Goal: Task Accomplishment & Management: Manage account settings

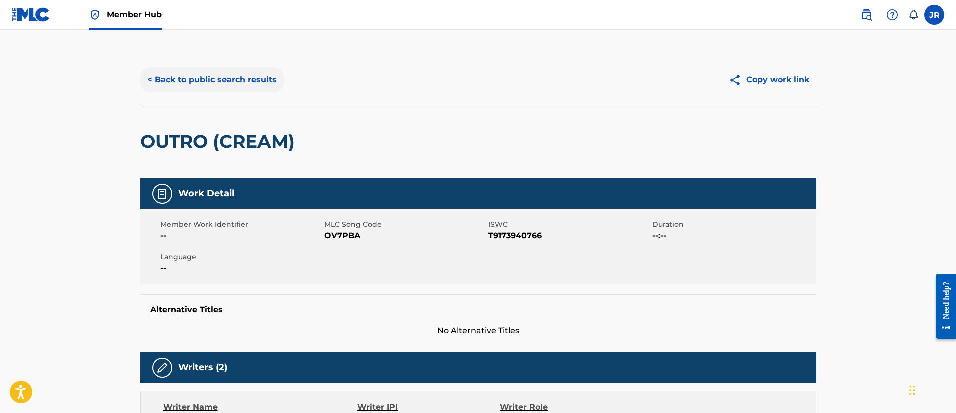
click at [206, 78] on button "< Back to public search results" at bounding box center [211, 79] width 143 height 25
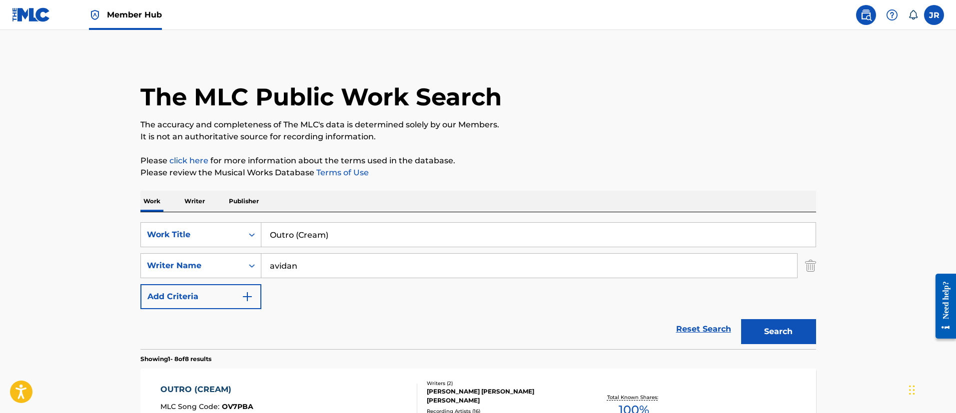
scroll to position [128, 0]
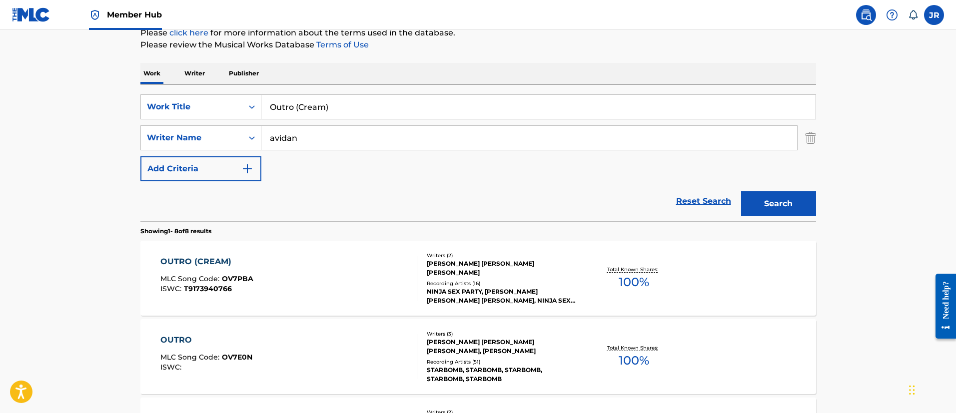
click at [373, 104] on input "Outro (Cream)" at bounding box center [538, 107] width 554 height 24
click at [372, 104] on input "Outro (Cream)" at bounding box center [538, 107] width 554 height 24
click at [372, 103] on input "Outro (Cream)" at bounding box center [538, 107] width 554 height 24
paste input "Patrol"
type input "Outro (Patrol)"
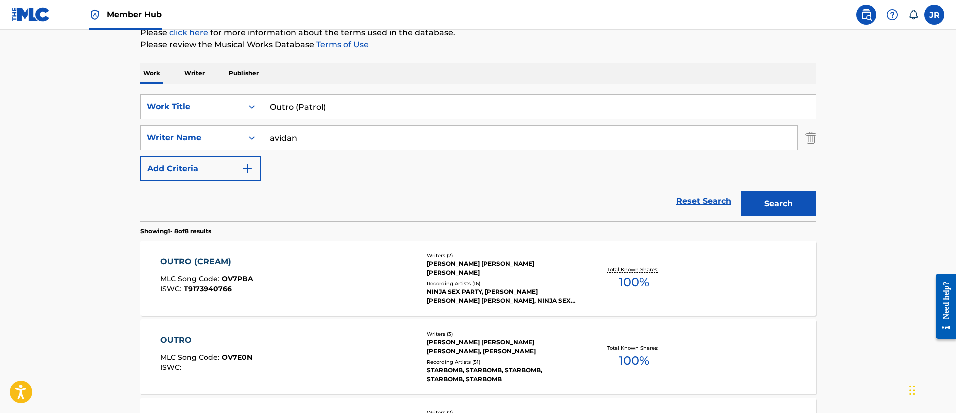
click at [741, 191] on button "Search" at bounding box center [778, 203] width 75 height 25
click at [365, 263] on div "OUTRO (PATROL) MLC Song Code : OC4AVP ISWC : T9268074880" at bounding box center [288, 278] width 257 height 45
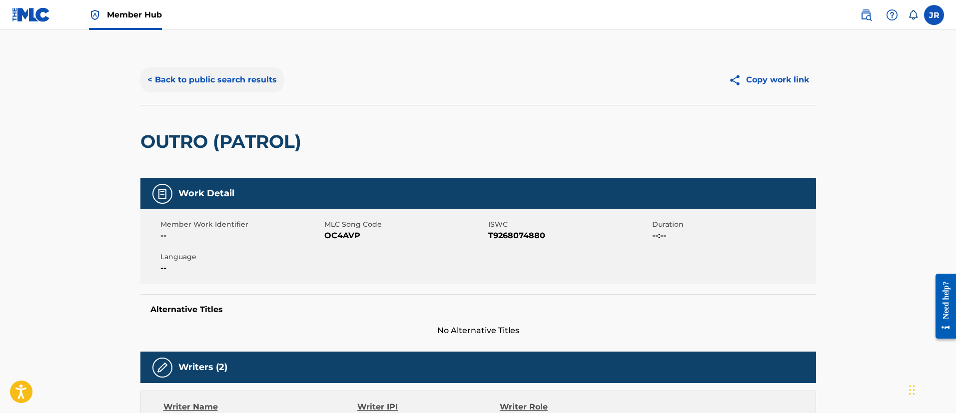
click at [270, 79] on button "< Back to public search results" at bounding box center [211, 79] width 143 height 25
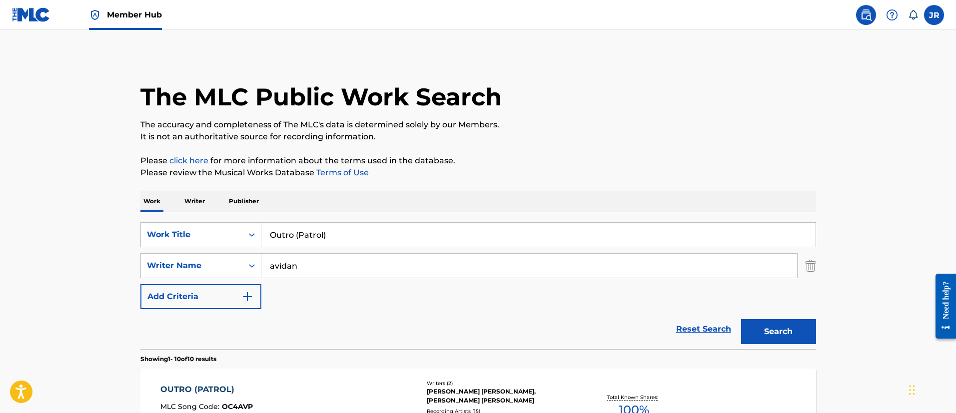
scroll to position [128, 0]
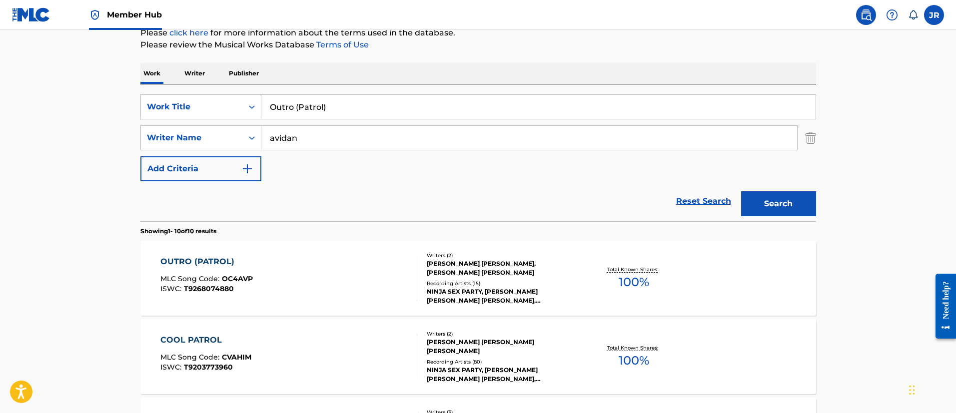
click at [451, 138] on input "avidan" at bounding box center [529, 138] width 536 height 24
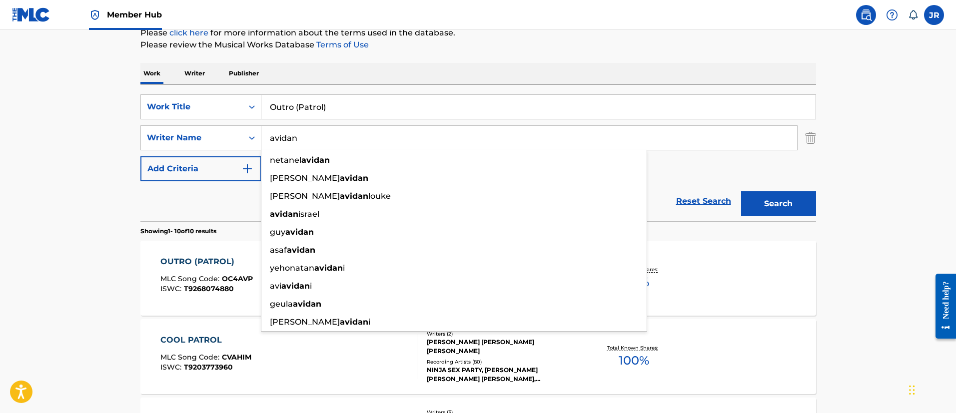
click at [417, 110] on input "Outro (Patrol)" at bounding box center [538, 107] width 554 height 24
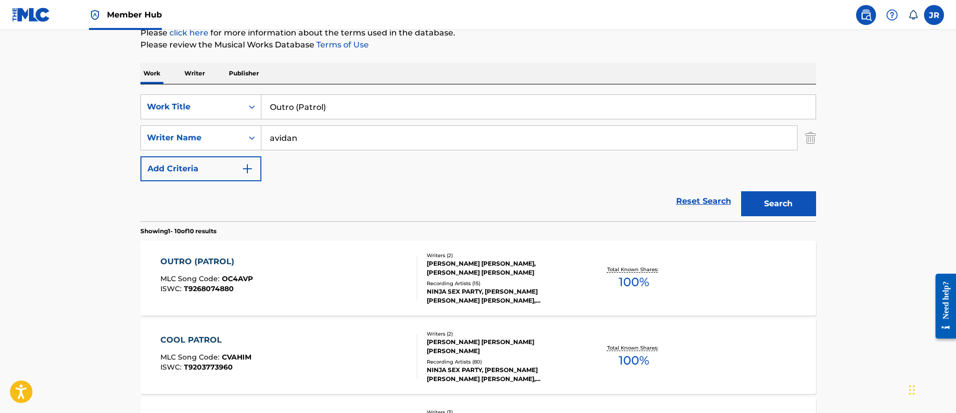
click at [417, 110] on input "Outro (Patrol)" at bounding box center [538, 107] width 554 height 24
paste input "rophecy"
type input "Outro (Prophecy)"
click at [741, 191] on button "Search" at bounding box center [778, 203] width 75 height 25
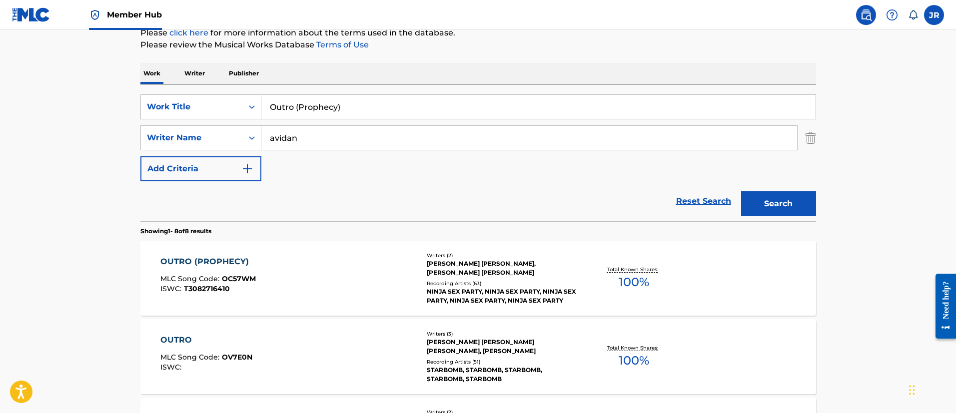
click at [318, 262] on div "OUTRO (PROPHECY) MLC Song Code : OC57WM ISWC : T3082716410" at bounding box center [288, 278] width 257 height 45
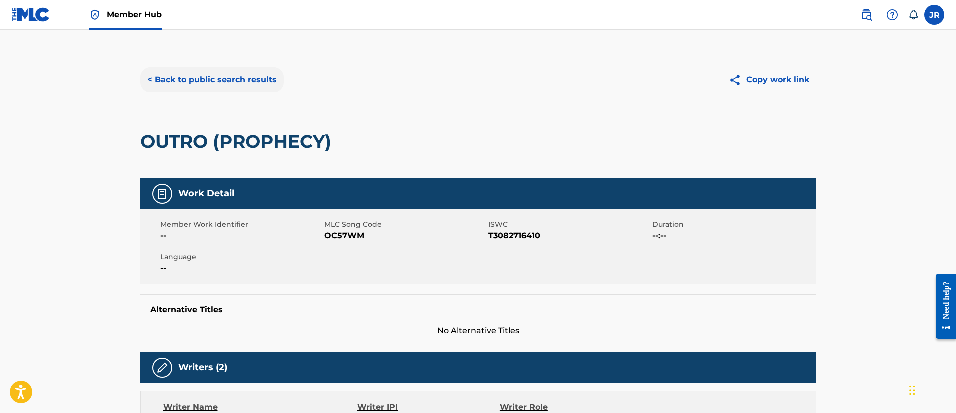
click at [183, 89] on button "< Back to public search results" at bounding box center [211, 79] width 143 height 25
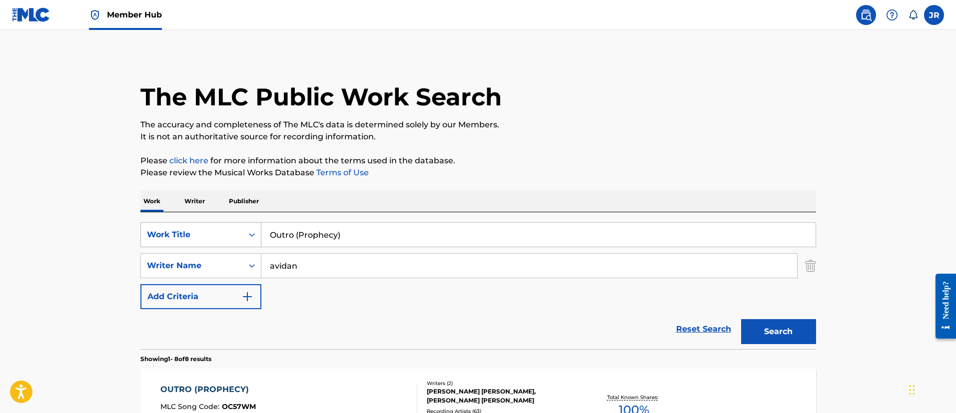
scroll to position [128, 0]
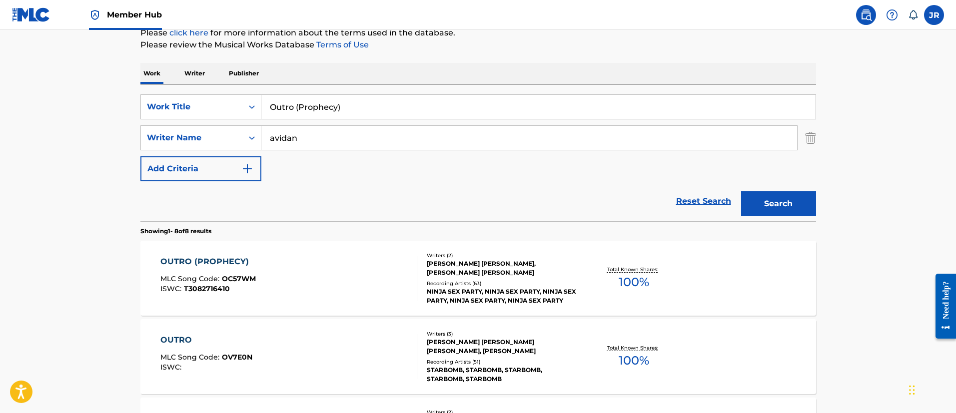
click at [360, 151] on div "SearchWithCriteria349bf47d-497c-4654-a8ec-69f244126fd5 Work Title Outro (Prophe…" at bounding box center [478, 137] width 676 height 87
click at [360, 144] on input "avidan" at bounding box center [529, 138] width 536 height 24
click at [360, 138] on input "avidan" at bounding box center [529, 138] width 536 height 24
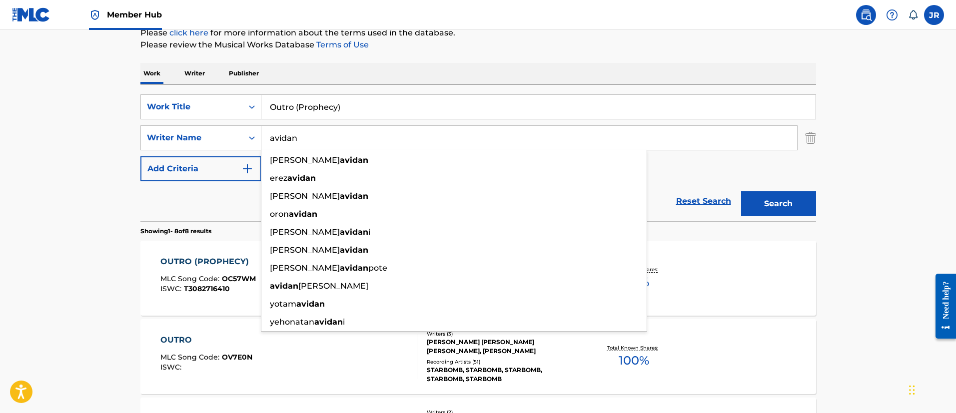
click at [360, 138] on input "avidan" at bounding box center [529, 138] width 536 height 24
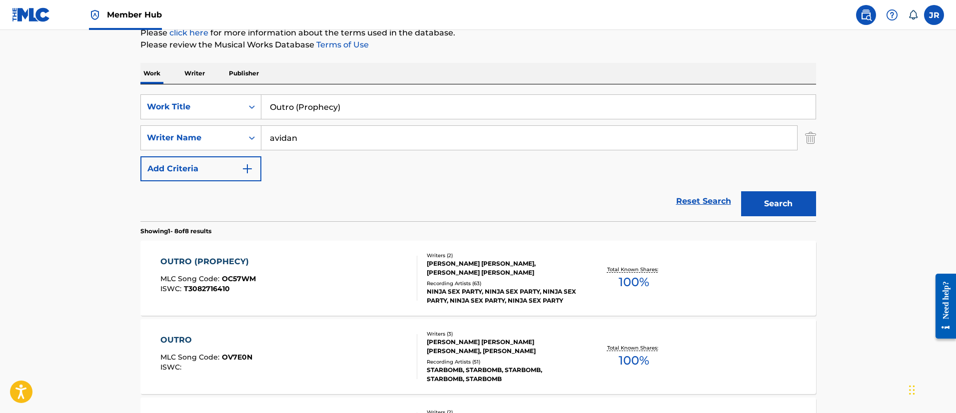
click at [353, 114] on input "Outro (Prophecy)" at bounding box center [538, 107] width 554 height 24
click at [353, 113] on input "Outro (Prophecy)" at bounding box center [538, 107] width 554 height 24
click at [353, 112] on input "Outro (Prophecy)" at bounding box center [538, 107] width 554 height 24
click at [352, 112] on input "Outro (Prophecy)" at bounding box center [538, 107] width 554 height 24
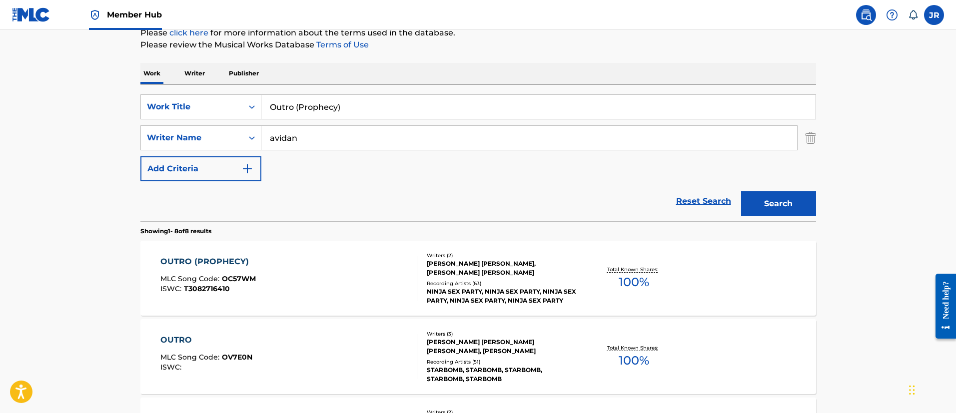
click at [352, 112] on input "Outro (Prophecy)" at bounding box center [538, 107] width 554 height 24
paste input "892471793"
click at [314, 103] on input "Outro (Prophecy)" at bounding box center [538, 107] width 554 height 24
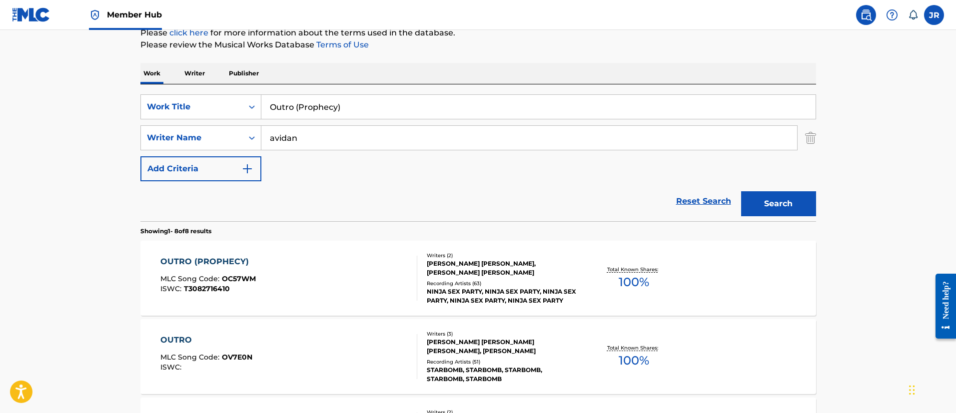
paste input "Party Of Three"
type input "Party Of Three"
click at [741, 191] on button "Search" at bounding box center [778, 203] width 75 height 25
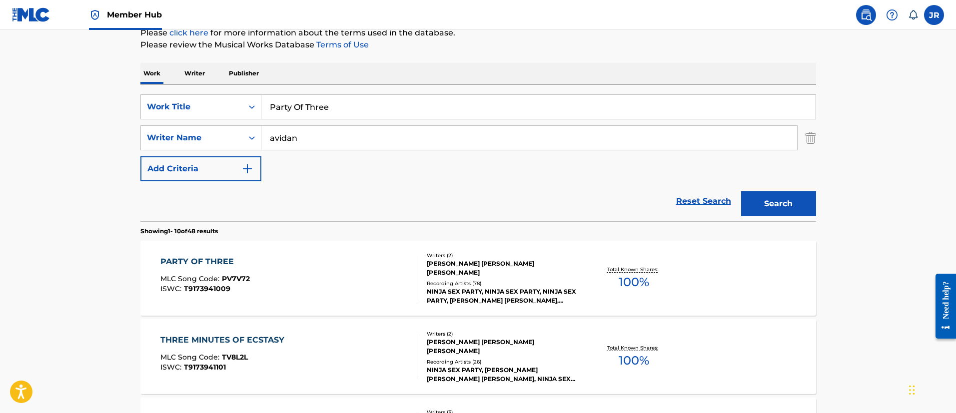
click at [293, 284] on div "PARTY OF THREE MLC Song Code : PV7V72 ISWC : T9173941009" at bounding box center [288, 278] width 257 height 45
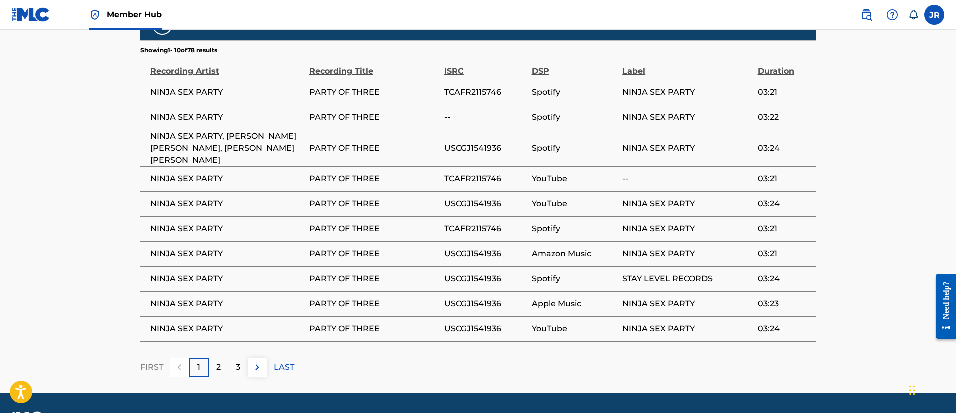
scroll to position [650, 0]
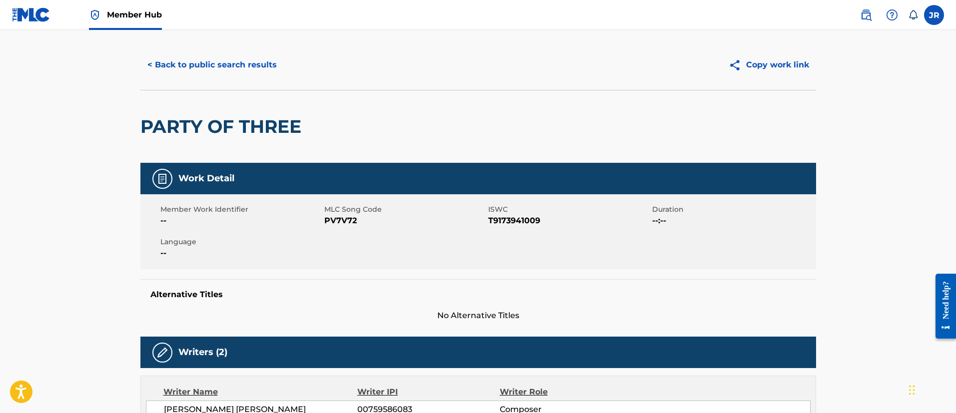
scroll to position [0, 0]
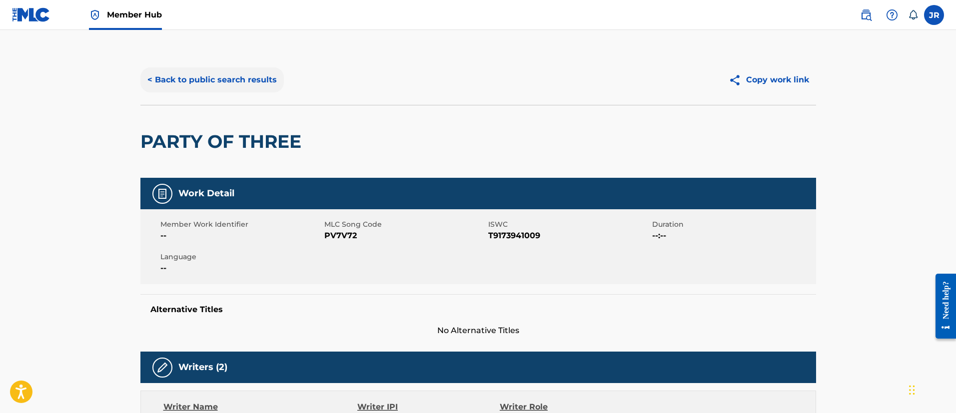
click at [236, 69] on button "< Back to public search results" at bounding box center [211, 79] width 143 height 25
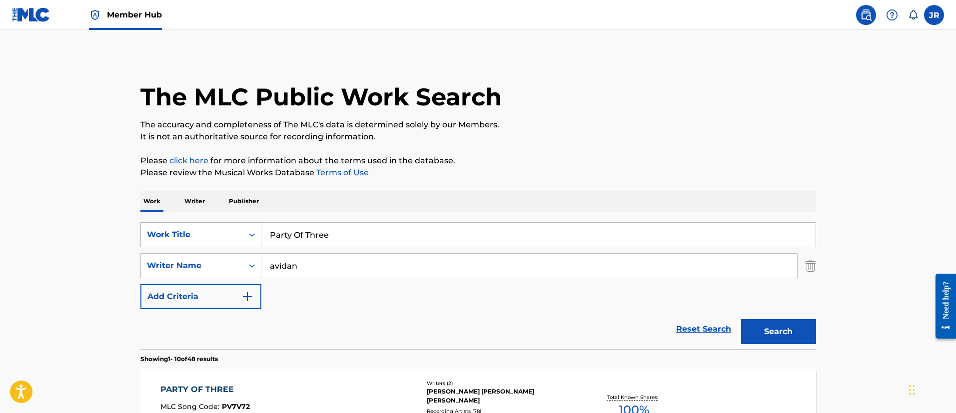
scroll to position [128, 0]
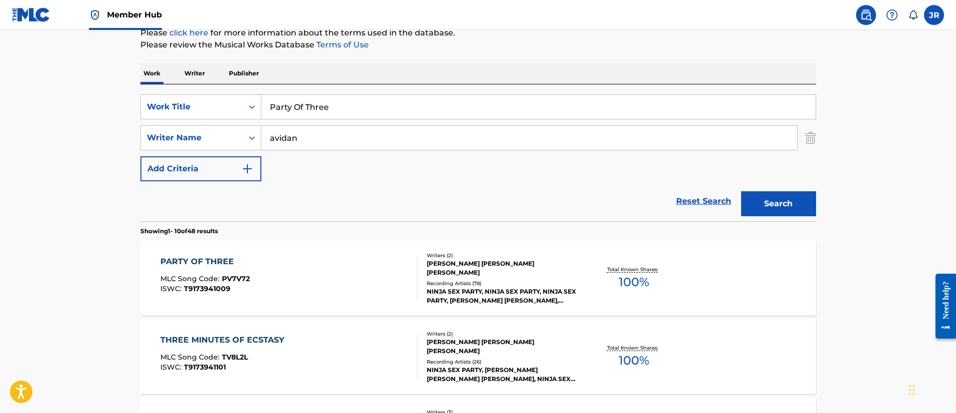
drag, startPoint x: 360, startPoint y: 84, endPoint x: 346, endPoint y: 125, distance: 43.1
click at [355, 106] on div "SearchWithCriteria349bf47d-497c-4654-a8ec-69f244126fd5 Work Title Party Of Thre…" at bounding box center [478, 152] width 676 height 137
click at [346, 122] on div "SearchWithCriteria349bf47d-497c-4654-a8ec-69f244126fd5 Work Title Party Of Thre…" at bounding box center [478, 137] width 676 height 87
click at [345, 120] on div "SearchWithCriteria349bf47d-497c-4654-a8ec-69f244126fd5 Work Title Party Of Thre…" at bounding box center [478, 137] width 676 height 87
click at [350, 113] on input "Party Of Three" at bounding box center [538, 107] width 554 height 24
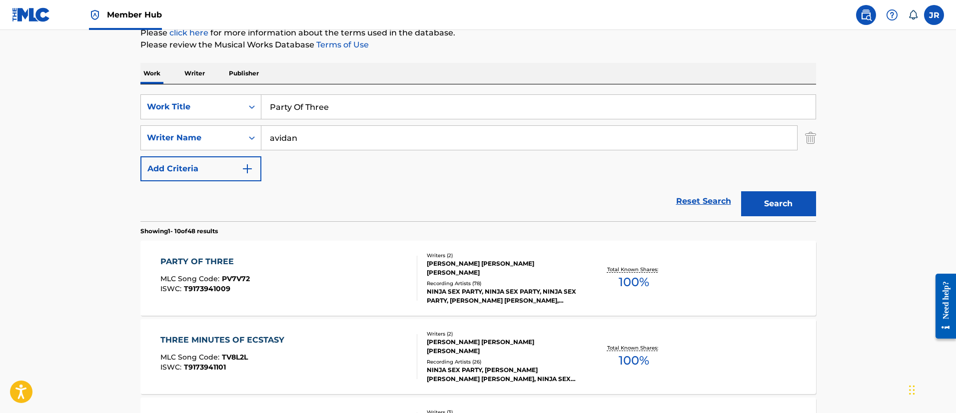
click at [350, 113] on input "Party Of Three" at bounding box center [538, 107] width 554 height 24
paste input "eppermint Creams"
type input "Peppermint Creams"
click at [741, 191] on button "Search" at bounding box center [778, 203] width 75 height 25
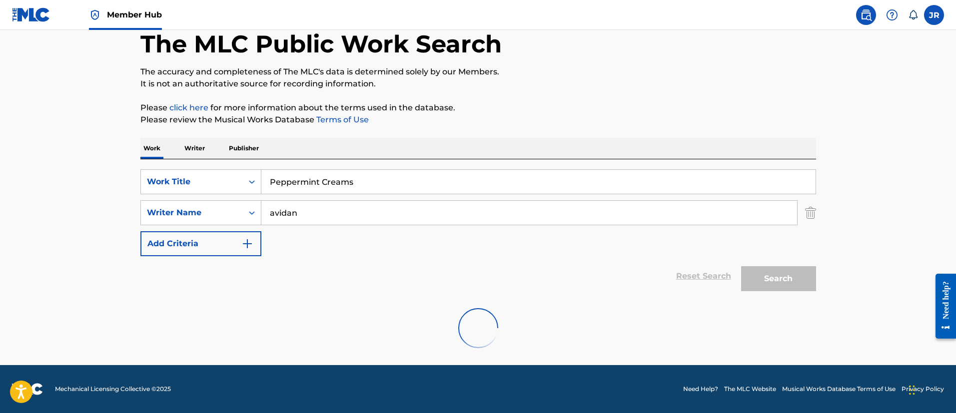
scroll to position [53, 0]
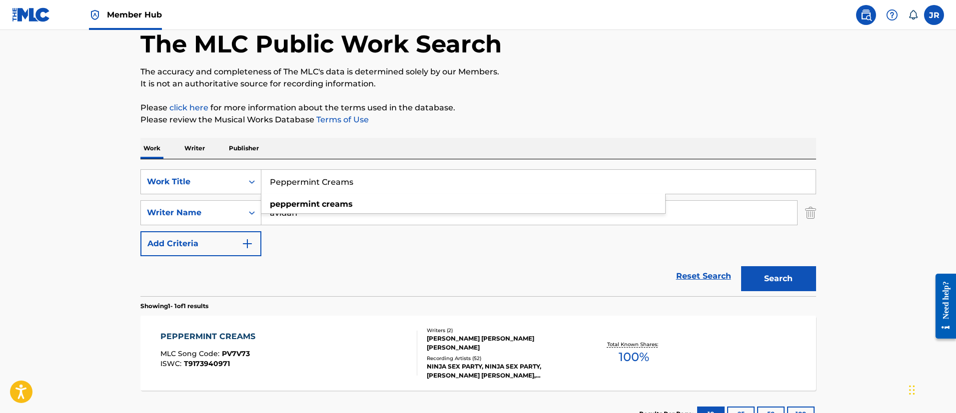
click at [304, 326] on div "PEPPERMINT CREAMS MLC Song Code : PV7V73 ISWC : T9173940971 Writers ( 2 ) [PERS…" at bounding box center [478, 353] width 676 height 75
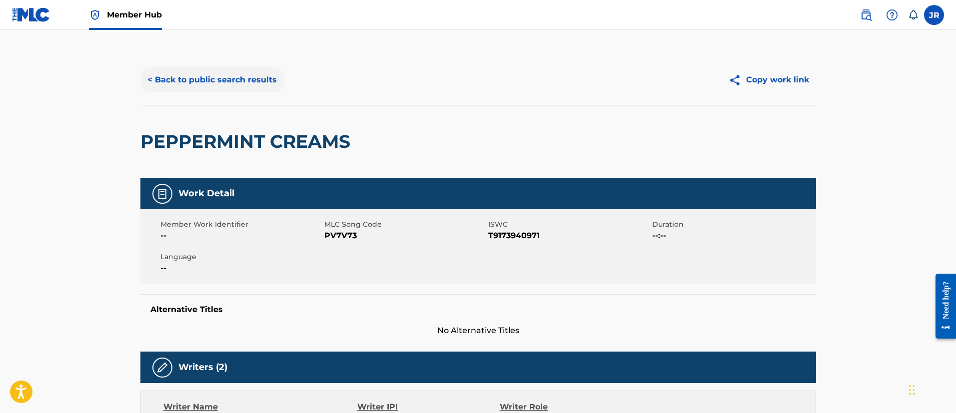
click at [220, 76] on button "< Back to public search results" at bounding box center [211, 79] width 143 height 25
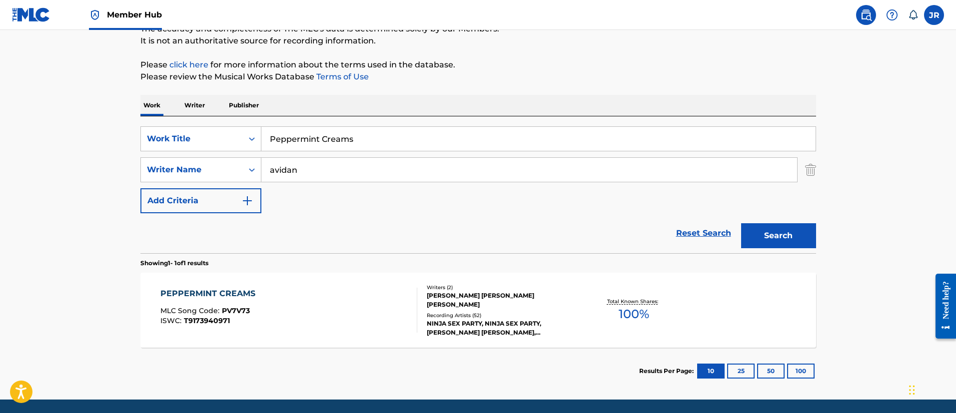
scroll to position [128, 0]
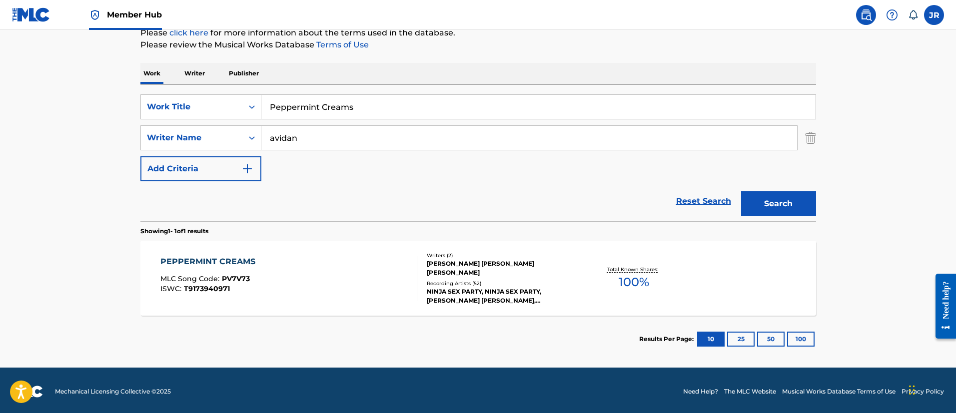
click at [314, 284] on div "PEPPERMINT CREAMS MLC Song Code : PV7V73 ISWC : T9173940971" at bounding box center [288, 278] width 257 height 45
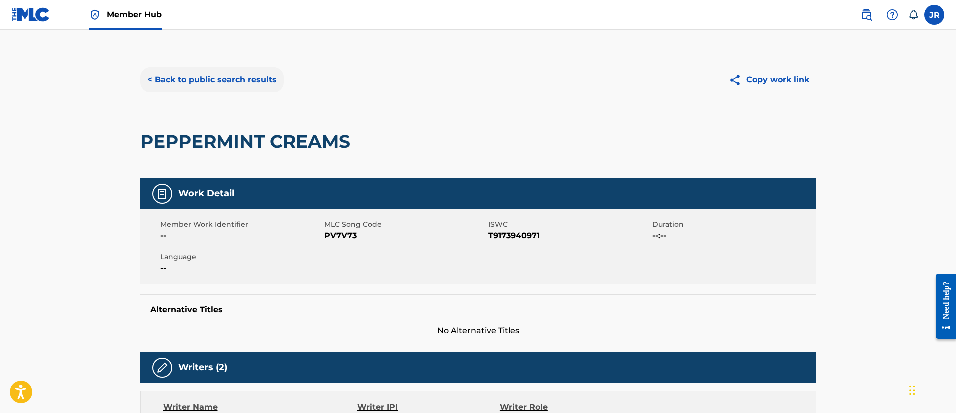
click at [207, 77] on button "< Back to public search results" at bounding box center [211, 79] width 143 height 25
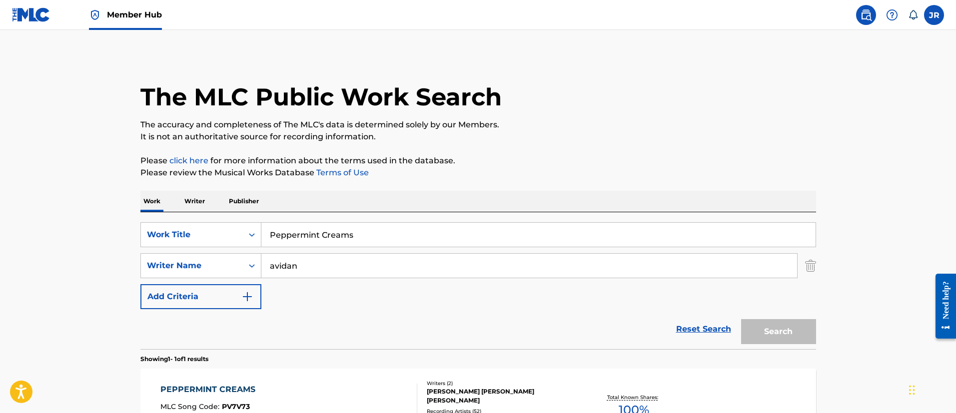
scroll to position [73, 0]
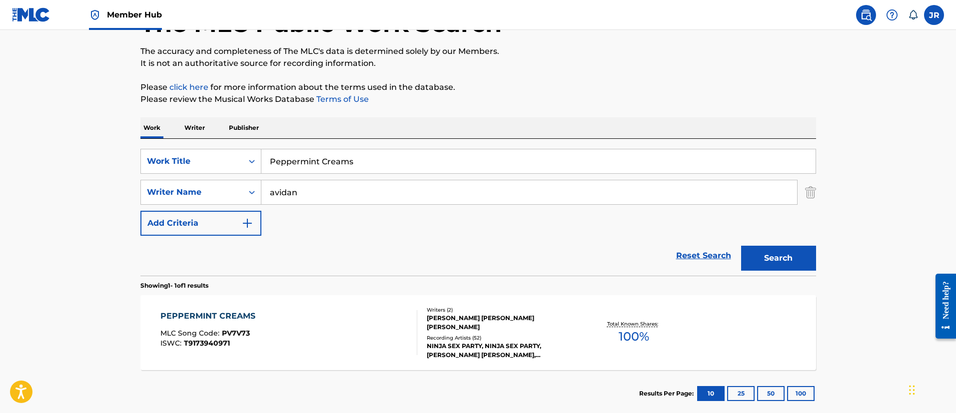
click at [324, 194] on input "avidan" at bounding box center [529, 192] width 536 height 24
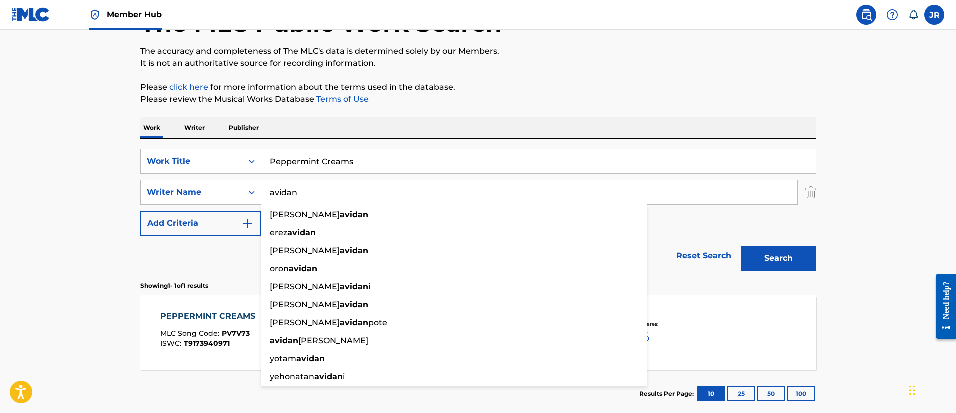
click at [324, 194] on input "avidan" at bounding box center [529, 192] width 536 height 24
click at [398, 144] on div "SearchWithCriteria349bf47d-497c-4654-a8ec-69f244126fd5 Work Title Peppermint Cr…" at bounding box center [478, 207] width 676 height 137
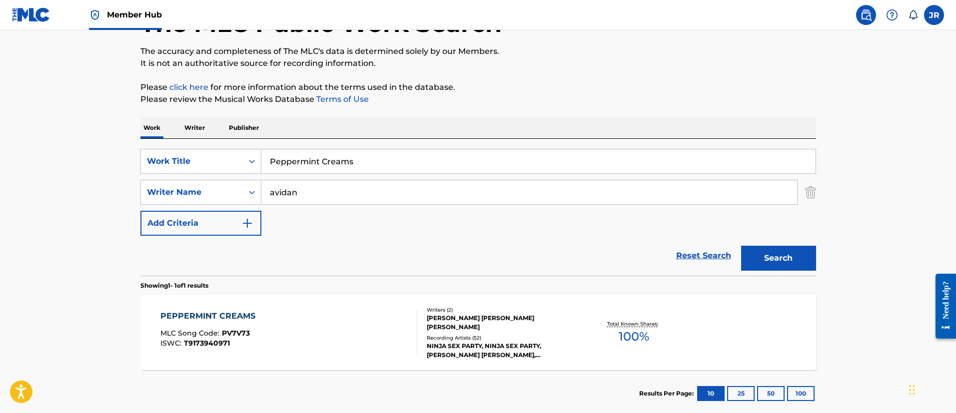
click at [318, 161] on input "Peppermint Creams" at bounding box center [538, 161] width 554 height 24
click at [318, 160] on input "Peppermint Creams" at bounding box center [538, 161] width 554 height 24
click at [319, 160] on input "Peppermint Creams" at bounding box center [538, 161] width 554 height 24
click at [319, 158] on input "Peppermint Creams" at bounding box center [538, 161] width 554 height 24
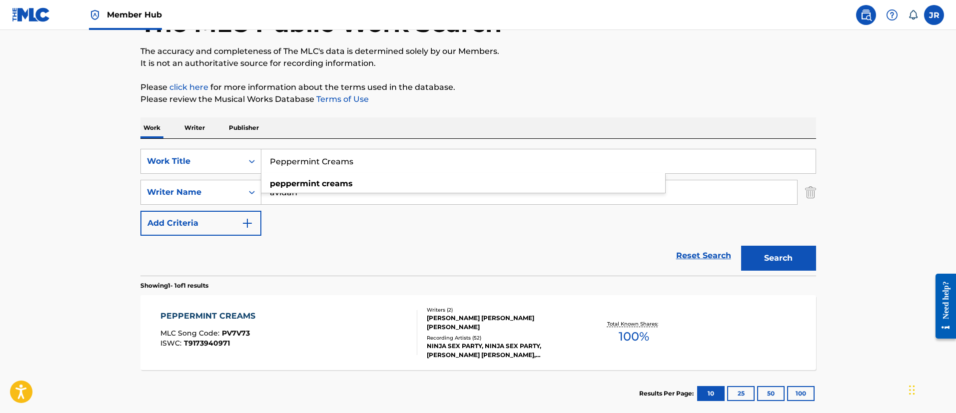
click at [320, 158] on input "Peppermint Creams" at bounding box center [538, 161] width 554 height 24
paste input "okémon Smash Or Pas"
click at [332, 164] on input "Pokémon Smash Or Pass" at bounding box center [538, 161] width 554 height 24
click at [333, 163] on input "Pokémon Smash Or Pass" at bounding box center [538, 161] width 554 height 24
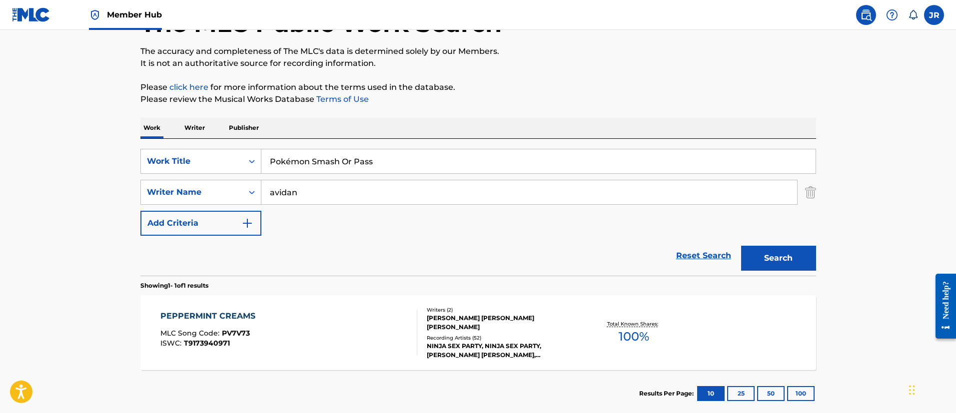
click at [333, 163] on input "Pokémon Smash Or Pass" at bounding box center [538, 161] width 554 height 24
paste input "uppies In Space"
type input "Puppies In Space"
click at [741, 246] on button "Search" at bounding box center [778, 258] width 75 height 25
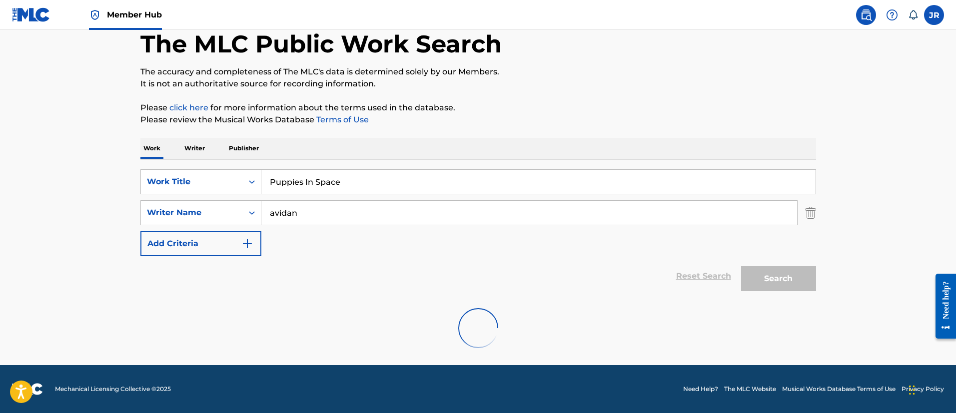
scroll to position [53, 0]
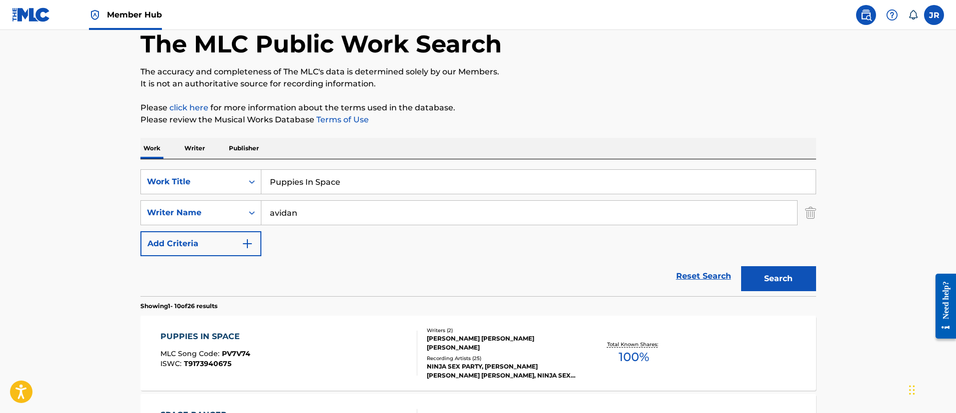
click at [569, 46] on div "The MLC Public Work Search" at bounding box center [478, 38] width 676 height 73
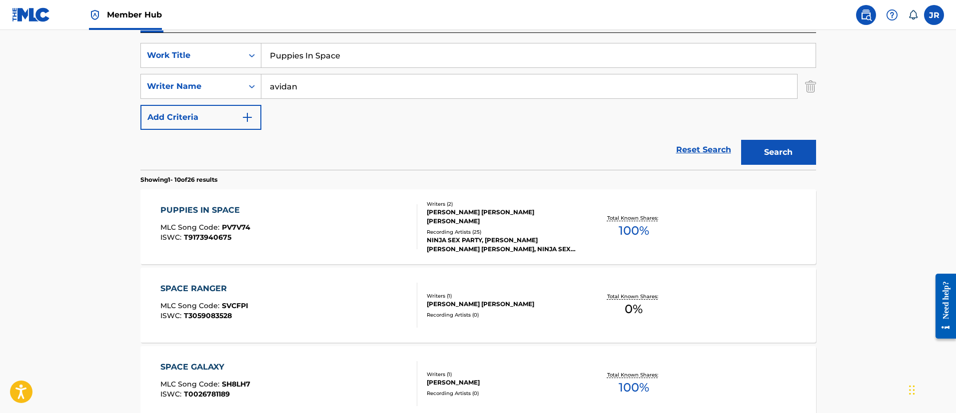
scroll to position [203, 0]
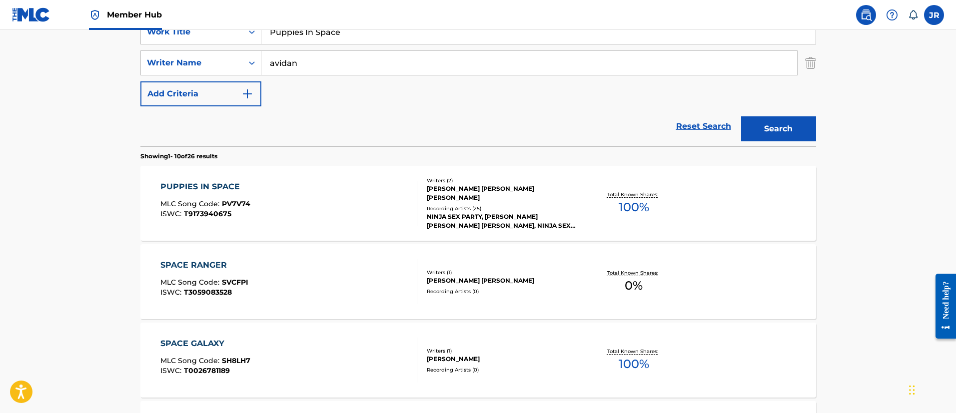
click at [338, 198] on div "PUPPIES IN SPACE MLC Song Code : PV7V74 ISWC : T9173940675" at bounding box center [288, 203] width 257 height 45
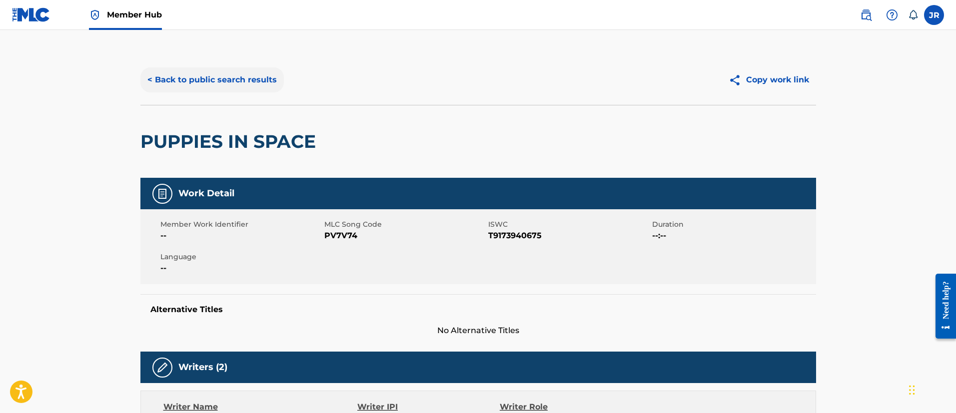
drag, startPoint x: 191, startPoint y: 59, endPoint x: 191, endPoint y: 70, distance: 11.0
click at [190, 59] on div "< Back to public search results Copy work link" at bounding box center [478, 80] width 676 height 50
click at [192, 72] on button "< Back to public search results" at bounding box center [211, 79] width 143 height 25
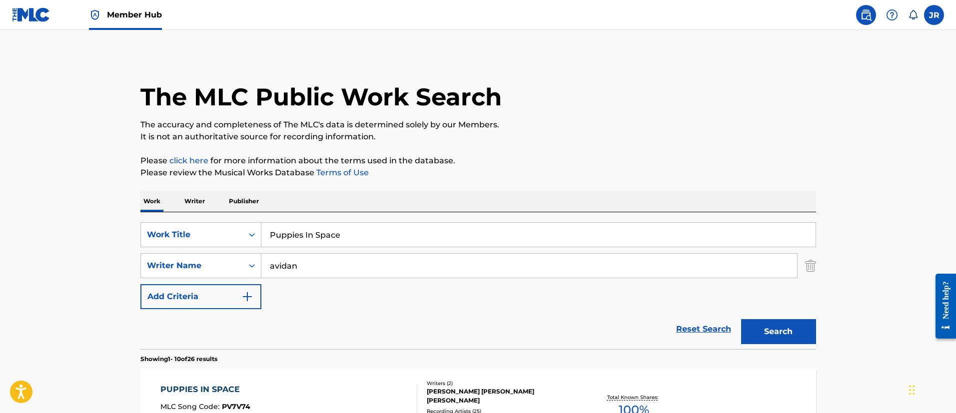
scroll to position [203, 0]
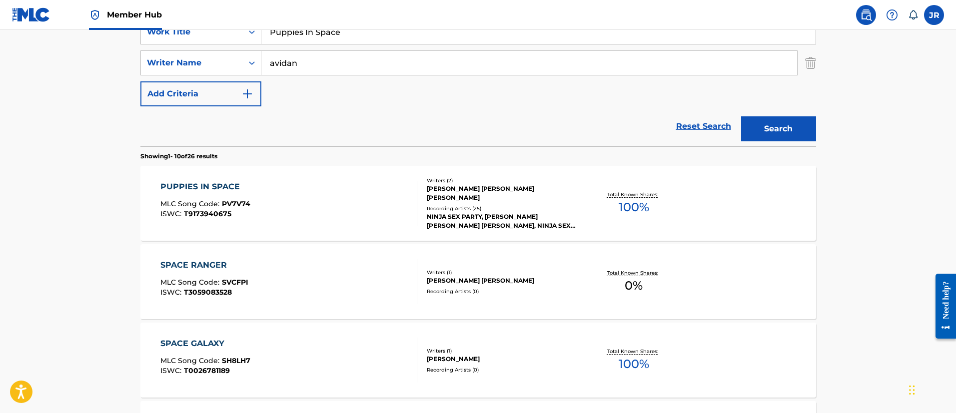
click at [317, 52] on input "avidan" at bounding box center [529, 63] width 536 height 24
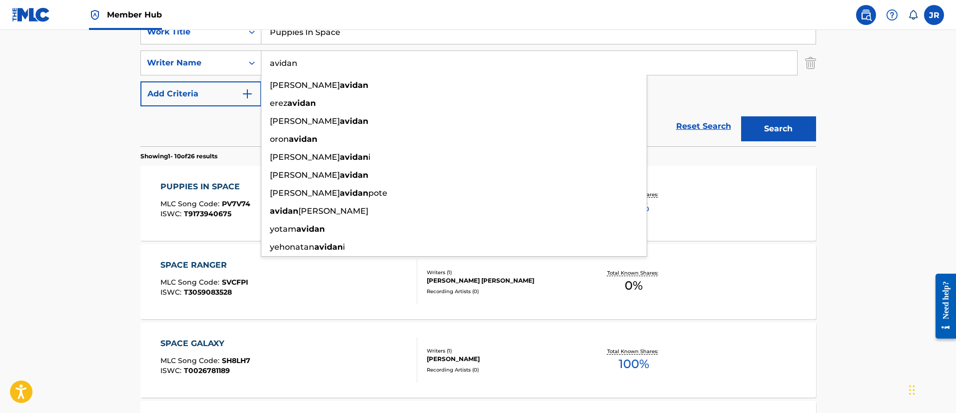
click at [331, 42] on input "Puppies In Space" at bounding box center [538, 32] width 554 height 24
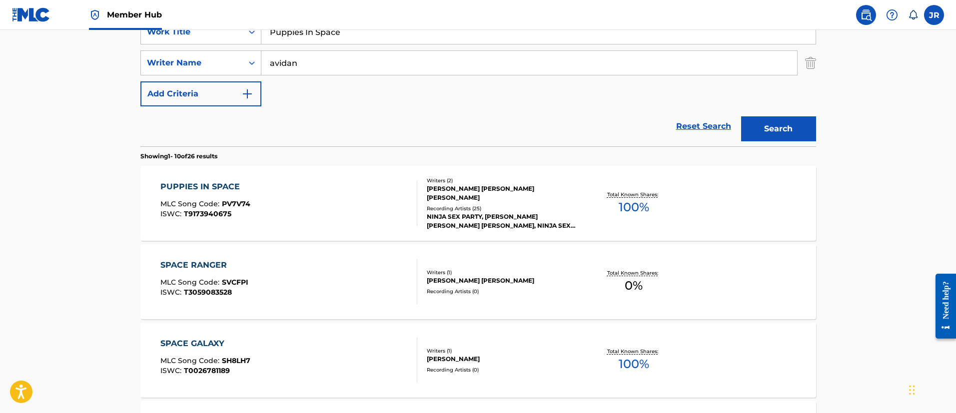
click at [331, 42] on input "Puppies In Space" at bounding box center [538, 32] width 554 height 24
paste input "Release the Kraken"
type input "Release the Kraken"
click at [741, 116] on button "Search" at bounding box center [778, 128] width 75 height 25
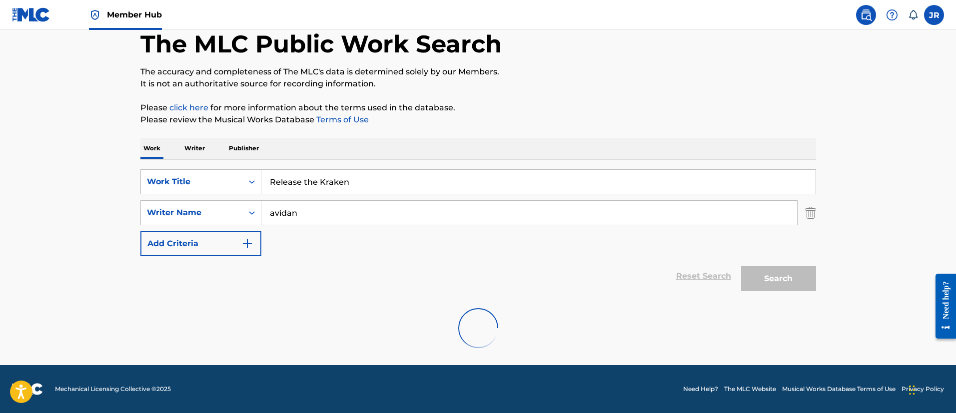
scroll to position [53, 0]
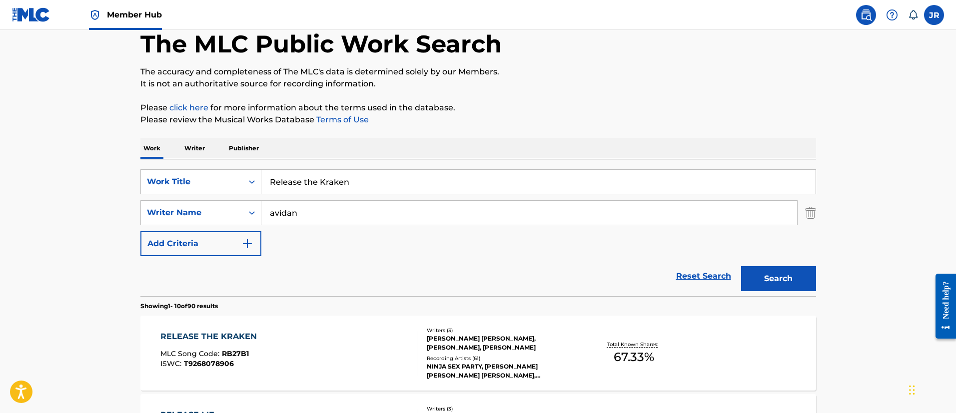
click at [546, 22] on nav "Member Hub JR JR Juan Manuel Romero juan.romero@onerpm.com Notification Prefere…" at bounding box center [478, 15] width 956 height 30
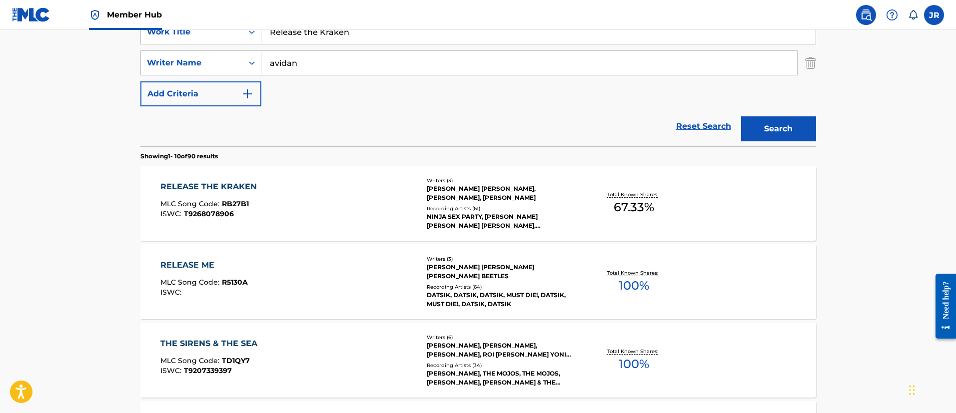
click at [259, 192] on div "RELEASE THE KRAKEN" at bounding box center [210, 187] width 101 height 12
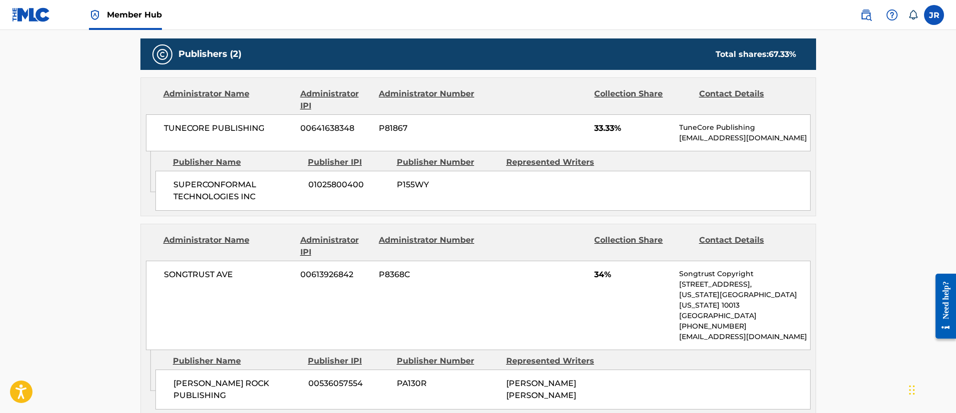
scroll to position [525, 0]
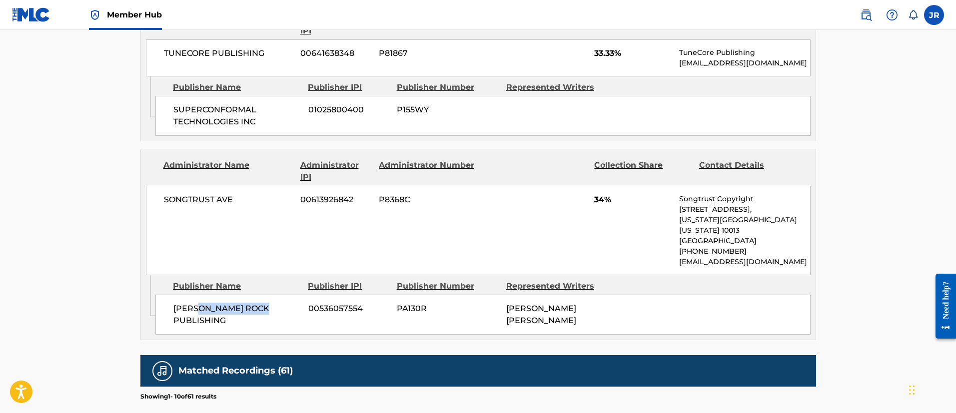
drag, startPoint x: 203, startPoint y: 311, endPoint x: 348, endPoint y: 305, distance: 145.0
click at [348, 305] on div "ROACH ROCK PUBLISHING 00536057554 PA130R LEIGH DANIEL AVIDAN" at bounding box center [482, 315] width 655 height 40
click at [255, 303] on span "[PERSON_NAME] ROCK PUBLISHING" at bounding box center [236, 315] width 127 height 24
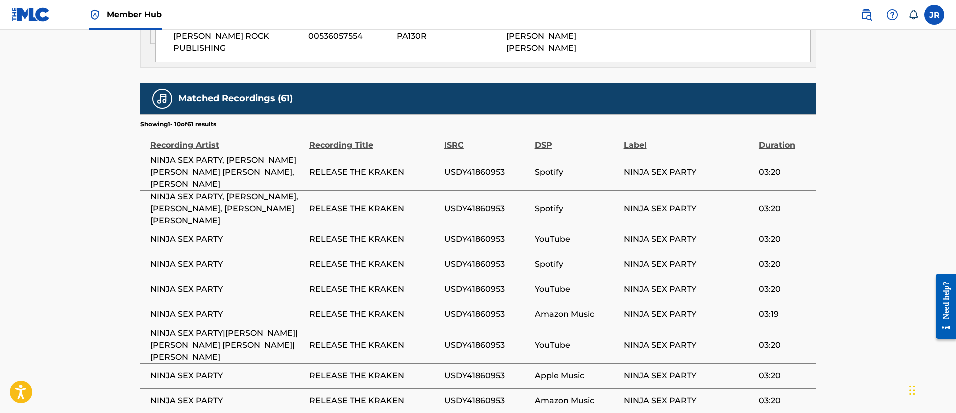
scroll to position [741, 0]
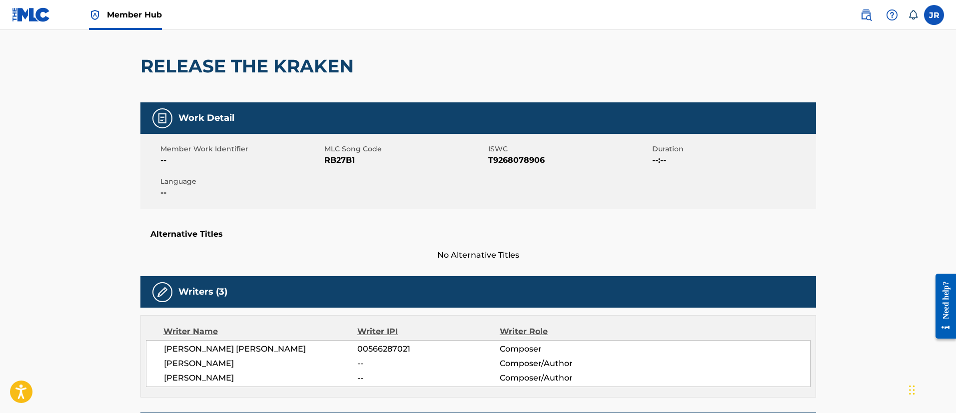
scroll to position [0, 0]
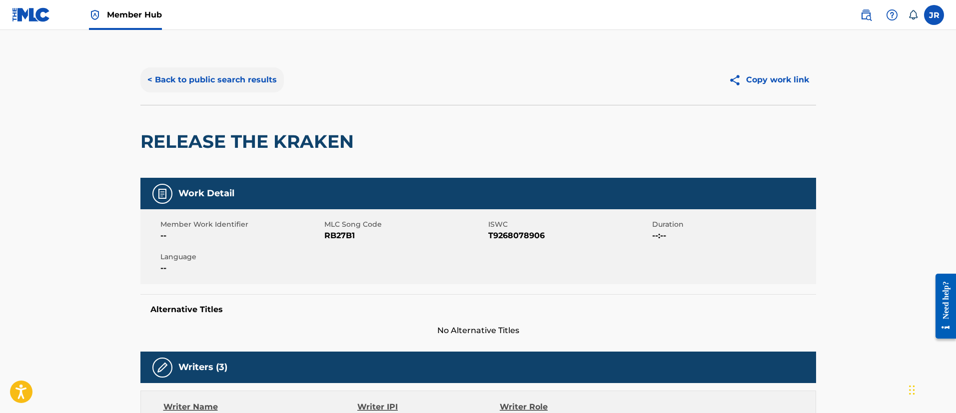
click at [155, 82] on button "< Back to public search results" at bounding box center [211, 79] width 143 height 25
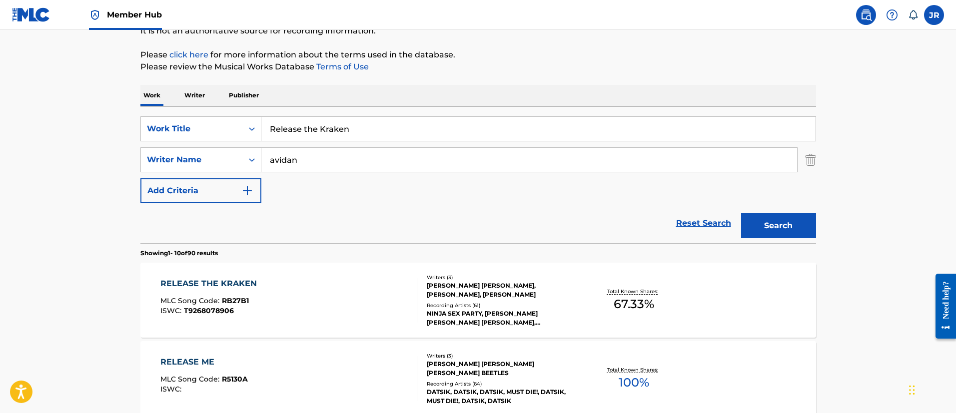
scroll to position [53, 0]
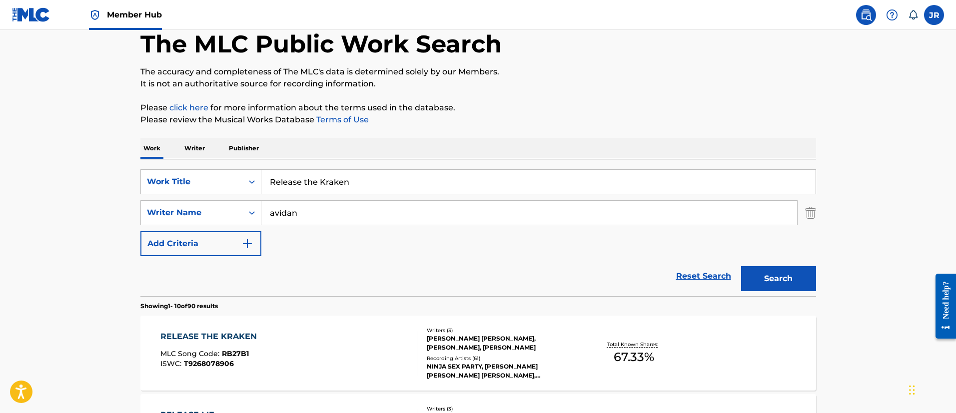
click at [323, 197] on div "SearchWithCriteria349bf47d-497c-4654-a8ec-69f244126fd5 Work Title Release the K…" at bounding box center [478, 212] width 676 height 87
click at [327, 187] on input "Release the Kraken" at bounding box center [538, 182] width 554 height 24
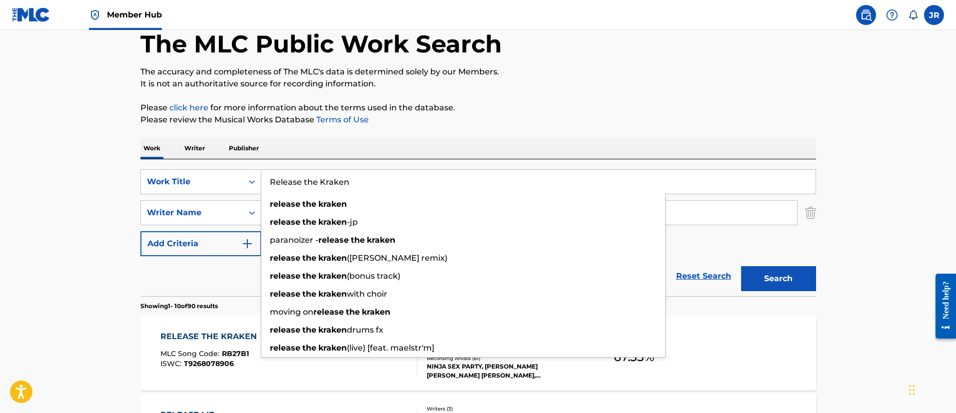
click at [321, 184] on input "Release the Kraken" at bounding box center [538, 182] width 554 height 24
click at [321, 183] on input "Release the Kraken" at bounding box center [538, 182] width 554 height 24
click at [321, 182] on input "Release the Kraken" at bounding box center [538, 182] width 554 height 24
click at [328, 182] on input "Release the Kraken" at bounding box center [538, 182] width 554 height 24
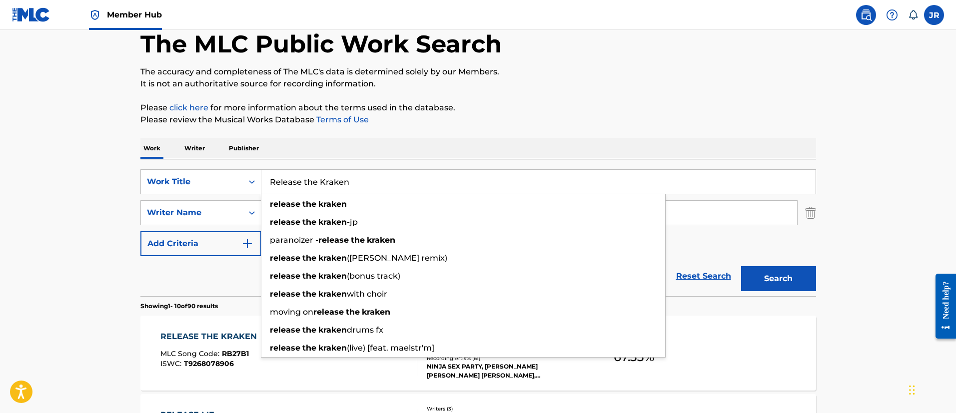
click at [328, 182] on input "Release the Kraken" at bounding box center [538, 182] width 554 height 24
click at [329, 181] on input "Release the Kraken" at bounding box center [538, 182] width 554 height 24
paste input "hinoceratops vs Superpuma"
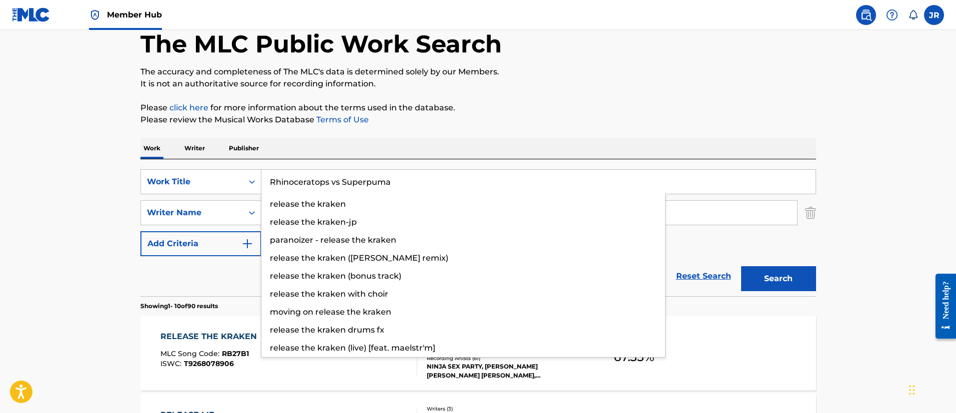
type input "Rhinoceratops vs Superpuma"
click at [741, 266] on button "Search" at bounding box center [778, 278] width 75 height 25
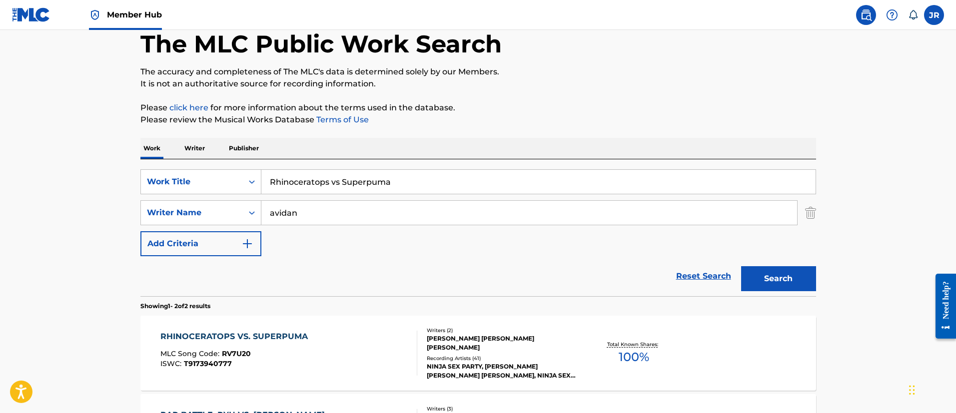
click at [457, 269] on div "Reset Search Search" at bounding box center [478, 276] width 676 height 40
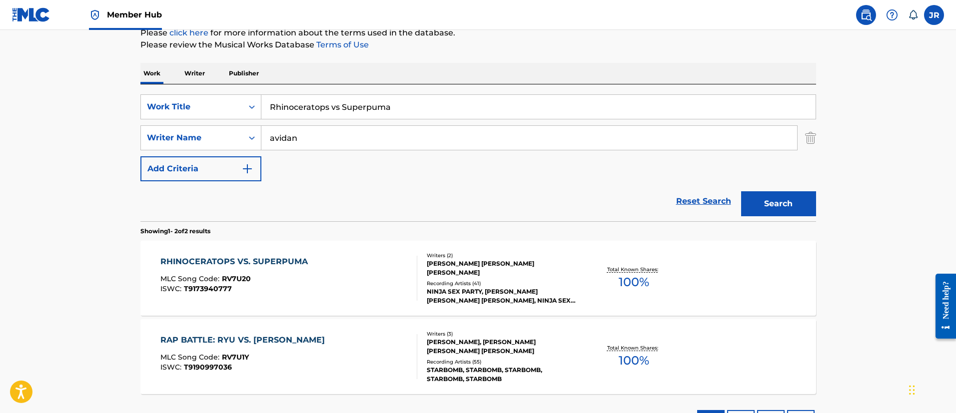
click at [323, 268] on div "RHINOCERATOPS VS. SUPERPUMA MLC Song Code : RV7U20 ISWC : T9173940777" at bounding box center [288, 278] width 257 height 45
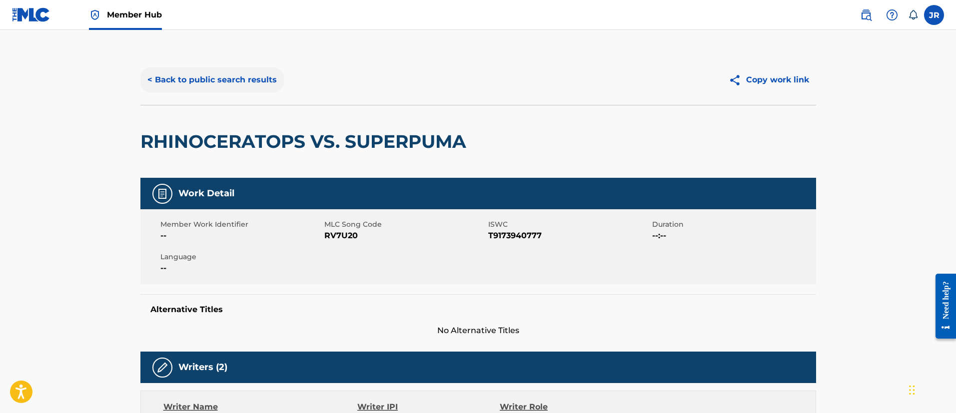
click at [212, 89] on button "< Back to public search results" at bounding box center [211, 79] width 143 height 25
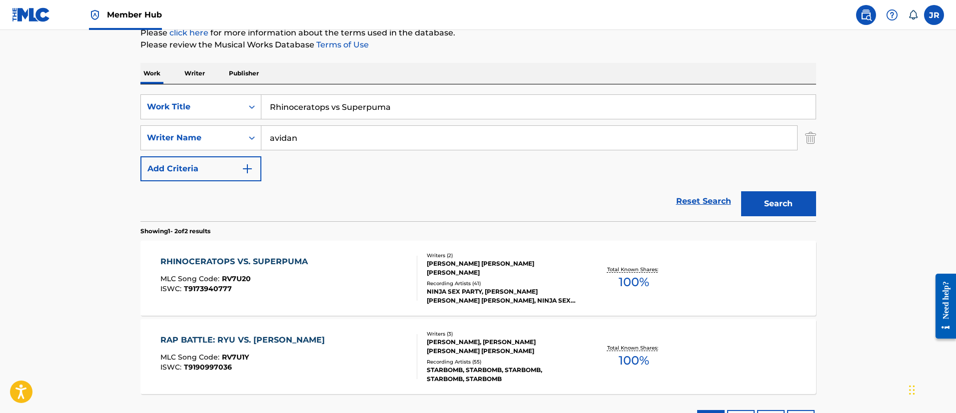
click at [307, 106] on input "Rhinoceratops vs Superpuma" at bounding box center [538, 107] width 554 height 24
paste input "oad Trip"
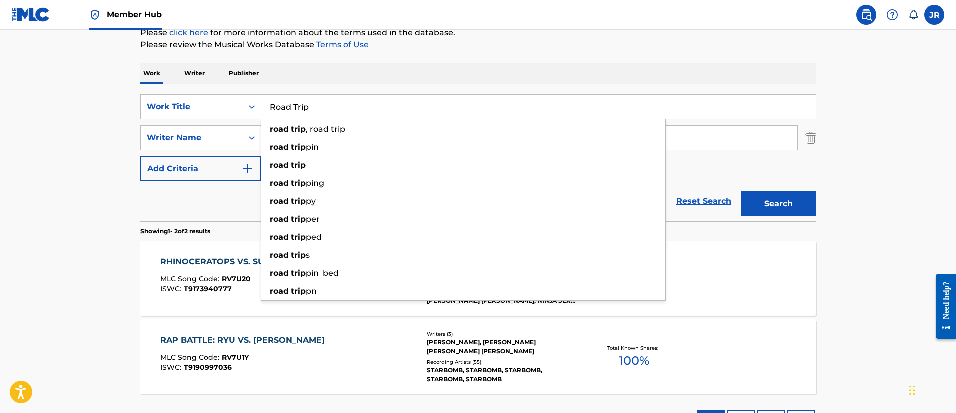
type input "Road Trip"
click at [741, 191] on button "Search" at bounding box center [778, 203] width 75 height 25
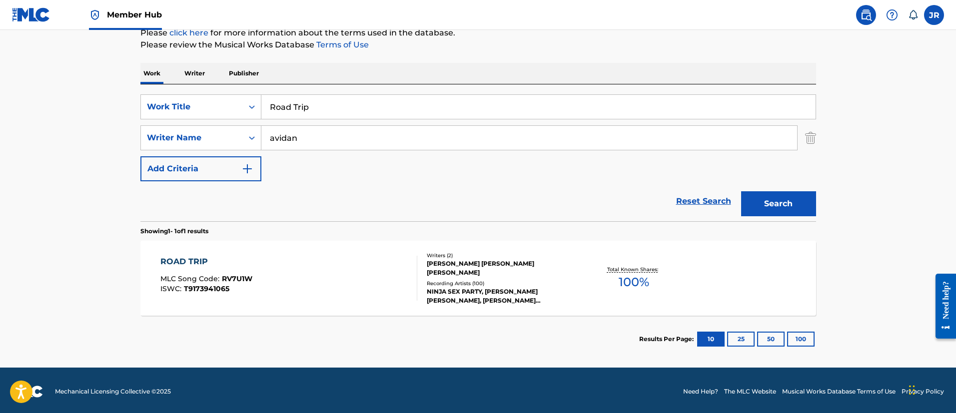
click at [282, 259] on div "ROAD TRIP MLC Song Code : RV7U1W ISWC : T9173941065" at bounding box center [288, 278] width 257 height 45
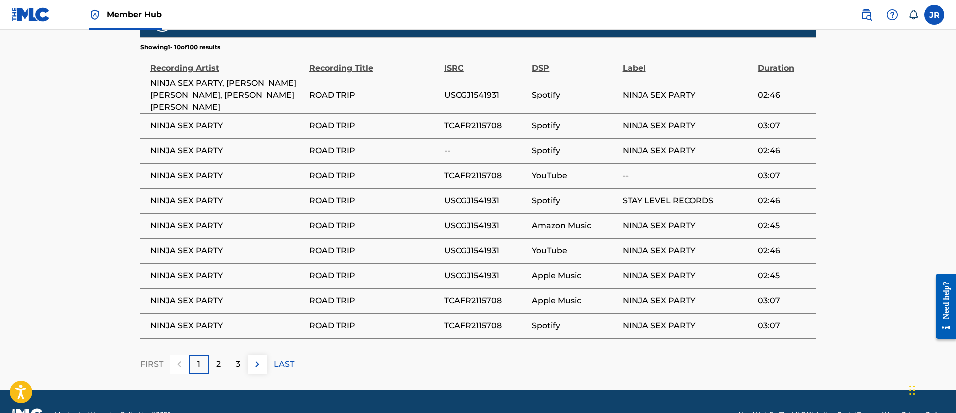
scroll to position [650, 0]
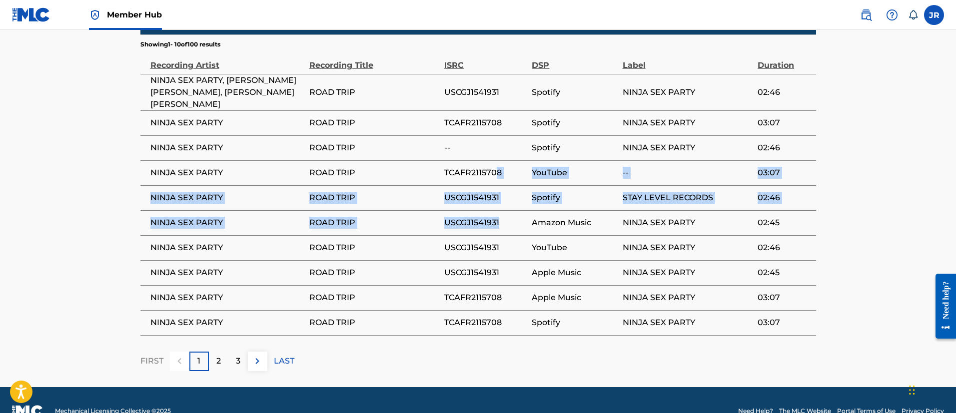
drag, startPoint x: 498, startPoint y: 149, endPoint x: 502, endPoint y: 194, distance: 44.7
click at [501, 193] on tbody "NINJA SEX PARTY, LEIGH DANIEL AVIDAN, BRIAN ALEXANDER WECHT ROAD TRIP USCGJ1541…" at bounding box center [478, 204] width 676 height 261
drag, startPoint x: 502, startPoint y: 194, endPoint x: 507, endPoint y: 280, distance: 86.6
click at [502, 210] on td "USCGJ1541931" at bounding box center [488, 222] width 88 height 25
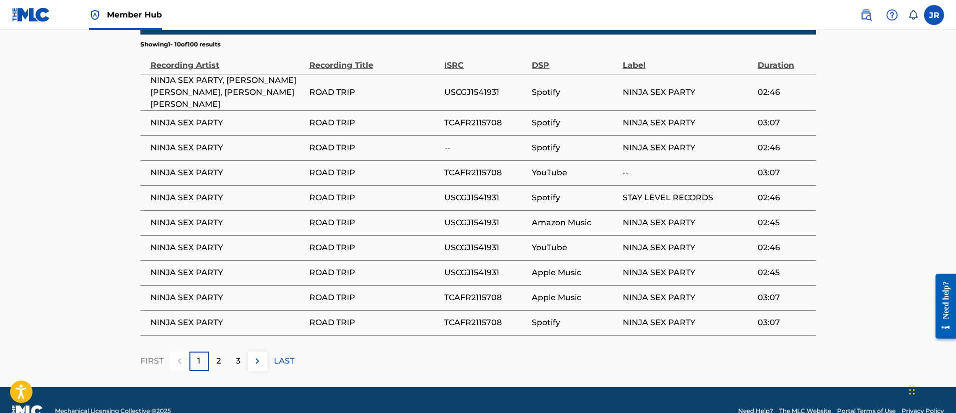
click at [513, 320] on div "Matched Recordings (100) Showing 1 - 10 of 100 results Recording Artist Recordi…" at bounding box center [478, 187] width 676 height 368
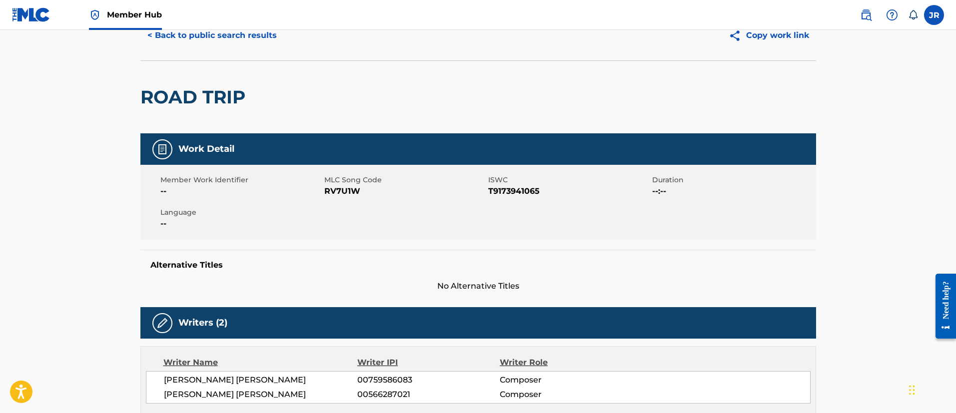
scroll to position [0, 0]
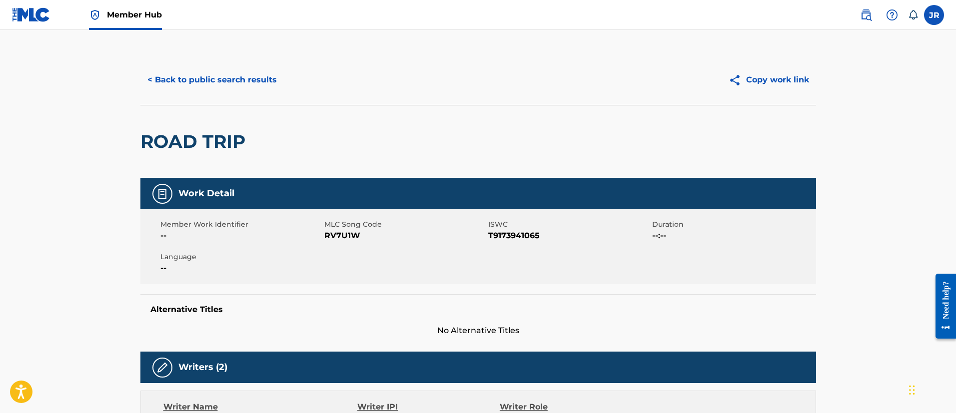
click at [253, 70] on button "< Back to public search results" at bounding box center [211, 79] width 143 height 25
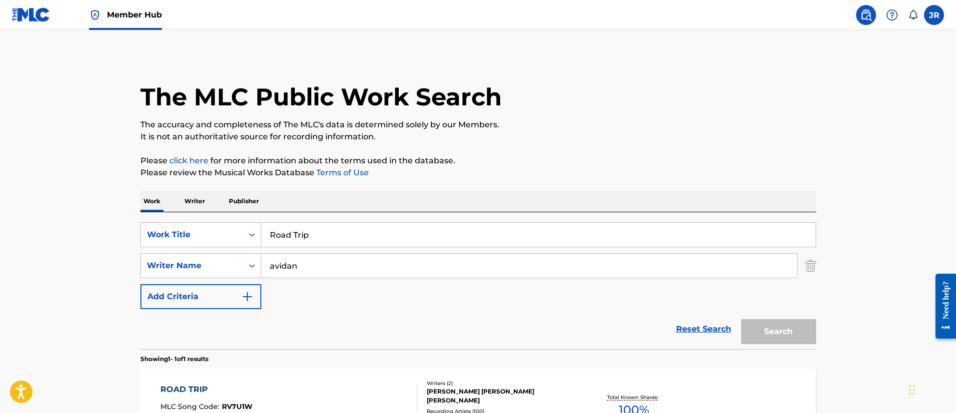
scroll to position [73, 0]
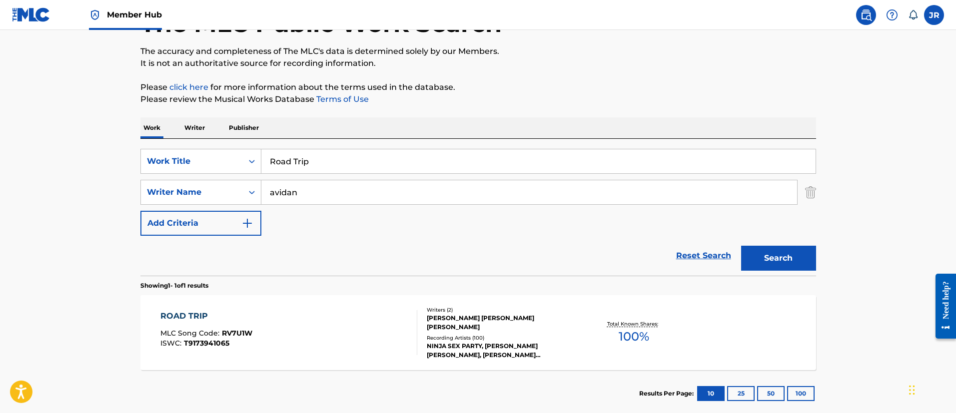
click at [370, 174] on div "SearchWithCriteria349bf47d-497c-4654-a8ec-69f244126fd5 Work Title Road Trip Sea…" at bounding box center [478, 192] width 676 height 87
click at [468, 162] on input "Road Trip" at bounding box center [538, 161] width 554 height 24
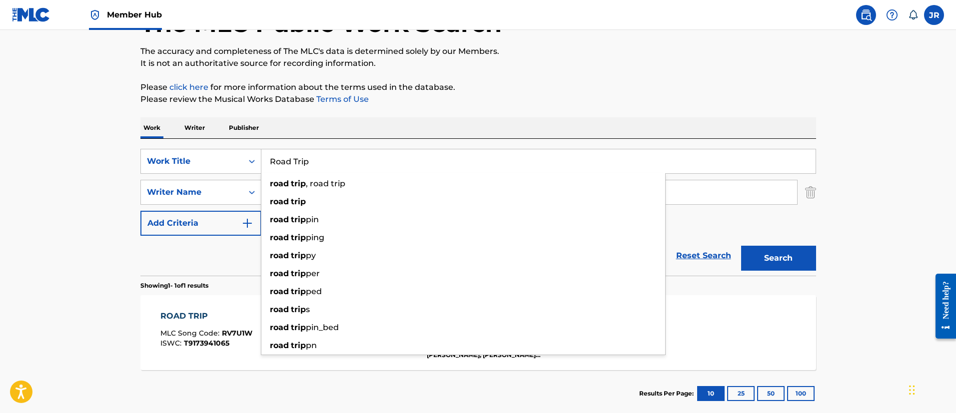
click at [468, 162] on input "Road Trip" at bounding box center [538, 161] width 554 height 24
paste input "mance Novel"
type input "Romance Novel"
click at [741, 246] on button "Search" at bounding box center [778, 258] width 75 height 25
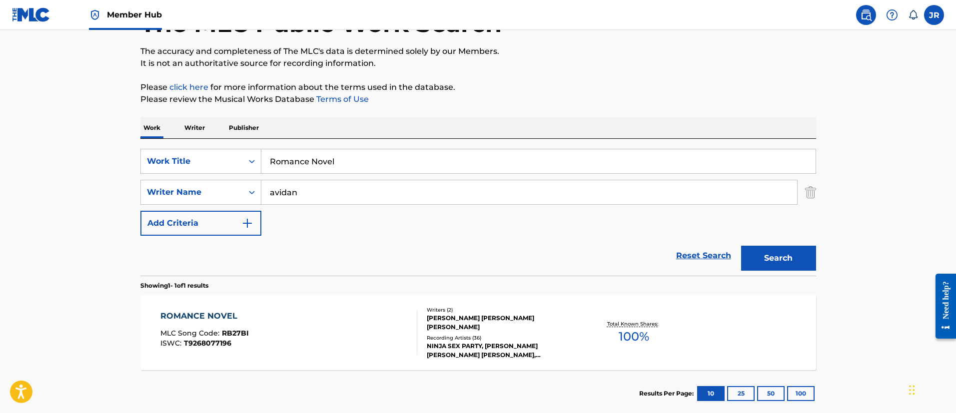
click at [266, 314] on div "ROMANCE NOVEL MLC Song Code : RB27BI ISWC : T9268077196" at bounding box center [288, 332] width 257 height 45
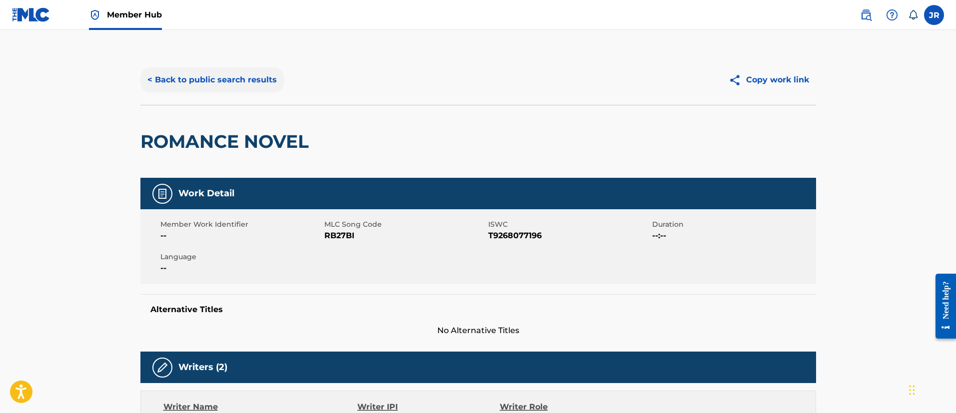
drag, startPoint x: 227, startPoint y: 96, endPoint x: 244, endPoint y: 79, distance: 24.4
click at [228, 94] on div "< Back to public search results Copy work link" at bounding box center [478, 80] width 676 height 50
click at [245, 77] on button "< Back to public search results" at bounding box center [211, 79] width 143 height 25
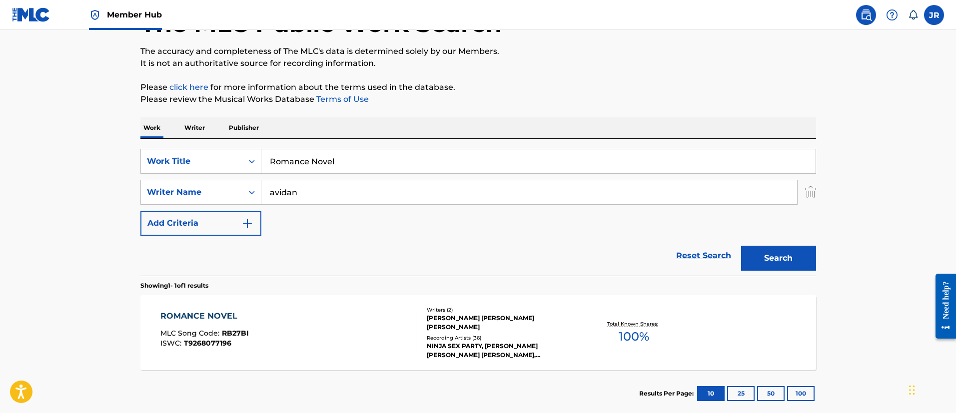
click at [335, 157] on input "Romance Novel" at bounding box center [538, 161] width 554 height 24
click at [335, 158] on input "Romance Novel" at bounding box center [538, 161] width 554 height 24
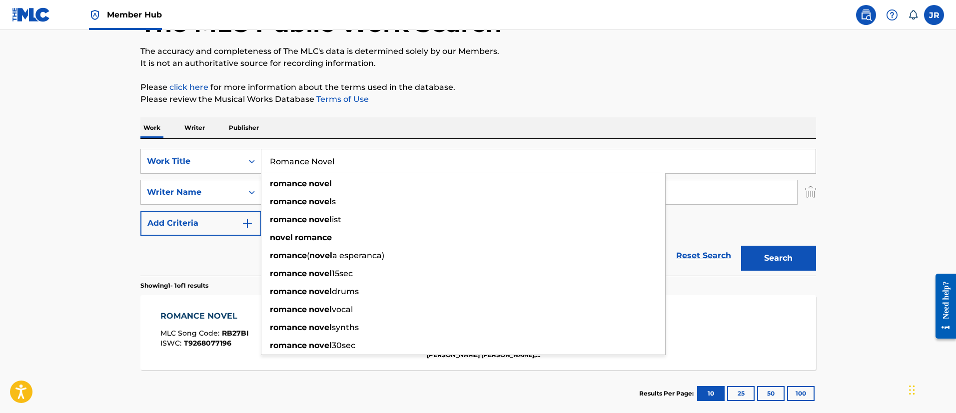
click at [335, 158] on input "Romance Novel" at bounding box center [538, 161] width 554 height 24
paste input "Samurai Abstinence Patro"
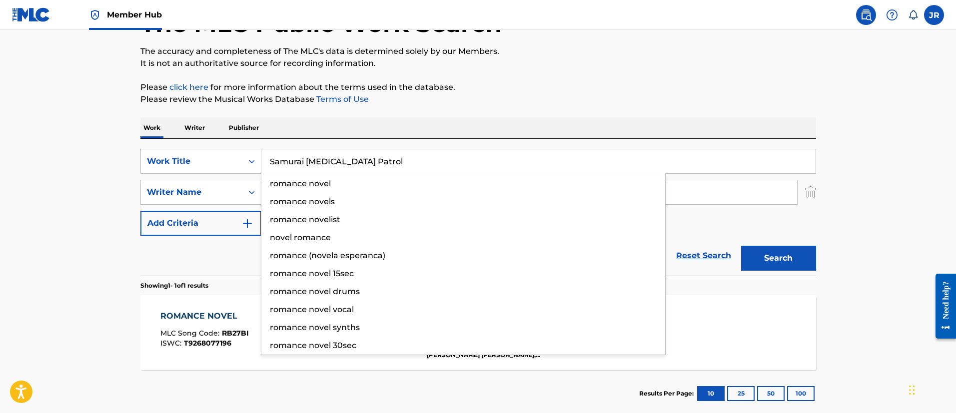
type input "Samurai Abstinence Patrol"
click at [741, 246] on button "Search" at bounding box center [778, 258] width 75 height 25
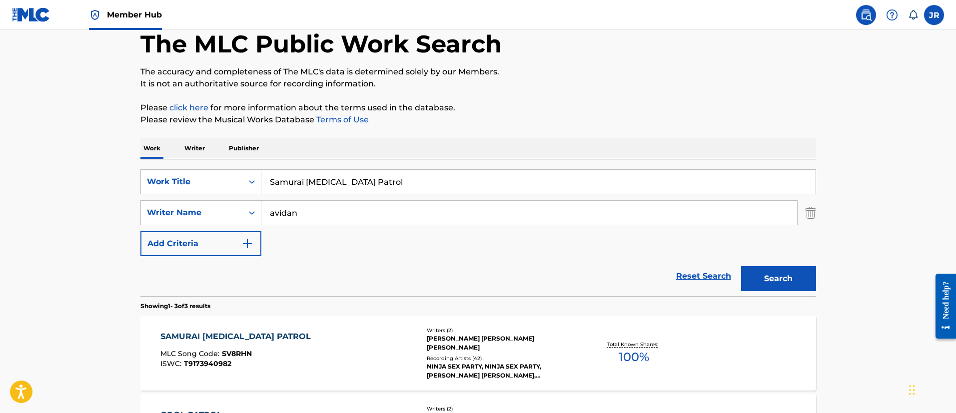
drag, startPoint x: 422, startPoint y: 259, endPoint x: 417, endPoint y: 263, distance: 6.4
click at [420, 260] on div "Reset Search Search" at bounding box center [478, 276] width 676 height 40
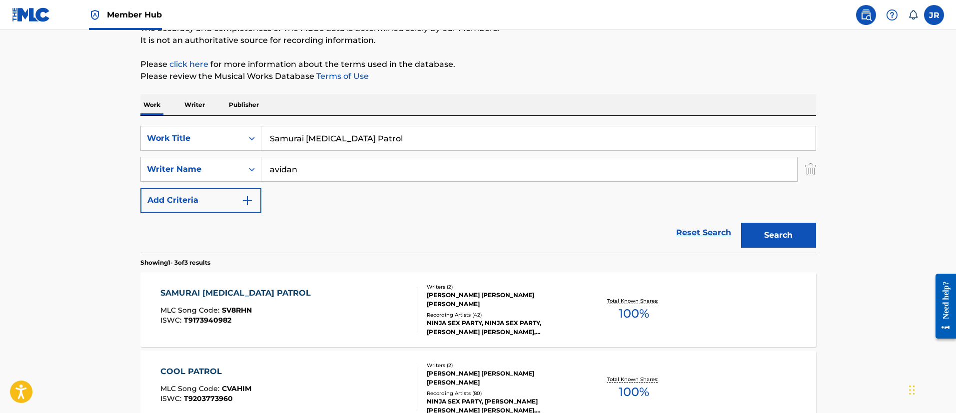
scroll to position [128, 0]
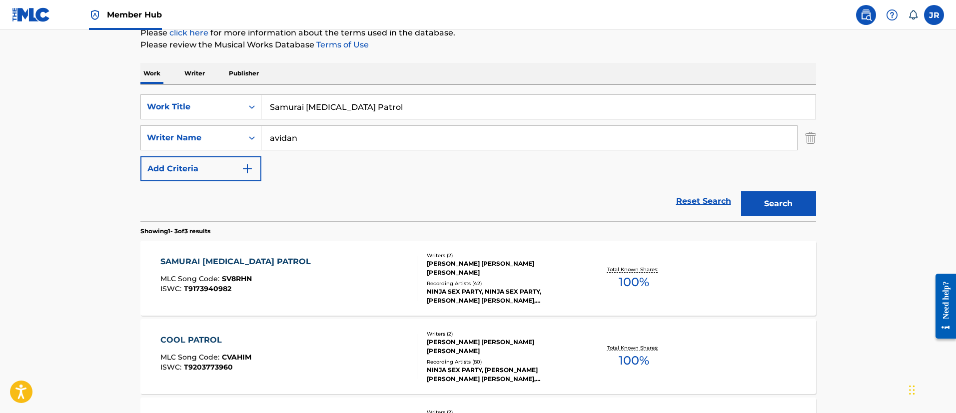
click at [358, 275] on div "SAMURAI ABSTINENCE PATROL MLC Song Code : SV8RHN ISWC : T9173940982" at bounding box center [288, 278] width 257 height 45
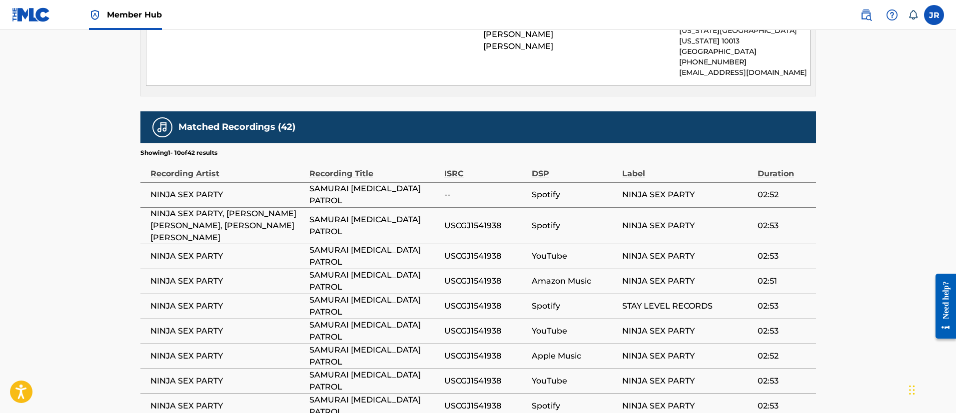
scroll to position [650, 0]
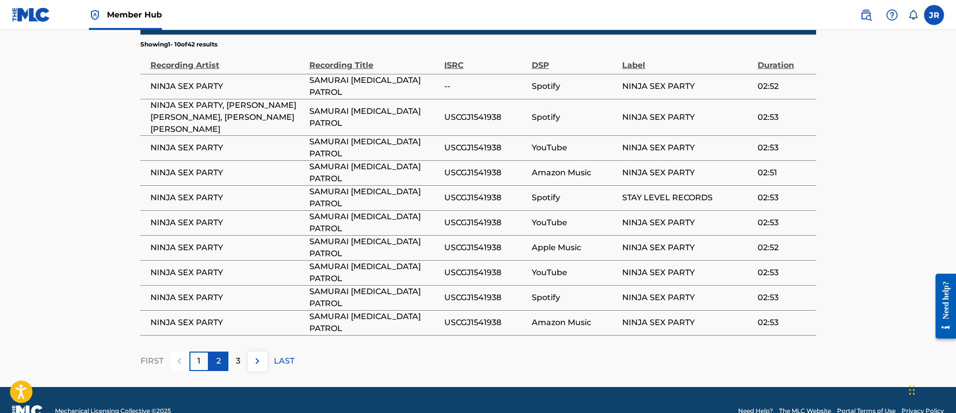
click at [224, 352] on div "2" at bounding box center [218, 361] width 19 height 19
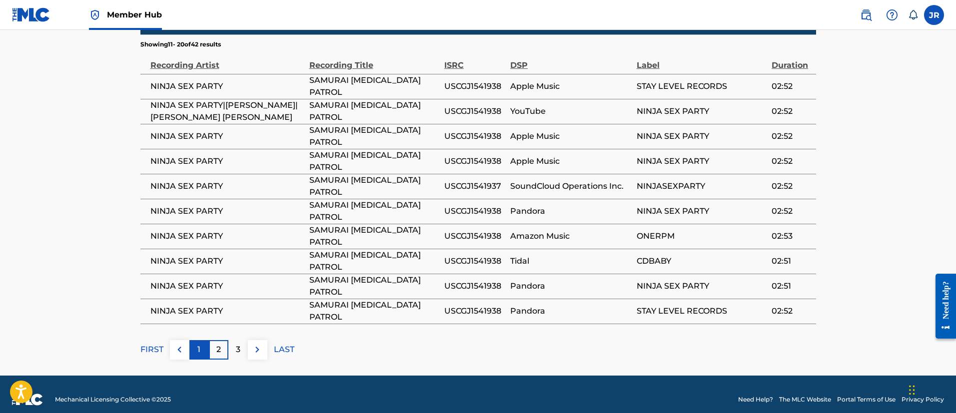
click at [201, 340] on div "1" at bounding box center [198, 349] width 19 height 19
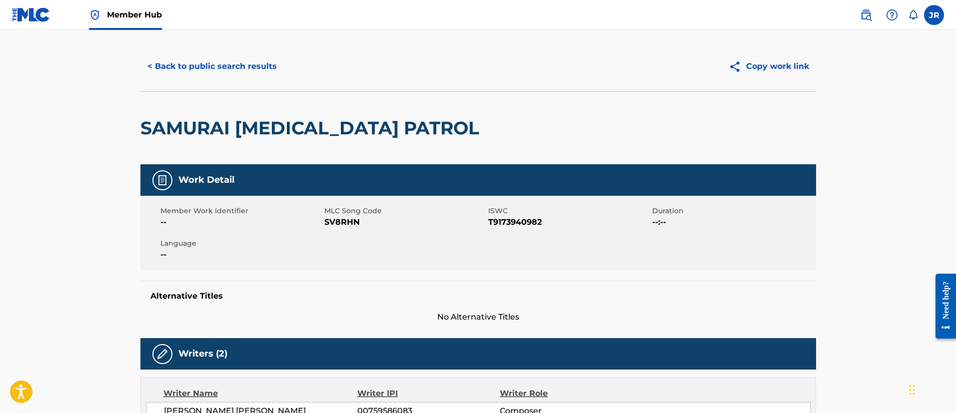
scroll to position [0, 0]
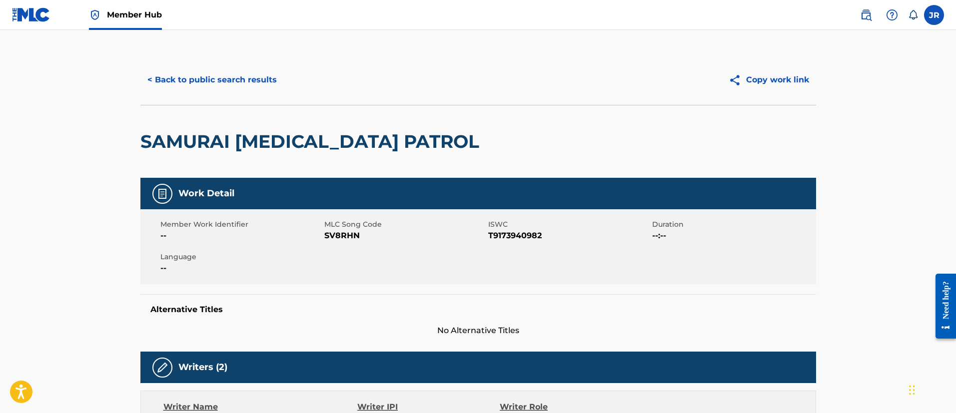
drag, startPoint x: 216, startPoint y: 102, endPoint x: 225, endPoint y: 80, distance: 23.5
click at [219, 95] on div "< Back to public search results Copy work link" at bounding box center [478, 80] width 676 height 50
click at [226, 79] on button "< Back to public search results" at bounding box center [211, 79] width 143 height 25
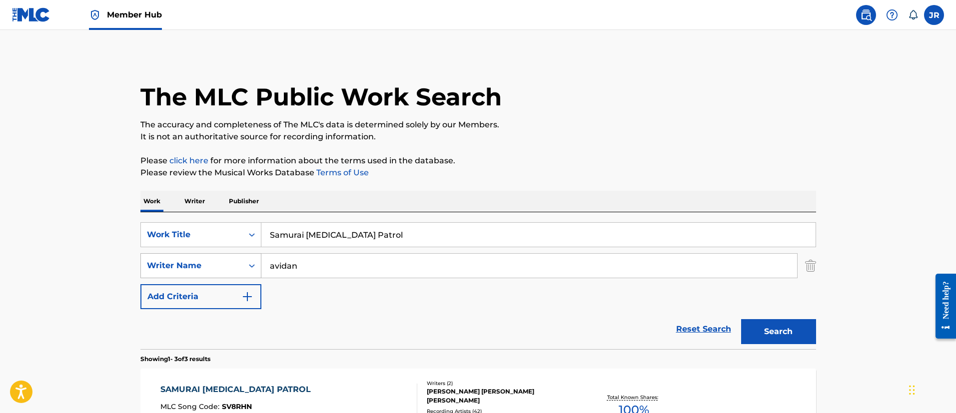
scroll to position [128, 0]
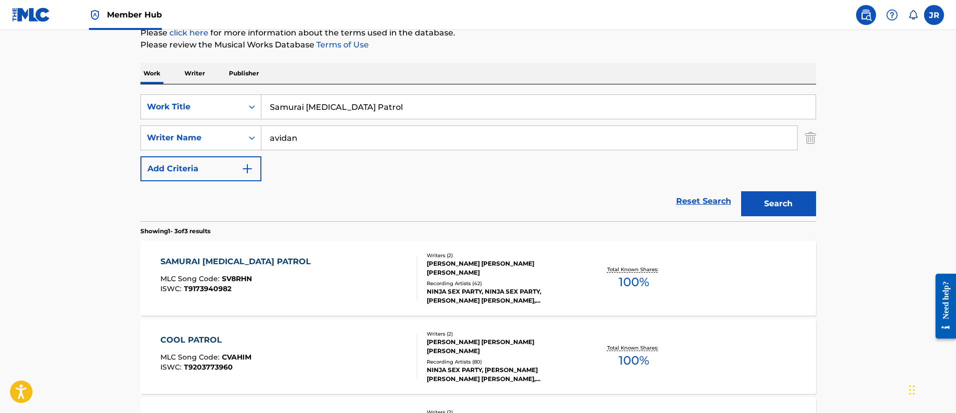
click at [350, 105] on input "Samurai Abstinence Patrol" at bounding box center [538, 107] width 554 height 24
click at [349, 105] on input "Samurai Abstinence Patrol" at bounding box center [538, 107] width 554 height 24
paste input "ex Training"
type input "Sex Training"
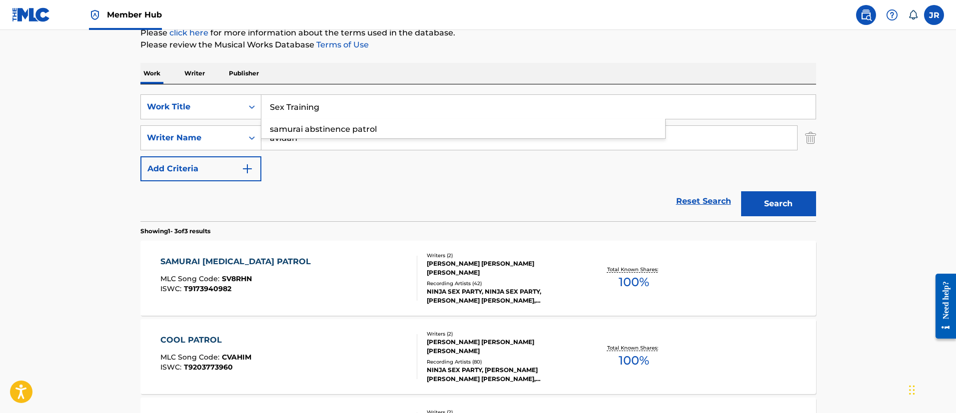
click at [741, 191] on button "Search" at bounding box center [778, 203] width 75 height 25
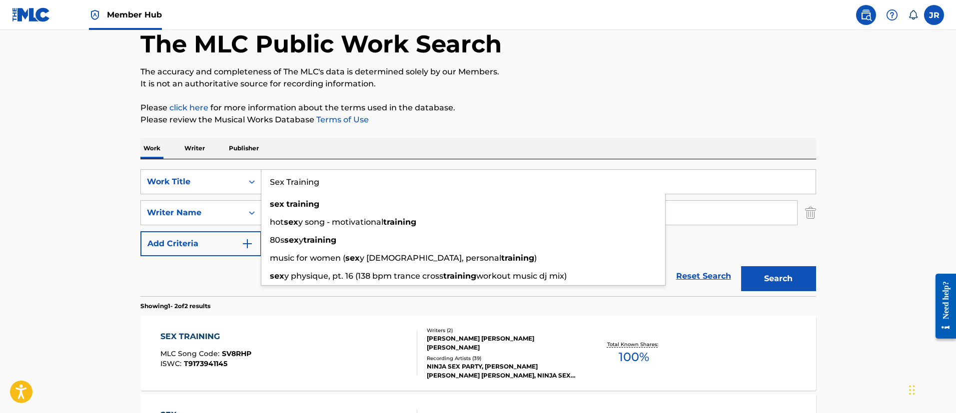
click at [320, 161] on div "SearchWithCriteria349bf47d-497c-4654-a8ec-69f244126fd5 Work Title Sex Training …" at bounding box center [478, 227] width 676 height 137
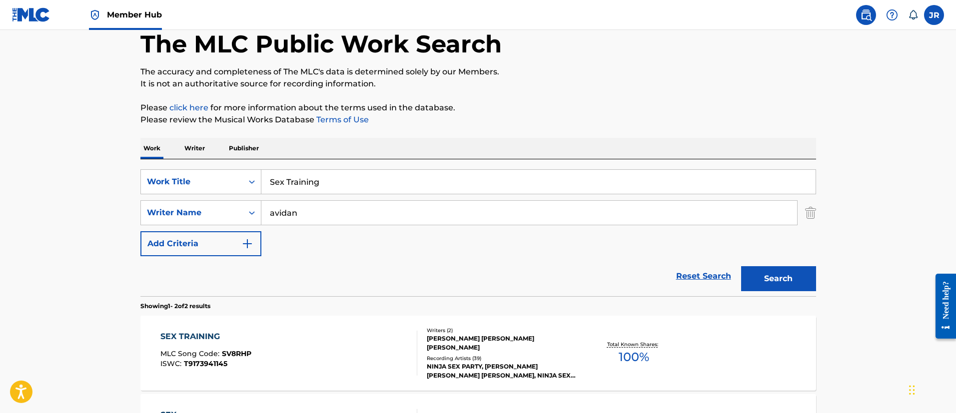
click at [298, 295] on div "Reset Search Search" at bounding box center [478, 276] width 676 height 40
click at [282, 323] on div "SEX TRAINING MLC Song Code : SV8RHP ISWC : T9173941145 Writers ( 2 ) BRIAN ALEX…" at bounding box center [478, 353] width 676 height 75
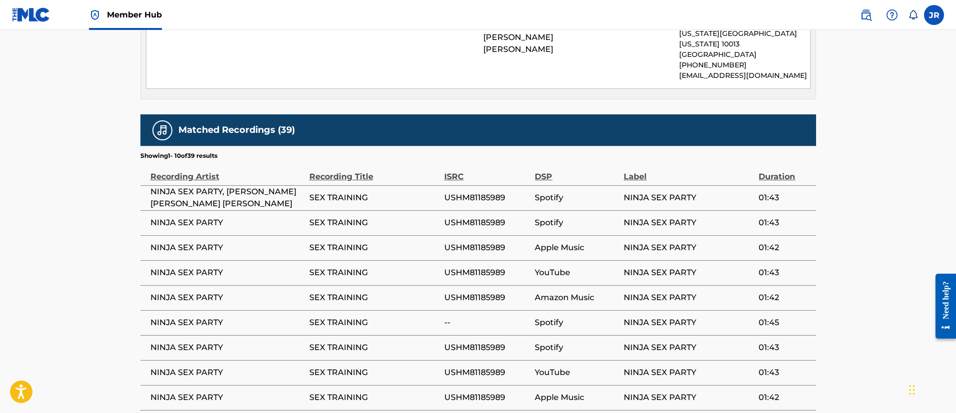
scroll to position [661, 0]
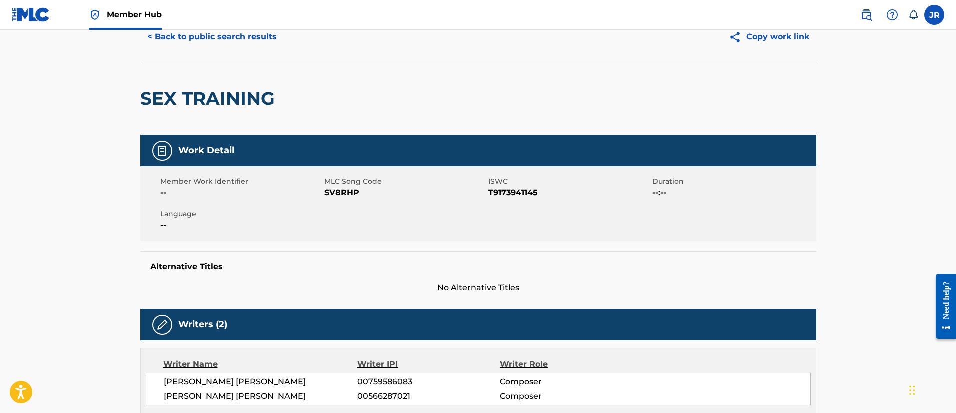
scroll to position [0, 0]
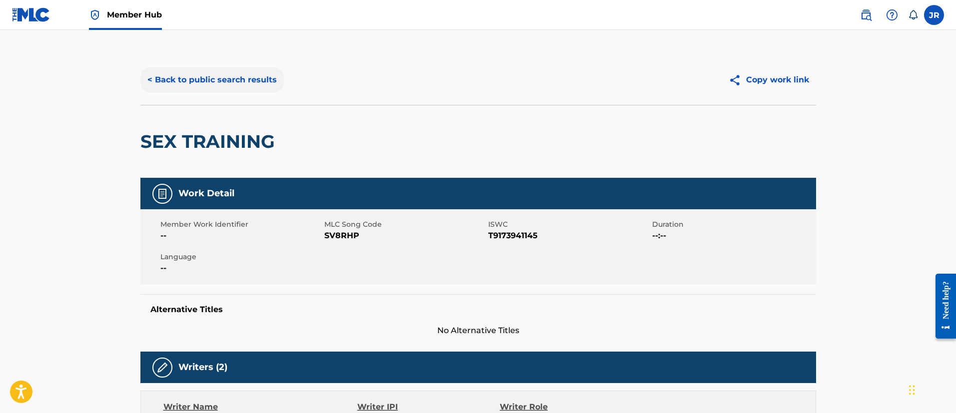
click at [246, 80] on button "< Back to public search results" at bounding box center [211, 79] width 143 height 25
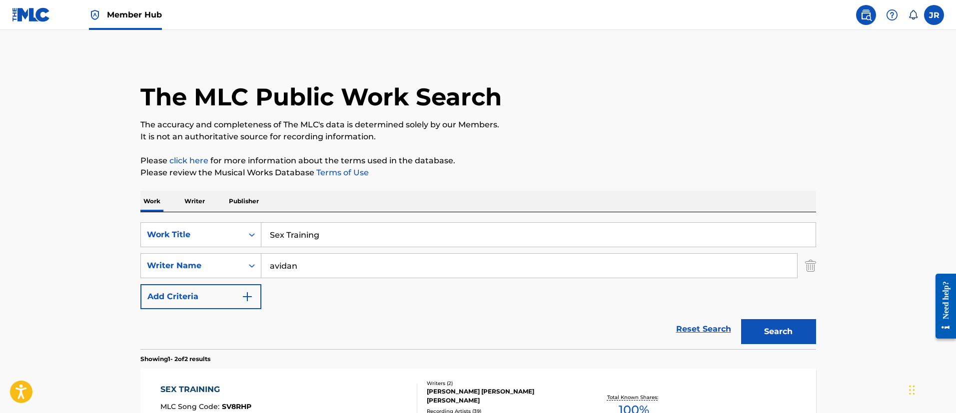
scroll to position [53, 0]
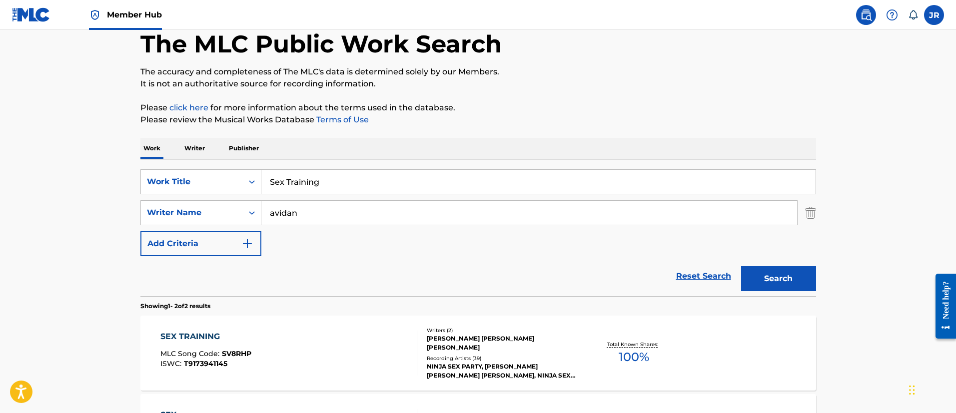
drag, startPoint x: 616, startPoint y: 149, endPoint x: 615, endPoint y: 155, distance: 6.2
click at [616, 151] on div "Work Writer Publisher" at bounding box center [478, 148] width 676 height 21
drag, startPoint x: 550, startPoint y: 211, endPoint x: 510, endPoint y: 193, distance: 43.4
click at [540, 207] on input "avidan" at bounding box center [529, 213] width 536 height 24
drag, startPoint x: 471, startPoint y: 174, endPoint x: 465, endPoint y: 175, distance: 5.5
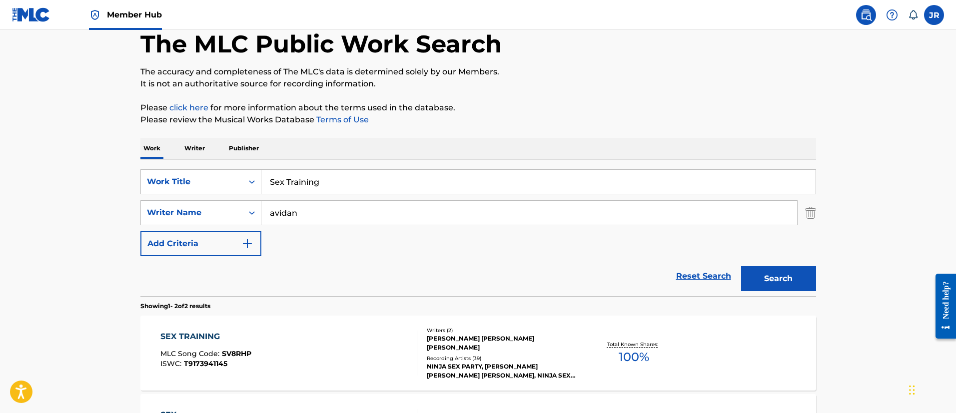
click at [468, 174] on input "Sex Training" at bounding box center [538, 182] width 554 height 24
click at [436, 182] on input "Sex Training" at bounding box center [538, 182] width 554 height 24
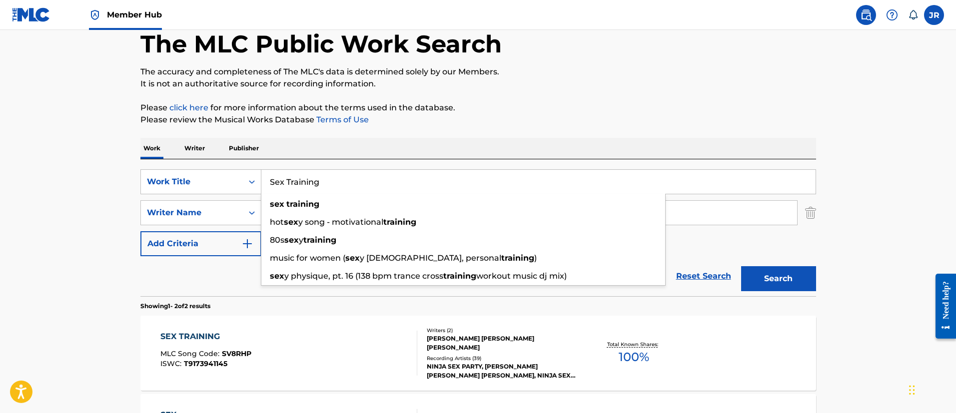
click at [436, 182] on input "Sex Training" at bounding box center [538, 182] width 554 height 24
click at [437, 182] on input "Sex Training" at bounding box center [538, 182] width 554 height 24
paste input "hredded Metal"
type input "Shredded Metal"
click at [741, 266] on button "Search" at bounding box center [778, 278] width 75 height 25
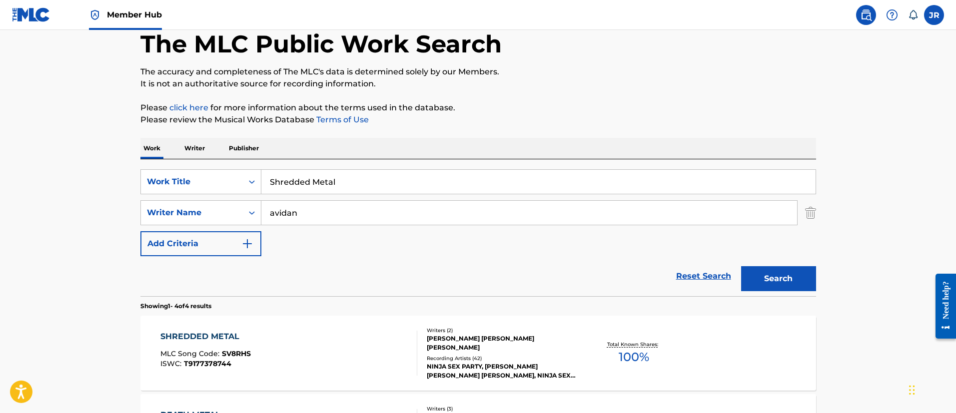
click at [533, 149] on div "Work Writer Publisher" at bounding box center [478, 148] width 676 height 21
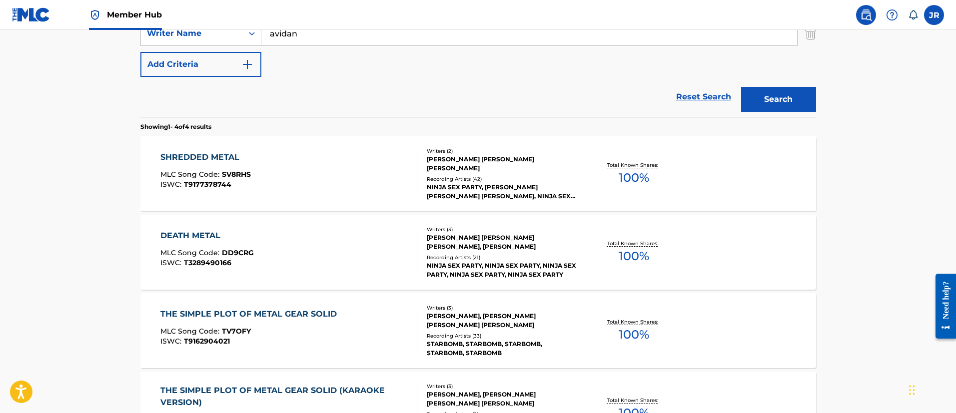
scroll to position [278, 0]
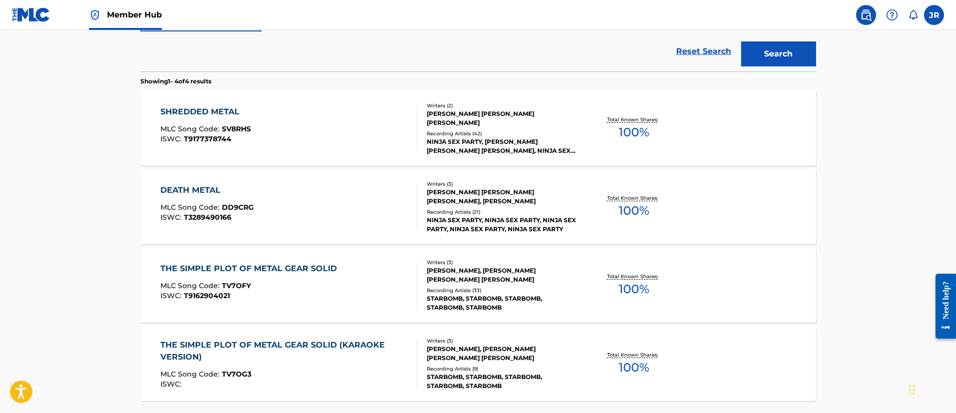
click at [260, 129] on div "SHREDDED METAL MLC Song Code : SV8RHS ISWC : T9177378744" at bounding box center [288, 128] width 257 height 45
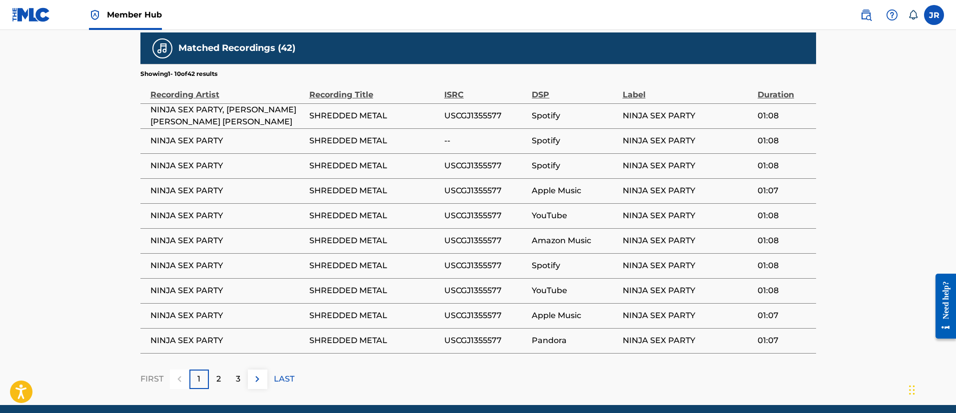
scroll to position [661, 0]
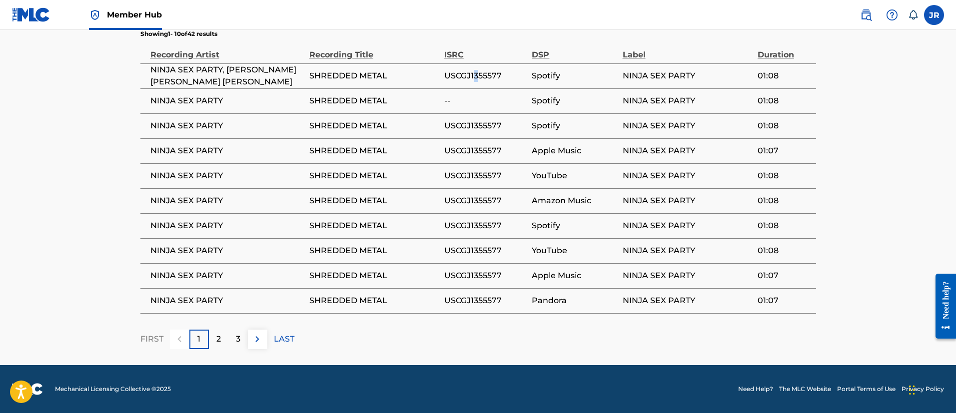
click at [477, 70] on span "USCGJ1355577" at bounding box center [485, 76] width 83 height 12
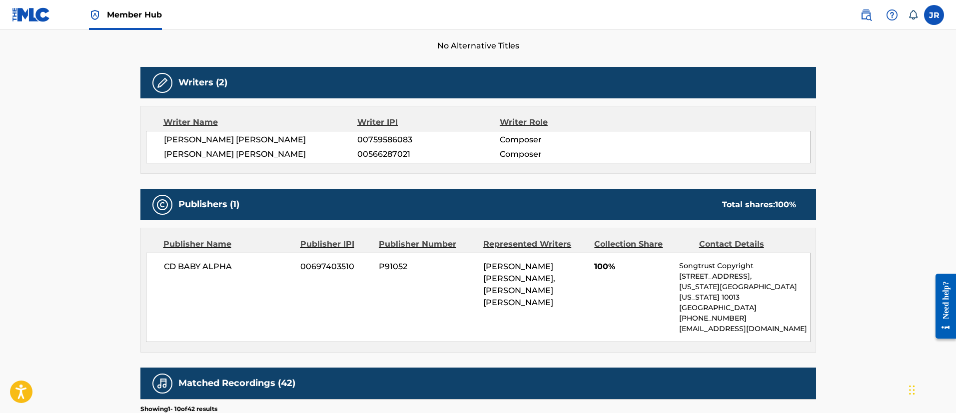
scroll to position [0, 0]
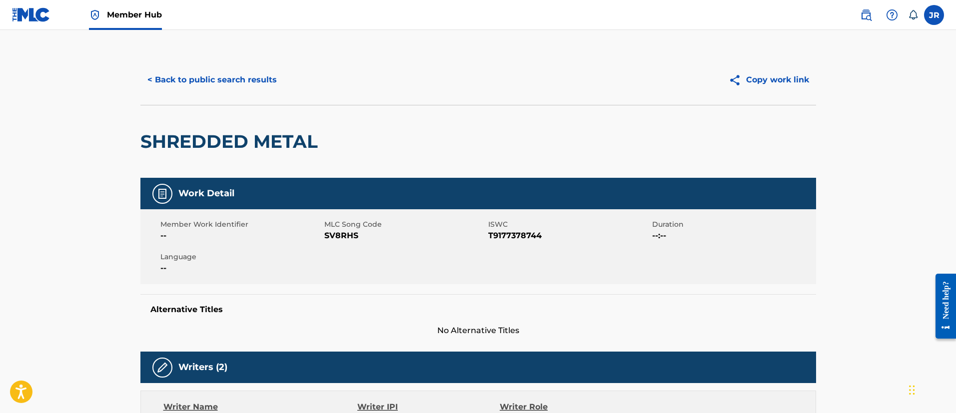
click at [207, 96] on div "< Back to public search results Copy work link" at bounding box center [478, 80] width 676 height 50
click at [220, 83] on button "< Back to public search results" at bounding box center [211, 79] width 143 height 25
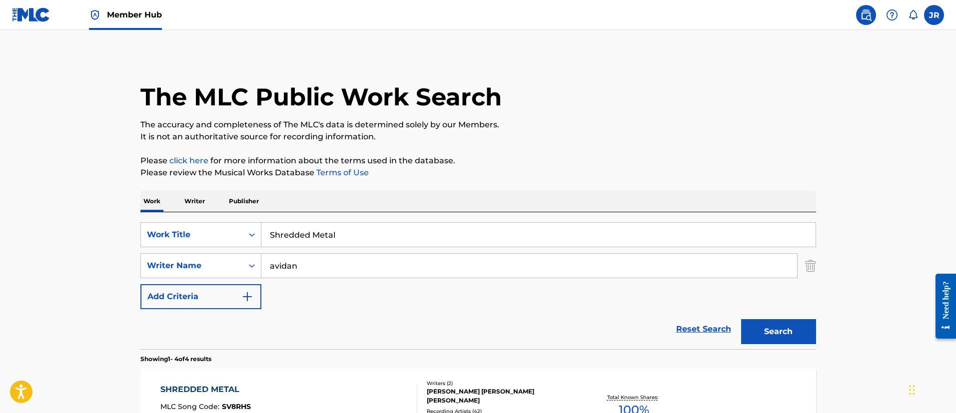
click at [344, 222] on div "SearchWithCriteria349bf47d-497c-4654-a8ec-69f244126fd5 Work Title Shredded Meta…" at bounding box center [478, 280] width 676 height 137
click at [335, 243] on input "Shredded Metal" at bounding box center [538, 235] width 554 height 24
paste input "mooth Talkin'"
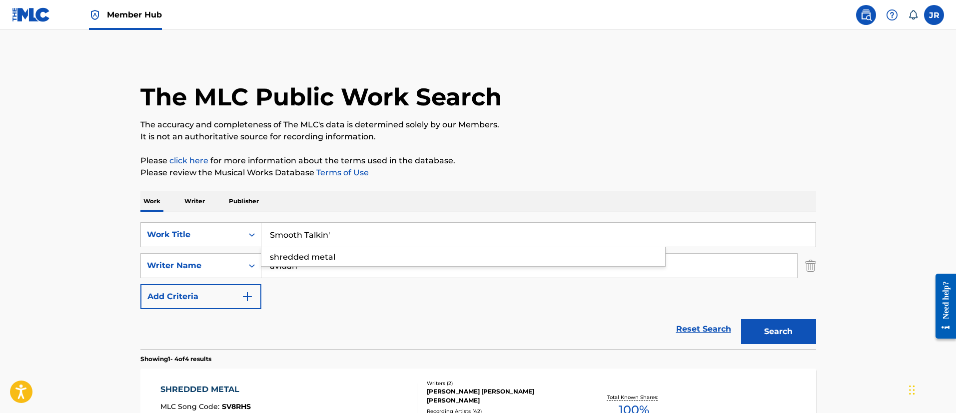
type input "Smooth Talkin'"
click at [741, 319] on button "Search" at bounding box center [778, 331] width 75 height 25
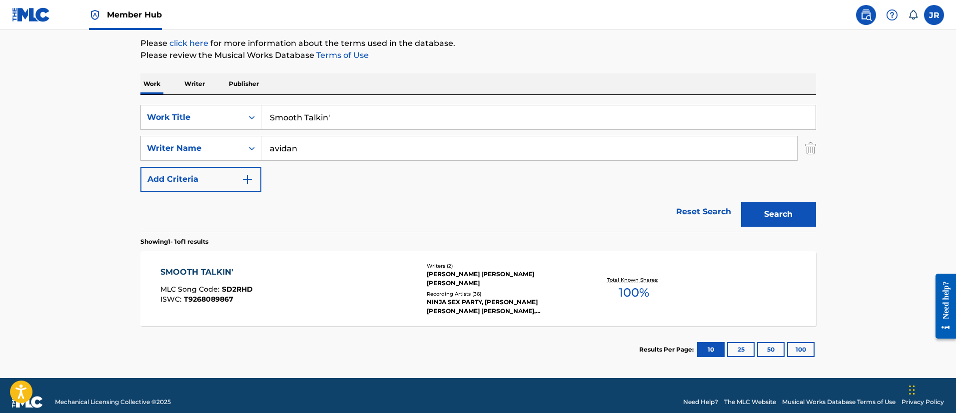
scroll to position [130, 0]
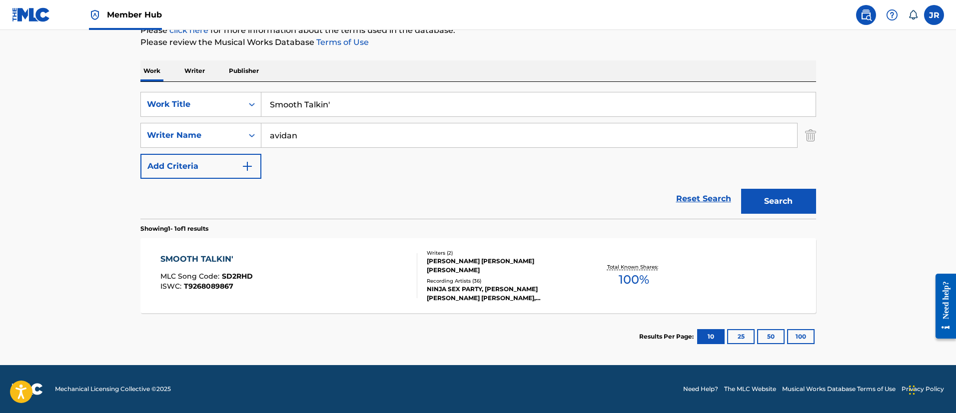
click at [266, 279] on div "SMOOTH TALKIN' MLC Song Code : SD2RHD ISWC : T9268089867" at bounding box center [288, 275] width 257 height 45
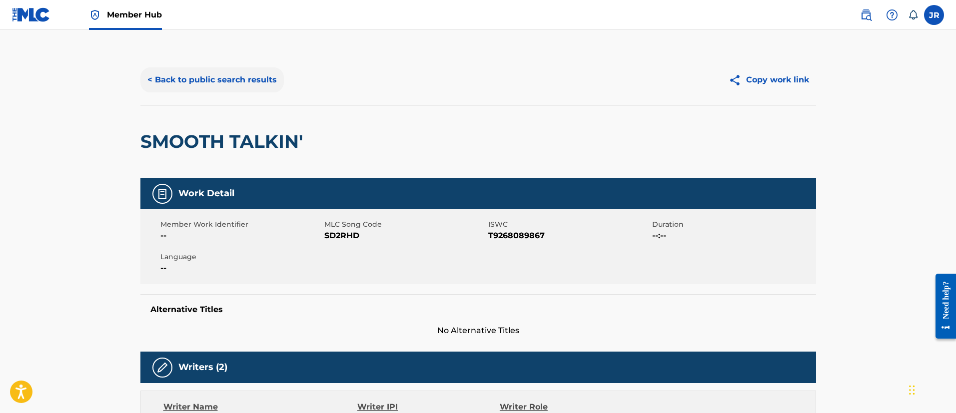
click at [198, 76] on button "< Back to public search results" at bounding box center [211, 79] width 143 height 25
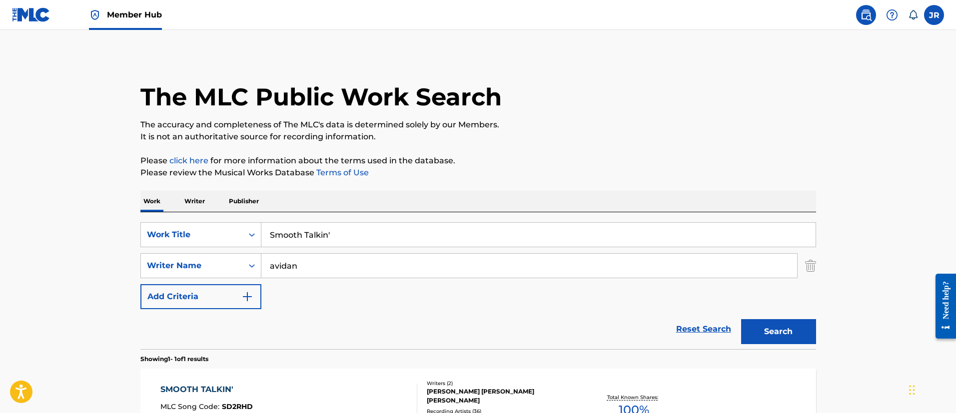
scroll to position [73, 0]
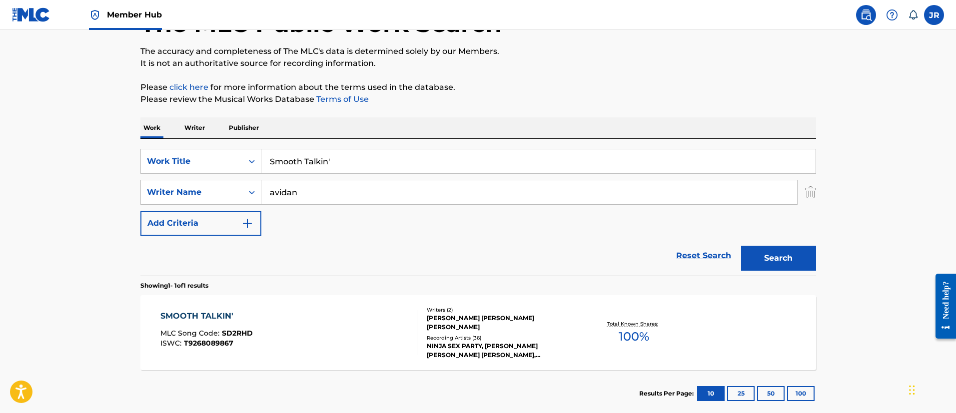
click at [320, 146] on div "SearchWithCriteria349bf47d-497c-4654-a8ec-69f244126fd5 Work Title Smooth Talkin…" at bounding box center [478, 207] width 676 height 137
click at [314, 151] on input "Smooth Talkin'" at bounding box center [538, 161] width 554 height 24
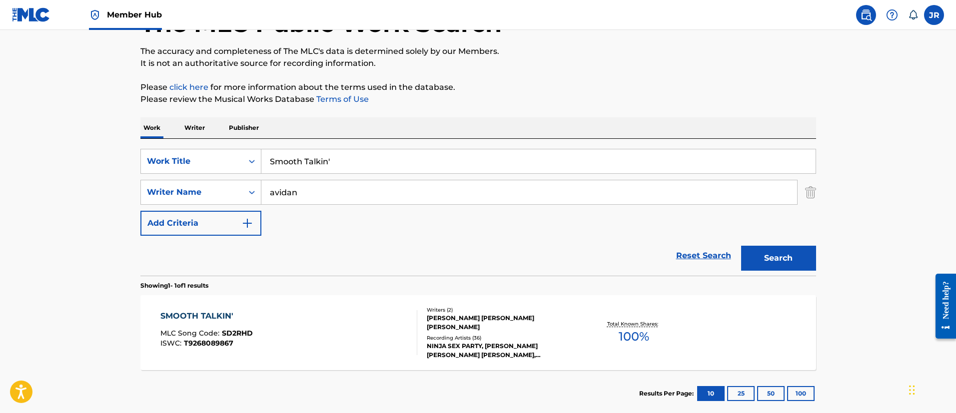
paste input "ymphony in P Minor"
type input "Symphony in P Minor"
click at [741, 246] on button "Search" at bounding box center [778, 258] width 75 height 25
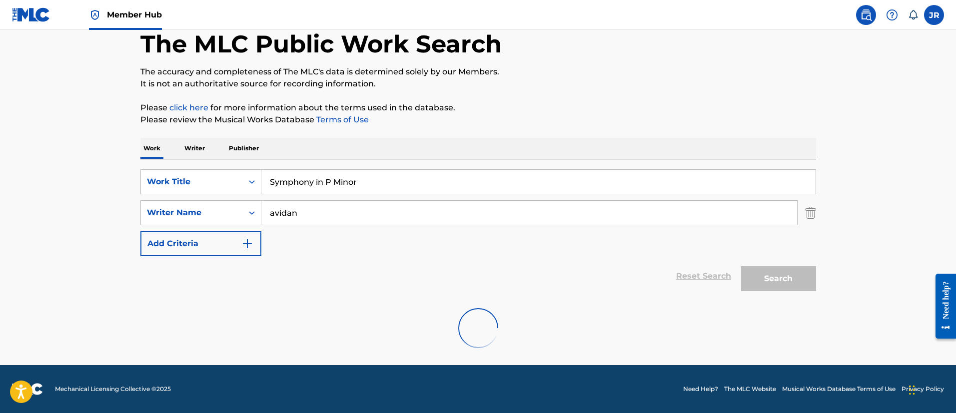
scroll to position [53, 0]
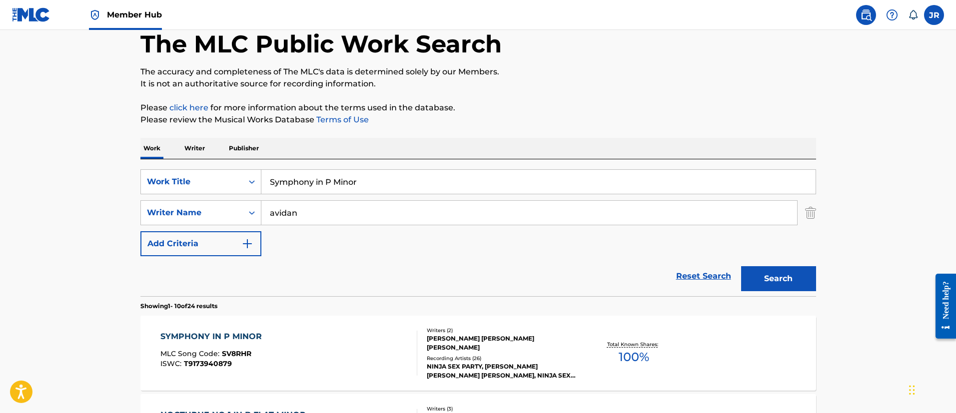
click at [594, 156] on div "Work Writer Publisher" at bounding box center [478, 148] width 676 height 21
click at [461, 341] on div "[PERSON_NAME] [PERSON_NAME] [PERSON_NAME]" at bounding box center [502, 343] width 151 height 18
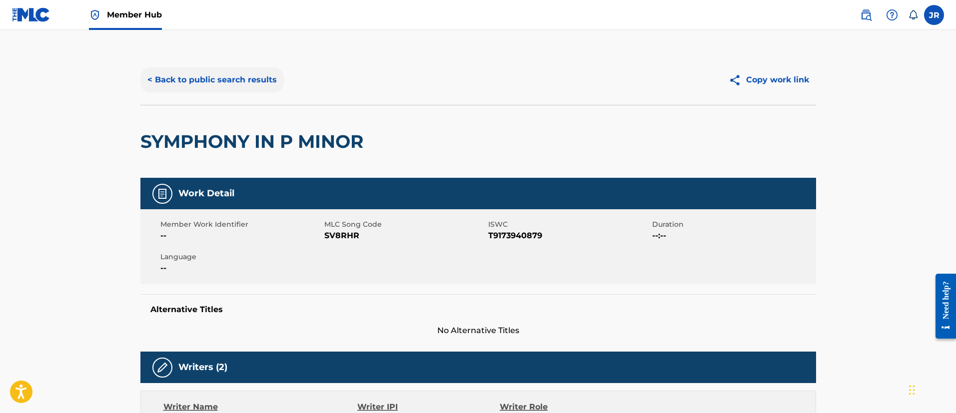
click at [196, 79] on button "< Back to public search results" at bounding box center [211, 79] width 143 height 25
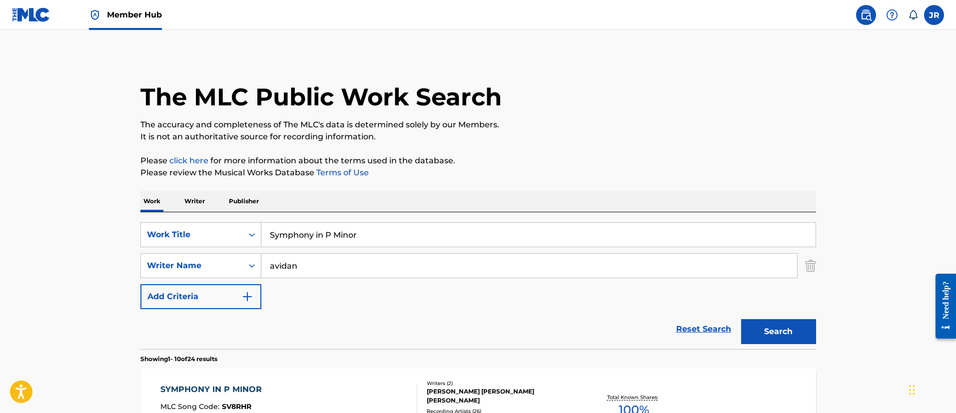
scroll to position [53, 0]
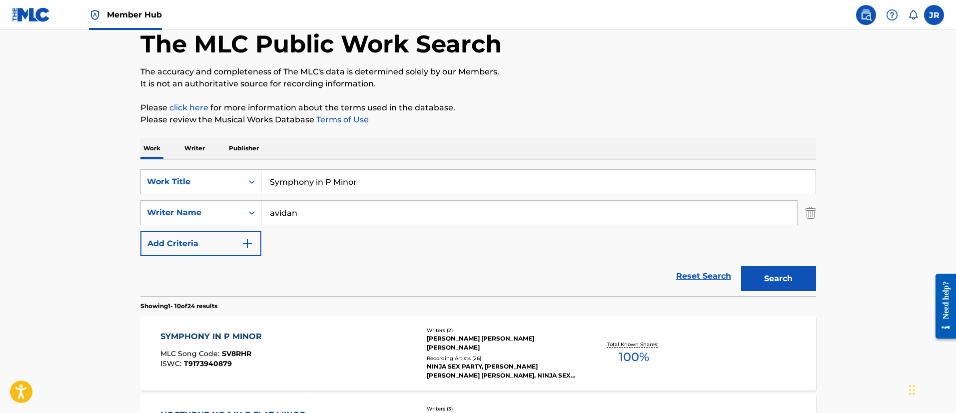
click at [323, 192] on input "Symphony in P Minor" at bounding box center [538, 182] width 554 height 24
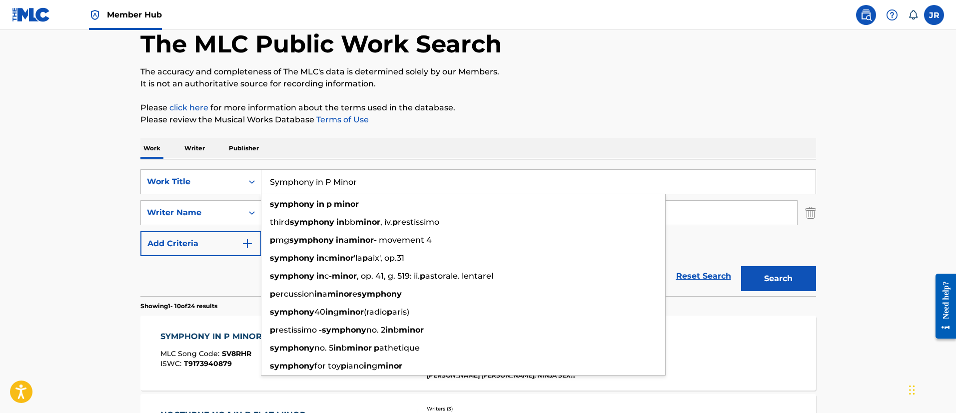
click at [323, 194] on div "symphony in p minor third symphony in bb minor , iv. p restissimo p mg symphony…" at bounding box center [463, 285] width 405 height 182
click at [331, 184] on input "Symphony in P Minor" at bounding box center [538, 182] width 554 height 24
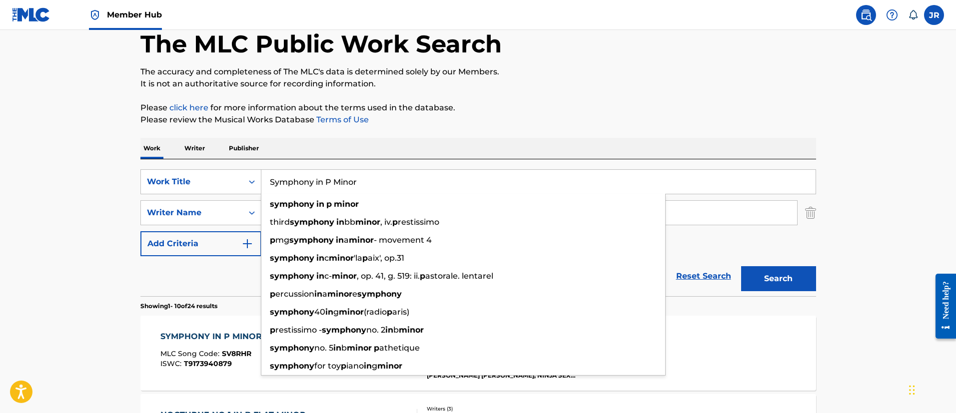
paste input "The Decision"
type input "The Decision"
click at [741, 266] on button "Search" at bounding box center [778, 278] width 75 height 25
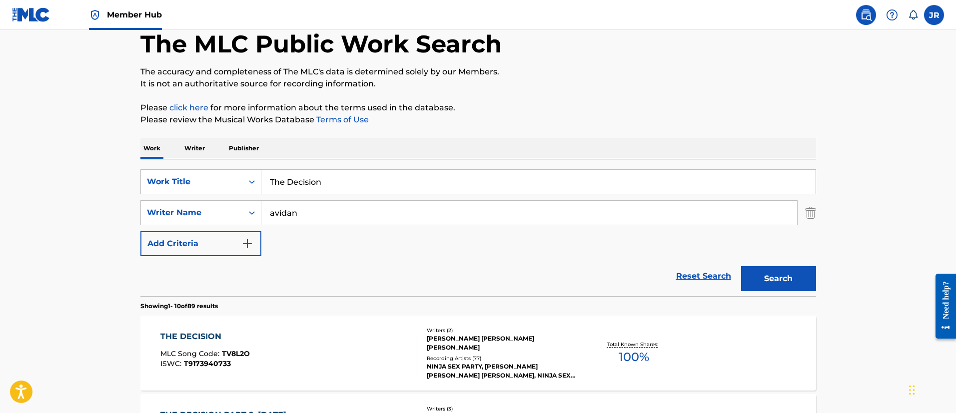
drag, startPoint x: 734, startPoint y: 117, endPoint x: 726, endPoint y: 124, distance: 10.3
click at [734, 117] on p "Please review the Musical Works Database Terms of Use" at bounding box center [478, 120] width 676 height 12
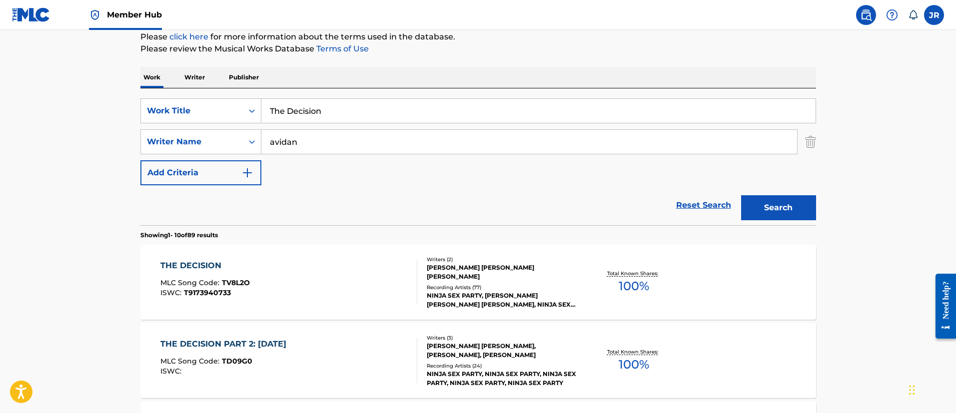
scroll to position [203, 0]
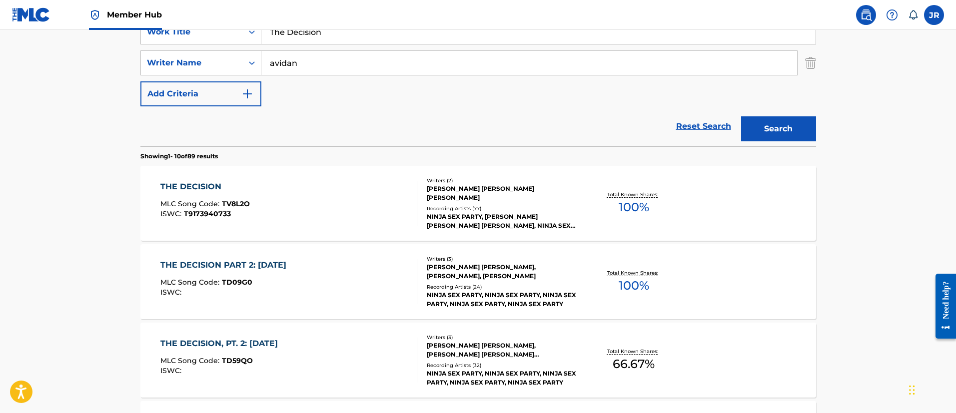
click at [327, 178] on div "THE DECISION MLC Song Code : TV8L2O ISWC : T9173940733 Writers ( 2 ) BRIAN ALEX…" at bounding box center [478, 203] width 676 height 75
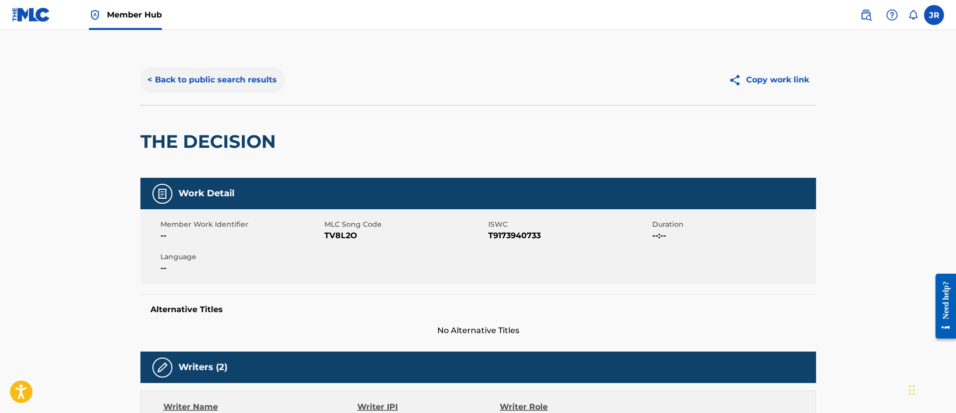
click at [186, 74] on button "< Back to public search results" at bounding box center [211, 79] width 143 height 25
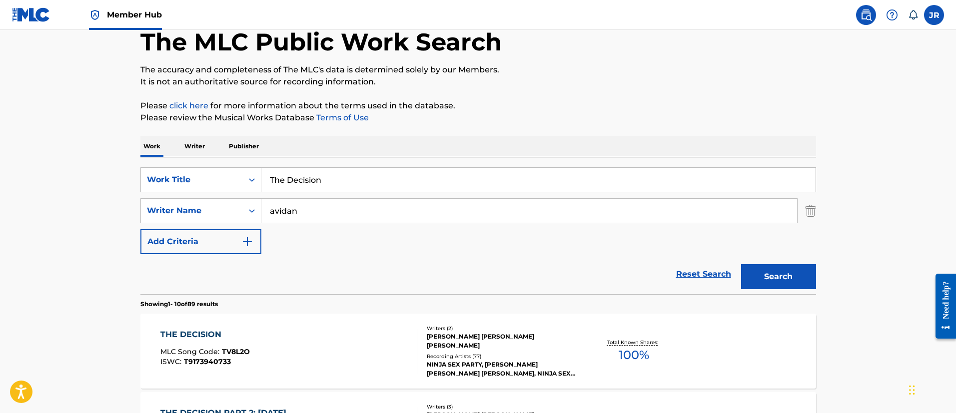
scroll to position [53, 0]
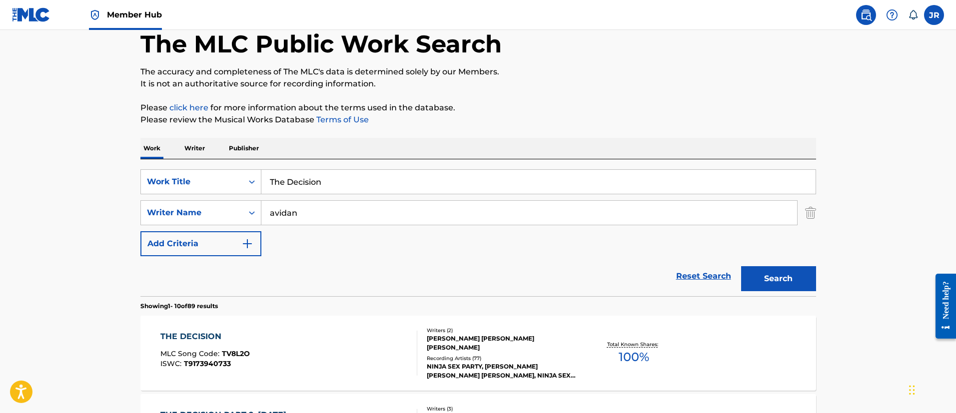
click at [319, 184] on input "The Decision" at bounding box center [538, 182] width 554 height 24
click at [327, 180] on input "The Decision" at bounding box center [538, 182] width 554 height 24
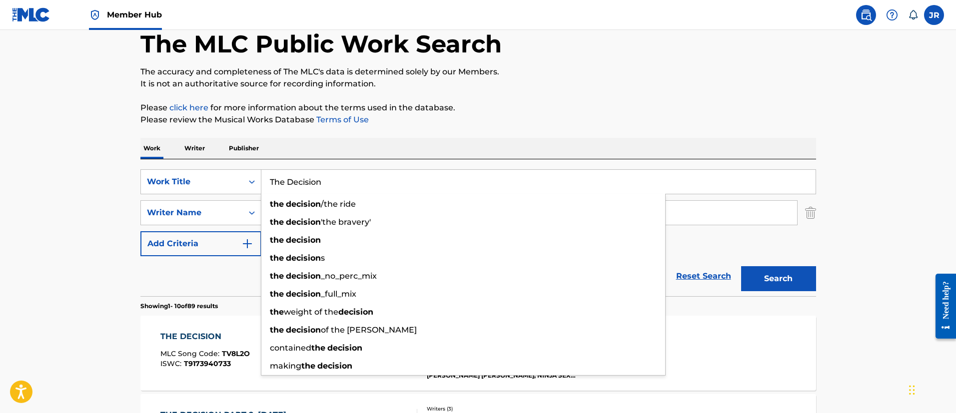
click at [328, 180] on input "The Decision" at bounding box center [538, 182] width 554 height 24
paste input "Part 2: Ten Years Later"
type input "The Decision Part 2: Ten Years Later"
click at [741, 266] on button "Search" at bounding box center [778, 278] width 75 height 25
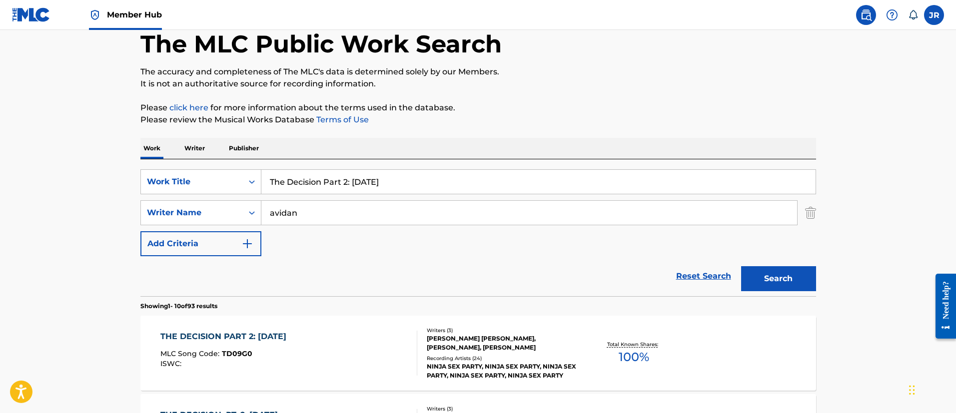
click at [291, 334] on div "THE DECISION PART 2: TEN YEARS LATER" at bounding box center [225, 337] width 131 height 12
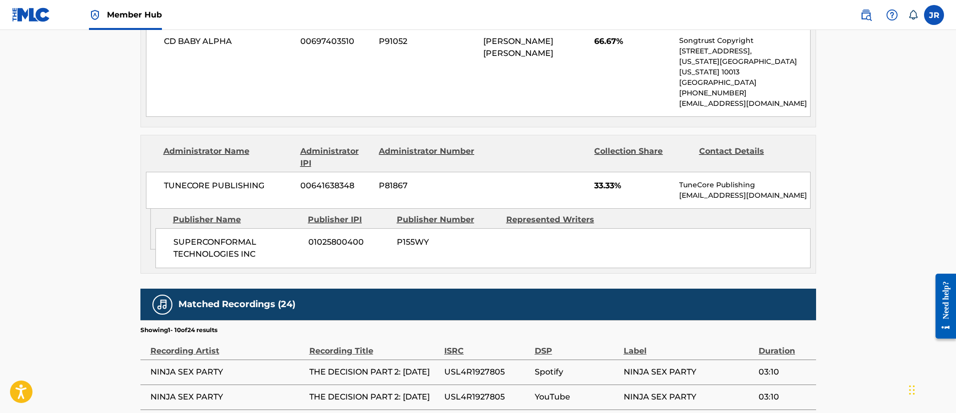
scroll to position [810, 0]
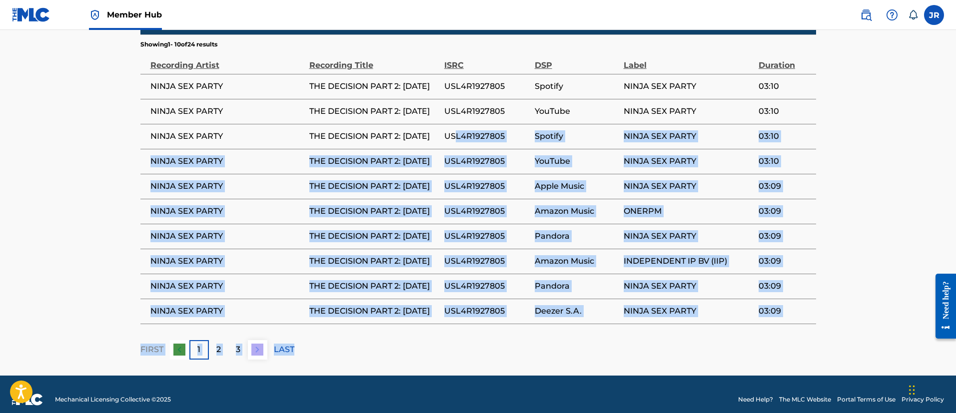
drag, startPoint x: 455, startPoint y: 113, endPoint x: 511, endPoint y: 345, distance: 238.1
click at [511, 345] on div "Matched Recordings (24) Showing 1 - 10 of 24 results Recording Artist Recording…" at bounding box center [478, 181] width 676 height 357
click at [514, 341] on div "FIRST 1 2 3 LAST" at bounding box center [478, 349] width 676 height 19
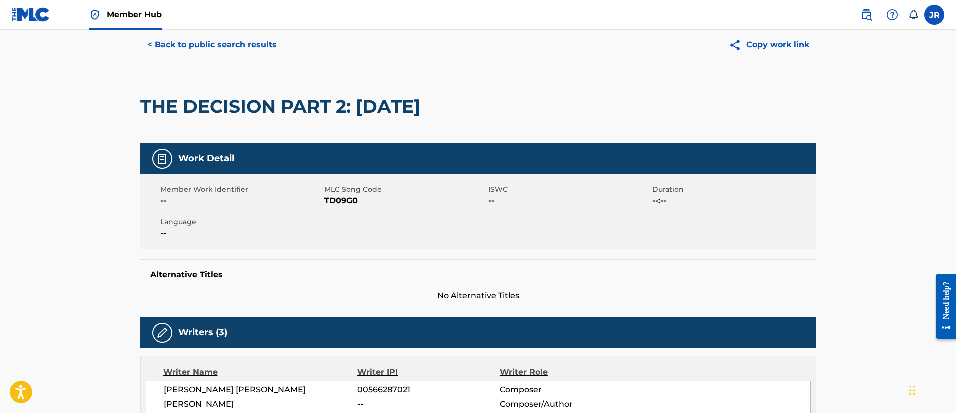
scroll to position [0, 0]
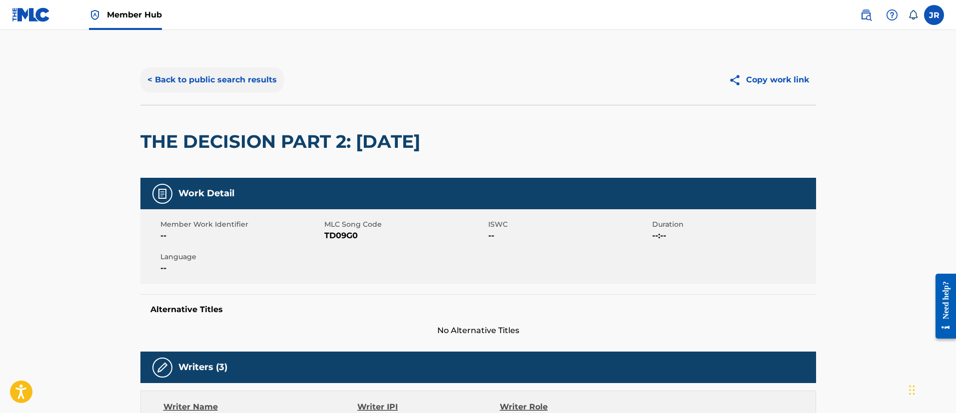
click at [217, 68] on button "< Back to public search results" at bounding box center [211, 79] width 143 height 25
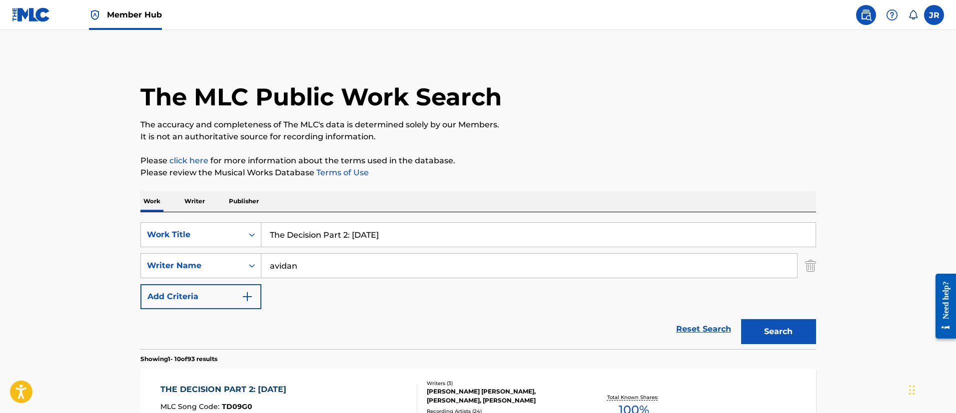
scroll to position [53, 0]
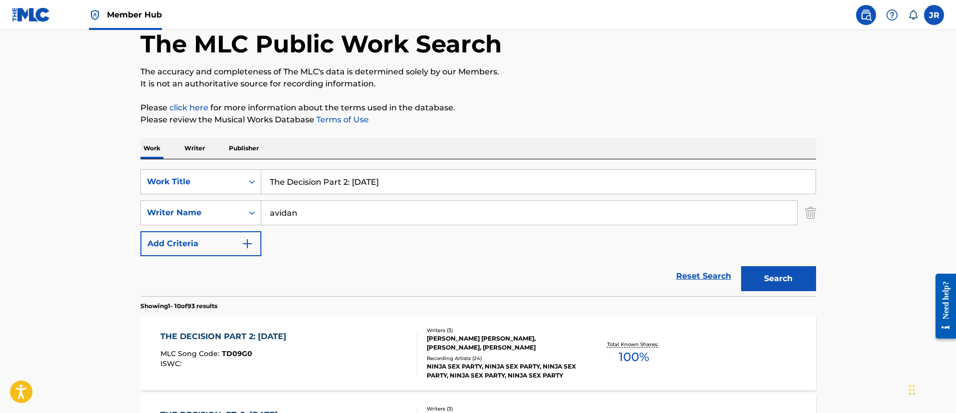
click at [356, 197] on div "SearchWithCriteria349bf47d-497c-4654-a8ec-69f244126fd5 Work Title The Decision …" at bounding box center [478, 212] width 676 height 87
click at [367, 187] on input "The Decision Part 2: Ten Years Later" at bounding box center [538, 182] width 554 height 24
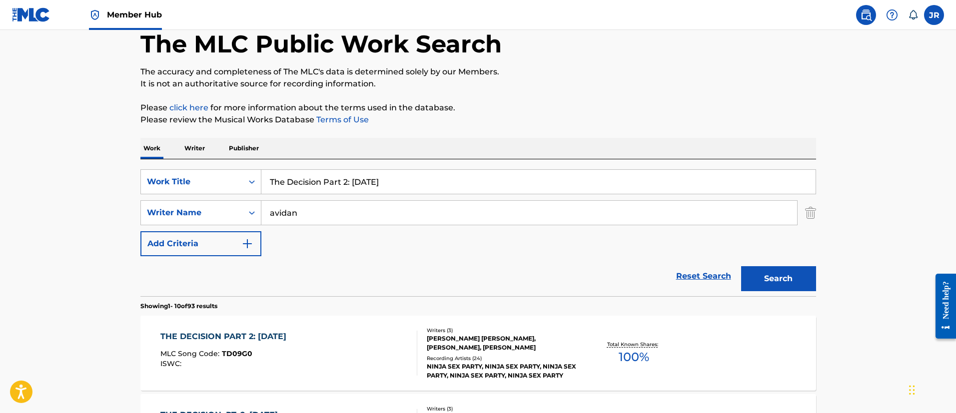
click at [368, 187] on input "The Decision Part 2: Ten Years Later" at bounding box center [538, 182] width 554 height 24
paste input "Mystic Crystal"
type input "The Mystic Crystal"
click at [741, 266] on button "Search" at bounding box center [778, 278] width 75 height 25
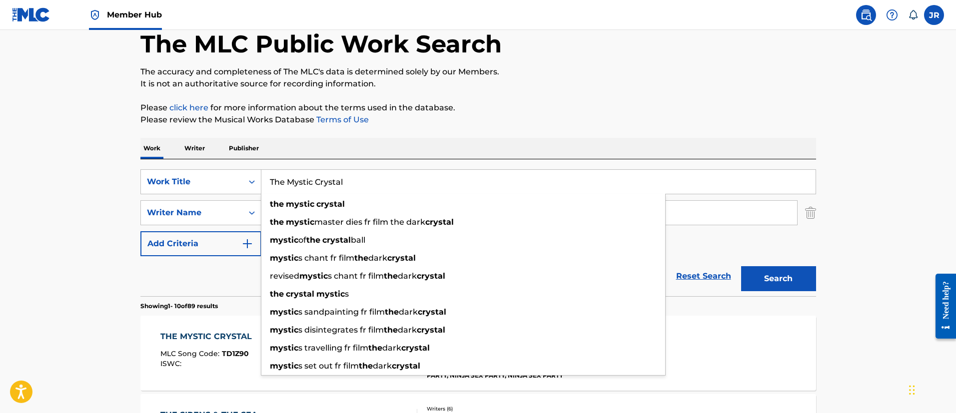
click at [583, 64] on div "The MLC Public Work Search" at bounding box center [478, 38] width 676 height 73
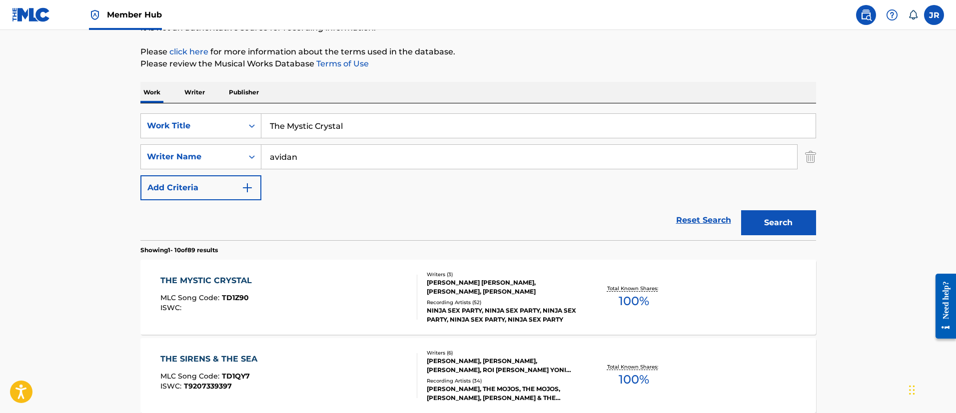
scroll to position [278, 0]
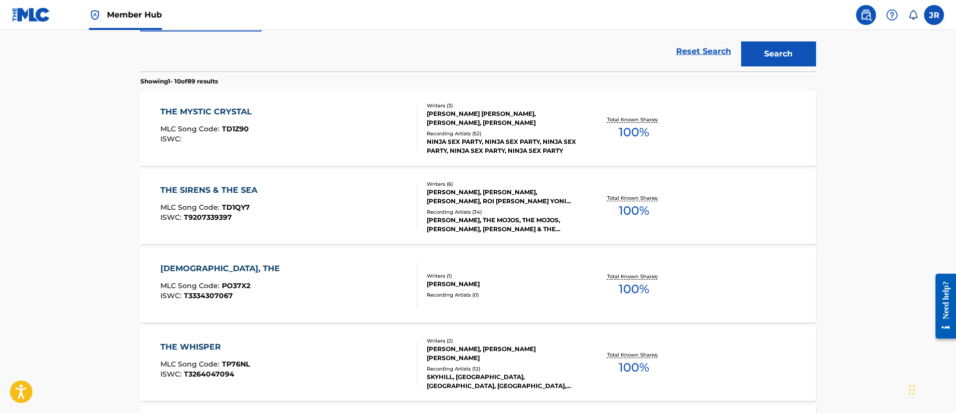
click at [231, 121] on div "THE MYSTIC CRYSTAL MLC Song Code : TD1Z90 ISWC :" at bounding box center [208, 128] width 96 height 45
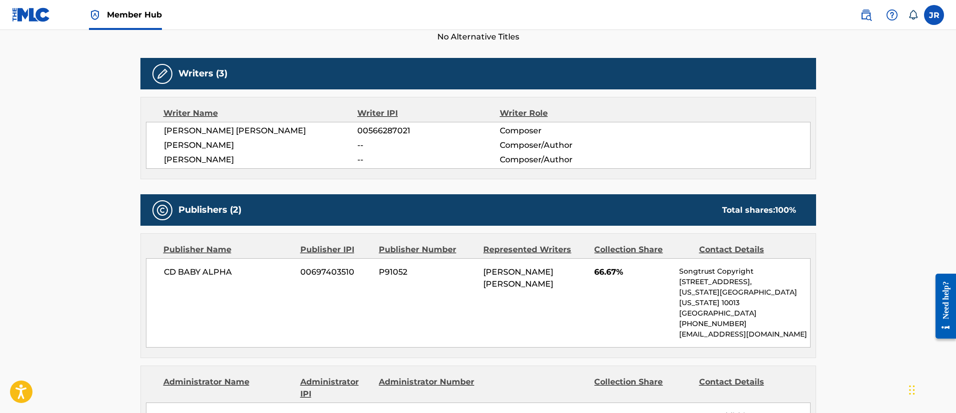
scroll to position [300, 0]
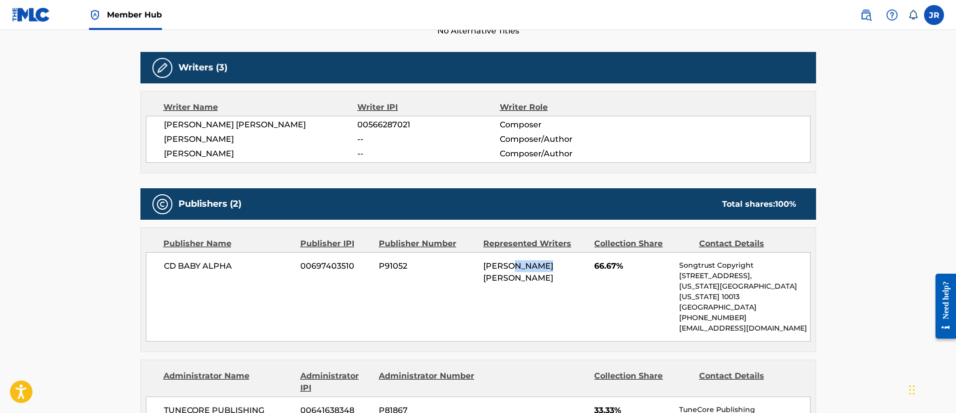
drag, startPoint x: 513, startPoint y: 273, endPoint x: 545, endPoint y: 266, distance: 32.7
click at [545, 266] on div "CD BABY ALPHA 00697403510 P91052 LEIGH DANIEL AVIDAN 66.67% Songtrust Copyright…" at bounding box center [478, 296] width 665 height 89
click at [546, 266] on span "[PERSON_NAME] [PERSON_NAME]" at bounding box center [518, 271] width 70 height 21
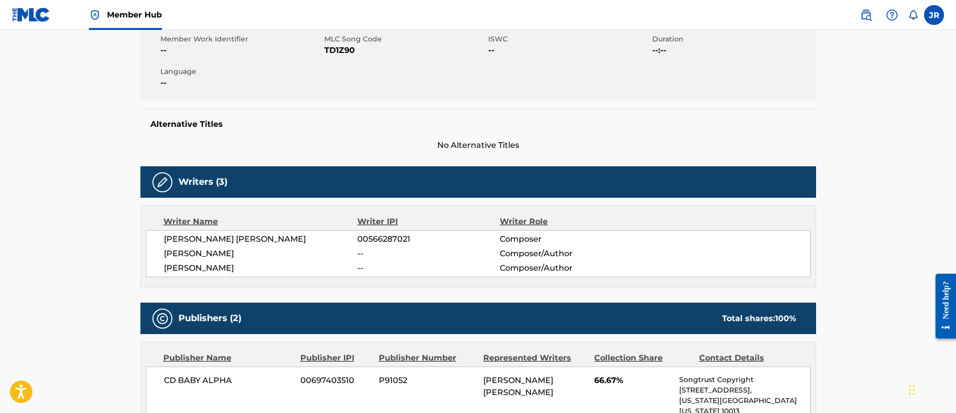
scroll to position [0, 0]
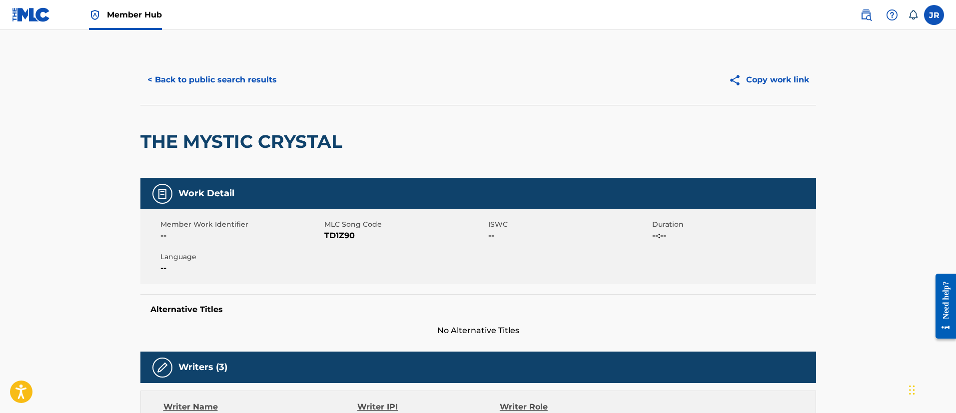
drag, startPoint x: 213, startPoint y: 66, endPoint x: 241, endPoint y: 95, distance: 40.3
click at [212, 66] on div "< Back to public search results Copy work link" at bounding box center [478, 80] width 676 height 50
click at [243, 96] on div "< Back to public search results Copy work link" at bounding box center [478, 80] width 676 height 50
click at [246, 88] on button "< Back to public search results" at bounding box center [211, 79] width 143 height 25
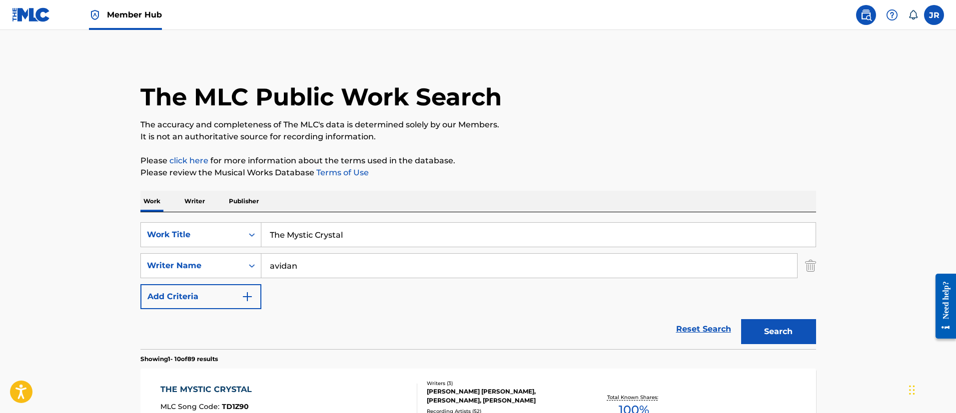
drag, startPoint x: 324, startPoint y: 213, endPoint x: 329, endPoint y: 239, distance: 26.5
click at [327, 227] on div "SearchWithCriteria349bf47d-497c-4654-a8ec-69f244126fd5 Work Title The Mystic Cr…" at bounding box center [478, 280] width 676 height 137
click at [329, 243] on input "The Mystic Crystal" at bounding box center [538, 235] width 554 height 24
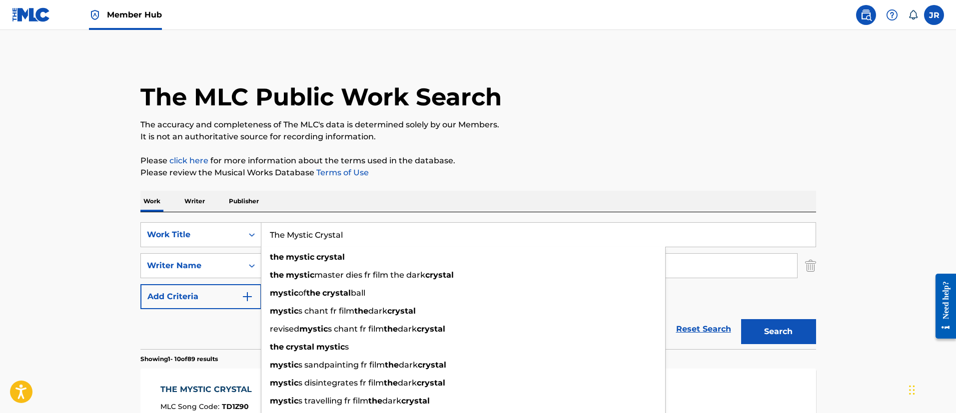
paste input "Sacred Chalice, Pt 1"
type input "The Sacred Chalice, Pt 1"
click at [741, 319] on button "Search" at bounding box center [778, 331] width 75 height 25
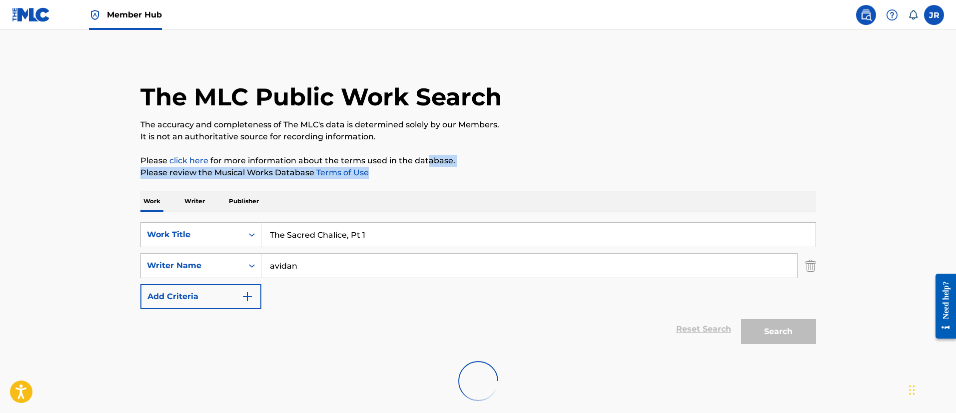
click at [428, 169] on div "The MLC Public Work Search The accuracy and completeness of The MLC's data is d…" at bounding box center [478, 234] width 700 height 358
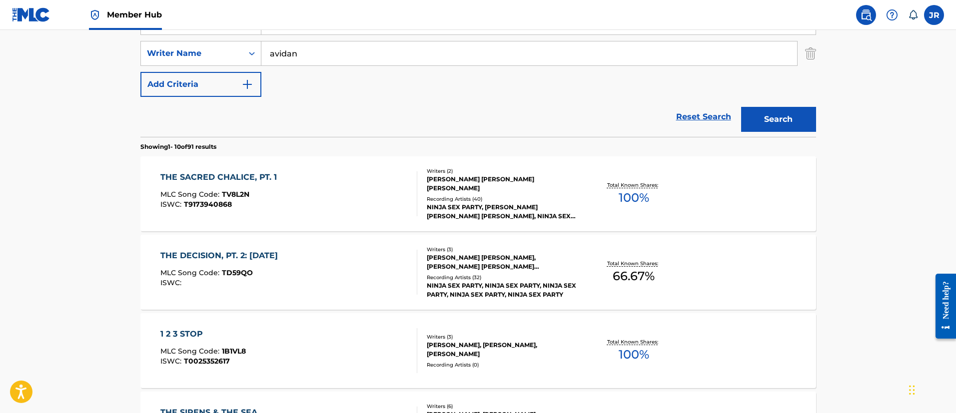
scroll to position [225, 0]
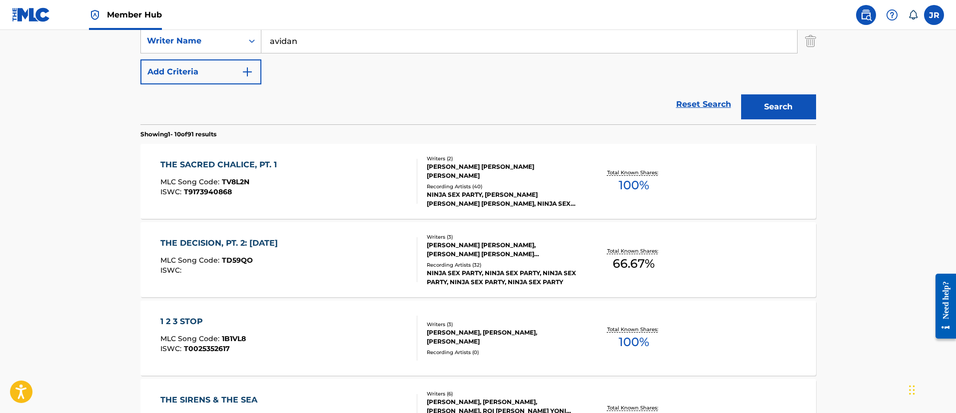
click at [253, 168] on div "THE SACRED CHALICE, PT. 1" at bounding box center [220, 165] width 121 height 12
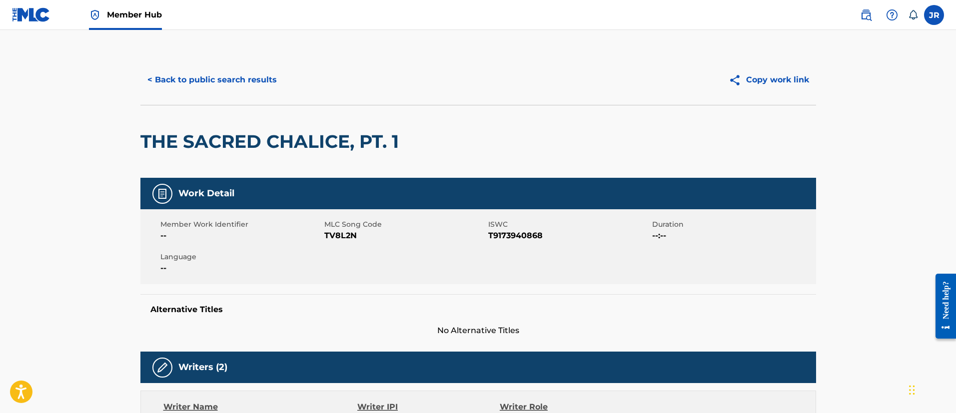
click at [230, 64] on div "< Back to public search results Copy work link" at bounding box center [478, 80] width 676 height 50
click at [227, 67] on button "< Back to public search results" at bounding box center [211, 79] width 143 height 25
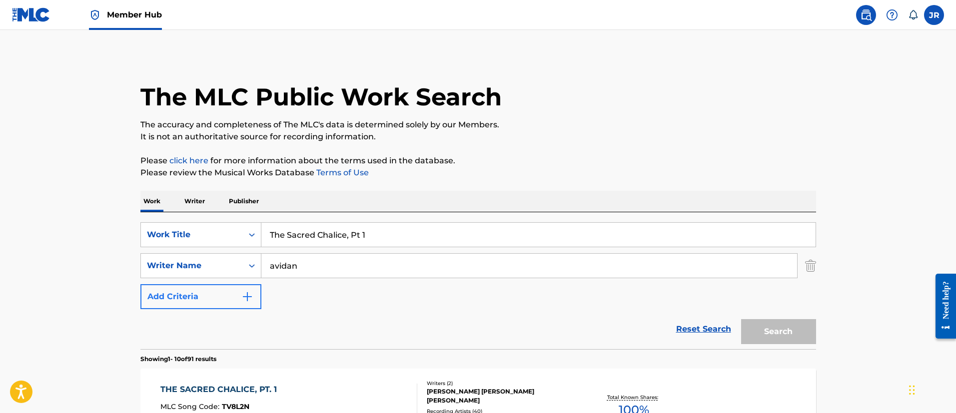
scroll to position [220, 0]
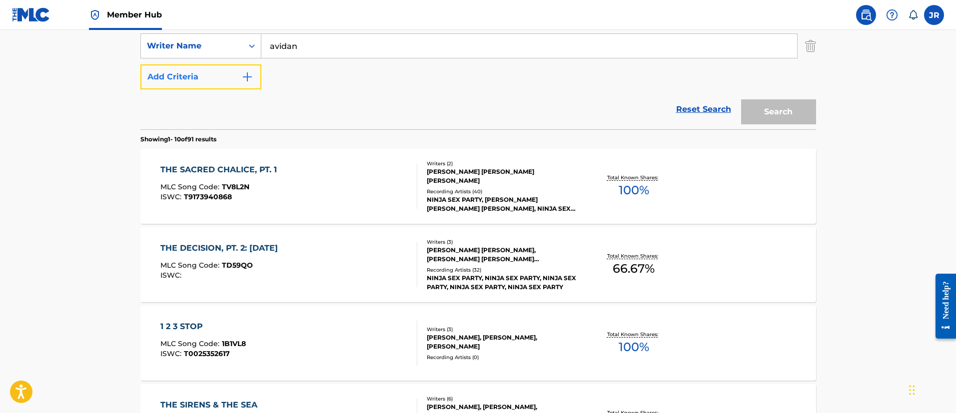
click at [216, 76] on button "Add Criteria" at bounding box center [200, 76] width 121 height 25
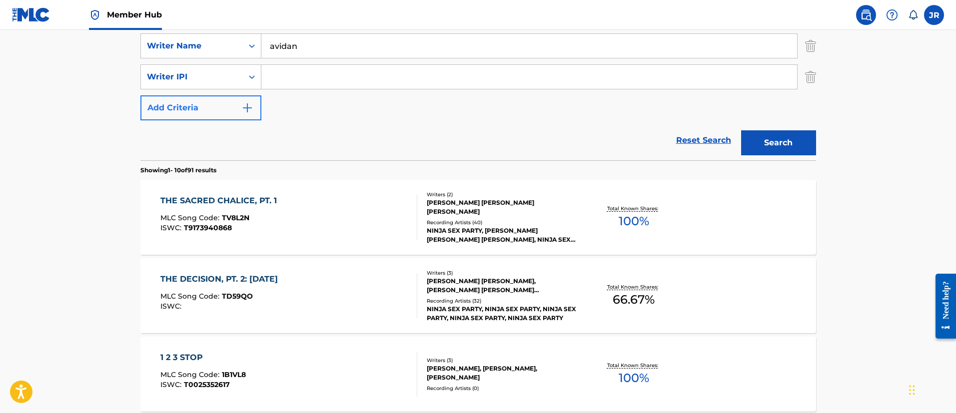
click at [216, 76] on div "Writer IPI" at bounding box center [192, 77] width 90 height 12
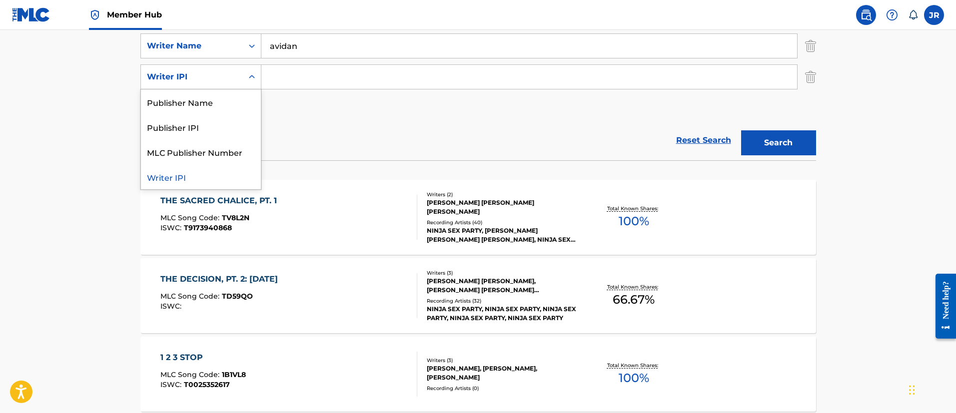
click at [216, 76] on div "Writer IPI" at bounding box center [192, 77] width 90 height 12
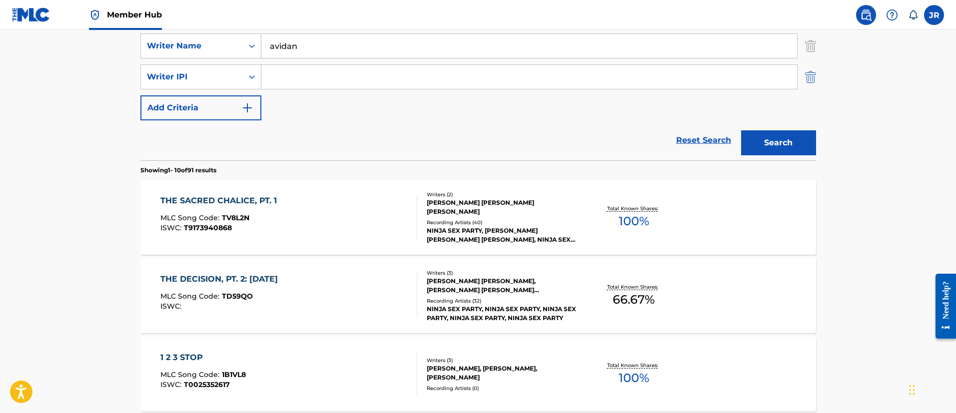
click at [815, 77] on img "Search Form" at bounding box center [810, 76] width 11 height 25
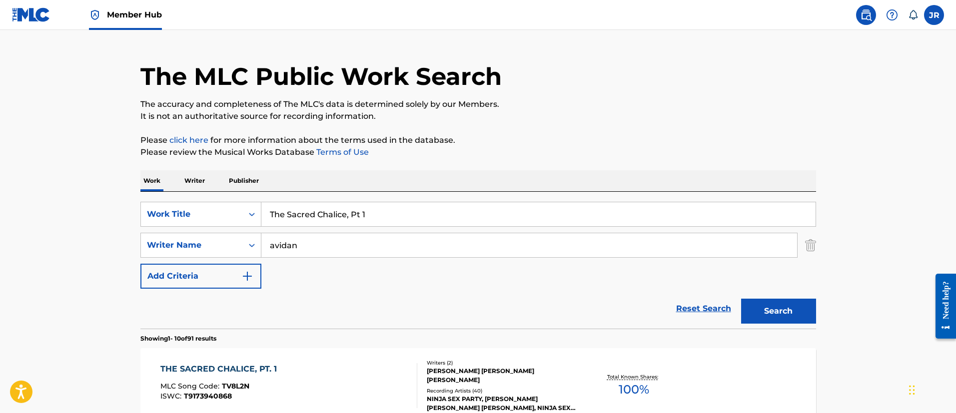
scroll to position [0, 0]
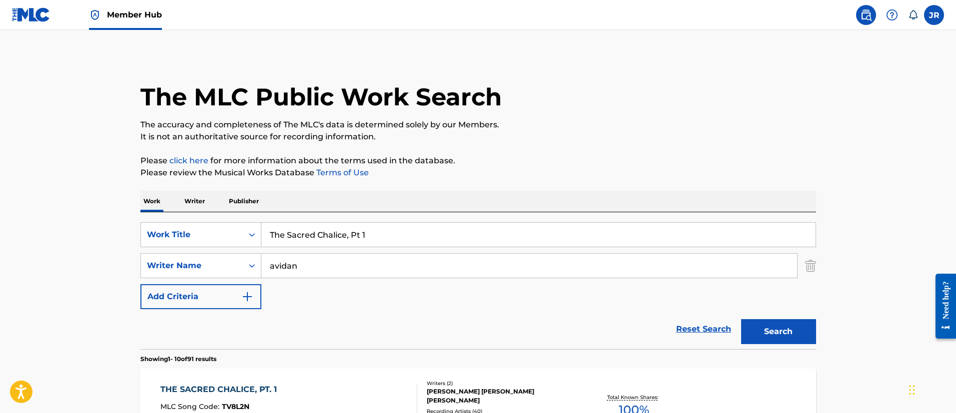
click at [331, 232] on input "The Sacred Chalice, Pt 1" at bounding box center [538, 235] width 554 height 24
paste input "41114856"
click at [741, 319] on button "Search" at bounding box center [778, 331] width 75 height 25
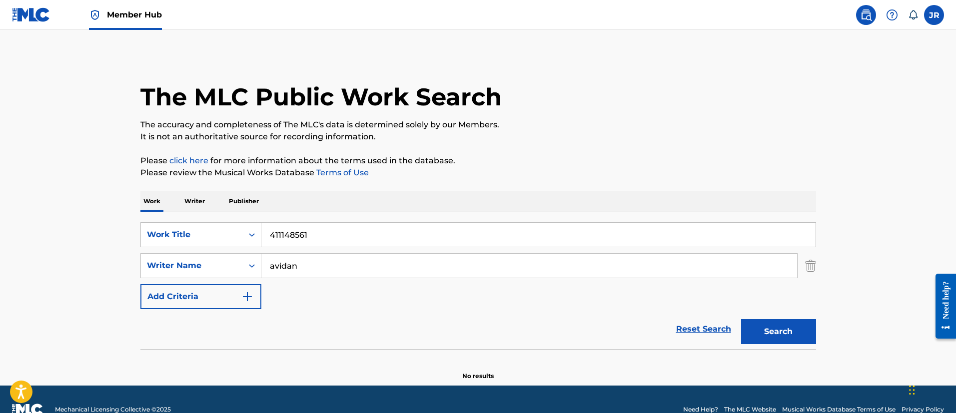
click at [331, 219] on div "SearchWithCriteria349bf47d-497c-4654-a8ec-69f244126fd5 Work Title 411148561 Sea…" at bounding box center [478, 280] width 676 height 137
drag, startPoint x: 331, startPoint y: 219, endPoint x: 299, endPoint y: 232, distance: 35.0
click at [319, 224] on div "SearchWithCriteria349bf47d-497c-4654-a8ec-69f244126fd5 Work Title 411148561 Sea…" at bounding box center [478, 280] width 676 height 137
drag, startPoint x: 302, startPoint y: 212, endPoint x: 297, endPoint y: 251, distance: 39.3
click at [297, 235] on div "SearchWithCriteria349bf47d-497c-4654-a8ec-69f244126fd5 Work Title 411148561 Sea…" at bounding box center [478, 280] width 676 height 137
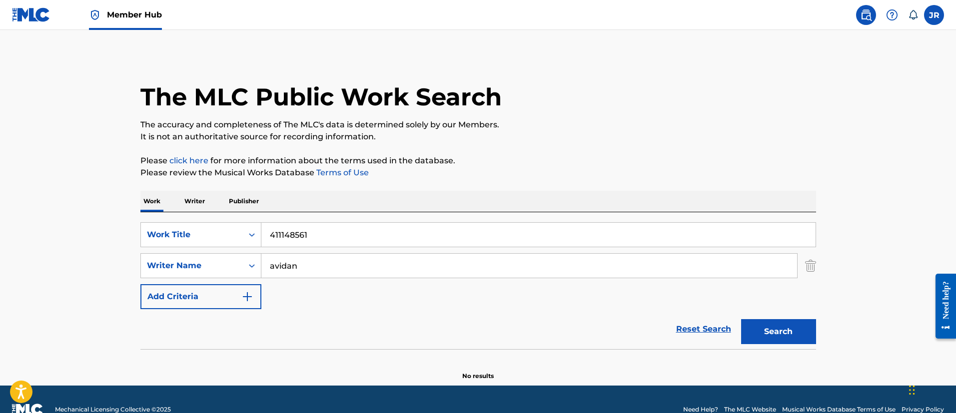
click at [300, 241] on input "411148561" at bounding box center [538, 235] width 554 height 24
paste input "The Ultimate Sandwich"
type input "The Ultimate Sandwich"
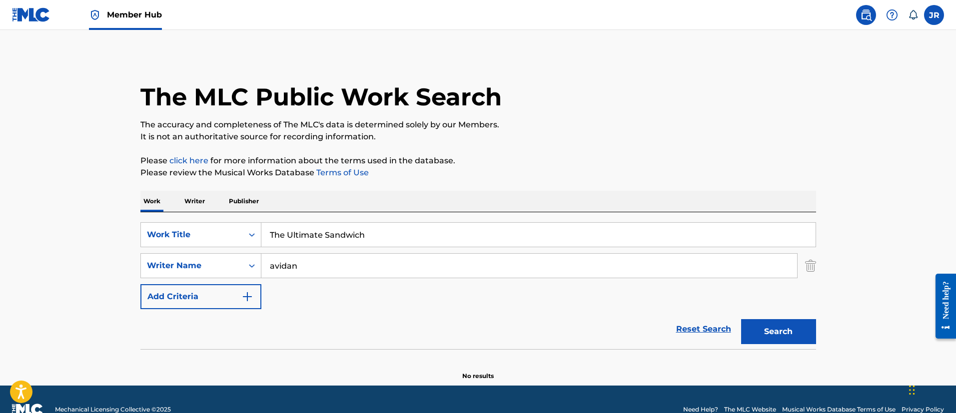
click at [741, 319] on button "Search" at bounding box center [778, 331] width 75 height 25
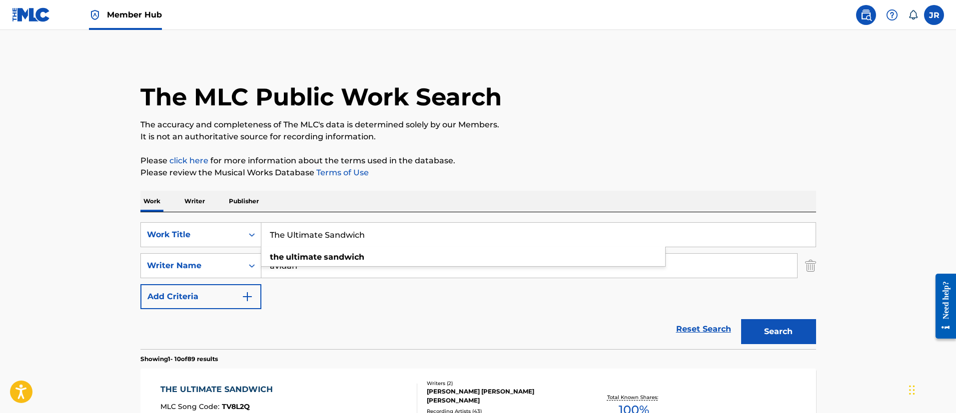
click at [586, 142] on p "It is not an authoritative source for recording information." at bounding box center [478, 137] width 676 height 12
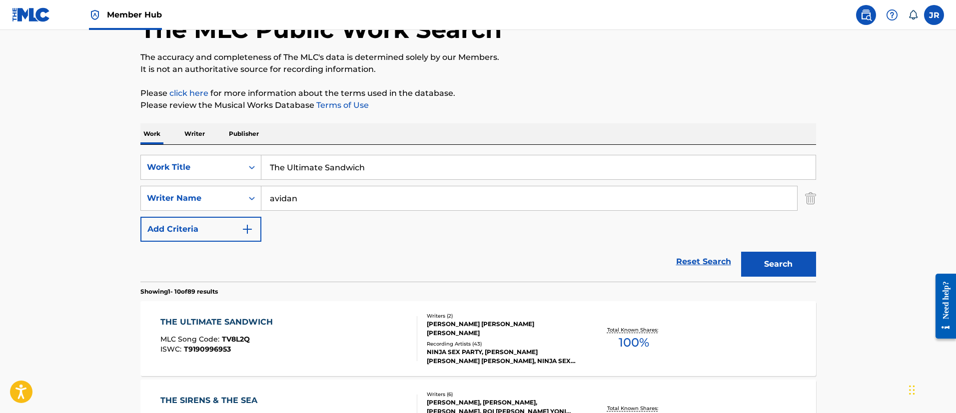
scroll to position [150, 0]
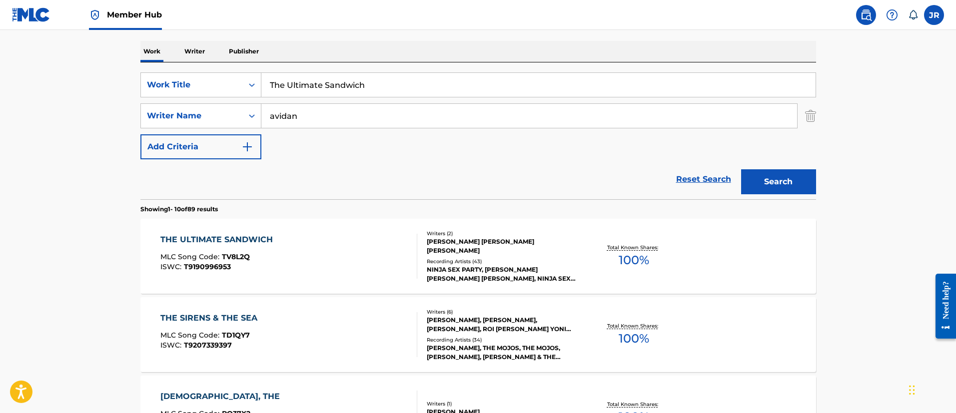
click at [340, 279] on div "THE ULTIMATE SANDWICH MLC Song Code : TV8L2Q ISWC : T9190996953 Writers ( 2 ) B…" at bounding box center [478, 256] width 676 height 75
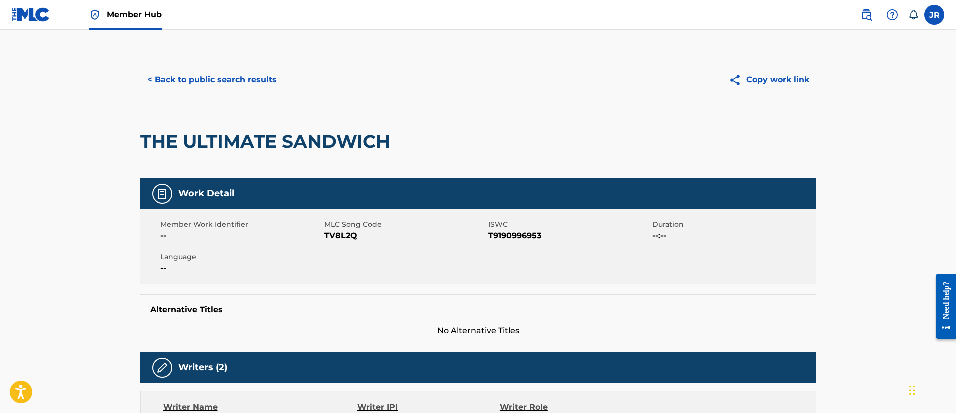
drag, startPoint x: 162, startPoint y: 86, endPoint x: 165, endPoint y: 94, distance: 8.4
click at [165, 94] on div "< Back to public search results Copy work link" at bounding box center [478, 80] width 676 height 50
click at [172, 89] on button "< Back to public search results" at bounding box center [211, 79] width 143 height 25
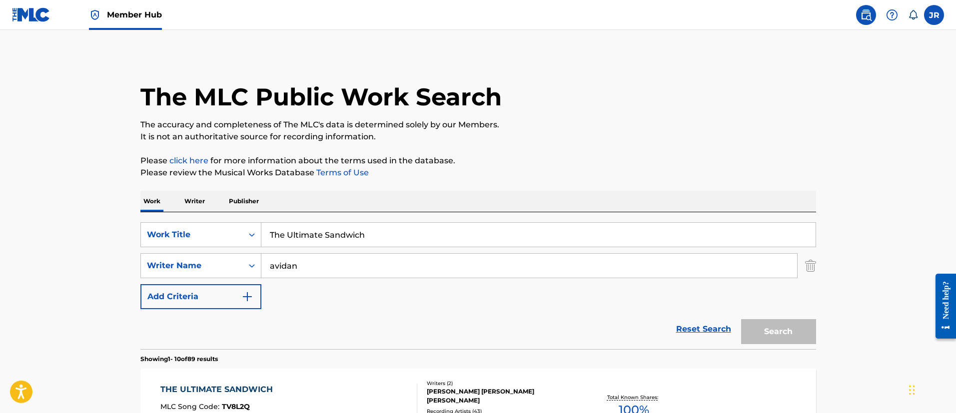
scroll to position [150, 0]
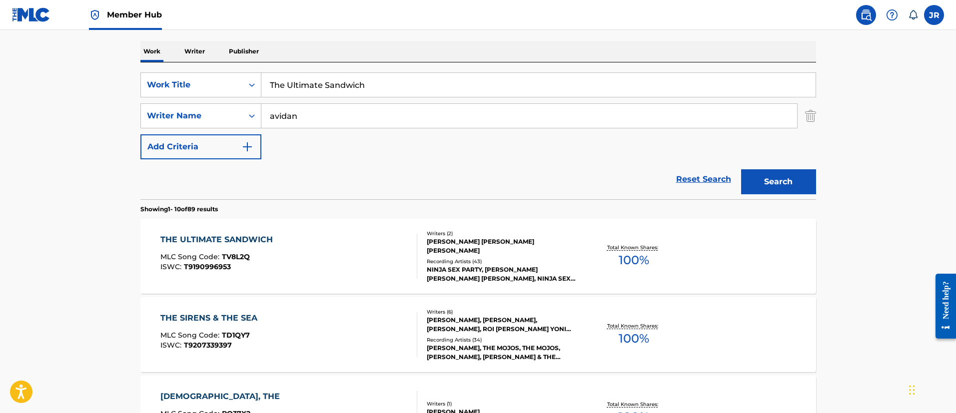
click at [409, 91] on input "The Ultimate Sandwich" at bounding box center [538, 85] width 554 height 24
click at [411, 88] on input "The Ultimate Sandwich" at bounding box center [538, 85] width 554 height 24
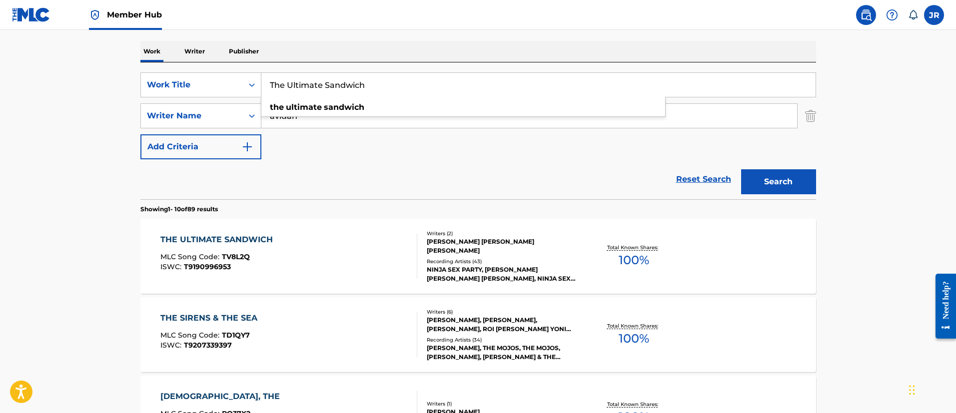
paste input "Wishing Bear"
type input "The Wishing Bear"
click at [741, 169] on button "Search" at bounding box center [778, 181] width 75 height 25
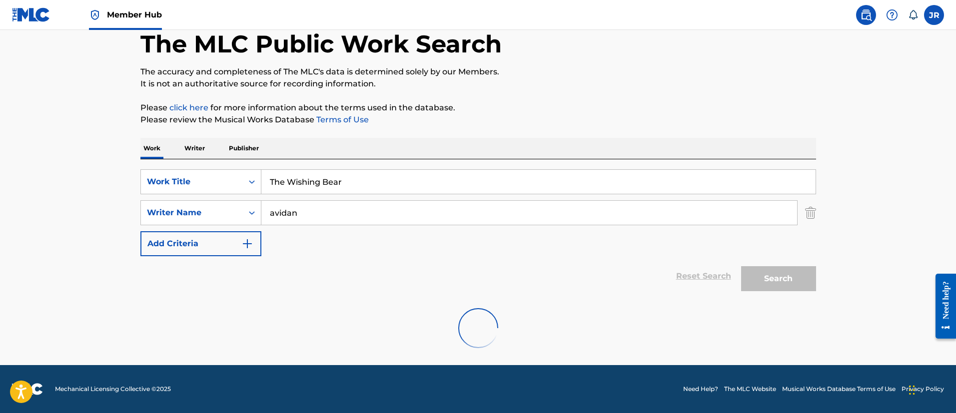
scroll to position [53, 0]
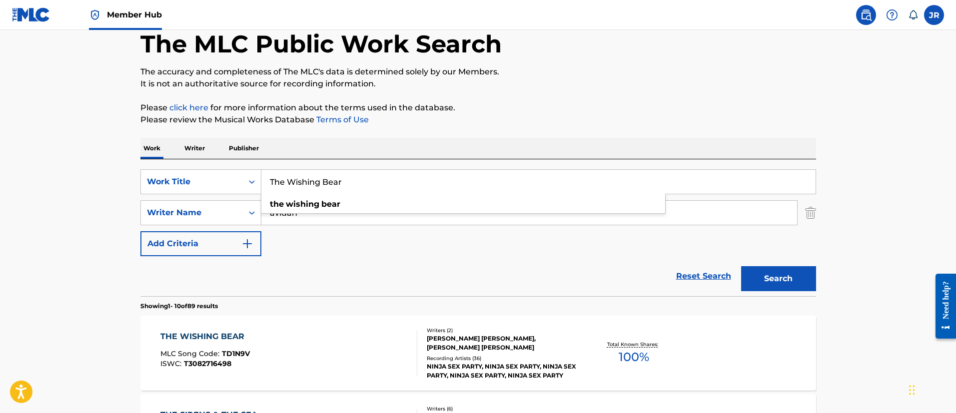
click at [514, 109] on p "Please click here for more information about the terms used in the database." at bounding box center [478, 108] width 676 height 12
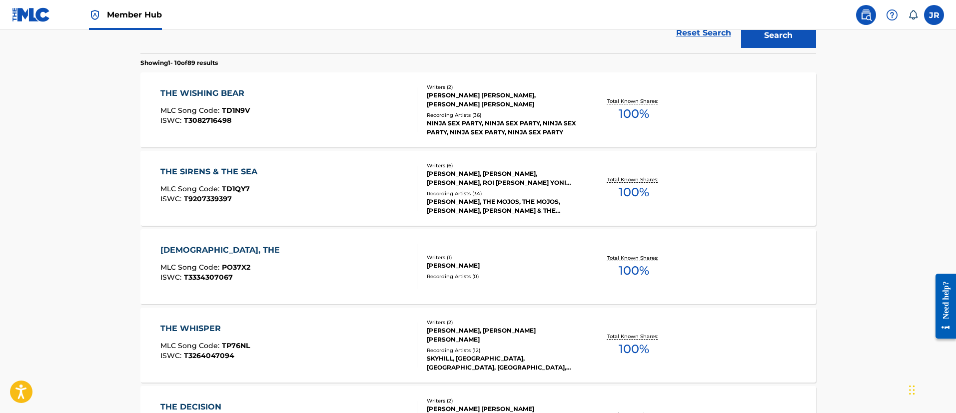
scroll to position [278, 0]
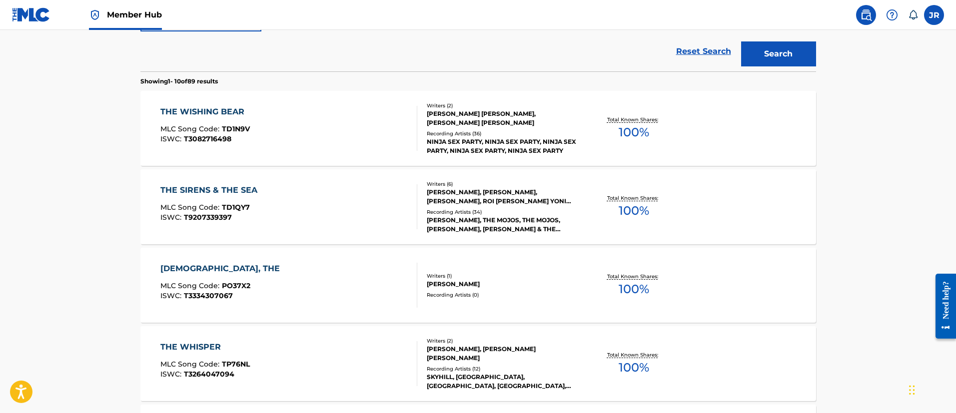
click at [315, 131] on div "THE WISHING BEAR MLC Song Code : TD1N9V ISWC : T3082716498" at bounding box center [288, 128] width 257 height 45
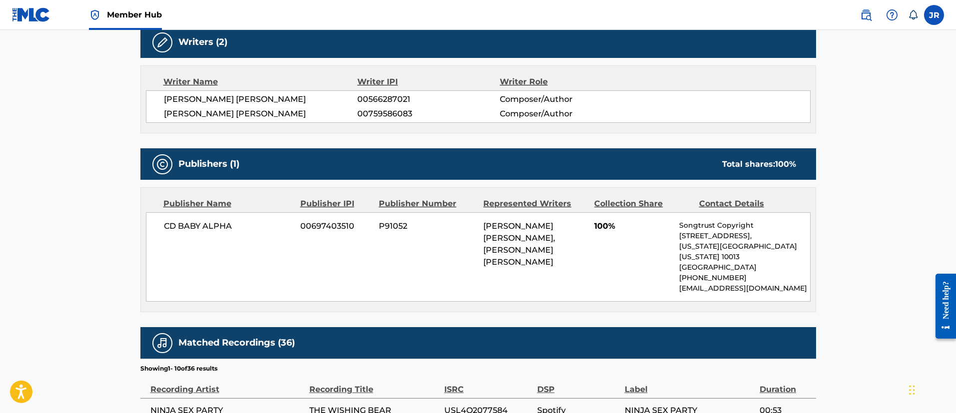
scroll to position [650, 0]
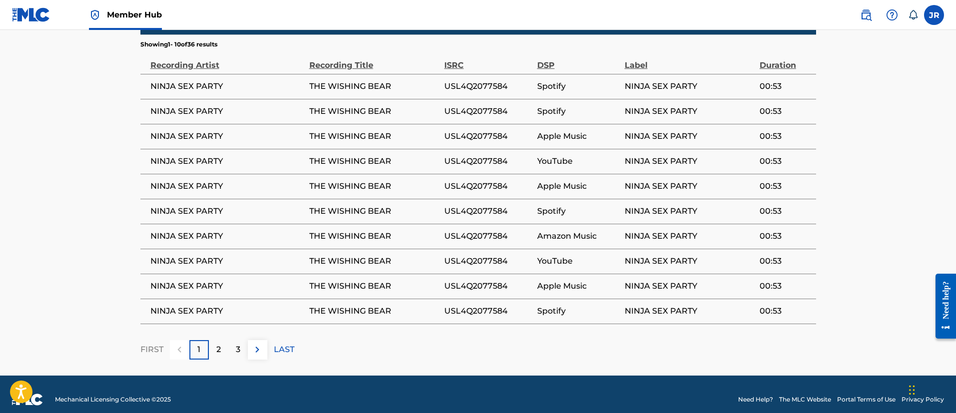
drag, startPoint x: 0, startPoint y: 171, endPoint x: 7, endPoint y: 172, distance: 7.0
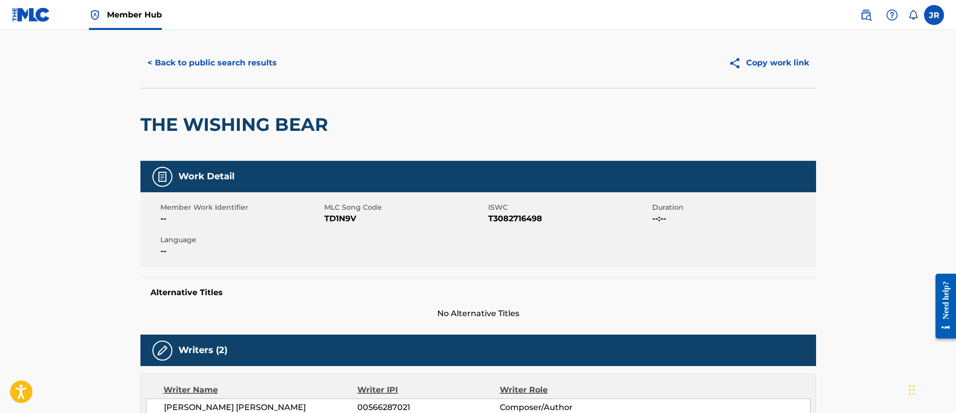
scroll to position [0, 0]
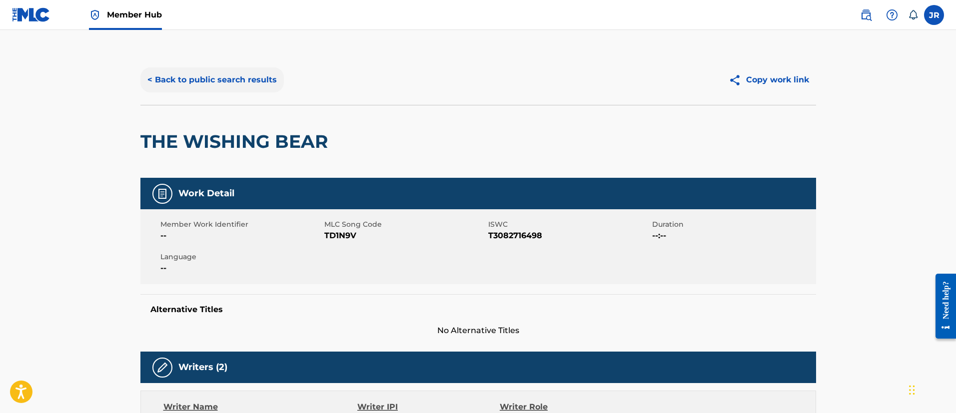
click at [172, 82] on button "< Back to public search results" at bounding box center [211, 79] width 143 height 25
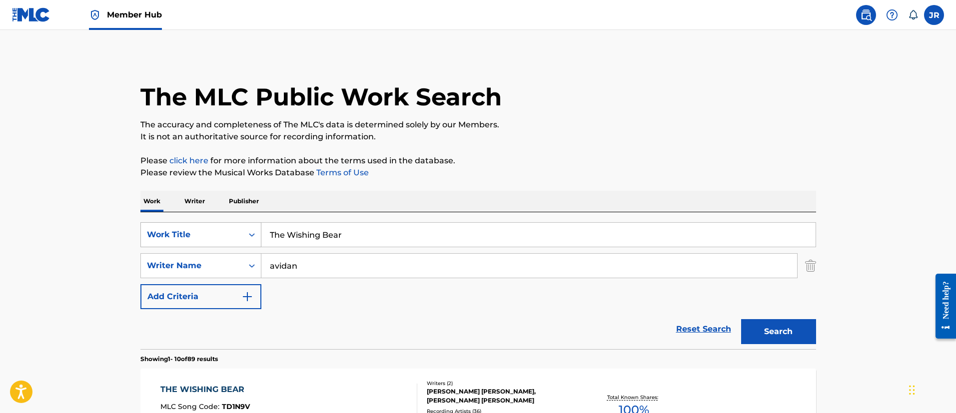
drag, startPoint x: 346, startPoint y: 231, endPoint x: 158, endPoint y: 236, distance: 187.5
click at [162, 239] on div "SearchWithCriteria349bf47d-497c-4654-a8ec-69f244126fd5 Work Title The Wishing B…" at bounding box center [478, 234] width 676 height 25
paste input "ree Minutes Of Ecstasy"
type input "Three Minutes Of Ecstasy"
click at [741, 319] on button "Search" at bounding box center [778, 331] width 75 height 25
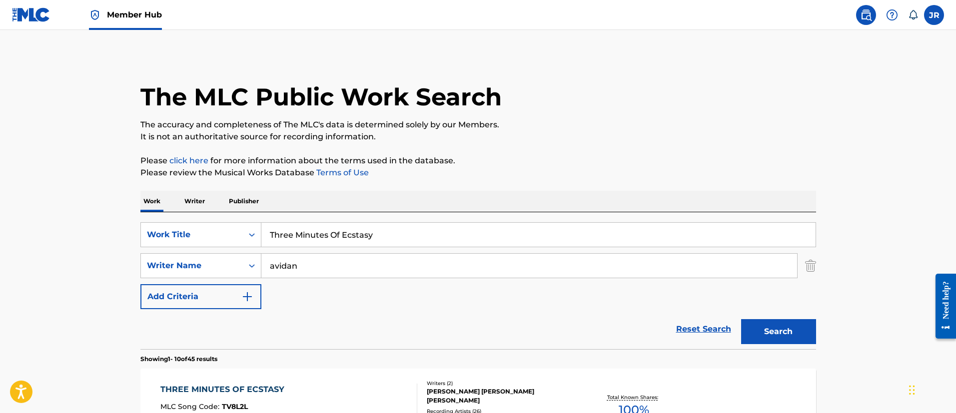
click at [614, 164] on p "Please click here for more information about the terms used in the database." at bounding box center [478, 161] width 676 height 12
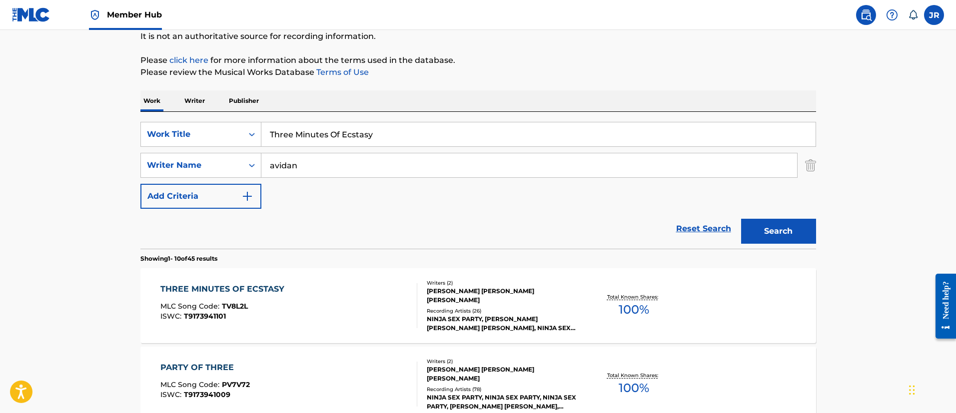
scroll to position [150, 0]
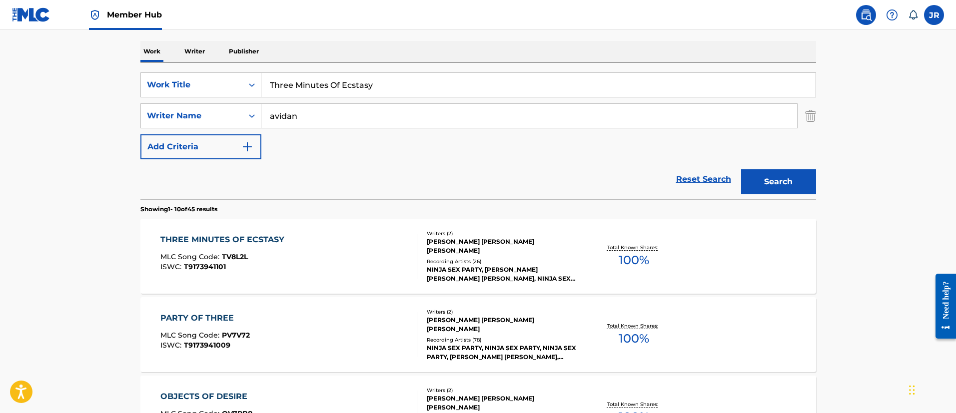
click at [355, 256] on div "THREE MINUTES OF ECSTASY MLC Song Code : TV8L2L ISWC : T9173941101" at bounding box center [288, 256] width 257 height 45
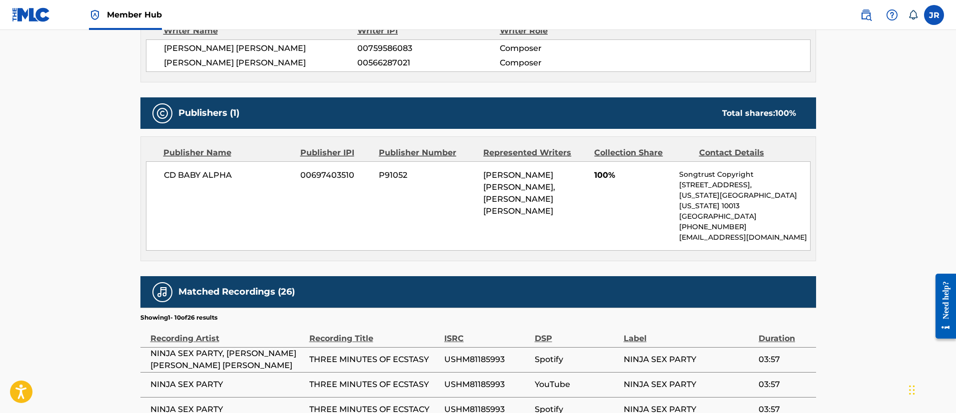
scroll to position [361, 0]
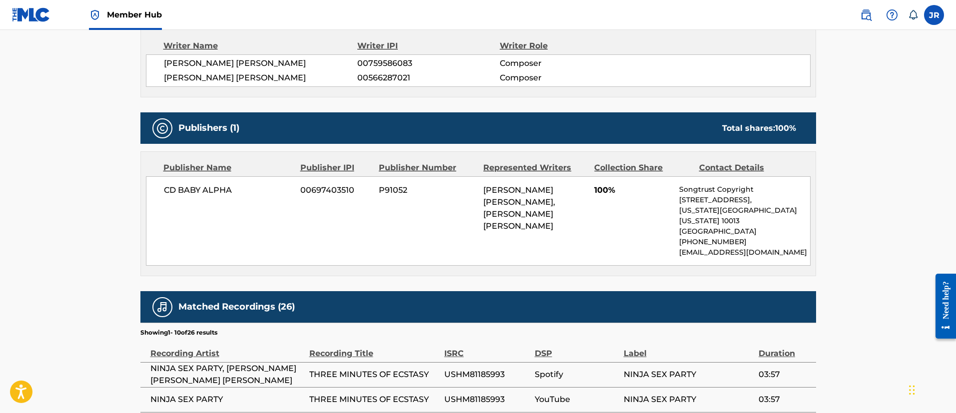
drag, startPoint x: 92, startPoint y: 248, endPoint x: 62, endPoint y: 240, distance: 30.9
click at [76, 247] on main "< Back to public search results Copy work link THREE MINUTES OF ECSTASY Work De…" at bounding box center [478, 166] width 956 height 995
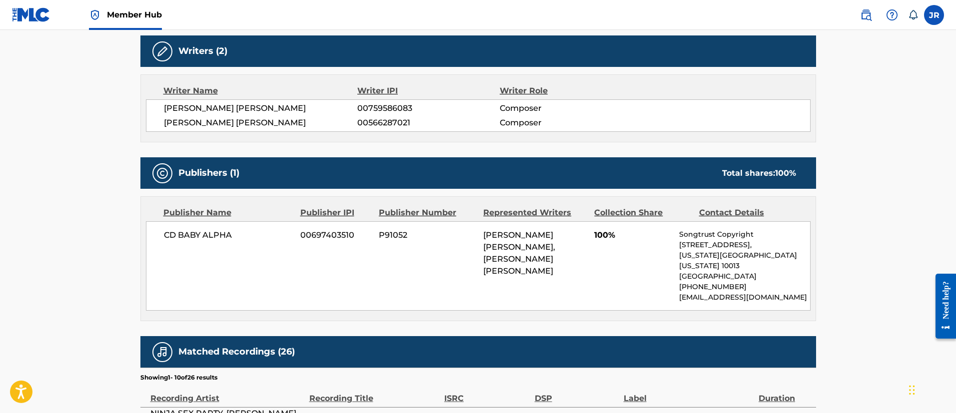
scroll to position [0, 0]
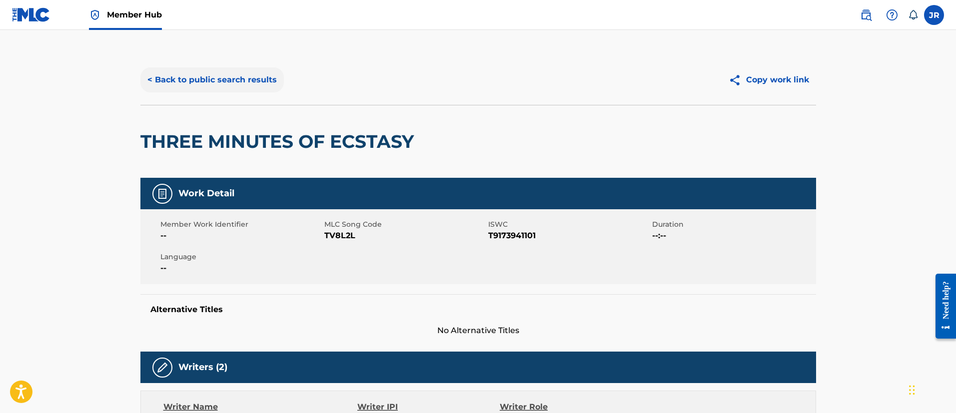
click at [196, 80] on button "< Back to public search results" at bounding box center [211, 79] width 143 height 25
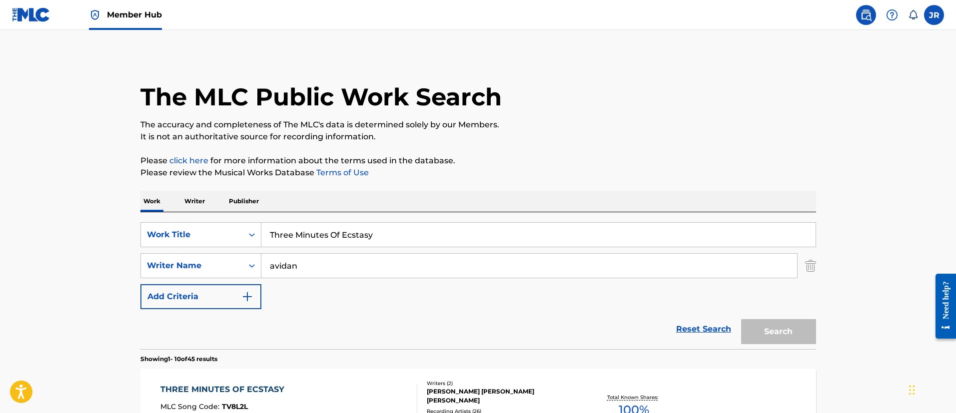
scroll to position [150, 0]
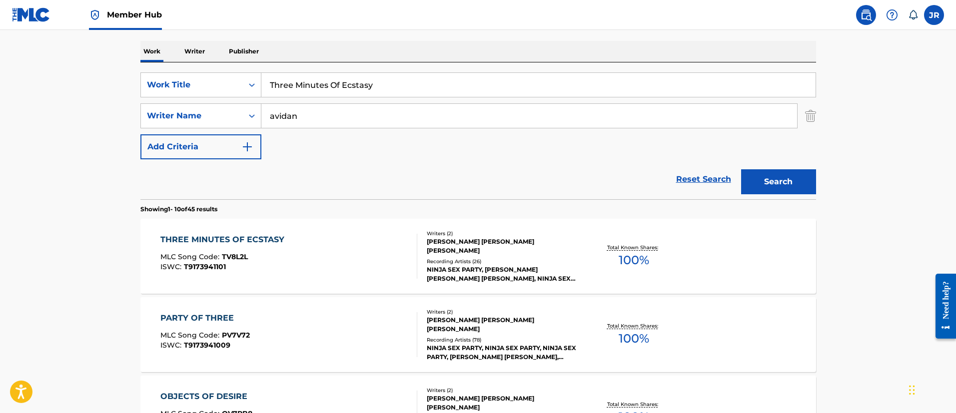
click at [346, 75] on input "Three Minutes Of Ecstasy" at bounding box center [538, 85] width 554 height 24
click at [346, 76] on input "Three Minutes Of Ecstasy" at bounding box center [538, 85] width 554 height 24
click at [345, 77] on input "Three Minutes Of Ecstasy" at bounding box center [538, 85] width 554 height 24
paste input "under & Lightning"
type input "Thunder & Lightning"
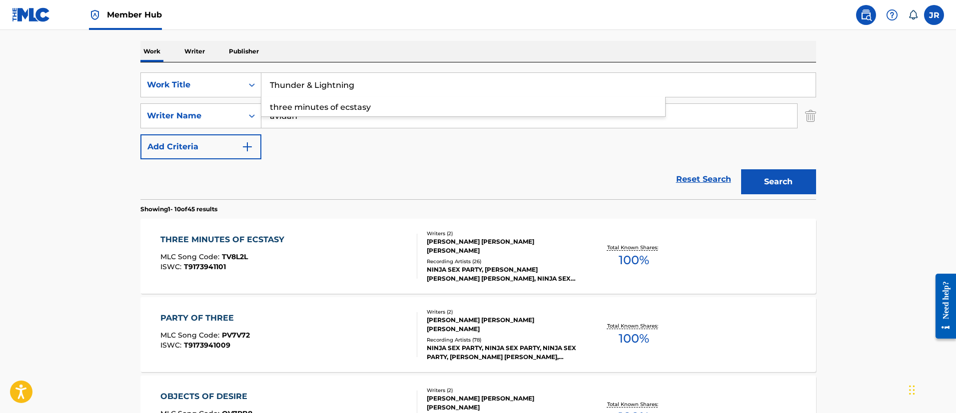
click at [741, 169] on button "Search" at bounding box center [778, 181] width 75 height 25
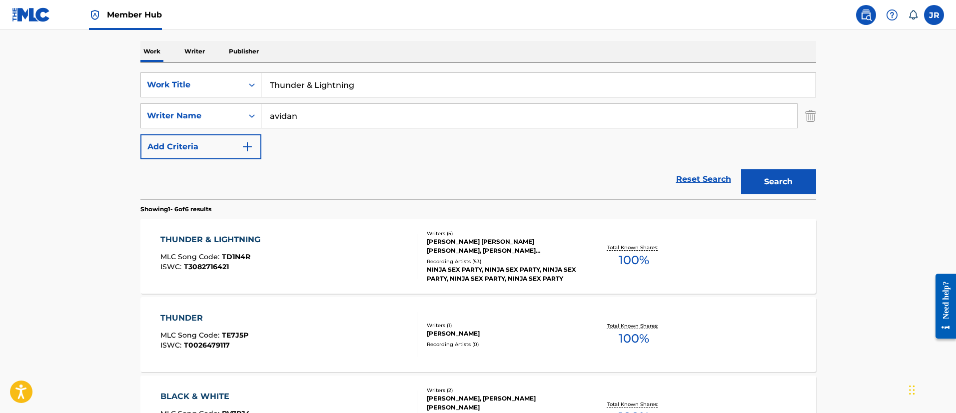
click at [276, 225] on div "THUNDER & LIGHTNING MLC Song Code : TD1N4R ISWC : T3082716421 Writers ( 5 ) BRI…" at bounding box center [478, 256] width 676 height 75
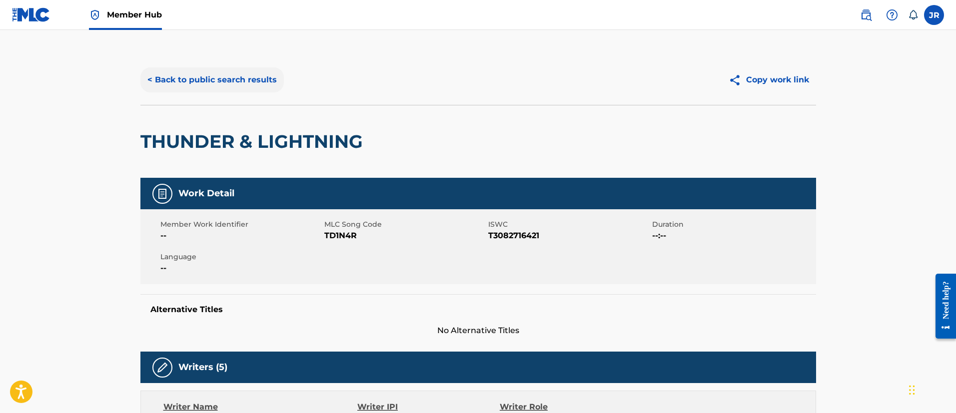
click at [203, 79] on button "< Back to public search results" at bounding box center [211, 79] width 143 height 25
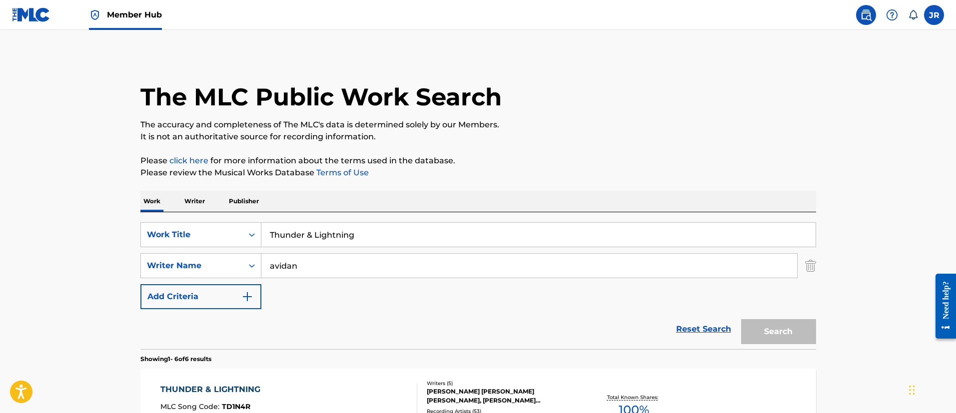
scroll to position [150, 0]
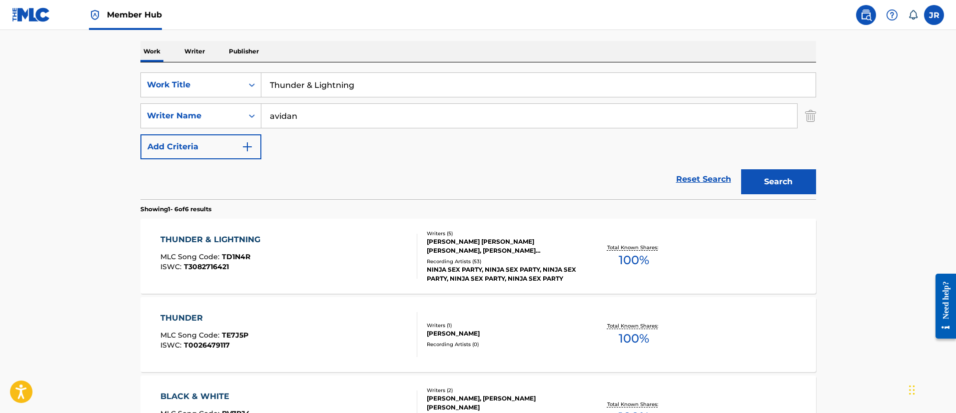
click at [352, 107] on input "avidan" at bounding box center [529, 116] width 536 height 24
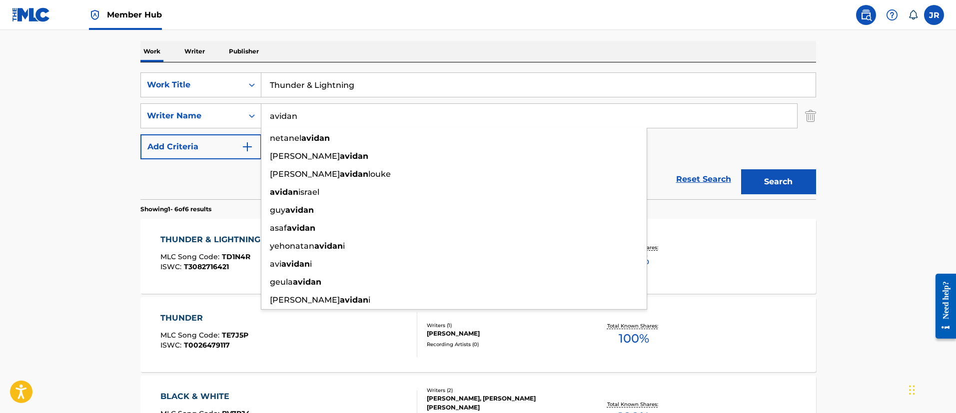
click at [360, 105] on input "avidan" at bounding box center [529, 116] width 536 height 24
click at [364, 95] on input "Thunder & Lightning" at bounding box center [538, 85] width 554 height 24
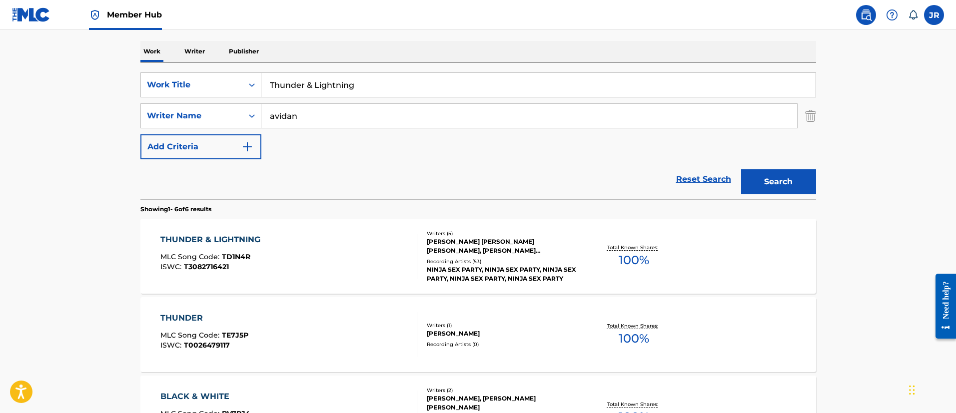
click at [365, 95] on input "Thunder & Lightning" at bounding box center [538, 85] width 554 height 24
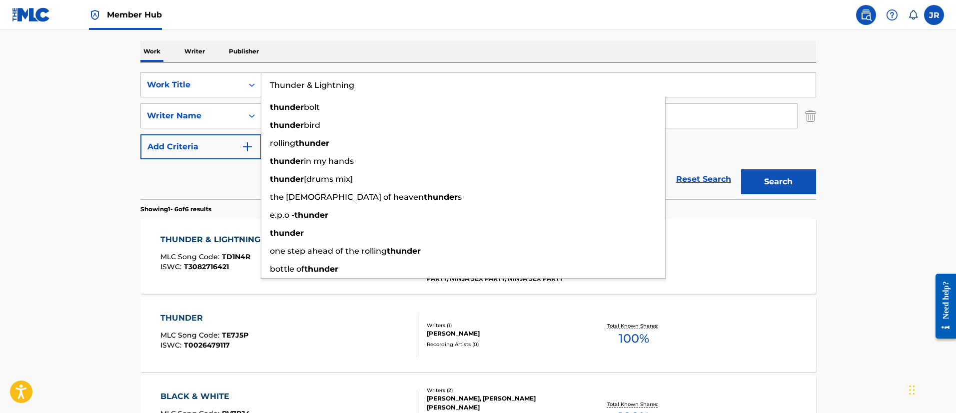
paste input "Unicorn Wizard"
type input "Unicorn Wizard"
click at [741, 169] on button "Search" at bounding box center [778, 181] width 75 height 25
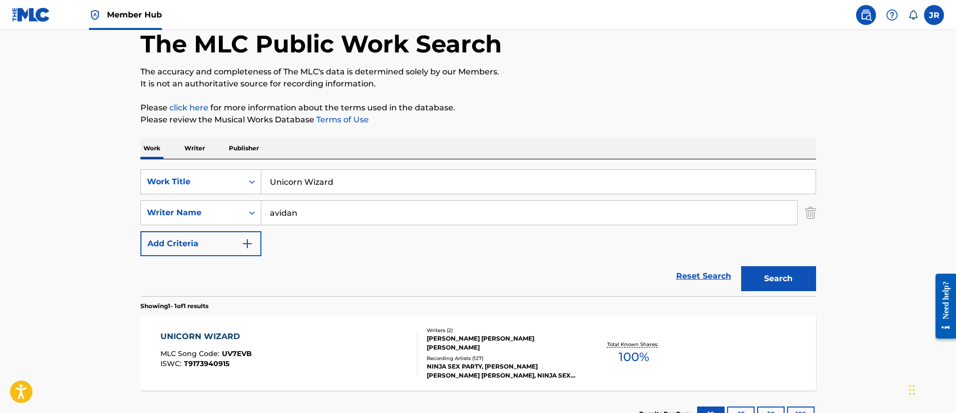
scroll to position [130, 0]
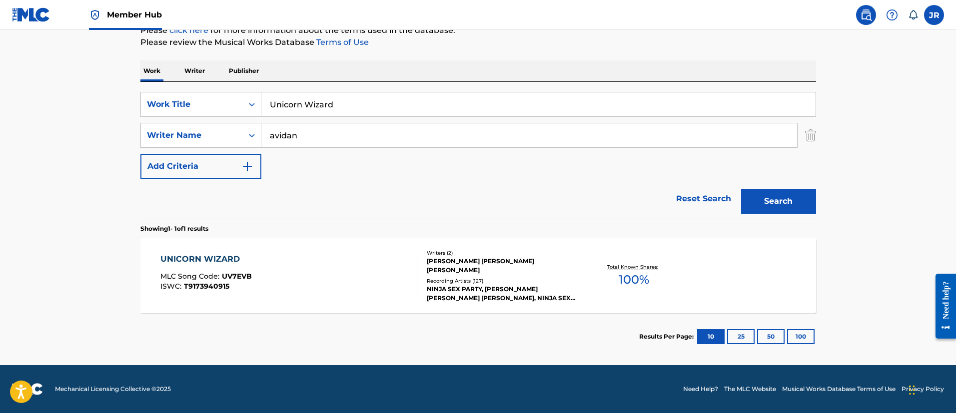
drag, startPoint x: 488, startPoint y: 114, endPoint x: 404, endPoint y: 202, distance: 121.2
click at [486, 118] on div "SearchWithCriteria349bf47d-497c-4654-a8ec-69f244126fd5 Work Title Unicorn Wizar…" at bounding box center [478, 135] width 676 height 87
click at [295, 286] on div "UNICORN WIZARD MLC Song Code : UV7EVB ISWC : T9173940915" at bounding box center [288, 275] width 257 height 45
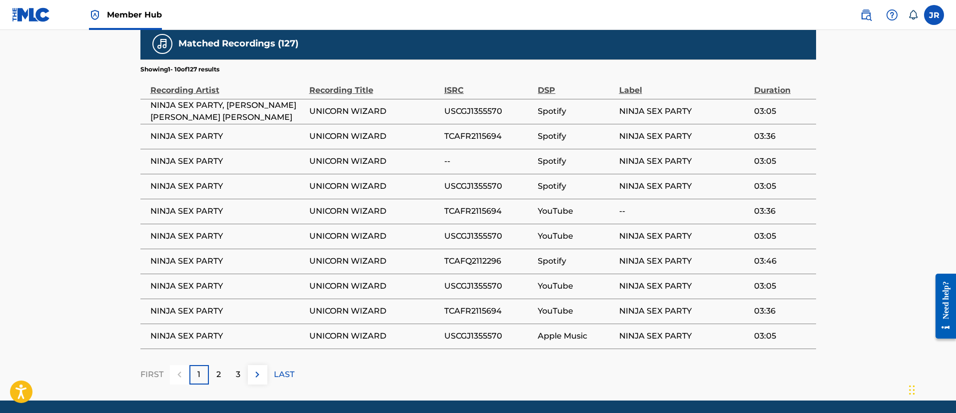
scroll to position [661, 0]
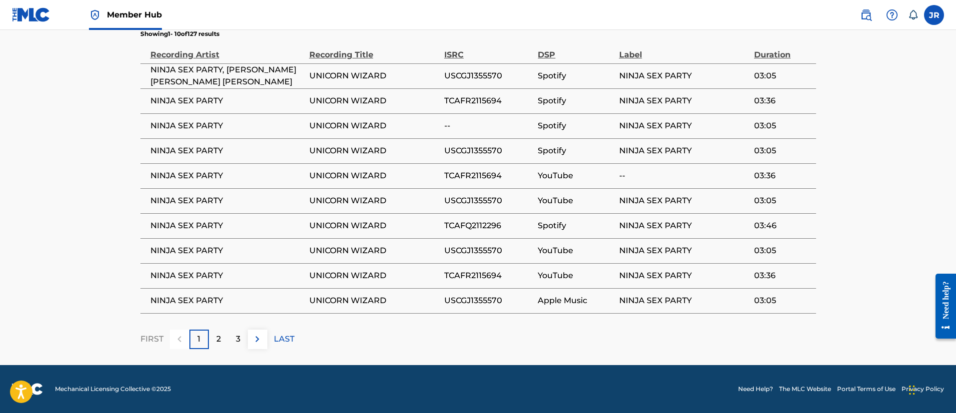
drag, startPoint x: 6, startPoint y: 279, endPoint x: 10, endPoint y: 266, distance: 14.1
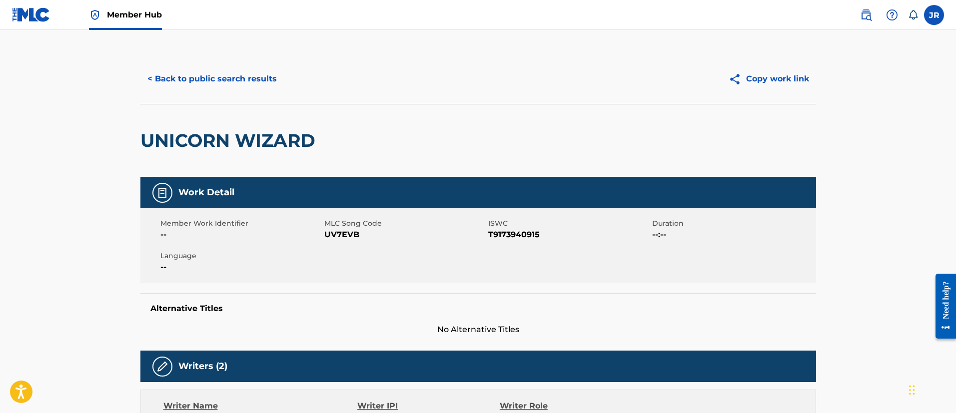
scroll to position [0, 0]
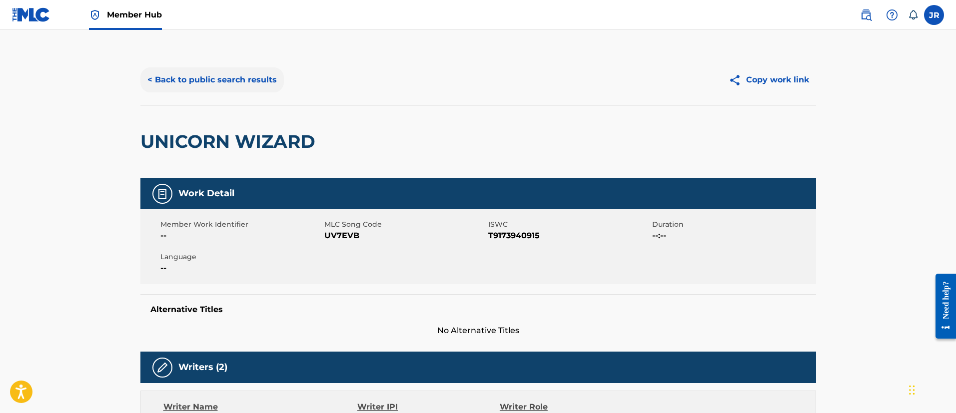
click at [198, 77] on button "< Back to public search results" at bounding box center [211, 79] width 143 height 25
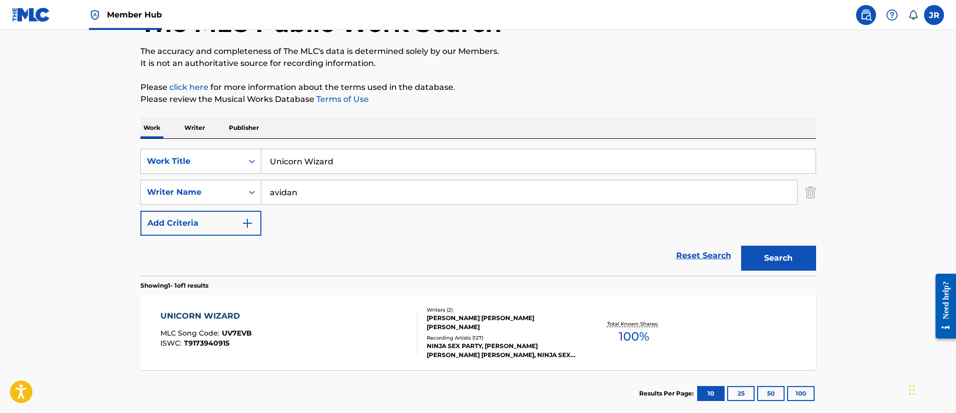
click at [345, 174] on div "SearchWithCriteria349bf47d-497c-4654-a8ec-69f244126fd5 Work Title Unicorn Wizar…" at bounding box center [478, 192] width 676 height 87
drag, startPoint x: 345, startPoint y: 174, endPoint x: 347, endPoint y: 164, distance: 9.7
click at [345, 174] on div "SearchWithCriteria349bf47d-497c-4654-a8ec-69f244126fd5 Work Title Unicorn Wizar…" at bounding box center [478, 192] width 676 height 87
click at [347, 164] on input "Unicorn Wizard" at bounding box center [538, 161] width 554 height 24
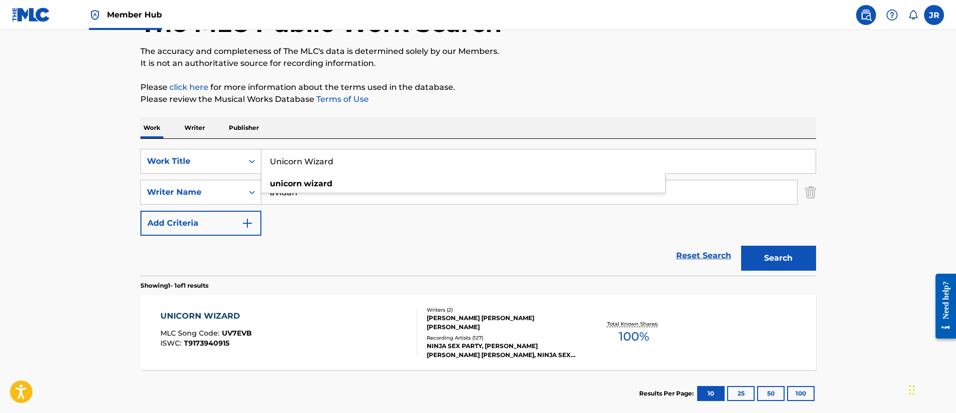
click at [348, 164] on input "Unicorn Wizard" at bounding box center [538, 161] width 554 height 24
paste input "Why I Cry"
type input "Why I Cry"
click at [741, 246] on button "Search" at bounding box center [778, 258] width 75 height 25
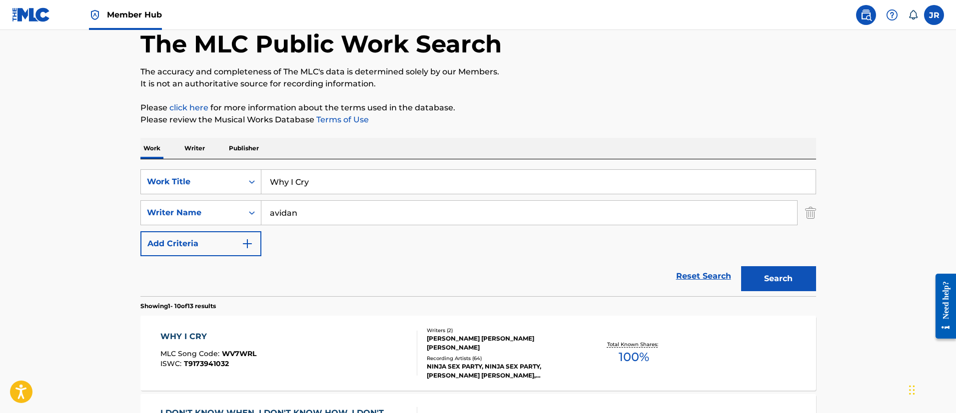
click at [401, 360] on div "WHY I CRY MLC Song Code : WV7WRL ISWC : T9173941032" at bounding box center [288, 353] width 257 height 45
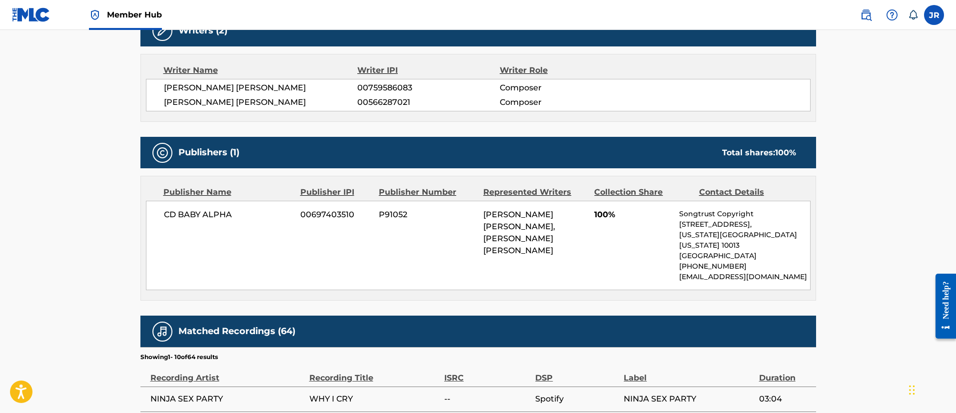
scroll to position [375, 0]
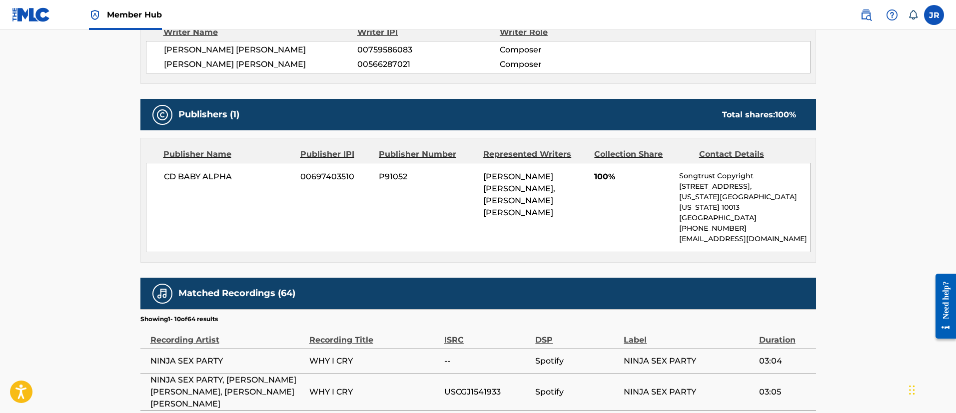
drag, startPoint x: 0, startPoint y: 140, endPoint x: 6, endPoint y: 137, distance: 6.9
click at [3, 137] on main "< Back to public search results Copy work link WHY I CRY Work Detail Member Wor…" at bounding box center [478, 158] width 956 height 1007
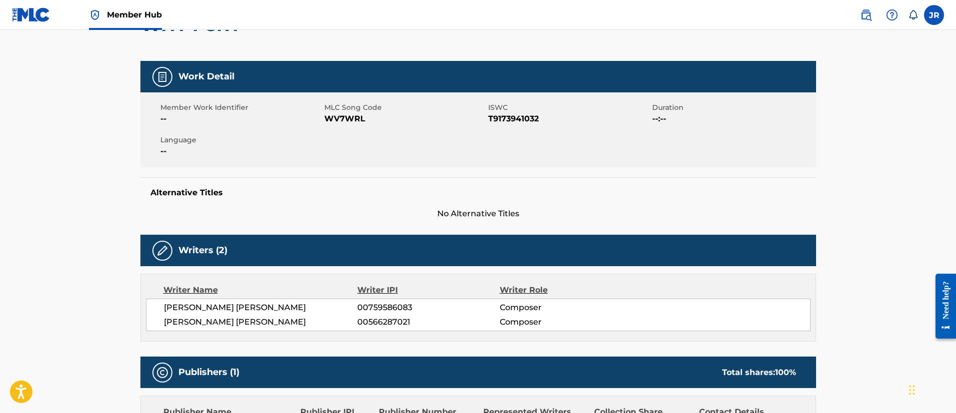
scroll to position [0, 0]
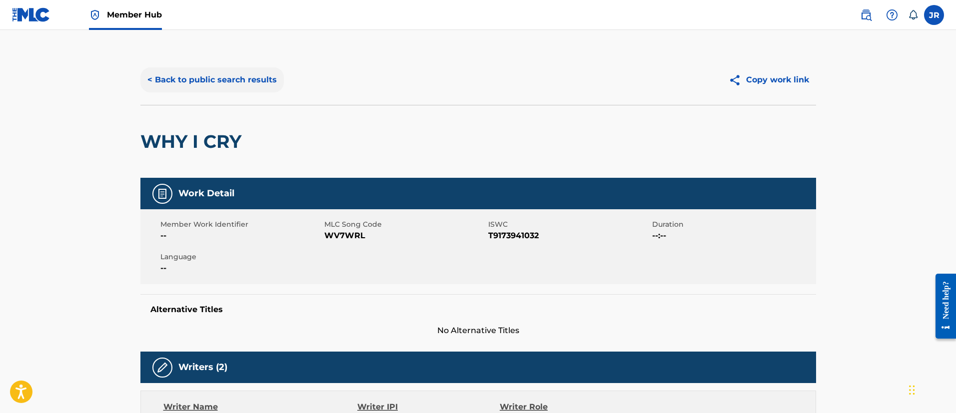
click at [217, 74] on button "< Back to public search results" at bounding box center [211, 79] width 143 height 25
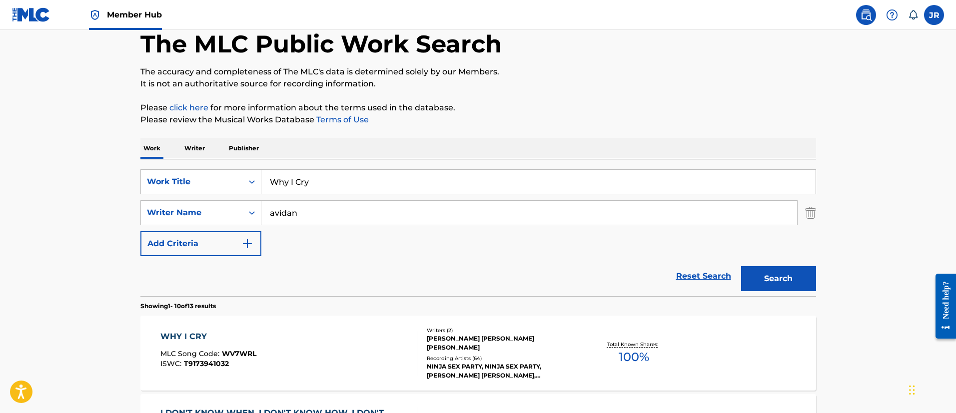
drag, startPoint x: 339, startPoint y: 172, endPoint x: 333, endPoint y: 180, distance: 10.3
click at [335, 175] on input "Why I Cry" at bounding box center [538, 182] width 554 height 24
click at [333, 180] on input "Why I Cry" at bounding box center [538, 182] width 554 height 24
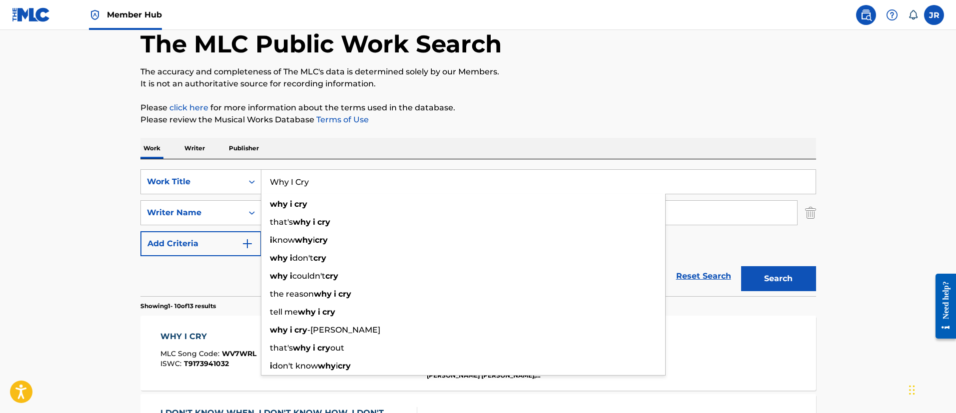
click at [333, 180] on input "Why I Cry" at bounding box center [538, 182] width 554 height 24
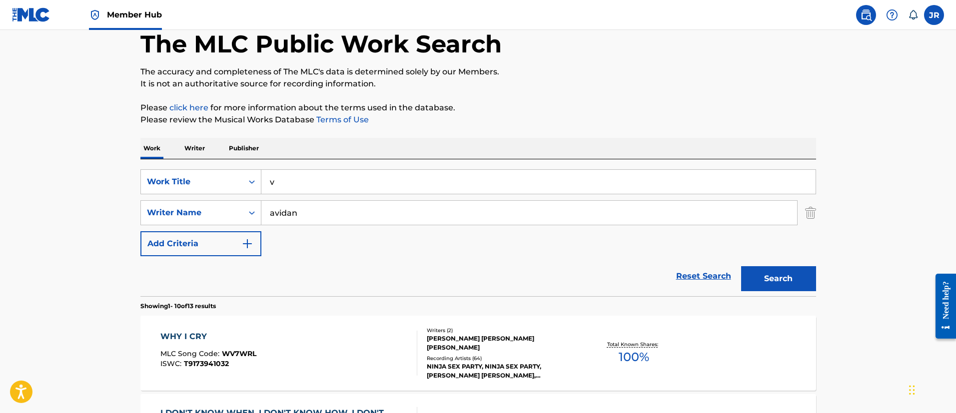
click at [741, 266] on button "Search" at bounding box center [778, 278] width 75 height 25
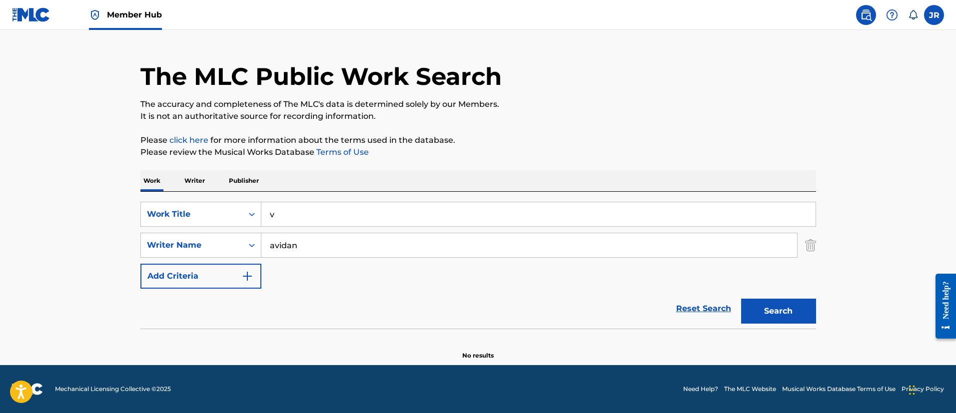
scroll to position [20, 0]
click at [344, 208] on input "v" at bounding box center [538, 214] width 554 height 24
click at [343, 208] on input "v" at bounding box center [538, 214] width 554 height 24
paste input "Wondering Tonight"
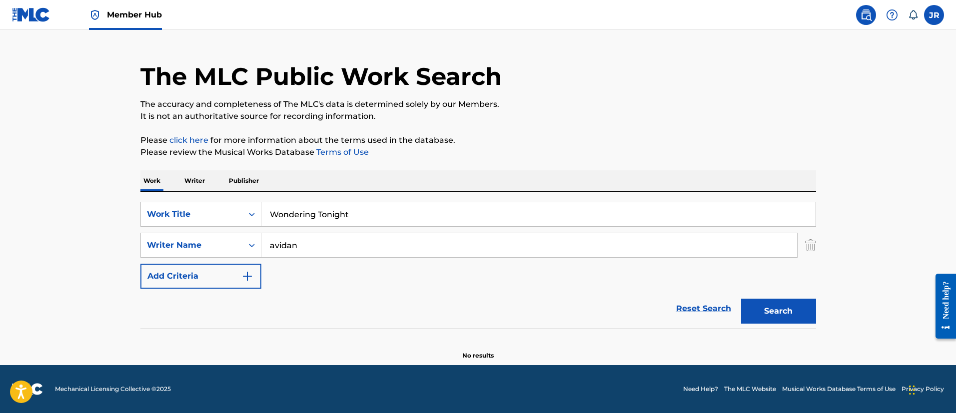
type input "Wondering Tonight"
click at [741, 299] on button "Search" at bounding box center [778, 311] width 75 height 25
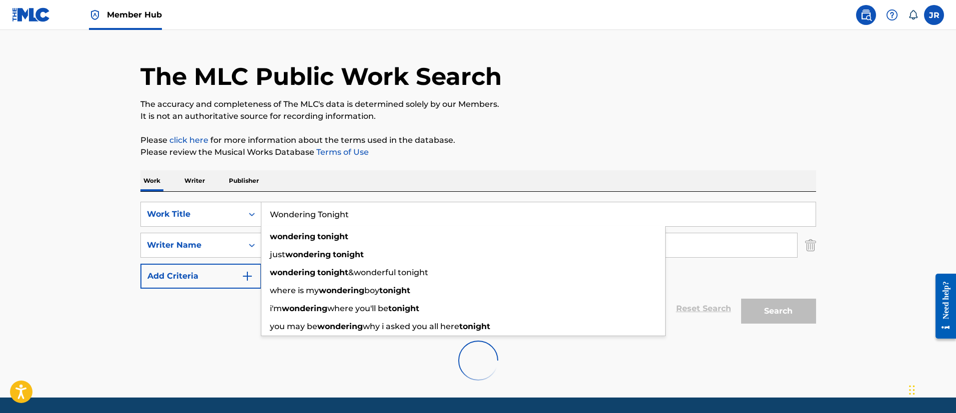
scroll to position [53, 0]
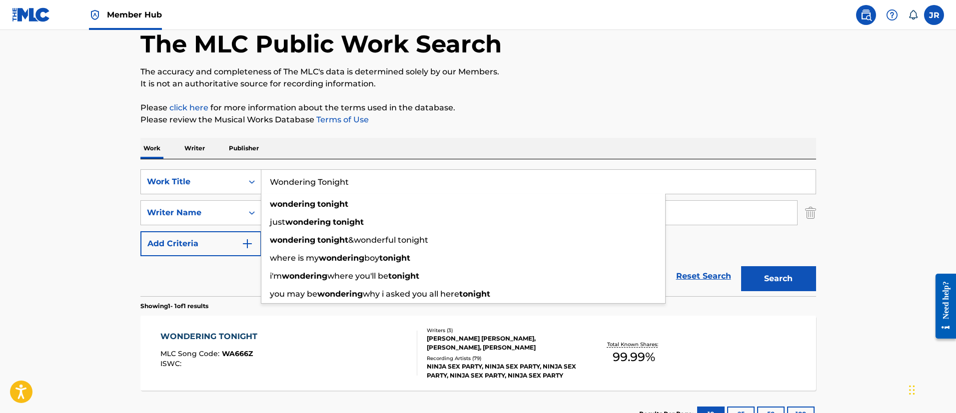
click at [492, 92] on div "The MLC Public Work Search The accuracy and completeness of The MLC's data is d…" at bounding box center [478, 220] width 700 height 436
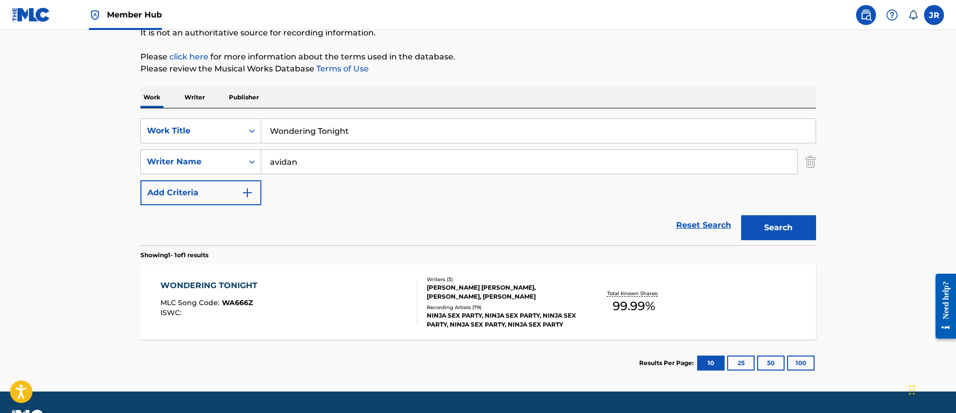
scroll to position [130, 0]
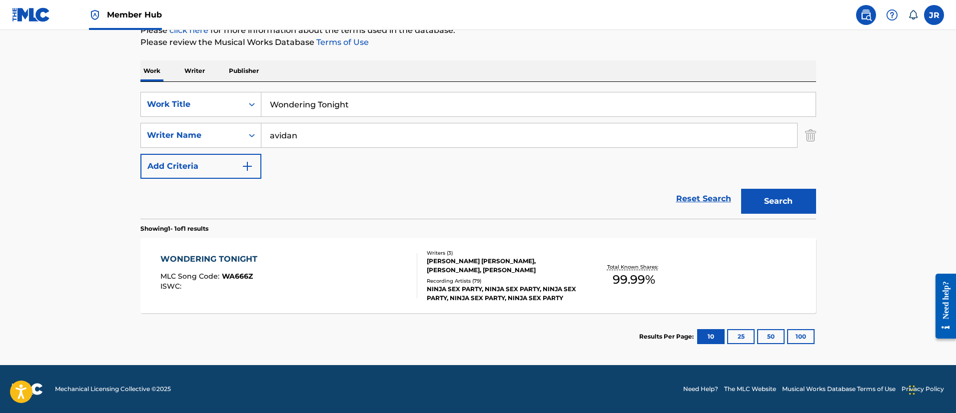
click at [382, 280] on div "WONDERING TONIGHT MLC Song Code : WA666Z ISWC :" at bounding box center [288, 275] width 257 height 45
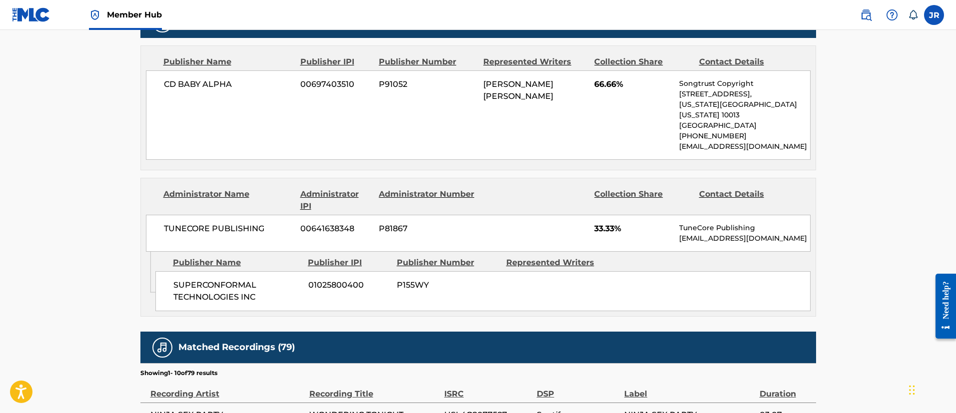
scroll to position [511, 0]
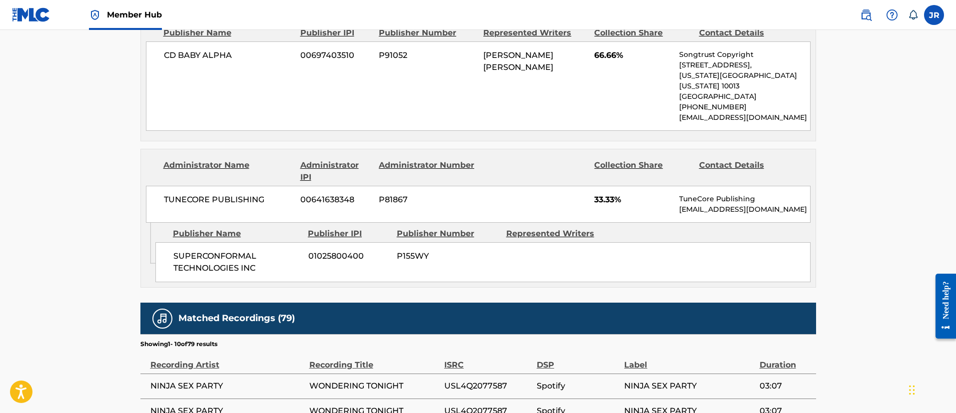
click at [16, 204] on main "< Back to public search results Copy work link WONDERING TONIGHT Work Detail Me…" at bounding box center [478, 97] width 956 height 1156
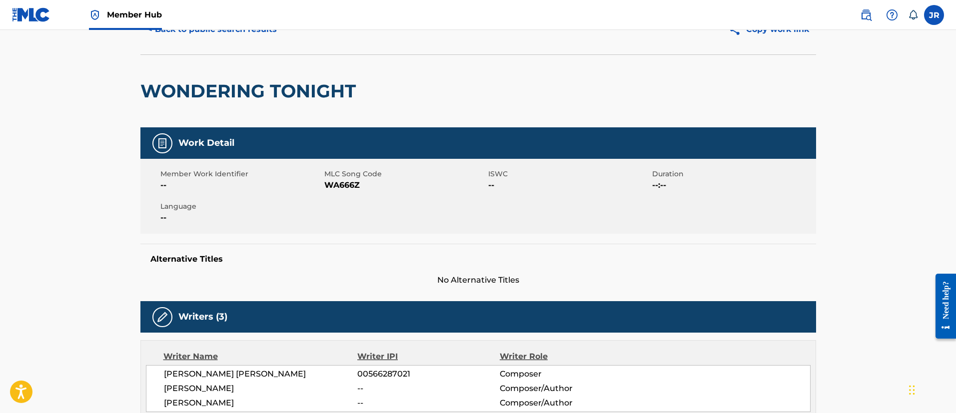
scroll to position [0, 0]
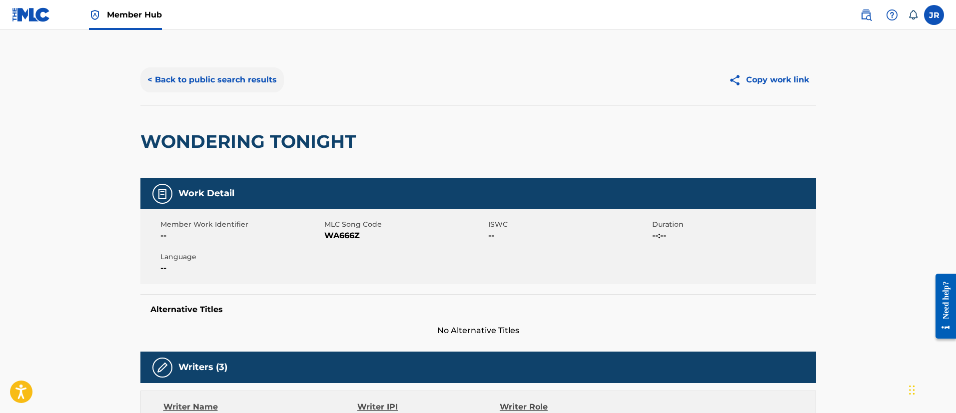
click at [206, 87] on button "< Back to public search results" at bounding box center [211, 79] width 143 height 25
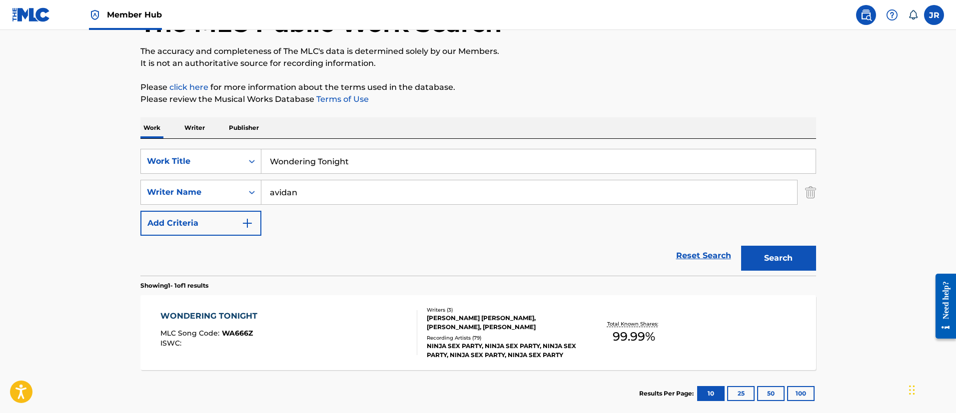
click at [315, 167] on input "Wondering Tonight" at bounding box center [538, 161] width 554 height 24
click at [323, 165] on input "Wondering Tonight" at bounding box center [538, 161] width 554 height 24
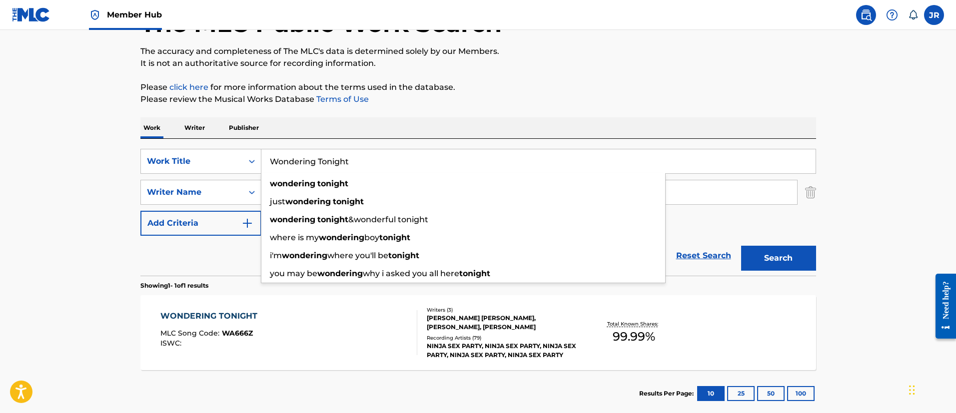
click at [324, 165] on input "Wondering Tonight" at bounding box center [538, 161] width 554 height 24
paste input "You Can Do Us!"
type input "You Can Do Us!"
click at [741, 246] on button "Search" at bounding box center [778, 258] width 75 height 25
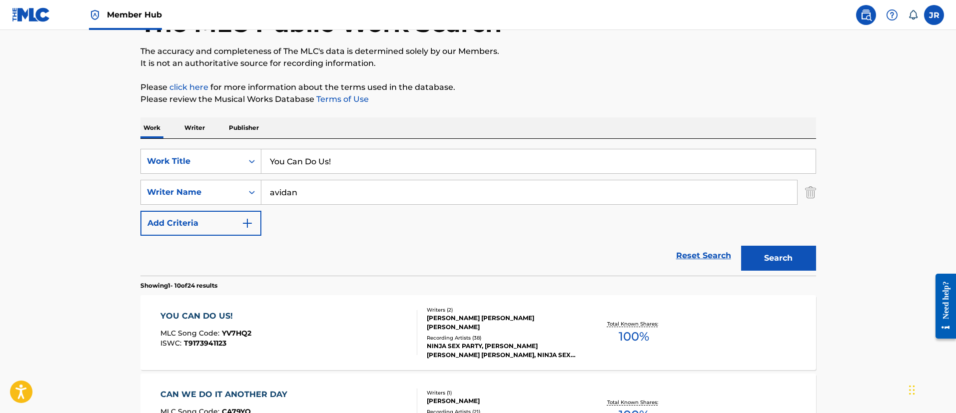
drag, startPoint x: 336, startPoint y: 261, endPoint x: 352, endPoint y: 262, distance: 15.6
click at [336, 262] on div "Reset Search Search" at bounding box center [478, 256] width 676 height 40
click at [266, 328] on div "YOU CAN DO US! MLC Song Code : YV7HQ2 ISWC : T9173941123" at bounding box center [288, 332] width 257 height 45
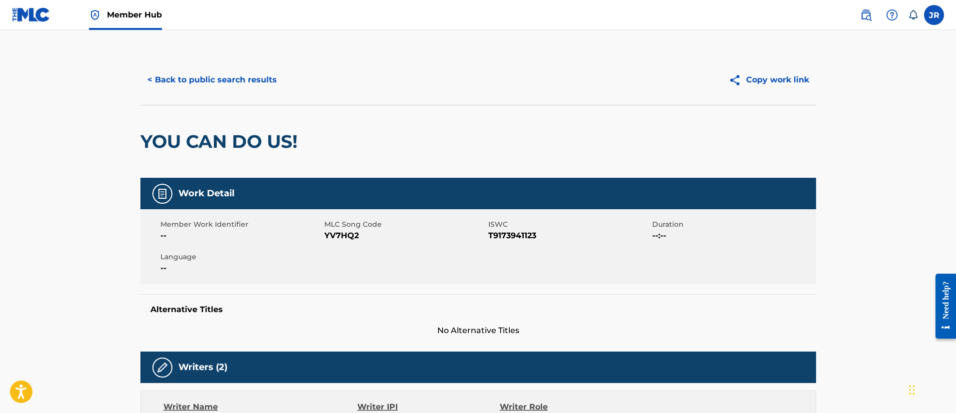
click at [232, 61] on div "< Back to public search results Copy work link" at bounding box center [478, 80] width 676 height 50
click at [231, 71] on button "< Back to public search results" at bounding box center [211, 79] width 143 height 25
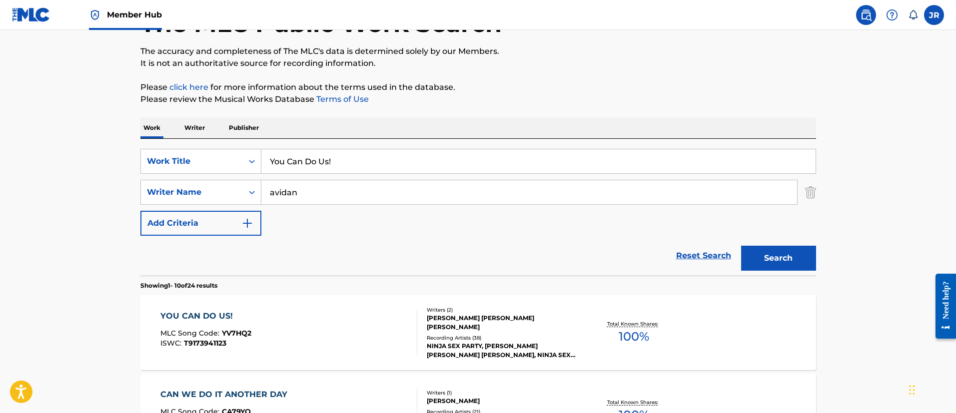
drag, startPoint x: 298, startPoint y: 169, endPoint x: 322, endPoint y: 163, distance: 24.4
click at [312, 166] on input "You Can Do Us!" at bounding box center [538, 161] width 554 height 24
click at [322, 162] on input "You Can Do Us!" at bounding box center [538, 161] width 554 height 24
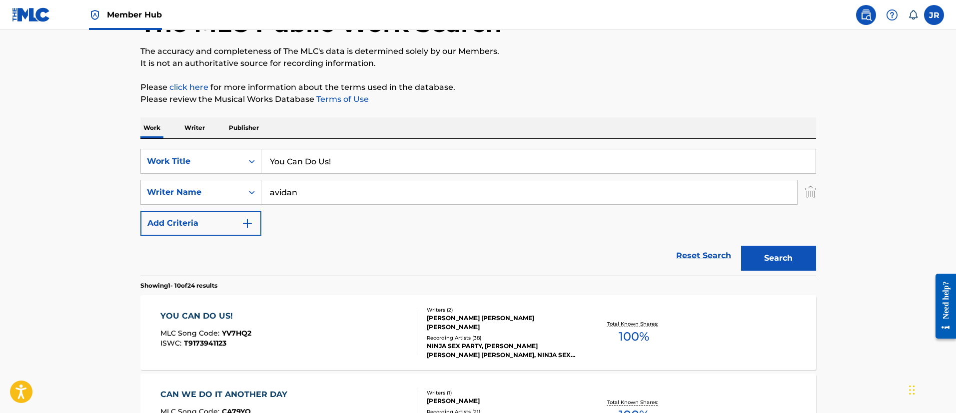
paste input "Outroduction"
type input "Outroduction"
click at [741, 246] on button "Search" at bounding box center [778, 258] width 75 height 25
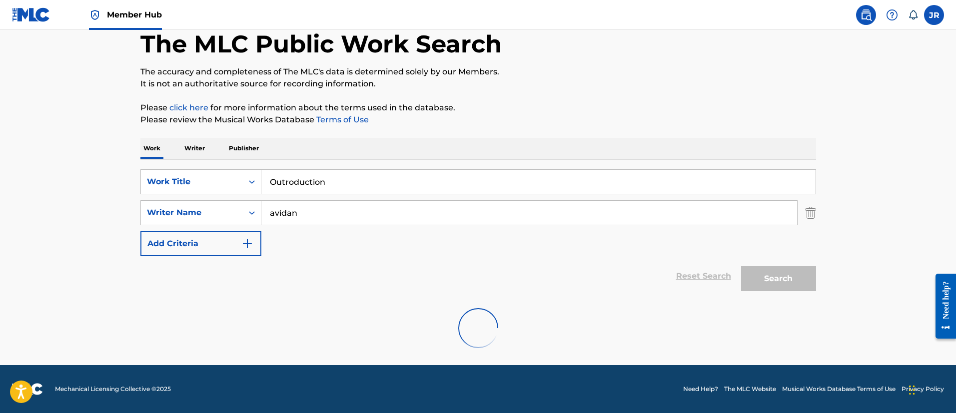
scroll to position [53, 0]
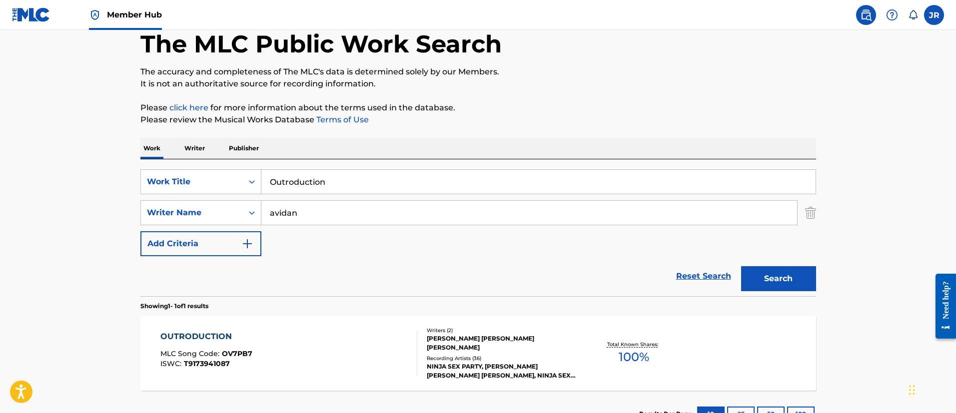
drag, startPoint x: 7, startPoint y: 175, endPoint x: 76, endPoint y: 168, distance: 69.8
click at [7, 175] on main "The MLC Public Work Search The accuracy and completeness of The MLC's data is d…" at bounding box center [478, 210] width 956 height 466
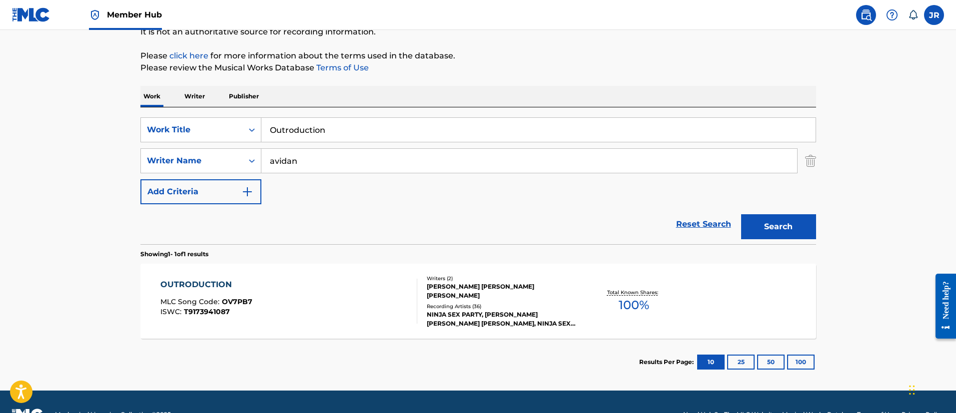
scroll to position [128, 0]
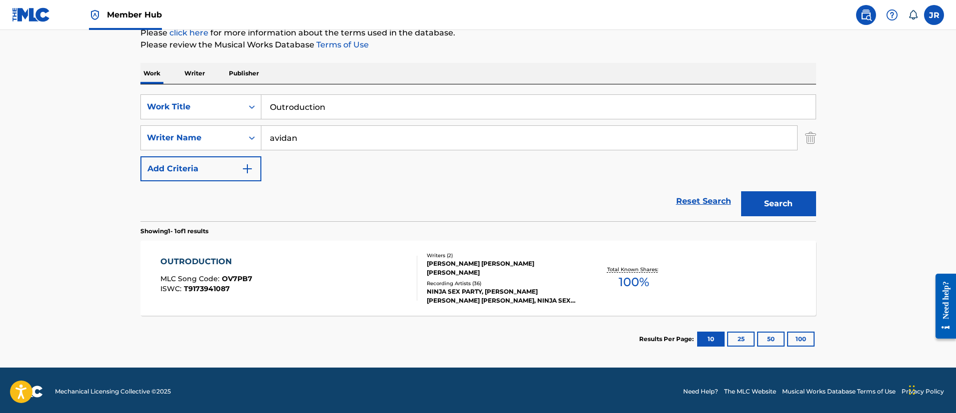
click at [320, 286] on div "OUTRODUCTION MLC Song Code : OV7PB7 ISWC : T9173941087" at bounding box center [288, 278] width 257 height 45
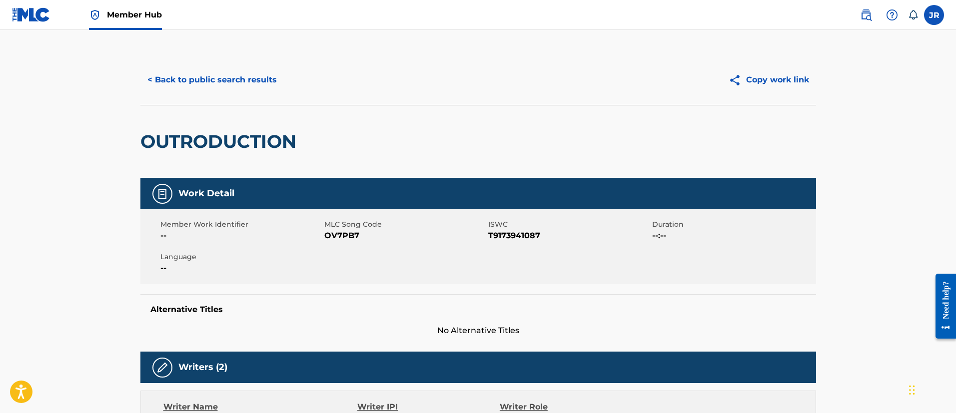
click at [340, 237] on span "OV7PB7" at bounding box center [404, 236] width 161 height 12
copy span "OV7PB7"
click at [229, 80] on button "< Back to public search results" at bounding box center [211, 79] width 143 height 25
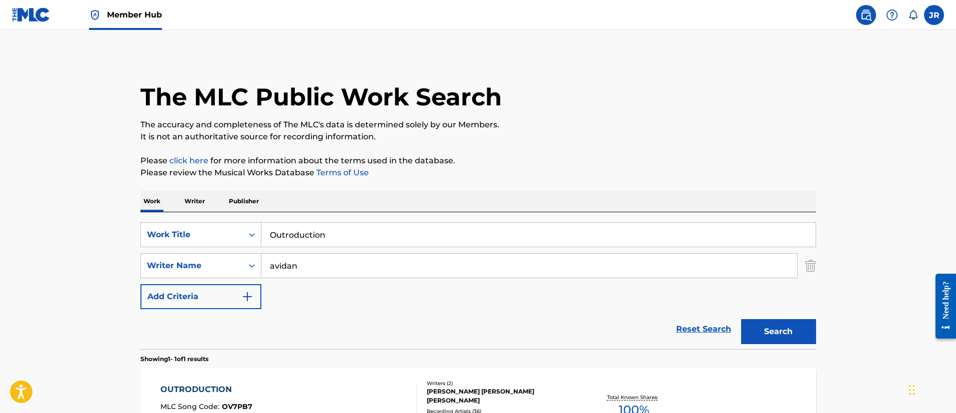
scroll to position [73, 0]
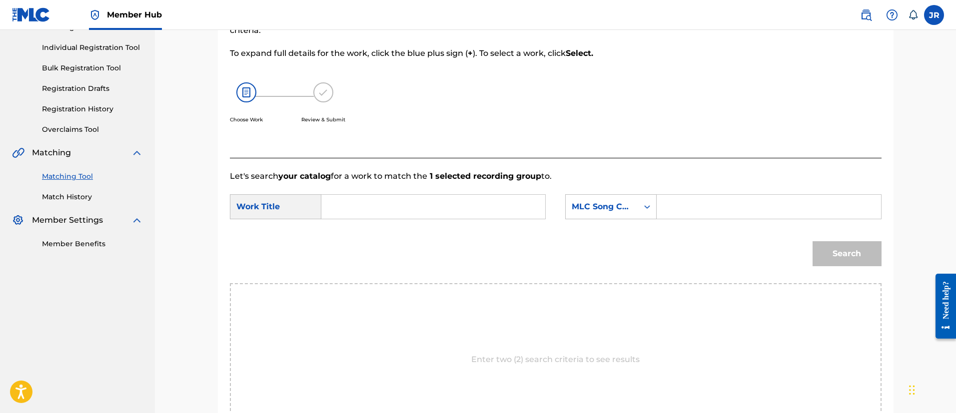
scroll to position [252, 0]
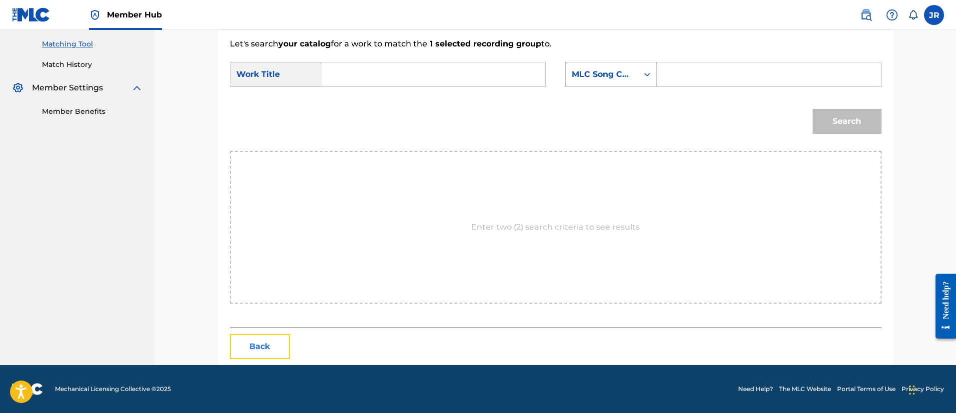
click at [255, 335] on button "Back" at bounding box center [260, 346] width 60 height 25
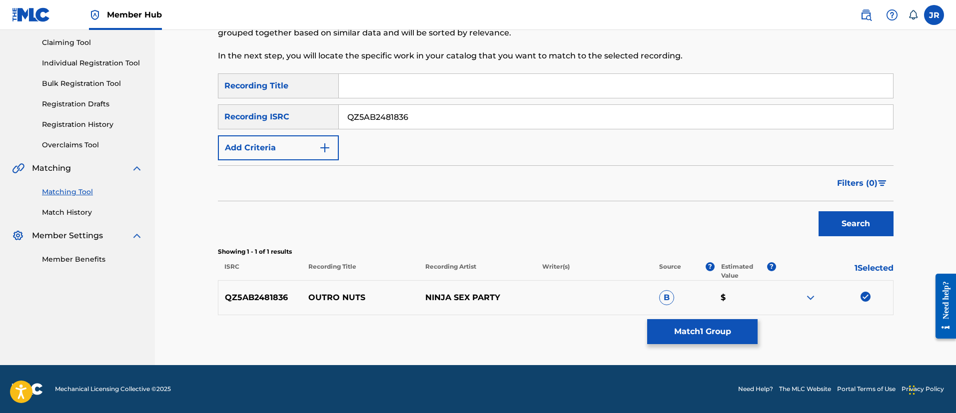
scroll to position [104, 0]
drag, startPoint x: 440, startPoint y: 34, endPoint x: 441, endPoint y: 77, distance: 43.0
click at [439, 58] on div "The Matching Tool enables you to suggest matches between sound recordings and w…" at bounding box center [478, 21] width 520 height 82
click at [433, 115] on input "QZ5AB2481836" at bounding box center [616, 117] width 554 height 24
paste input "QZ5AB2481836"
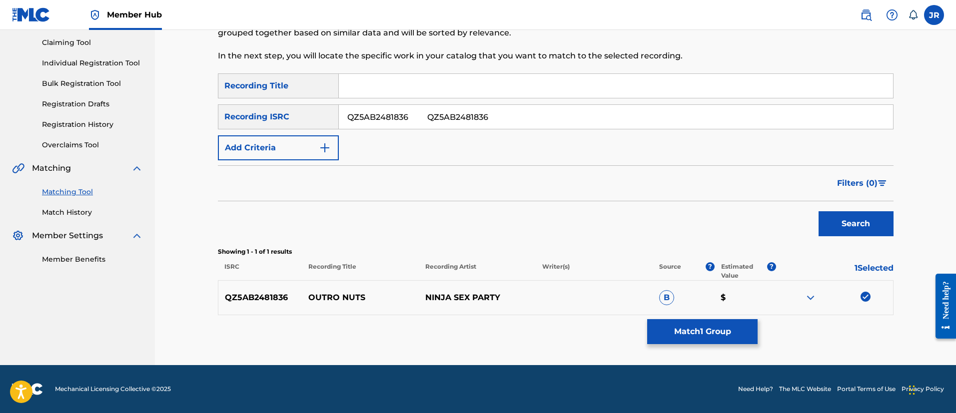
type input "QZ5AB2481836"
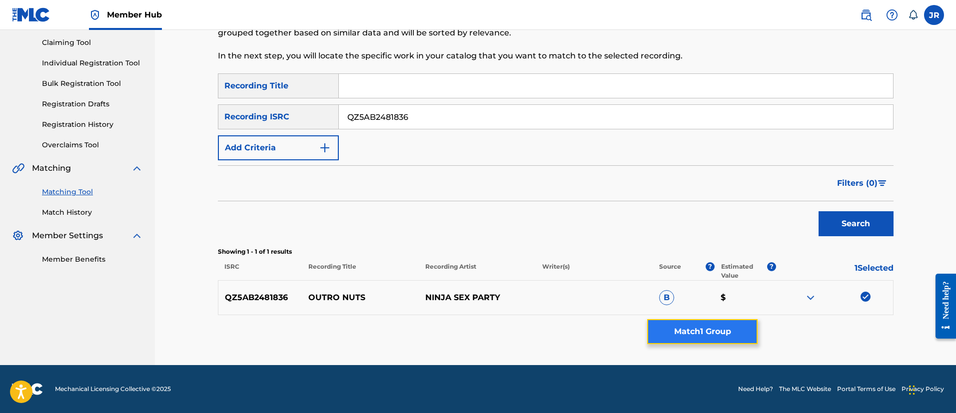
click at [679, 326] on button "Match 1 Group" at bounding box center [702, 331] width 110 height 25
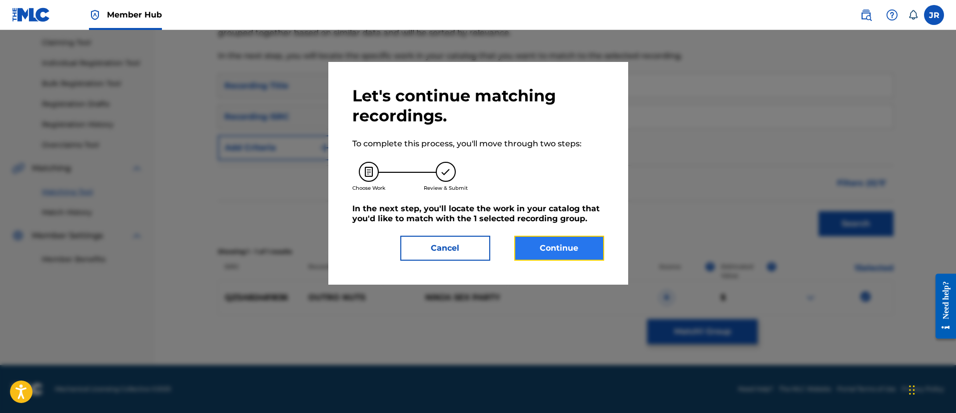
click at [537, 241] on button "Continue" at bounding box center [559, 248] width 90 height 25
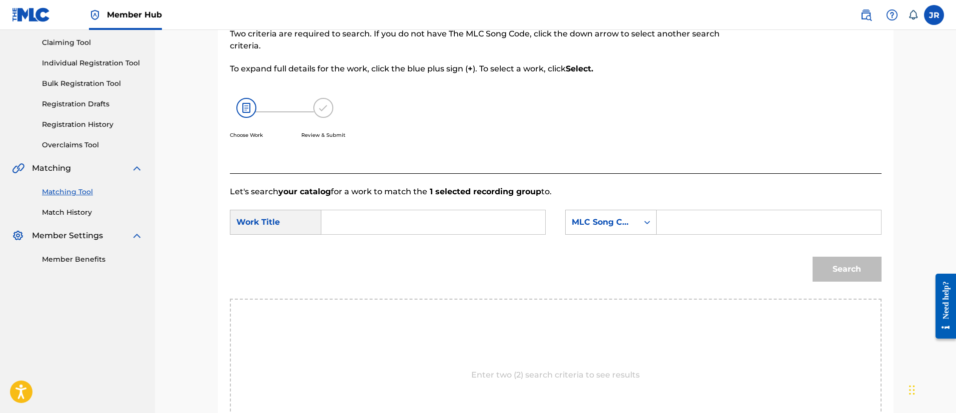
click at [713, 219] on input "Search Form" at bounding box center [768, 222] width 207 height 24
paste input "OE6EAC"
type input "OE6EAC"
drag, startPoint x: 488, startPoint y: 205, endPoint x: 480, endPoint y: 220, distance: 17.0
click at [482, 215] on form "SearchWithCriteria28329961-9039-49aa-93d2-5c09c311f448 Work Title SearchWithCri…" at bounding box center [556, 248] width 652 height 101
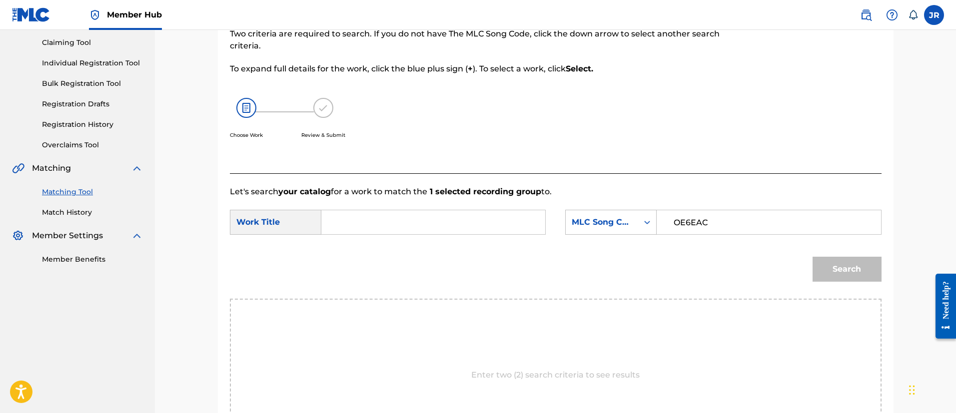
click at [476, 232] on input "Search Form" at bounding box center [433, 222] width 207 height 24
type input "outro"
click at [812, 257] on button "Search" at bounding box center [846, 269] width 69 height 25
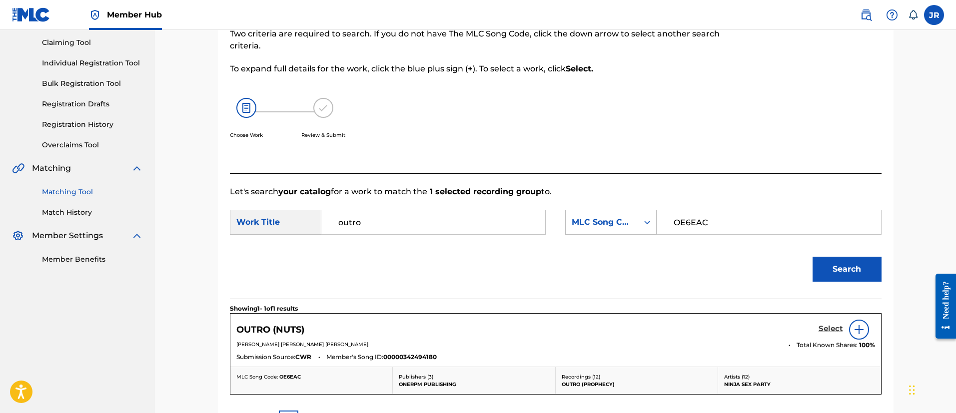
click at [839, 328] on h5 "Select" at bounding box center [830, 328] width 24 height 9
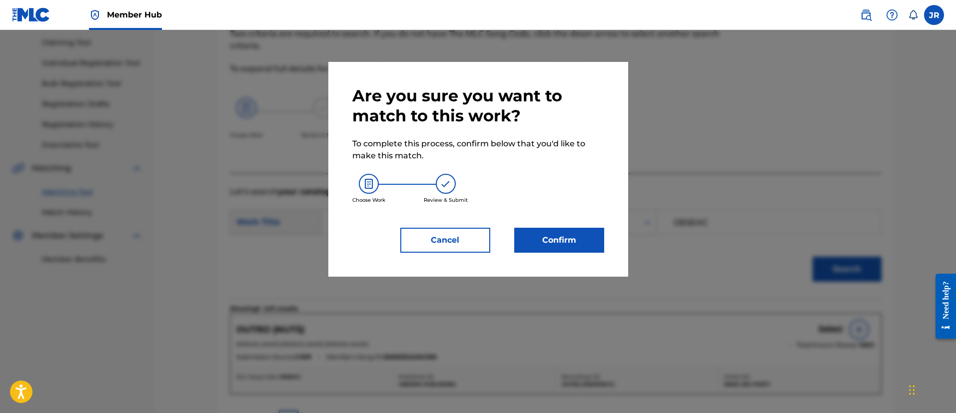
click at [605, 251] on div "Are you sure you want to match to this work? To complete this process, confirm …" at bounding box center [478, 169] width 300 height 215
click at [575, 249] on button "Confirm" at bounding box center [559, 240] width 90 height 25
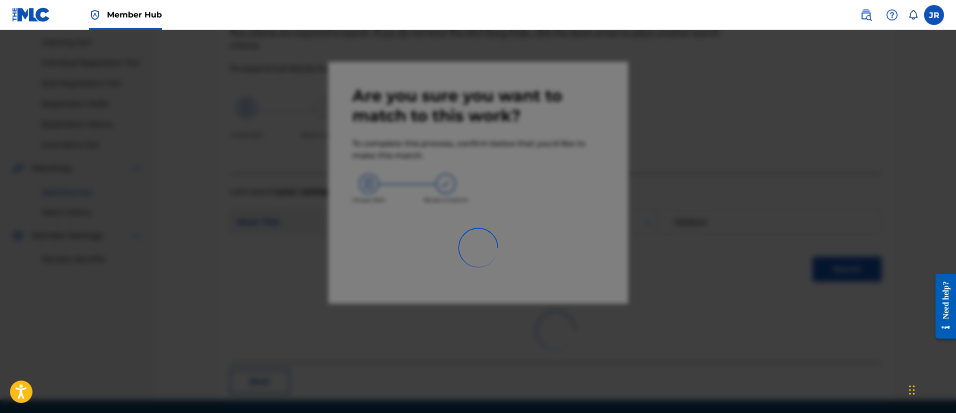
scroll to position [37, 0]
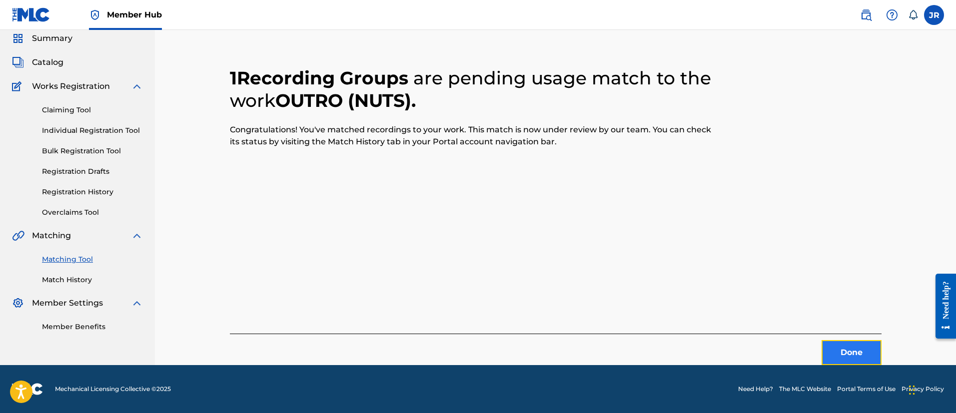
click at [825, 348] on button "Done" at bounding box center [851, 352] width 60 height 25
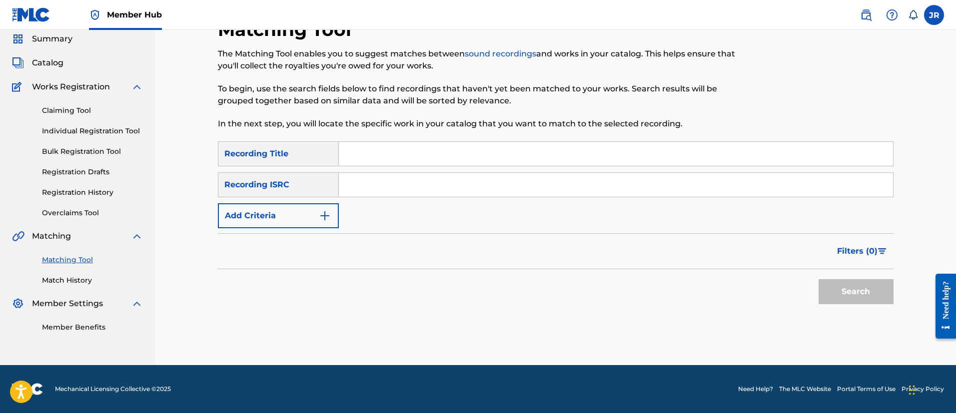
scroll to position [36, 0]
drag, startPoint x: 647, startPoint y: 308, endPoint x: 617, endPoint y: 331, distance: 37.8
click at [646, 308] on div "Search" at bounding box center [556, 289] width 676 height 40
click at [388, 183] on input "Search Form" at bounding box center [616, 185] width 554 height 24
drag, startPoint x: 371, startPoint y: 189, endPoint x: 378, endPoint y: 191, distance: 7.3
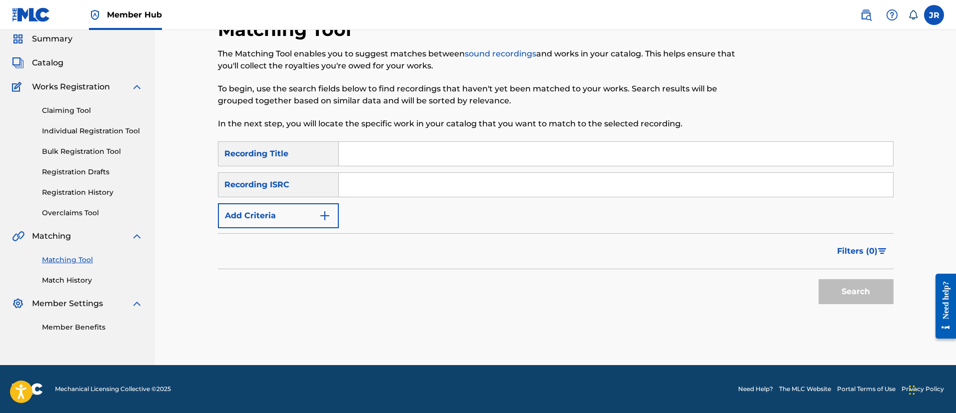
click at [376, 191] on div "SearchWithCriteriaebcfaafd-5325-4ae4-ba92-4446ae5d7f6e Recording Title SearchWi…" at bounding box center [556, 184] width 676 height 87
click at [378, 191] on input "Search Form" at bounding box center [616, 185] width 554 height 24
paste input "USHM81185995"
type input "USHM81185995"
click at [818, 279] on button "Search" at bounding box center [855, 291] width 75 height 25
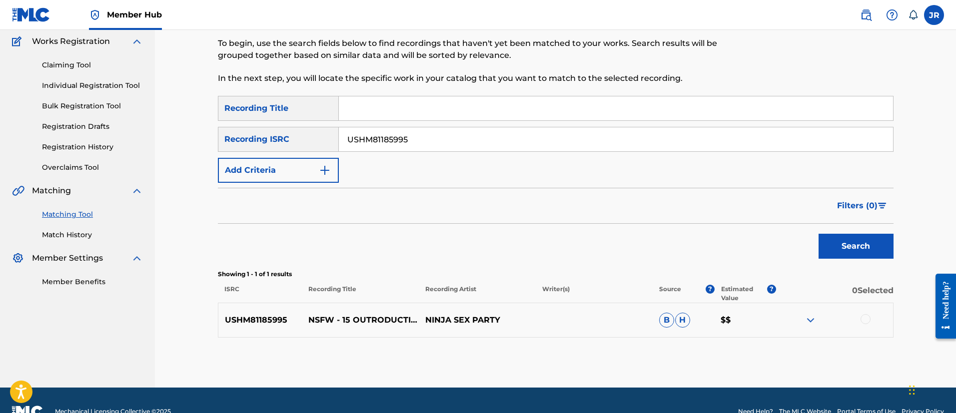
scroll to position [104, 0]
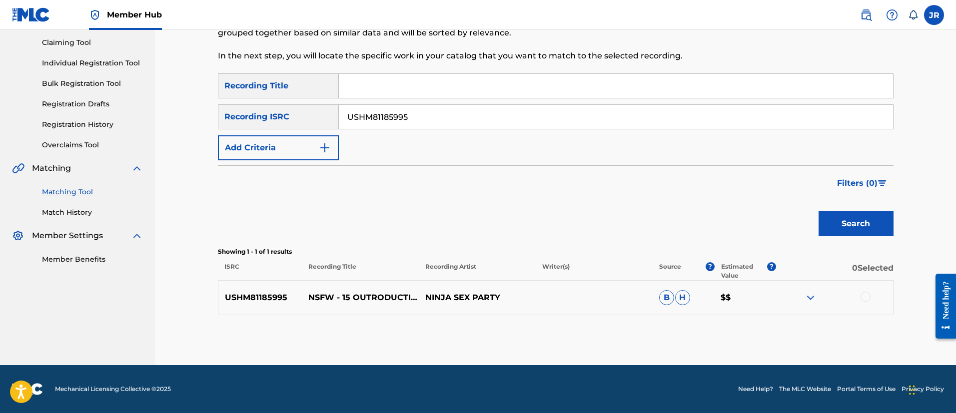
drag, startPoint x: 851, startPoint y: 285, endPoint x: 850, endPoint y: 294, distance: 9.5
click at [851, 290] on div "USHM81185995 NSFW - 15 OUTRODUCTION NINJA SEX PARTY B H $$" at bounding box center [556, 297] width 676 height 35
click at [859, 300] on div at bounding box center [834, 298] width 117 height 12
click at [863, 299] on div at bounding box center [865, 297] width 10 height 10
click at [687, 328] on button "Match 1 Group" at bounding box center [702, 331] width 110 height 25
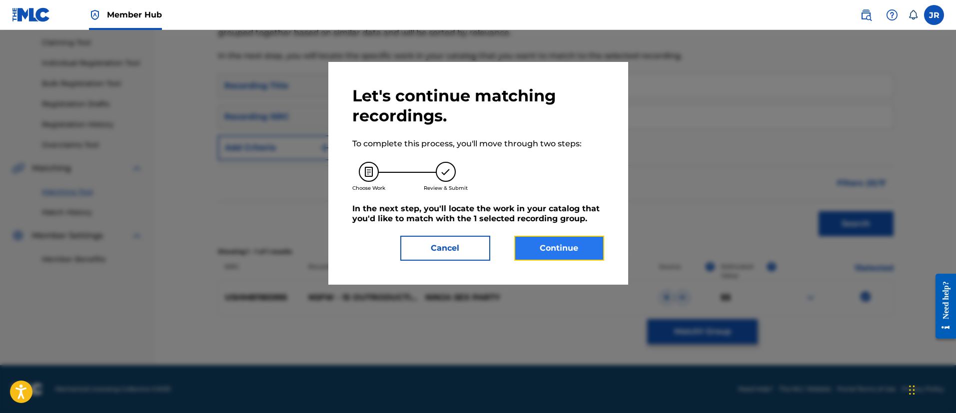
drag, startPoint x: 564, startPoint y: 239, endPoint x: 554, endPoint y: 245, distance: 11.7
click at [554, 245] on button "Continue" at bounding box center [559, 248] width 90 height 25
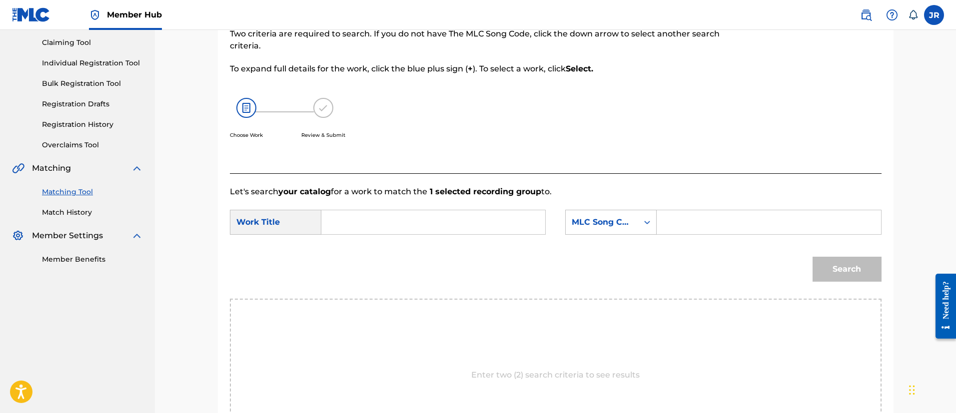
drag, startPoint x: 356, startPoint y: 225, endPoint x: 368, endPoint y: 219, distance: 13.0
click at [357, 223] on input "Search Form" at bounding box center [433, 222] width 207 height 24
paste input "OD5PAL"
type input "OD5PAL"
click at [679, 231] on input "Search Form" at bounding box center [768, 222] width 207 height 24
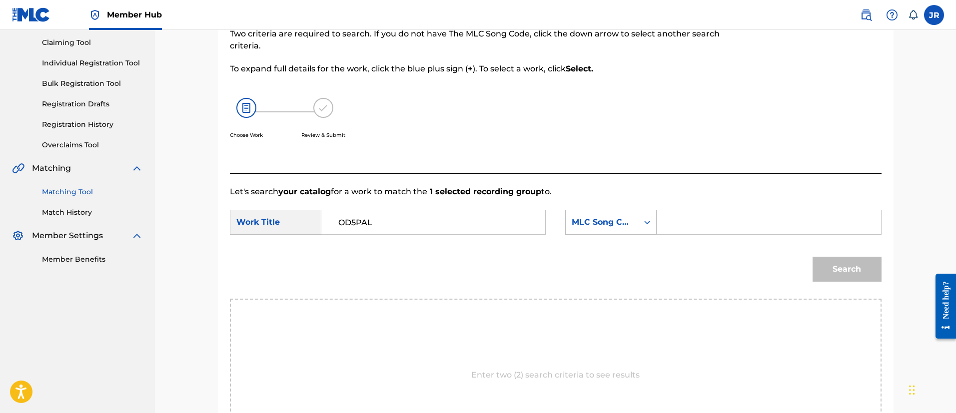
paste input "OD5PAL"
type input "OD5PAL"
drag, startPoint x: 409, startPoint y: 216, endPoint x: 388, endPoint y: 217, distance: 20.5
click at [396, 215] on input "OD5PAL" at bounding box center [433, 222] width 207 height 24
click at [386, 216] on input "OD5PAL" at bounding box center [433, 222] width 207 height 24
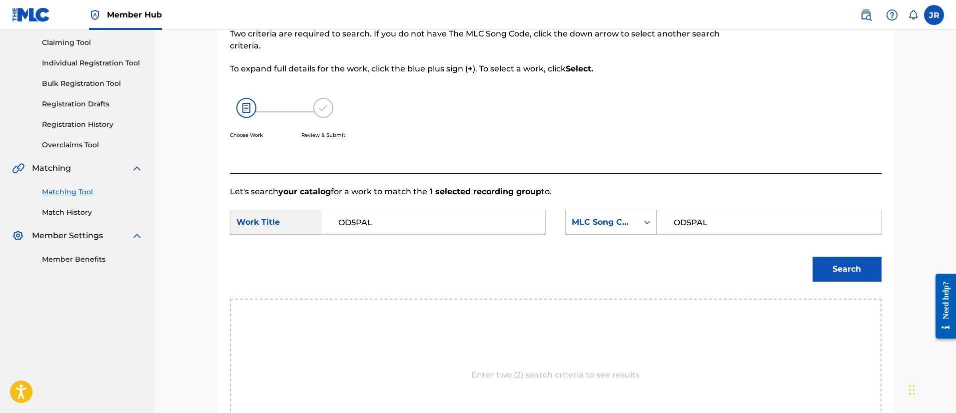
click at [386, 216] on input "OD5PAL" at bounding box center [433, 222] width 207 height 24
click at [812, 257] on button "Search" at bounding box center [846, 269] width 69 height 25
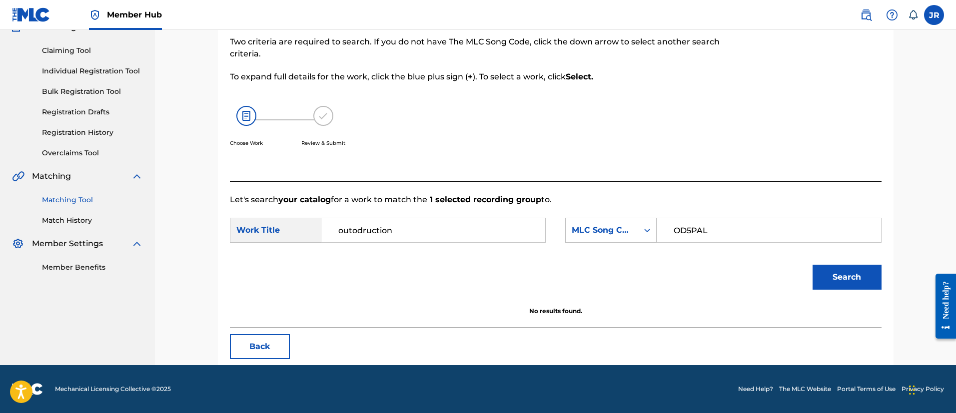
scroll to position [96, 0]
click at [341, 230] on input "outodruction" at bounding box center [433, 230] width 207 height 24
click at [812, 265] on button "Search" at bounding box center [846, 277] width 69 height 25
click at [437, 235] on input "autodruction" at bounding box center [433, 230] width 207 height 24
click at [438, 235] on input "autodruction" at bounding box center [433, 230] width 207 height 24
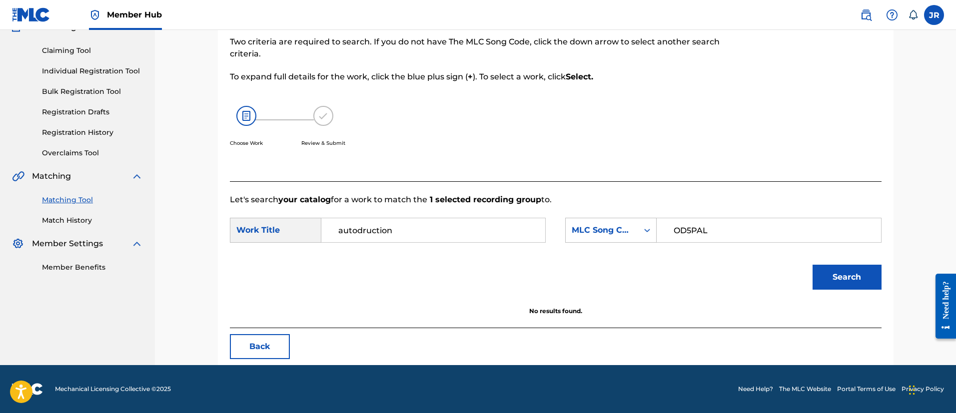
click at [427, 220] on input "autodruction" at bounding box center [433, 230] width 207 height 24
click at [427, 223] on input "autodruction" at bounding box center [433, 230] width 207 height 24
click at [428, 222] on input "autodruction" at bounding box center [433, 230] width 207 height 24
paste input "Outrod"
click at [812, 265] on button "Search" at bounding box center [846, 277] width 69 height 25
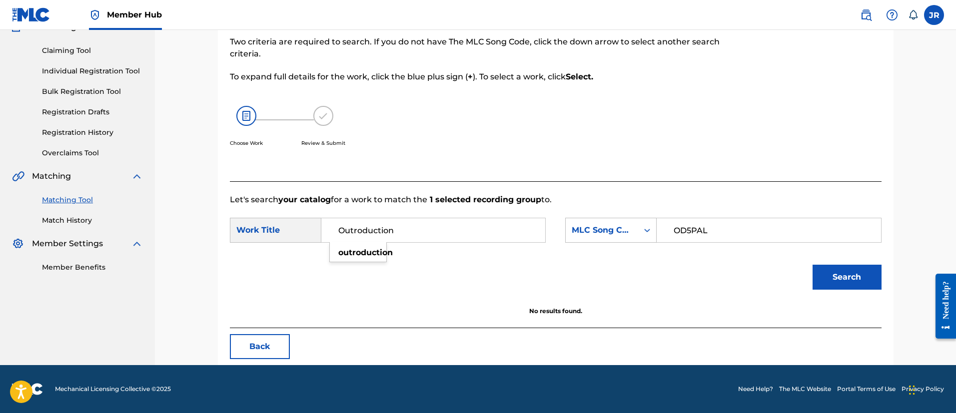
click at [455, 300] on div "Search" at bounding box center [556, 281] width 652 height 52
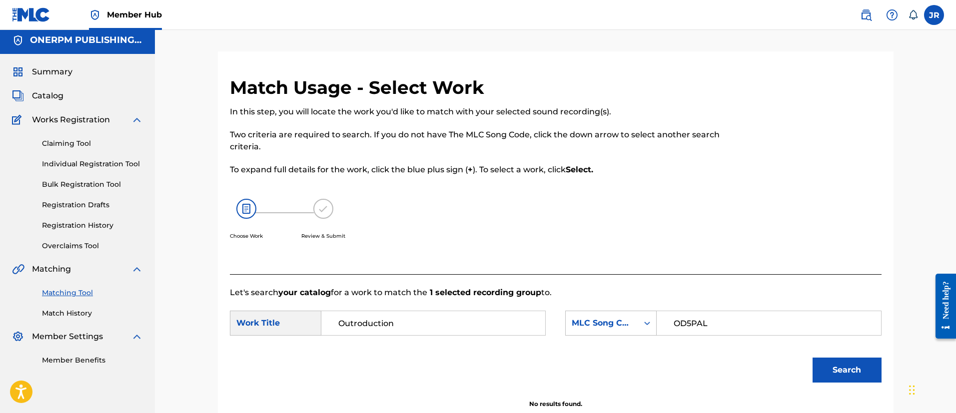
scroll to position [0, 0]
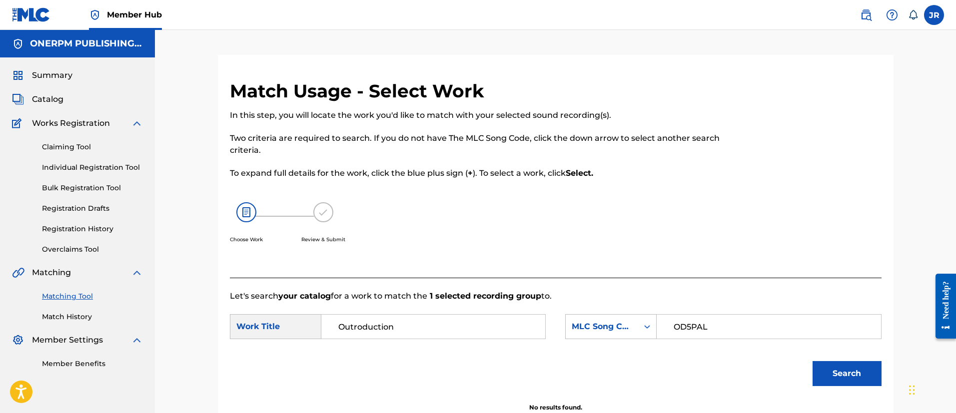
click at [938, 172] on div "Match Usage - Select Work In this step, you will locate the work you'd like to …" at bounding box center [555, 246] width 801 height 432
click at [730, 321] on input "OD5PAL" at bounding box center [768, 327] width 207 height 24
click at [812, 361] on button "Search" at bounding box center [846, 373] width 69 height 25
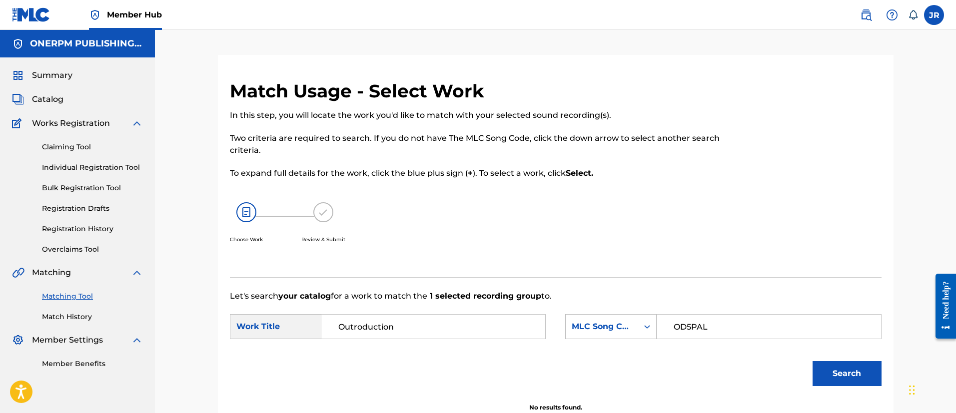
scroll to position [75, 0]
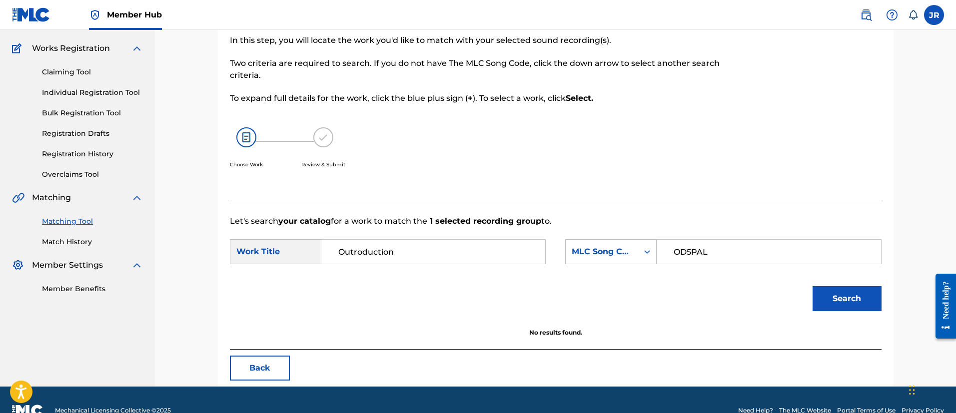
drag, startPoint x: 774, startPoint y: 316, endPoint x: 800, endPoint y: 314, distance: 27.1
click at [789, 316] on div "Search" at bounding box center [556, 302] width 652 height 52
drag, startPoint x: 875, startPoint y: 291, endPoint x: 869, endPoint y: 296, distance: 7.8
click at [875, 293] on button "Search" at bounding box center [846, 298] width 69 height 25
click at [378, 260] on input "Outroduction" at bounding box center [433, 252] width 207 height 24
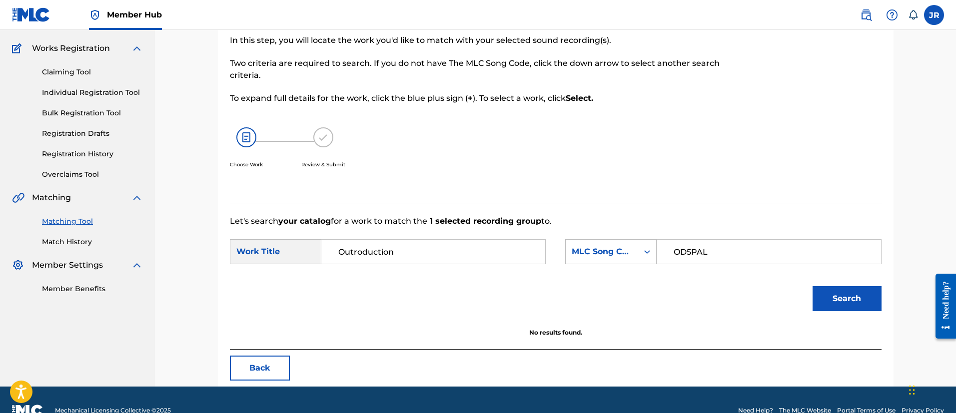
click at [378, 260] on input "Outroduction" at bounding box center [433, 252] width 207 height 24
click at [378, 259] on input "Outroduction" at bounding box center [433, 252] width 207 height 24
paste input "Search Form"
type input "Outroduction"
click at [859, 296] on button "Search" at bounding box center [846, 298] width 69 height 25
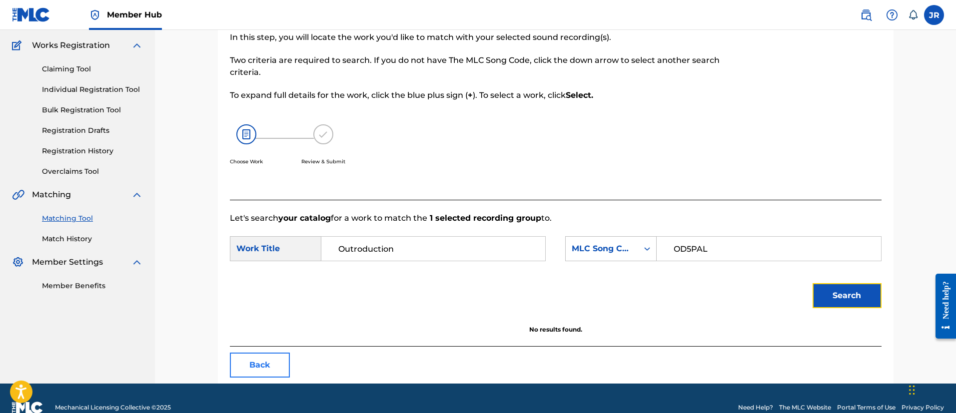
scroll to position [96, 0]
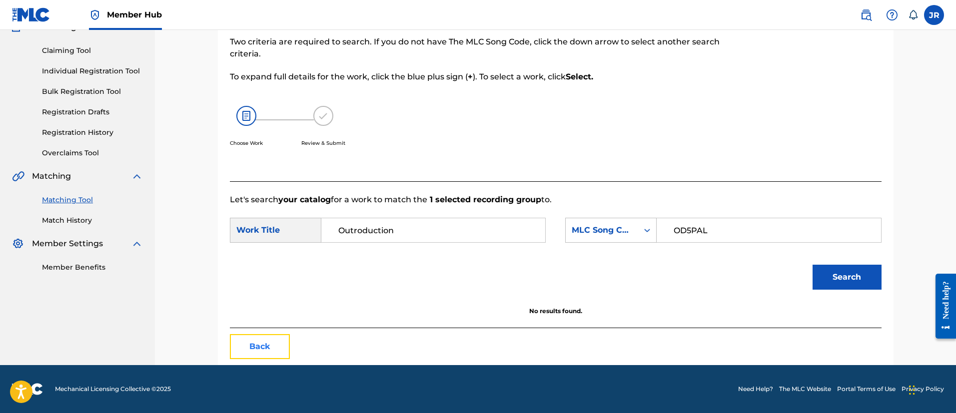
click at [261, 342] on button "Back" at bounding box center [260, 346] width 60 height 25
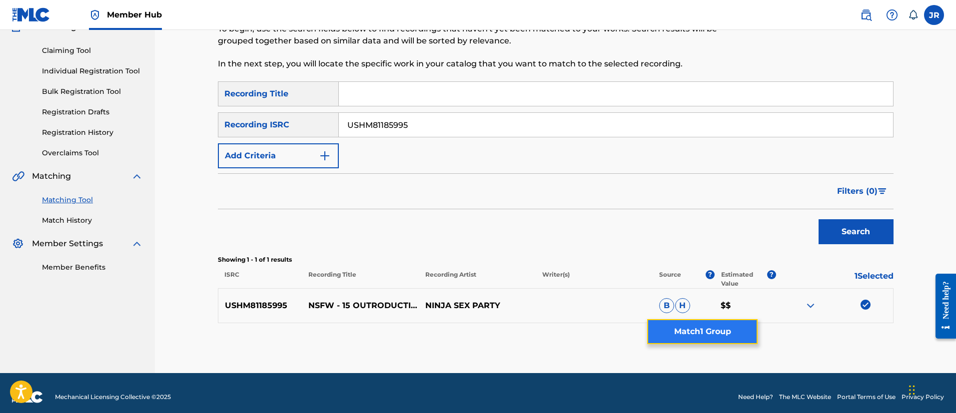
click at [712, 336] on button "Match 1 Group" at bounding box center [702, 331] width 110 height 25
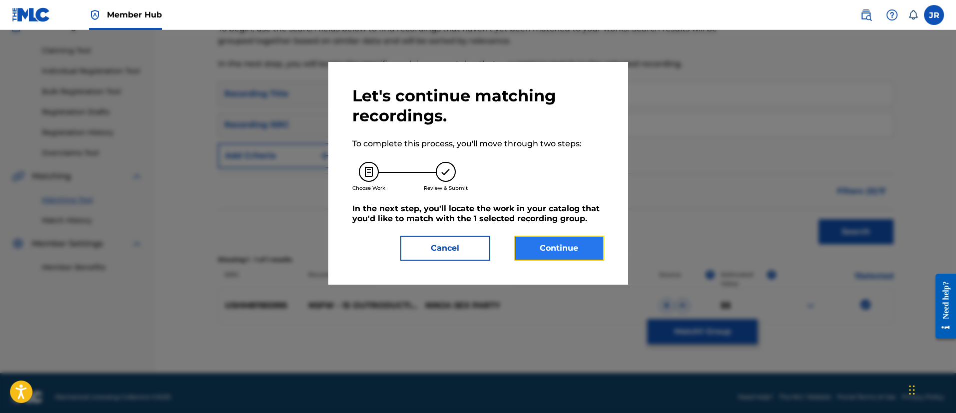
click at [585, 259] on button "Continue" at bounding box center [559, 248] width 90 height 25
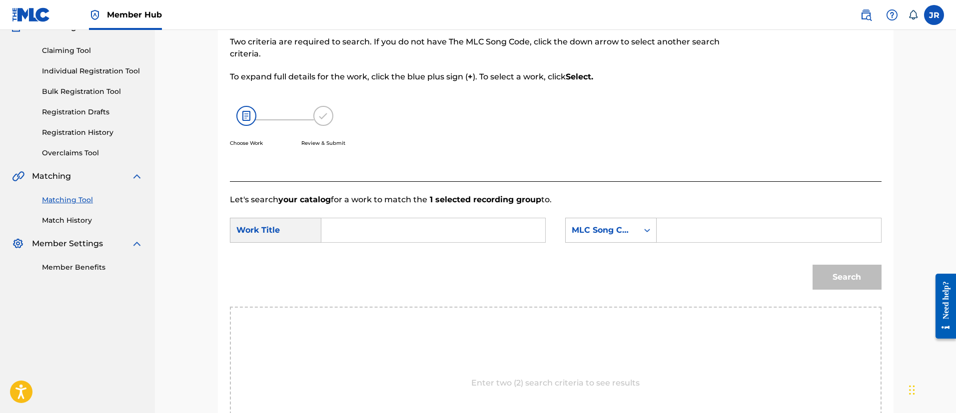
click at [676, 233] on input "Search Form" at bounding box center [768, 230] width 207 height 24
paste input "OD5PAL"
type input "OD5PAL"
click at [897, 164] on div "Match Usage - Select Work In this step, you will locate the work you'd like to …" at bounding box center [556, 240] width 700 height 563
drag, startPoint x: 397, startPoint y: 216, endPoint x: 383, endPoint y: 222, distance: 14.8
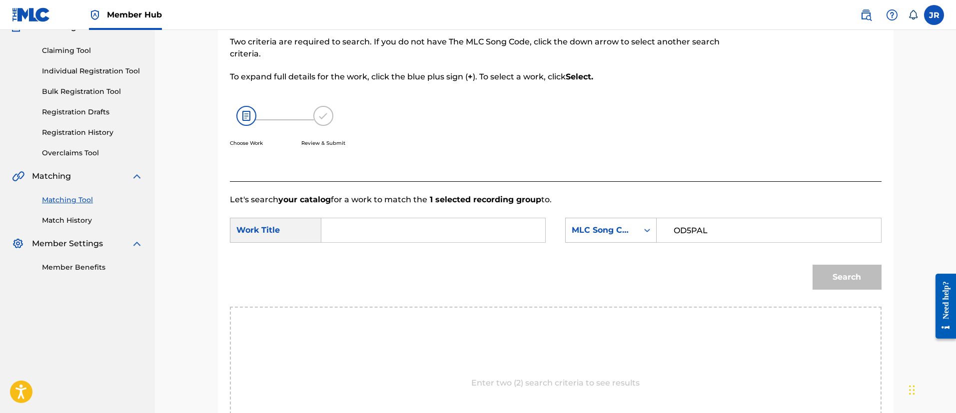
click at [396, 216] on form "SearchWithCriteria28329961-9039-49aa-93d2-5c09c311f448 Work Title SearchWithCri…" at bounding box center [556, 256] width 652 height 101
click at [379, 224] on input "Search Form" at bounding box center [433, 230] width 207 height 24
paste input "Outroduction"
type input "Outroduction"
click at [812, 265] on button "Search" at bounding box center [846, 277] width 69 height 25
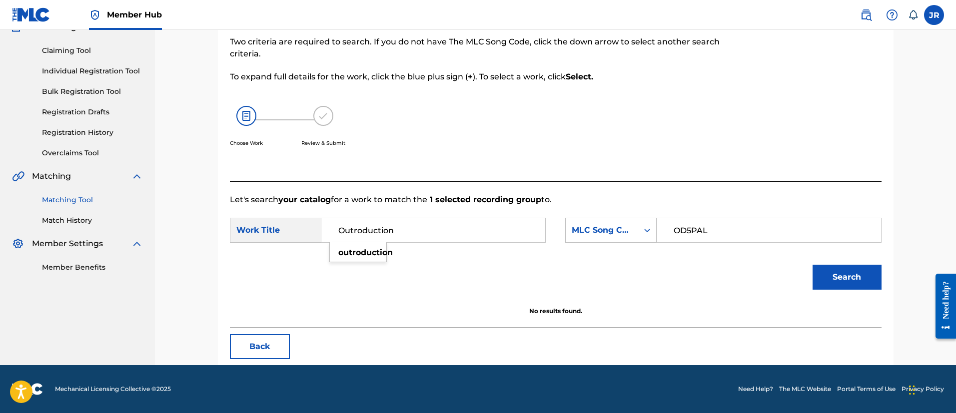
drag, startPoint x: 753, startPoint y: 298, endPoint x: 814, endPoint y: 304, distance: 61.8
click at [763, 303] on div "Search" at bounding box center [556, 281] width 652 height 52
click at [875, 281] on button "Search" at bounding box center [846, 277] width 69 height 25
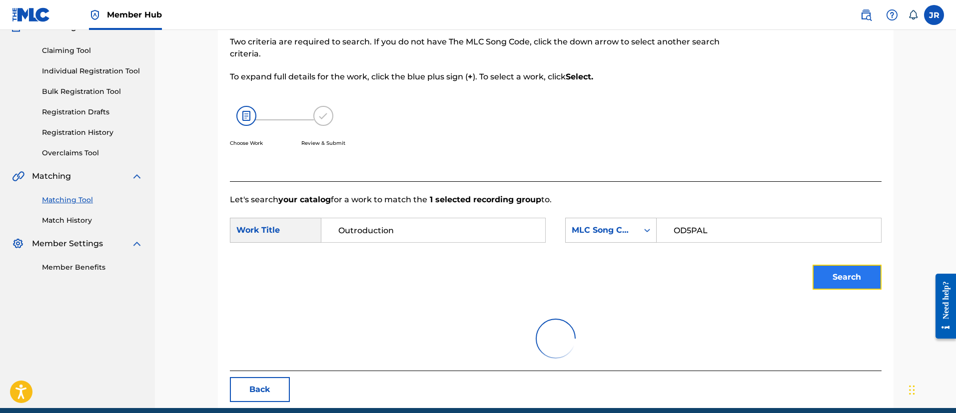
click at [875, 281] on button "Search" at bounding box center [846, 277] width 69 height 25
click at [876, 280] on button "Search" at bounding box center [846, 277] width 69 height 25
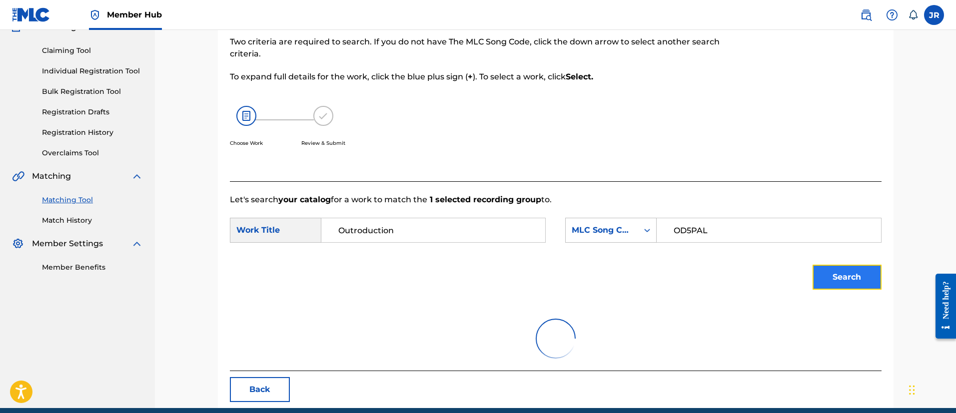
click at [876, 280] on button "Search" at bounding box center [846, 277] width 69 height 25
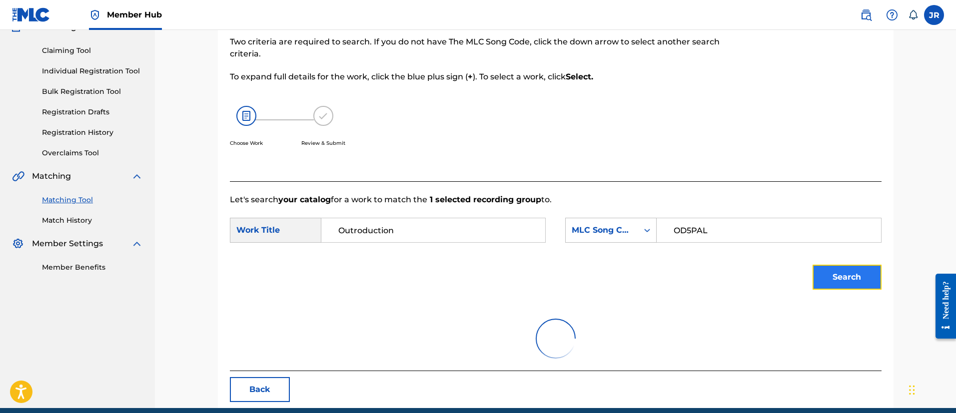
click at [876, 280] on button "Search" at bounding box center [846, 277] width 69 height 25
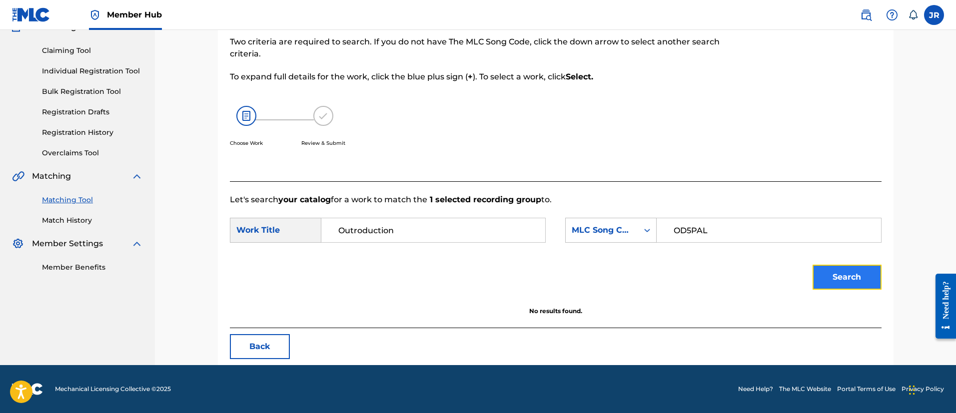
click at [876, 280] on button "Search" at bounding box center [846, 277] width 69 height 25
click at [735, 155] on div at bounding box center [807, 83] width 150 height 198
click at [266, 341] on button "Back" at bounding box center [260, 346] width 60 height 25
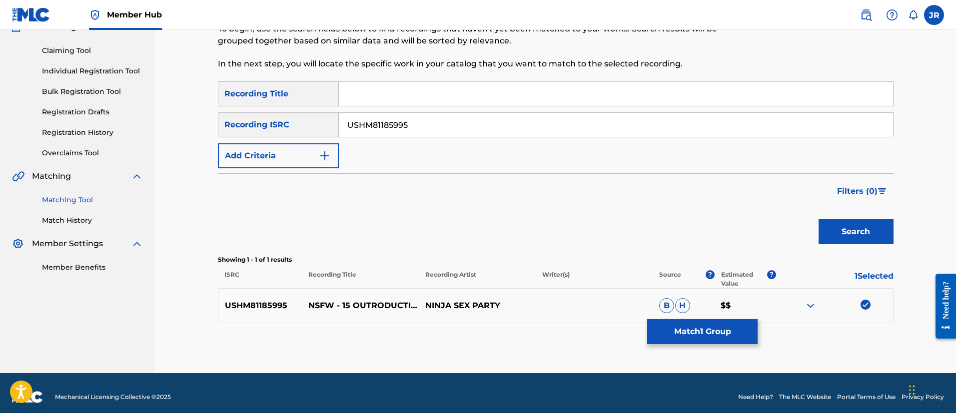
drag, startPoint x: 384, startPoint y: 125, endPoint x: 391, endPoint y: 121, distance: 8.1
click at [389, 125] on input "USHM81185995" at bounding box center [616, 125] width 554 height 24
click at [391, 121] on input "USHM81185995" at bounding box center [616, 125] width 554 height 24
click at [392, 121] on input "USHM81185995" at bounding box center [616, 125] width 554 height 24
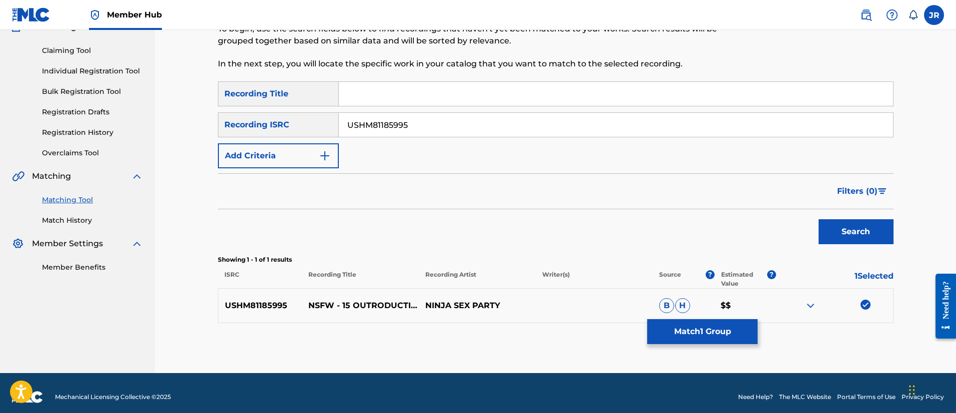
click at [874, 162] on div "SearchWithCriteriaebcfaafd-5325-4ae4-ba92-4446ae5d7f6e Recording Title SearchWi…" at bounding box center [556, 124] width 676 height 87
drag, startPoint x: 367, startPoint y: 103, endPoint x: 365, endPoint y: 132, distance: 28.5
click at [367, 103] on input "Search Form" at bounding box center [616, 94] width 554 height 24
click at [365, 132] on input "USHM81185995" at bounding box center [616, 125] width 554 height 24
click at [365, 131] on input "USHM81185995" at bounding box center [616, 125] width 554 height 24
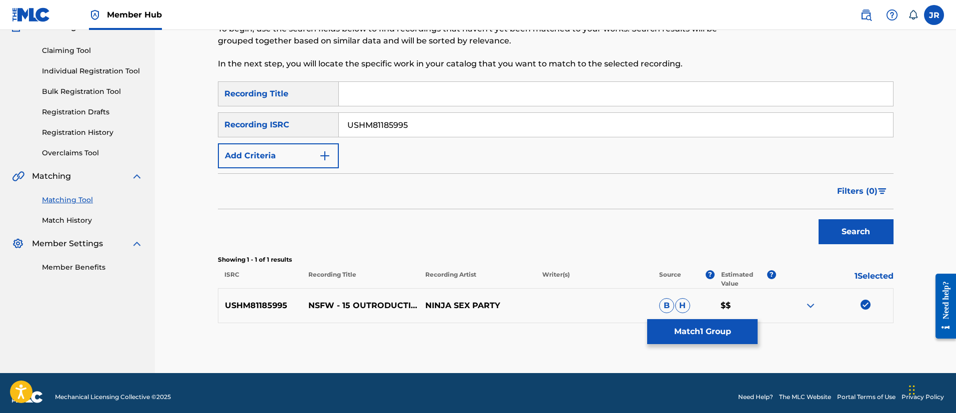
click at [365, 131] on input "USHM81185995" at bounding box center [616, 125] width 554 height 24
paste input "NL8RL2431274"
click at [404, 137] on div "USHNL8RL2431274 M81185995" at bounding box center [616, 124] width 555 height 25
click at [410, 130] on input "USHNL8RL2431274 M81185995" at bounding box center [616, 125] width 554 height 24
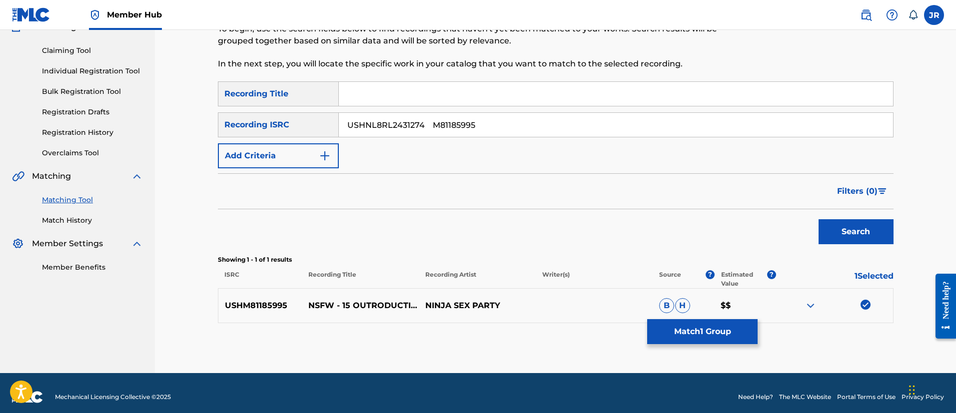
click at [410, 130] on input "USHNL8RL2431274 M81185995" at bounding box center [616, 125] width 554 height 24
paste input "NL8RL2431274"
type input "NL8RL2431274"
click at [818, 219] on button "Search" at bounding box center [855, 231] width 75 height 25
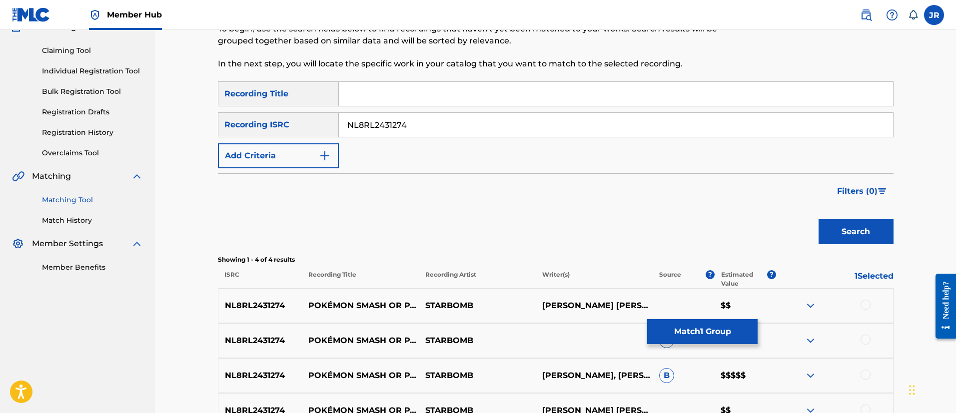
scroll to position [209, 0]
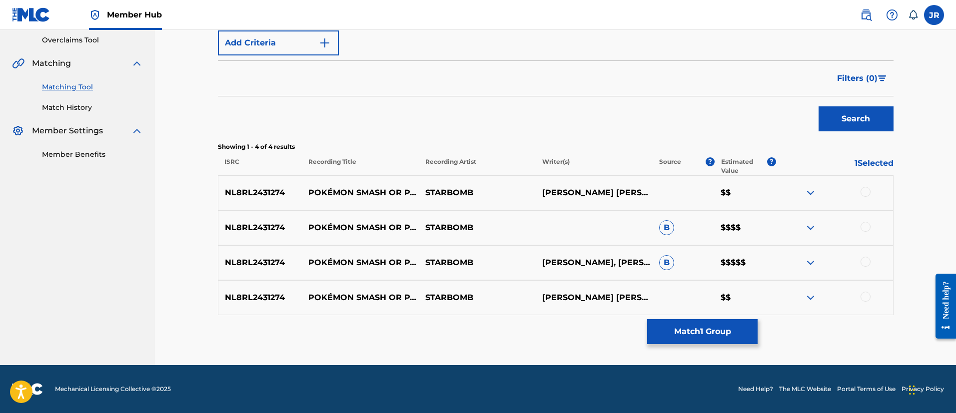
drag, startPoint x: 869, startPoint y: 170, endPoint x: 857, endPoint y: 198, distance: 30.0
click at [869, 171] on p "1 Selected" at bounding box center [834, 166] width 117 height 18
click at [857, 198] on div at bounding box center [834, 193] width 117 height 12
drag, startPoint x: 866, startPoint y: 185, endPoint x: 864, endPoint y: 191, distance: 5.8
click at [865, 188] on div "NL8RL2431274 POKÉMON SMASH OR PASS STARBOMB BRIAN ALEXANDER WECHTARIN JOSEPH HA…" at bounding box center [556, 192] width 676 height 35
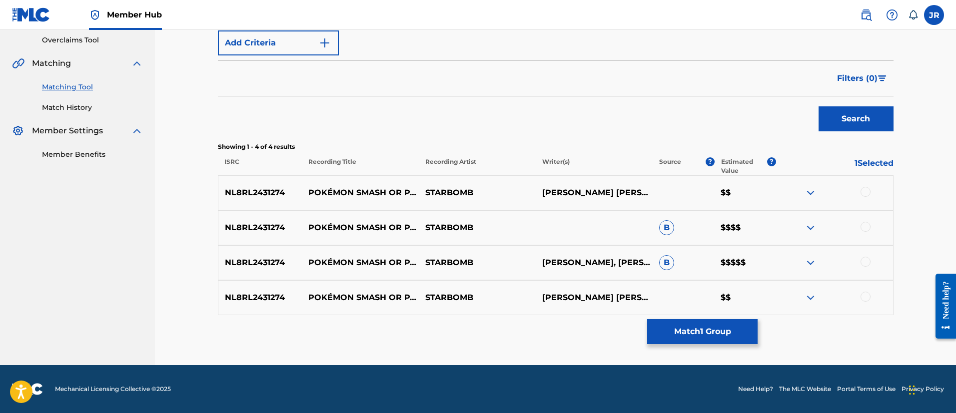
click at [864, 191] on div at bounding box center [865, 192] width 10 height 10
click at [864, 236] on div "NL8RL2431274 POKÉMON SMASH OR PASS STARBOMB B $$$$" at bounding box center [556, 227] width 676 height 35
click at [869, 225] on div at bounding box center [865, 227] width 10 height 10
click at [866, 254] on div "NL8RL2431274 POKÉMON SMASH OR PASS STARBOMB ARIN JOSEPH HANSON, BRIAN ALEXANDER…" at bounding box center [556, 262] width 676 height 35
click at [866, 257] on div at bounding box center [865, 262] width 10 height 10
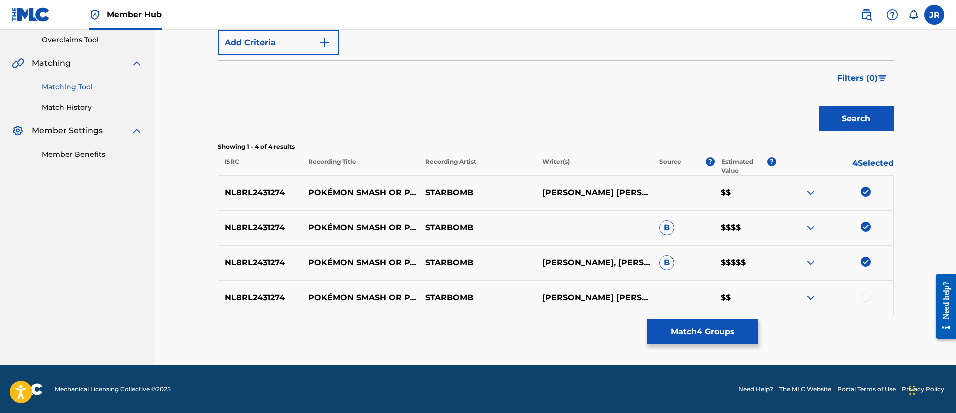
click at [865, 302] on div at bounding box center [834, 298] width 117 height 12
drag, startPoint x: 866, startPoint y: 296, endPoint x: 848, endPoint y: 306, distance: 20.6
click at [866, 295] on div at bounding box center [865, 297] width 10 height 10
click at [723, 331] on button "Match 5 Groups" at bounding box center [702, 331] width 110 height 25
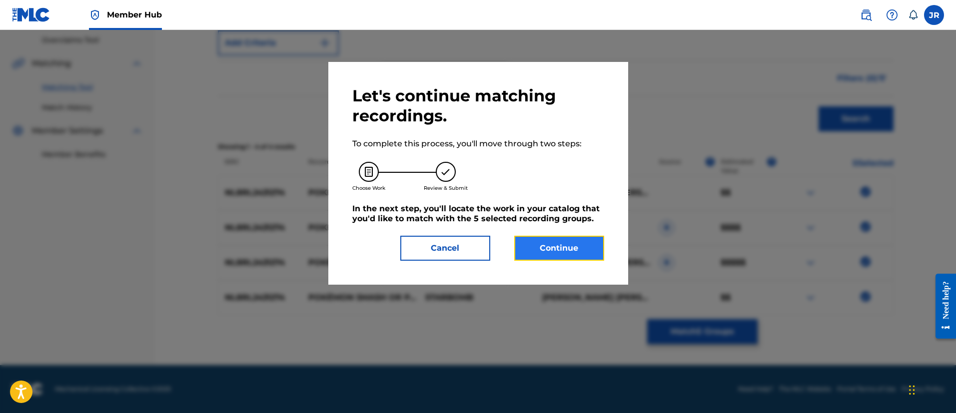
click at [587, 237] on button "Continue" at bounding box center [559, 248] width 90 height 25
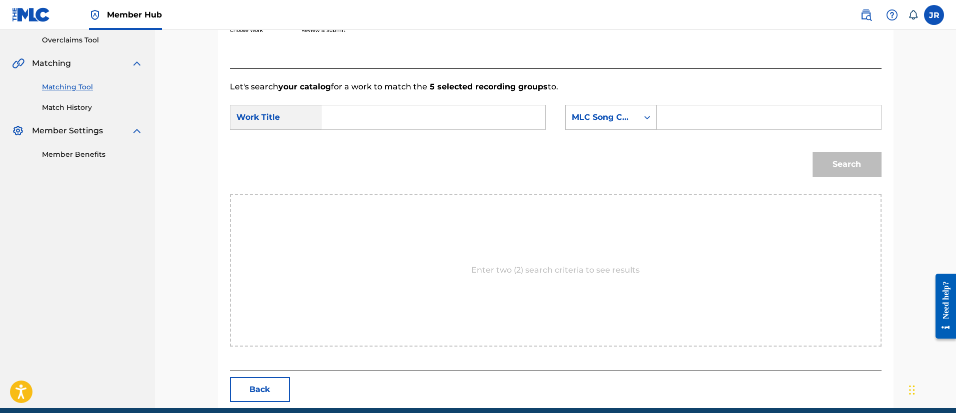
drag, startPoint x: 657, startPoint y: 97, endPoint x: 658, endPoint y: 104, distance: 6.6
click at [658, 99] on form "SearchWithCriteria28329961-9039-49aa-93d2-5c09c311f448 Work Title SearchWithCri…" at bounding box center [556, 143] width 652 height 101
click at [685, 125] on input "Search Form" at bounding box center [768, 117] width 207 height 24
paste input "PN7KAT"
type input "PN7KAT"
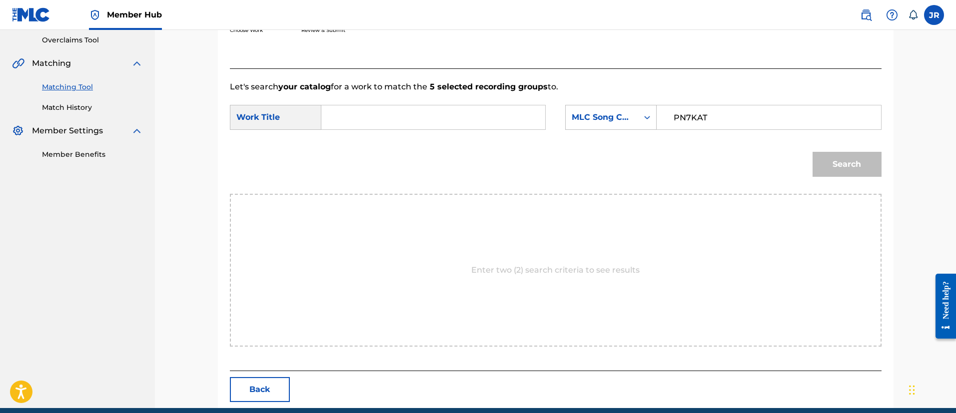
click at [389, 115] on input "Search Form" at bounding box center [433, 117] width 207 height 24
type input "pokemon"
click at [812, 152] on button "Search" at bounding box center [846, 164] width 69 height 25
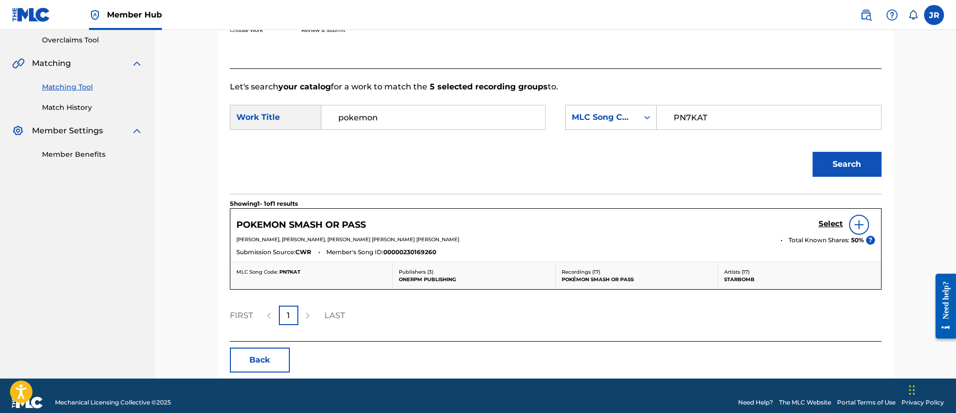
click at [817, 229] on div "POKEMON SMASH OR PASS Select" at bounding box center [555, 225] width 639 height 20
click at [821, 225] on h5 "Select" at bounding box center [830, 223] width 24 height 9
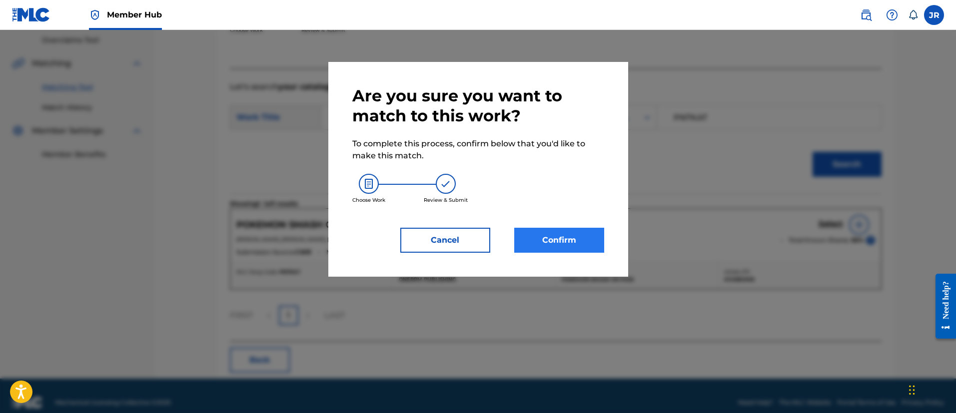
drag, startPoint x: 544, startPoint y: 225, endPoint x: 541, endPoint y: 237, distance: 12.4
click at [542, 233] on div "Are you sure you want to match to this work? To complete this process, confirm …" at bounding box center [478, 169] width 252 height 167
click at [540, 237] on button "Confirm" at bounding box center [559, 240] width 90 height 25
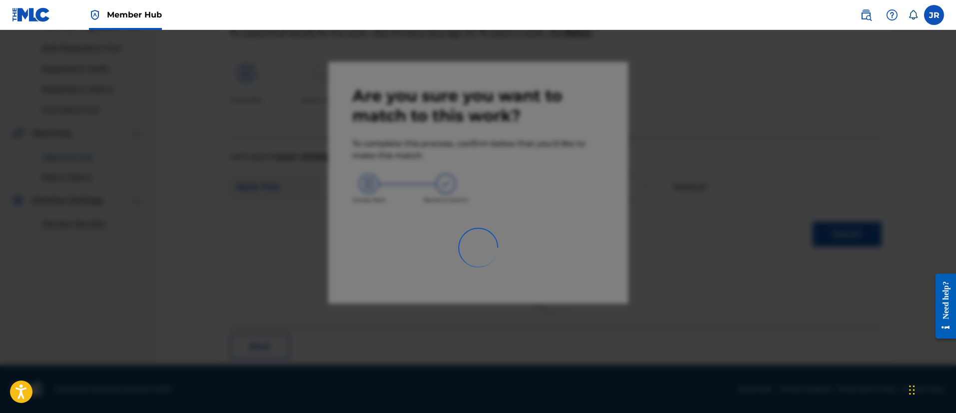
click at [740, 216] on div at bounding box center [478, 236] width 956 height 413
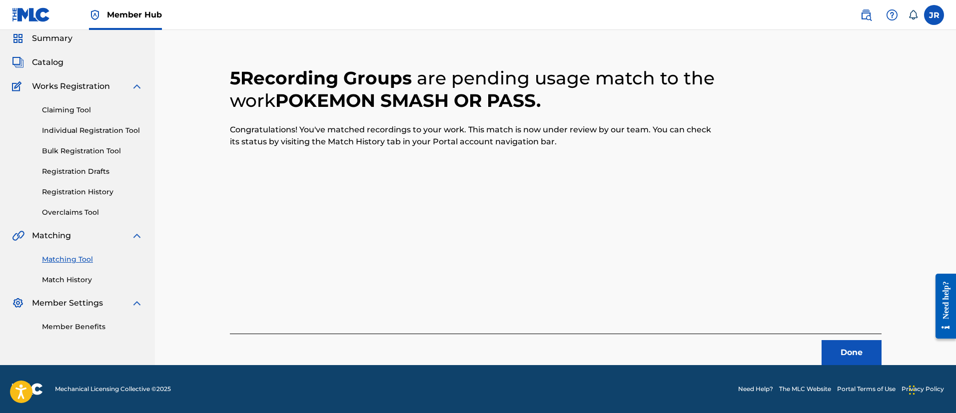
scroll to position [37, 0]
click at [882, 344] on div "5 Recording Groups are pending usage match to the work POKEMON SMASH OR PASS . …" at bounding box center [556, 204] width 676 height 322
click at [848, 353] on button "Done" at bounding box center [851, 352] width 60 height 25
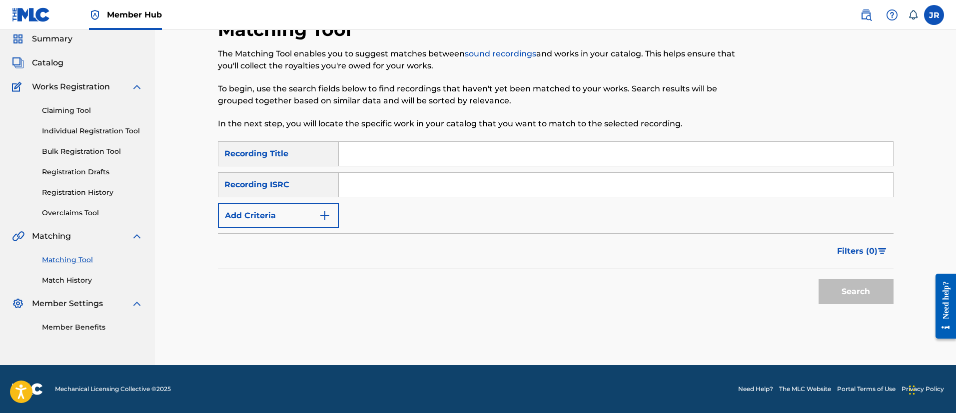
scroll to position [36, 0]
click at [539, 210] on div "SearchWithCriteriaebcfaafd-5325-4ae4-ba92-4446ae5d7f6e Recording Title SearchWi…" at bounding box center [556, 184] width 676 height 87
click at [371, 196] on input "Search Form" at bounding box center [616, 185] width 554 height 24
paste input "QZ5AB2481831"
type input "QZ5AB2481831"
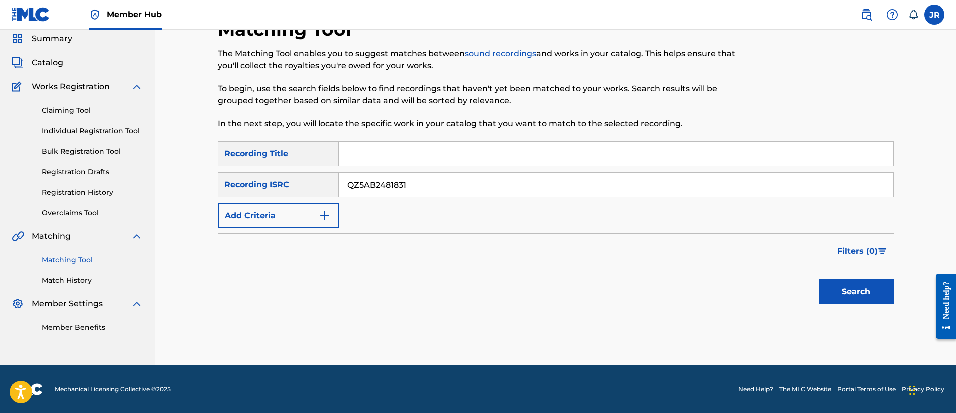
click at [818, 279] on button "Search" at bounding box center [855, 291] width 75 height 25
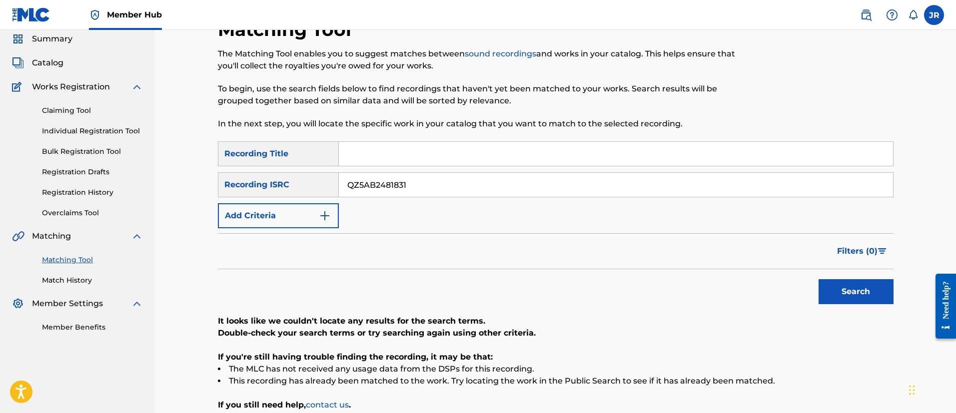
click at [455, 195] on input "QZ5AB2481831" at bounding box center [616, 185] width 554 height 24
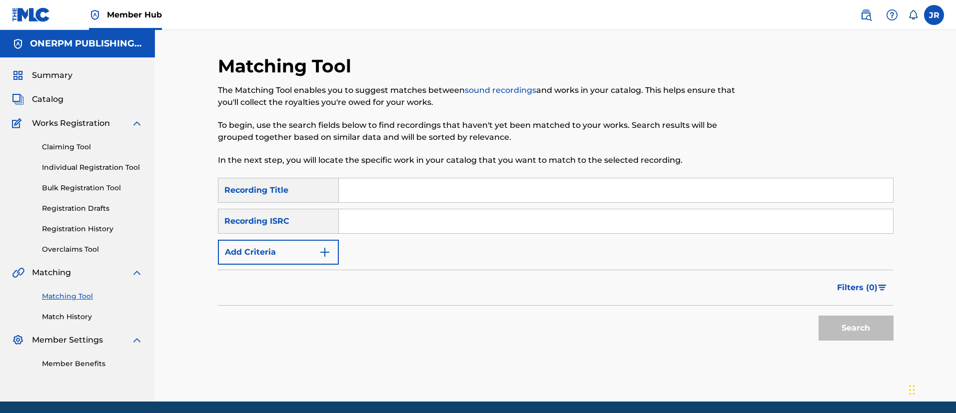
click at [364, 290] on div "Filters ( 0 )" at bounding box center [556, 288] width 676 height 36
click at [408, 224] on input "Search Form" at bounding box center [616, 221] width 554 height 24
paste input "QZ5AB2481831"
click at [818, 316] on button "Search" at bounding box center [855, 328] width 75 height 25
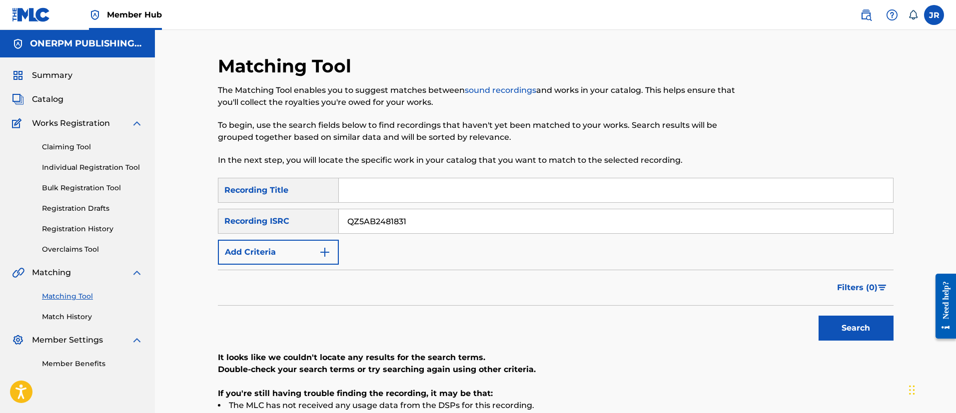
click at [839, 159] on div at bounding box center [815, 116] width 155 height 123
click at [404, 213] on input "QZ5AB2481831" at bounding box center [616, 221] width 554 height 24
drag, startPoint x: 404, startPoint y: 213, endPoint x: 300, endPoint y: 5, distance: 231.7
click at [404, 212] on input "QZ5AB2481831" at bounding box center [616, 221] width 554 height 24
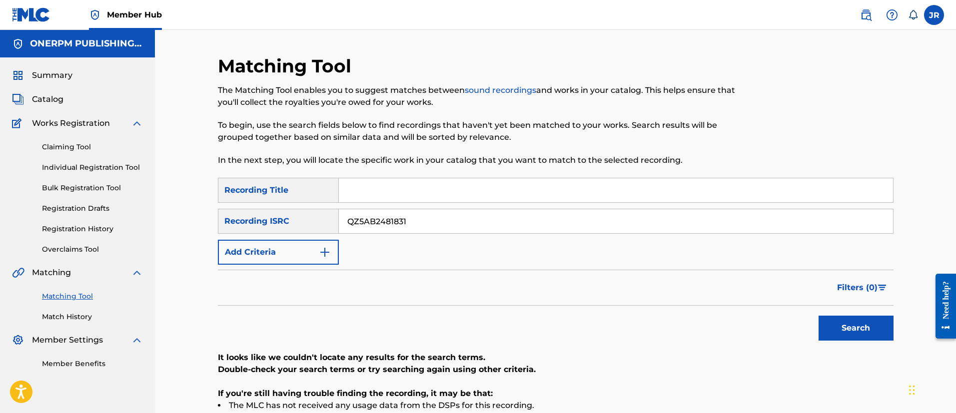
paste input "NL8RL2432148"
type input "NL8RL2432148"
click at [818, 316] on button "Search" at bounding box center [855, 328] width 75 height 25
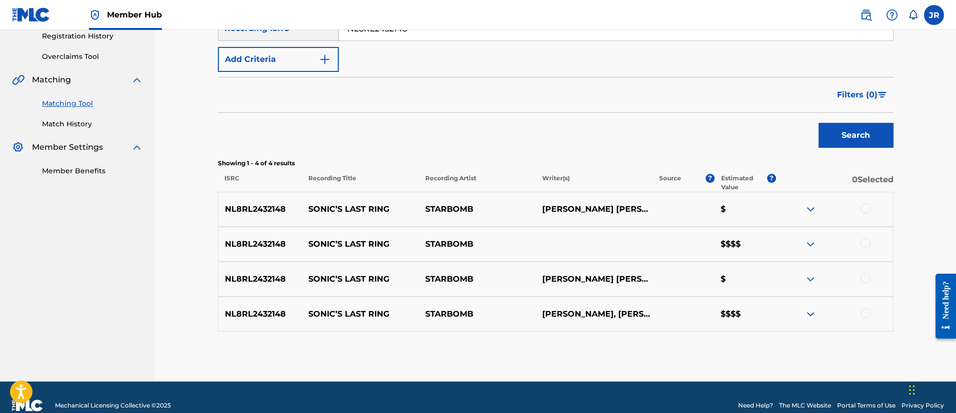
scroll to position [209, 0]
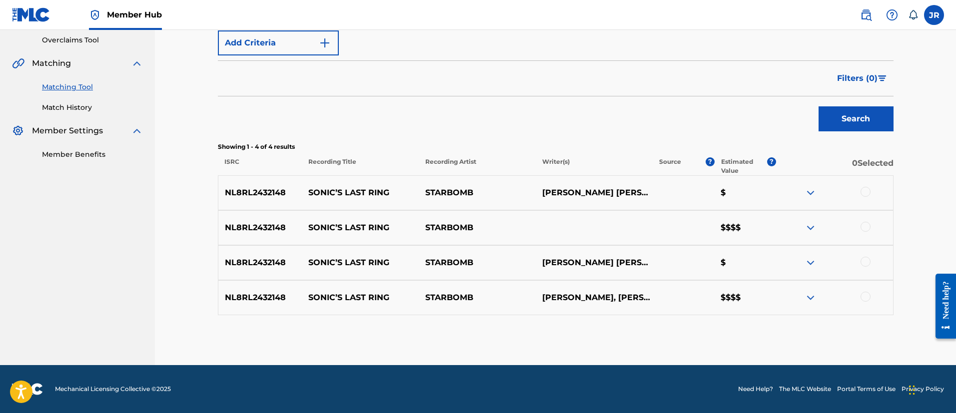
click at [857, 193] on div at bounding box center [834, 193] width 117 height 12
click at [860, 192] on div at bounding box center [834, 193] width 117 height 12
click at [863, 192] on div at bounding box center [865, 192] width 10 height 10
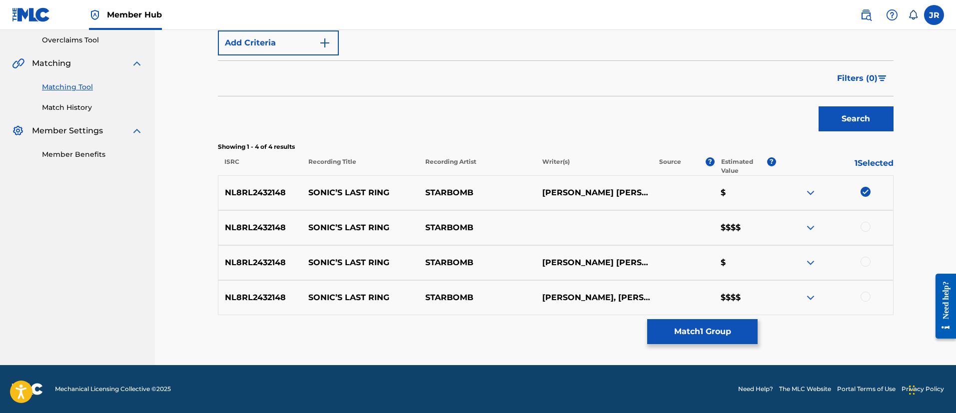
click at [867, 226] on div at bounding box center [865, 227] width 10 height 10
click at [859, 261] on div at bounding box center [834, 263] width 117 height 12
click at [865, 262] on div at bounding box center [865, 262] width 10 height 10
click at [865, 297] on div at bounding box center [865, 297] width 10 height 10
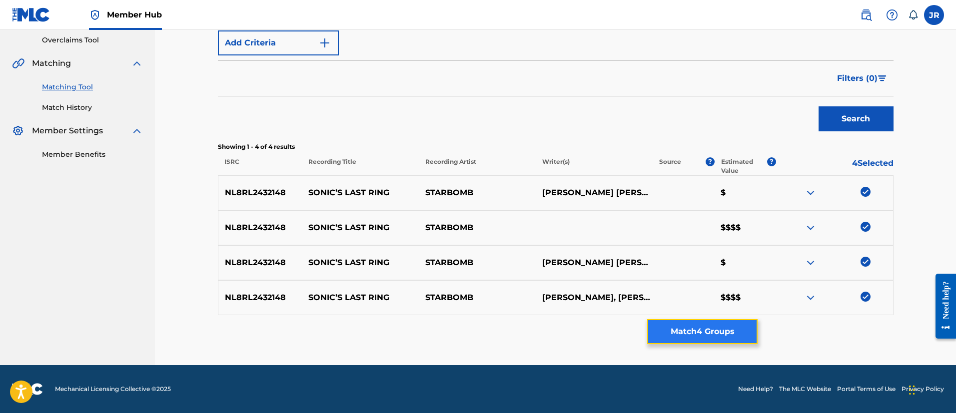
click at [730, 334] on button "Match 4 Groups" at bounding box center [702, 331] width 110 height 25
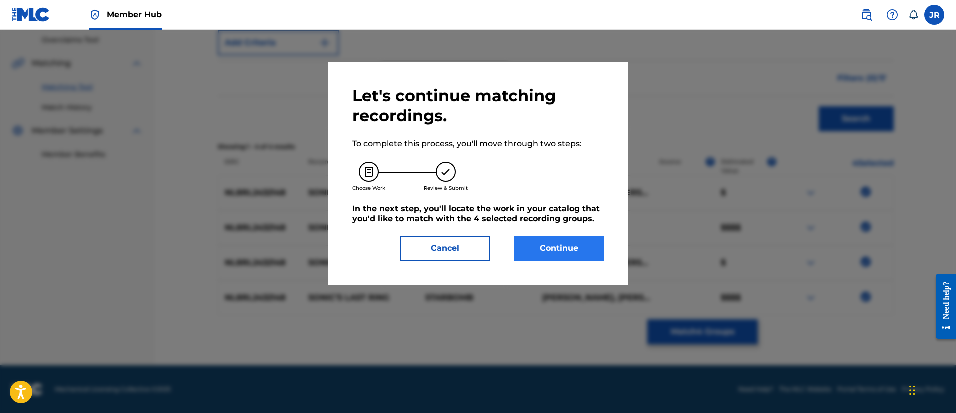
drag, startPoint x: 580, startPoint y: 272, endPoint x: 571, endPoint y: 255, distance: 19.7
click at [575, 268] on div "Let's continue matching recordings. To complete this process, you'll move throu…" at bounding box center [478, 173] width 300 height 223
click at [570, 254] on button "Continue" at bounding box center [559, 248] width 90 height 25
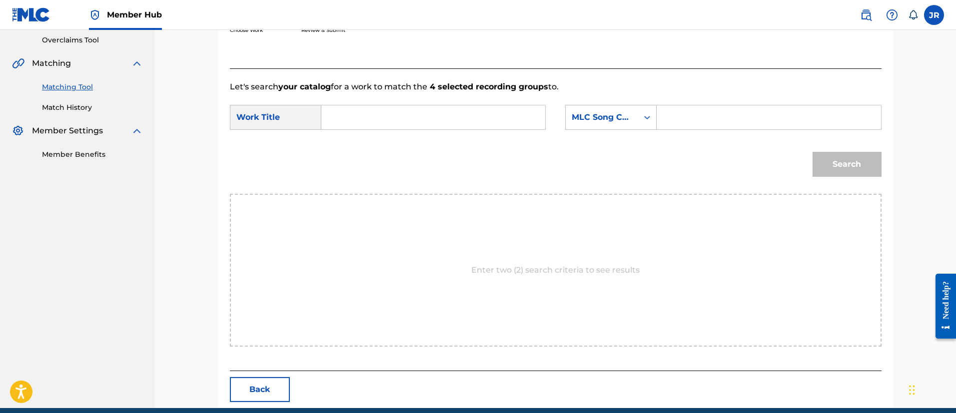
click at [0, 240] on nav "ONERPM PUBLISHING INC Summary Catalog Works Registration Claiming Tool Individu…" at bounding box center [77, 115] width 155 height 588
click at [665, 126] on input "Search Form" at bounding box center [768, 117] width 207 height 24
paste input "S665CP"
type input "S665CP"
click at [24, 270] on nav "ONERPM PUBLISHING INC Summary Catalog Works Registration Claiming Tool Individu…" at bounding box center [77, 115] width 155 height 588
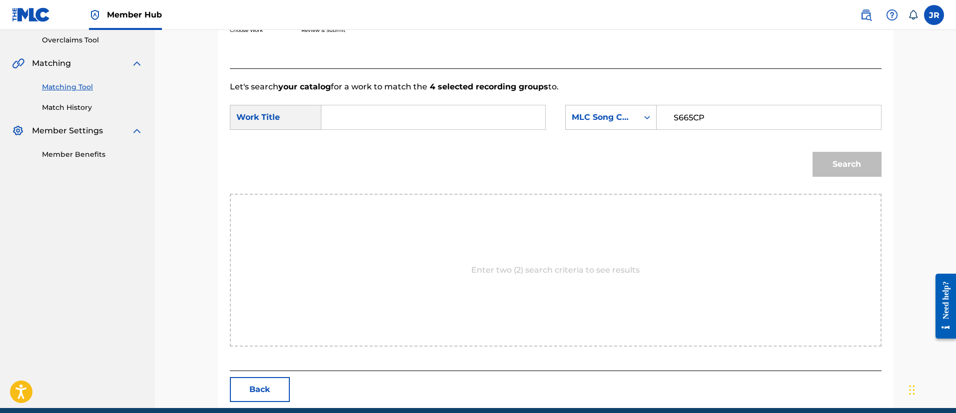
click at [393, 137] on form "SearchWithCriteria2ccc00ae-fd1d-4c76-bf5b-cae0a2f3341e Work Title SearchWithCri…" at bounding box center [556, 143] width 652 height 101
click at [399, 127] on input "Search Form" at bounding box center [433, 117] width 207 height 24
paste input "Sonic’s Last Ring"
type input "Sonic’s Last Ring"
click at [812, 152] on button "Search" at bounding box center [846, 164] width 69 height 25
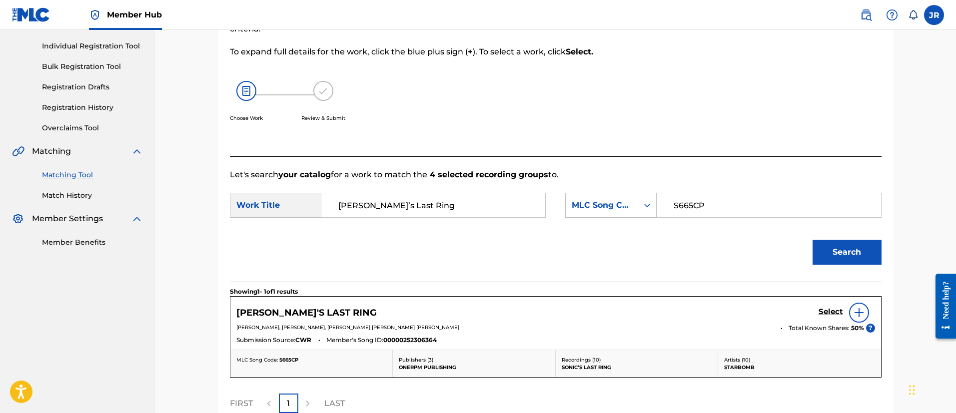
scroll to position [150, 0]
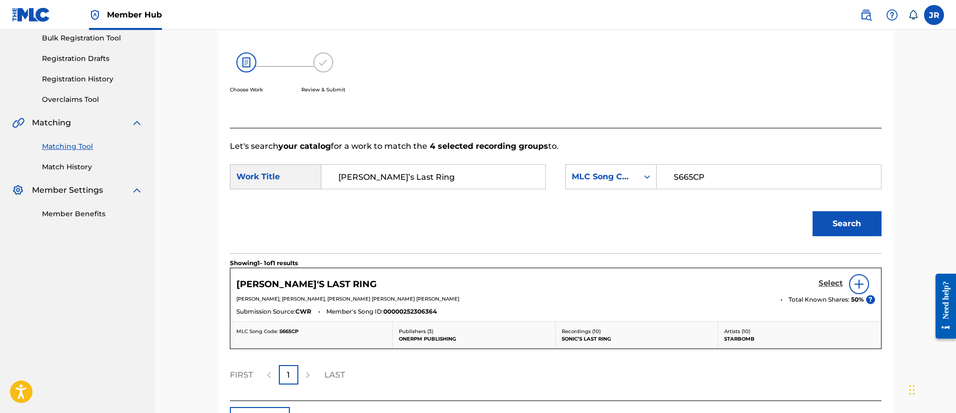
click at [832, 286] on h5 "Select" at bounding box center [830, 283] width 24 height 9
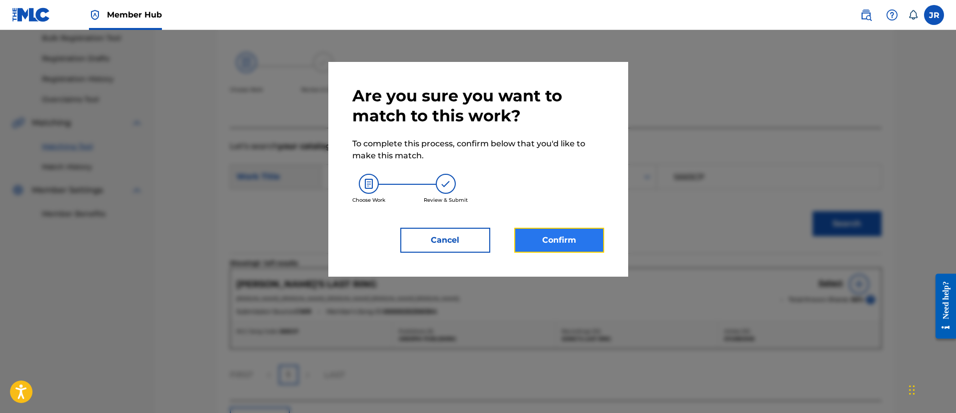
click at [571, 232] on button "Confirm" at bounding box center [559, 240] width 90 height 25
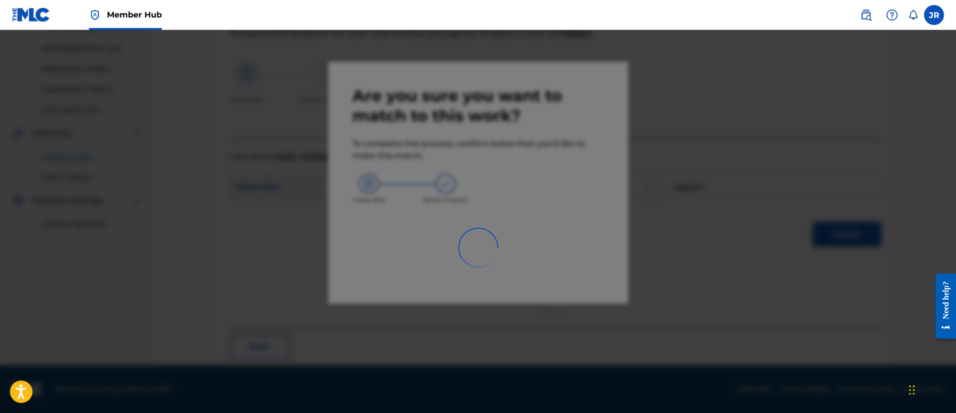
click at [745, 223] on div at bounding box center [478, 236] width 956 height 413
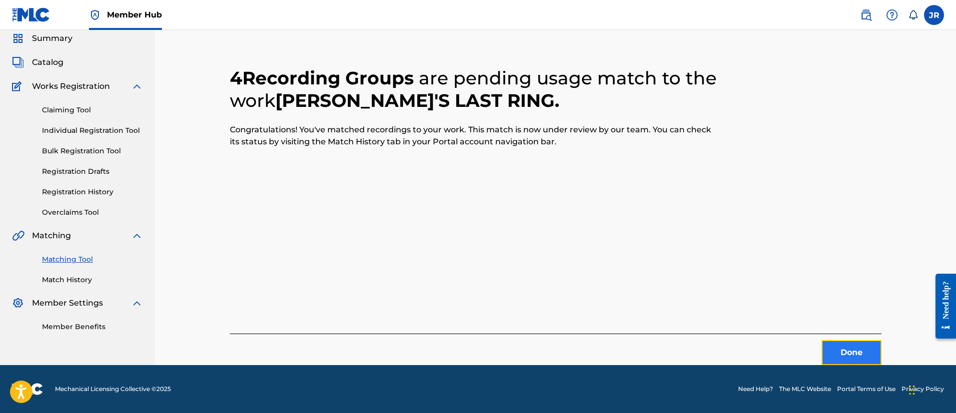
click at [839, 344] on button "Done" at bounding box center [851, 352] width 60 height 25
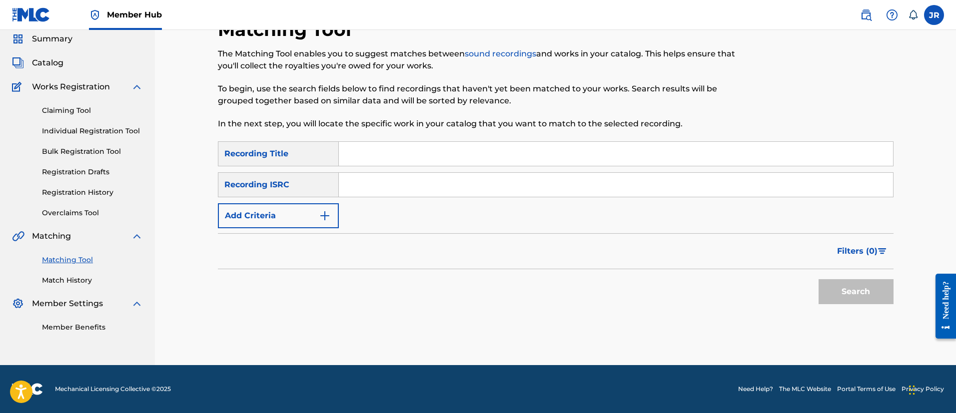
drag, startPoint x: 538, startPoint y: 271, endPoint x: 479, endPoint y: 298, distance: 64.8
click at [537, 271] on div "Search" at bounding box center [556, 289] width 676 height 40
drag, startPoint x: 387, startPoint y: 183, endPoint x: 371, endPoint y: 186, distance: 15.8
click at [373, 194] on input "Search Form" at bounding box center [616, 185] width 554 height 24
paste input "QZ5AB2481830"
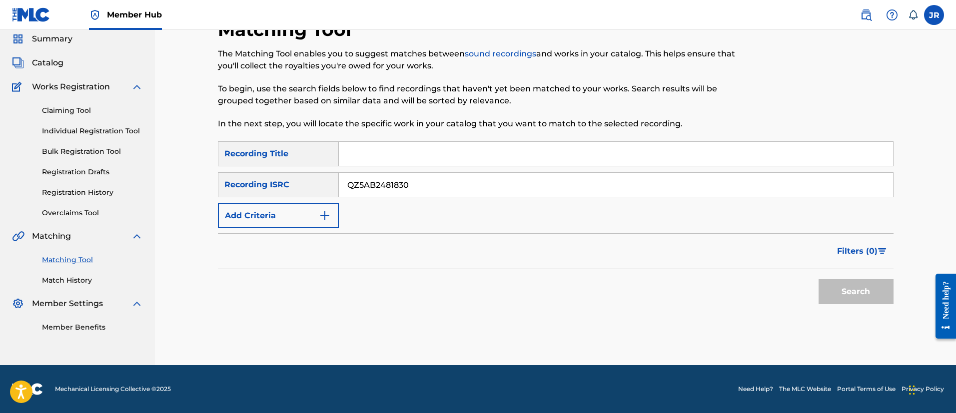
type input "QZ5AB2481830"
click at [818, 279] on button "Search" at bounding box center [855, 291] width 75 height 25
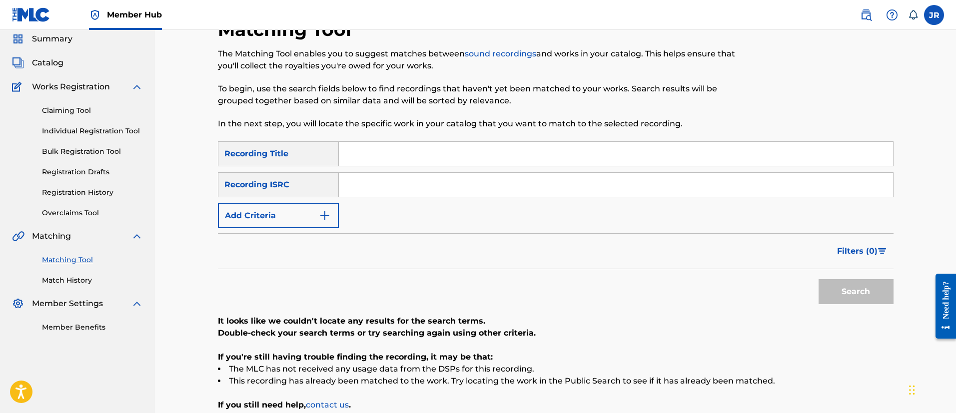
paste input "USL4Q2077583"
type input "USL4Q2077583"
click at [818, 279] on button "Search" at bounding box center [855, 291] width 75 height 25
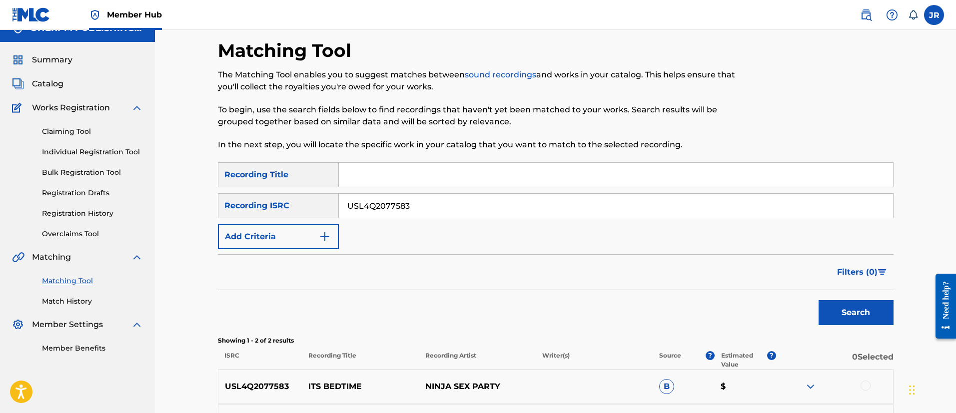
scroll to position [0, 0]
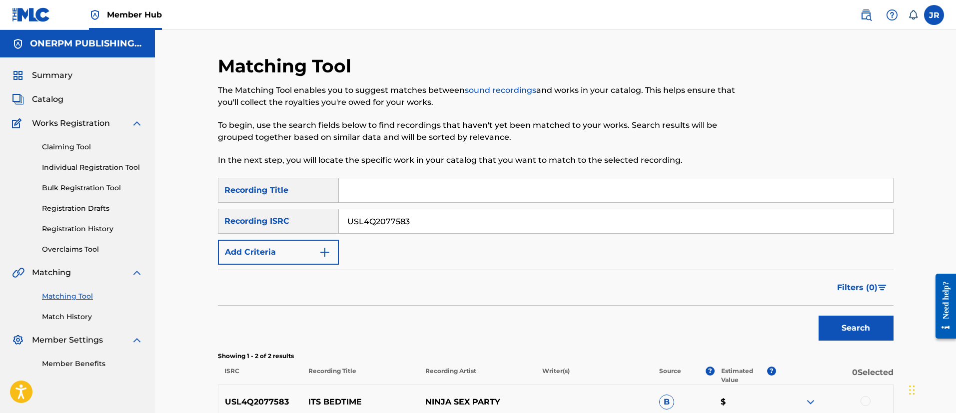
click at [438, 217] on input "USL4Q2077583" at bounding box center [616, 221] width 554 height 24
click at [81, 50] on div "ONERPM PUBLISHING INC" at bounding box center [77, 43] width 155 height 27
click at [378, 222] on input "Search Form" at bounding box center [616, 221] width 554 height 24
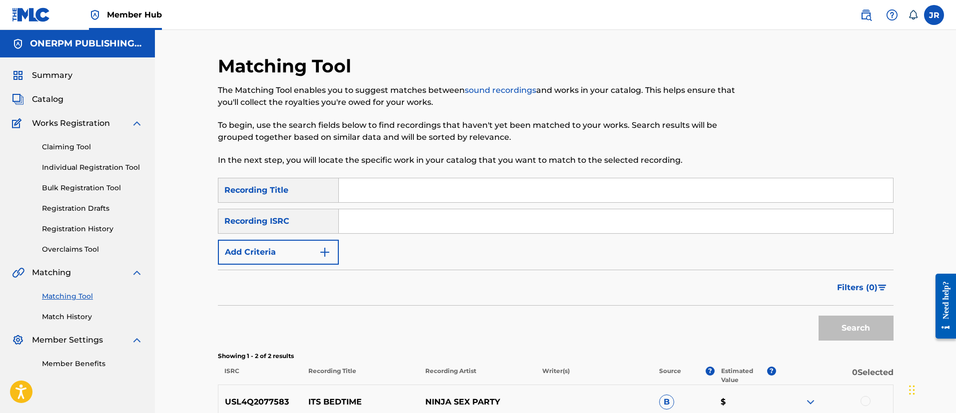
paste input "QZ5AB2481830"
type input "QZ5AB2481830"
click at [818, 316] on button "Search" at bounding box center [855, 328] width 75 height 25
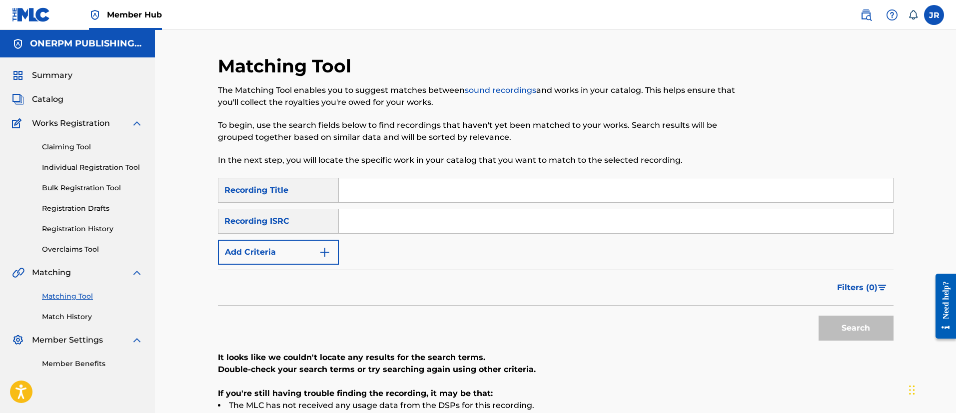
click at [359, 196] on input "Search Form" at bounding box center [616, 190] width 554 height 24
paste input "Sports Anthem"
type input "Sports Anthem"
click at [96, 151] on link "Claiming Tool" at bounding box center [92, 147] width 101 height 10
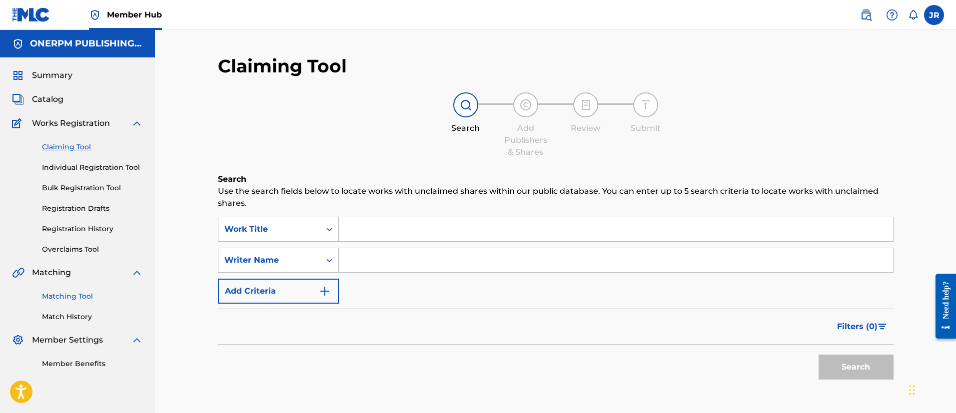
click at [61, 293] on link "Matching Tool" at bounding box center [92, 296] width 101 height 10
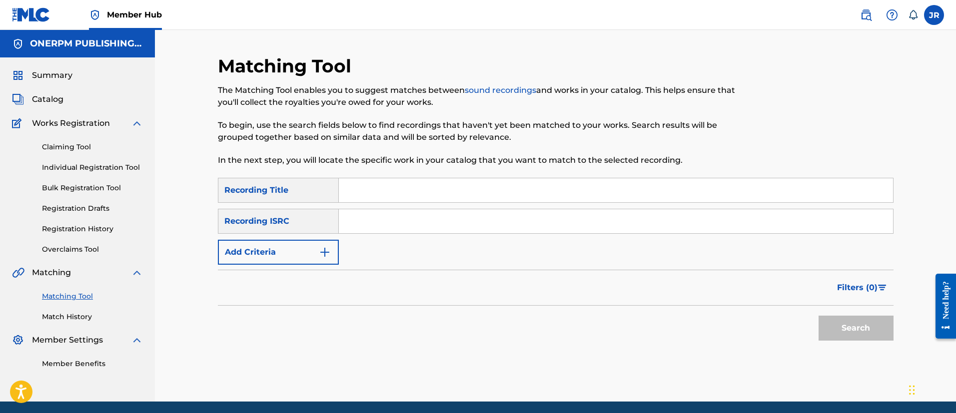
click at [458, 229] on input "Search Form" at bounding box center [616, 221] width 554 height 24
click at [376, 192] on input "Search Form" at bounding box center [616, 190] width 554 height 24
paste input "Sports Anthem"
type input "Sports Anthem"
drag, startPoint x: 364, startPoint y: 237, endPoint x: 373, endPoint y: 234, distance: 9.3
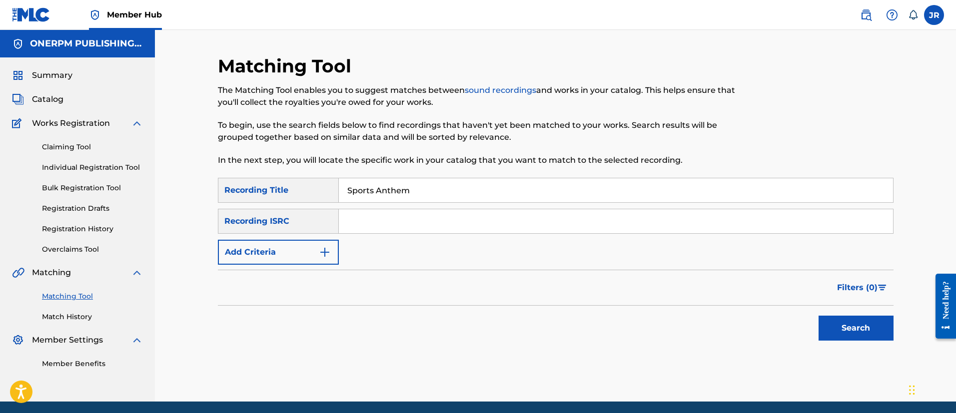
click at [372, 235] on div "SearchWithCriteria758c666b-1593-46dd-9f34-8d2831f10015 Recording Title Sports A…" at bounding box center [556, 221] width 676 height 87
click at [376, 231] on input "Search Form" at bounding box center [616, 221] width 554 height 24
paste input "QZ5AB2481830"
click at [364, 218] on input "QZ5AB2481830" at bounding box center [616, 221] width 554 height 24
click at [818, 316] on button "Search" at bounding box center [855, 328] width 75 height 25
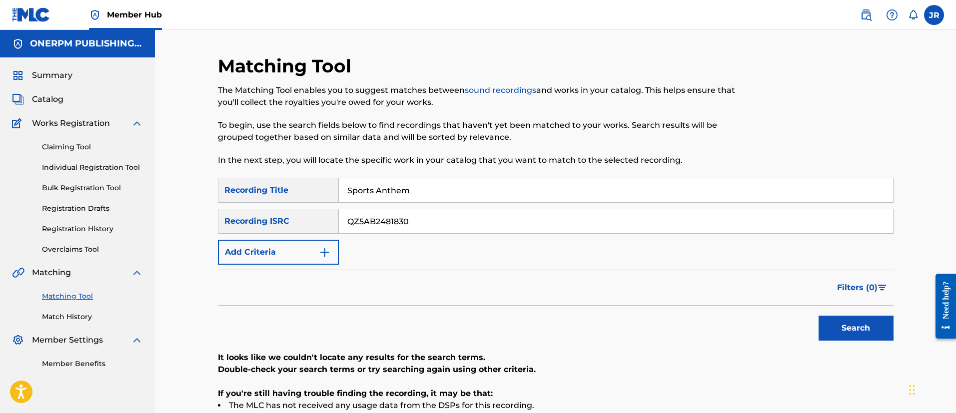
click at [419, 250] on div "SearchWithCriteria758c666b-1593-46dd-9f34-8d2831f10015 Recording Title Sports A…" at bounding box center [556, 221] width 676 height 87
click at [426, 234] on div "SearchWithCriteria758c666b-1593-46dd-9f34-8d2831f10015 Recording Title Sports A…" at bounding box center [556, 221] width 676 height 87
click at [431, 229] on input "QZ5AB2481830" at bounding box center [616, 221] width 554 height 24
paste input "NL8RL2432149"
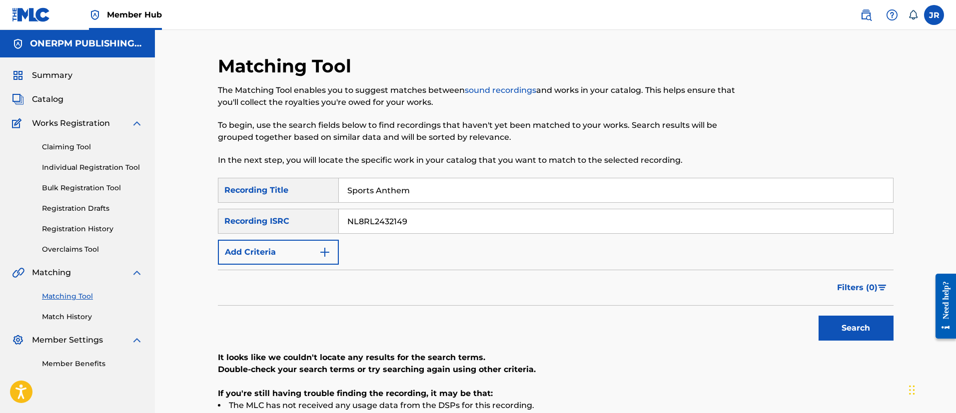
type input "NL8RL2432149"
drag, startPoint x: 440, startPoint y: 179, endPoint x: 429, endPoint y: 185, distance: 12.5
click at [438, 179] on input "Sports Anthem" at bounding box center [616, 190] width 554 height 24
click at [429, 185] on input "Sports Anthem" at bounding box center [616, 190] width 554 height 24
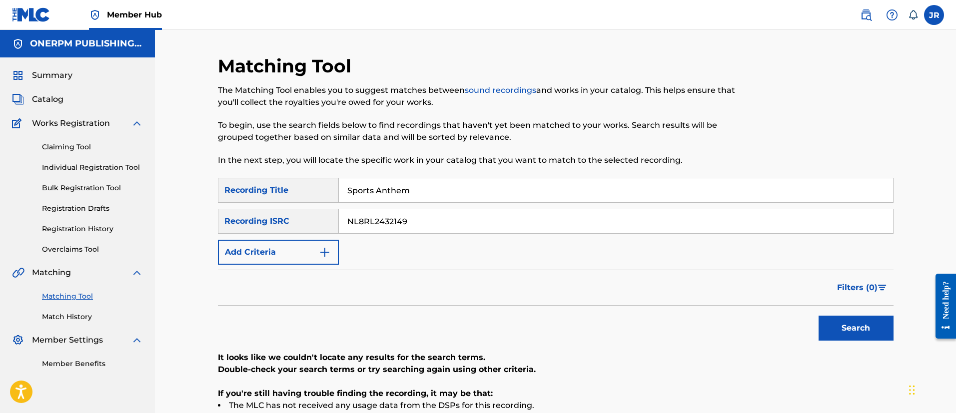
click at [429, 185] on input "Sports Anthem" at bounding box center [616, 190] width 554 height 24
click at [367, 222] on input "NL8RL2432149" at bounding box center [616, 221] width 554 height 24
type input "NL8RL2432149"
click at [818, 316] on button "Search" at bounding box center [855, 328] width 75 height 25
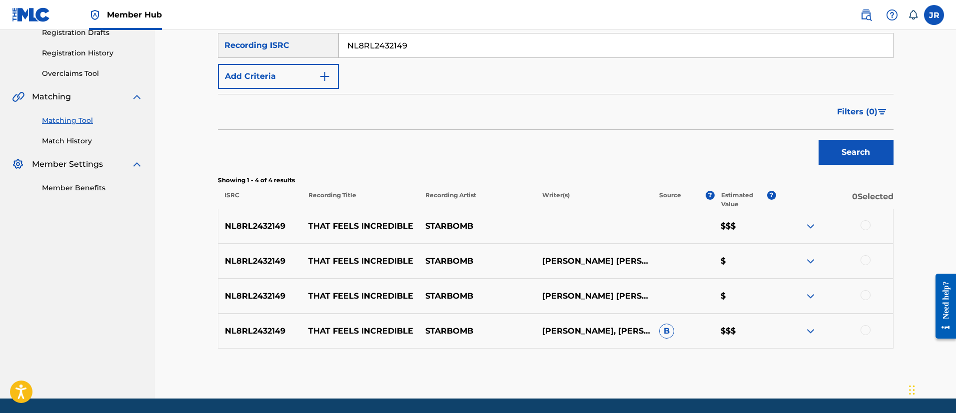
scroll to position [209, 0]
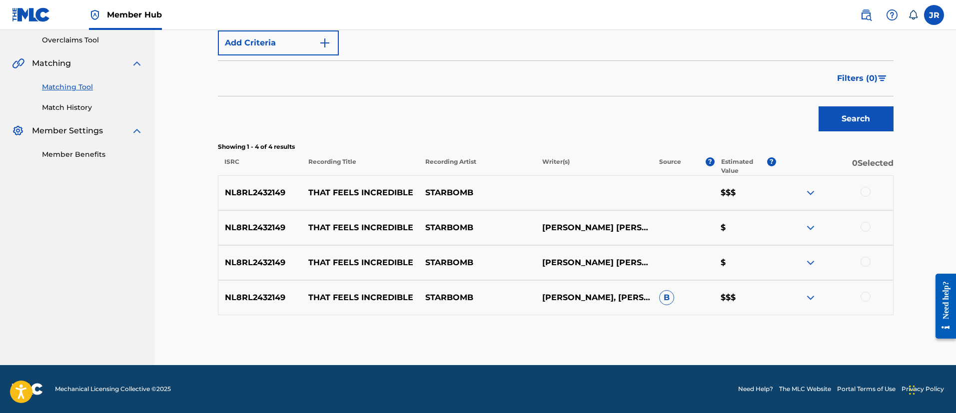
click at [851, 183] on div "NL8RL2432149 THAT FEELS INCREDIBLE STARBOMB $$$" at bounding box center [556, 192] width 676 height 35
click at [866, 194] on div at bounding box center [834, 193] width 117 height 12
drag, startPoint x: 868, startPoint y: 194, endPoint x: 862, endPoint y: 198, distance: 7.1
click at [864, 195] on div at bounding box center [865, 192] width 10 height 10
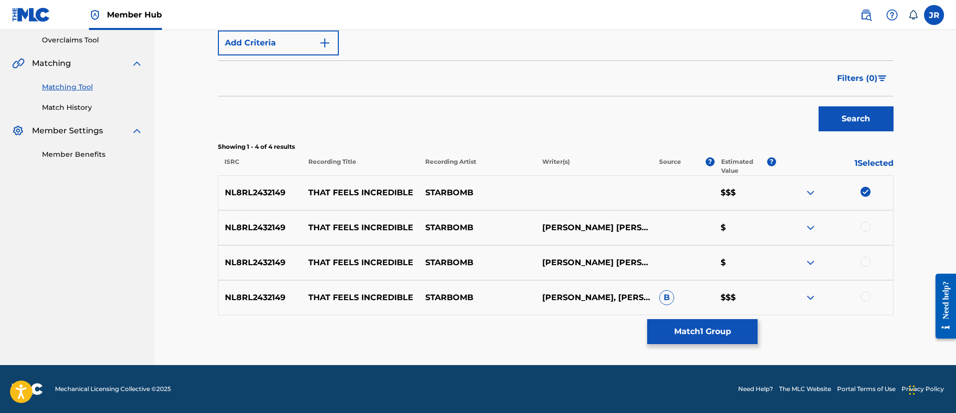
drag, startPoint x: 863, startPoint y: 233, endPoint x: 868, endPoint y: 226, distance: 9.0
click at [863, 232] on div at bounding box center [834, 228] width 117 height 12
click at [869, 225] on div at bounding box center [865, 227] width 10 height 10
click at [866, 263] on div at bounding box center [865, 262] width 10 height 10
click at [864, 295] on div at bounding box center [865, 297] width 10 height 10
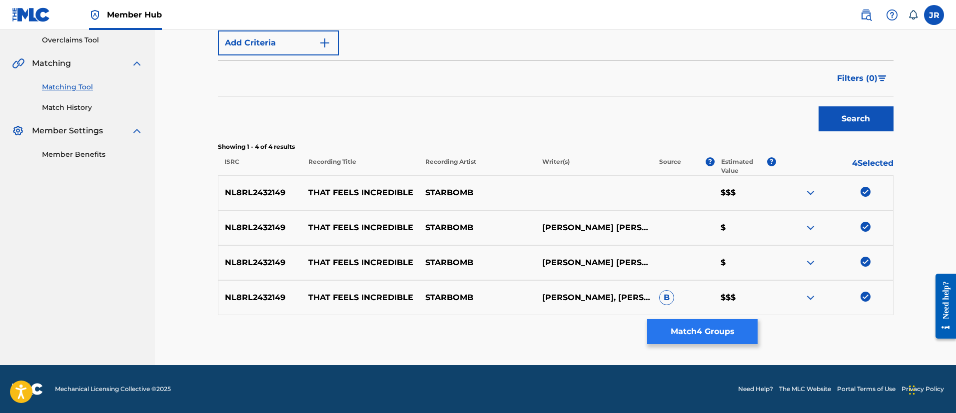
drag, startPoint x: 753, startPoint y: 317, endPoint x: 747, endPoint y: 332, distance: 16.3
click at [753, 317] on div "Matching Tool The Matching Tool enables you to suggest matches between sound re…" at bounding box center [556, 106] width 676 height 520
click at [745, 333] on button "Match 4 Groups" at bounding box center [702, 331] width 110 height 25
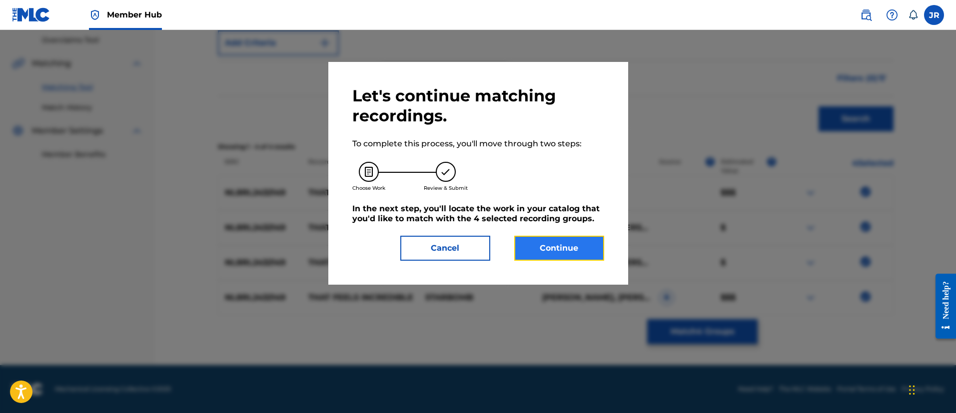
click at [558, 248] on button "Continue" at bounding box center [559, 248] width 90 height 25
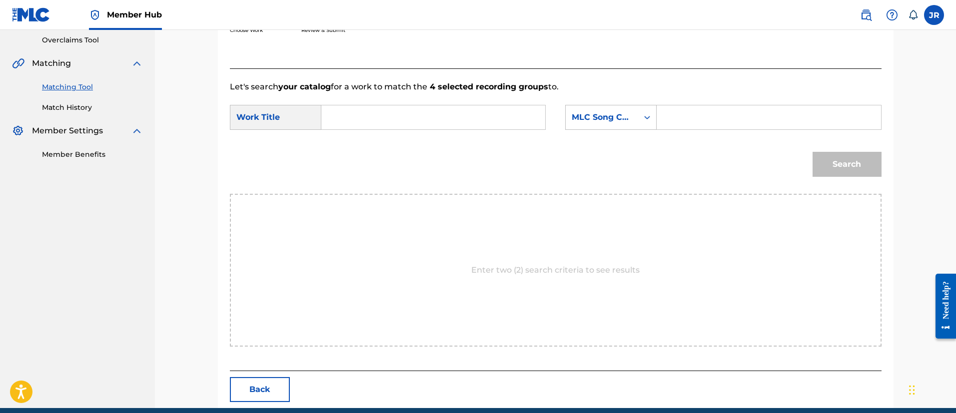
click at [688, 114] on input "Search Form" at bounding box center [768, 117] width 207 height 24
paste input "TX7MH5"
type input "TX7MH5"
drag, startPoint x: 442, startPoint y: 131, endPoint x: 440, endPoint y: 124, distance: 7.2
click at [441, 131] on div "SearchWithCriteria2ccc00ae-fd1d-4c76-bf5b-cae0a2f3341e Work Title SearchWithCri…" at bounding box center [556, 120] width 652 height 31
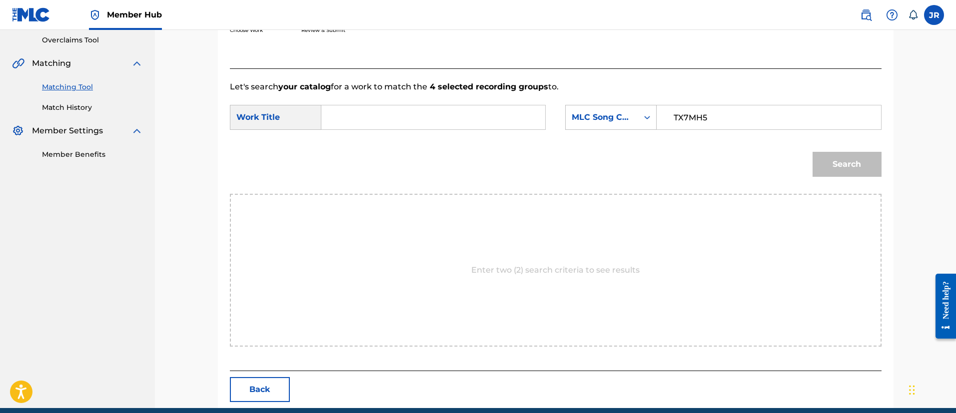
click at [440, 120] on input "Search Form" at bounding box center [433, 117] width 207 height 24
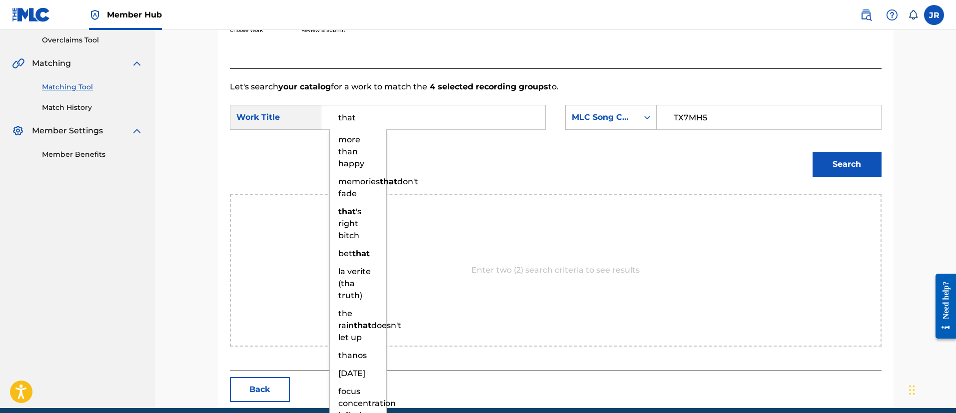
type input "that"
click at [812, 152] on button "Search" at bounding box center [846, 164] width 69 height 25
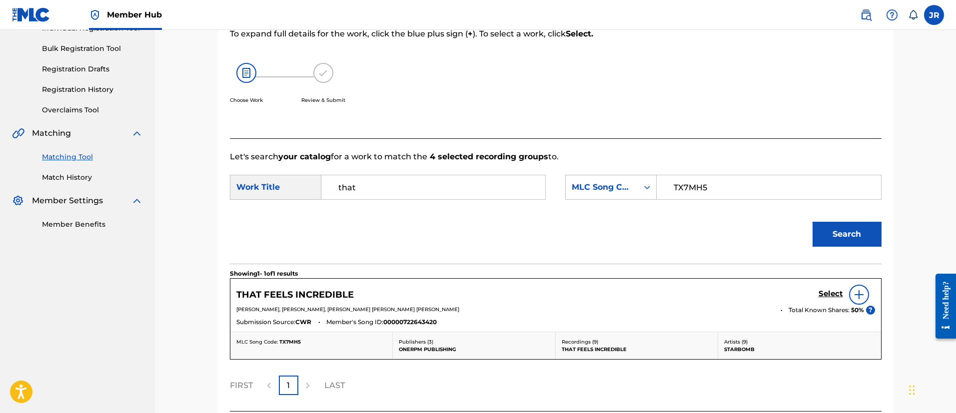
click at [721, 158] on p "Let's search your catalog for a work to match the 4 selected recording groups t…" at bounding box center [556, 157] width 652 height 12
click at [831, 290] on h5 "Select" at bounding box center [830, 293] width 24 height 9
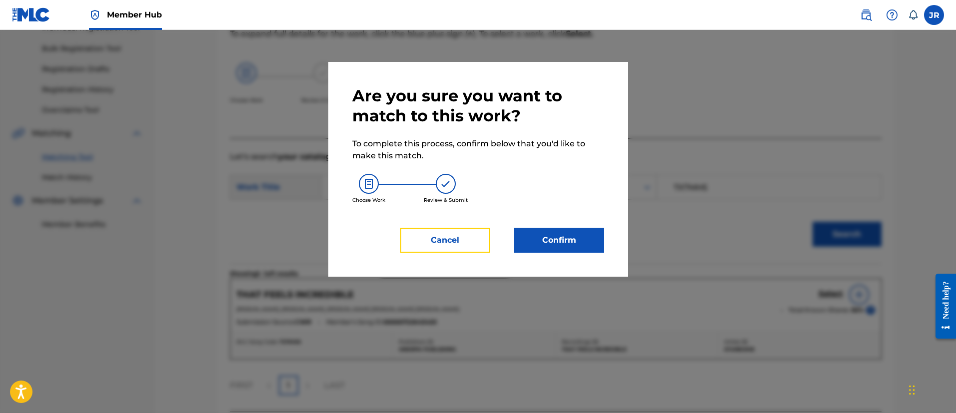
drag, startPoint x: 484, startPoint y: 236, endPoint x: 531, endPoint y: 231, distance: 47.2
click at [489, 234] on button "Cancel" at bounding box center [445, 240] width 90 height 25
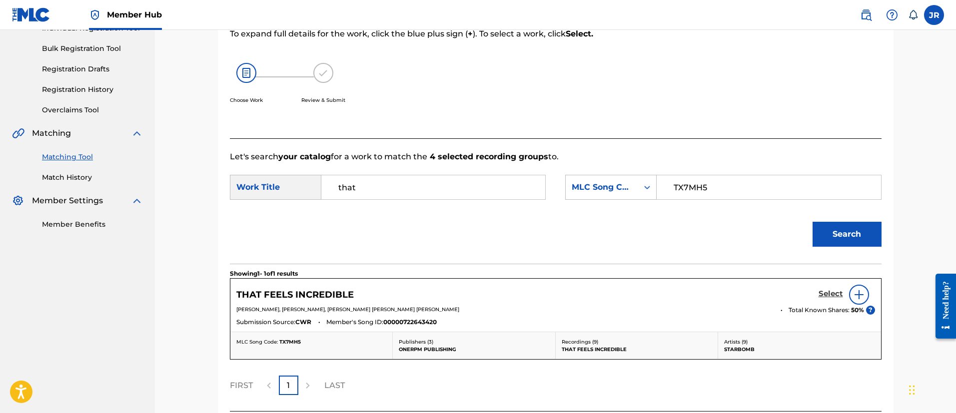
click at [831, 285] on div "Select" at bounding box center [846, 295] width 56 height 20
click at [830, 289] on h5 "Select" at bounding box center [830, 293] width 24 height 9
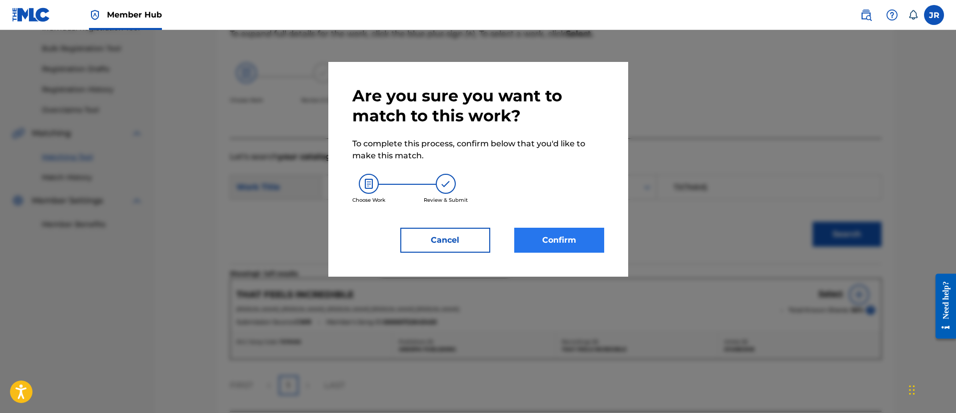
drag, startPoint x: 617, startPoint y: 251, endPoint x: 590, endPoint y: 242, distance: 28.4
click at [610, 250] on div "Are you sure you want to match to this work? To complete this process, confirm …" at bounding box center [478, 169] width 300 height 215
click at [582, 239] on button "Confirm" at bounding box center [559, 240] width 90 height 25
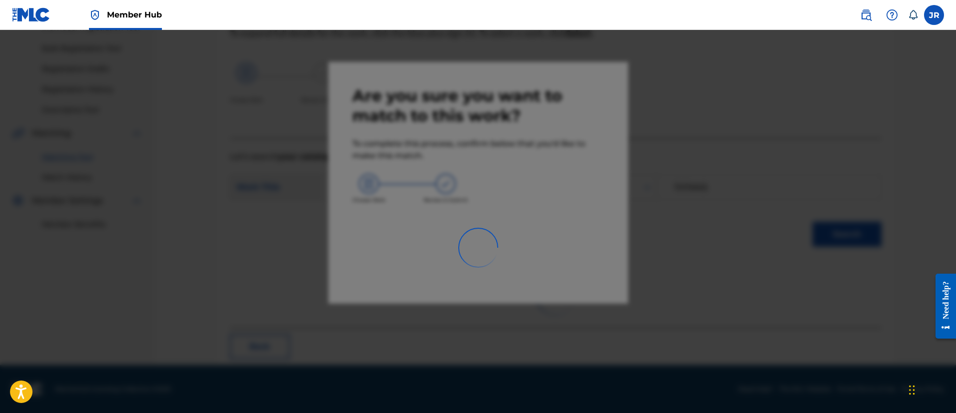
click at [642, 235] on div at bounding box center [478, 236] width 956 height 413
click at [643, 235] on div at bounding box center [478, 236] width 956 height 413
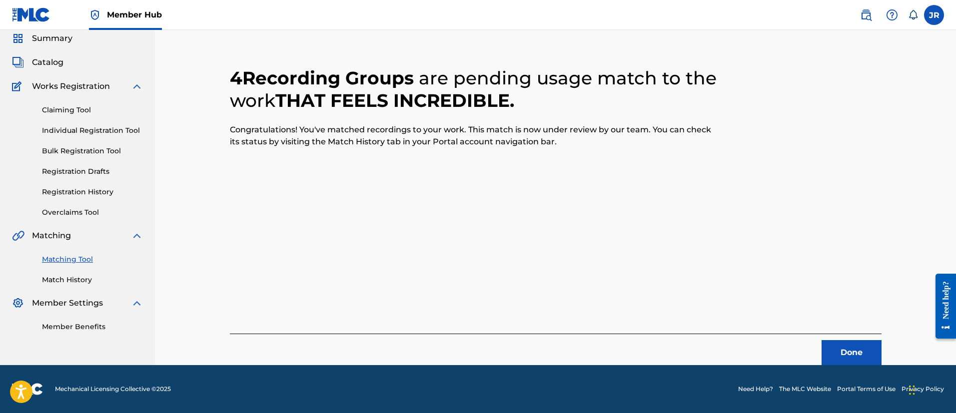
click at [826, 338] on div "Done" at bounding box center [556, 349] width 652 height 31
click at [827, 350] on button "Done" at bounding box center [851, 352] width 60 height 25
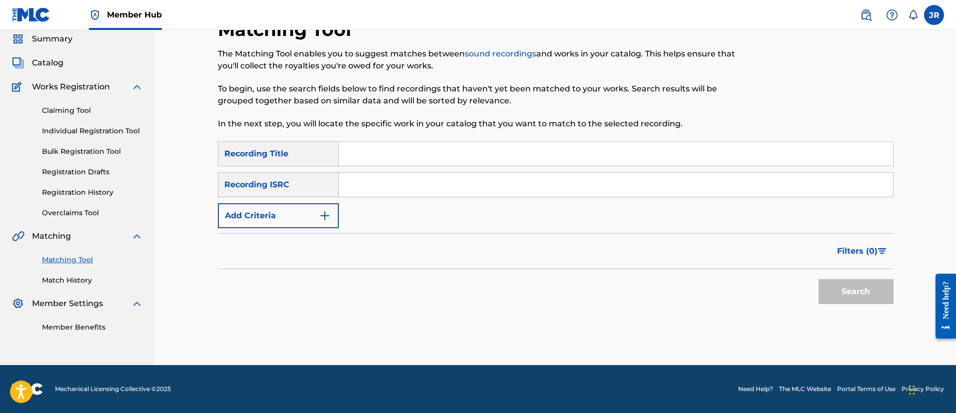
scroll to position [36, 0]
click at [419, 283] on div "Search" at bounding box center [556, 289] width 676 height 40
click at [903, 115] on div "Matching Tool The Matching Tool enables you to suggest matches between sound re…" at bounding box center [556, 191] width 700 height 347
click at [441, 185] on input "Search Form" at bounding box center [616, 185] width 554 height 24
paste input "663857177"
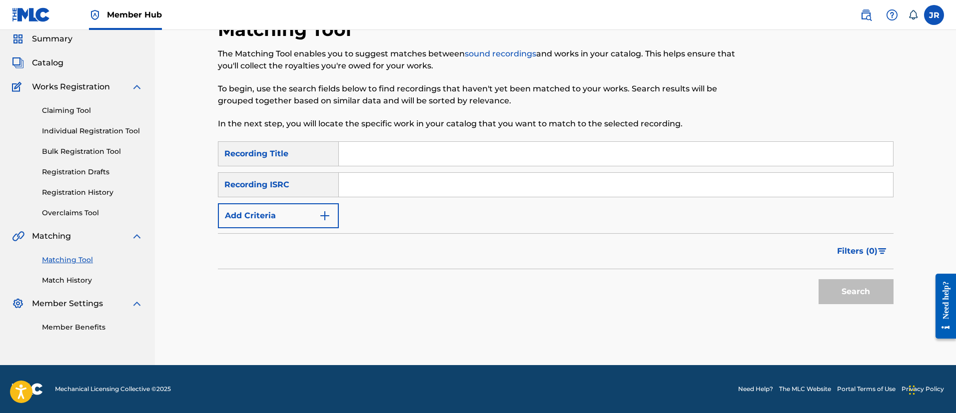
type input "663857177"
paste input "NL8RL2432145"
type input "NL8RL2432145"
click at [818, 279] on button "Search" at bounding box center [855, 291] width 75 height 25
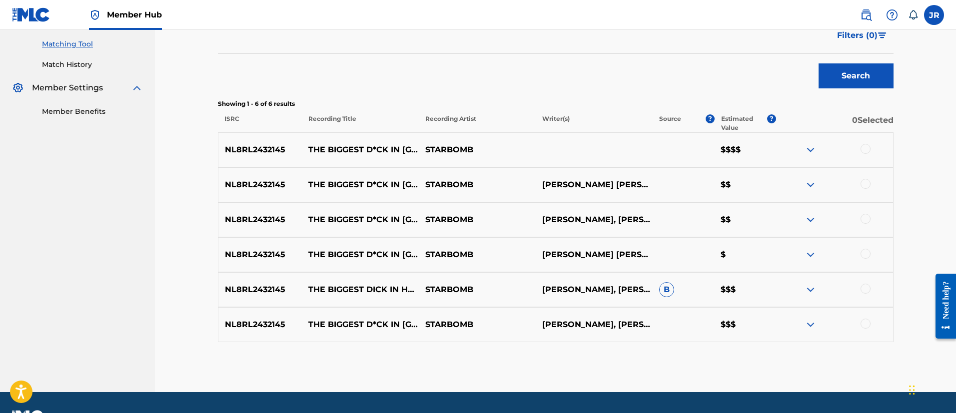
scroll to position [261, 0]
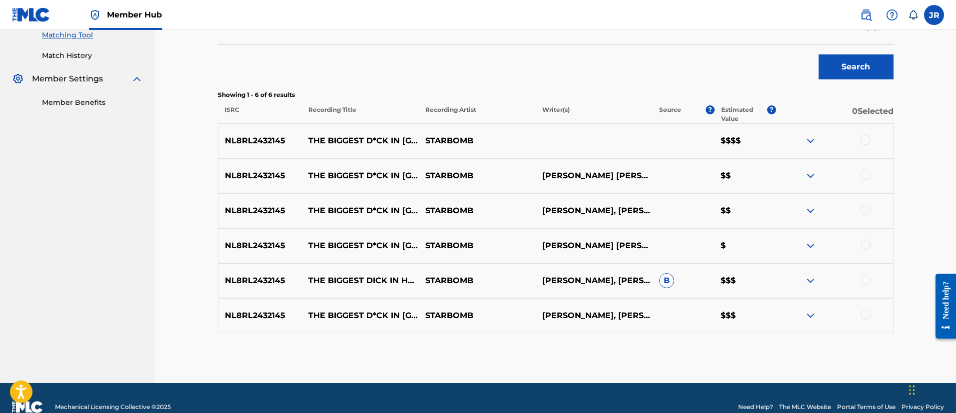
click at [866, 142] on div at bounding box center [865, 140] width 10 height 10
click at [865, 170] on div at bounding box center [865, 175] width 10 height 10
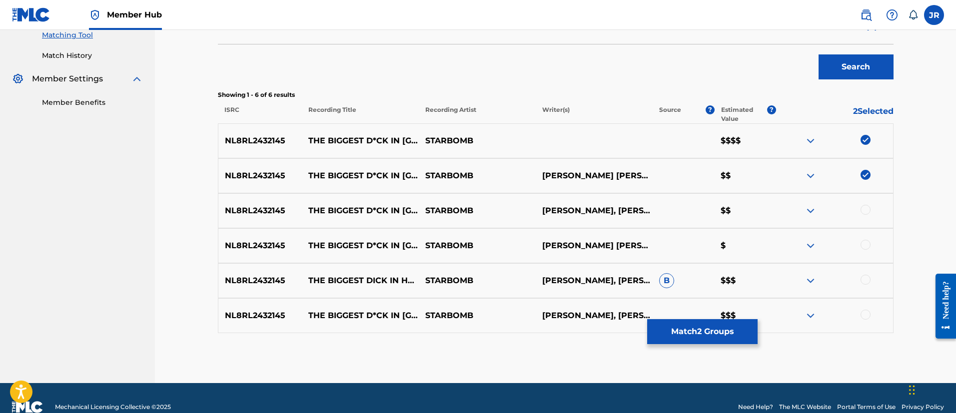
click at [866, 211] on div at bounding box center [865, 210] width 10 height 10
click at [819, 214] on div at bounding box center [834, 211] width 117 height 12
click at [816, 214] on img at bounding box center [810, 211] width 12 height 12
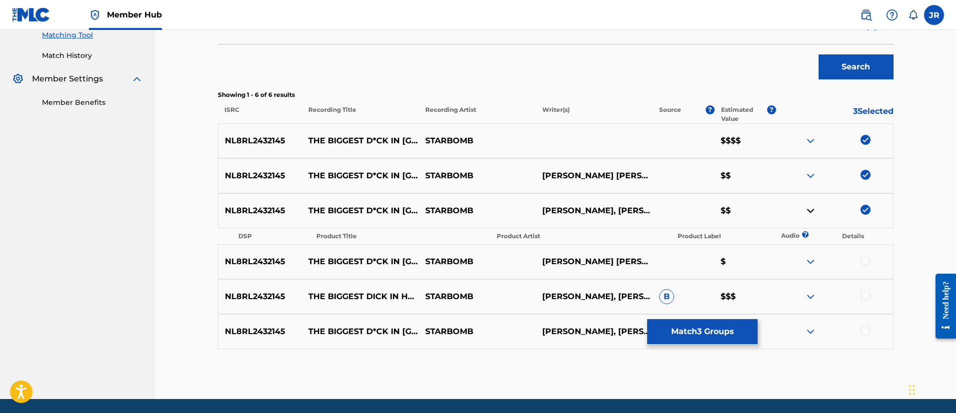
click at [865, 256] on div at bounding box center [865, 261] width 10 height 10
click at [863, 298] on div at bounding box center [865, 296] width 10 height 10
click at [862, 343] on div "NL8RL2432145 THE BIGGEST D*CK IN HYRULE STARBOMB ARIN JOSEPH HANSON, BRIAN ALEX…" at bounding box center [556, 331] width 676 height 35
click at [862, 329] on div at bounding box center [865, 331] width 10 height 10
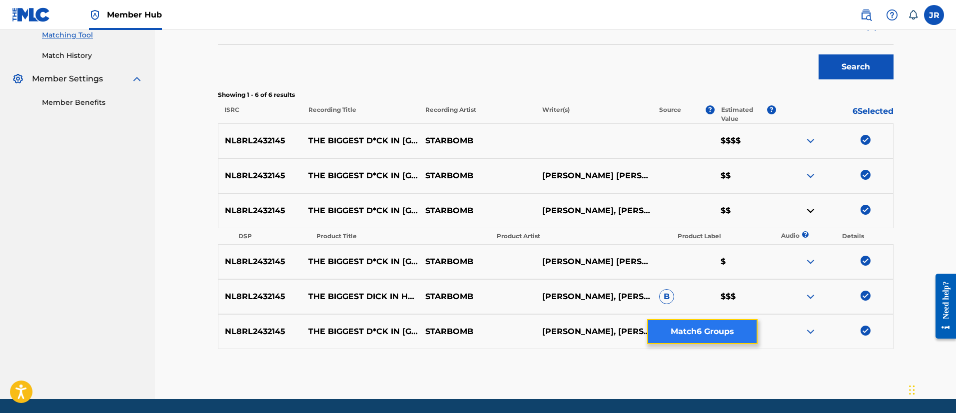
click at [730, 329] on button "Match 6 Groups" at bounding box center [702, 331] width 110 height 25
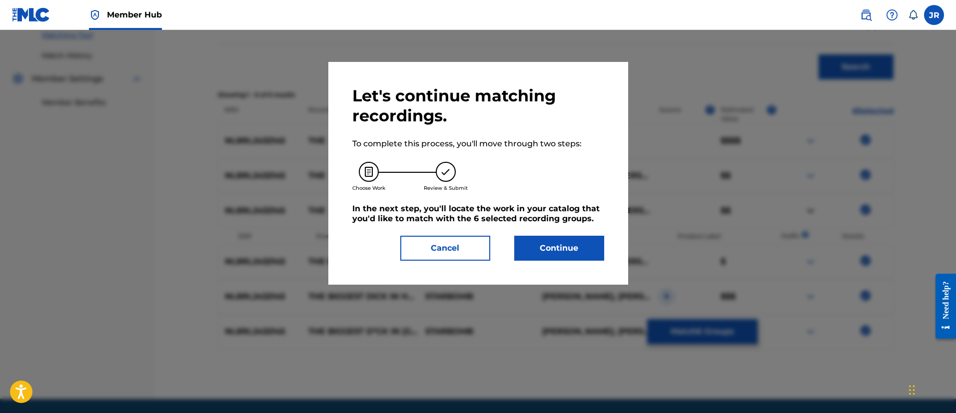
click at [594, 261] on div "Let's continue matching recordings. To complete this process, you'll move throu…" at bounding box center [478, 173] width 300 height 223
click at [575, 231] on div "Let's continue matching recordings. To complete this process, you'll move throu…" at bounding box center [478, 173] width 252 height 175
drag, startPoint x: 572, startPoint y: 233, endPoint x: 566, endPoint y: 238, distance: 7.8
click at [570, 234] on div "Let's continue matching recordings. To complete this process, you'll move throu…" at bounding box center [478, 173] width 252 height 175
click at [565, 238] on button "Continue" at bounding box center [559, 248] width 90 height 25
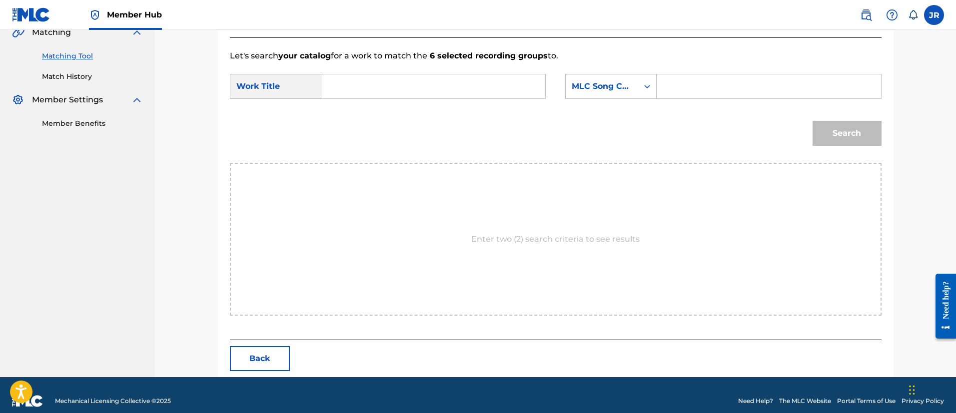
scroll to position [252, 0]
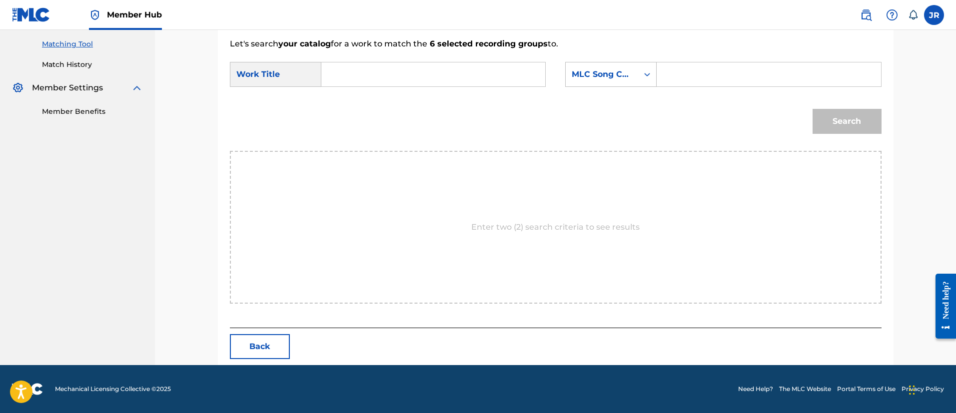
click at [852, 204] on div "Enter two (2) search criteria to see results" at bounding box center [556, 227] width 652 height 153
click at [663, 49] on div "Let's search your catalog for a work to match the 6 selected recording groups t…" at bounding box center [556, 176] width 652 height 303
click at [691, 68] on input "Search Form" at bounding box center [768, 74] width 207 height 24
paste input "TX7MJQ"
type input "TX7MJQ"
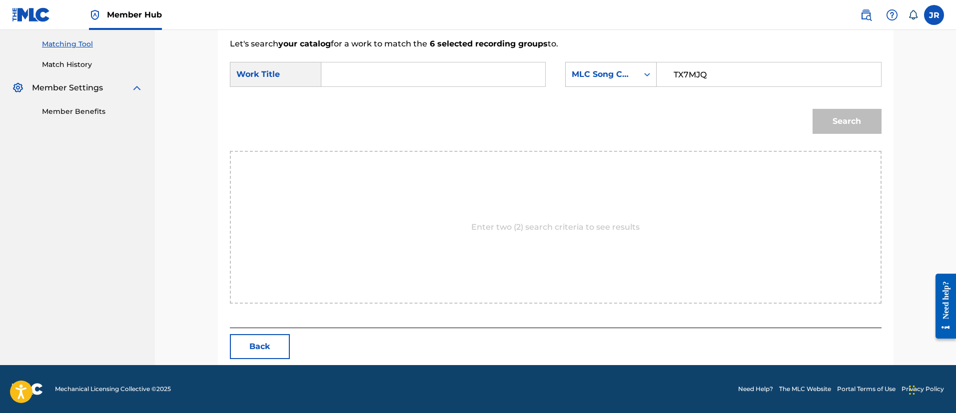
drag, startPoint x: 418, startPoint y: 63, endPoint x: 401, endPoint y: 63, distance: 17.5
click at [405, 63] on input "Search Form" at bounding box center [433, 74] width 207 height 24
type input "the"
click at [812, 109] on button "Search" at bounding box center [846, 121] width 69 height 25
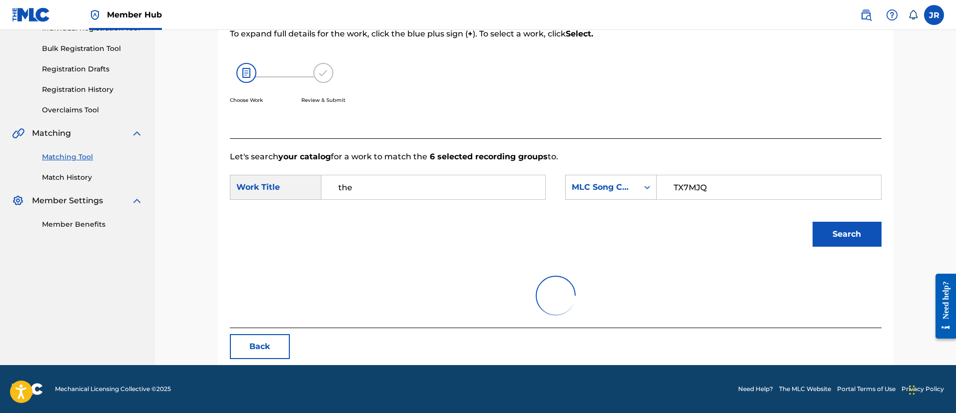
scroll to position [223, 0]
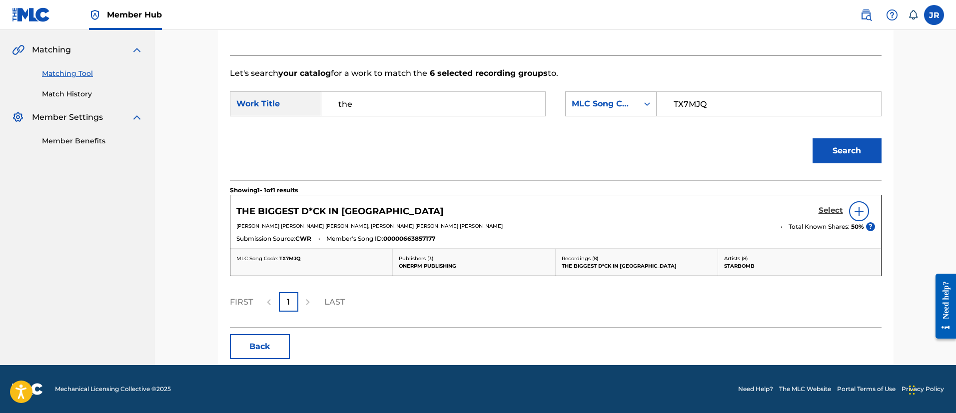
click at [831, 205] on div "Select" at bounding box center [846, 211] width 56 height 20
click at [856, 211] on img at bounding box center [859, 211] width 12 height 12
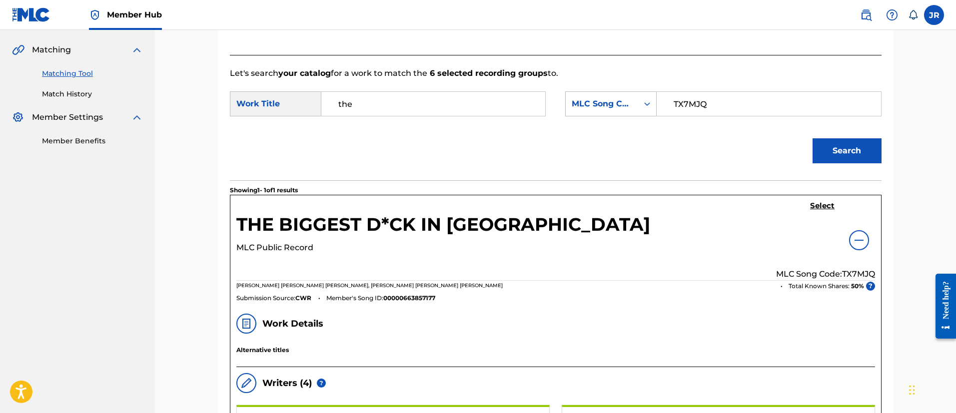
drag, startPoint x: 838, startPoint y: 217, endPoint x: 831, endPoint y: 219, distance: 7.8
click at [837, 217] on div "Select MLC Song Code: TX7MJQ" at bounding box center [825, 240] width 99 height 79
click at [811, 213] on div "Select MLC Song Code: TX7MJQ" at bounding box center [825, 240] width 99 height 79
click at [812, 209] on h5 "Select" at bounding box center [822, 205] width 24 height 9
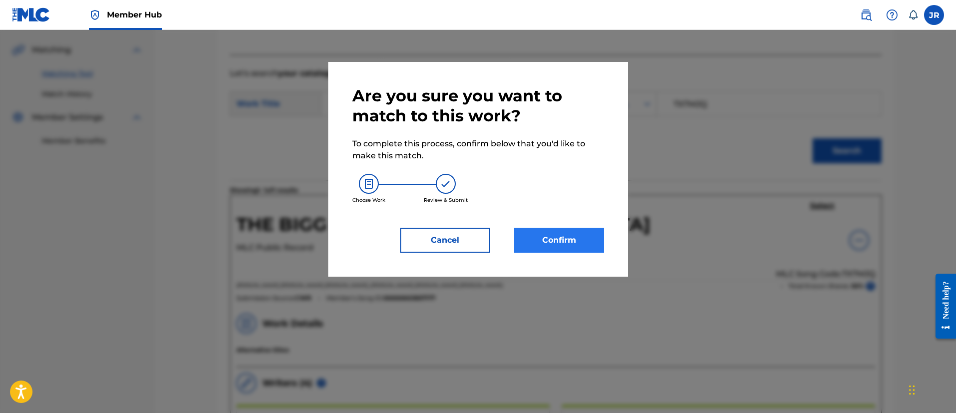
drag, startPoint x: 602, startPoint y: 257, endPoint x: 598, endPoint y: 248, distance: 9.2
click at [599, 251] on div "Are you sure you want to match to this work? To complete this process, confirm …" at bounding box center [478, 169] width 300 height 215
click at [588, 239] on button "Confirm" at bounding box center [559, 240] width 90 height 25
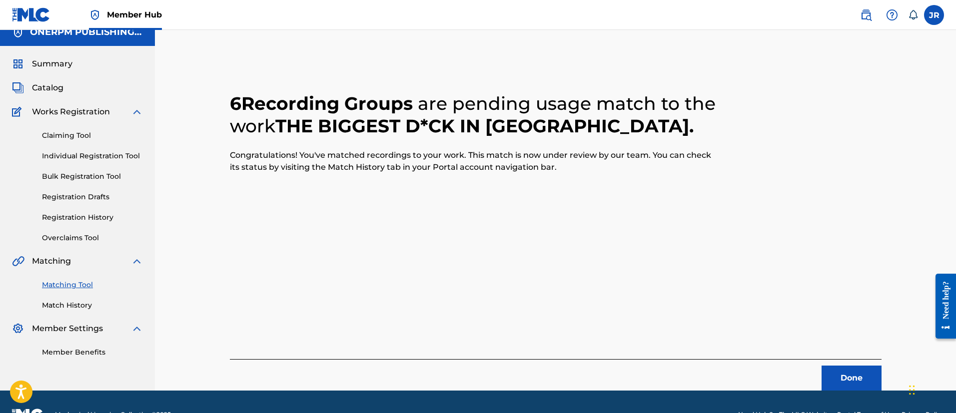
scroll to position [0, 0]
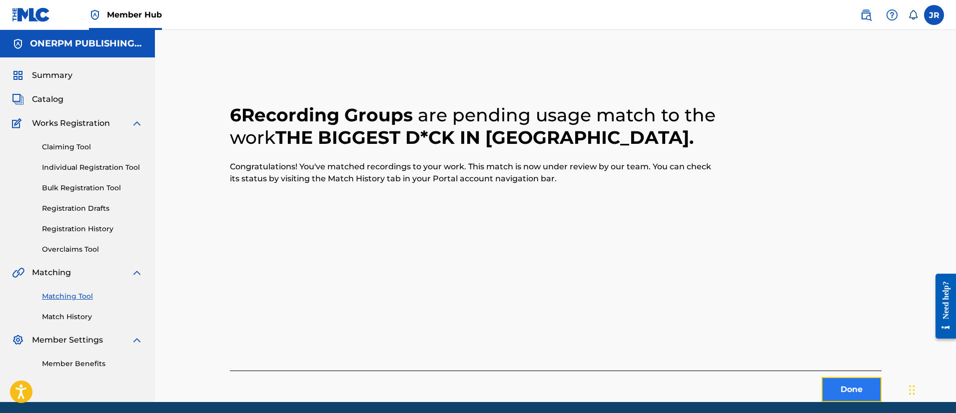
click at [829, 385] on button "Done" at bounding box center [851, 389] width 60 height 25
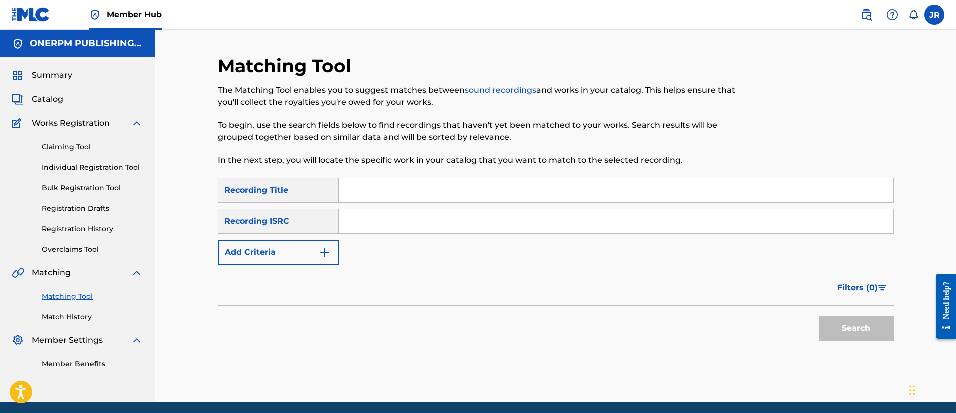
click at [860, 123] on div at bounding box center [815, 116] width 155 height 123
drag, startPoint x: 490, startPoint y: 215, endPoint x: 483, endPoint y: 217, distance: 7.3
click at [484, 217] on input "Search Form" at bounding box center [616, 221] width 554 height 24
paste input "QZ5AB2481835"
type input "QZ5AB2481835"
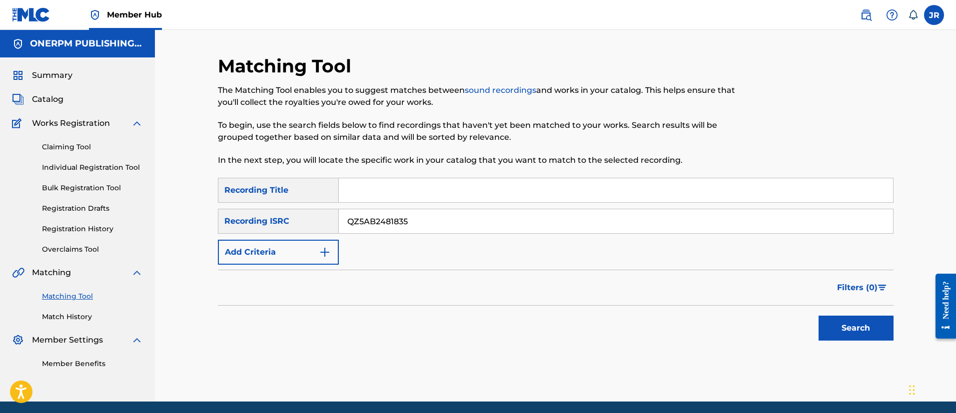
click at [818, 316] on button "Search" at bounding box center [855, 328] width 75 height 25
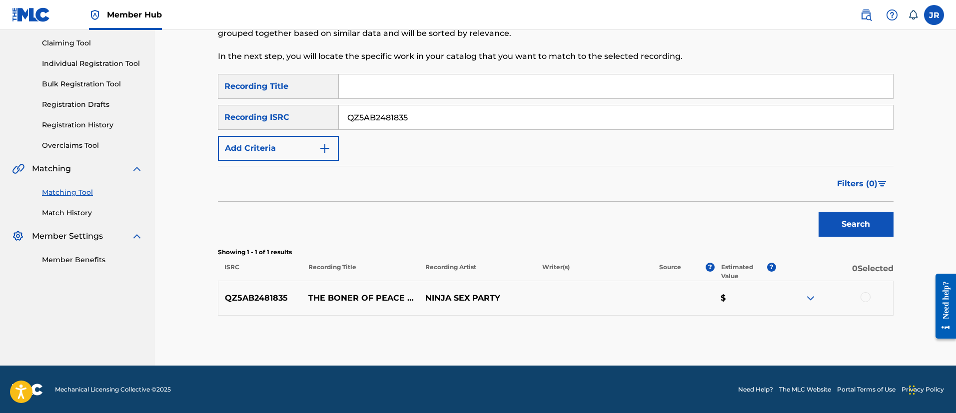
scroll to position [104, 0]
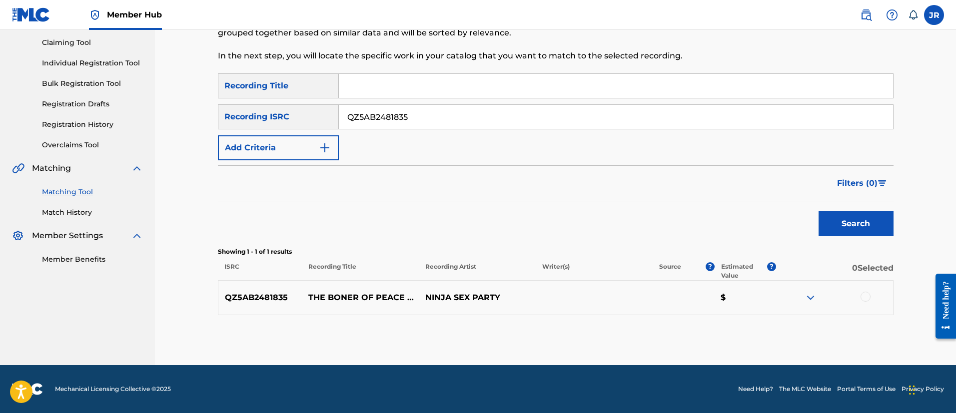
drag, startPoint x: 761, startPoint y: 291, endPoint x: 811, endPoint y: 291, distance: 50.5
click at [775, 292] on p "$" at bounding box center [745, 298] width 62 height 12
click at [855, 295] on div at bounding box center [834, 298] width 117 height 12
click at [863, 296] on div at bounding box center [865, 297] width 10 height 10
click at [708, 311] on div "QZ5AB2481835 THE BONER OF PEACE PART III OF THE BONER TRILOGY NINJA SEX PARTY $" at bounding box center [556, 297] width 676 height 35
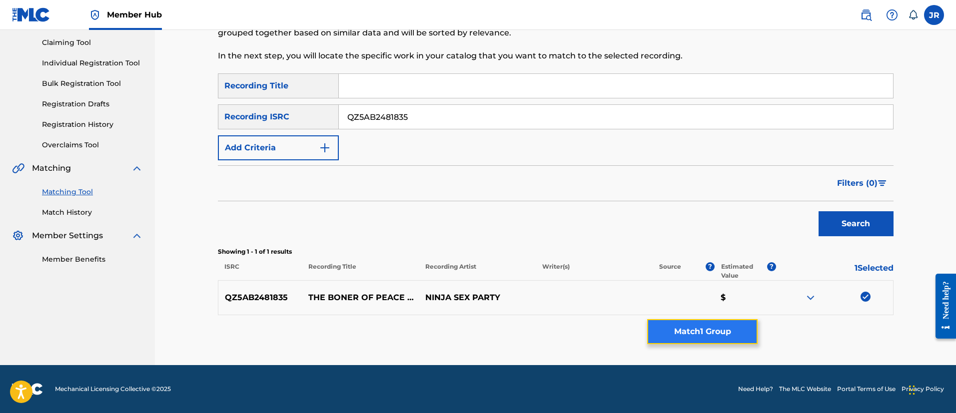
click at [708, 323] on button "Match 1 Group" at bounding box center [702, 331] width 110 height 25
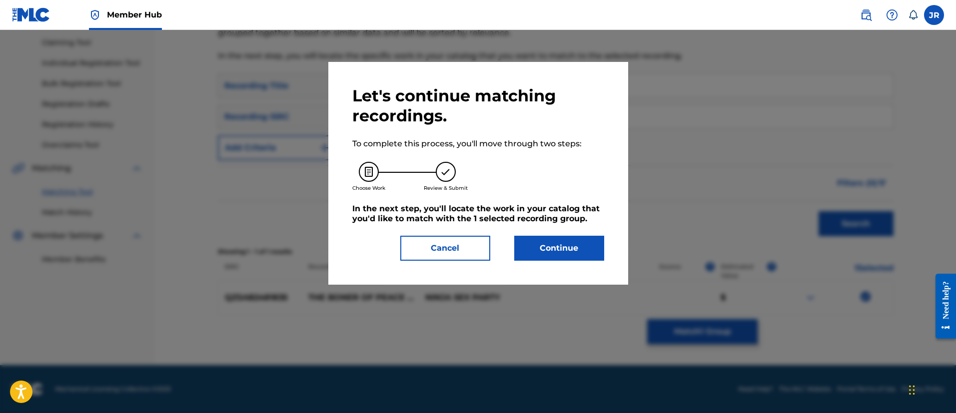
click at [578, 268] on div "Let's continue matching recordings. To complete this process, you'll move throu…" at bounding box center [478, 173] width 300 height 223
click at [572, 256] on button "Continue" at bounding box center [559, 248] width 90 height 25
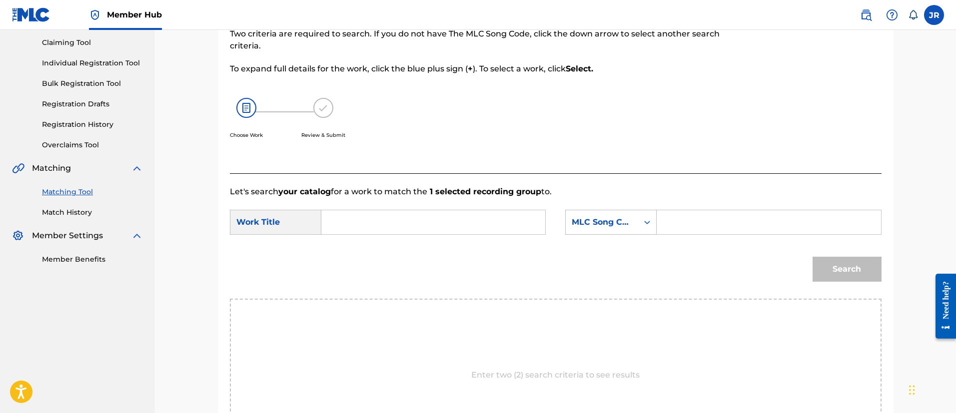
click at [892, 124] on div "Match Usage - Select Work In this step, you will locate the work you'd like to …" at bounding box center [556, 245] width 676 height 538
click at [707, 230] on input "Search Form" at bounding box center [768, 222] width 207 height 24
paste input "TC3BVL"
type input "TC3BVL"
click at [404, 218] on input "Search Form" at bounding box center [433, 222] width 207 height 24
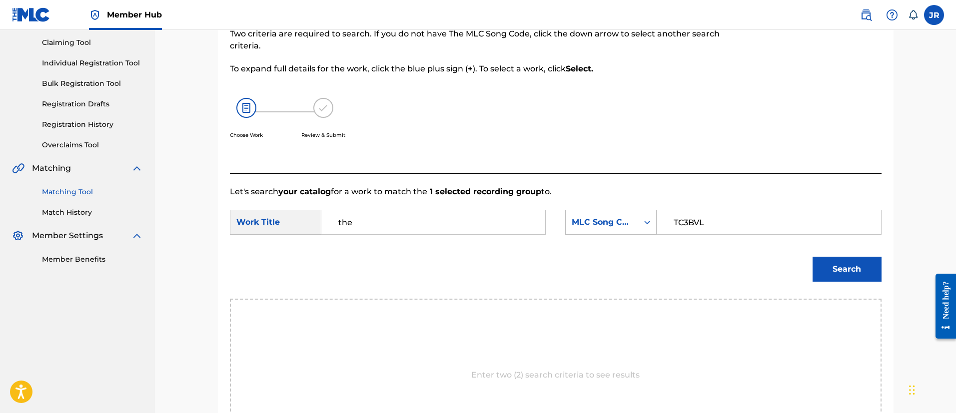
type input "the"
click at [812, 257] on button "Search" at bounding box center [846, 269] width 69 height 25
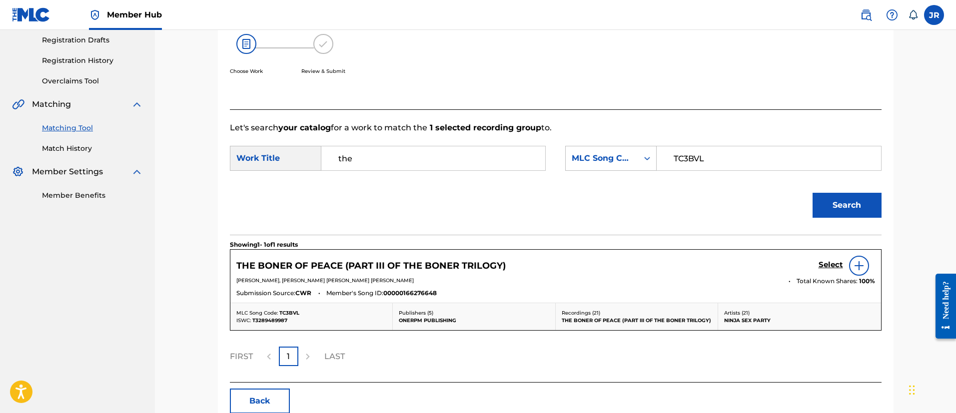
scroll to position [223, 0]
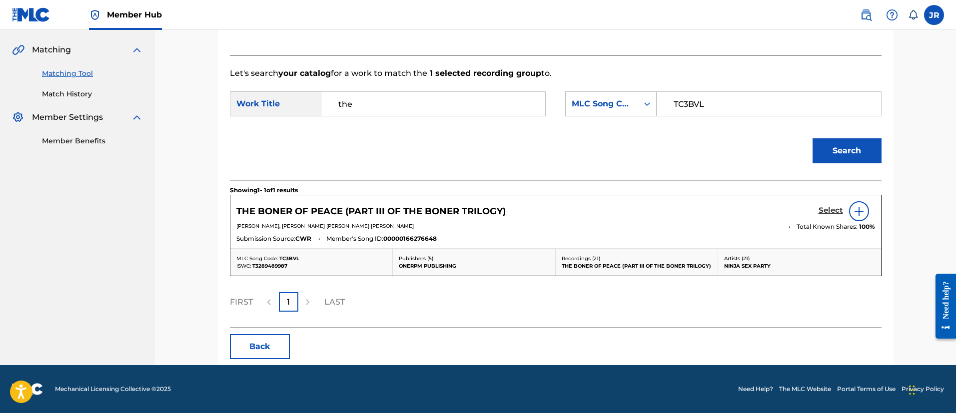
click at [835, 209] on h5 "Select" at bounding box center [830, 210] width 24 height 9
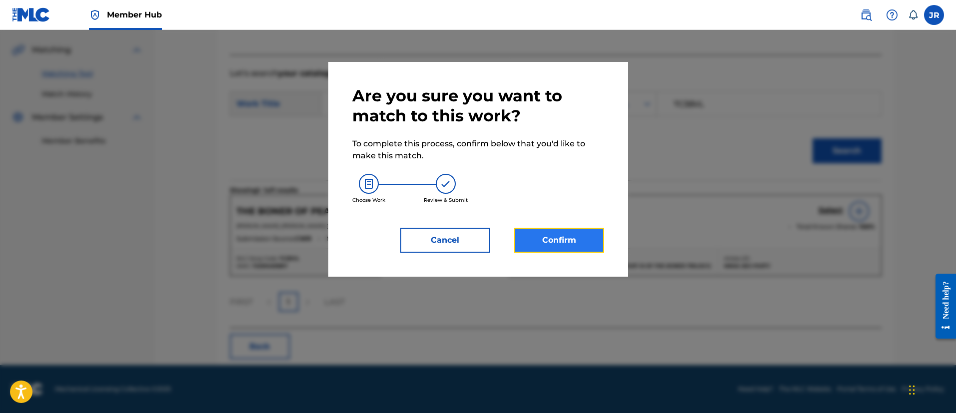
click at [568, 244] on button "Confirm" at bounding box center [559, 240] width 90 height 25
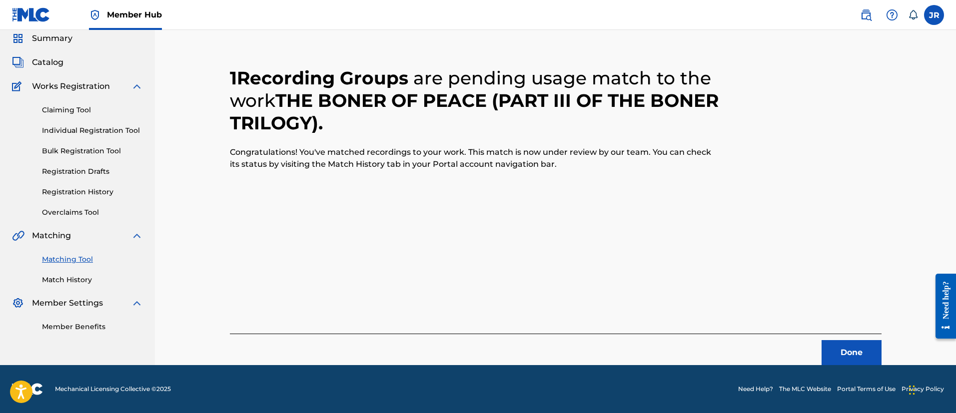
scroll to position [37, 0]
click at [858, 355] on button "Done" at bounding box center [851, 352] width 60 height 25
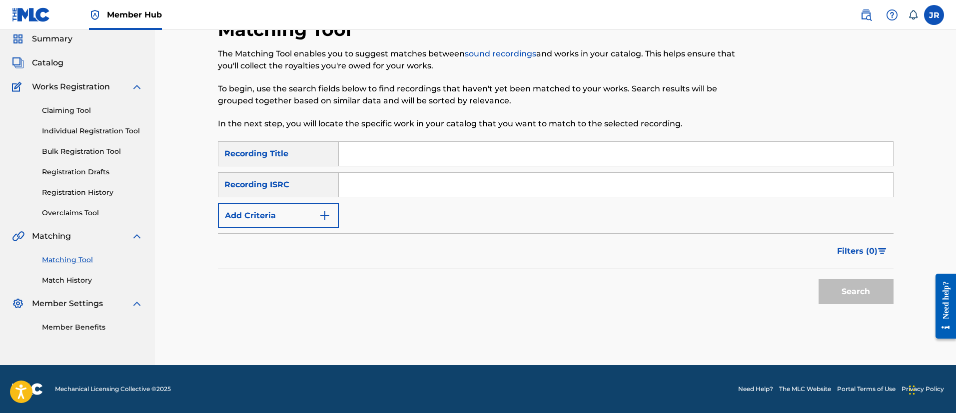
click at [397, 167] on div "SearchWithCriteria758c666b-1593-46dd-9f34-8d2831f10015 Recording Title SearchWi…" at bounding box center [556, 184] width 676 height 87
click at [387, 191] on input "Search Form" at bounding box center [616, 185] width 554 height 24
paste input "NL8RL2432152"
type input "NL8RL2432152"
click at [818, 279] on button "Search" at bounding box center [855, 291] width 75 height 25
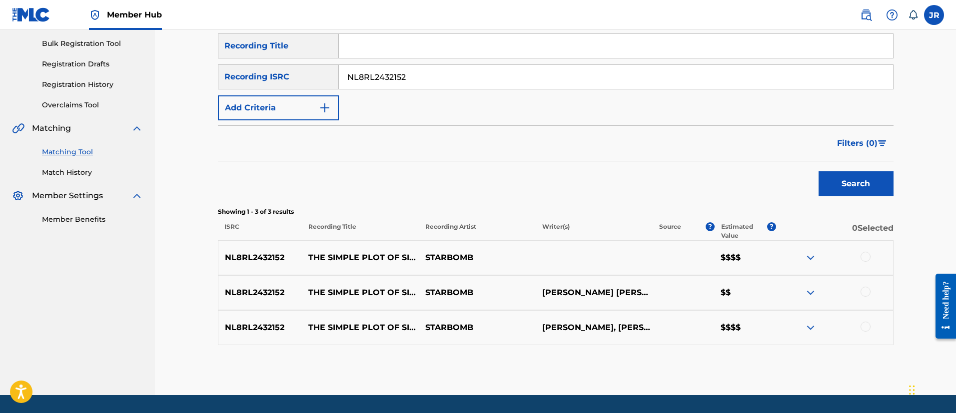
scroll to position [174, 0]
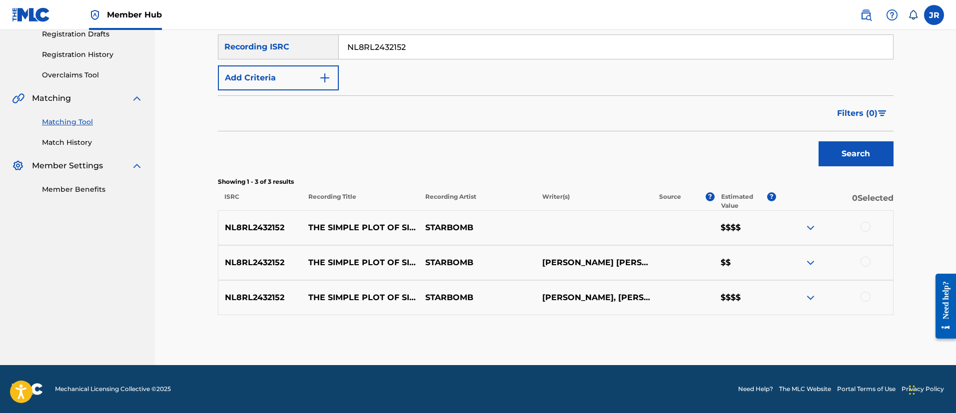
click at [863, 242] on div "NL8RL2432152 THE SIMPLE PLOT OF SILENT HILL 2 STARBOMB $$$$" at bounding box center [556, 227] width 676 height 35
click at [864, 228] on div at bounding box center [865, 227] width 10 height 10
click at [865, 244] on div "NL8RL2432152 THE SIMPLE PLOT OF SILENT HILL 2 STARBOMB $$$$" at bounding box center [556, 227] width 676 height 35
click at [865, 261] on div at bounding box center [865, 262] width 10 height 10
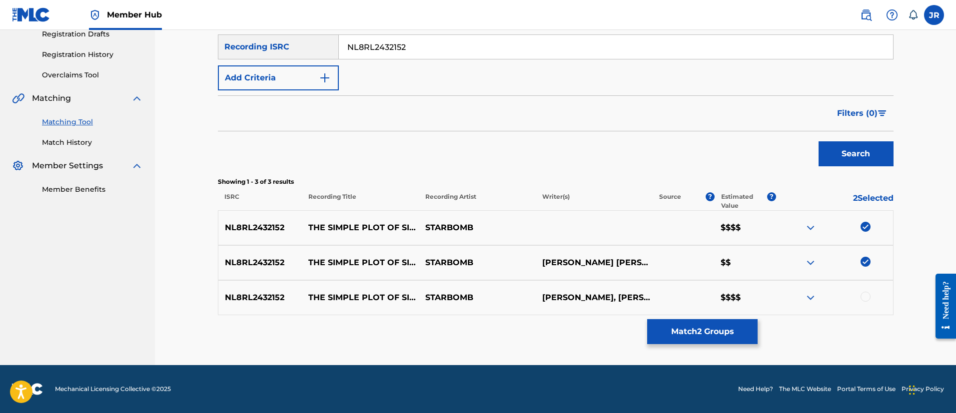
click at [864, 295] on div at bounding box center [865, 297] width 10 height 10
click at [714, 334] on button "Match 3 Groups" at bounding box center [702, 331] width 110 height 25
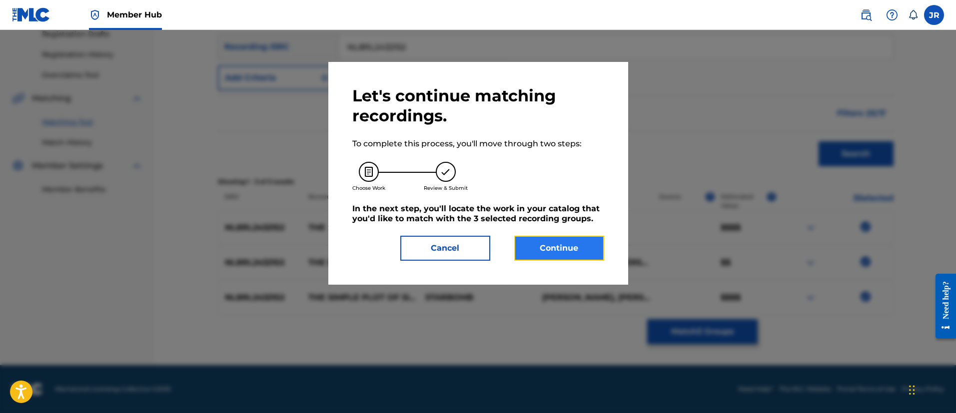
click at [532, 240] on button "Continue" at bounding box center [559, 248] width 90 height 25
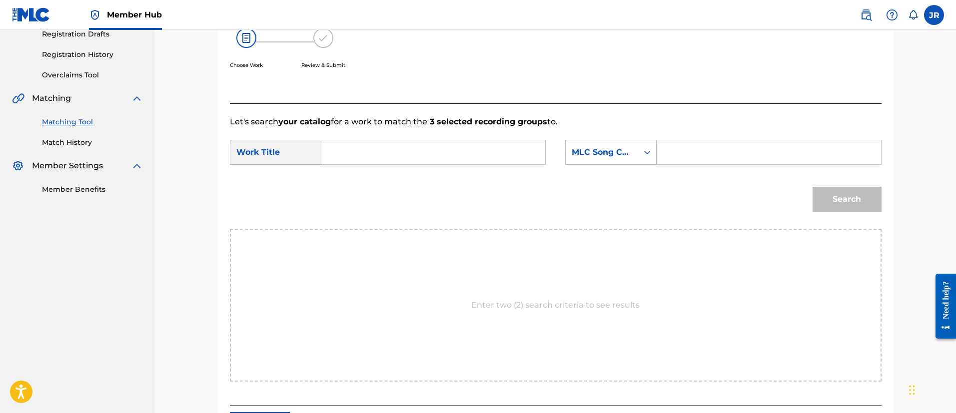
click at [675, 151] on div "SearchWithCriteria63a21099-8d36-49a4-81e8-39694d78e57c MLC Song Code" at bounding box center [723, 152] width 316 height 25
click at [713, 150] on input "Search Form" at bounding box center [768, 152] width 207 height 24
paste input "TX7MKH"
type input "TX7MKH"
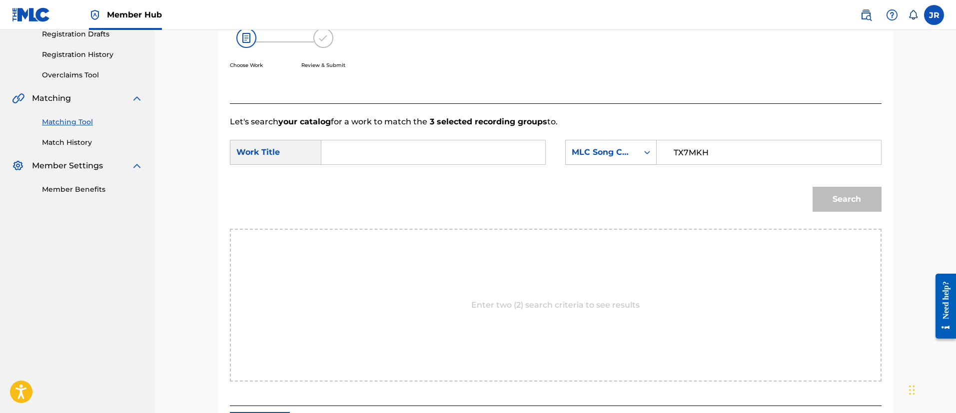
click at [421, 156] on input "Search Form" at bounding box center [433, 152] width 207 height 24
type input "the"
click at [812, 187] on button "Search" at bounding box center [846, 199] width 69 height 25
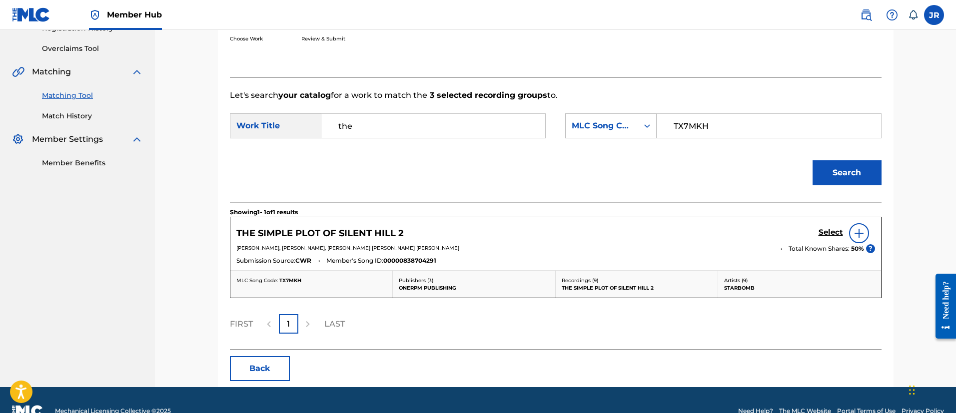
scroll to position [223, 0]
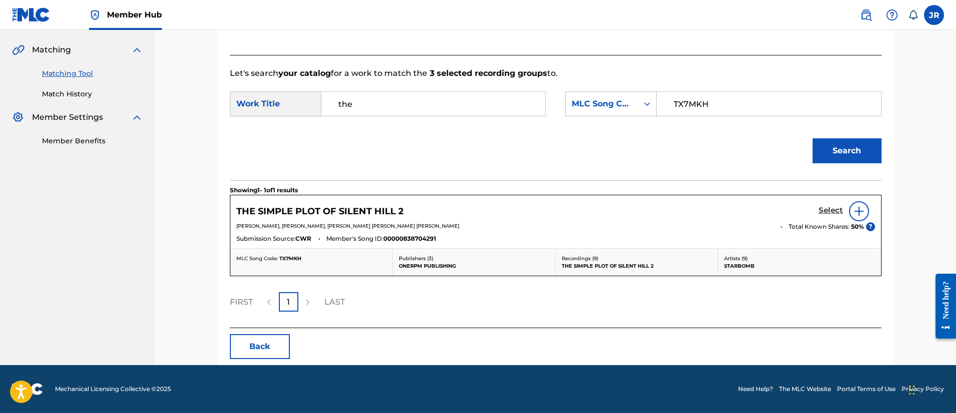
click at [829, 209] on h5 "Select" at bounding box center [830, 210] width 24 height 9
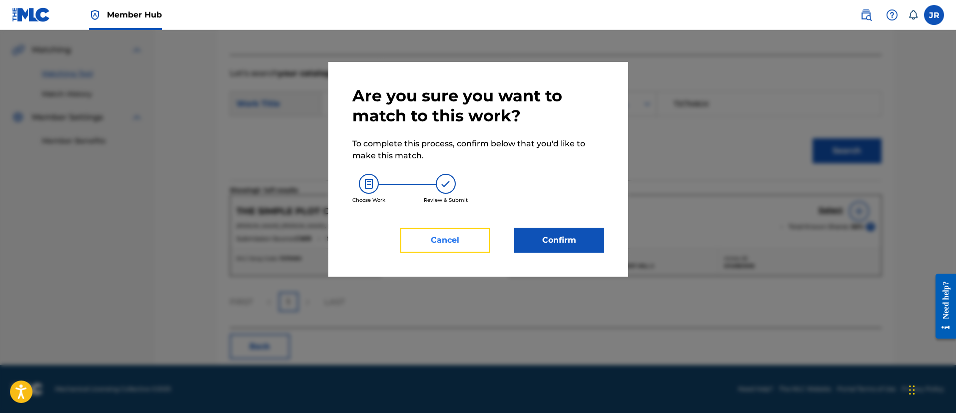
click at [448, 234] on button "Cancel" at bounding box center [445, 240] width 90 height 25
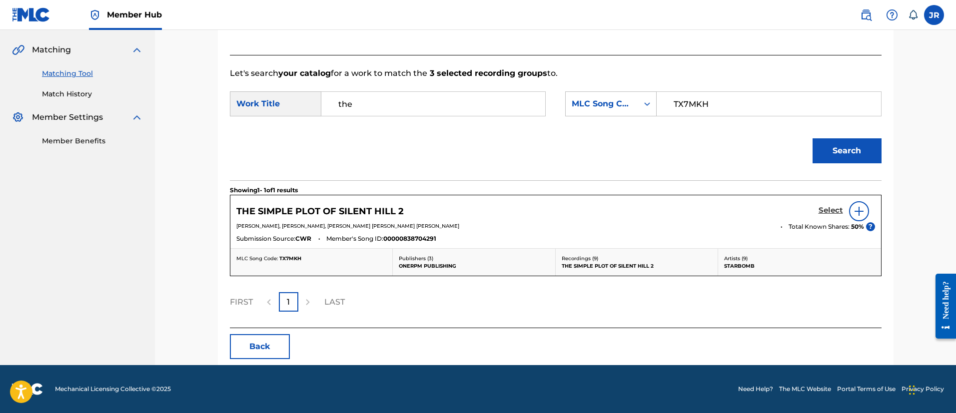
drag, startPoint x: 814, startPoint y: 208, endPoint x: 828, endPoint y: 212, distance: 14.7
click at [815, 209] on div "THE SIMPLE PLOT OF SILENT HILL 2 Select" at bounding box center [555, 211] width 639 height 20
click at [834, 214] on h5 "Select" at bounding box center [830, 210] width 24 height 9
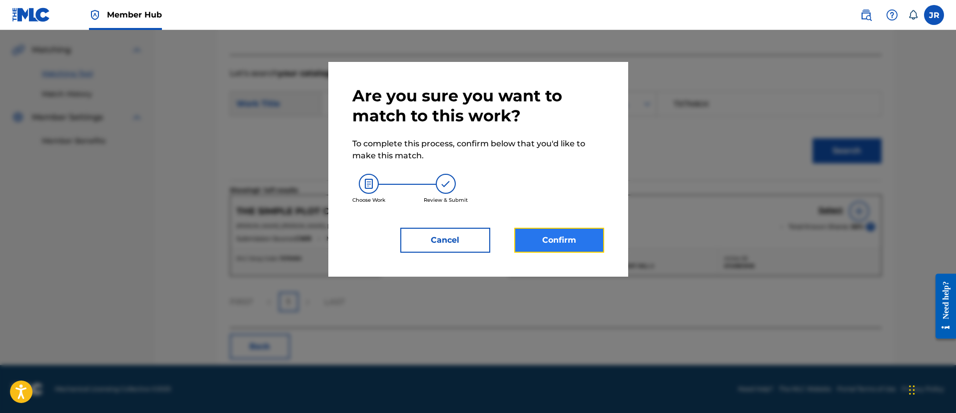
click at [574, 238] on button "Confirm" at bounding box center [559, 240] width 90 height 25
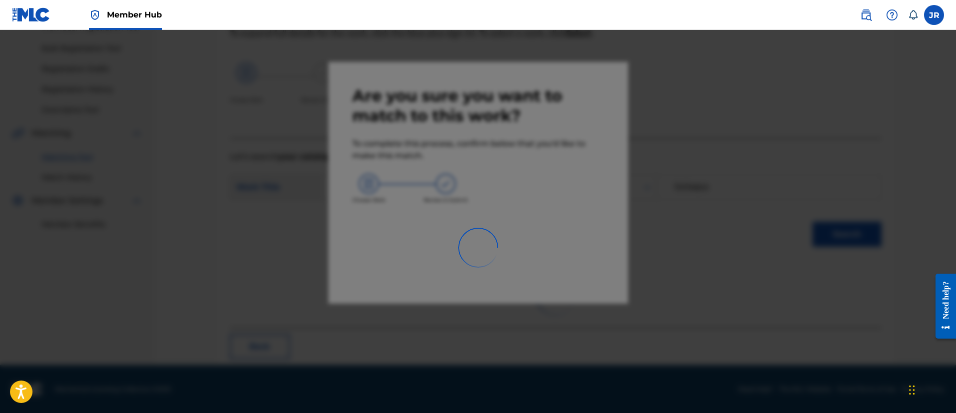
click at [651, 233] on div at bounding box center [478, 236] width 956 height 413
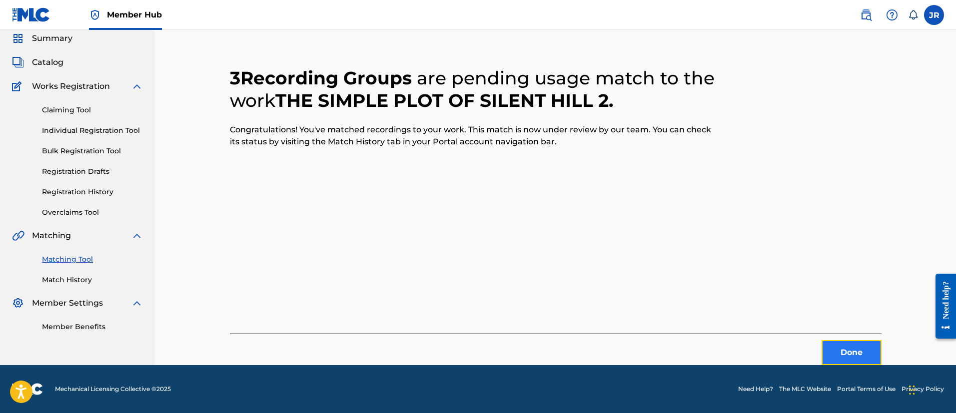
click at [858, 348] on button "Done" at bounding box center [851, 352] width 60 height 25
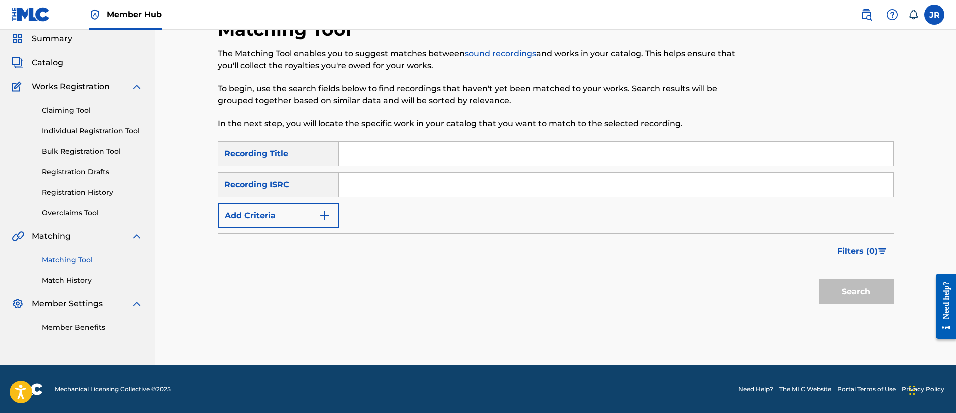
scroll to position [36, 0]
click at [589, 272] on div "Search" at bounding box center [556, 289] width 676 height 40
click at [843, 104] on div at bounding box center [815, 79] width 155 height 123
drag, startPoint x: 513, startPoint y: 227, endPoint x: 504, endPoint y: 227, distance: 8.5
click at [511, 227] on div "SearchWithCriteria758c666b-1593-46dd-9f34-8d2831f10015 Recording Title SearchWi…" at bounding box center [556, 184] width 676 height 87
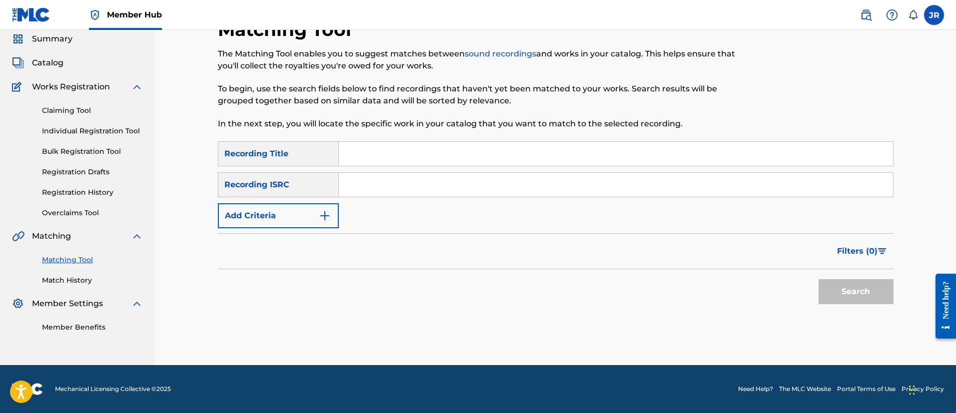
click at [375, 147] on input "Search Form" at bounding box center [616, 154] width 554 height 24
paste input "The Wishing Bear"
type input "The Wishing Bear"
click at [393, 161] on input "The Wishing Bear" at bounding box center [616, 154] width 554 height 24
click at [394, 159] on input "The Wishing Bear" at bounding box center [616, 154] width 554 height 24
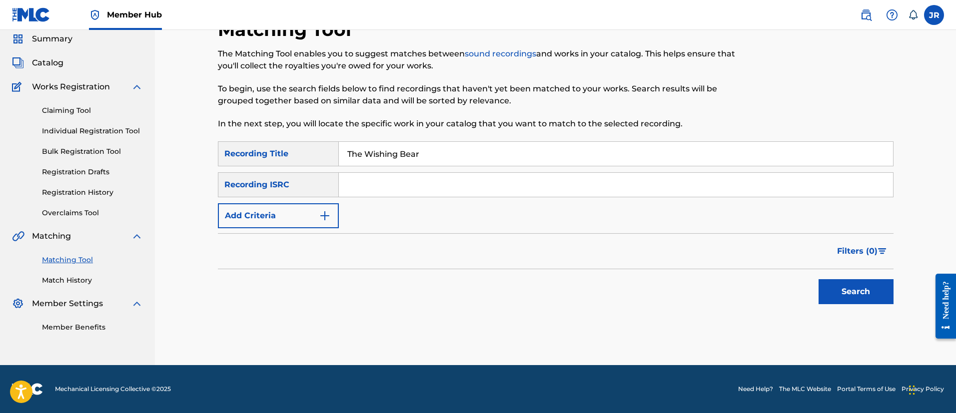
click at [394, 159] on input "The Wishing Bear" at bounding box center [616, 154] width 554 height 24
click at [370, 182] on input "Search Form" at bounding box center [616, 185] width 554 height 24
paste input "USL4Q2077586"
type input "USL4Q2077586"
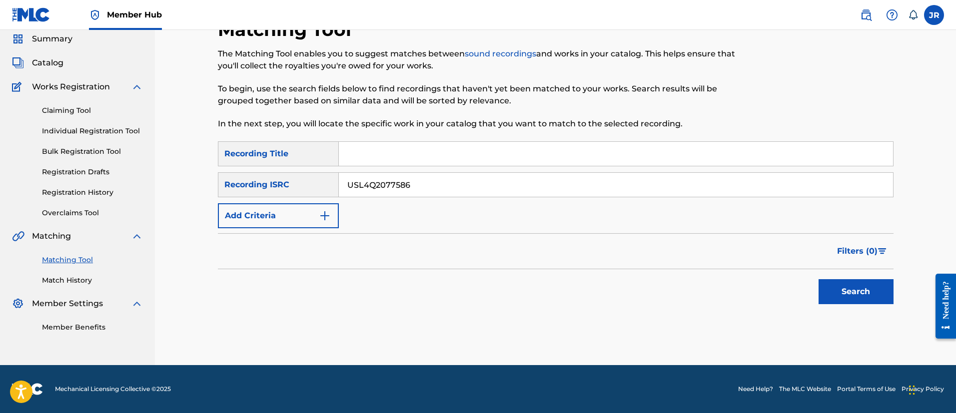
click at [818, 279] on button "Search" at bounding box center [855, 291] width 75 height 25
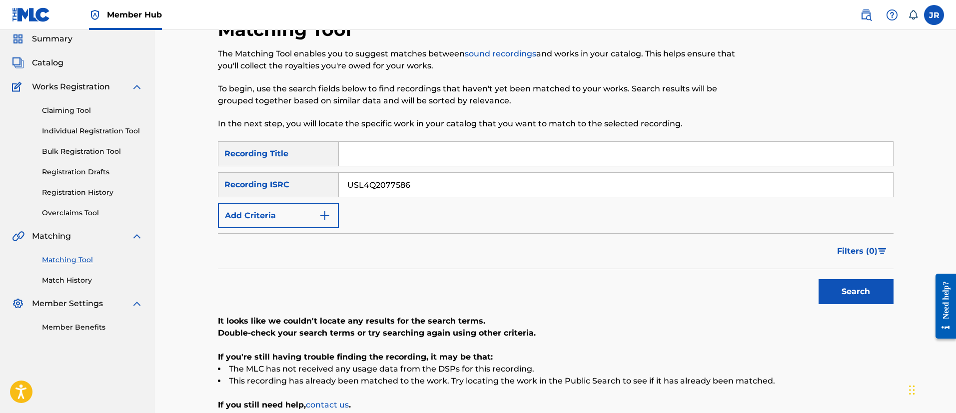
drag, startPoint x: 422, startPoint y: 175, endPoint x: 414, endPoint y: 177, distance: 8.1
click at [416, 177] on input "USL4Q2077586" at bounding box center [616, 185] width 554 height 24
click at [407, 179] on input "USL4Q2077586" at bounding box center [616, 185] width 554 height 24
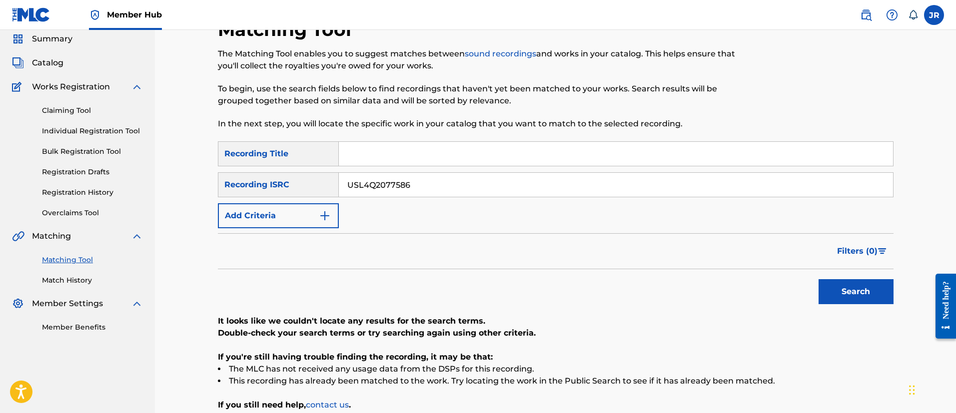
click at [407, 179] on input "USL4Q2077586" at bounding box center [616, 185] width 554 height 24
paste input "USL4Q2077586"
click at [365, 185] on input "USL4Q2077586" at bounding box center [616, 185] width 554 height 24
click at [433, 186] on input "USL4Q2077586" at bounding box center [616, 185] width 554 height 24
click at [818, 279] on button "Search" at bounding box center [855, 291] width 75 height 25
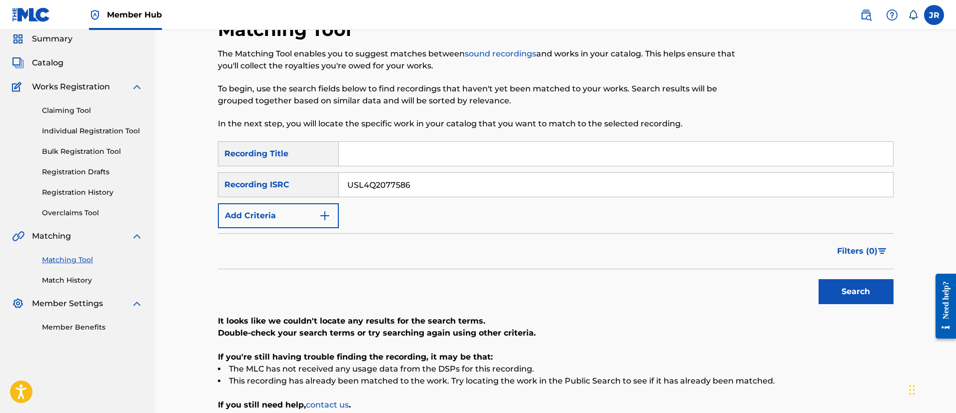
click at [818, 279] on button "Search" at bounding box center [855, 291] width 75 height 25
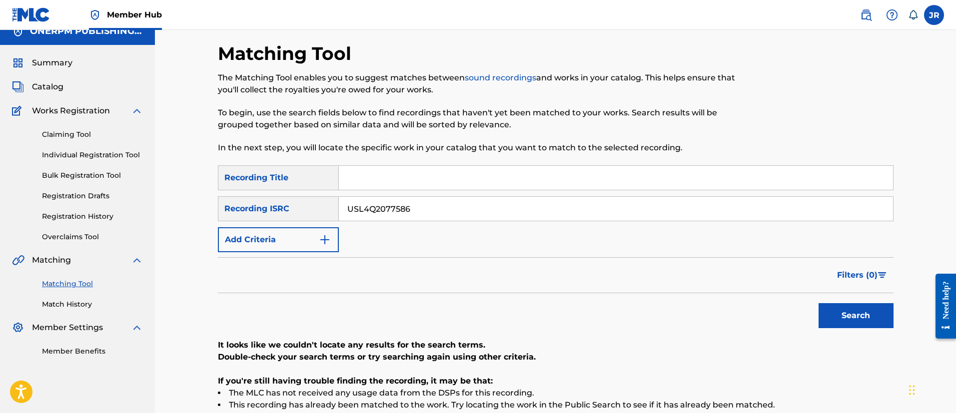
scroll to position [0, 0]
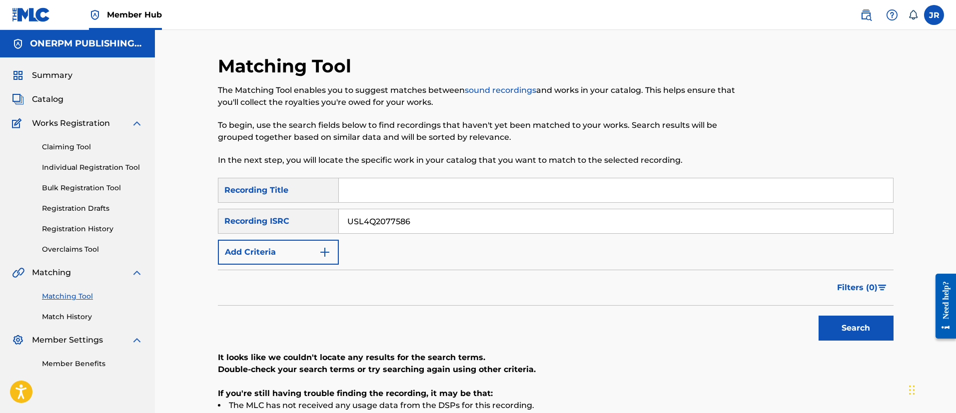
click at [443, 213] on input "USL4Q2077586" at bounding box center [616, 221] width 554 height 24
click at [443, 214] on input "USL4Q2077586" at bounding box center [616, 221] width 554 height 24
paste input "NL8RL2432150"
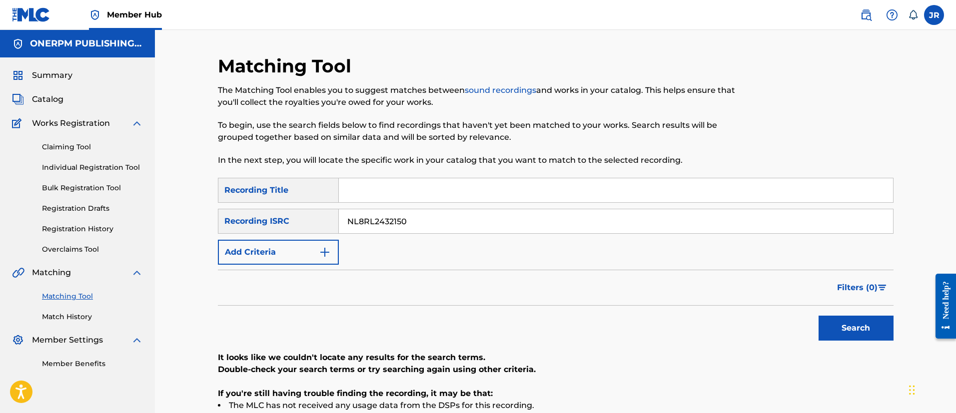
type input "NL8RL2432150"
click at [818, 316] on button "Search" at bounding box center [855, 328] width 75 height 25
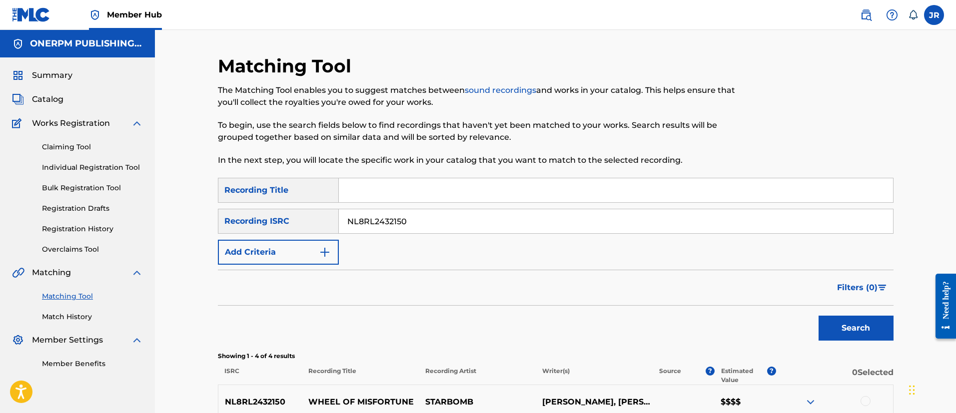
scroll to position [150, 0]
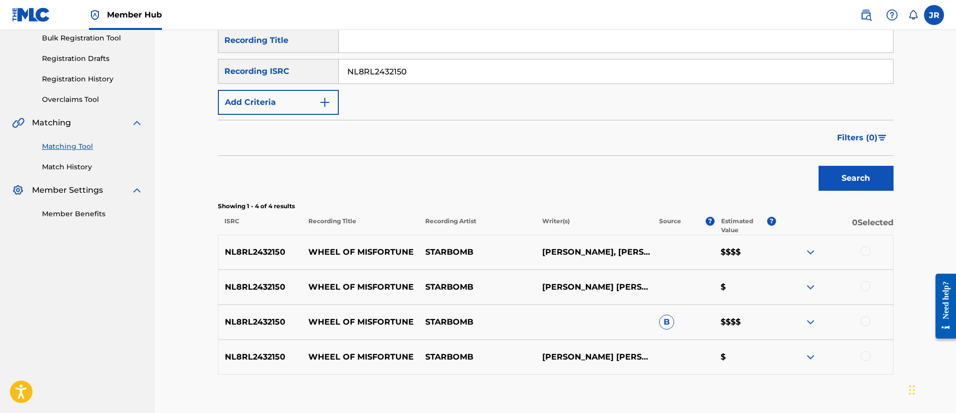
click at [867, 248] on div at bounding box center [865, 251] width 10 height 10
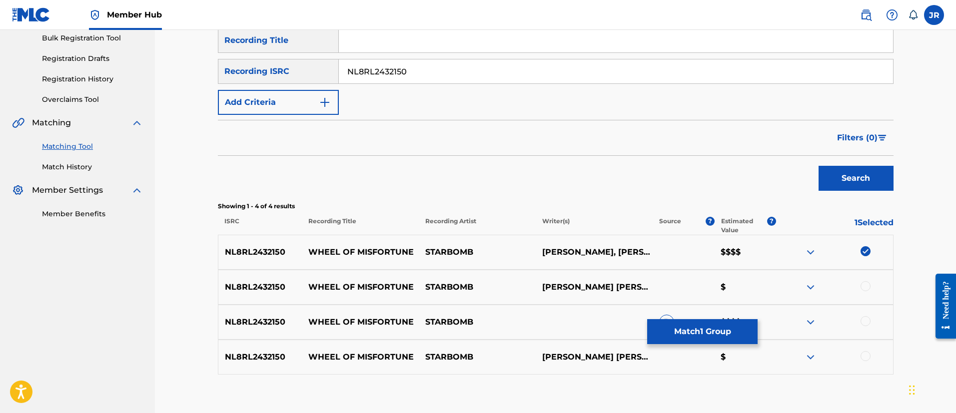
click at [867, 292] on div at bounding box center [834, 287] width 117 height 12
click at [865, 289] on div at bounding box center [865, 286] width 10 height 10
click at [860, 331] on div "NL8RL2432150 WHEEL OF MISFORTUNE STARBOMB B $$$$" at bounding box center [556, 322] width 676 height 35
click at [868, 317] on div at bounding box center [865, 321] width 10 height 10
click at [865, 351] on div at bounding box center [865, 356] width 10 height 10
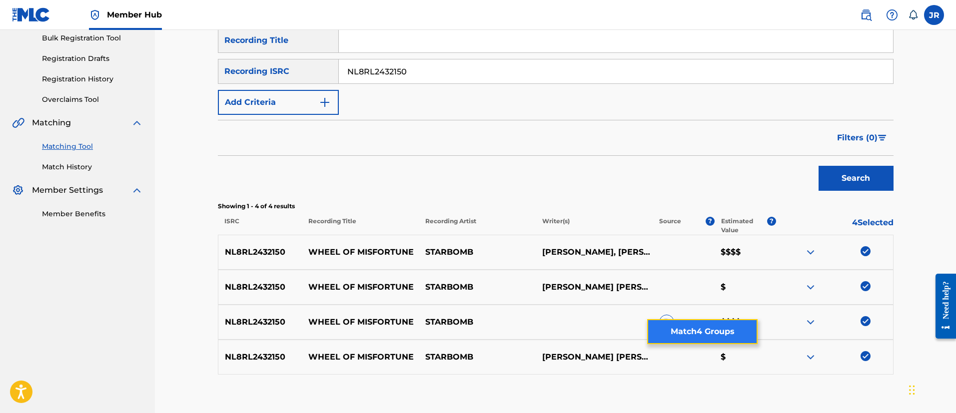
click at [723, 324] on button "Match 4 Groups" at bounding box center [702, 331] width 110 height 25
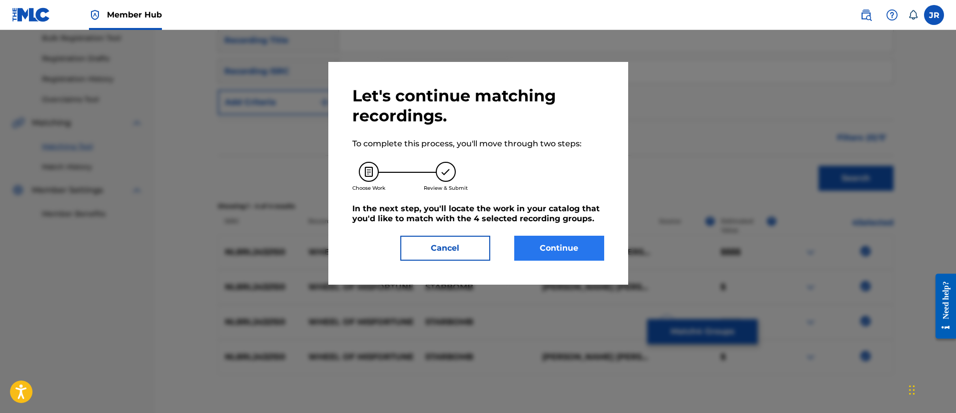
drag, startPoint x: 572, startPoint y: 223, endPoint x: 573, endPoint y: 249, distance: 26.5
click at [572, 224] on div "Let's continue matching recordings. To complete this process, you'll move throu…" at bounding box center [478, 173] width 252 height 175
click at [573, 248] on button "Continue" at bounding box center [559, 248] width 90 height 25
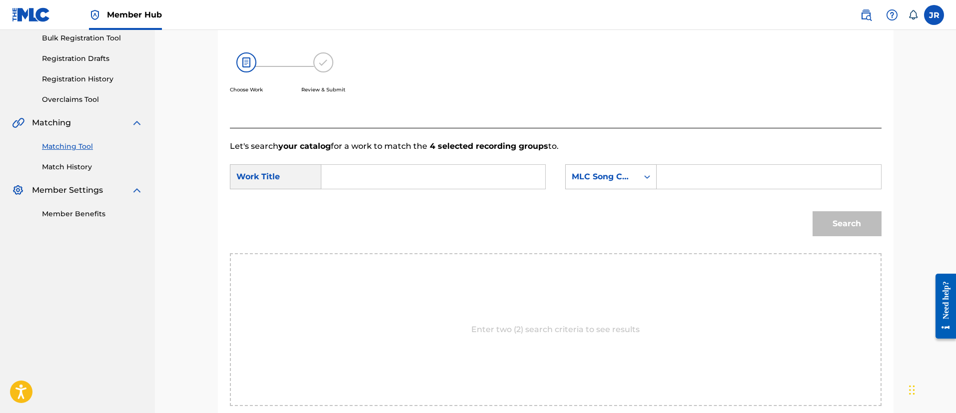
click at [876, 135] on div "Let's search your catalog for a work to match the 4 selected recording groups t…" at bounding box center [556, 279] width 652 height 303
click at [737, 193] on div "SearchWithCriteria2ccc00ae-fd1d-4c76-bf5b-cae0a2f3341e Work Title SearchWithCri…" at bounding box center [556, 179] width 652 height 31
click at [738, 177] on input "Search Form" at bounding box center [768, 177] width 207 height 24
paste input "W408RD"
type input "W408RD"
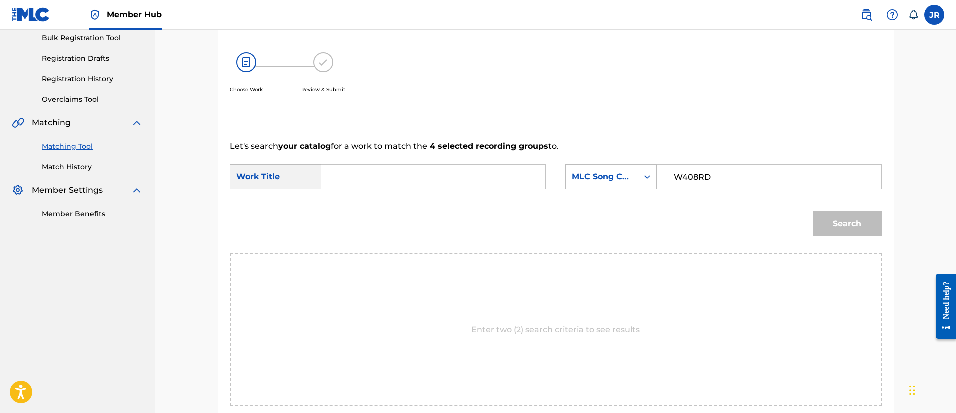
click at [476, 190] on div "SearchWithCriteria2ccc00ae-fd1d-4c76-bf5b-cae0a2f3341e Work Title SearchWithCri…" at bounding box center [556, 179] width 652 height 31
click at [463, 179] on input "Search Form" at bounding box center [433, 177] width 207 height 24
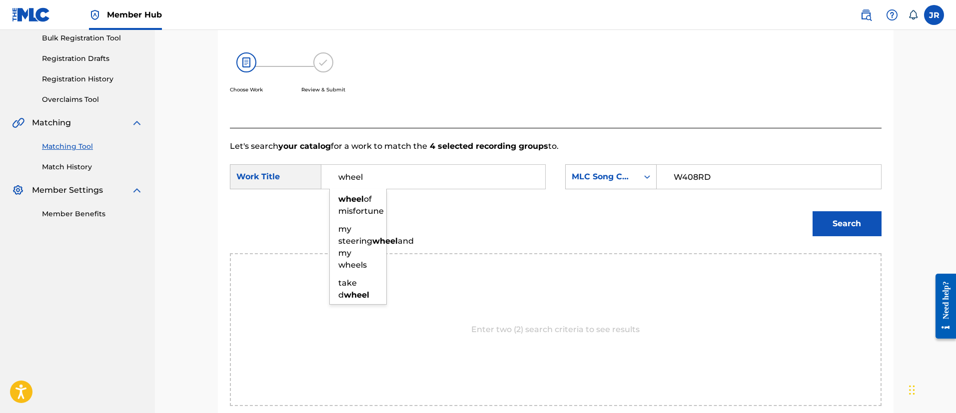
type input "wheel"
click at [812, 211] on button "Search" at bounding box center [846, 223] width 69 height 25
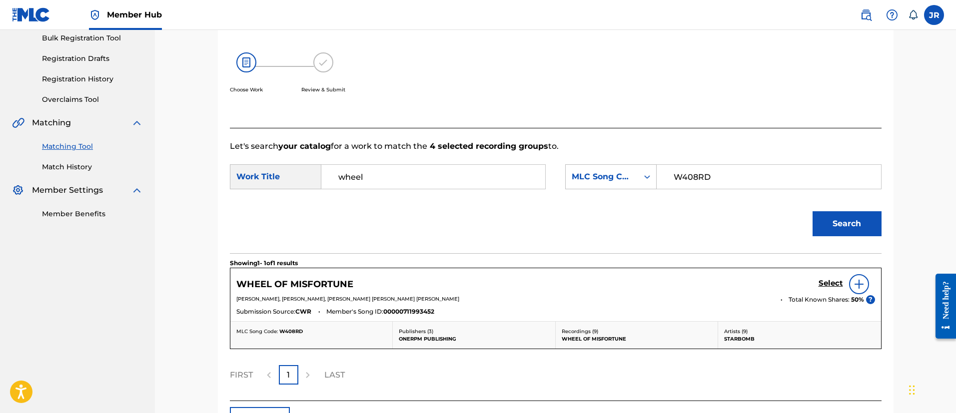
click at [474, 243] on div "Search" at bounding box center [556, 227] width 652 height 52
click at [834, 284] on h5 "Select" at bounding box center [830, 283] width 24 height 9
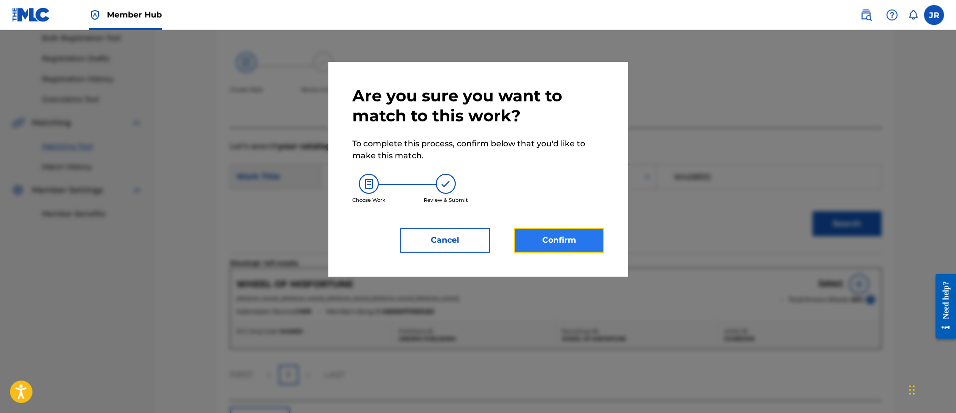
click at [553, 237] on button "Confirm" at bounding box center [559, 240] width 90 height 25
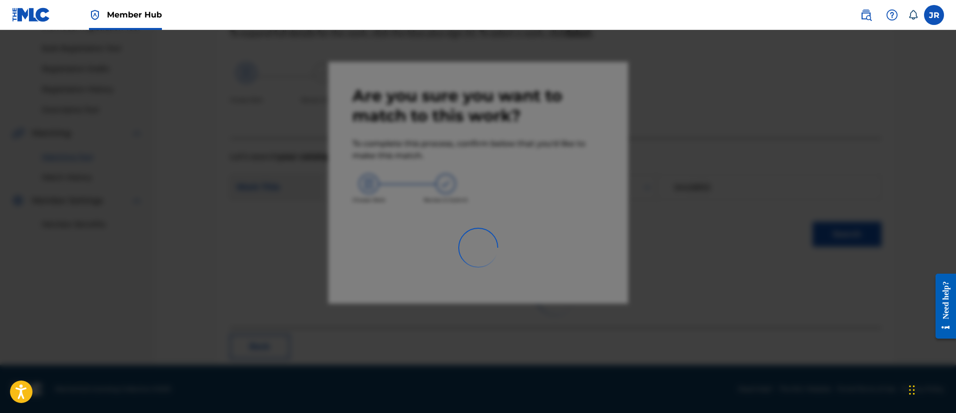
click at [760, 234] on div at bounding box center [478, 236] width 956 height 413
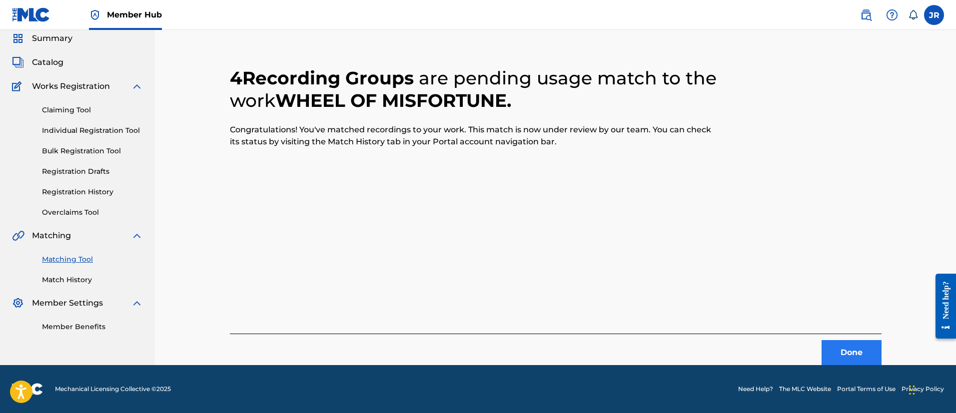
drag, startPoint x: 847, startPoint y: 334, endPoint x: 849, endPoint y: 342, distance: 8.7
click at [849, 340] on div "Done" at bounding box center [556, 349] width 652 height 31
click at [850, 343] on button "Done" at bounding box center [851, 352] width 60 height 25
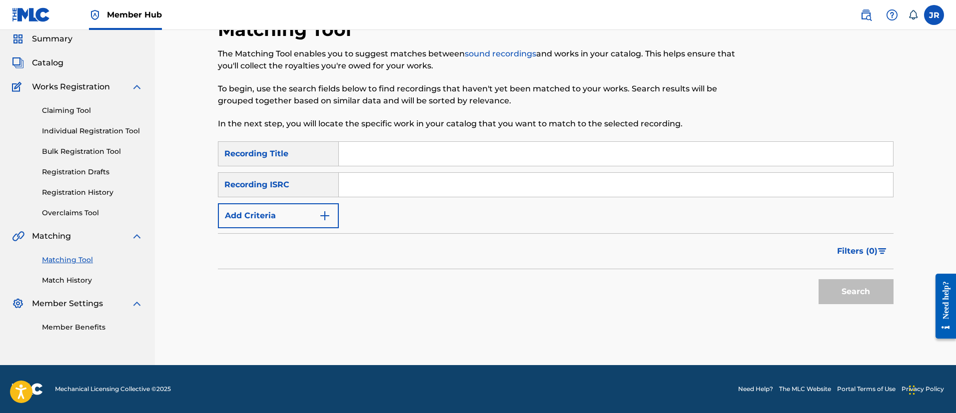
scroll to position [36, 0]
drag, startPoint x: 323, startPoint y: 164, endPoint x: 349, endPoint y: 185, distance: 33.8
click at [335, 177] on div "SearchWithCriteria758c666b-1593-46dd-9f34-8d2831f10015 Recording Title SearchWi…" at bounding box center [556, 184] width 676 height 87
click at [351, 185] on input "Search Form" at bounding box center [616, 185] width 554 height 24
paste input "USL4Q2077586"
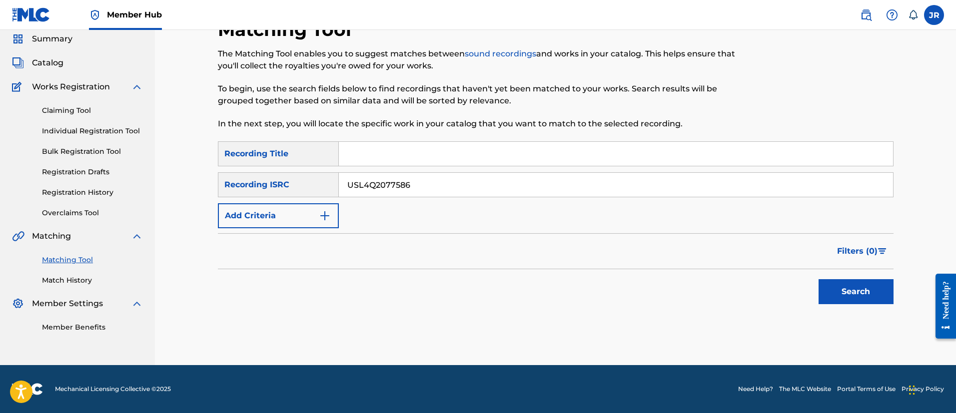
click at [818, 279] on button "Search" at bounding box center [855, 291] width 75 height 25
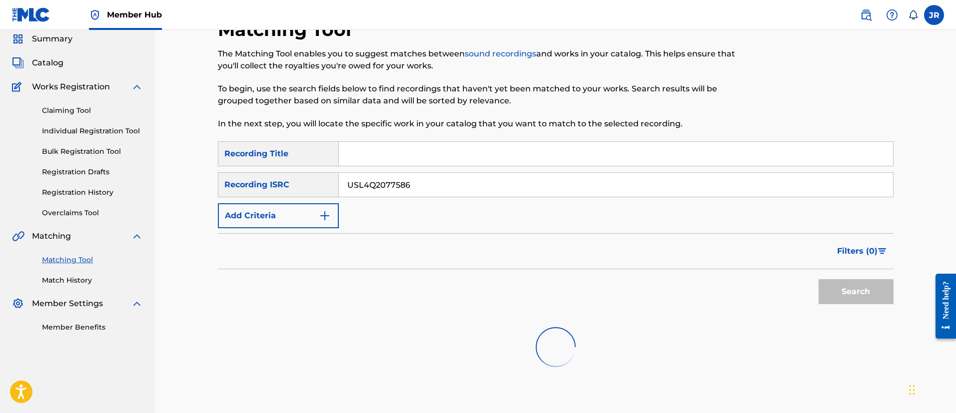
click at [610, 257] on div "Filters ( 0 )" at bounding box center [556, 251] width 676 height 36
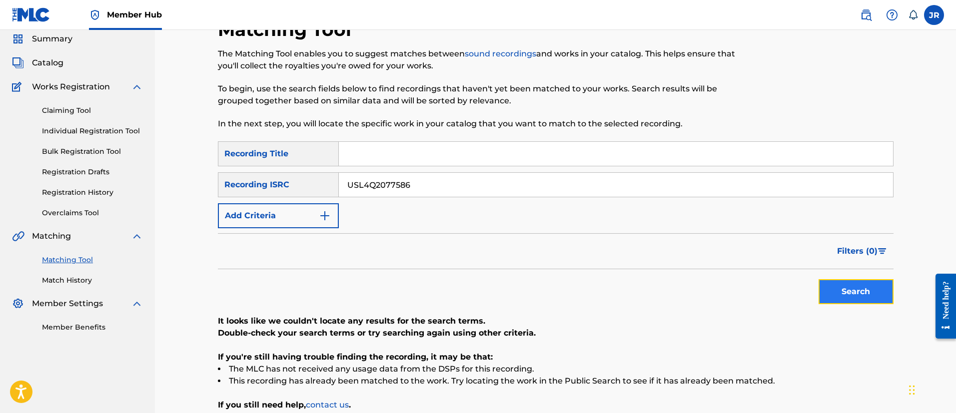
click at [863, 295] on button "Search" at bounding box center [855, 291] width 75 height 25
click at [420, 184] on input "USL4Q2077586" at bounding box center [616, 185] width 554 height 24
click at [420, 183] on input "USL4Q2077586" at bounding box center [616, 185] width 554 height 24
paste input "GBKPL2292072"
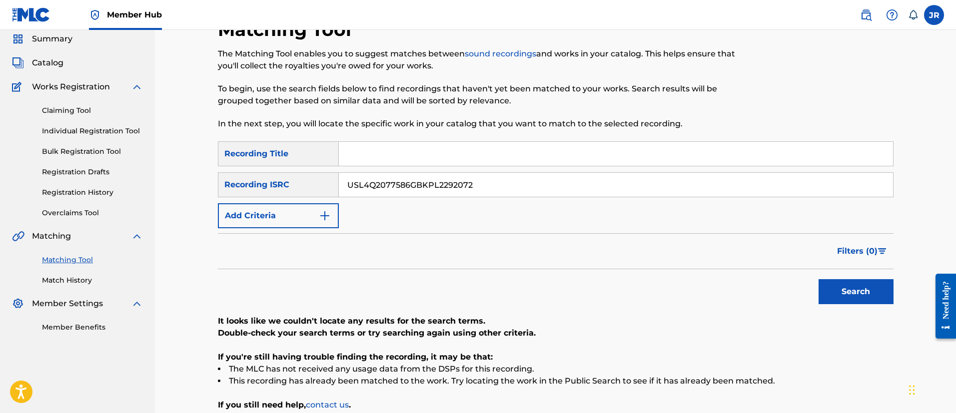
click at [818, 279] on button "Search" at bounding box center [855, 291] width 75 height 25
click at [387, 191] on input "USL4Q2077586GBKPL2292072" at bounding box center [616, 185] width 554 height 24
paste input "Search Form"
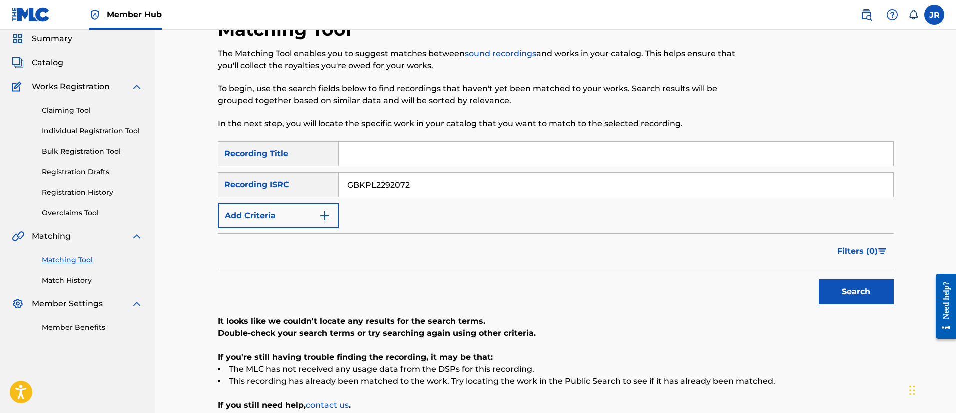
type input "GBKPL2292072"
click at [818, 279] on button "Search" at bounding box center [855, 291] width 75 height 25
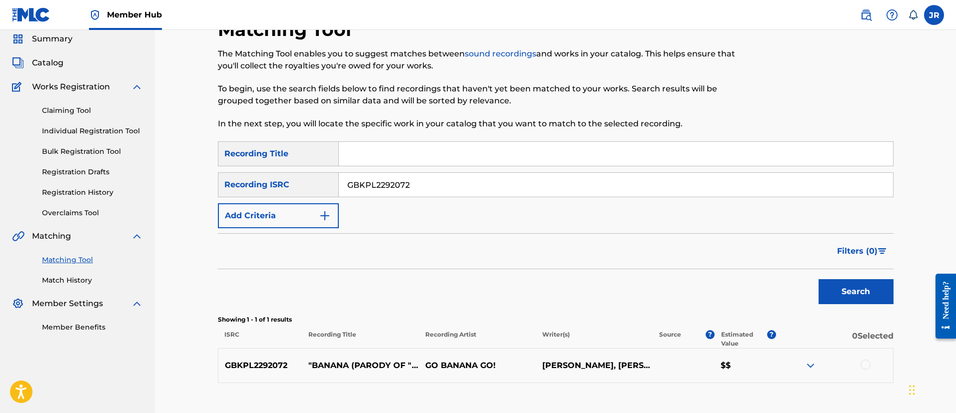
click at [445, 187] on input "GBKPL2292072" at bounding box center [616, 185] width 554 height 24
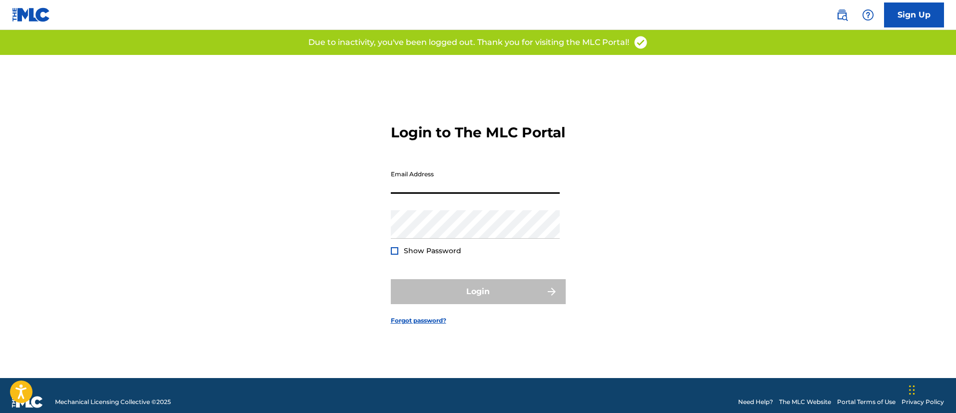
drag, startPoint x: 465, startPoint y: 202, endPoint x: 460, endPoint y: 202, distance: 5.5
click at [463, 202] on div "Email Address" at bounding box center [475, 187] width 169 height 45
click at [435, 194] on input "Email Address" at bounding box center [475, 179] width 169 height 28
type input "[PERSON_NAME][EMAIL_ADDRESS][PERSON_NAME][DOMAIN_NAME]"
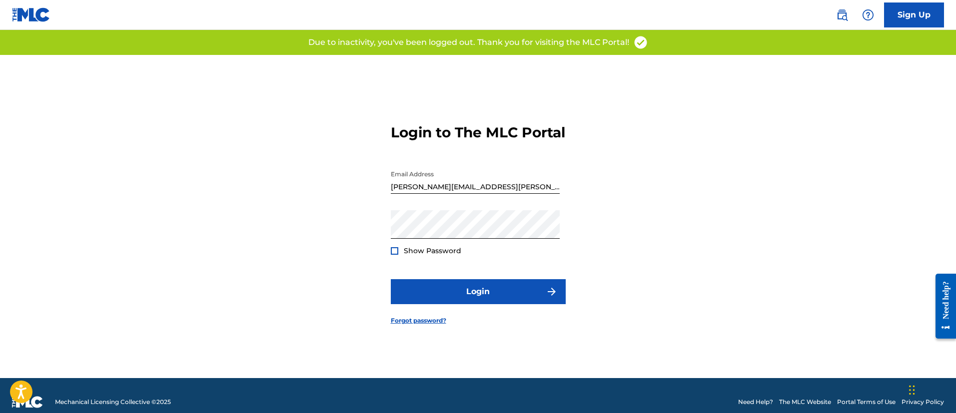
click at [394, 255] on div at bounding box center [394, 250] width 7 height 7
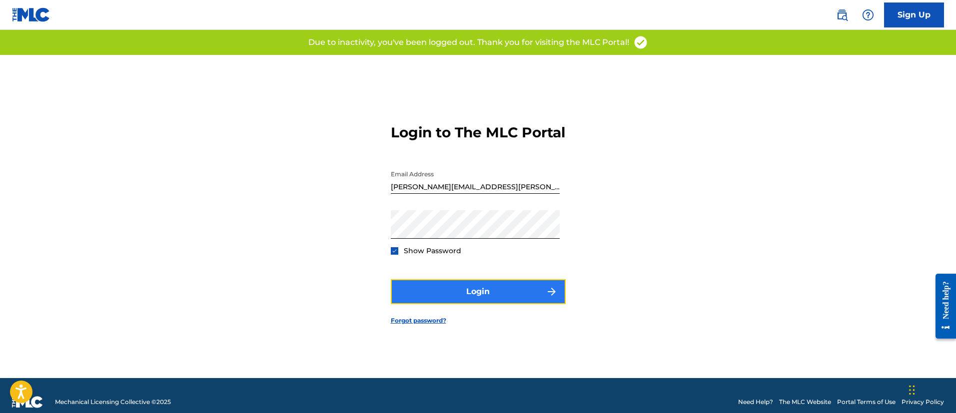
click at [424, 301] on button "Login" at bounding box center [478, 291] width 175 height 25
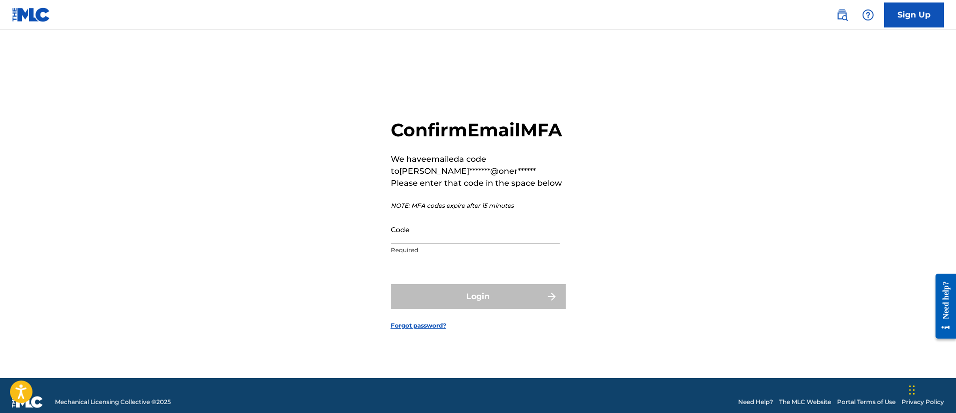
click at [528, 273] on form "Confirm Email MFA We have emailed a code to juan*******@oner****** Please enter…" at bounding box center [478, 216] width 175 height 323
click at [456, 244] on input "Code" at bounding box center [475, 229] width 169 height 28
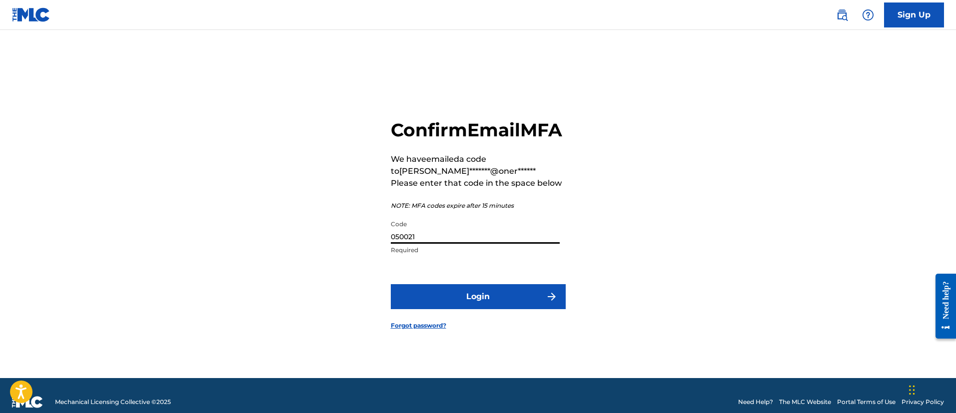
type input "050021"
click at [391, 284] on button "Login" at bounding box center [478, 296] width 175 height 25
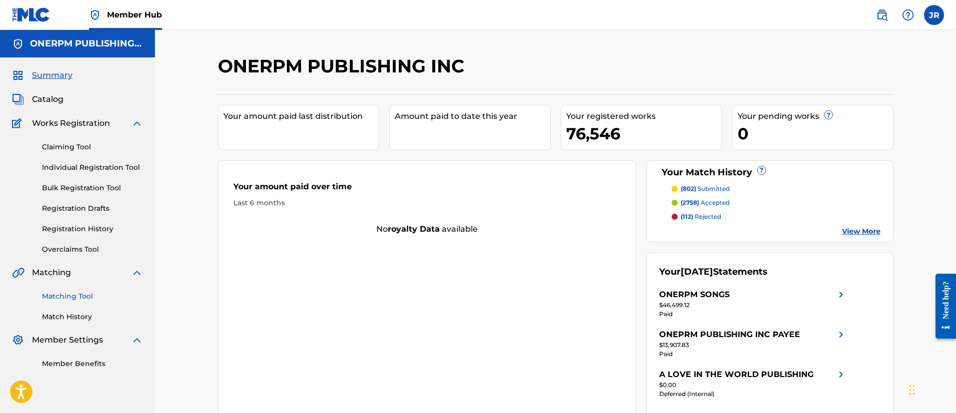
click at [83, 299] on link "Matching Tool" at bounding box center [92, 296] width 101 height 10
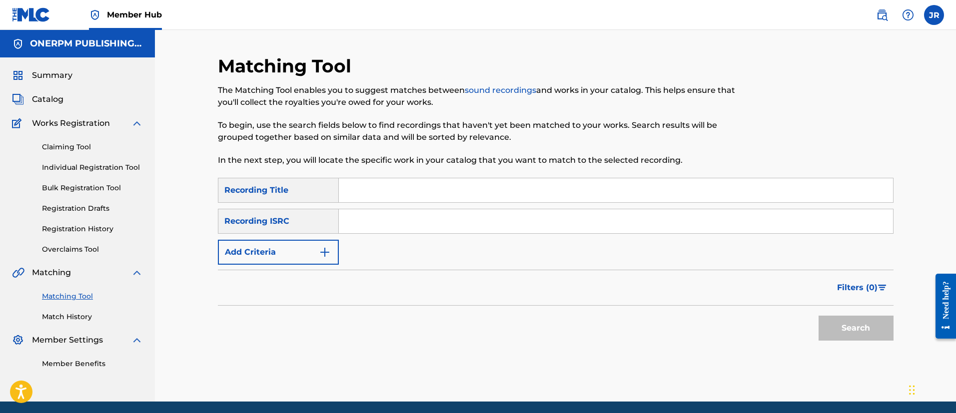
click at [365, 216] on input "Search Form" at bounding box center [616, 221] width 554 height 24
paste input "USHM81185995"
type input "USHM81185995"
click at [818, 316] on button "Search" at bounding box center [855, 328] width 75 height 25
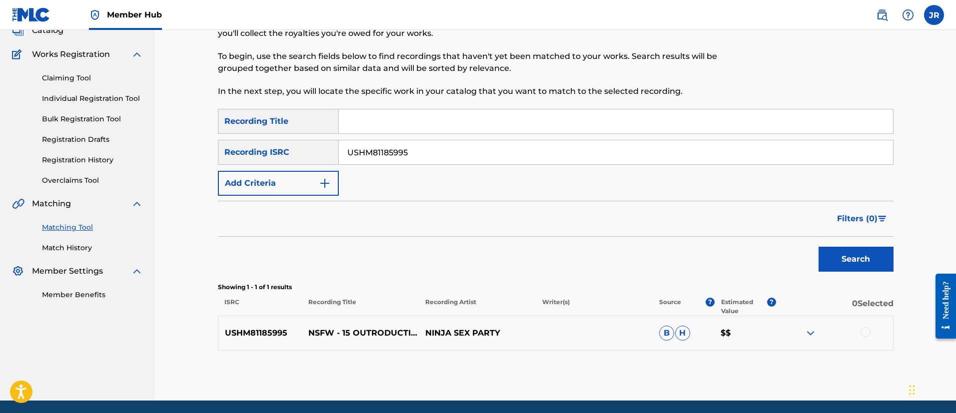
scroll to position [104, 0]
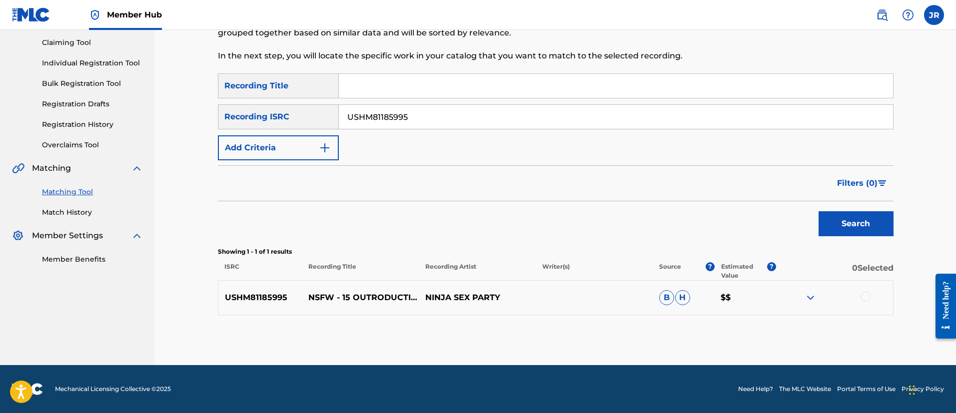
click at [874, 299] on div at bounding box center [834, 298] width 117 height 12
click at [868, 299] on div at bounding box center [834, 298] width 117 height 12
click at [867, 299] on div at bounding box center [865, 297] width 10 height 10
click at [683, 326] on button "Match 1 Group" at bounding box center [702, 331] width 110 height 25
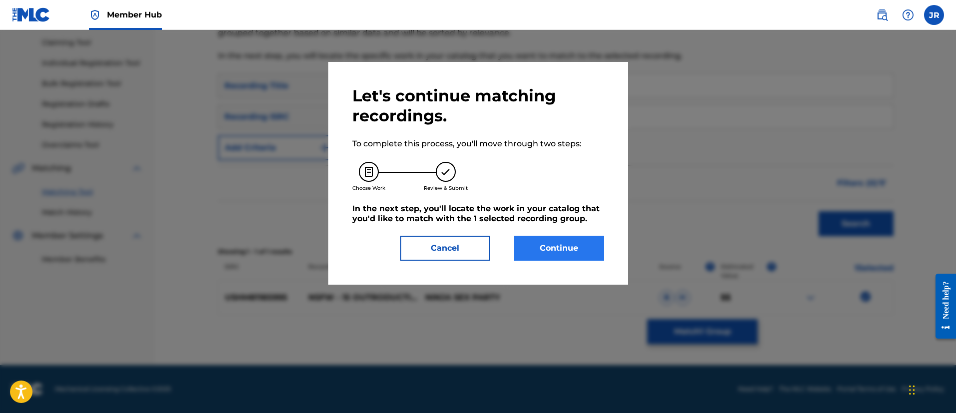
drag, startPoint x: 605, startPoint y: 244, endPoint x: 584, endPoint y: 247, distance: 21.3
click at [595, 246] on div "Let's continue matching recordings. To complete this process, you'll move throu…" at bounding box center [478, 173] width 300 height 223
click at [584, 247] on button "Continue" at bounding box center [559, 248] width 90 height 25
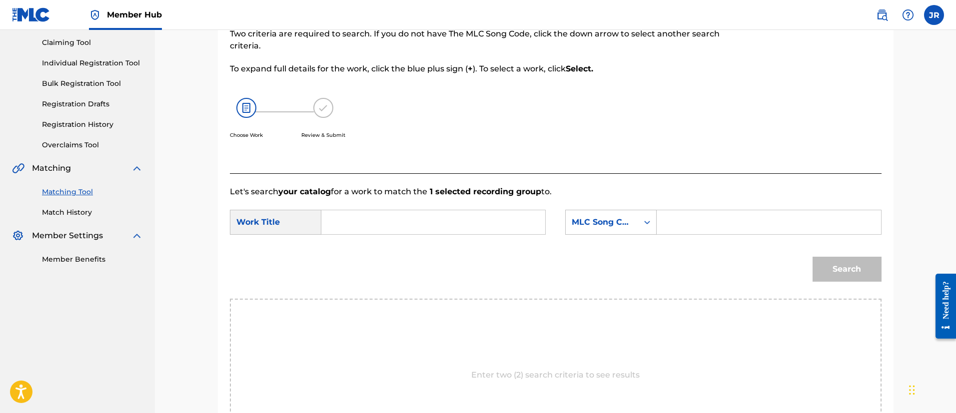
click at [675, 214] on input "Search Form" at bounding box center [768, 222] width 207 height 24
paste input "OD5PAL"
type input "OD5PAL"
click at [357, 204] on form "SearchWithCriteria3bf42387-a734-4aeb-b163-80342d8f8e34 Work Title SearchWithCri…" at bounding box center [556, 248] width 652 height 101
click at [361, 209] on form "SearchWithCriteria3bf42387-a734-4aeb-b163-80342d8f8e34 Work Title SearchWithCri…" at bounding box center [556, 248] width 652 height 101
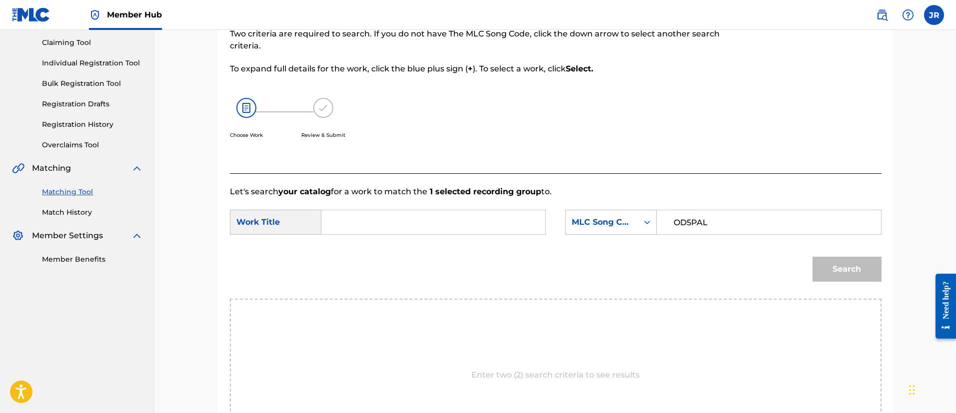
click at [359, 211] on input "Search Form" at bounding box center [433, 222] width 207 height 24
paste input "Outroduction"
click at [812, 257] on button "Search" at bounding box center [846, 269] width 69 height 25
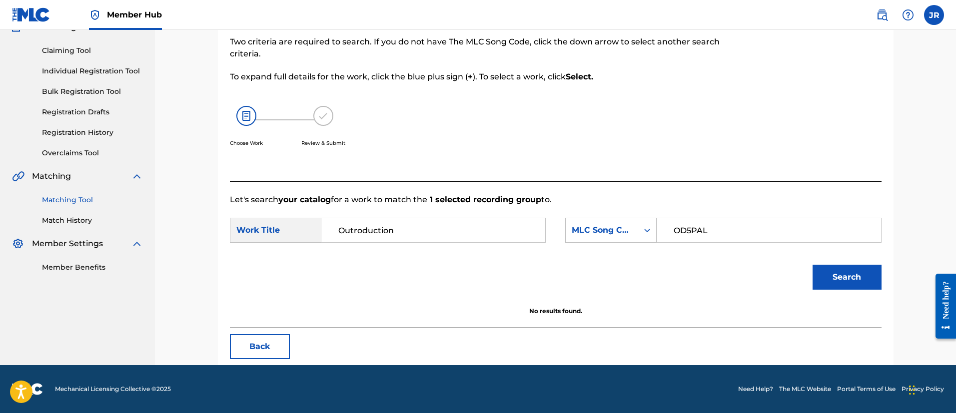
scroll to position [96, 0]
click at [771, 280] on div "Search" at bounding box center [556, 281] width 652 height 52
click at [798, 271] on div "Search" at bounding box center [556, 281] width 652 height 52
drag, startPoint x: 808, startPoint y: 274, endPoint x: 836, endPoint y: 276, distance: 28.1
click at [828, 274] on div "Search" at bounding box center [844, 275] width 74 height 40
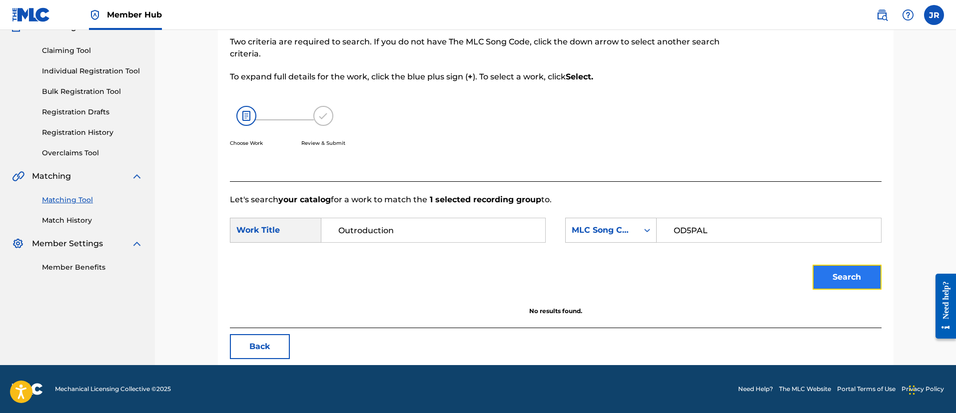
click at [837, 277] on button "Search" at bounding box center [846, 277] width 69 height 25
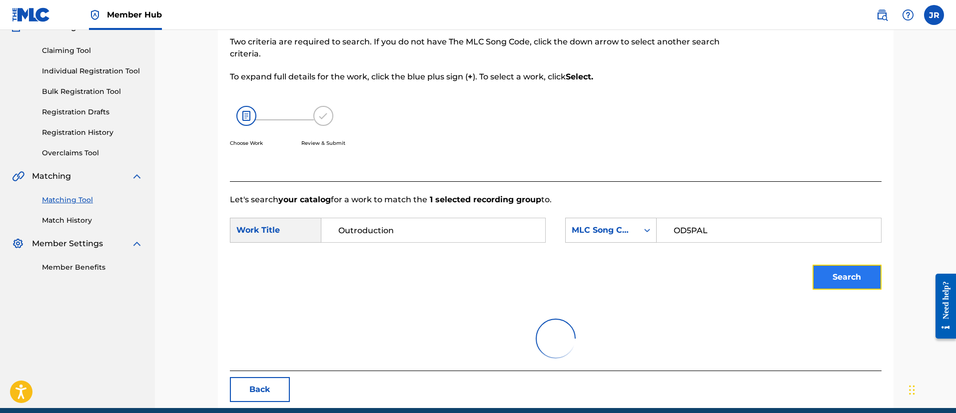
click at [837, 277] on button "Search" at bounding box center [846, 277] width 69 height 25
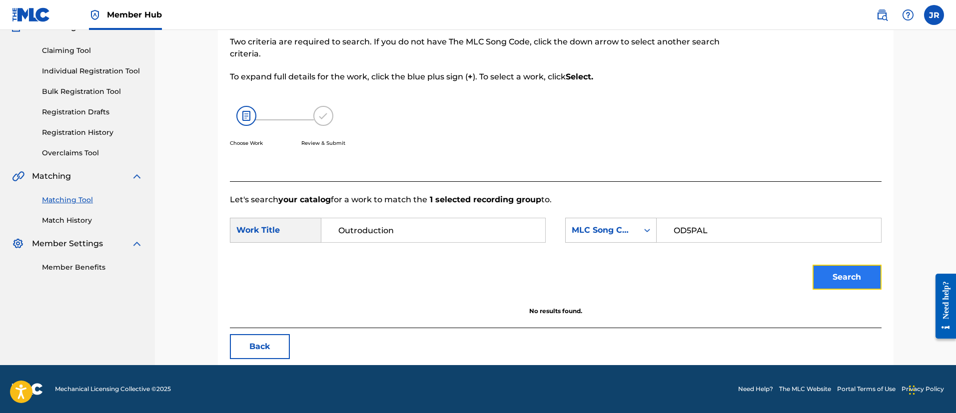
click at [837, 277] on button "Search" at bounding box center [846, 277] width 69 height 25
click at [836, 277] on button "Search" at bounding box center [846, 277] width 69 height 25
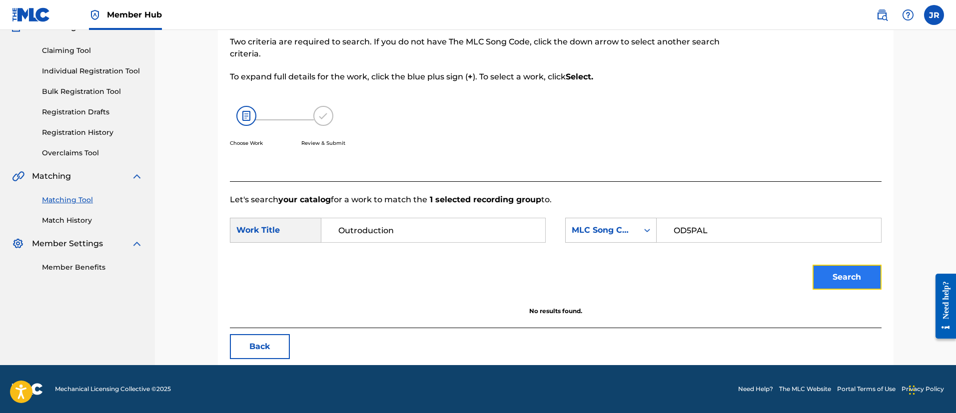
click at [836, 277] on button "Search" at bounding box center [846, 277] width 69 height 25
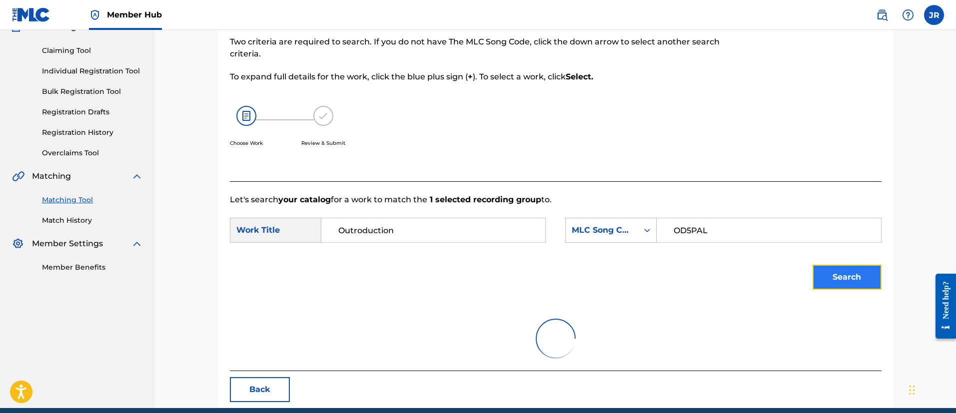
click at [836, 277] on button "Search" at bounding box center [846, 277] width 69 height 25
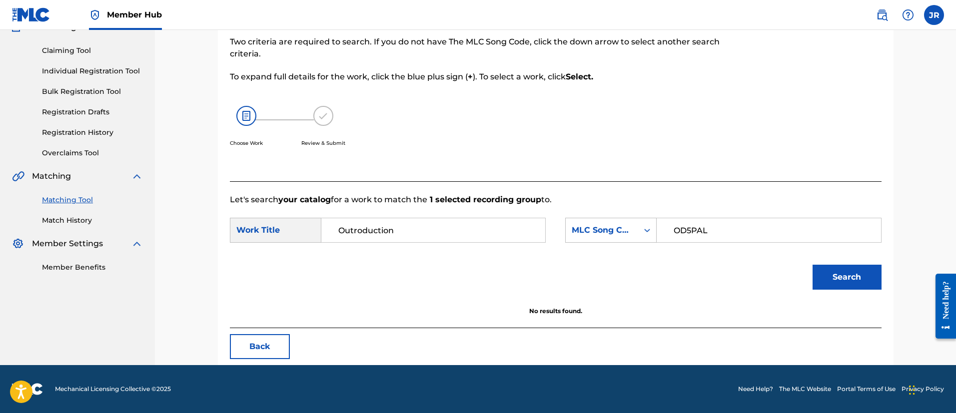
click at [468, 227] on input "Outroduction" at bounding box center [433, 230] width 207 height 24
type input "Outroduct"
drag, startPoint x: 697, startPoint y: 223, endPoint x: 697, endPoint y: 230, distance: 7.0
click at [697, 227] on input "OD5PAL" at bounding box center [768, 230] width 207 height 24
click at [699, 231] on input "OD5PAL" at bounding box center [768, 230] width 207 height 24
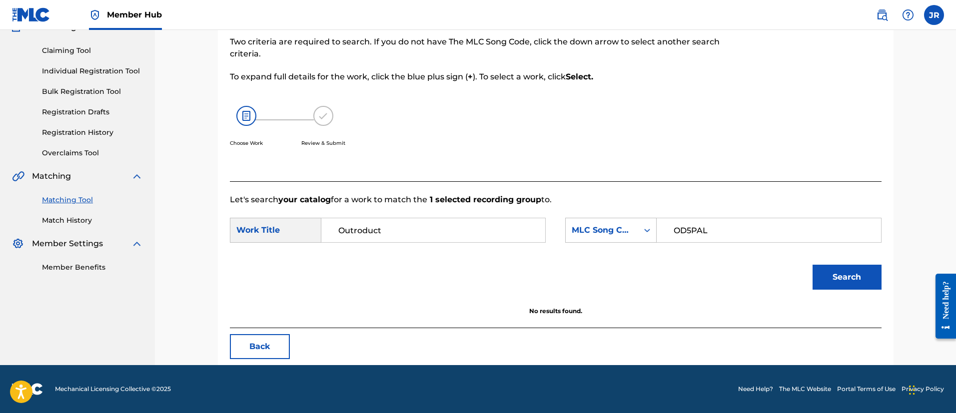
click at [699, 231] on input "OD5PAL" at bounding box center [768, 230] width 207 height 24
paste input "V7PB7"
type input "OV7PB7"
click at [812, 265] on button "Search" at bounding box center [846, 277] width 69 height 25
click at [835, 288] on button "Search" at bounding box center [846, 277] width 69 height 25
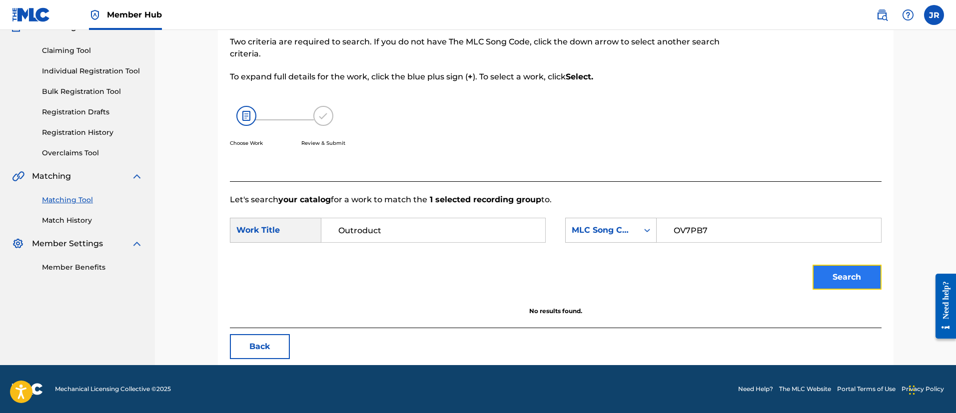
click at [835, 287] on button "Search" at bounding box center [846, 277] width 69 height 25
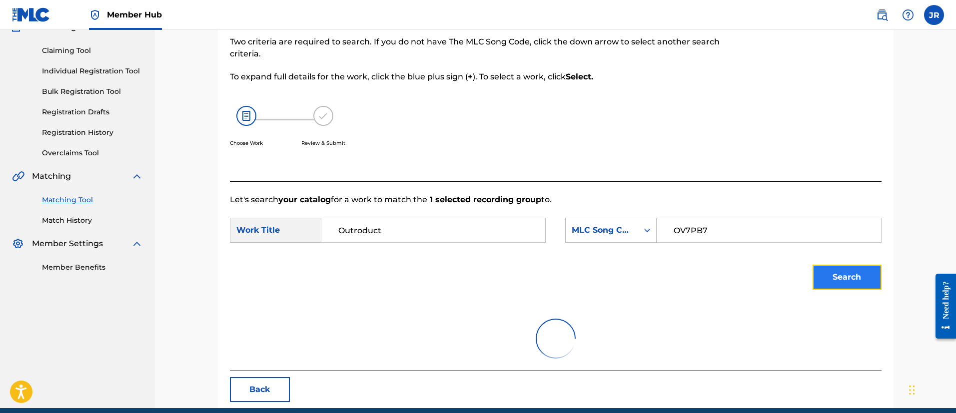
click at [835, 286] on button "Search" at bounding box center [846, 277] width 69 height 25
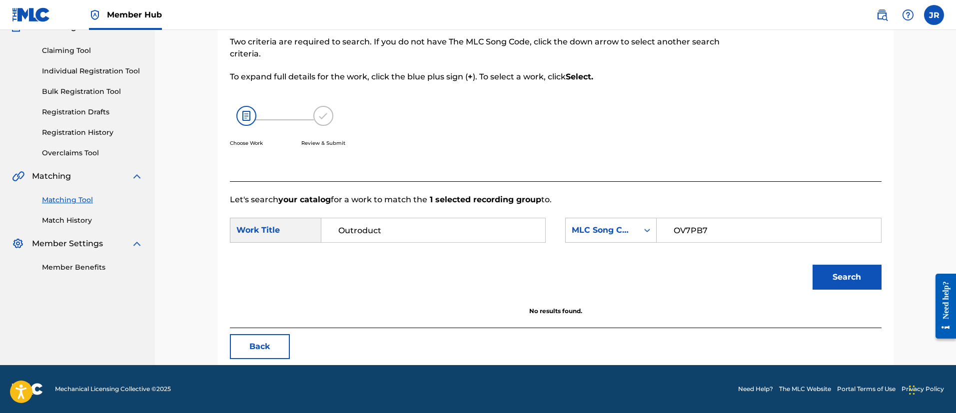
drag, startPoint x: 395, startPoint y: 241, endPoint x: 386, endPoint y: 237, distance: 9.4
click at [389, 239] on input "Outroduct" at bounding box center [433, 230] width 207 height 24
click at [357, 252] on strong "outroduct" at bounding box center [358, 252] width 41 height 9
type input "outroduction"
click at [835, 271] on button "Search" at bounding box center [846, 277] width 69 height 25
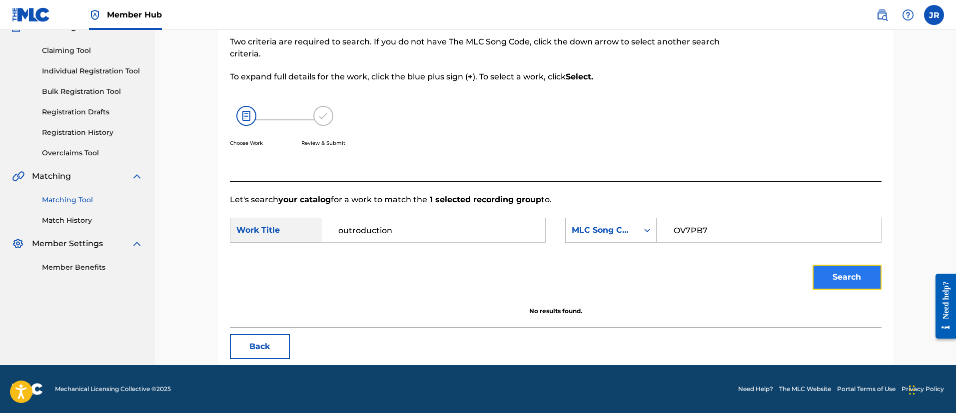
click at [828, 271] on button "Search" at bounding box center [846, 277] width 69 height 25
click at [419, 242] on div "outroduction" at bounding box center [433, 230] width 224 height 25
click at [862, 281] on button "Search" at bounding box center [846, 277] width 69 height 25
click at [250, 348] on button "Back" at bounding box center [260, 346] width 60 height 25
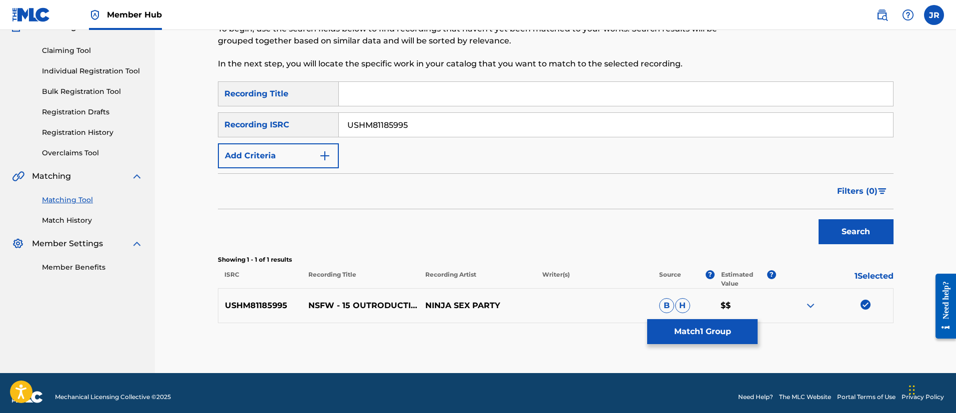
click at [437, 123] on input "USHM81185995" at bounding box center [616, 125] width 554 height 24
paste input "USHM91496750"
click at [818, 219] on button "Search" at bounding box center [855, 231] width 75 height 25
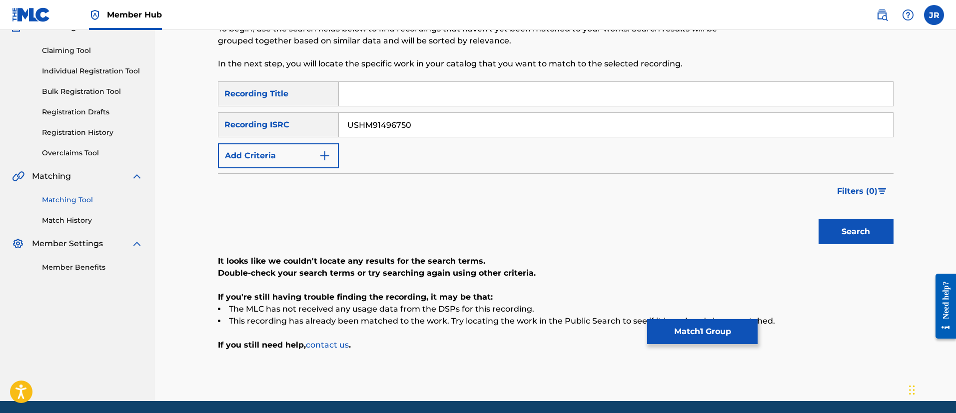
click at [441, 110] on div "SearchWithCriteriab37ee9c0-b117-47c1-9a4b-868edca42c34 Recording Title SearchWi…" at bounding box center [556, 124] width 676 height 87
click at [426, 117] on input "USHM91496750" at bounding box center [616, 125] width 554 height 24
paste input "Search Form"
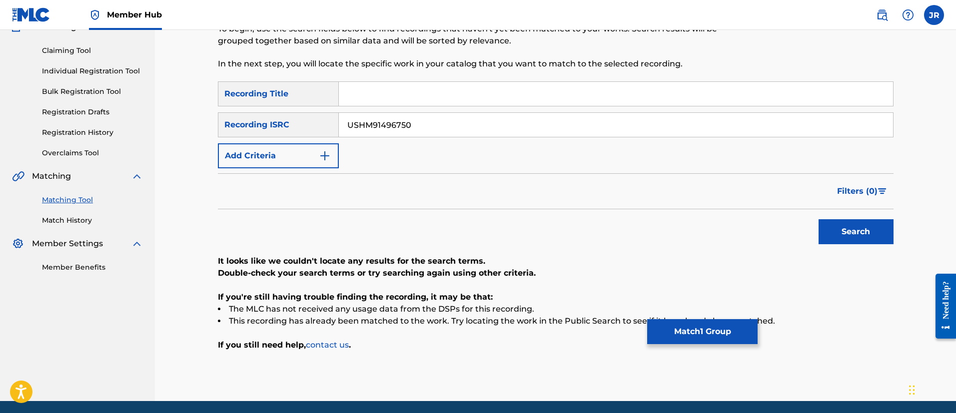
type input "USHM91496750"
click at [818, 219] on button "Search" at bounding box center [855, 231] width 75 height 25
click at [356, 94] on input "Search Form" at bounding box center [616, 94] width 554 height 24
paste input "The Hero of Rhyme"
type input "The Hero of Rhyme"
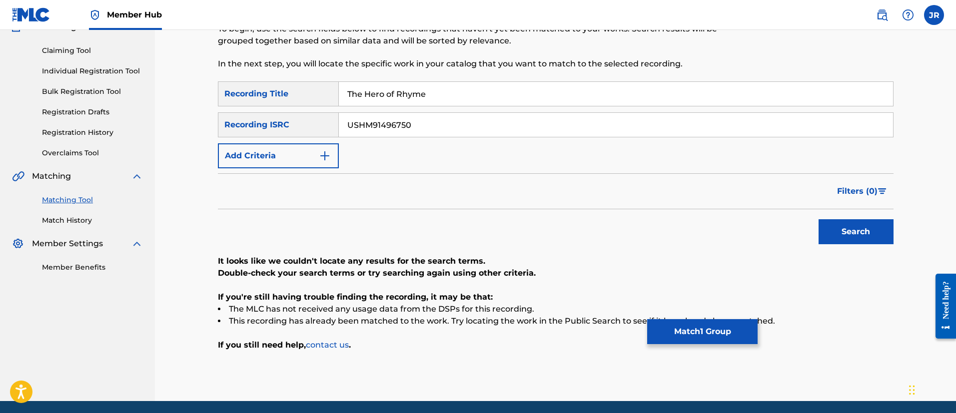
click at [368, 126] on input "USHM91496750" at bounding box center [616, 125] width 554 height 24
click at [355, 122] on input "USHM91496750" at bounding box center [616, 125] width 554 height 24
click at [364, 123] on input "USHM91496750" at bounding box center [616, 125] width 554 height 24
type input "USHM91496750"
click at [818, 219] on button "Search" at bounding box center [855, 231] width 75 height 25
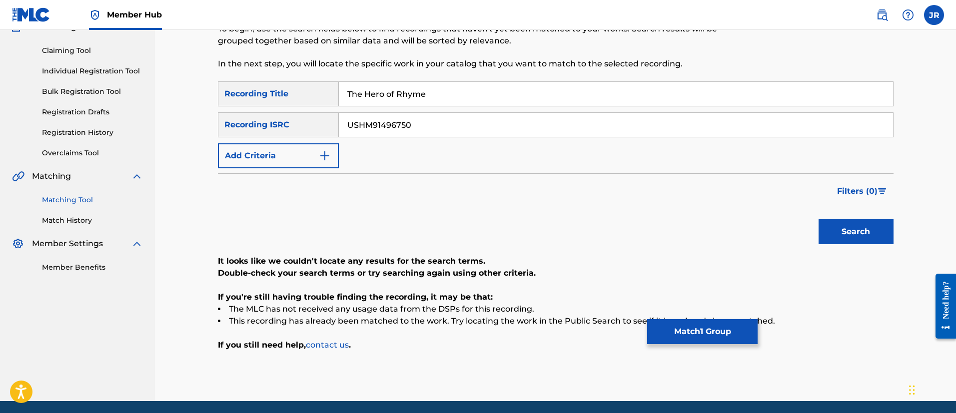
click at [402, 94] on input "The Hero of Rhyme" at bounding box center [616, 94] width 554 height 24
click at [66, 222] on link "Match History" at bounding box center [92, 220] width 101 height 10
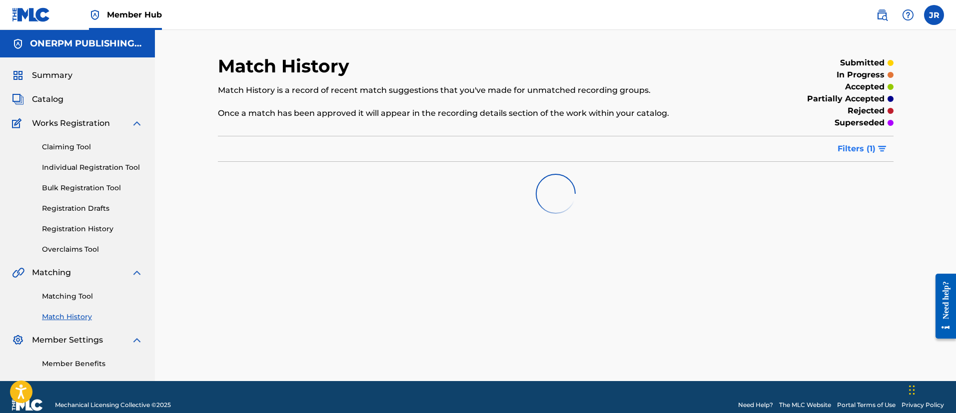
click at [884, 146] on img "submit" at bounding box center [882, 149] width 8 height 6
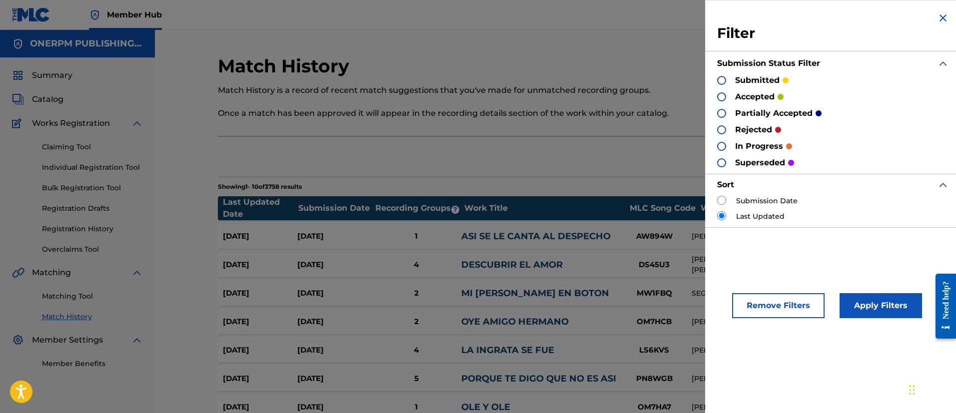
click at [524, 155] on div "Export" at bounding box center [556, 156] width 676 height 25
click at [939, 11] on div "Filter Submission Status Filter submitted accepted partially accepted rejected …" at bounding box center [833, 119] width 256 height 239
click at [944, 15] on img at bounding box center [943, 18] width 12 height 12
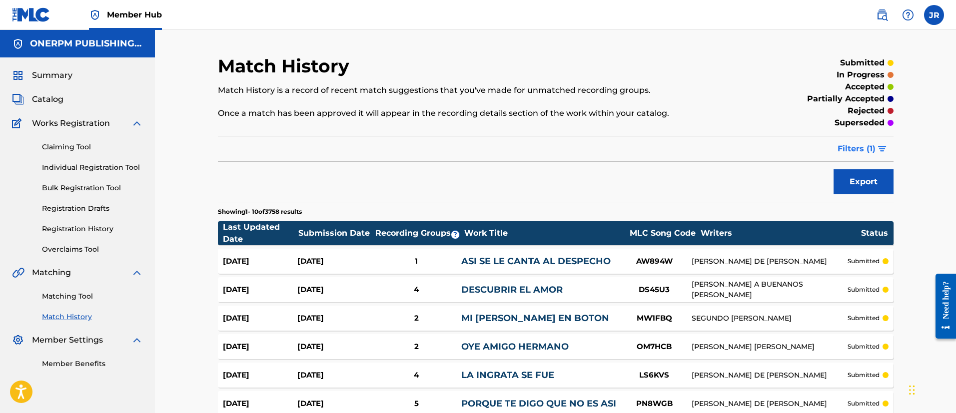
click at [866, 150] on span "Filters ( 1 )" at bounding box center [856, 149] width 38 height 12
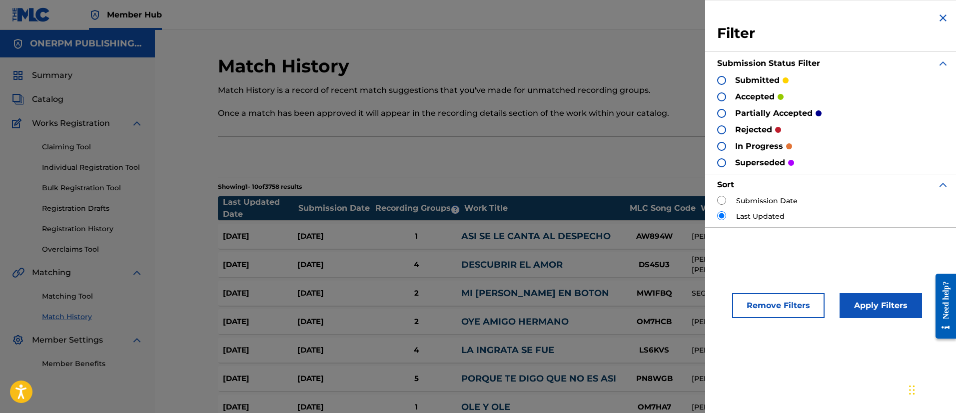
click at [722, 202] on input "radio" at bounding box center [721, 200] width 9 height 9
radio input "true"
click at [862, 308] on button "Apply Filters" at bounding box center [880, 305] width 82 height 25
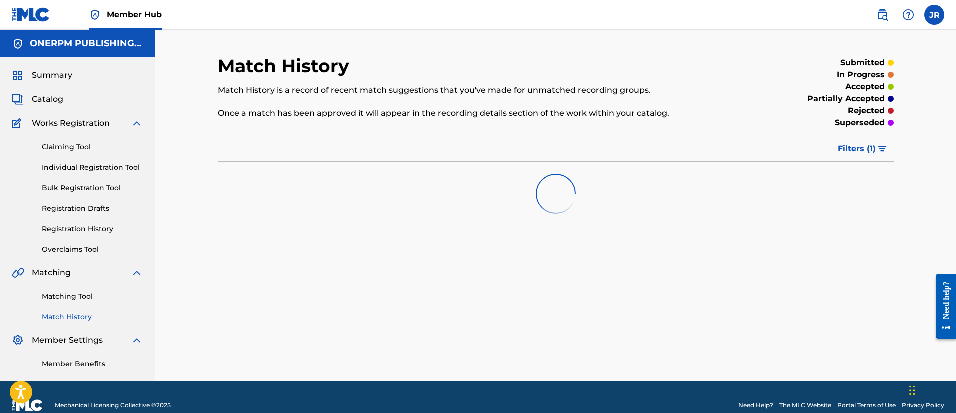
click at [866, 156] on button "Filters ( 1 )" at bounding box center [862, 148] width 62 height 25
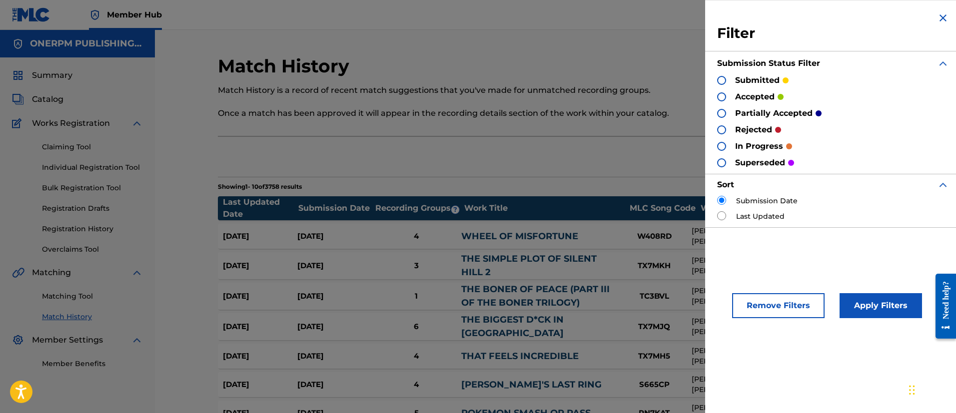
click at [719, 202] on input "radio" at bounding box center [721, 200] width 9 height 9
click at [723, 199] on input "radio" at bounding box center [721, 200] width 9 height 9
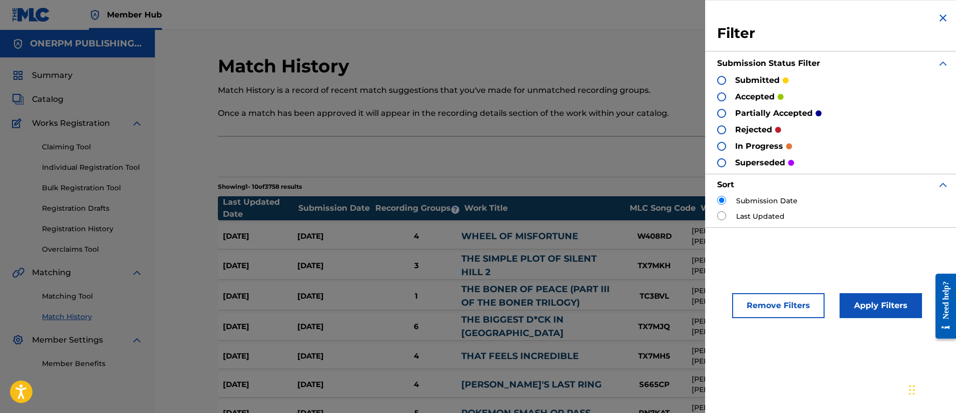
click at [723, 199] on input "radio" at bounding box center [721, 200] width 9 height 9
click at [722, 199] on input "radio" at bounding box center [721, 200] width 9 height 9
click at [608, 133] on div "Match History Match History is a record of recent match suggestions that you've…" at bounding box center [556, 310] width 676 height 510
click at [945, 19] on div "Filter Submission Status Filter submitted accepted partially accepted rejected …" at bounding box center [833, 119] width 256 height 239
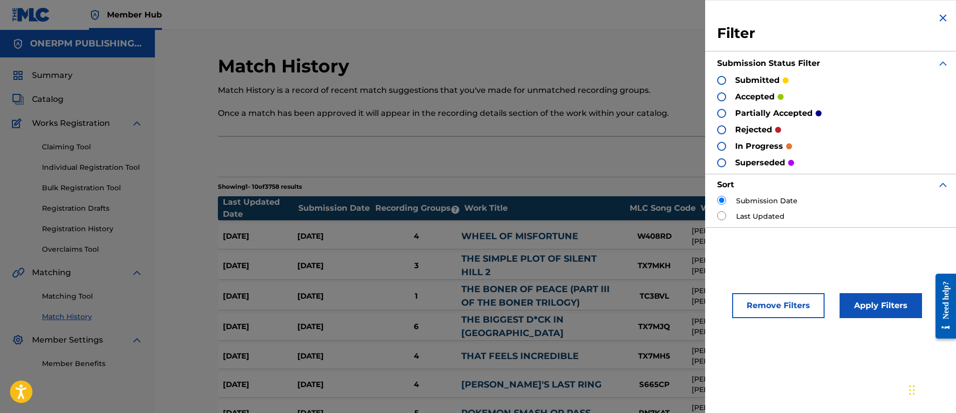
click at [941, 21] on img at bounding box center [943, 18] width 12 height 12
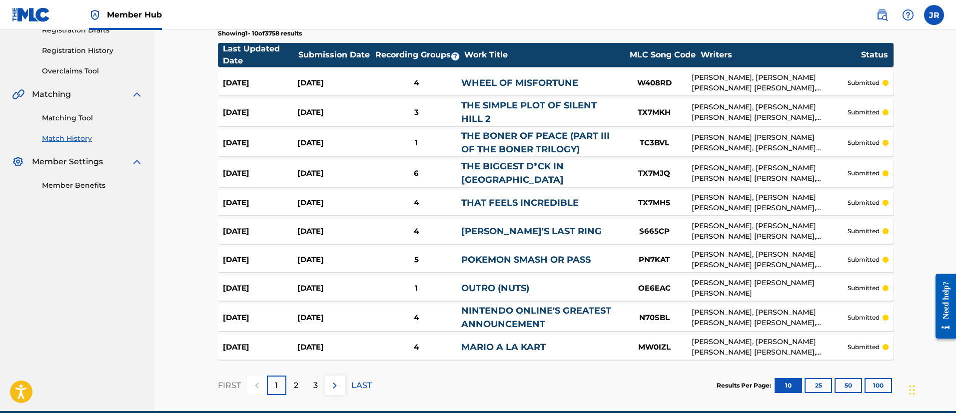
scroll to position [222, 0]
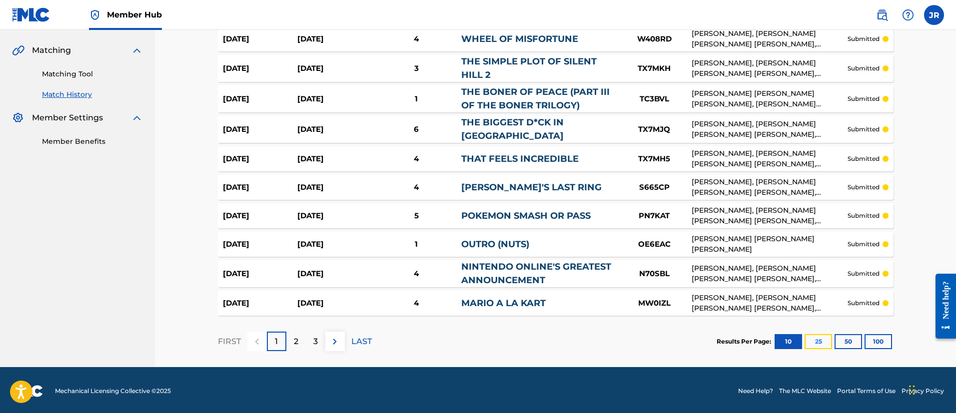
click at [821, 335] on button "25" at bounding box center [817, 341] width 27 height 15
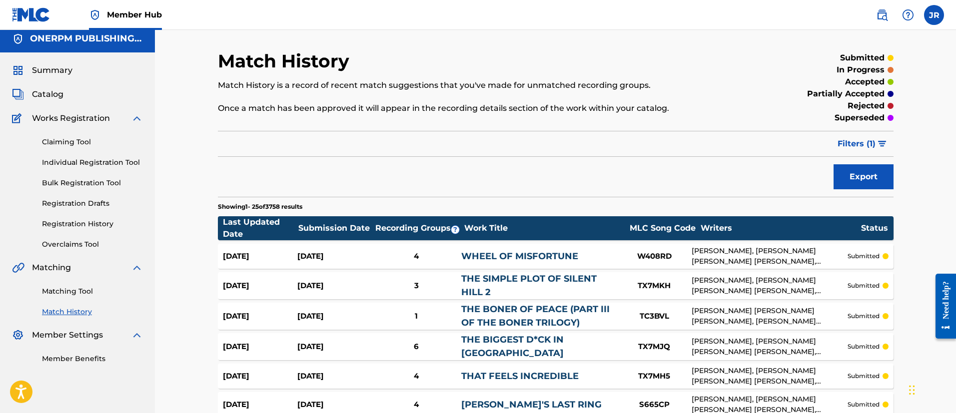
scroll to position [0, 0]
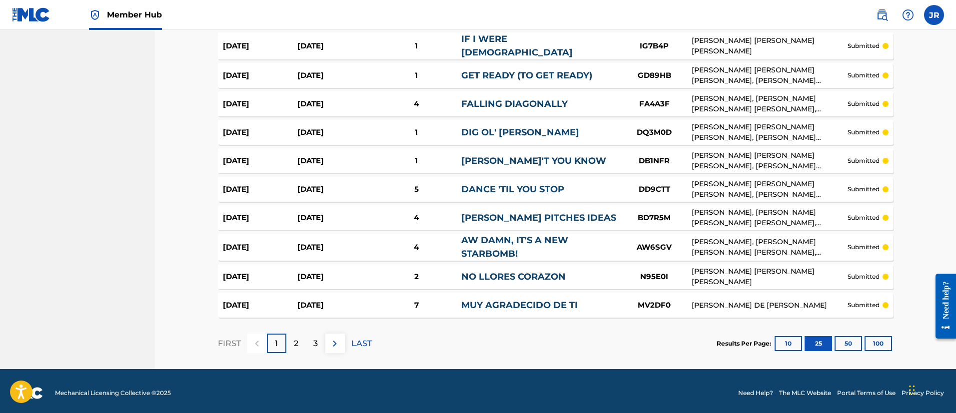
click at [269, 342] on div "1" at bounding box center [276, 343] width 19 height 19
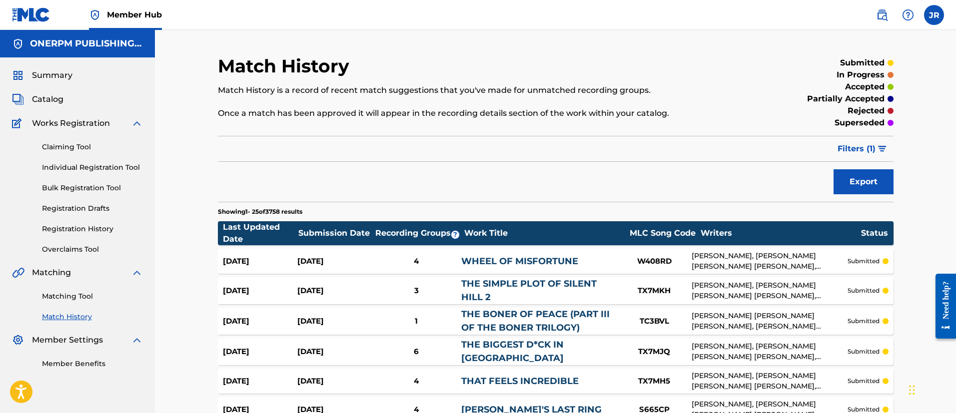
click at [559, 169] on div "Export" at bounding box center [556, 181] width 676 height 25
click at [82, 299] on link "Matching Tool" at bounding box center [92, 296] width 101 height 10
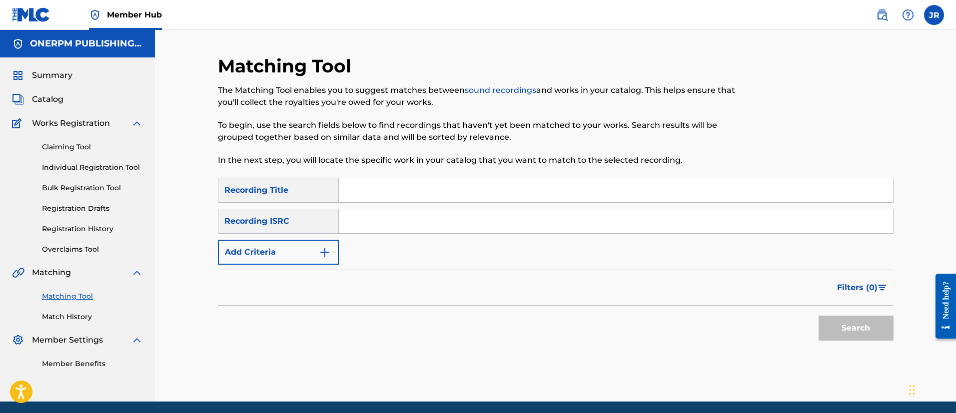
click at [684, 140] on p "To begin, use the search fields below to find recordings that haven't yet been …" at bounding box center [478, 131] width 520 height 24
click at [376, 202] on div "Search Form" at bounding box center [616, 190] width 555 height 25
click at [376, 205] on div "SearchWithCriteriab37ee9c0-b117-47c1-9a4b-868edca42c34 Recording Title SearchWi…" at bounding box center [556, 221] width 676 height 87
click at [376, 211] on input "Search Form" at bounding box center [616, 221] width 554 height 24
paste input "GBKPL2292072"
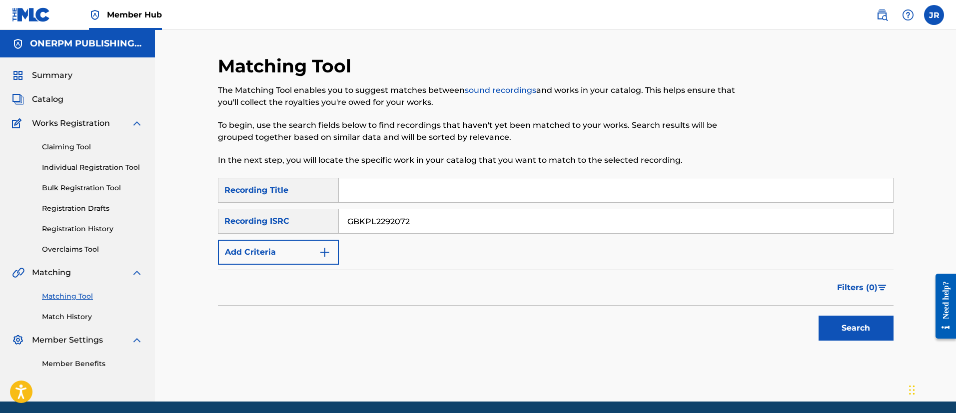
type input "GBKPL2292072"
click at [818, 316] on button "Search" at bounding box center [855, 328] width 75 height 25
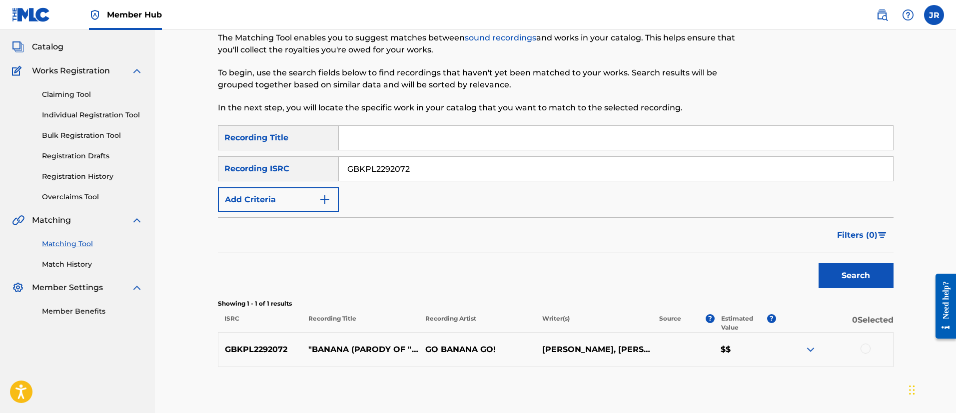
scroll to position [104, 0]
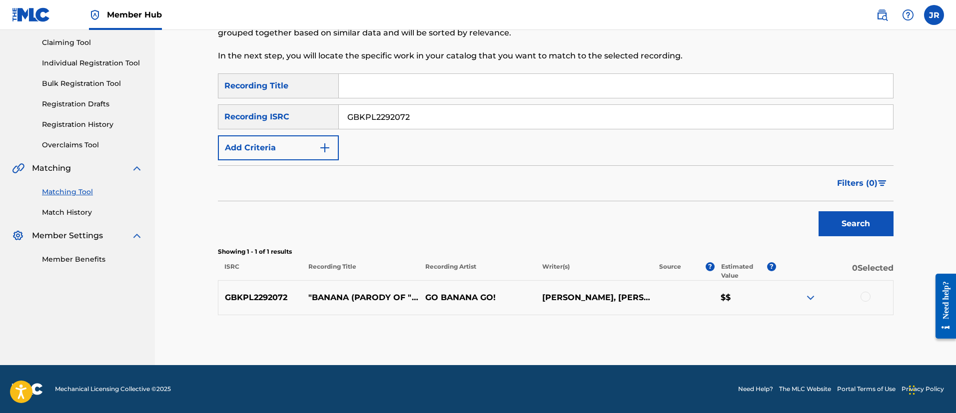
drag, startPoint x: 846, startPoint y: 306, endPoint x: 870, endPoint y: 304, distance: 24.1
click at [850, 306] on div "GBKPL2292072 "BANANA (PARODY OF ""ROSANNA"" BY TOTO)" GO BANANA GO! BRIAN WECHT…" at bounding box center [556, 297] width 676 height 35
click at [865, 303] on div at bounding box center [834, 298] width 117 height 12
click at [868, 295] on div at bounding box center [865, 297] width 10 height 10
click at [755, 342] on button "Match 1 Group" at bounding box center [702, 331] width 110 height 25
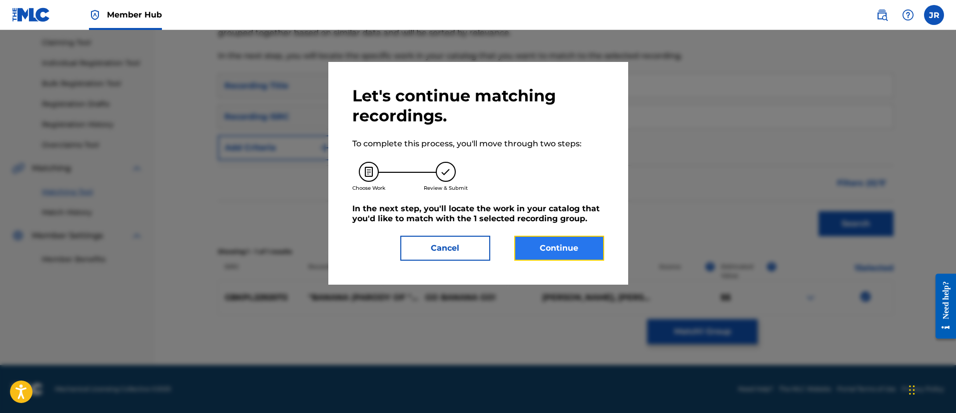
click at [576, 243] on button "Continue" at bounding box center [559, 248] width 90 height 25
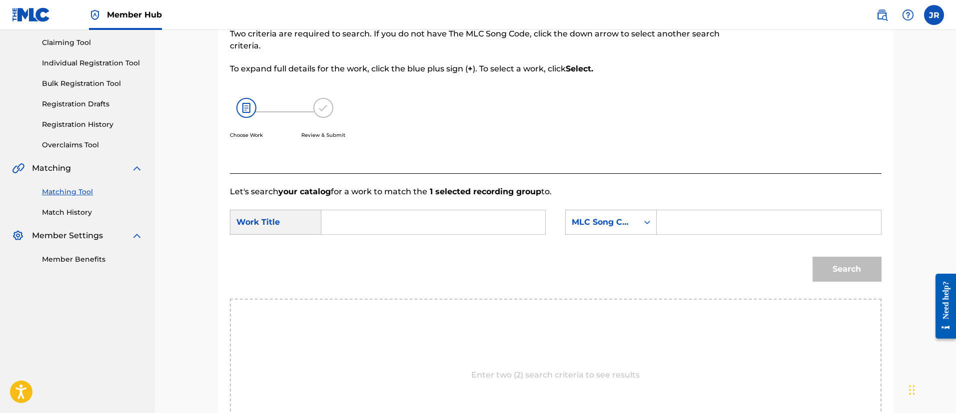
click at [686, 205] on form "SearchWithCriteria3bf42387-a734-4aeb-b163-80342d8f8e34 Work Title SearchWithCri…" at bounding box center [556, 248] width 652 height 101
click at [688, 225] on input "Search Form" at bounding box center [768, 222] width 207 height 24
paste input "BD2Z4C"
type input "BD2Z4C"
drag, startPoint x: 456, startPoint y: 204, endPoint x: 407, endPoint y: 218, distance: 50.4
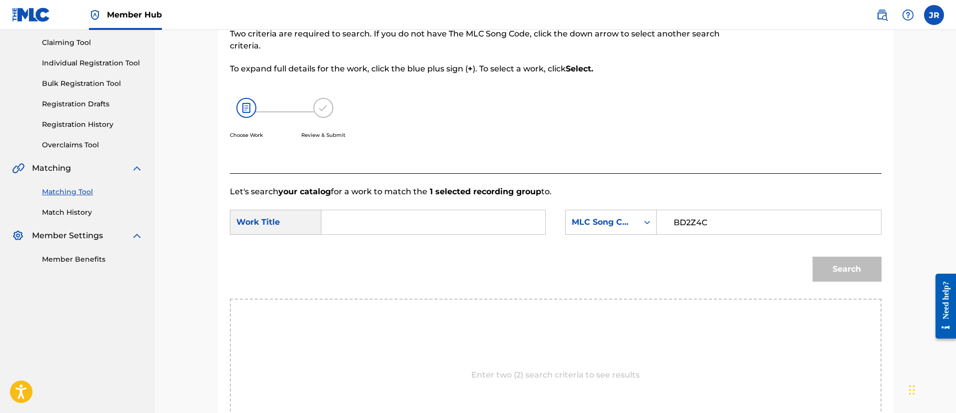
click at [446, 206] on form "SearchWithCriteria3bf42387-a734-4aeb-b163-80342d8f8e34 Work Title SearchWithCri…" at bounding box center [556, 248] width 652 height 101
click at [403, 220] on input "Search Form" at bounding box center [433, 222] width 207 height 24
paste input "BANANA (PARODY OF "ROSANNA" BY TOTO)"
type input "BANANA (PARODY OF "ROSANNA" BY TOTO)"
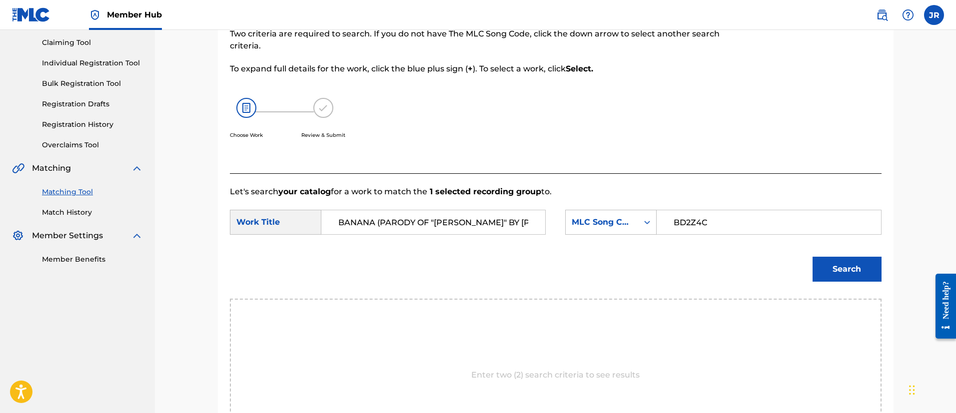
click at [812, 257] on button "Search" at bounding box center [846, 269] width 69 height 25
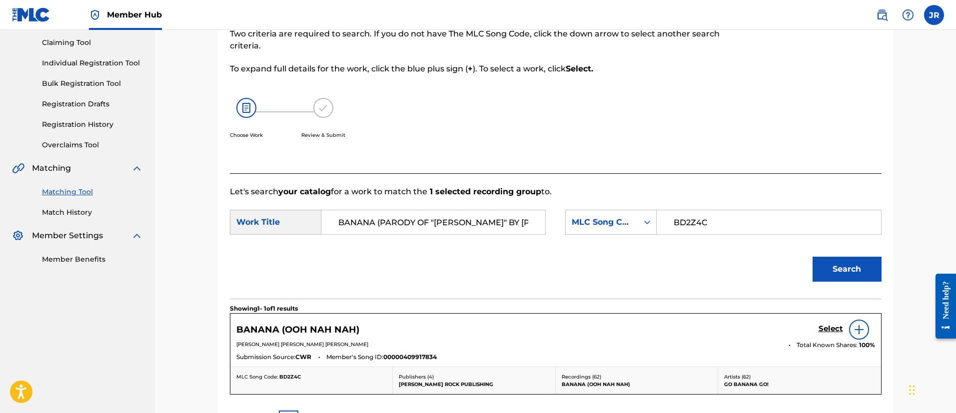
click at [626, 269] on div "Search" at bounding box center [556, 273] width 652 height 52
click at [817, 329] on div "BANANA (OOH NAH NAH) Select" at bounding box center [555, 330] width 639 height 20
click at [823, 328] on h5 "Select" at bounding box center [830, 328] width 24 height 9
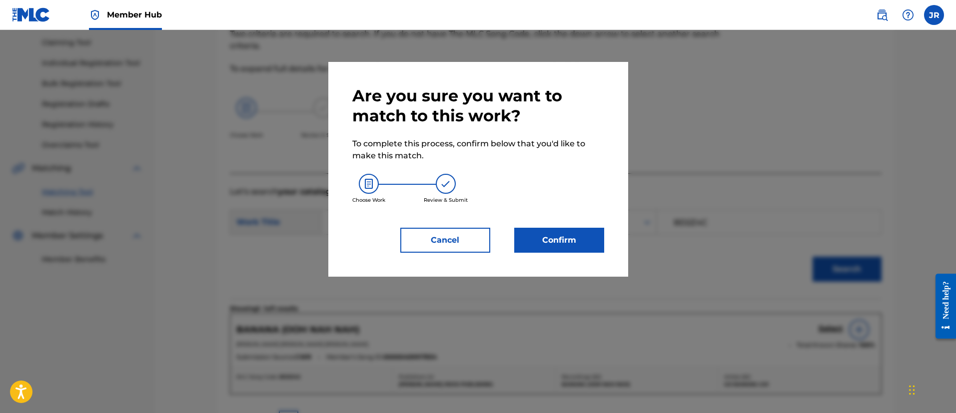
click at [587, 254] on div "Are you sure you want to match to this work? To complete this process, confirm …" at bounding box center [478, 169] width 300 height 215
click at [563, 239] on button "Confirm" at bounding box center [559, 240] width 90 height 25
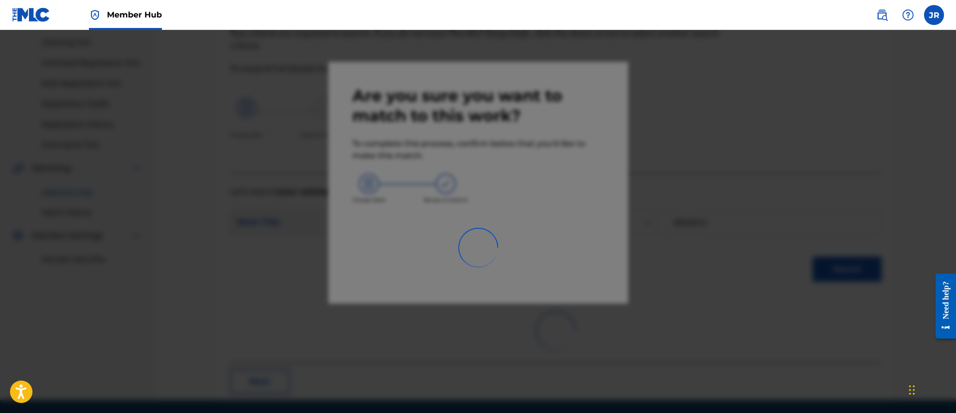
scroll to position [37, 0]
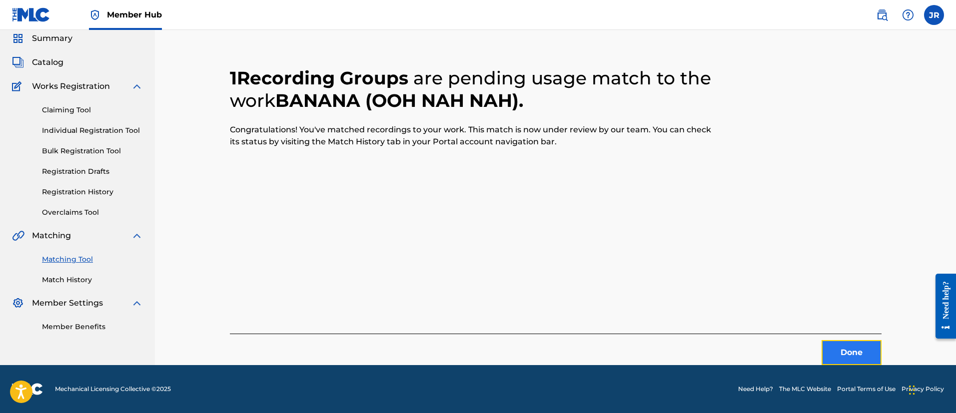
click at [854, 348] on button "Done" at bounding box center [851, 352] width 60 height 25
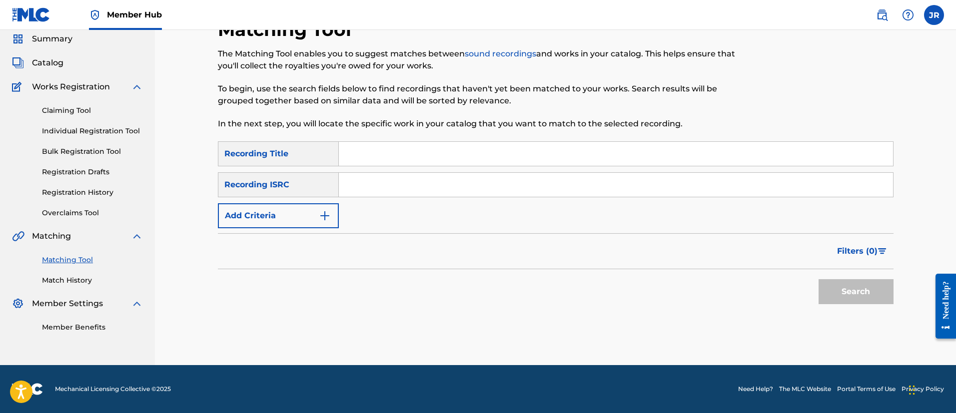
scroll to position [36, 0]
click at [484, 291] on div "Search" at bounding box center [556, 289] width 676 height 40
click at [425, 179] on input "Search Form" at bounding box center [616, 185] width 554 height 24
paste input "GBKPL2292083"
click at [818, 279] on button "Search" at bounding box center [855, 291] width 75 height 25
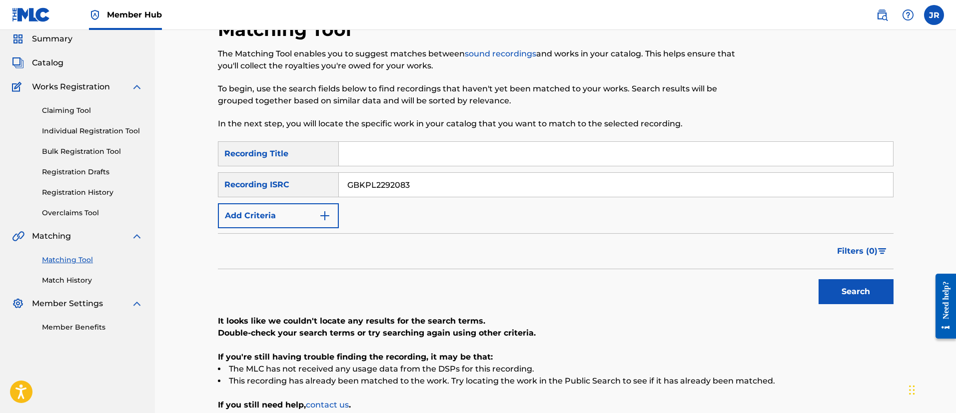
click at [818, 279] on button "Search" at bounding box center [855, 291] width 75 height 25
drag, startPoint x: 403, startPoint y: 203, endPoint x: 409, endPoint y: 197, distance: 8.5
click at [403, 203] on div "SearchWithCriteriab37ee9c0-b117-47c1-9a4b-868edca42c34 Recording Title SearchWi…" at bounding box center [556, 184] width 676 height 87
click at [411, 187] on input "GBKPL2292083" at bounding box center [616, 185] width 554 height 24
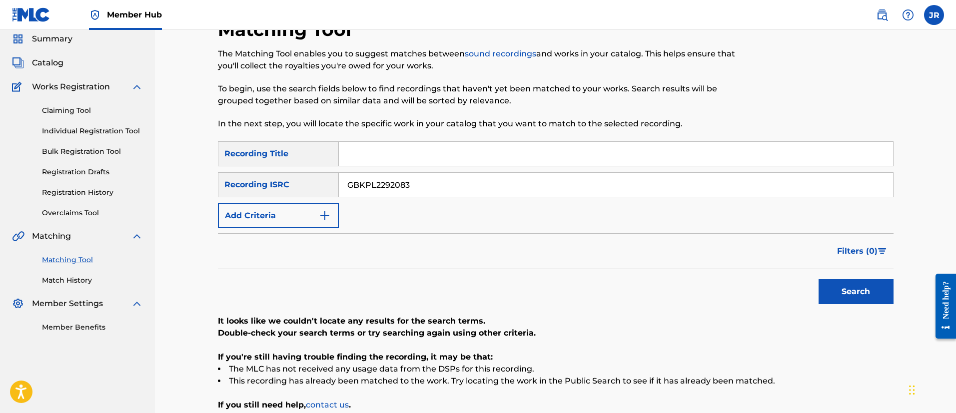
click at [411, 187] on input "GBKPL2292083" at bounding box center [616, 185] width 554 height 24
paste input "Search Form"
click at [818, 279] on button "Search" at bounding box center [855, 291] width 75 height 25
drag, startPoint x: 356, startPoint y: 239, endPoint x: 356, endPoint y: 259, distance: 20.5
click at [355, 239] on div "Filters ( 0 )" at bounding box center [556, 251] width 676 height 36
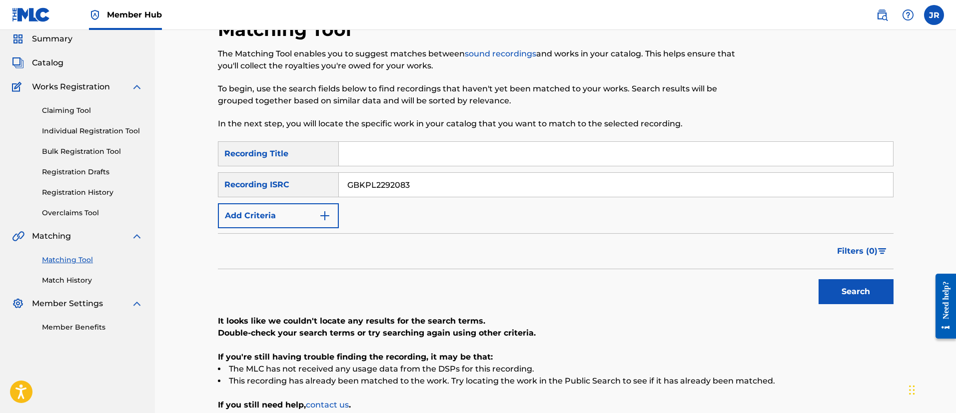
click at [365, 191] on input "GBKPL2292083" at bounding box center [616, 185] width 554 height 24
paste input "NL8RL2432152"
type input "NL8RL2432152"
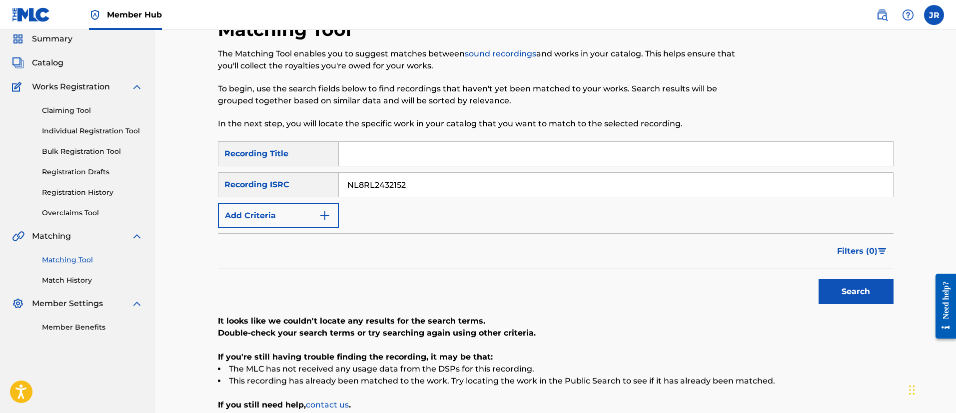
click at [818, 279] on button "Search" at bounding box center [855, 291] width 75 height 25
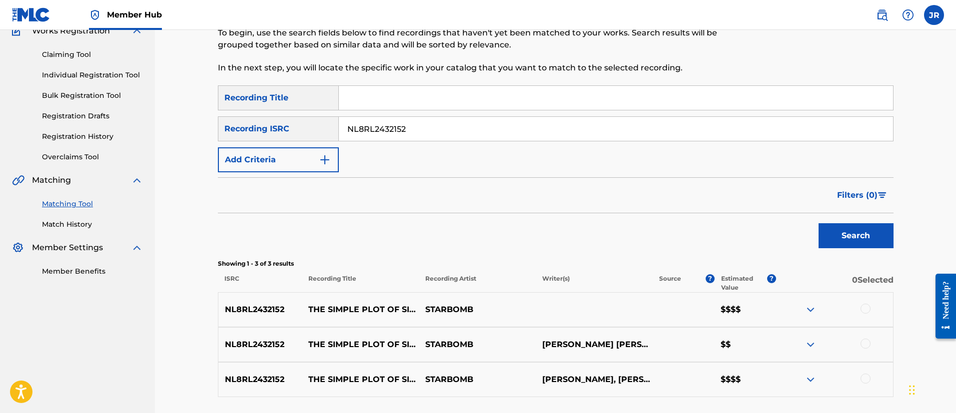
scroll to position [111, 0]
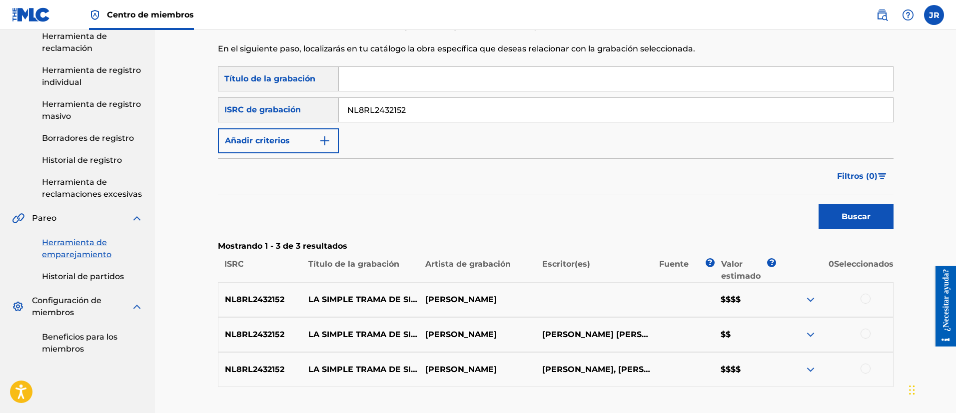
click at [468, 214] on div "Buscar" at bounding box center [556, 214] width 676 height 40
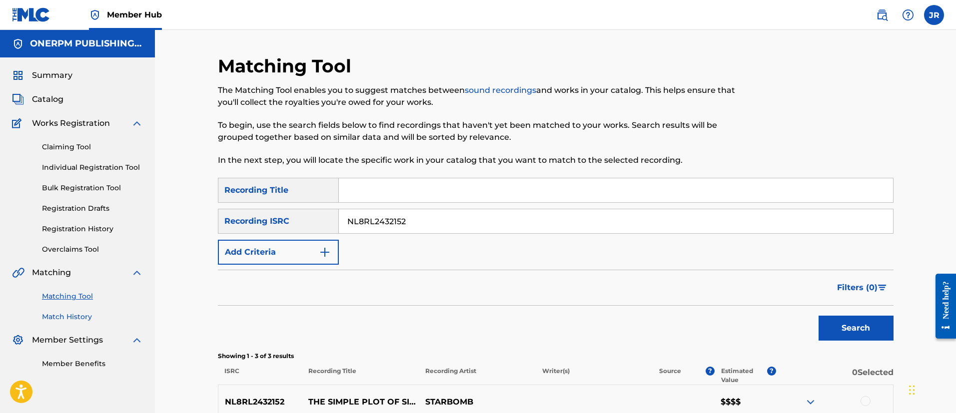
click at [77, 320] on link "Match History" at bounding box center [92, 317] width 101 height 10
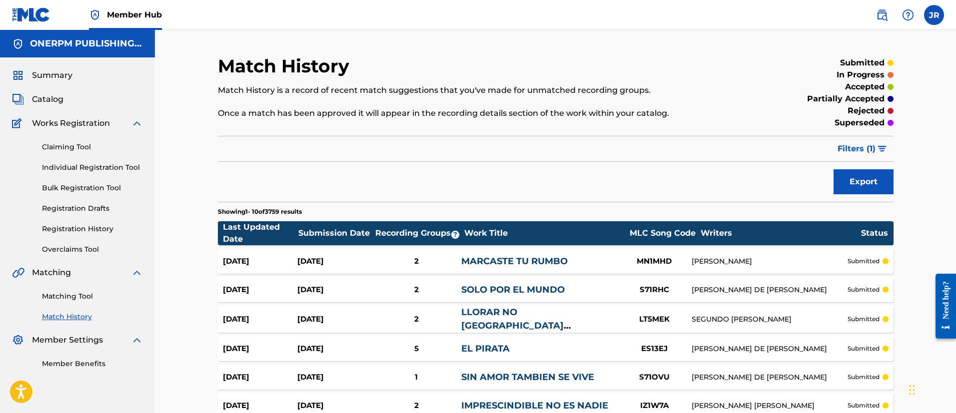
click at [870, 139] on button "Filters ( 1 )" at bounding box center [862, 148] width 62 height 25
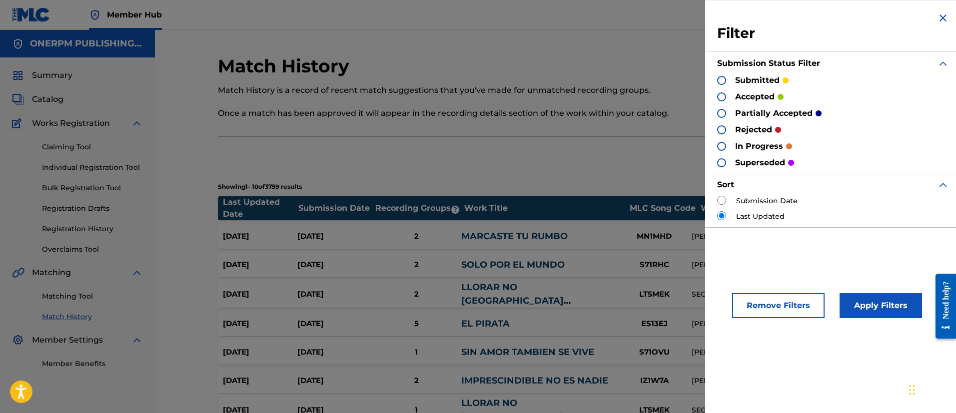
click at [743, 195] on div "Sort" at bounding box center [833, 185] width 232 height 22
click at [737, 199] on label "Submission Date" at bounding box center [766, 201] width 61 height 10
click at [723, 202] on input "radio" at bounding box center [721, 200] width 9 height 9
radio input "true"
click at [632, 149] on div "Export" at bounding box center [556, 156] width 676 height 25
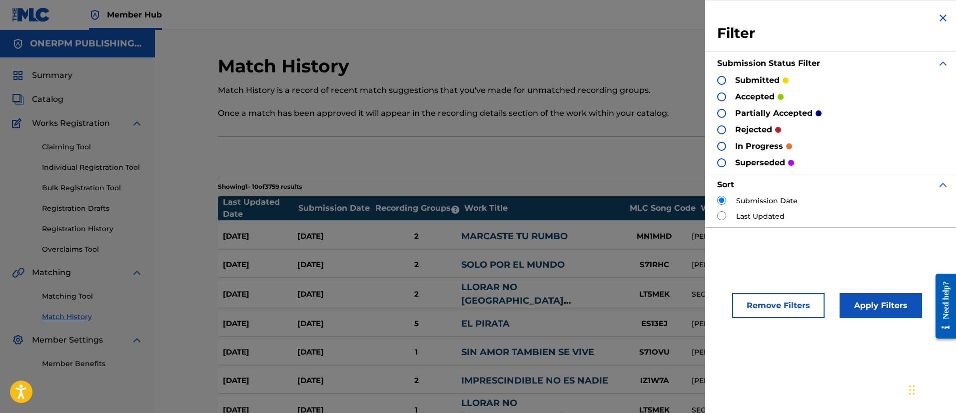
click at [941, 17] on img at bounding box center [943, 18] width 12 height 12
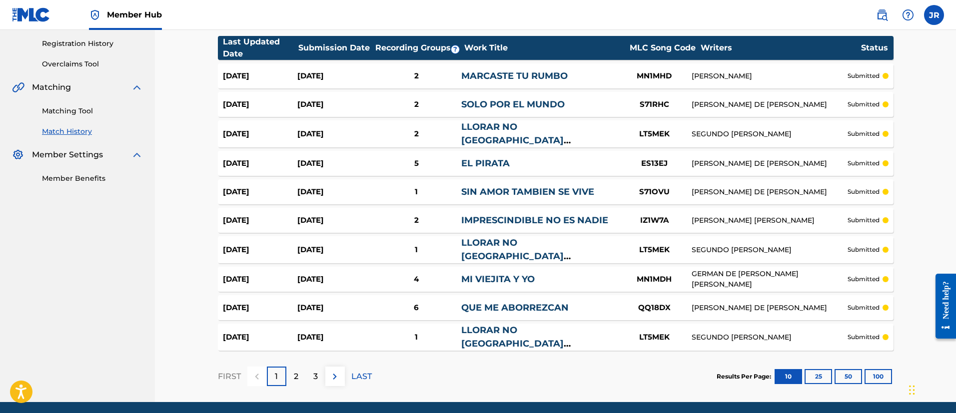
scroll to position [216, 0]
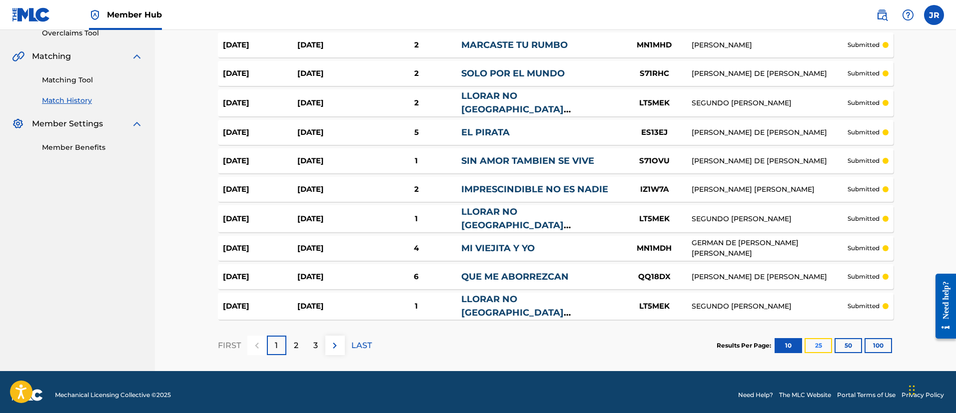
click at [811, 339] on button "25" at bounding box center [817, 345] width 27 height 15
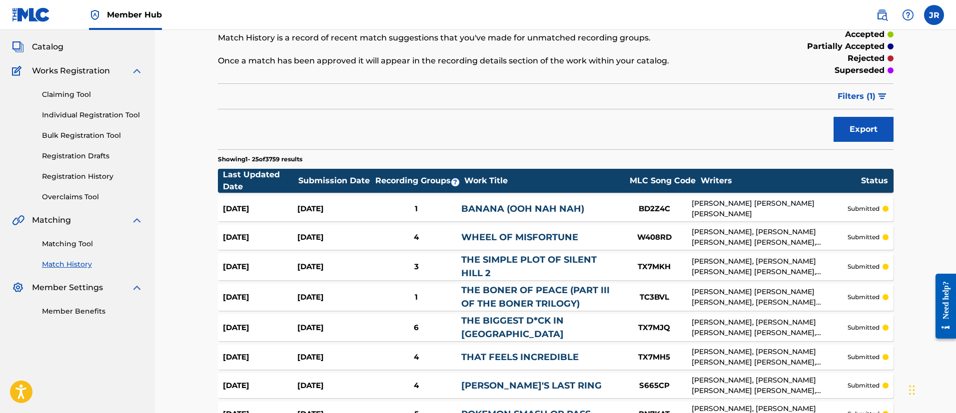
scroll to position [0, 0]
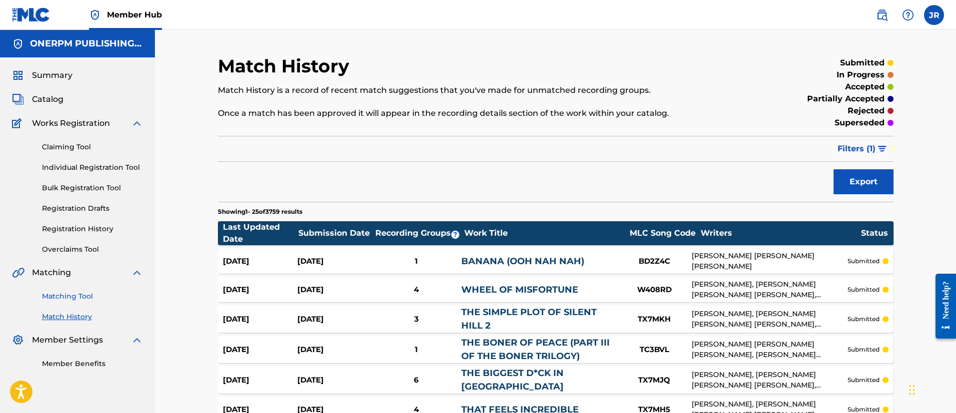
click at [81, 297] on link "Matching Tool" at bounding box center [92, 296] width 101 height 10
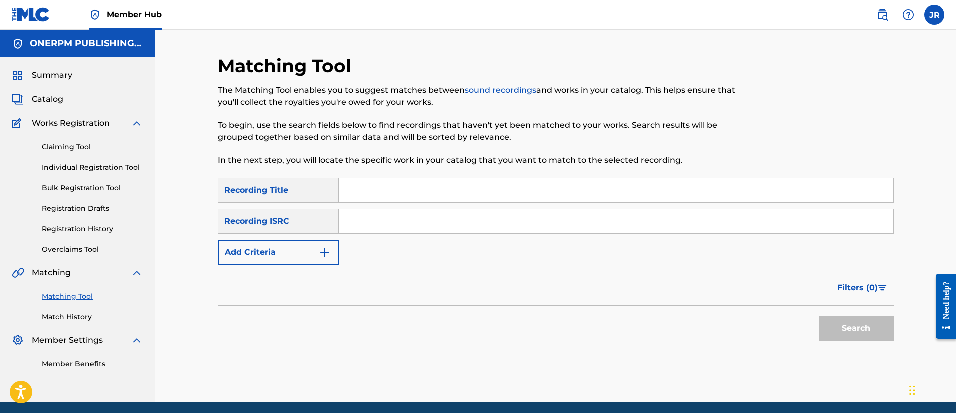
click at [405, 233] on div "SearchWithCriteriab37ee9c0-b117-47c1-9a4b-868edca42c34 Recording Title SearchWi…" at bounding box center [556, 221] width 676 height 87
click at [405, 231] on input "Search Form" at bounding box center [616, 221] width 554 height 24
paste input "USHM91496750"
click at [818, 316] on button "Search" at bounding box center [855, 328] width 75 height 25
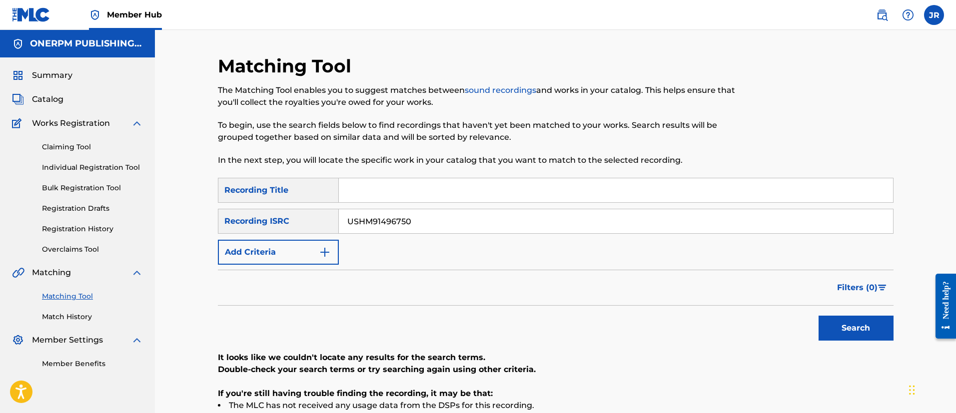
drag, startPoint x: 349, startPoint y: 218, endPoint x: 369, endPoint y: 223, distance: 20.6
click at [349, 218] on input "USHM91496750" at bounding box center [616, 221] width 554 height 24
click at [366, 221] on input "USHM91496750" at bounding box center [616, 221] width 554 height 24
click at [818, 316] on button "Search" at bounding box center [855, 328] width 75 height 25
click at [473, 222] on input "USHM91496750" at bounding box center [616, 221] width 554 height 24
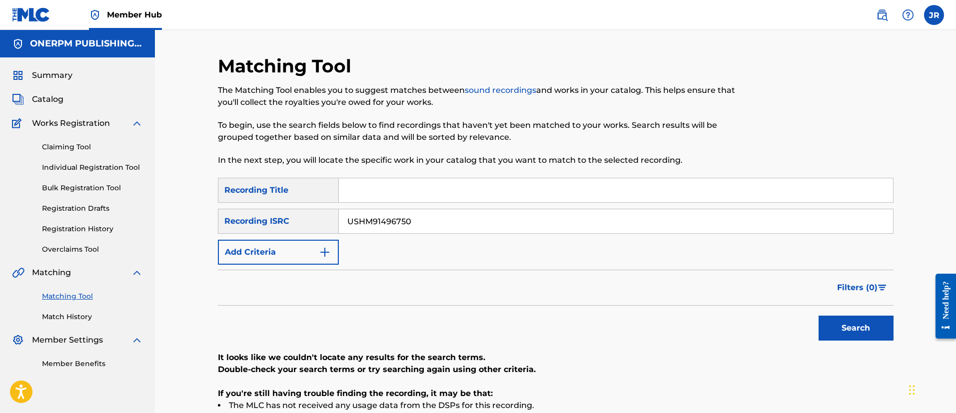
click at [396, 225] on input "USHM91496750" at bounding box center [616, 221] width 554 height 24
paste input "TCAFQ2111698"
click at [818, 316] on button "Search" at bounding box center [855, 328] width 75 height 25
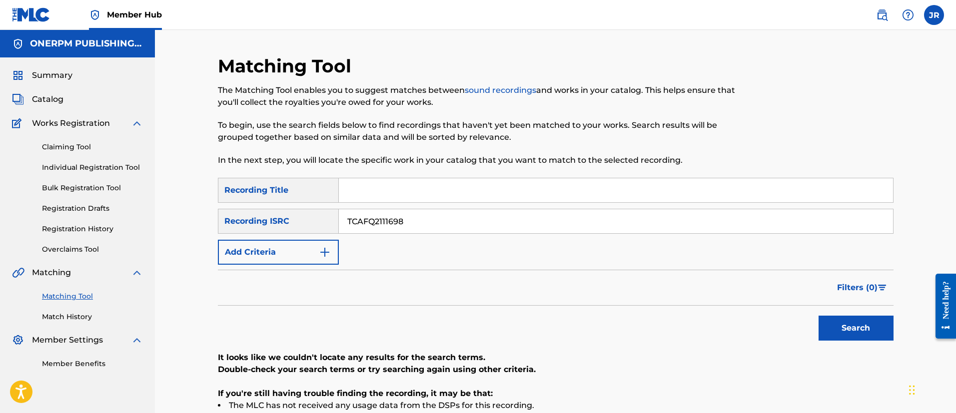
click at [818, 316] on button "Search" at bounding box center [855, 328] width 75 height 25
click at [411, 227] on input "TCAFQ2111698" at bounding box center [616, 221] width 554 height 24
click at [818, 316] on button "Search" at bounding box center [855, 328] width 75 height 25
click at [389, 219] on input "TCAFQ2111698" at bounding box center [616, 221] width 554 height 24
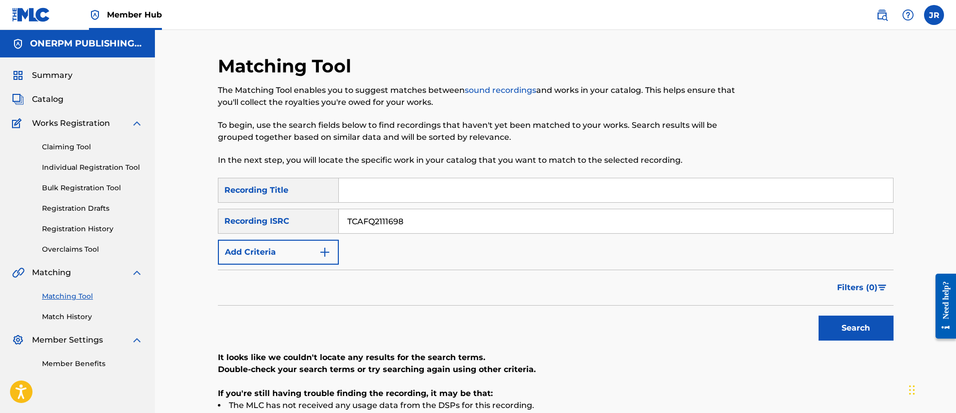
click at [389, 219] on input "TCAFQ2111698" at bounding box center [616, 221] width 554 height 24
click at [390, 219] on input "TCAFQ2111698" at bounding box center [616, 221] width 554 height 24
paste input "USX9P134375"
type input "USX9P1343758"
click at [818, 316] on button "Search" at bounding box center [855, 328] width 75 height 25
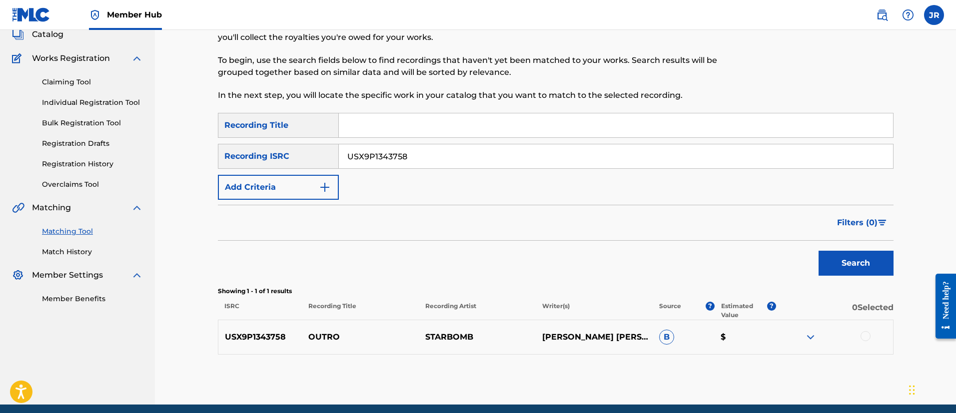
scroll to position [104, 0]
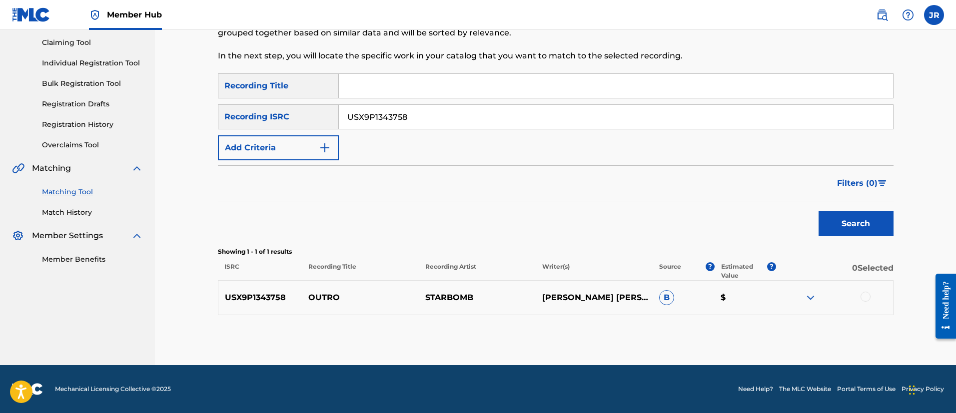
click at [861, 297] on div at bounding box center [865, 297] width 10 height 10
click at [745, 325] on button "Match 1 Group" at bounding box center [702, 331] width 110 height 25
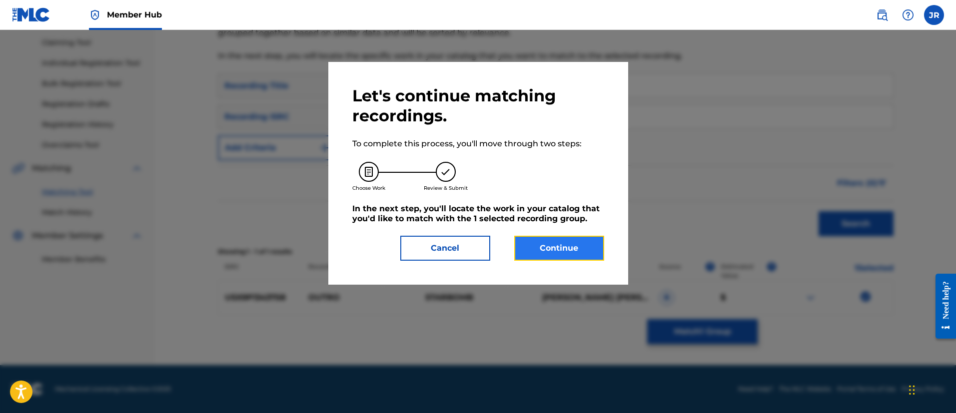
click at [590, 254] on button "Continue" at bounding box center [559, 248] width 90 height 25
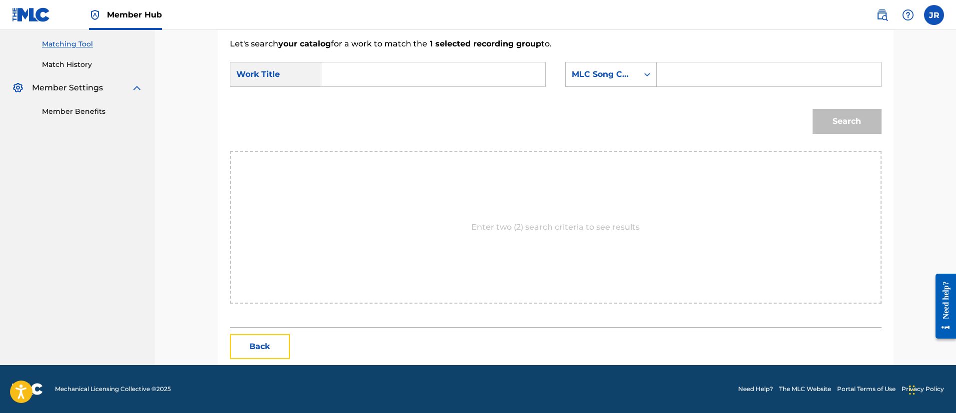
click at [261, 334] on button "Back" at bounding box center [260, 346] width 60 height 25
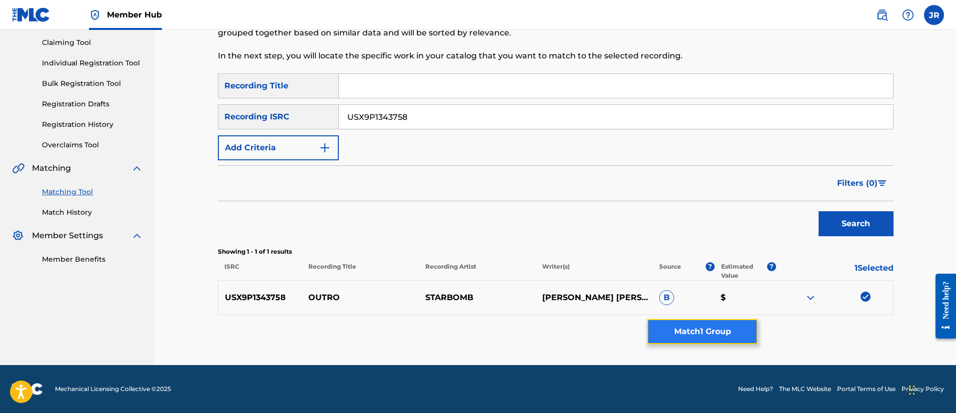
click at [669, 329] on button "Match 1 Group" at bounding box center [702, 331] width 110 height 25
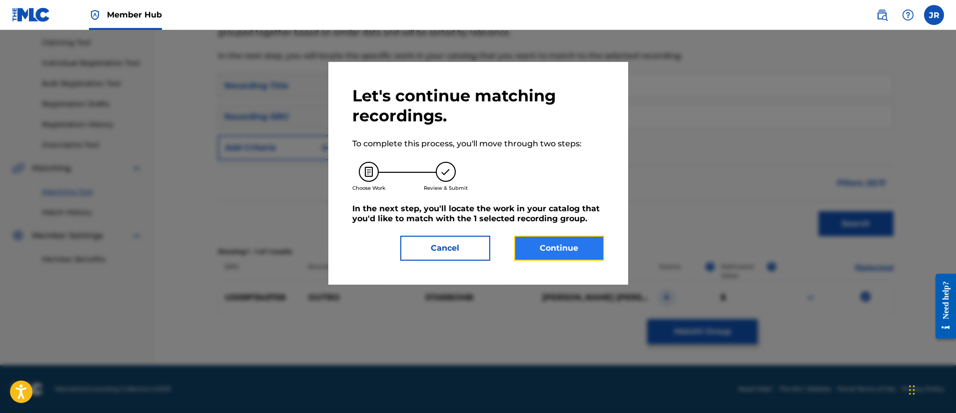
click at [585, 246] on button "Continue" at bounding box center [559, 248] width 90 height 25
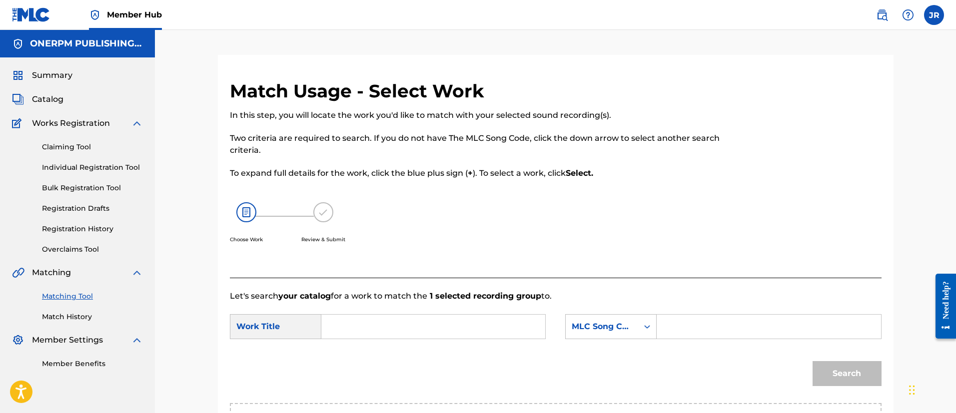
scroll to position [252, 0]
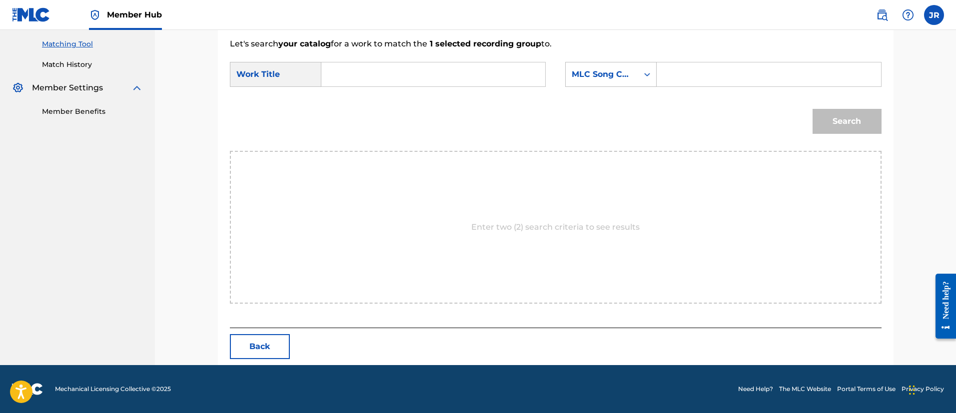
drag, startPoint x: 834, startPoint y: 125, endPoint x: 763, endPoint y: 87, distance: 80.5
click at [788, 109] on div "Search" at bounding box center [556, 125] width 652 height 52
click at [746, 75] on input "Search Form" at bounding box center [768, 74] width 207 height 24
paste input "Outro"
type input "Outro"
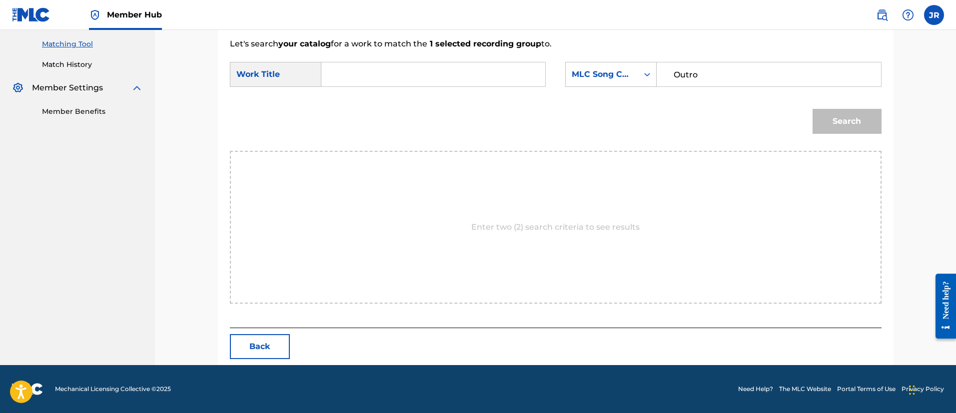
click at [538, 138] on div "Search" at bounding box center [556, 125] width 652 height 52
click at [362, 73] on input "Search Form" at bounding box center [433, 74] width 207 height 24
paste input "USX9P1343749"
click at [812, 109] on button "Search" at bounding box center [846, 121] width 69 height 25
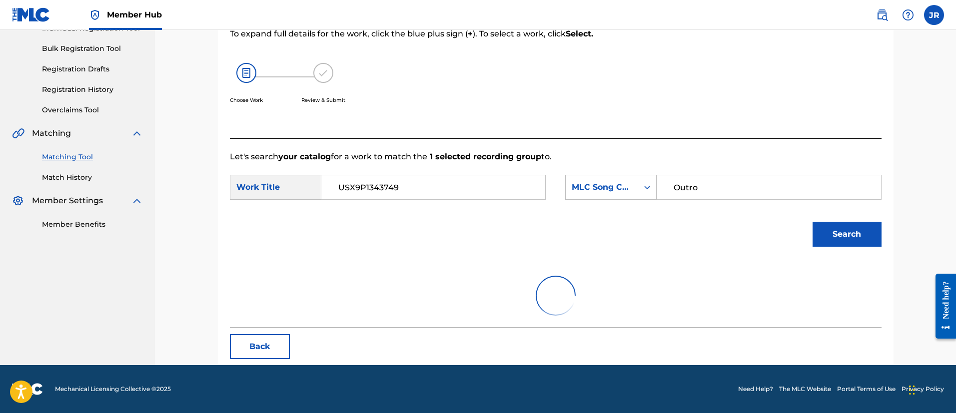
scroll to position [96, 0]
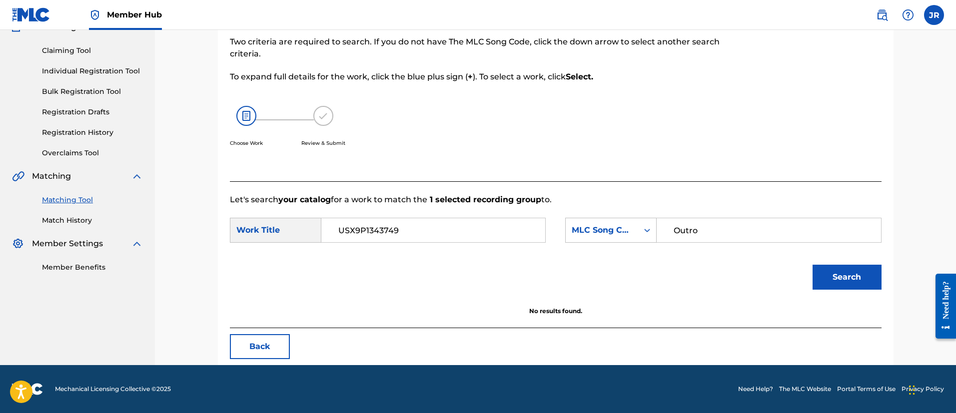
type input "USX9P1343749"
click at [812, 265] on button "Search" at bounding box center [846, 277] width 69 height 25
click at [414, 224] on input "USX9P1343749" at bounding box center [433, 230] width 207 height 24
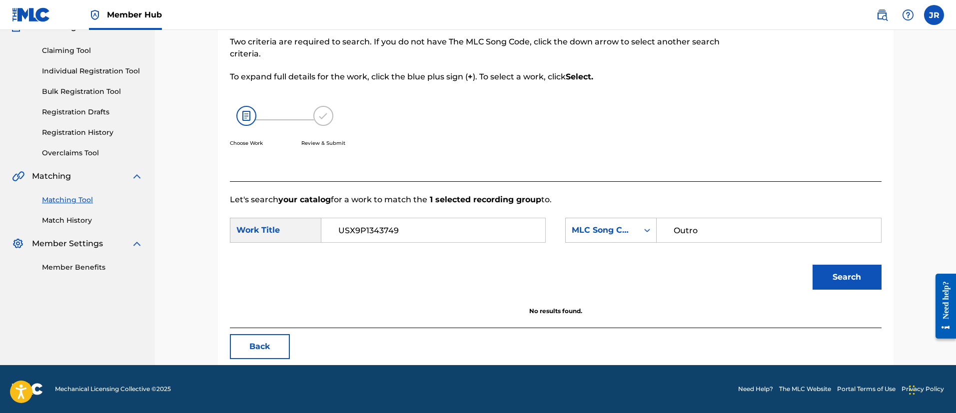
click at [414, 224] on input "USX9P1343749" at bounding box center [433, 230] width 207 height 24
click at [244, 345] on button "Back" at bounding box center [260, 346] width 60 height 25
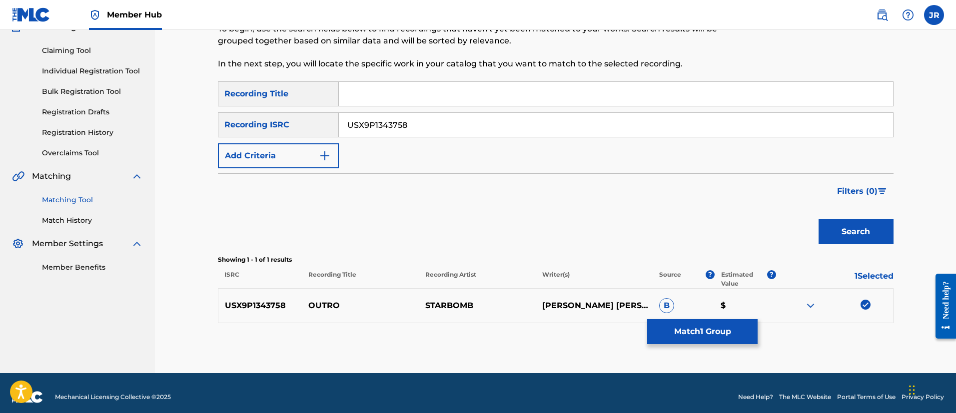
click at [440, 131] on input "USX9P1343758" at bounding box center [616, 125] width 554 height 24
paste input "49"
click at [818, 219] on button "Search" at bounding box center [855, 231] width 75 height 25
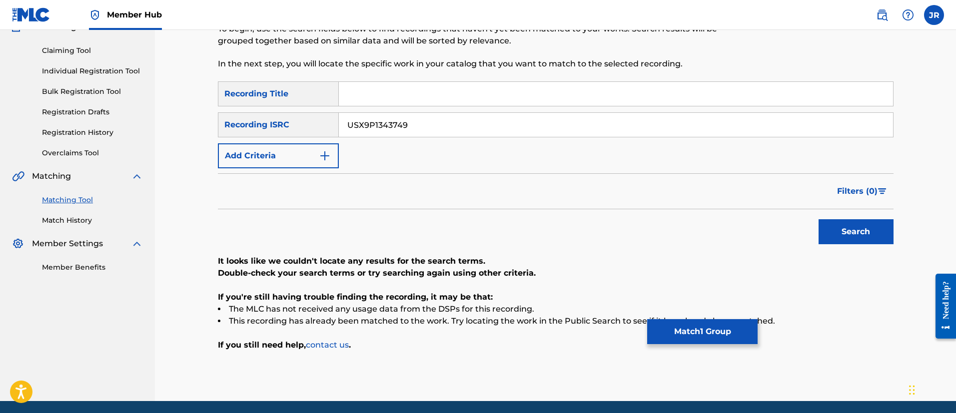
click at [818, 219] on button "Search" at bounding box center [855, 231] width 75 height 25
click at [488, 238] on div "Search" at bounding box center [556, 229] width 676 height 40
click at [387, 136] on input "USX9P1343749" at bounding box center [616, 125] width 554 height 24
click at [387, 135] on input "USX9P1343749" at bounding box center [616, 125] width 554 height 24
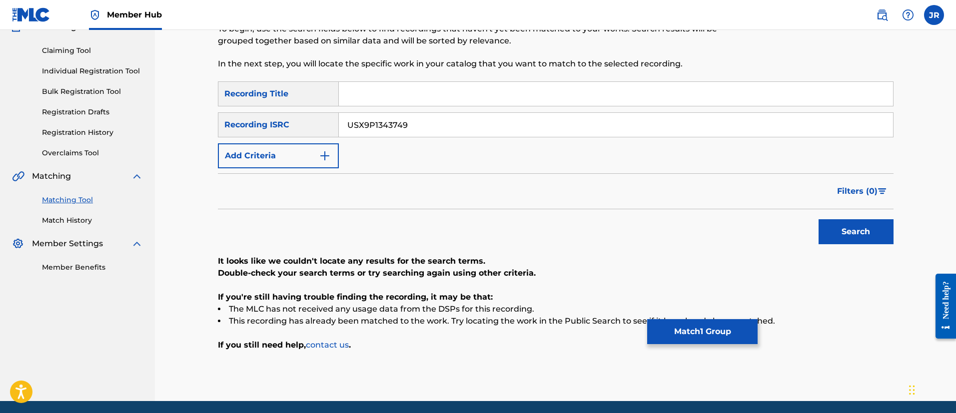
paste input "TCAGH2231170"
click at [818, 219] on button "Search" at bounding box center [855, 231] width 75 height 25
click at [366, 126] on input "TCAGH2231170" at bounding box center [616, 125] width 554 height 24
click at [818, 219] on button "Search" at bounding box center [855, 231] width 75 height 25
click at [426, 124] on input "TCAGH2231170" at bounding box center [616, 125] width 554 height 24
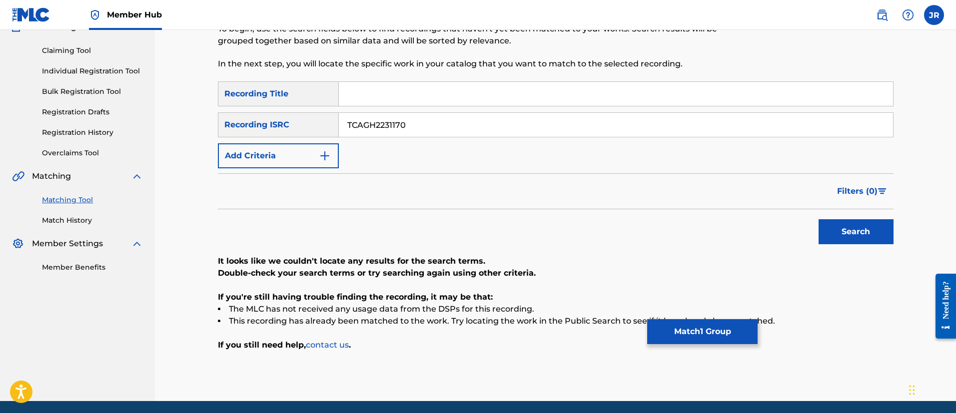
click at [818, 219] on button "Search" at bounding box center [855, 231] width 75 height 25
click at [392, 122] on input "TCAGH2231170" at bounding box center [616, 125] width 554 height 24
drag, startPoint x: 381, startPoint y: 138, endPoint x: 399, endPoint y: 117, distance: 28.0
click at [382, 136] on div "SearchWithCriteriab37ee9c0-b117-47c1-9a4b-868edca42c34 Recording Title SearchWi…" at bounding box center [556, 124] width 676 height 87
click at [400, 116] on input "TCAGH2231170" at bounding box center [616, 125] width 554 height 24
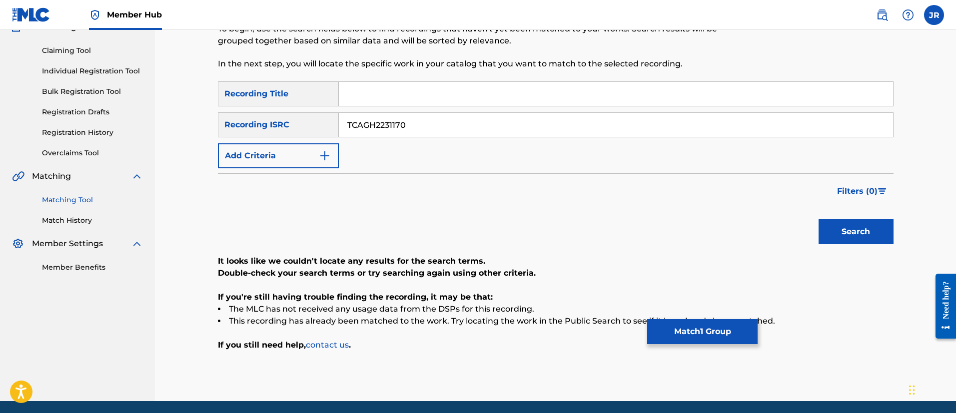
click at [400, 116] on input "TCAGH2231170" at bounding box center [616, 125] width 554 height 24
click at [400, 117] on input "TCAGH2231170" at bounding box center [616, 125] width 554 height 24
paste input "USX9P1343752"
click at [818, 219] on button "Search" at bounding box center [855, 231] width 75 height 25
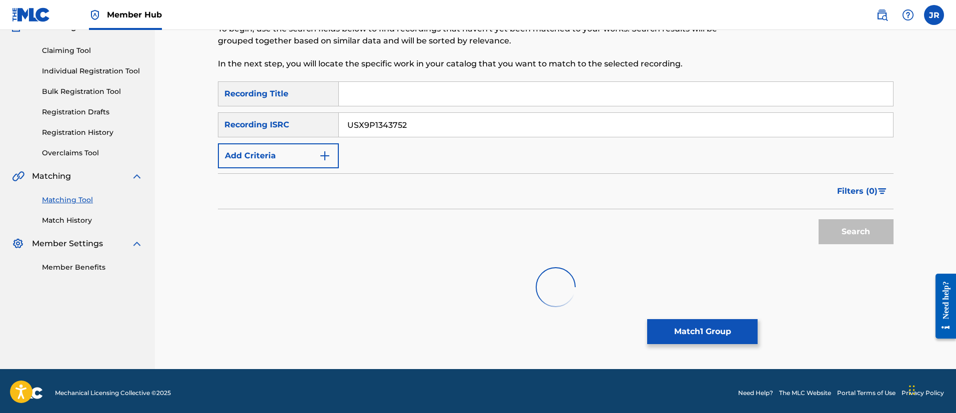
click at [818, 219] on button "Search" at bounding box center [855, 231] width 75 height 25
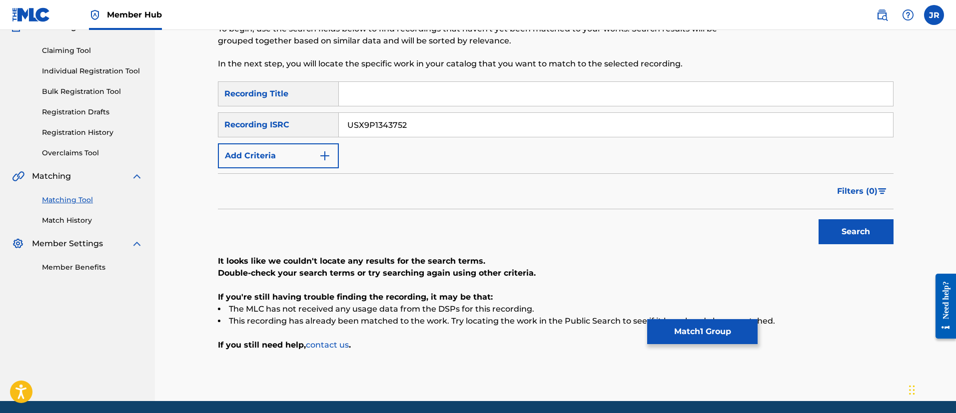
drag, startPoint x: 343, startPoint y: 102, endPoint x: 371, endPoint y: 104, distance: 28.1
click at [368, 104] on input "Search Form" at bounding box center [616, 94] width 554 height 24
click at [390, 113] on input "USX9P1343752" at bounding box center [616, 125] width 554 height 24
click at [387, 113] on input "USX9P1343752" at bounding box center [616, 125] width 554 height 24
drag, startPoint x: 387, startPoint y: 113, endPoint x: 381, endPoint y: 114, distance: 6.0
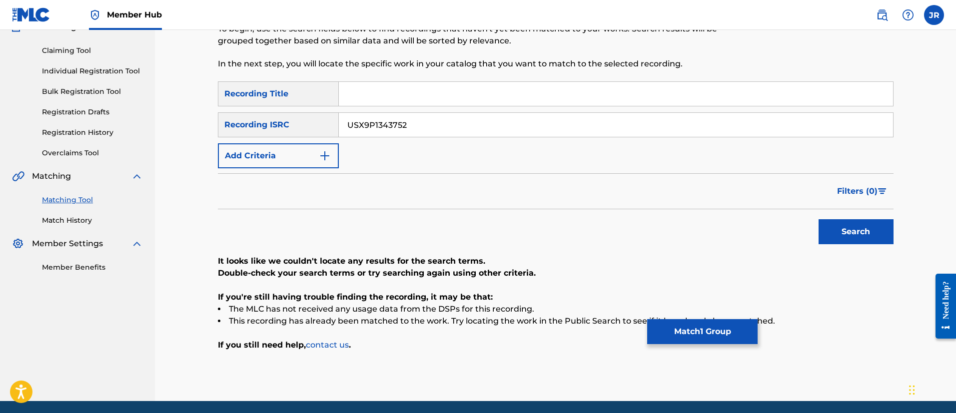
click at [386, 113] on input "USX9P1343752" at bounding box center [616, 125] width 554 height 24
paste input "TCAGH2231164"
click at [818, 219] on button "Search" at bounding box center [855, 231] width 75 height 25
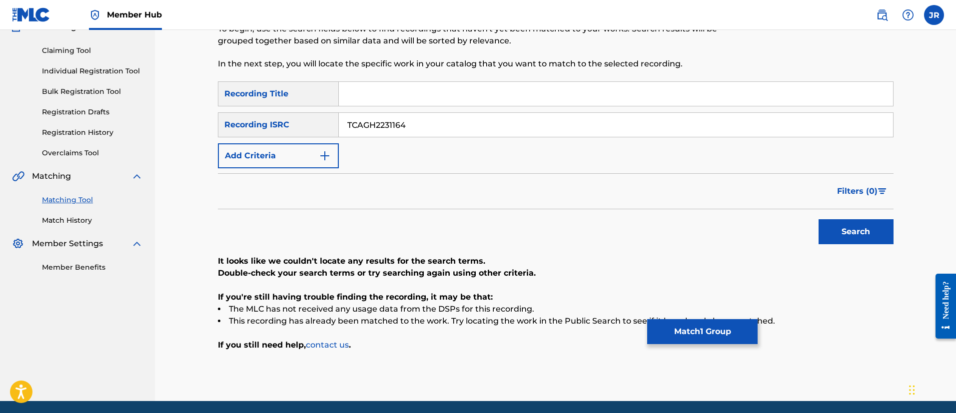
click at [818, 219] on button "Search" at bounding box center [855, 231] width 75 height 25
click at [413, 121] on input "TCAGH2231164" at bounding box center [616, 125] width 554 height 24
paste input "USHM91897091"
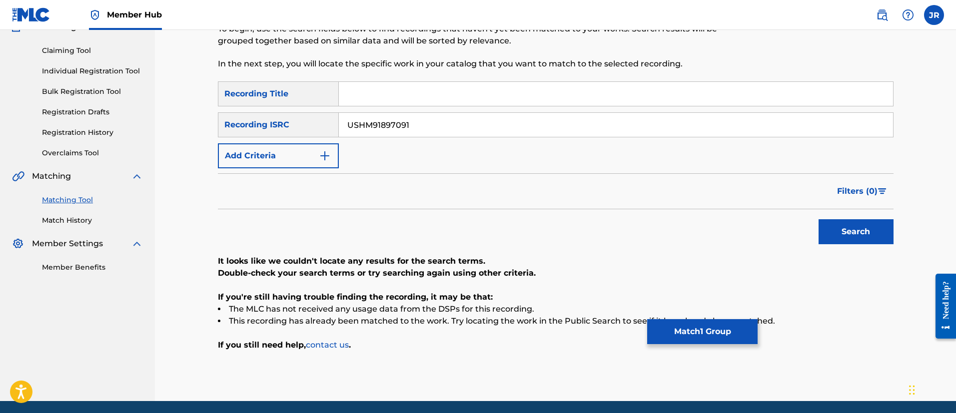
click at [818, 219] on button "Search" at bounding box center [855, 231] width 75 height 25
click at [389, 115] on input "USHM91897091" at bounding box center [616, 125] width 554 height 24
paste input "49675"
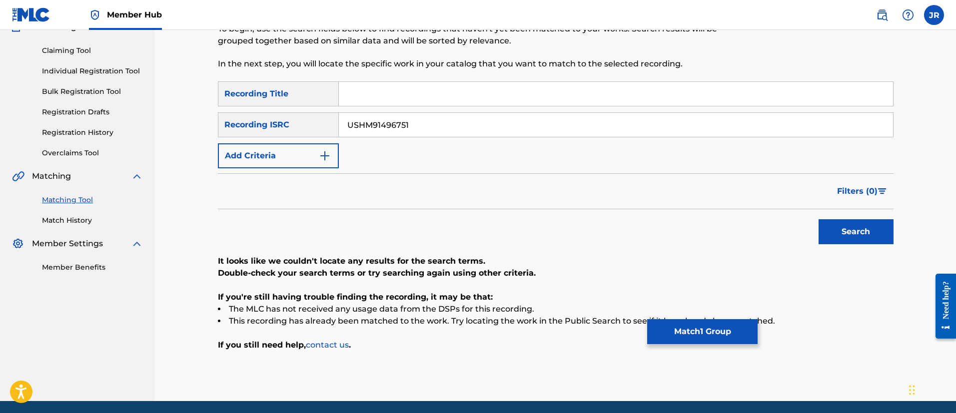
click at [818, 219] on button "Search" at bounding box center [855, 231] width 75 height 25
click at [384, 116] on input "USHM91496751" at bounding box center [616, 125] width 554 height 24
click at [385, 121] on input "USHM91496751" at bounding box center [616, 125] width 554 height 24
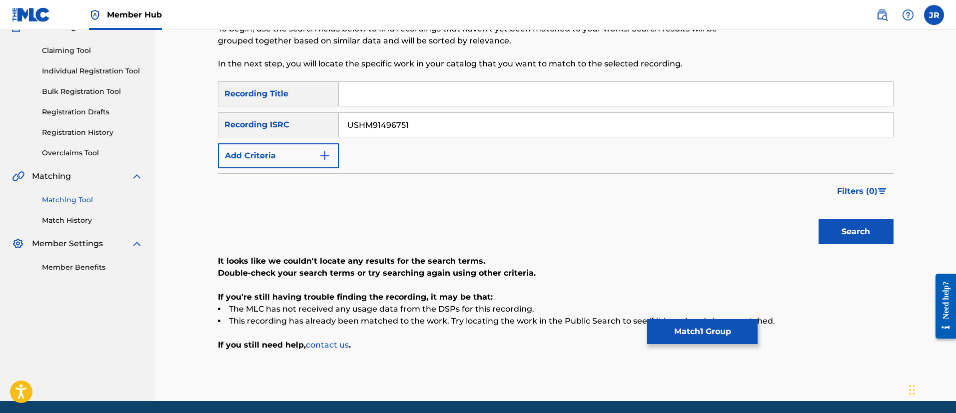
click at [385, 121] on input "USHM91496751" at bounding box center [616, 125] width 554 height 24
paste input "897092"
click at [818, 219] on button "Search" at bounding box center [855, 231] width 75 height 25
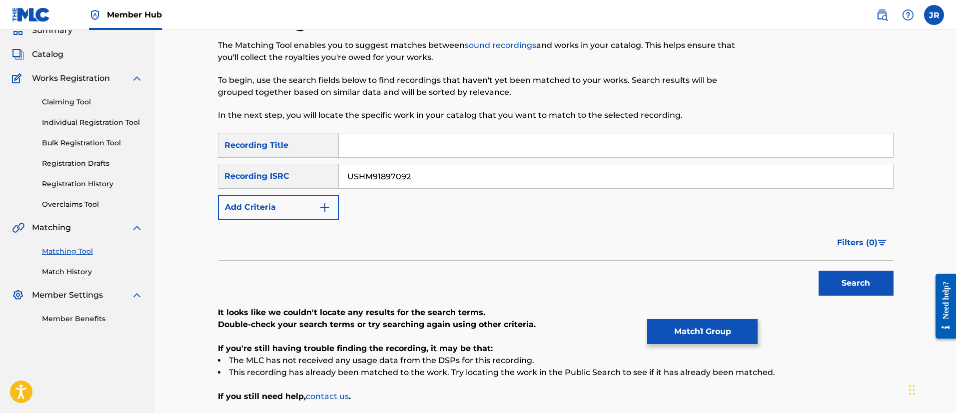
scroll to position [21, 0]
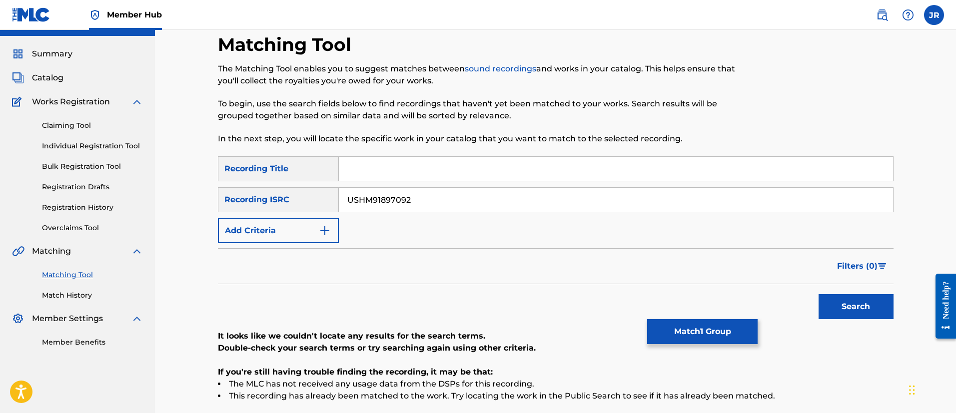
click at [422, 199] on input "USHM91897092" at bounding box center [616, 200] width 554 height 24
paste input "496759"
click at [818, 294] on button "Search" at bounding box center [855, 306] width 75 height 25
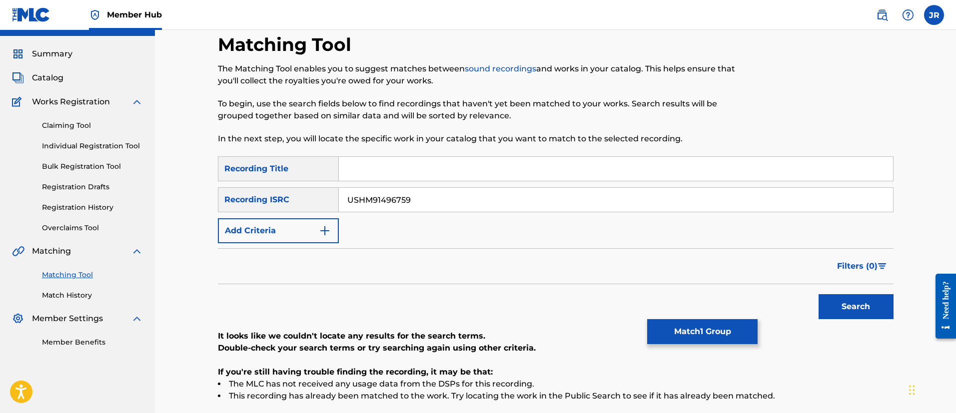
click at [398, 205] on input "USHM91496759" at bounding box center [616, 200] width 554 height 24
click at [398, 204] on input "USHM91496759" at bounding box center [616, 200] width 554 height 24
paste input "897088"
click at [818, 294] on button "Search" at bounding box center [855, 306] width 75 height 25
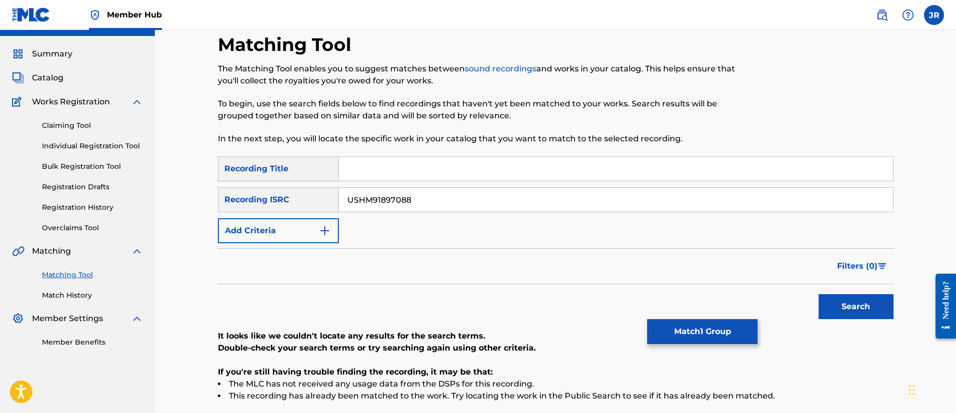
click at [915, 217] on div "Matching Tool The Matching Tool enables you to suggest matches between sound re…" at bounding box center [555, 242] width 801 height 468
click at [406, 197] on input "USHM91897088" at bounding box center [616, 200] width 554 height 24
paste input "719395"
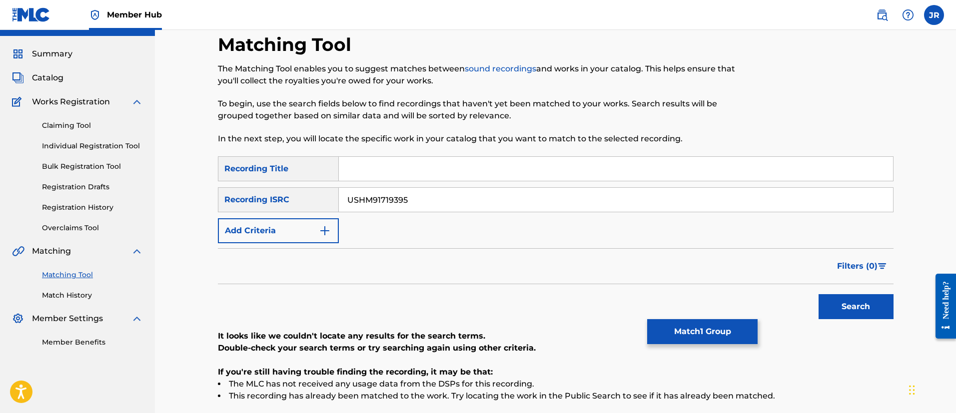
type input "USHM91719395"
click at [818, 294] on button "Search" at bounding box center [855, 306] width 75 height 25
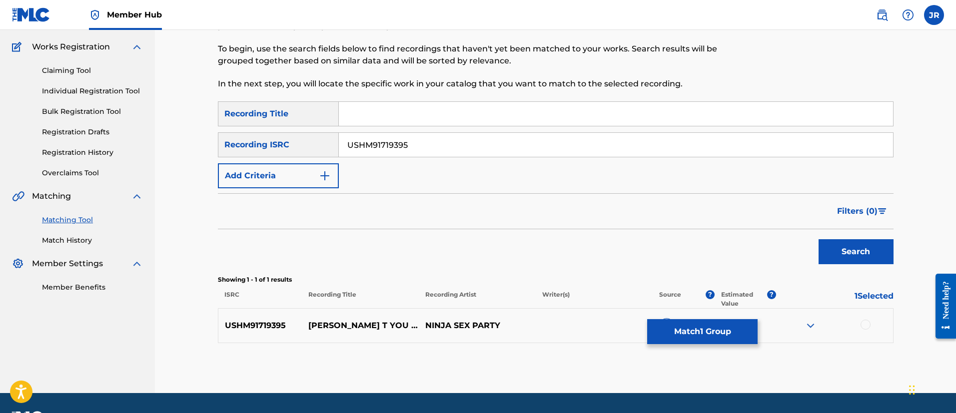
scroll to position [104, 0]
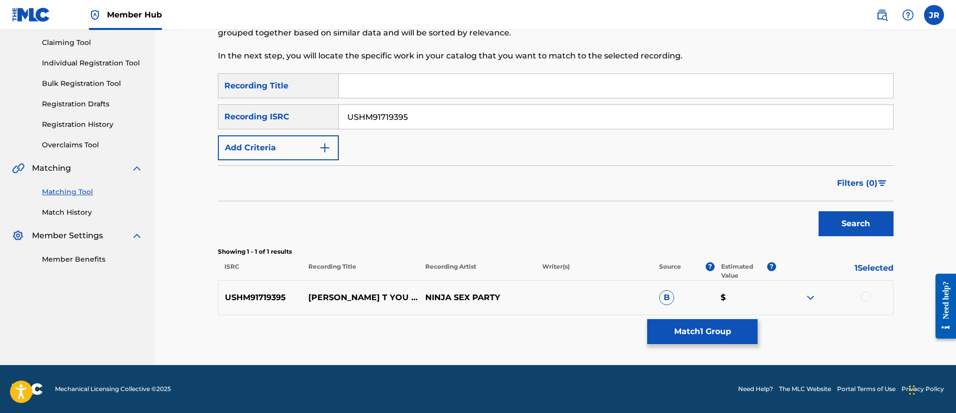
click at [869, 297] on div at bounding box center [865, 297] width 10 height 10
click at [729, 328] on button "Match 2 Groups" at bounding box center [702, 331] width 110 height 25
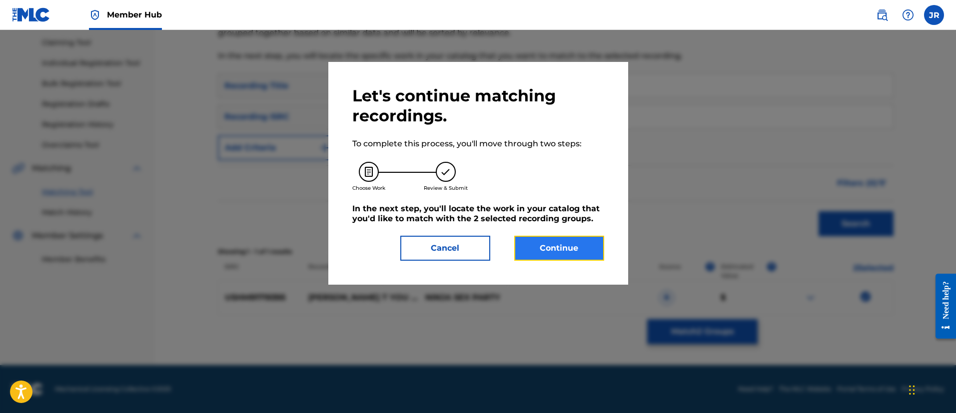
click at [574, 238] on button "Continue" at bounding box center [559, 248] width 90 height 25
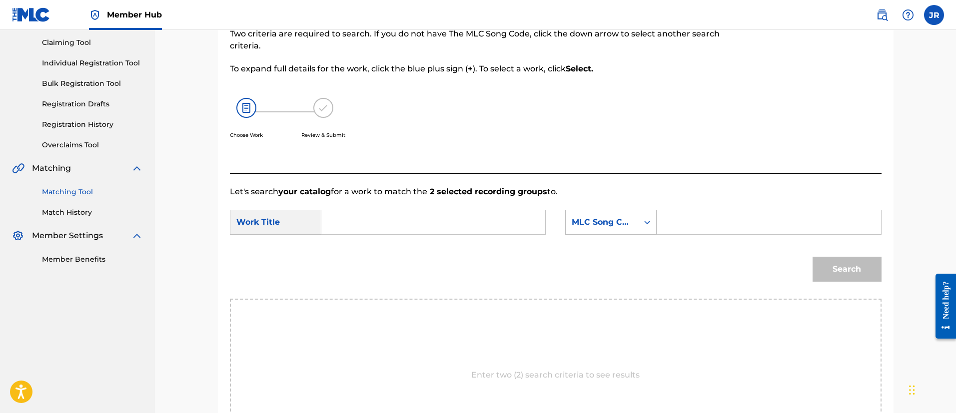
click at [699, 209] on form "SearchWithCriteria3bf42387-a734-4aeb-b163-80342d8f8e34 Work Title SearchWithCri…" at bounding box center [556, 248] width 652 height 101
click at [690, 218] on input "Search Form" at bounding box center [768, 222] width 207 height 24
paste input "IF99OT"
type input "IF99OT"
click at [414, 214] on input "Search Form" at bounding box center [433, 222] width 207 height 24
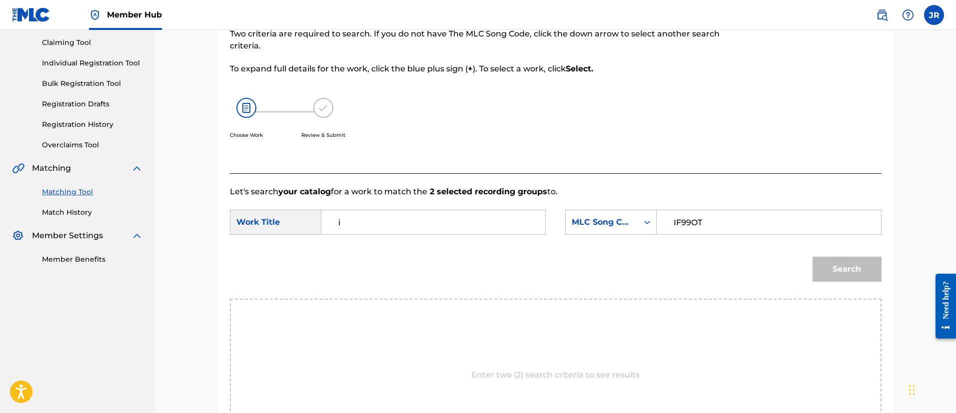
type input "i"
click at [812, 257] on button "Search" at bounding box center [846, 269] width 69 height 25
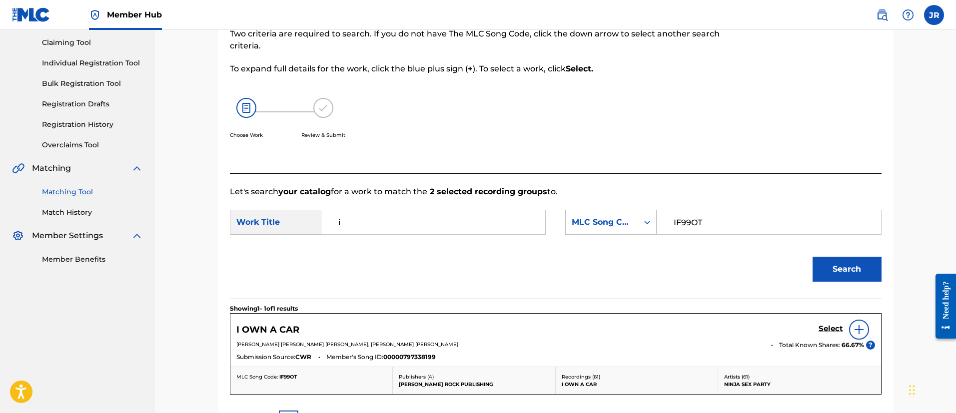
scroll to position [223, 0]
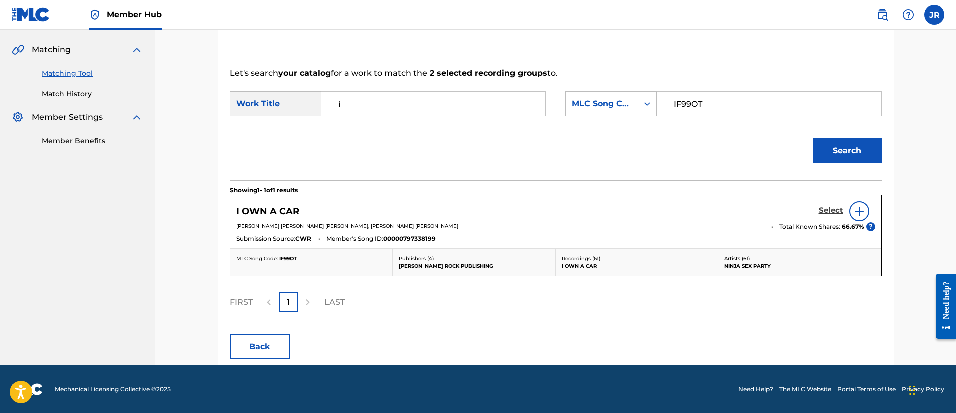
click at [828, 215] on h5 "Select" at bounding box center [830, 210] width 24 height 9
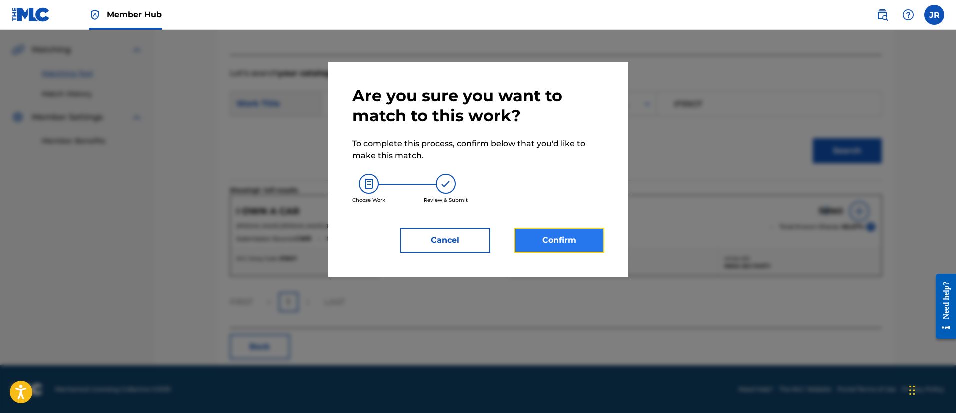
click at [550, 240] on button "Confirm" at bounding box center [559, 240] width 90 height 25
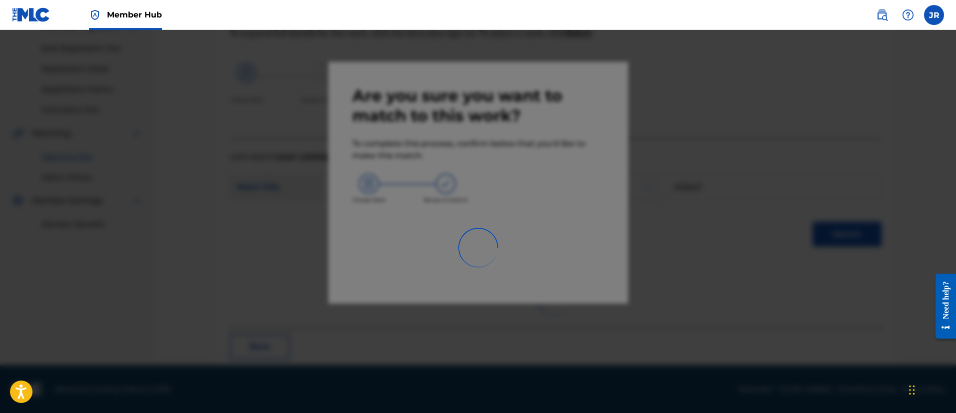
click at [710, 223] on div at bounding box center [478, 236] width 956 height 413
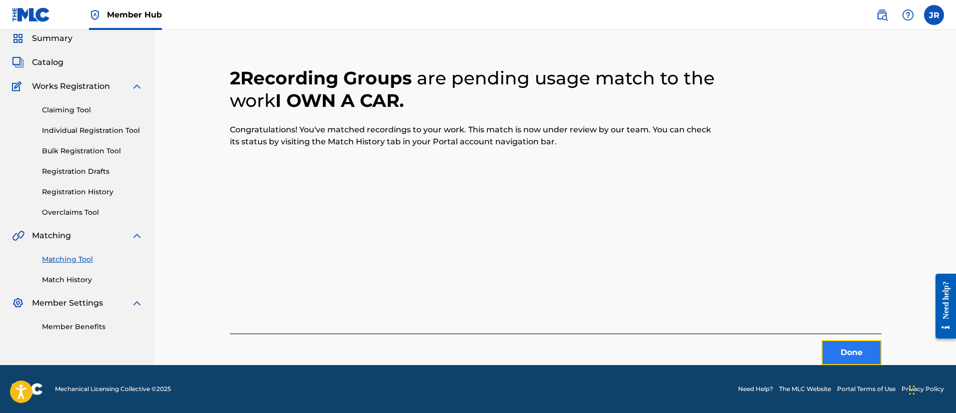
click at [822, 346] on button "Done" at bounding box center [851, 352] width 60 height 25
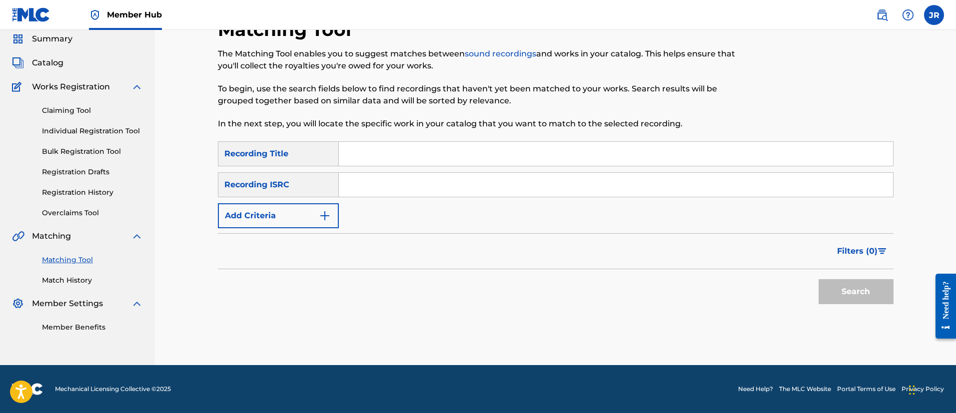
scroll to position [36, 0]
drag, startPoint x: 403, startPoint y: 208, endPoint x: 393, endPoint y: 193, distance: 17.6
click at [401, 207] on div "SearchWithCriteriab37ee9c0-b117-47c1-9a4b-868edca42c34 Recording Title SearchWi…" at bounding box center [556, 184] width 676 height 87
click at [393, 193] on input "Search Form" at bounding box center [616, 185] width 554 height 24
paste input "USHM91897087"
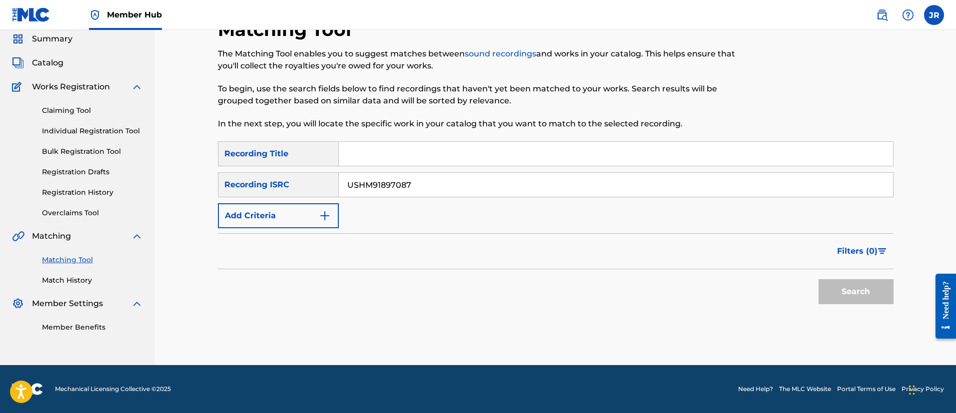
click at [818, 279] on button "Search" at bounding box center [855, 291] width 75 height 25
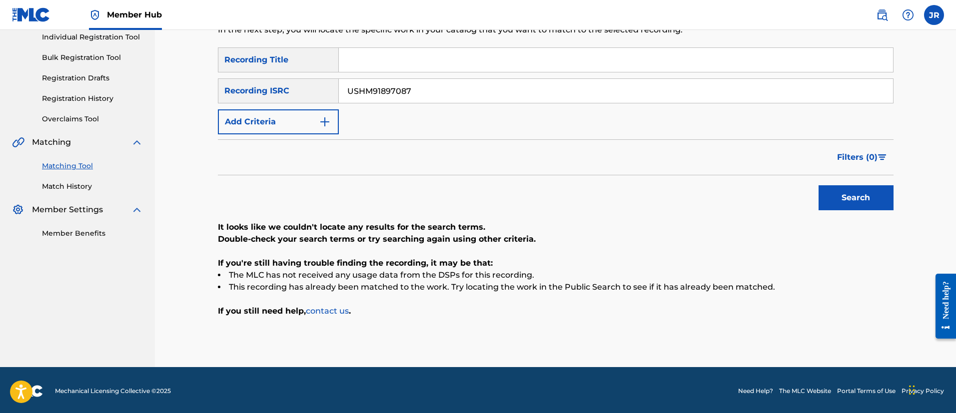
scroll to position [132, 0]
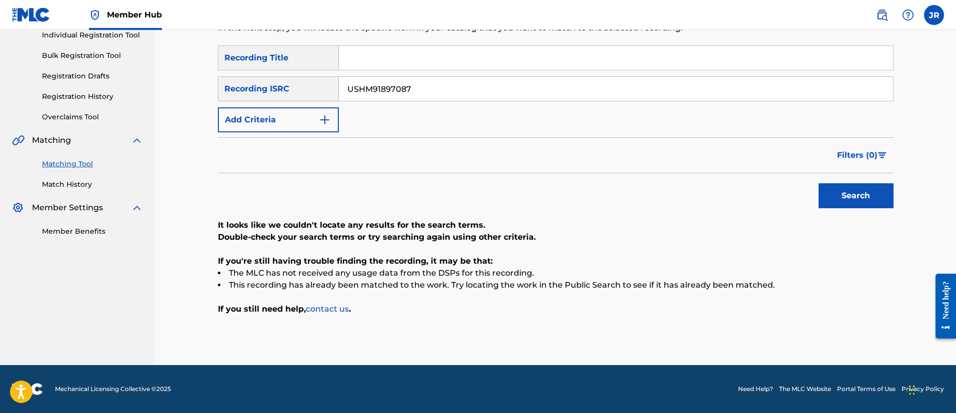
click at [818, 183] on button "Search" at bounding box center [855, 195] width 75 height 25
click at [371, 90] on input "USHM91897087" at bounding box center [616, 89] width 554 height 24
click at [371, 91] on input "USHM91897087" at bounding box center [616, 89] width 554 height 24
paste input "90"
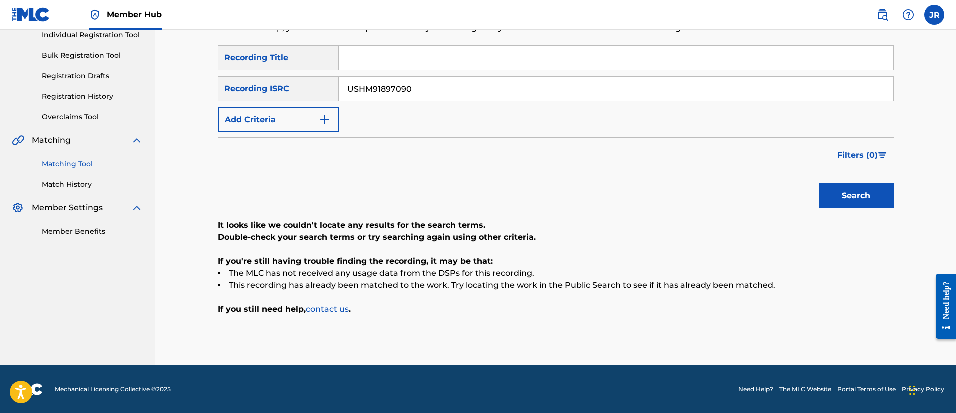
type input "USHM91897090"
click at [818, 183] on button "Search" at bounding box center [855, 195] width 75 height 25
click at [422, 89] on input "USHM91897090" at bounding box center [616, 89] width 554 height 24
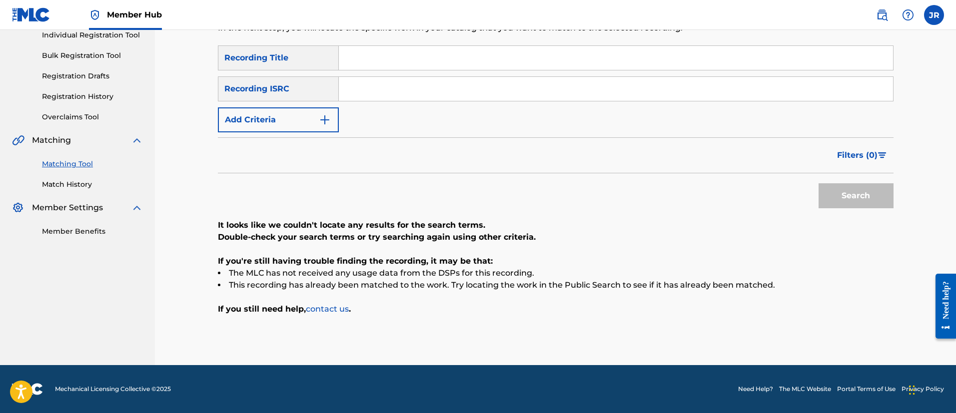
click at [372, 101] on div "SearchWithCriteriab37ee9c0-b117-47c1-9a4b-868edca42c34 Recording Title SearchWi…" at bounding box center [556, 88] width 676 height 87
click at [374, 93] on input "Search Form" at bounding box center [616, 89] width 554 height 24
paste input "USHM91897086"
click at [818, 183] on button "Search" at bounding box center [855, 195] width 75 height 25
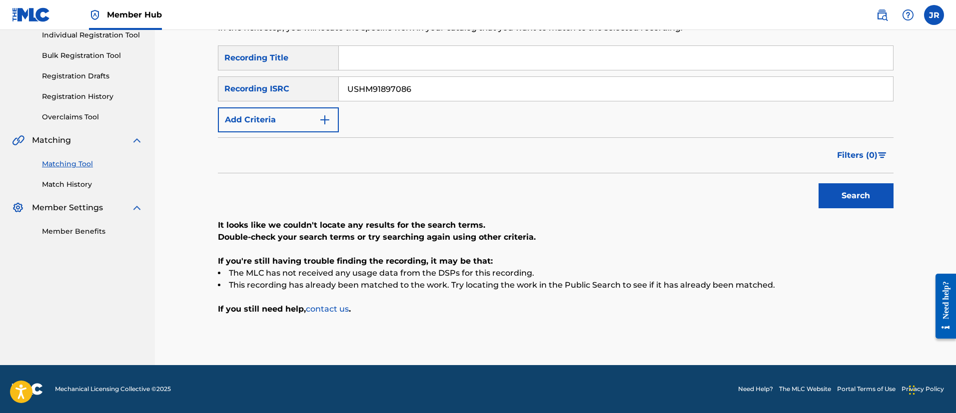
click at [356, 111] on div "SearchWithCriteriab37ee9c0-b117-47c1-9a4b-868edca42c34 Recording Title SearchWi…" at bounding box center [556, 88] width 676 height 87
click at [383, 89] on input "USHM91897086" at bounding box center [616, 89] width 554 height 24
click at [383, 88] on input "USHM91897086" at bounding box center [616, 89] width 554 height 24
click at [382, 89] on input "USHM91897086" at bounding box center [616, 89] width 554 height 24
paste input "3"
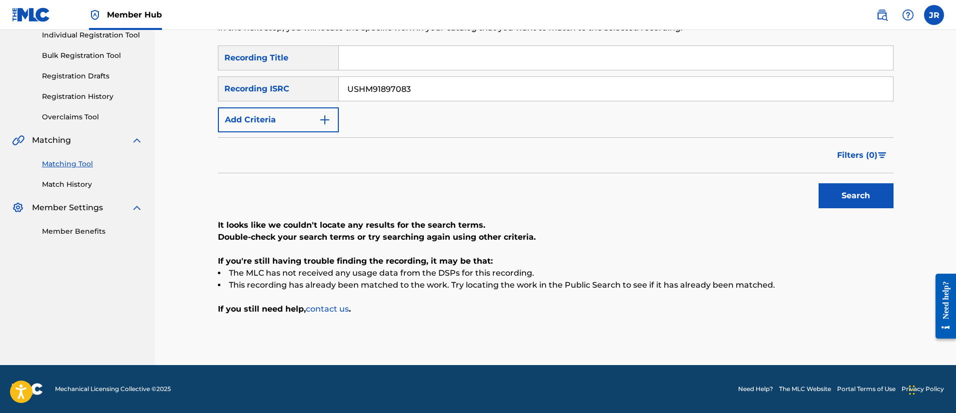
click at [818, 183] on button "Search" at bounding box center [855, 195] width 75 height 25
click at [381, 97] on input "USHM91897083" at bounding box center [616, 89] width 554 height 24
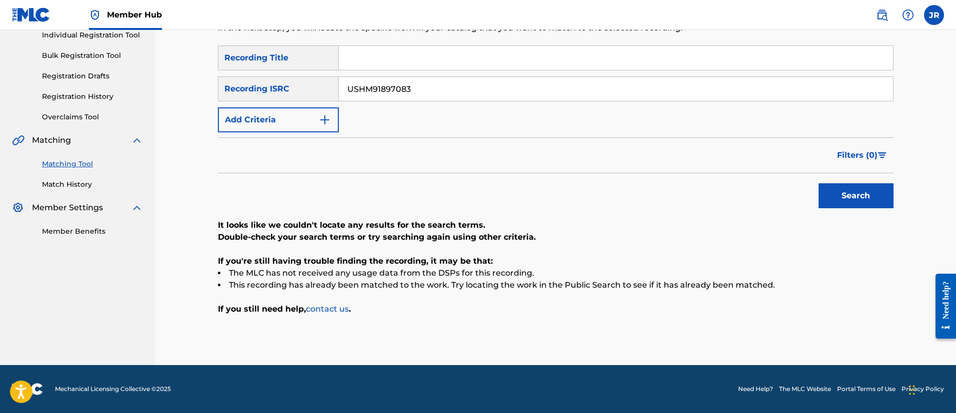
paste input "496753"
type input "USHM91496753"
click at [818, 183] on button "Search" at bounding box center [855, 195] width 75 height 25
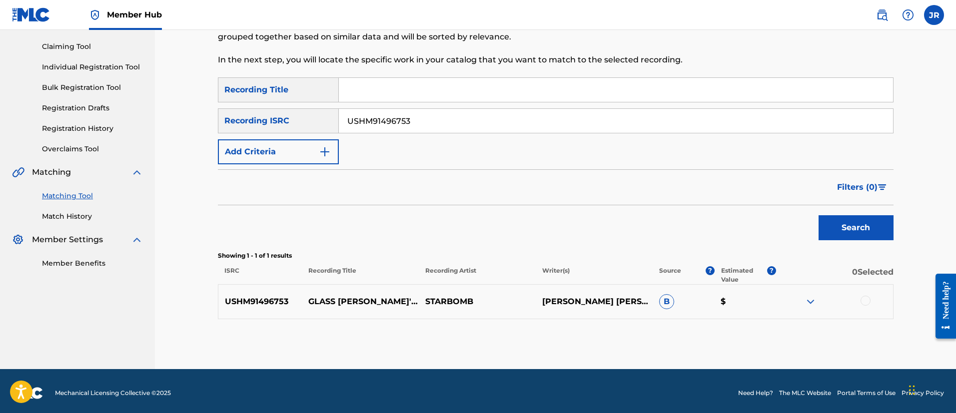
scroll to position [104, 0]
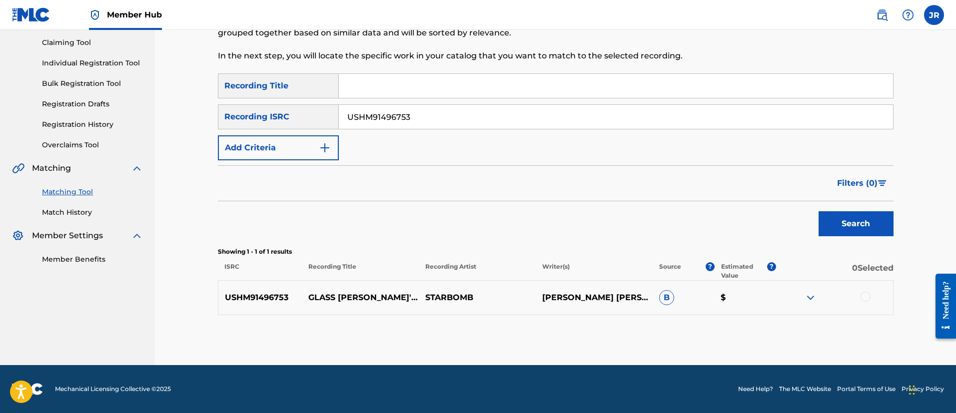
click at [865, 292] on div at bounding box center [865, 297] width 10 height 10
click at [726, 332] on button "Match 1 Group" at bounding box center [702, 331] width 110 height 25
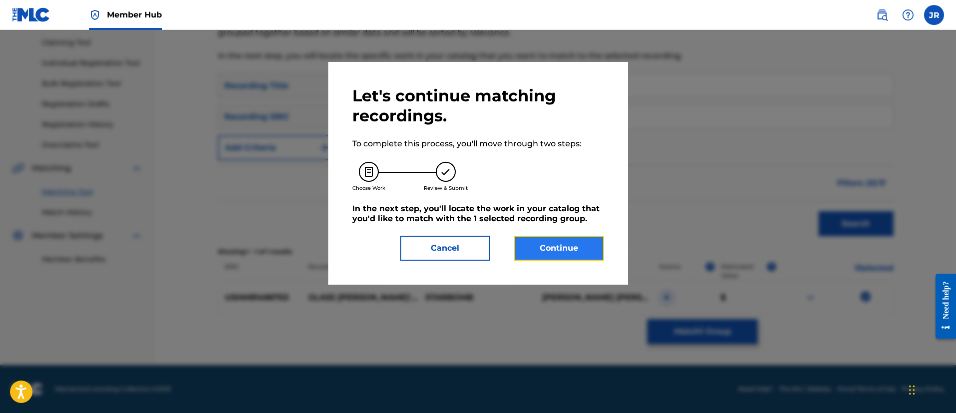
click at [570, 245] on button "Continue" at bounding box center [559, 248] width 90 height 25
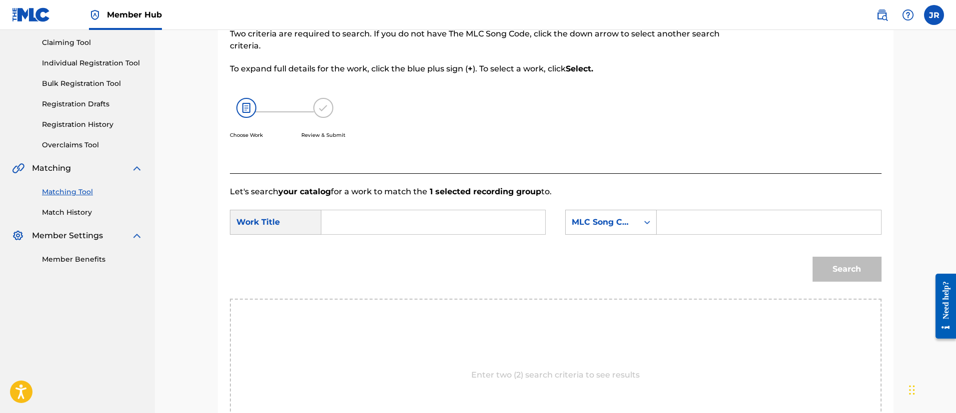
click at [370, 231] on input "Search Form" at bounding box center [433, 222] width 207 height 24
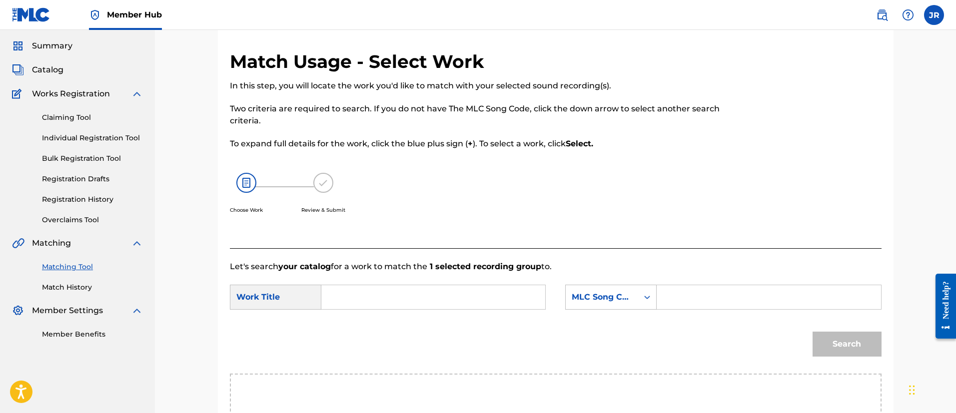
scroll to position [0, 0]
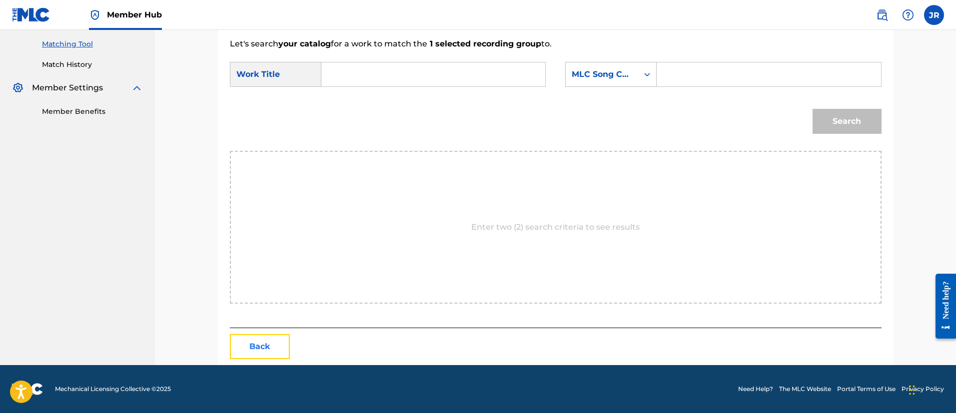
click at [264, 344] on button "Back" at bounding box center [260, 346] width 60 height 25
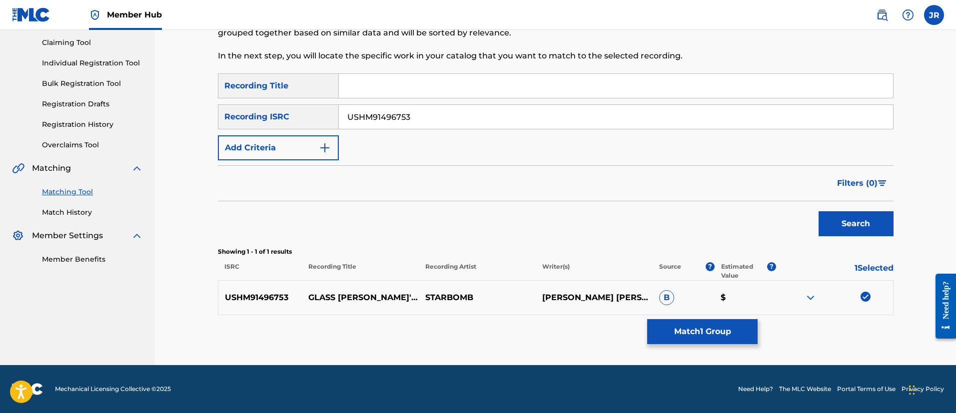
click at [470, 116] on input "USHM91496753" at bounding box center [616, 117] width 554 height 24
paste input "897081"
click at [818, 211] on button "Search" at bounding box center [855, 223] width 75 height 25
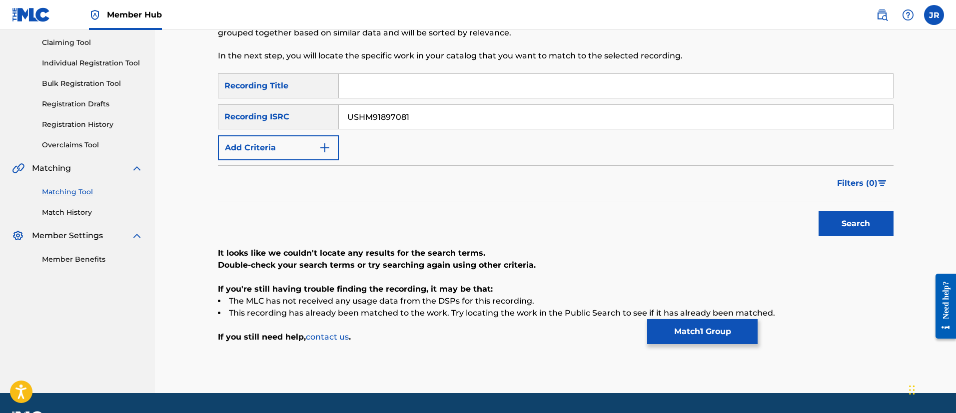
click at [416, 117] on input "USHM91897081" at bounding box center [616, 117] width 554 height 24
paste input "0"
type input "USHM91897080"
click at [818, 211] on button "Search" at bounding box center [855, 223] width 75 height 25
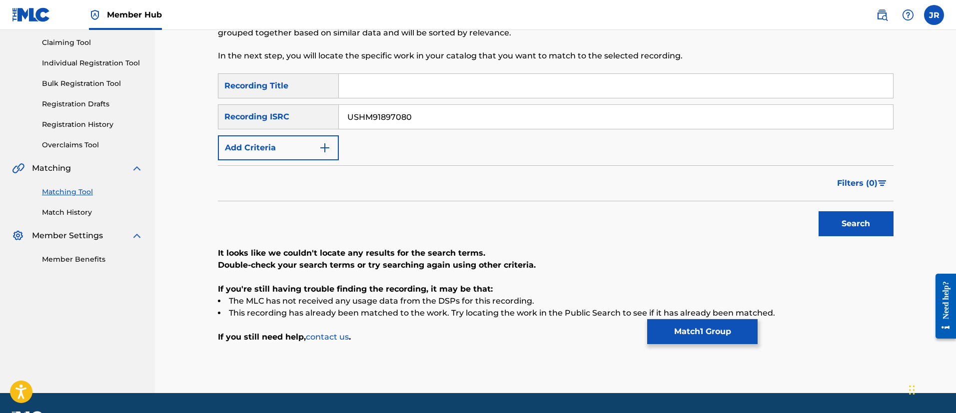
click at [372, 105] on input "USHM91897080" at bounding box center [616, 117] width 554 height 24
click at [890, 91] on input "Search Form" at bounding box center [616, 86] width 554 height 24
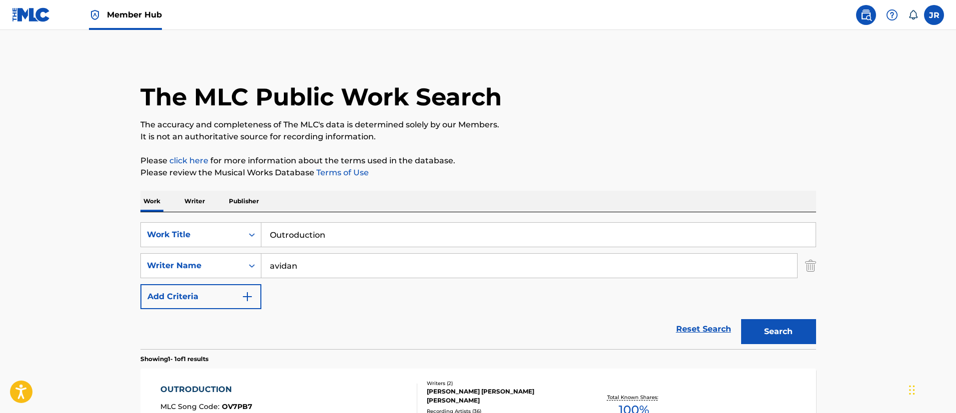
click at [325, 222] on div "SearchWithCriteria349bf47d-497c-4654-a8ec-69f244126fd5 Work Title Outroduction …" at bounding box center [478, 265] width 676 height 87
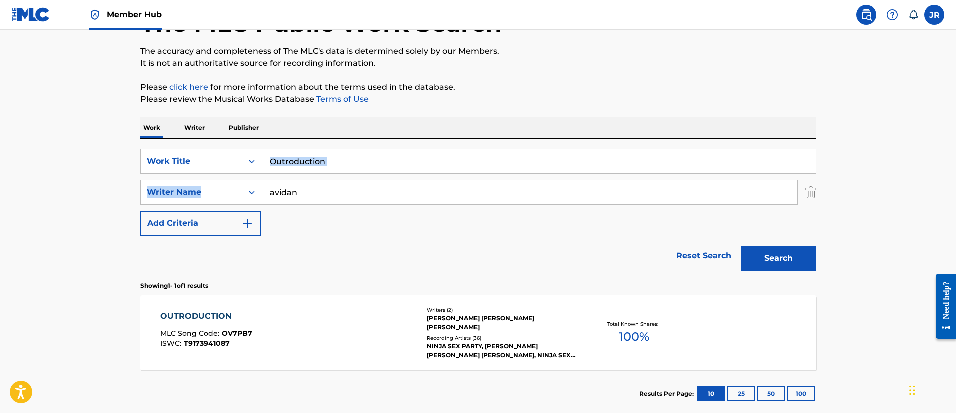
click at [329, 164] on input "Outroduction" at bounding box center [538, 161] width 554 height 24
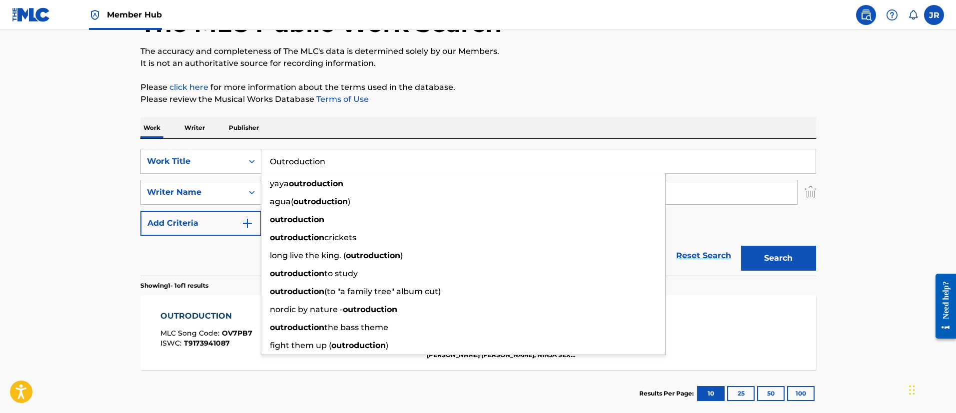
paste input "Search Form"
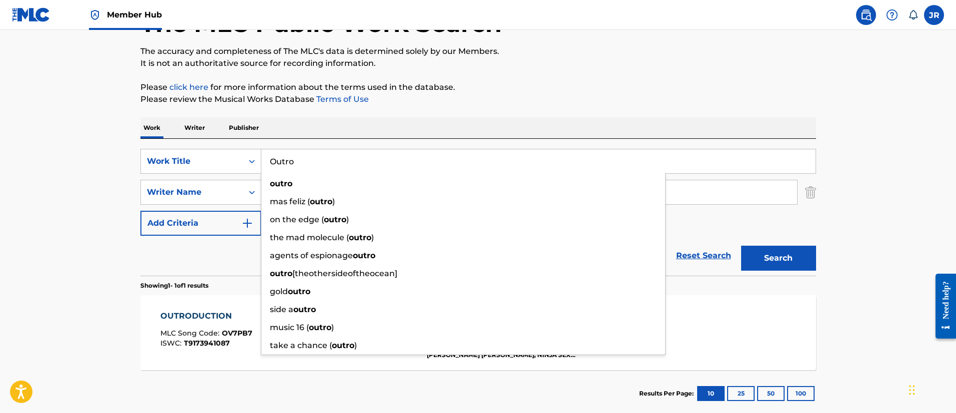
type input "Outro"
click at [820, 256] on div "The MLC Public Work Search The accuracy and completeness of The MLC's data is d…" at bounding box center [478, 200] width 700 height 436
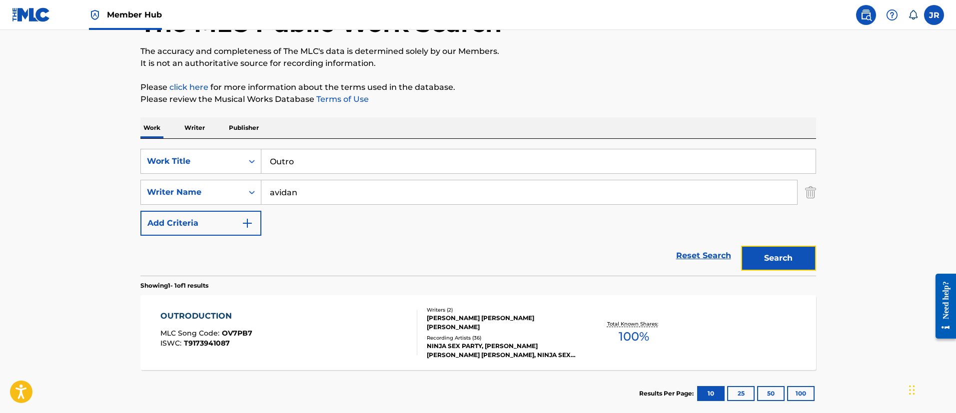
click at [789, 261] on button "Search" at bounding box center [778, 258] width 75 height 25
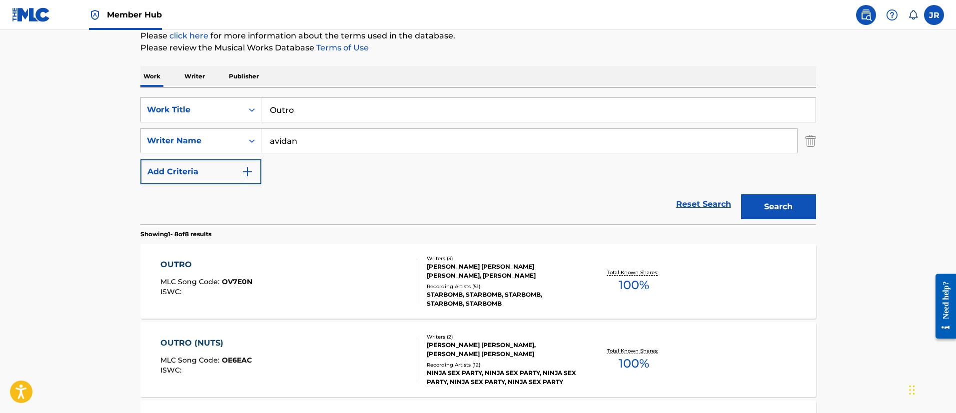
scroll to position [148, 0]
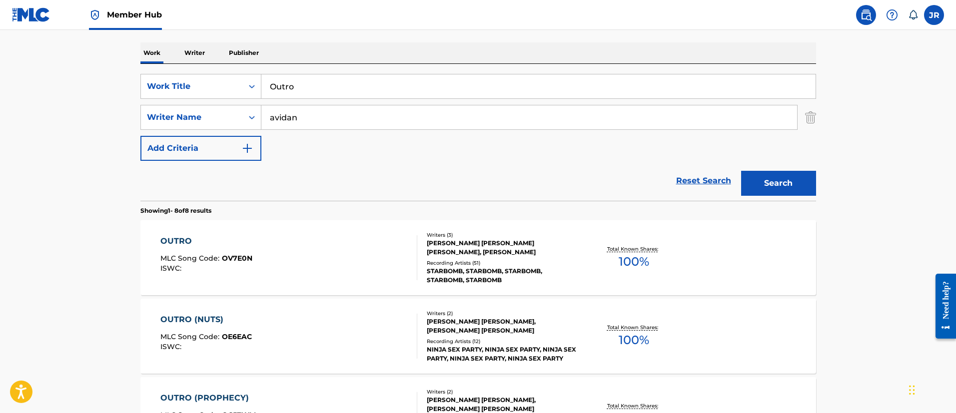
click at [346, 271] on div "OUTRO MLC Song Code : OV7E0N ISWC :" at bounding box center [288, 257] width 257 height 45
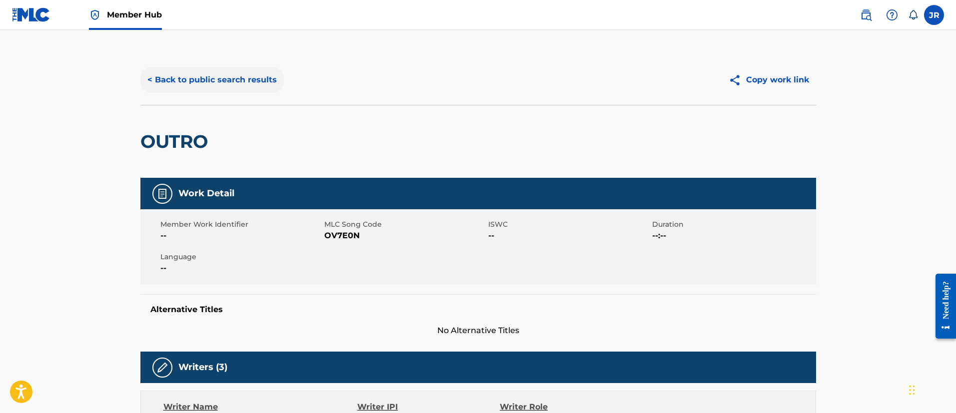
click at [259, 85] on button "< Back to public search results" at bounding box center [211, 79] width 143 height 25
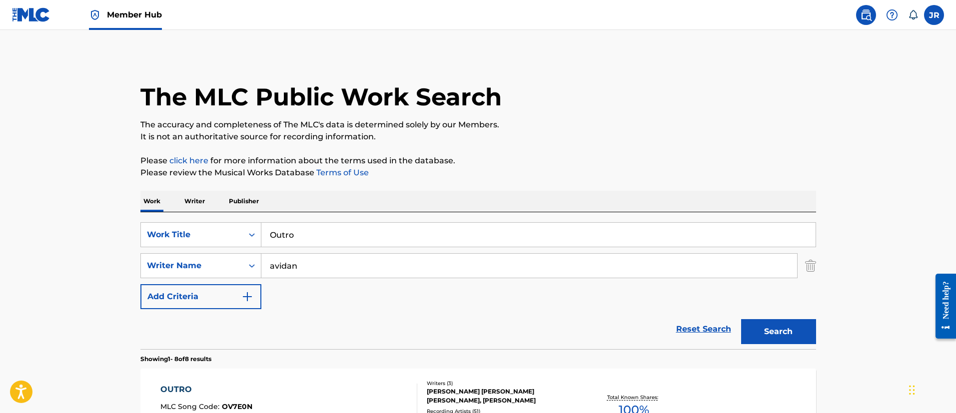
scroll to position [148, 0]
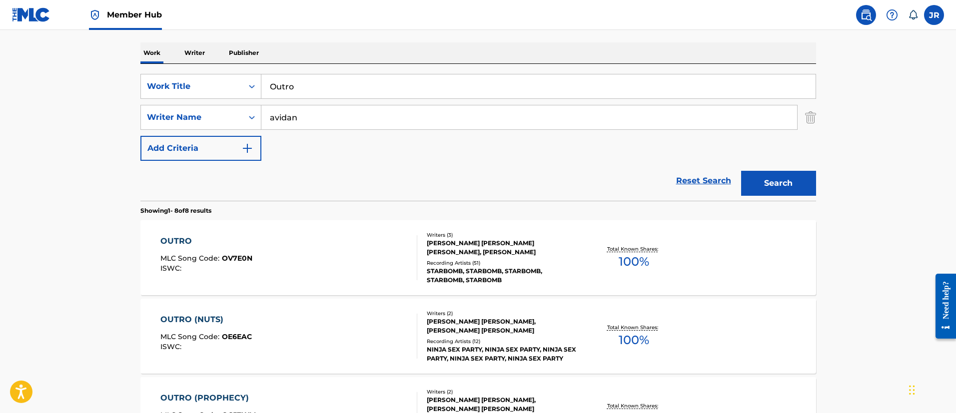
click at [300, 99] on div "SearchWithCriteria349bf47d-497c-4654-a8ec-69f244126fd5 Work Title Outro SearchW…" at bounding box center [478, 117] width 676 height 87
click at [307, 88] on input "Outro" at bounding box center [538, 86] width 554 height 24
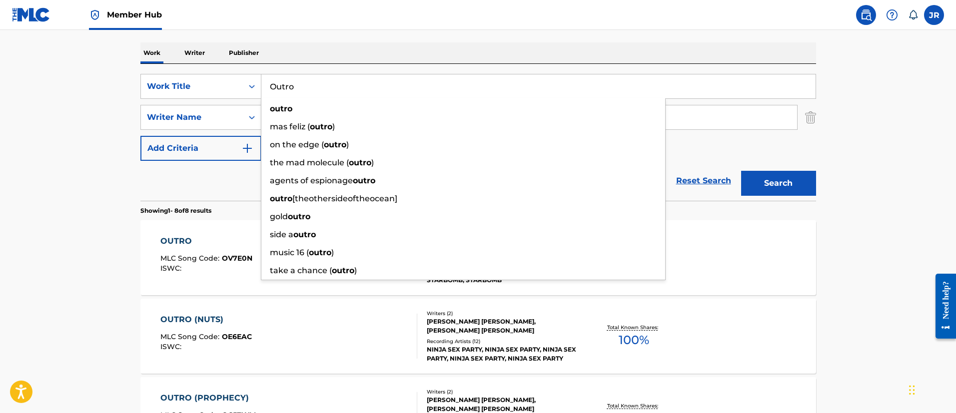
paste input "A BOY AND HIS BOAT"
type input "A BOY AND HIS BOAT"
click at [741, 171] on button "Search" at bounding box center [778, 183] width 75 height 25
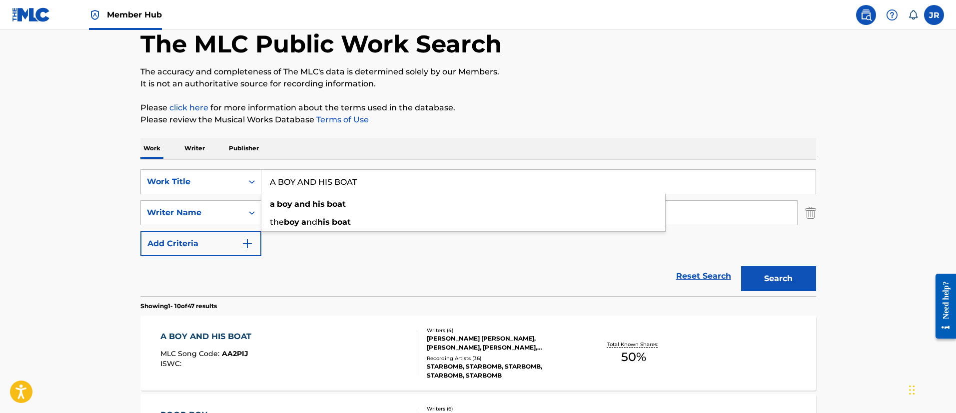
drag, startPoint x: 934, startPoint y: 199, endPoint x: 901, endPoint y: 212, distance: 35.9
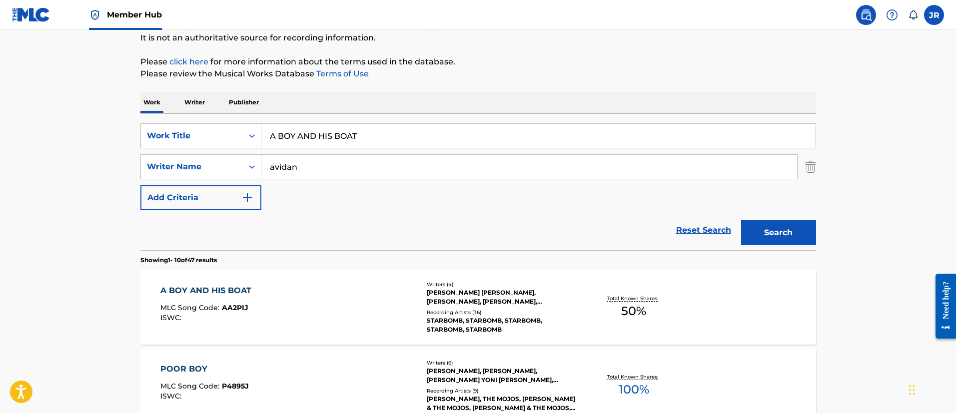
scroll to position [203, 0]
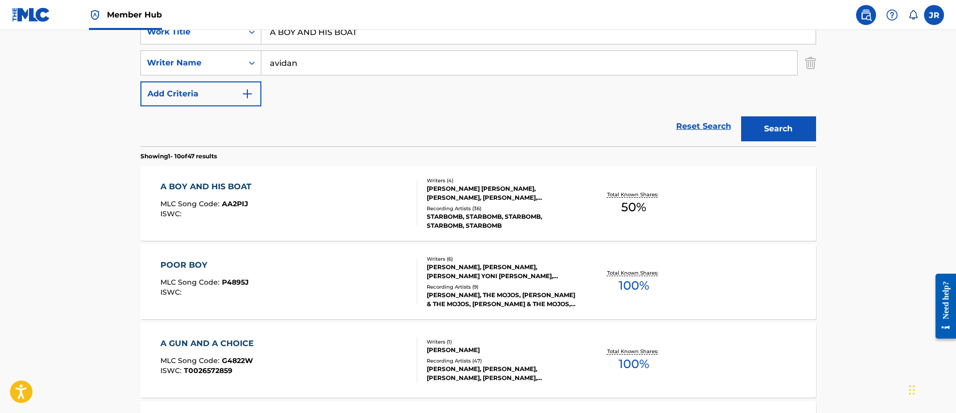
click at [351, 206] on div "A BOY AND HIS BOAT MLC Song Code : AA2PIJ ISWC :" at bounding box center [288, 203] width 257 height 45
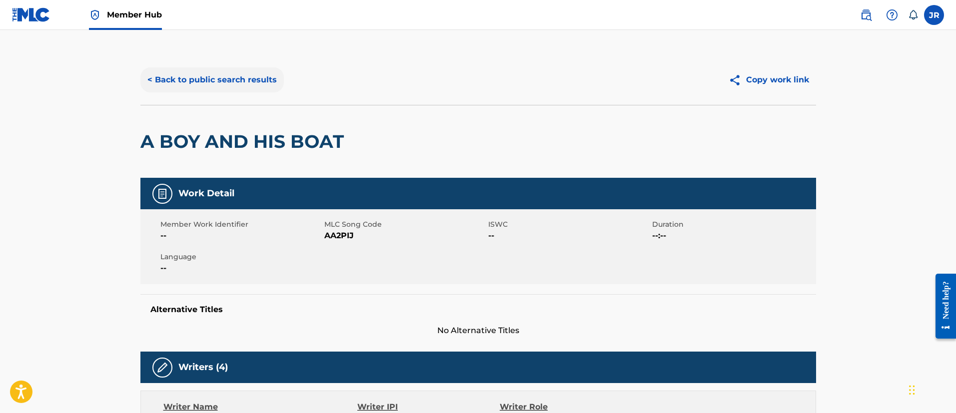
click at [244, 78] on button "< Back to public search results" at bounding box center [211, 79] width 143 height 25
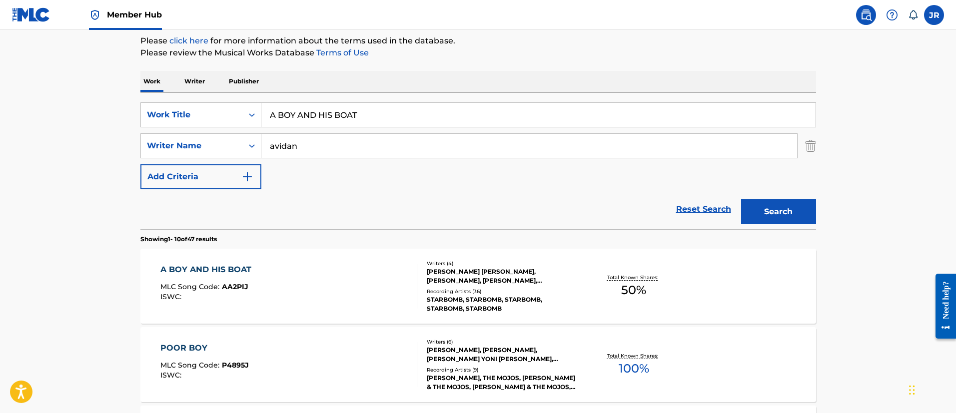
scroll to position [53, 0]
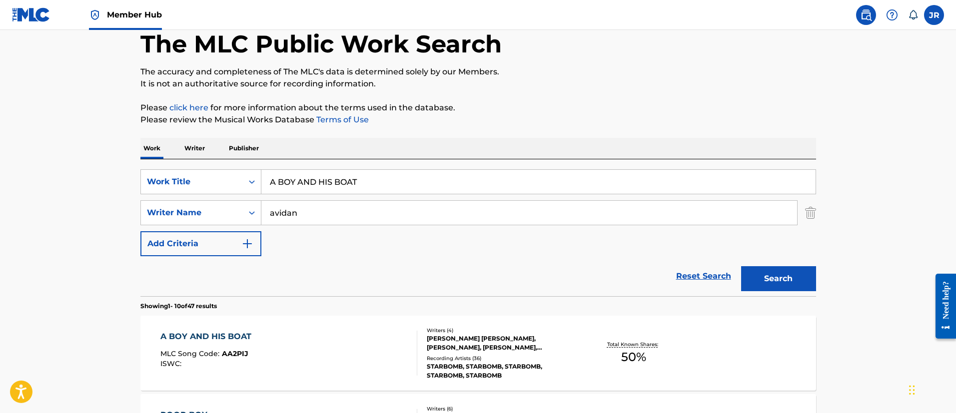
click at [344, 180] on input "A BOY AND HIS BOAT" at bounding box center [538, 182] width 554 height 24
click at [345, 179] on input "A BOY AND HIS BOAT" at bounding box center [538, 182] width 554 height 24
paste input "RIN CHECKS THE MIC"
type input "ARIN CHECKS THE MIC"
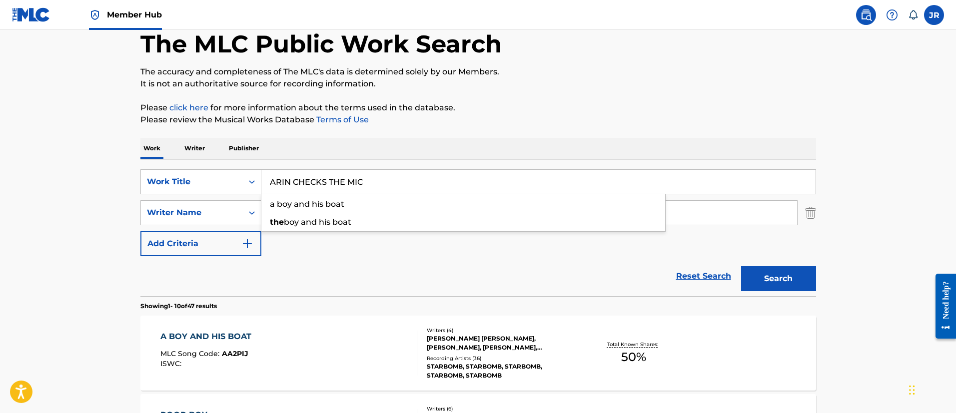
click at [741, 266] on button "Search" at bounding box center [778, 278] width 75 height 25
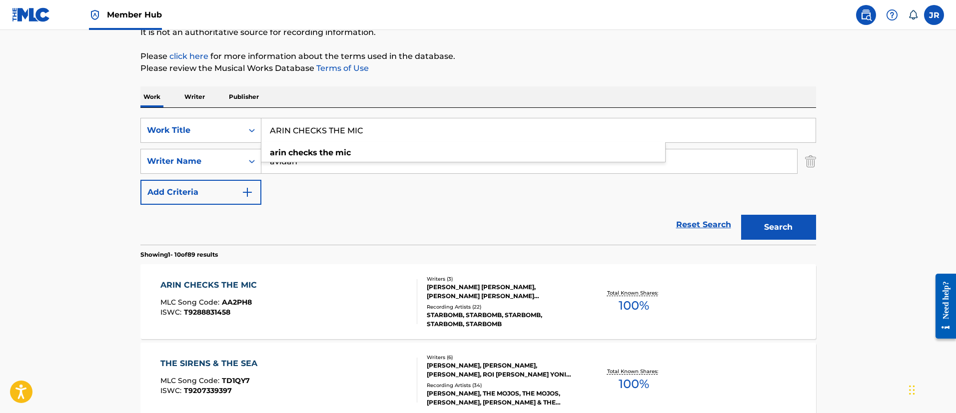
scroll to position [128, 0]
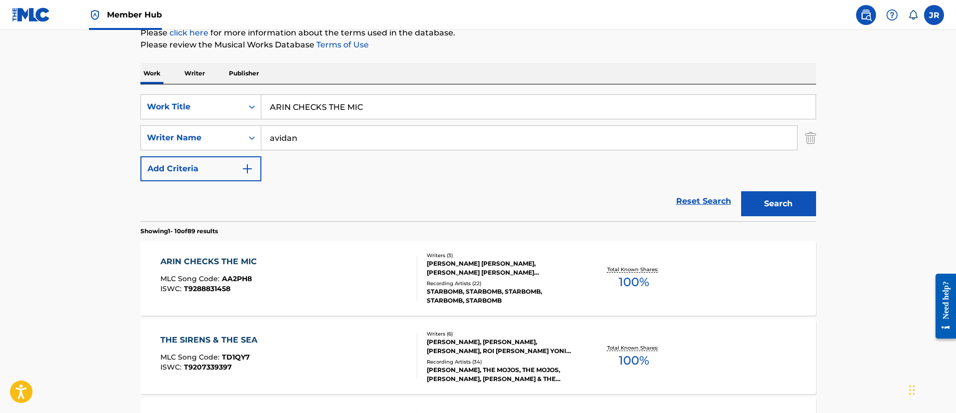
click at [321, 255] on div "ARIN CHECKS THE MIC MLC Song Code : AA2PH8 ISWC : T9288831458 Writers ( 3 ) [PE…" at bounding box center [478, 278] width 676 height 75
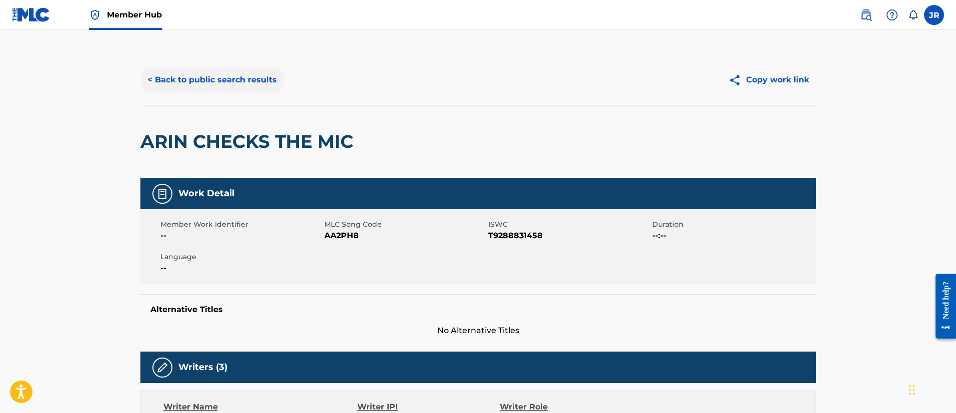
click at [215, 67] on button "< Back to public search results" at bounding box center [211, 79] width 143 height 25
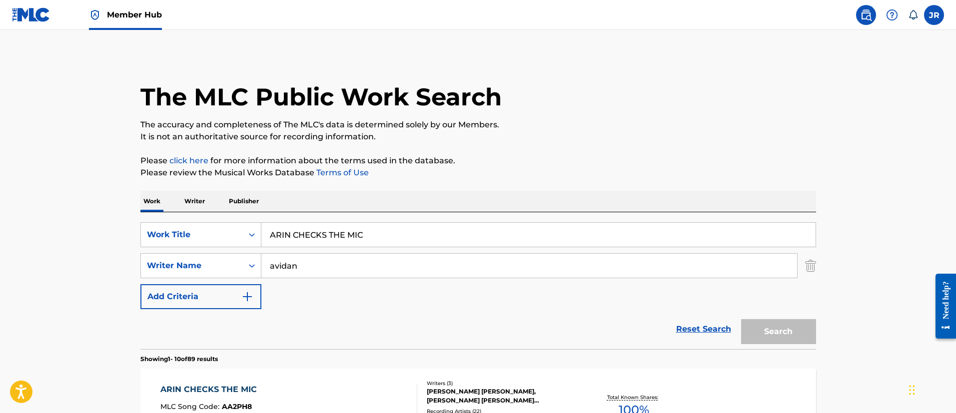
scroll to position [128, 0]
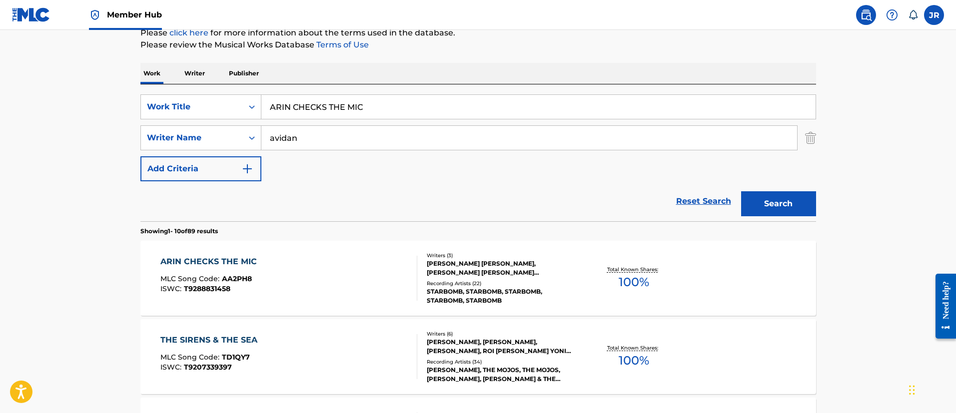
click at [380, 107] on input "ARIN CHECKS THE MIC" at bounding box center [538, 107] width 554 height 24
click at [379, 107] on input "ARIN CHECKS THE MIC" at bounding box center [538, 107] width 554 height 24
paste input "tari Mystery Hour"
type input "Atari Mystery Hour"
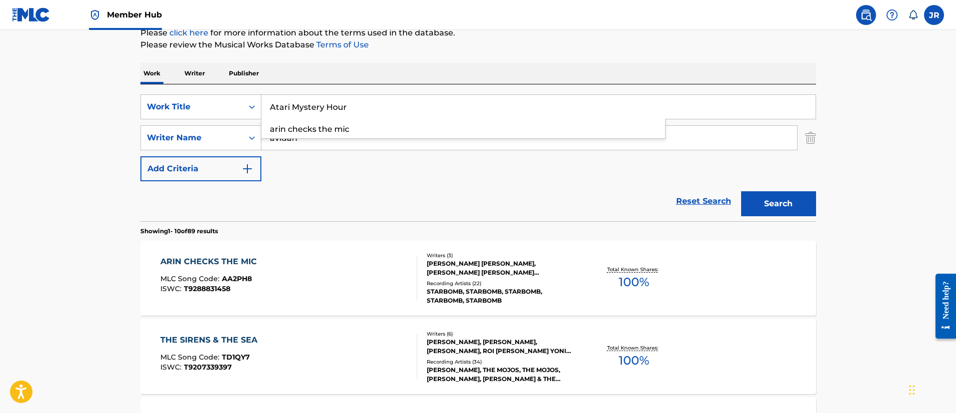
click at [741, 191] on button "Search" at bounding box center [778, 203] width 75 height 25
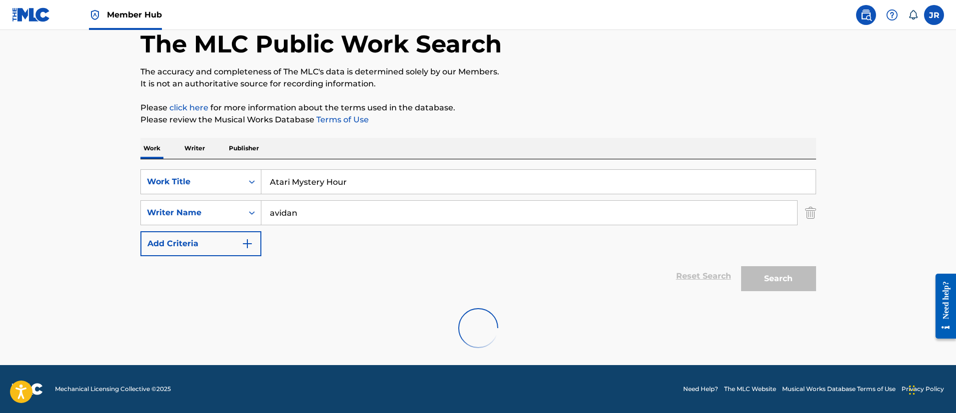
scroll to position [53, 0]
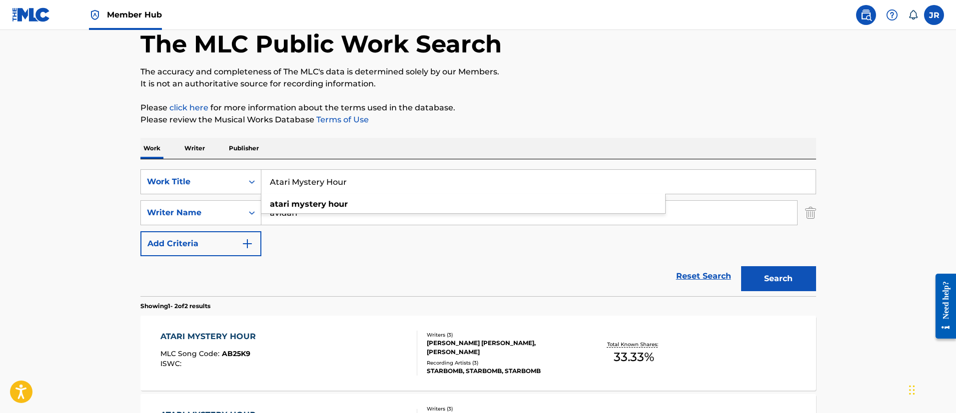
click at [388, 268] on div "Reset Search Search" at bounding box center [478, 276] width 676 height 40
click at [246, 335] on div "ATARI MYSTERY HOUR" at bounding box center [210, 337] width 100 height 12
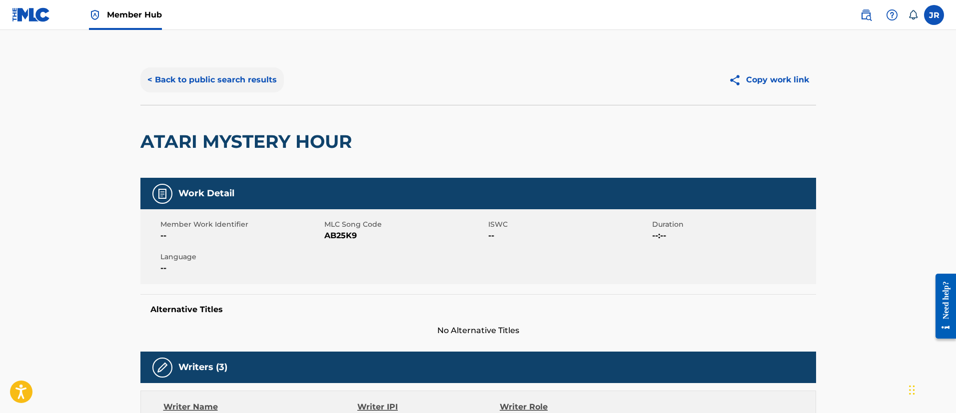
drag, startPoint x: 228, startPoint y: 70, endPoint x: 215, endPoint y: 88, distance: 22.1
click at [225, 73] on button "< Back to public search results" at bounding box center [211, 79] width 143 height 25
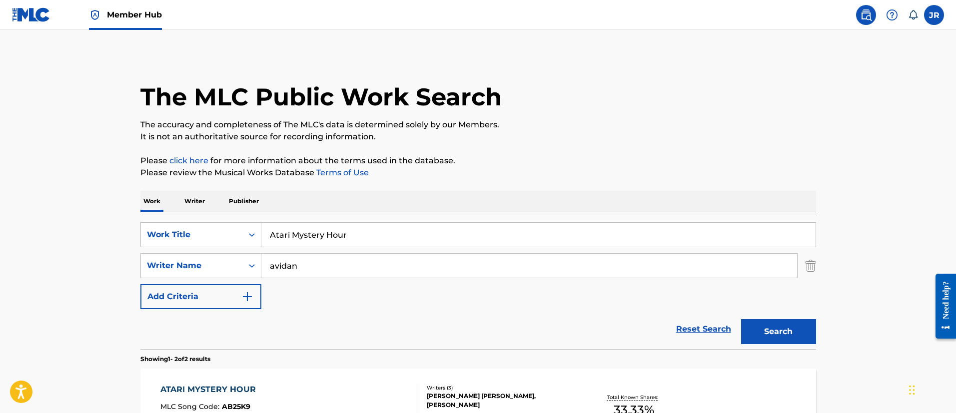
scroll to position [53, 0]
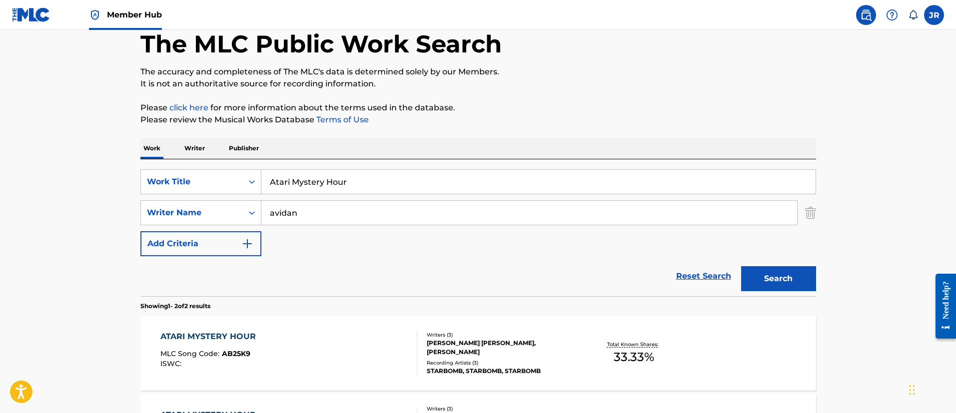
drag, startPoint x: 333, startPoint y: 151, endPoint x: 317, endPoint y: 177, distance: 30.3
click at [329, 156] on div "Work Writer Publisher" at bounding box center [478, 148] width 676 height 21
click at [317, 177] on input "Atari Mystery Hour" at bounding box center [538, 182] width 554 height 24
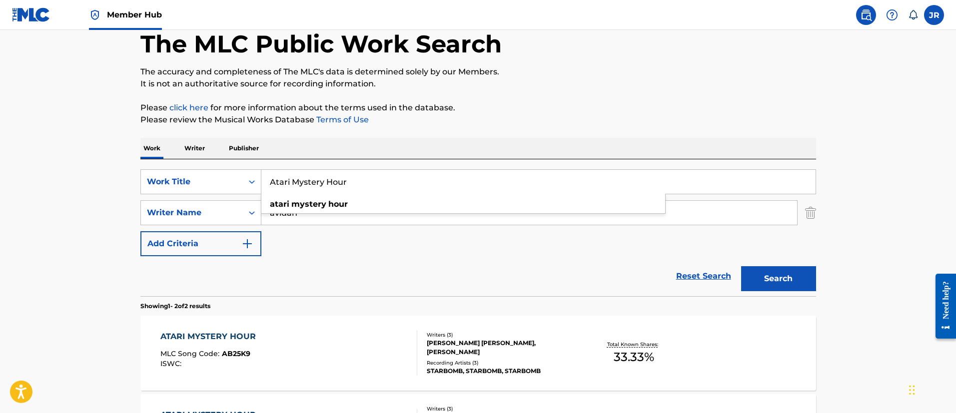
paste input "Dream Daddy a Dad Dating Skit"
type input "Dream Daddy a Dad Dating Skit"
click at [741, 266] on button "Search" at bounding box center [778, 278] width 75 height 25
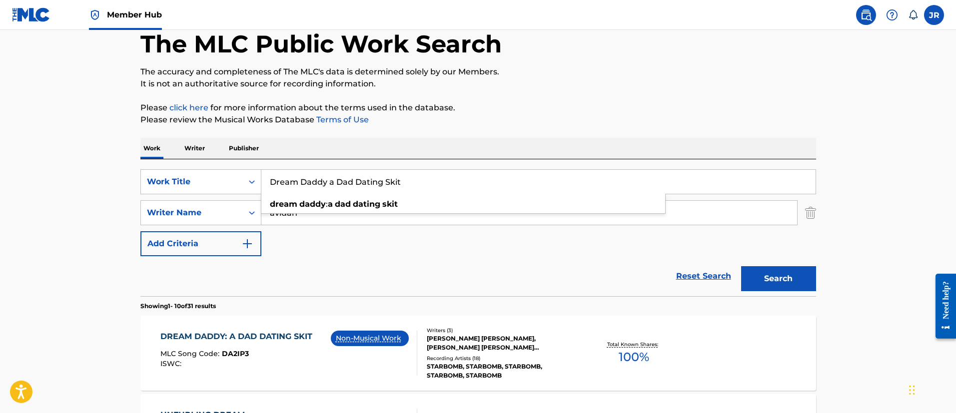
click at [528, 284] on div "Reset Search Search" at bounding box center [478, 276] width 676 height 40
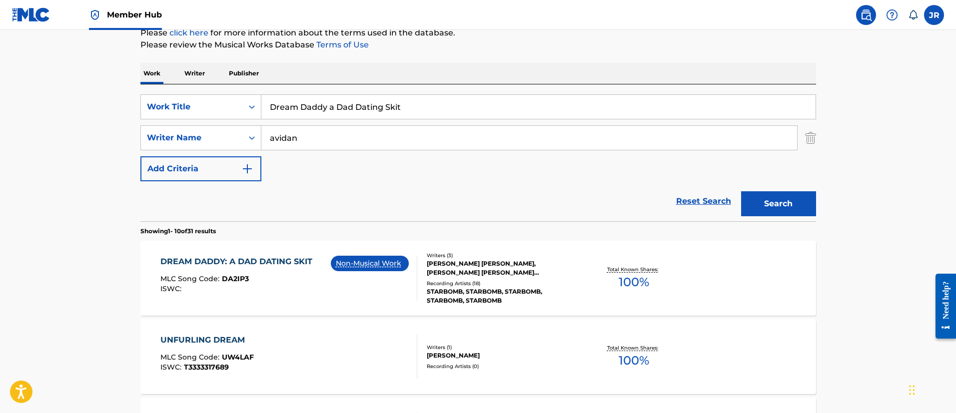
click at [351, 300] on div "Non-Musical Work" at bounding box center [374, 278] width 86 height 45
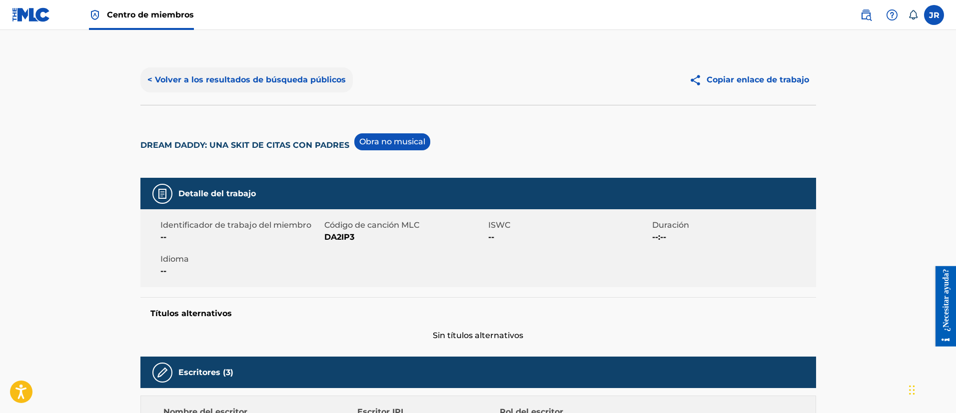
click at [283, 80] on font "< Volver a los resultados de búsqueda públicos" at bounding box center [246, 79] width 198 height 9
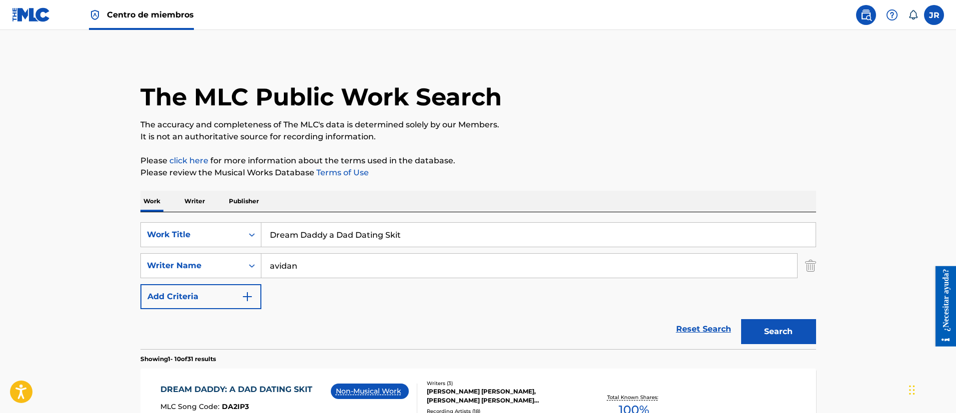
scroll to position [128, 0]
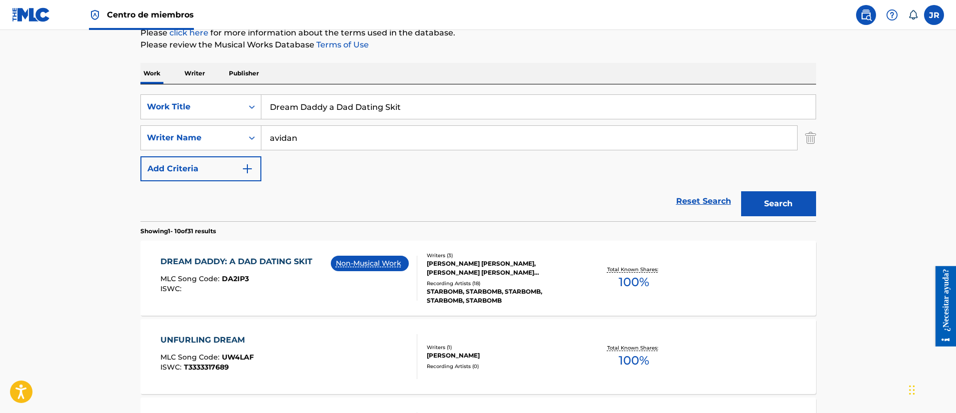
click at [335, 123] on div "Búsqueda con criterios349bf47d-497c-4654-a8ec-69f244126fd5 Work Title Dream Dad…" at bounding box center [478, 137] width 676 height 87
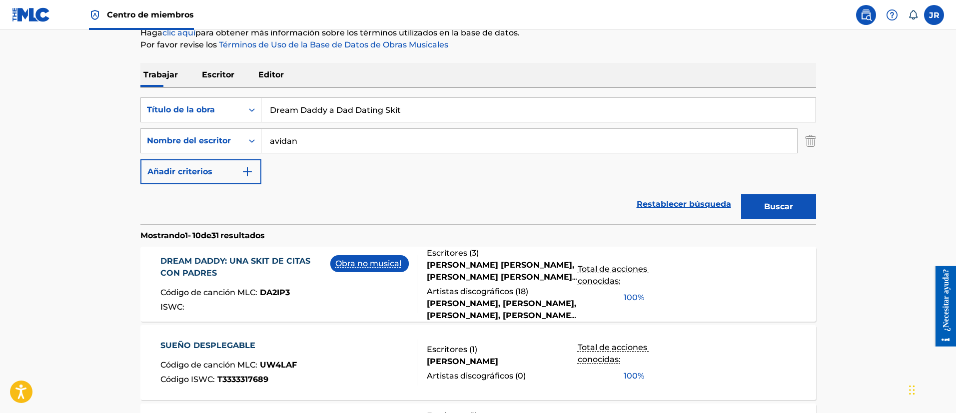
click at [356, 101] on input "Dream Daddy a Dad Dating Skit" at bounding box center [538, 110] width 554 height 24
click at [356, 102] on input "Dream Daddy a Dad Dating Skit" at bounding box center [538, 110] width 554 height 24
click at [356, 101] on input "Dream Daddy a Dad Dating Skit" at bounding box center [538, 110] width 554 height 24
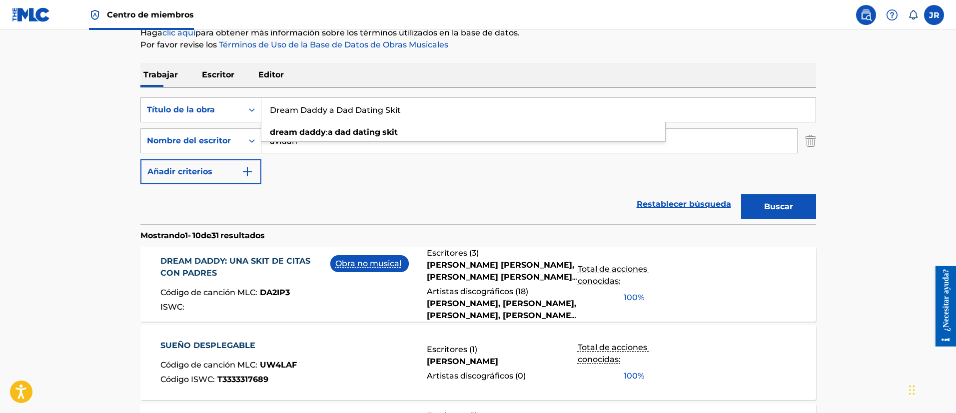
click at [356, 101] on input "Dream Daddy a Dad Dating Skit" at bounding box center [538, 110] width 554 height 24
paste input "Glass [PERSON_NAME]'s Title Figh"
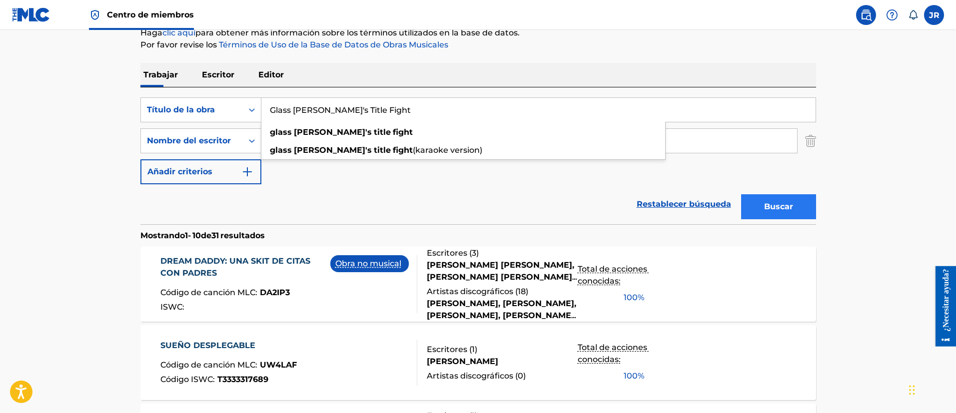
type input "Glass [PERSON_NAME]'s Title Fight"
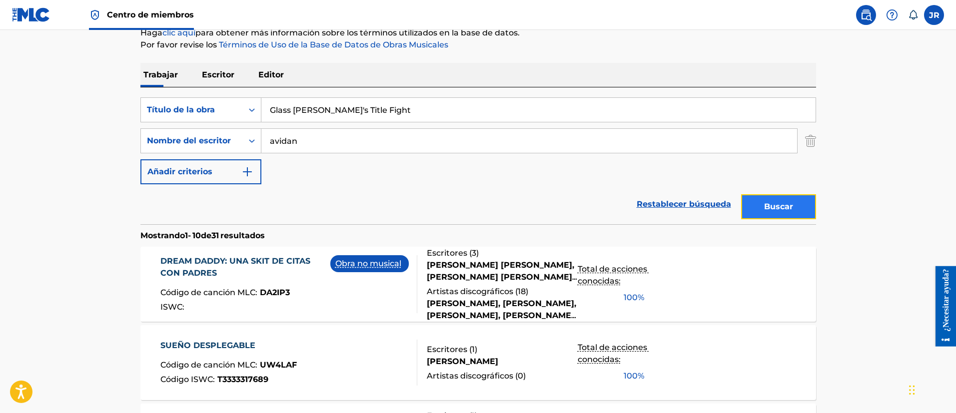
click at [804, 213] on button "Buscar" at bounding box center [778, 206] width 75 height 25
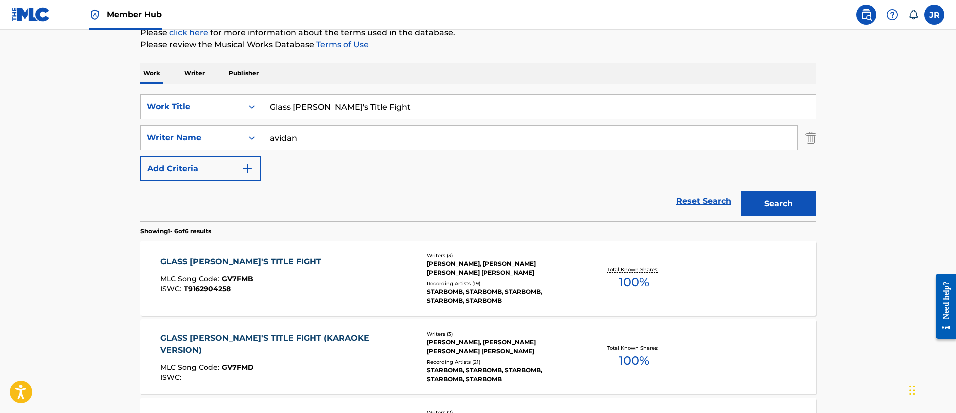
click at [474, 141] on input "avidan" at bounding box center [529, 138] width 536 height 24
click at [175, 264] on div "GLASS [PERSON_NAME]'S TITLE FIGHT" at bounding box center [243, 262] width 166 height 12
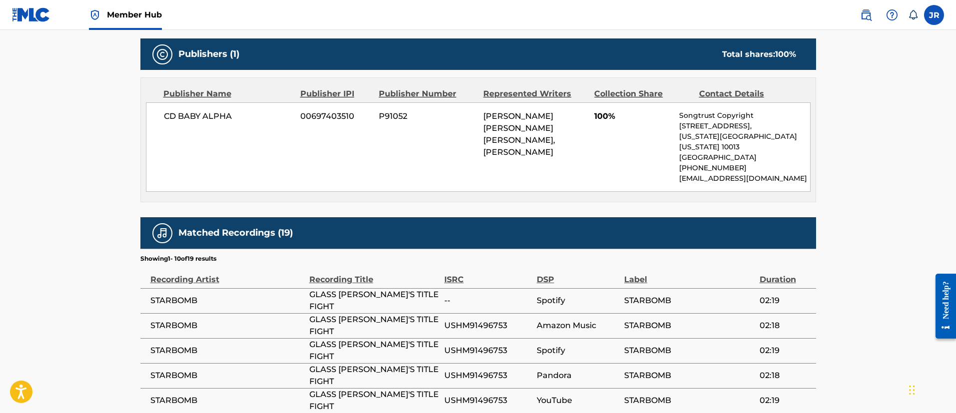
scroll to position [664, 0]
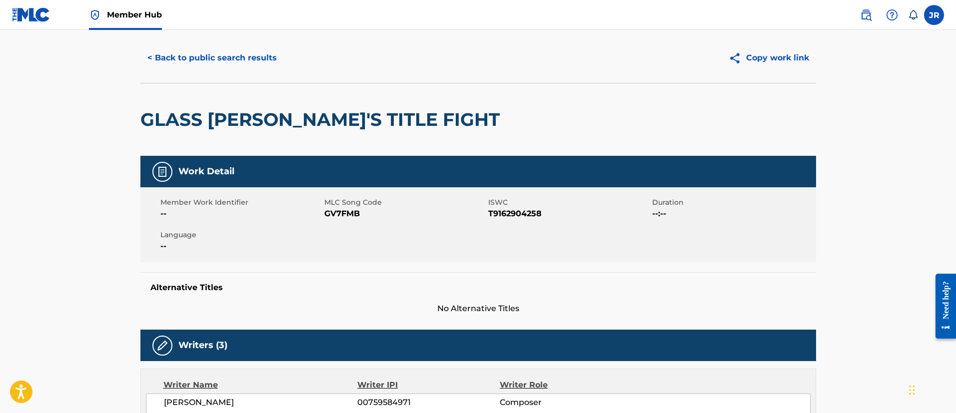
scroll to position [0, 0]
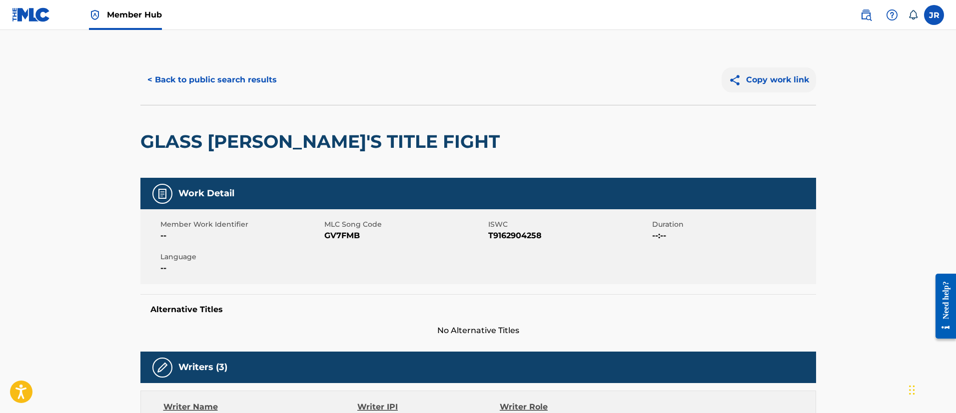
drag, startPoint x: 719, startPoint y: 85, endPoint x: 735, endPoint y: 86, distance: 16.1
click at [725, 86] on div "Copy work link" at bounding box center [647, 79] width 338 height 25
click at [179, 92] on button "< Back to public search results" at bounding box center [211, 79] width 143 height 25
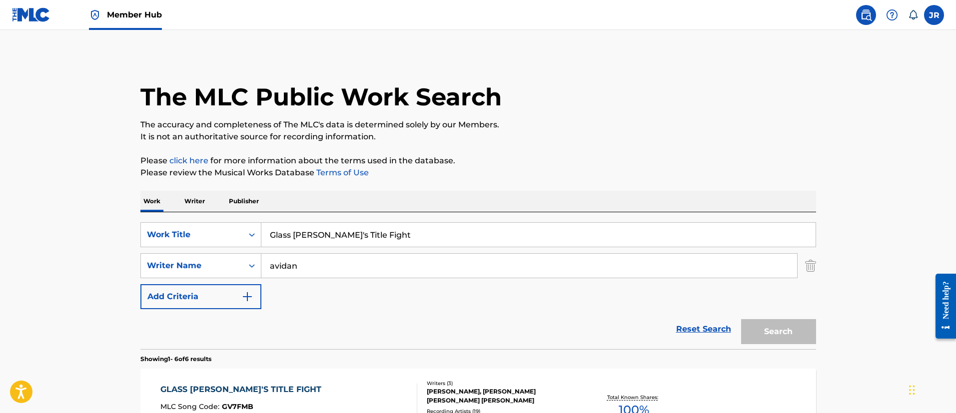
scroll to position [128, 0]
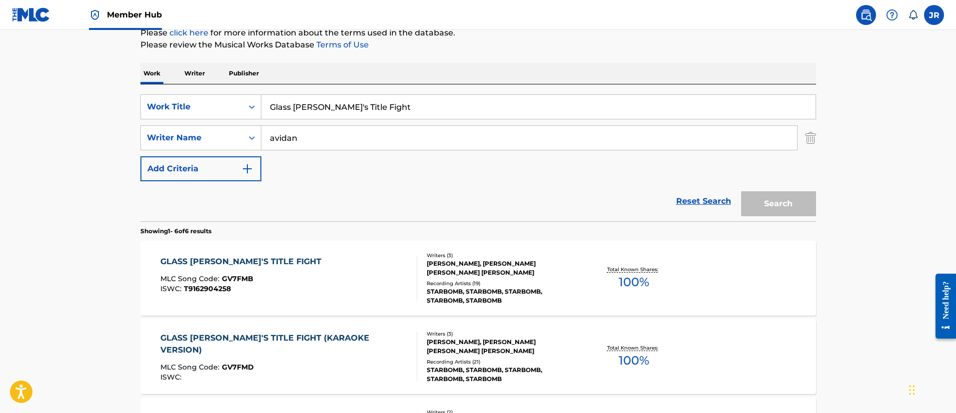
click at [199, 82] on p "Writer" at bounding box center [194, 73] width 26 height 21
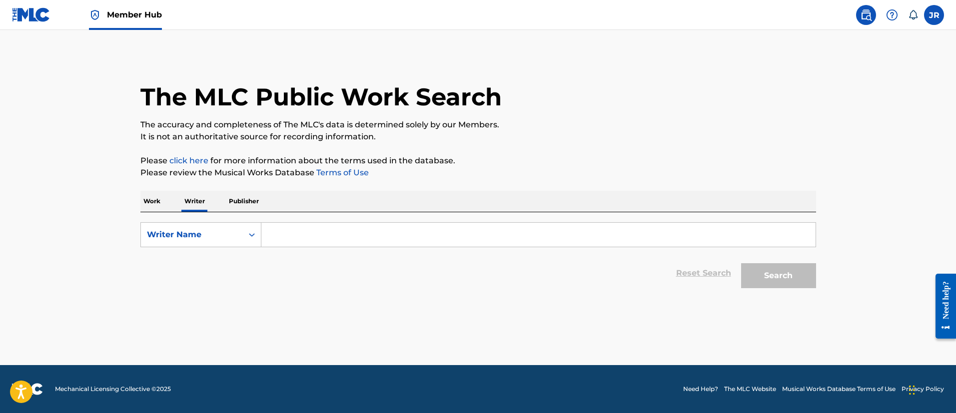
click at [290, 246] on input "Search Form" at bounding box center [538, 235] width 554 height 24
click at [272, 217] on div "SearchWithCriteriabba1bced-895e-496f-b758-be355f0534fc Writer Name Reset Search…" at bounding box center [478, 252] width 676 height 81
click at [159, 198] on p "Work" at bounding box center [151, 201] width 23 height 21
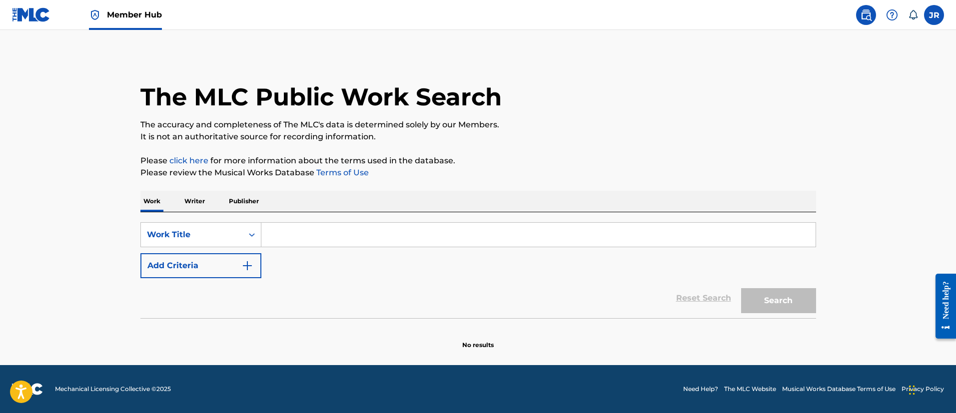
click at [343, 248] on div "SearchWithCriteria349bf47d-497c-4654-a8ec-69f244126fd5 Work Title Add Criteria" at bounding box center [478, 250] width 676 height 56
click at [340, 236] on input "Search Form" at bounding box center [538, 235] width 554 height 24
paste input "Inky's Lament"
type input "Inky's Lament"
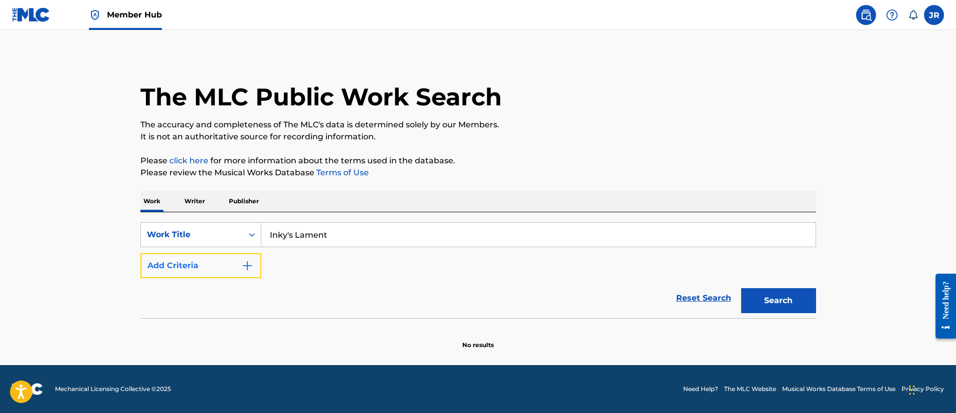
click at [239, 257] on button "Add Criteria" at bounding box center [200, 265] width 121 height 25
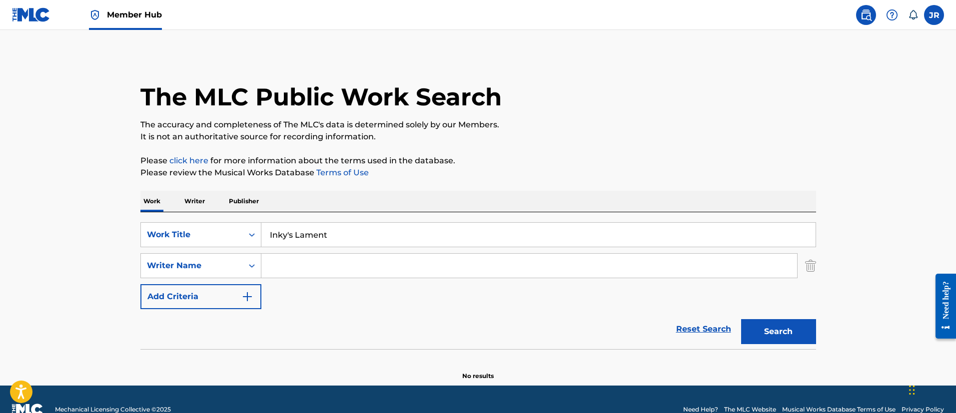
click at [329, 264] on input "Search Form" at bounding box center [529, 266] width 536 height 24
click at [329, 266] on input "Search Form" at bounding box center [529, 266] width 536 height 24
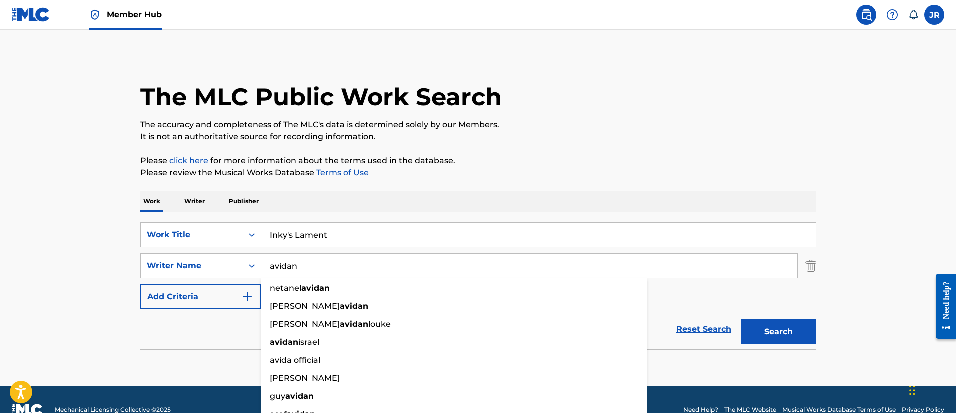
type input "avidan"
click at [741, 319] on button "Search" at bounding box center [778, 331] width 75 height 25
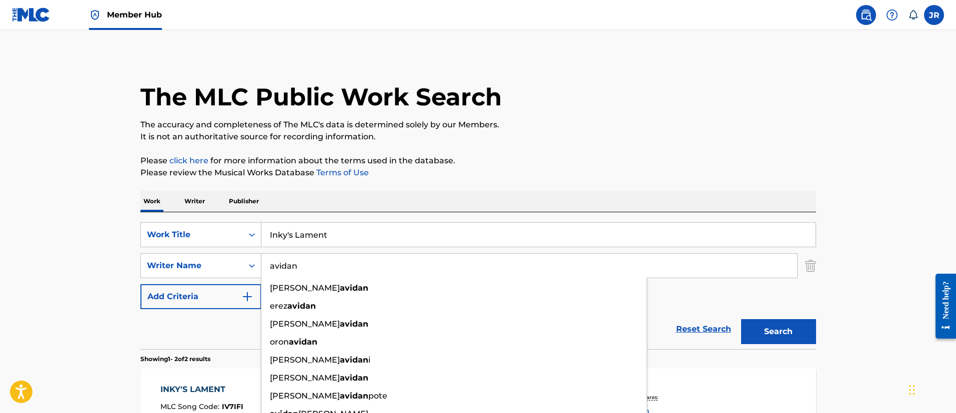
click at [537, 107] on div "The MLC Public Work Search" at bounding box center [478, 91] width 676 height 73
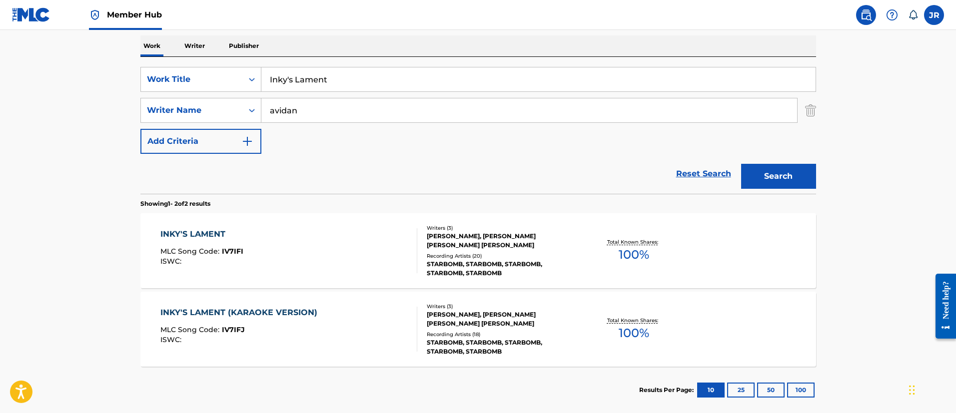
scroll to position [209, 0]
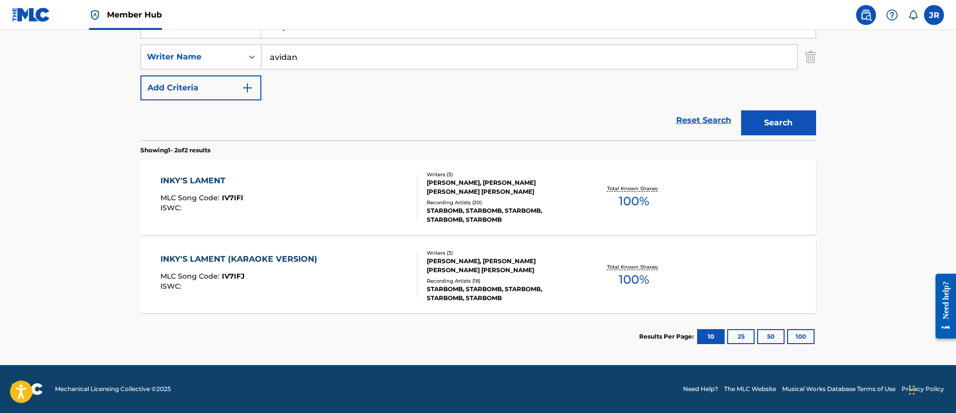
click at [328, 209] on div "INKY'S LAMENT MLC Song Code : IV7IFI ISWC :" at bounding box center [288, 197] width 257 height 45
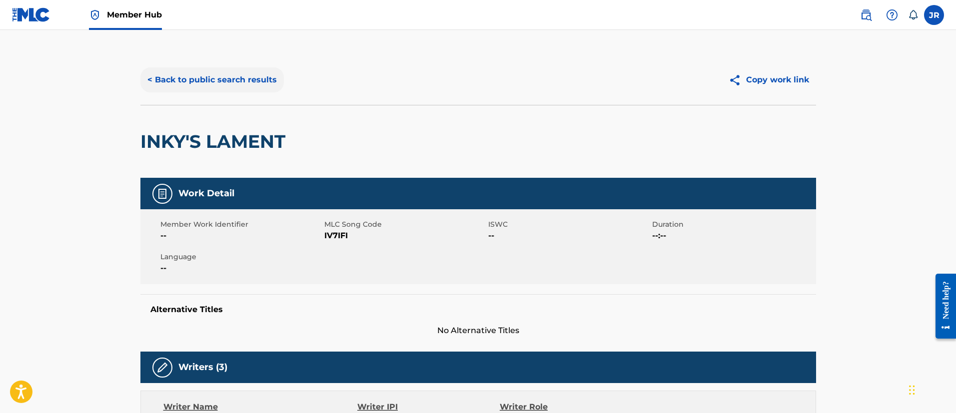
click at [233, 80] on button "< Back to public search results" at bounding box center [211, 79] width 143 height 25
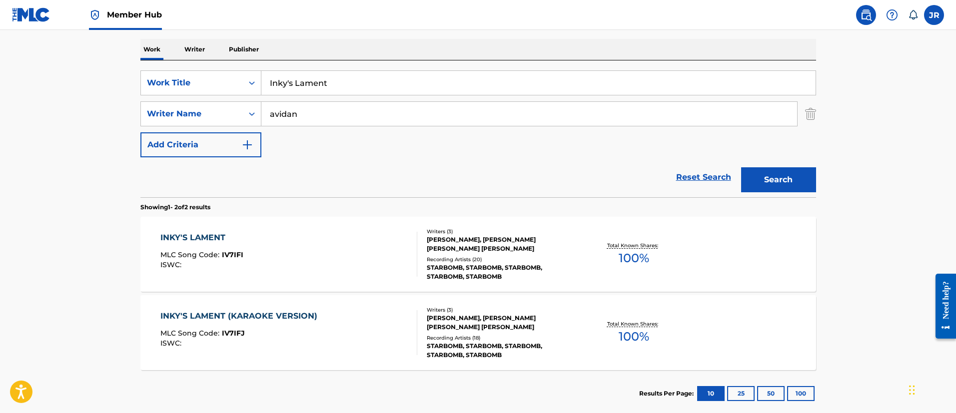
click at [319, 82] on input "Inky's Lament" at bounding box center [538, 83] width 554 height 24
click at [318, 82] on input "Inky's Lament" at bounding box center [538, 83] width 554 height 24
paste input "[PERSON_NAME] Adventures In Reamland"
type input "[PERSON_NAME] Adventures In Reamland"
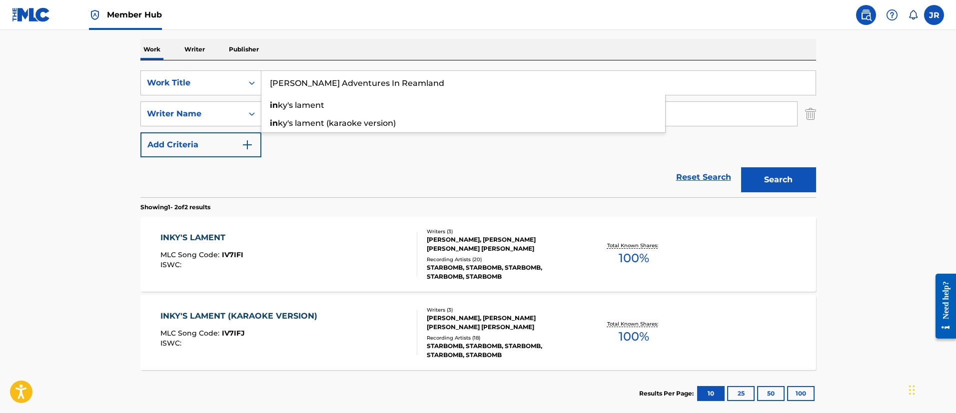
click at [741, 167] on button "Search" at bounding box center [778, 179] width 75 height 25
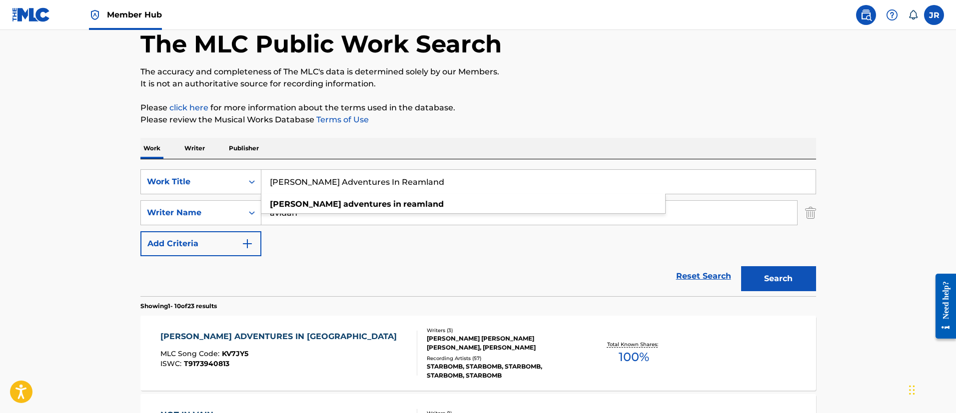
click at [319, 252] on div "SearchWithCriteria349bf47d-497c-4654-a8ec-69f244126fd5 Work Title [PERSON_NAME]…" at bounding box center [478, 212] width 676 height 87
click at [299, 332] on div "[PERSON_NAME] ADVENTURES IN [GEOGRAPHIC_DATA]" at bounding box center [280, 337] width 241 height 12
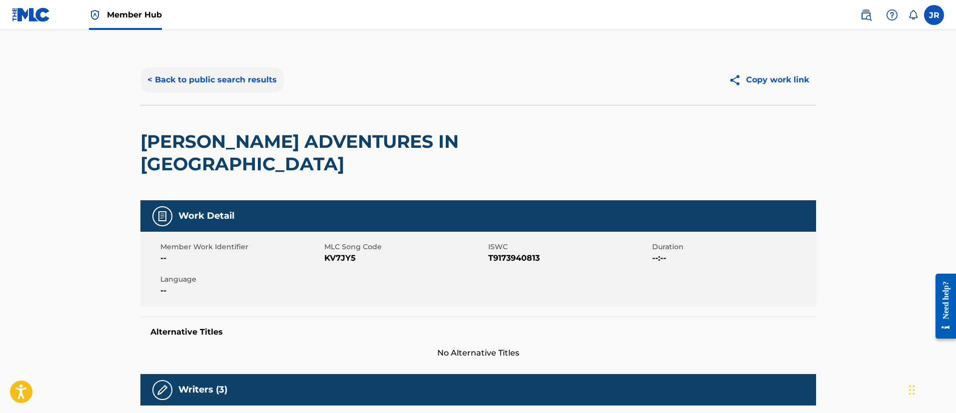
click at [267, 84] on button "< Back to public search results" at bounding box center [211, 79] width 143 height 25
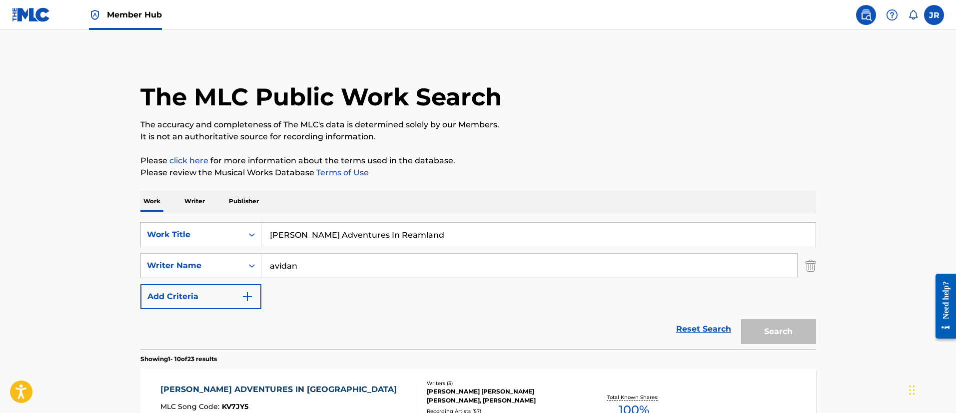
scroll to position [53, 0]
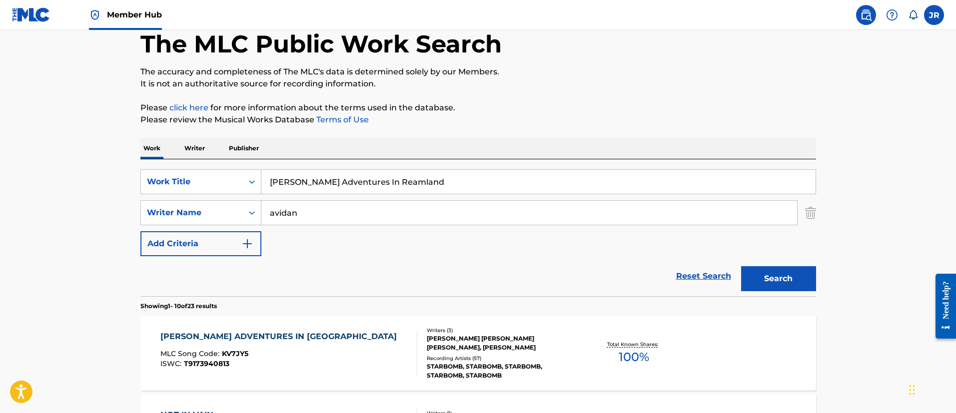
click at [309, 174] on input "[PERSON_NAME] Adventures In Reamland" at bounding box center [538, 182] width 554 height 24
paste input "[PERSON_NAME]'s Balla"
type input "[PERSON_NAME]'s Ballad"
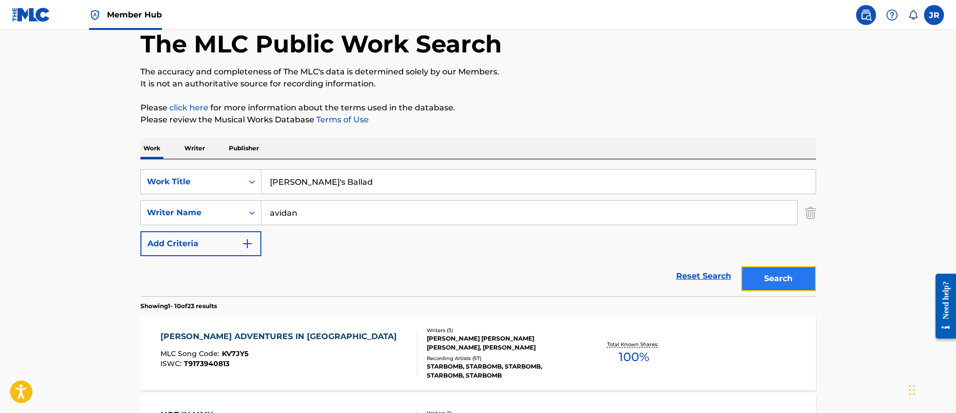
click at [781, 276] on button "Search" at bounding box center [778, 278] width 75 height 25
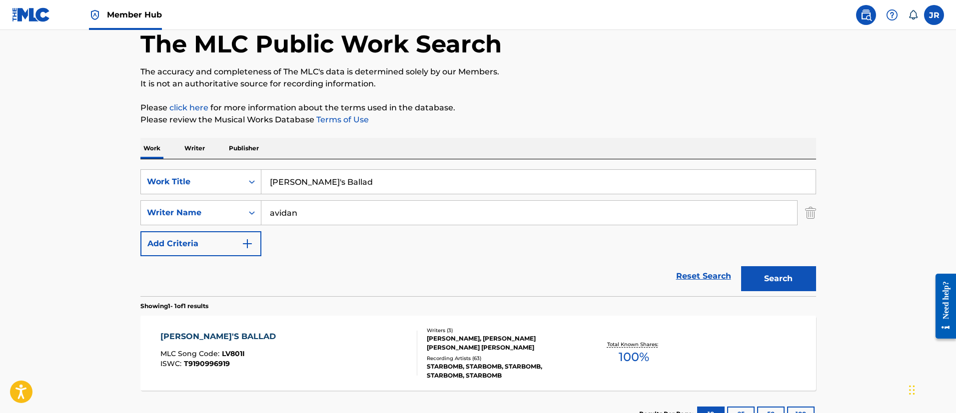
click at [209, 357] on span "MLC Song Code :" at bounding box center [190, 353] width 61 height 9
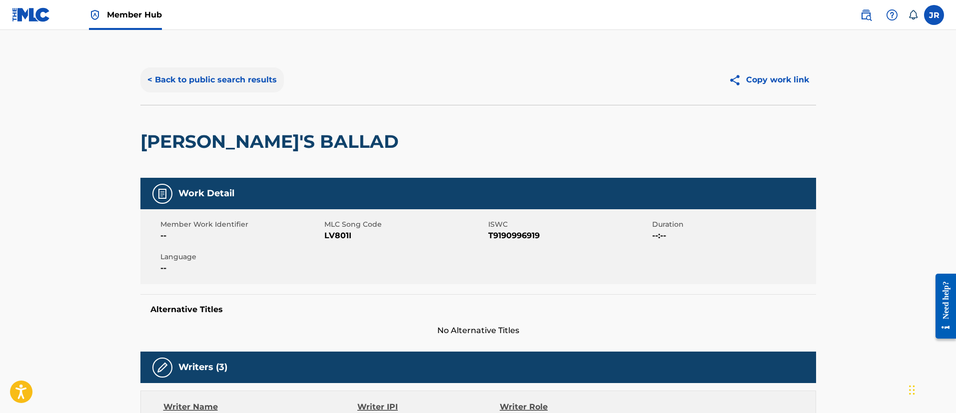
click at [190, 82] on button "< Back to public search results" at bounding box center [211, 79] width 143 height 25
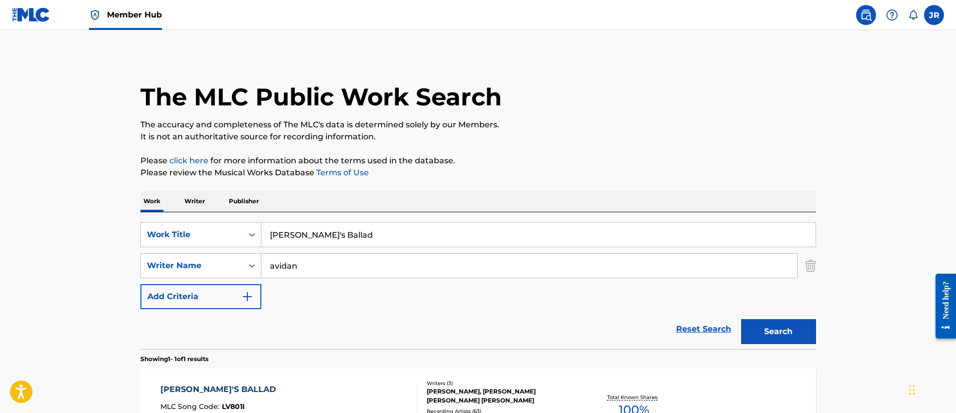
scroll to position [53, 0]
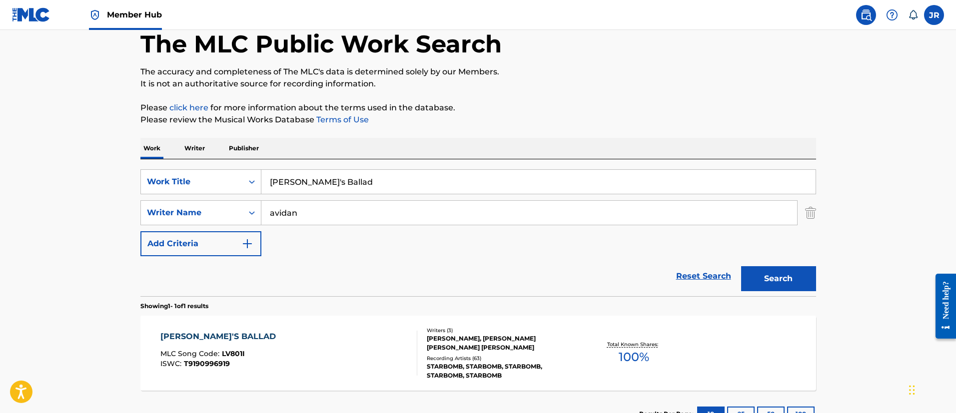
click at [361, 193] on input "[PERSON_NAME]'s Ballad" at bounding box center [538, 182] width 554 height 24
click at [361, 189] on input "[PERSON_NAME]'s Ballad" at bounding box center [538, 182] width 554 height 24
click at [361, 188] on input "[PERSON_NAME]'s Ballad" at bounding box center [538, 182] width 554 height 24
paste input "Mega Marital Problems"
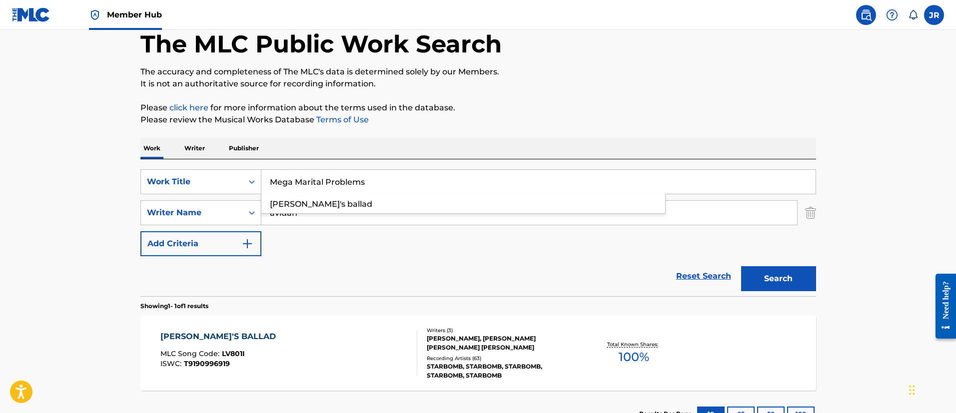
type input "Mega Marital Problems"
click at [741, 266] on button "Search" at bounding box center [778, 278] width 75 height 25
click at [259, 347] on div "MEGA MARITAL PROBLEMS MLC Song Code : MV85CB ISWC : T9176525749" at bounding box center [220, 353] width 120 height 45
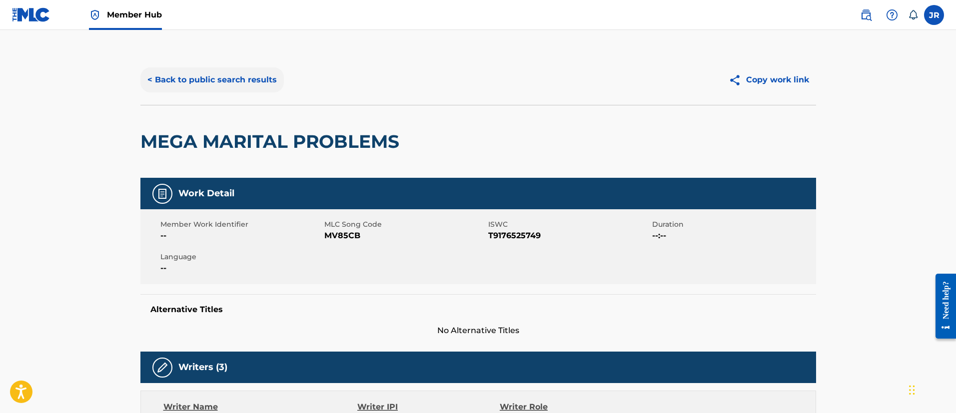
drag, startPoint x: 249, startPoint y: 56, endPoint x: 239, endPoint y: 82, distance: 28.5
click at [246, 56] on div "< Back to public search results Copy work link" at bounding box center [478, 80] width 676 height 50
click at [239, 82] on button "< Back to public search results" at bounding box center [211, 79] width 143 height 25
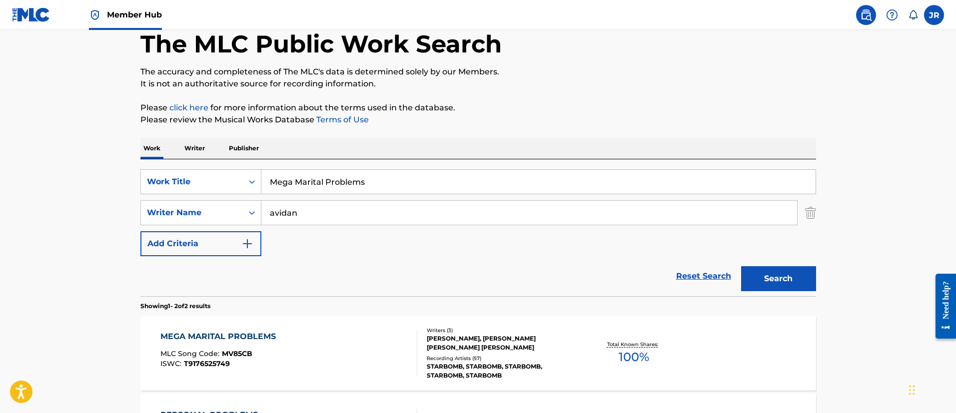
click at [315, 195] on div "SearchWithCriteria349bf47d-497c-4654-a8ec-69f244126fd5 Work Title Mega Marital …" at bounding box center [478, 212] width 676 height 87
click at [330, 180] on input "Mega Marital Problems" at bounding box center [538, 182] width 554 height 24
paste input "ortal Kombat High"
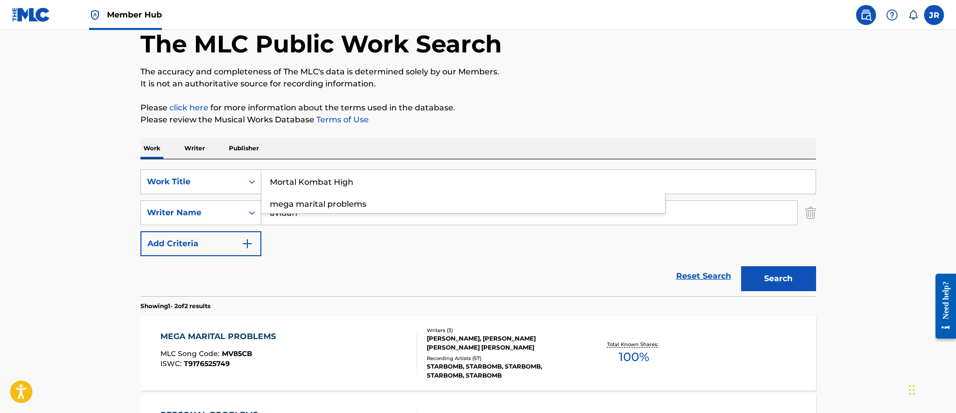
type input "Mortal Kombat High"
click at [741, 266] on button "Search" at bounding box center [778, 278] width 75 height 25
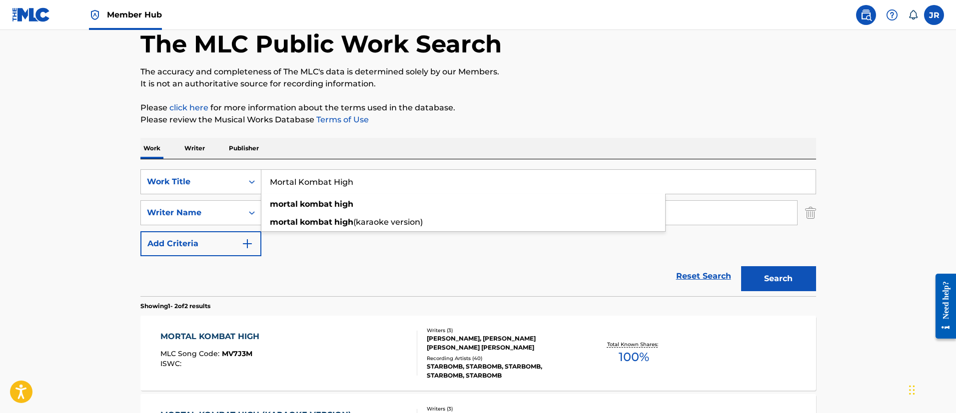
click at [468, 76] on p "The accuracy and completeness of The MLC's data is determined solely by our Mem…" at bounding box center [478, 72] width 676 height 12
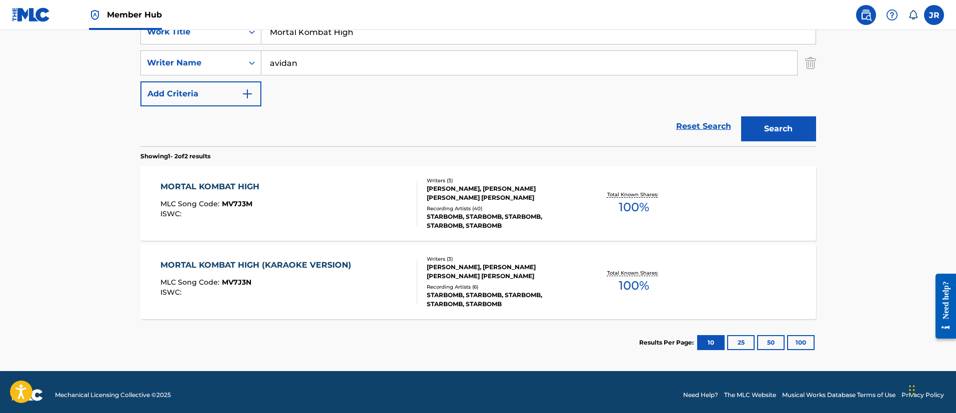
click at [352, 181] on div "MORTAL KOMBAT HIGH MLC Song Code : MV7J3M ISWC :" at bounding box center [288, 203] width 257 height 45
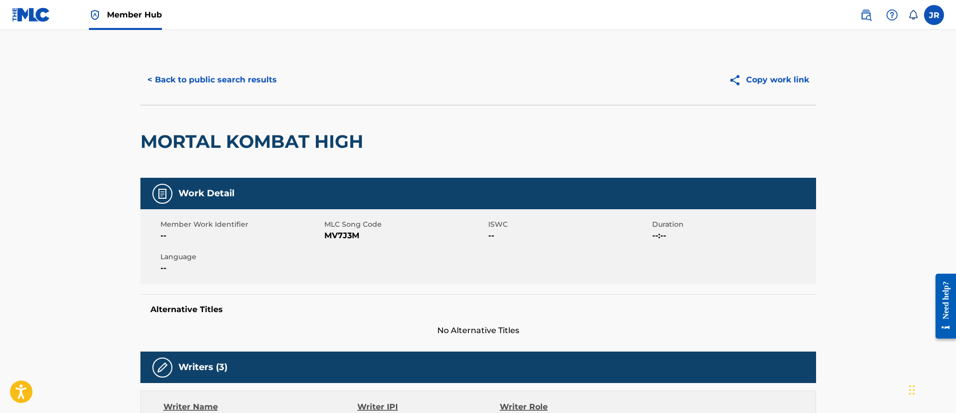
click at [261, 77] on button "< Back to public search results" at bounding box center [211, 79] width 143 height 25
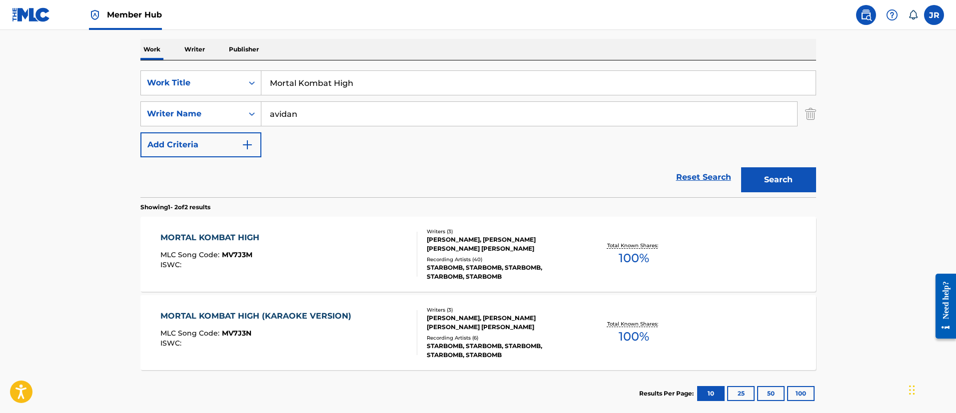
click at [328, 91] on input "Mortal Kombat High" at bounding box center [538, 83] width 554 height 24
click at [328, 90] on input "Mortal Kombat High" at bounding box center [538, 83] width 554 height 24
paste input "Regretroid"
type input "Regretroid"
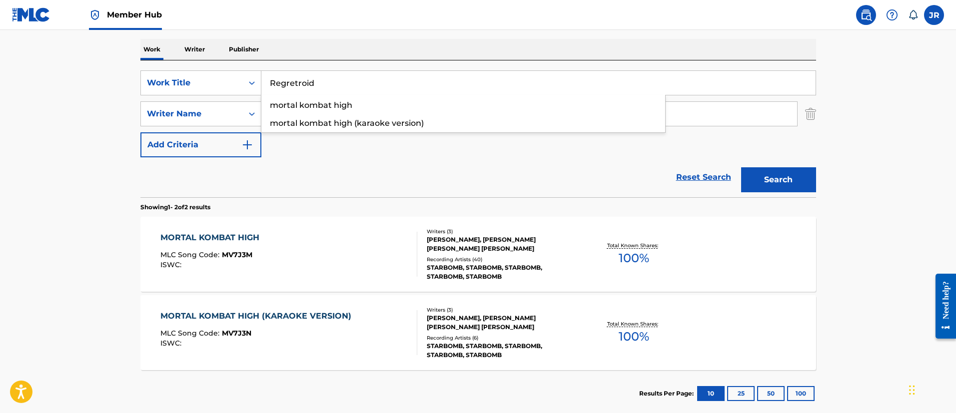
click at [741, 167] on button "Search" at bounding box center [778, 179] width 75 height 25
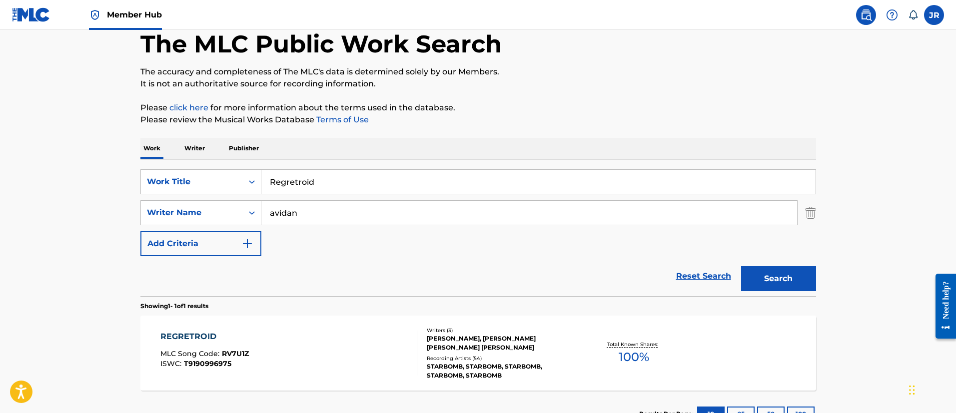
scroll to position [130, 0]
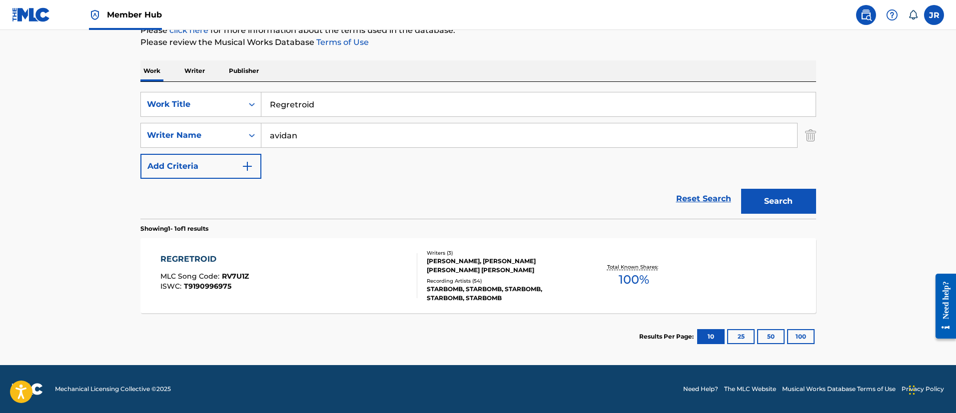
click at [312, 286] on div "REGRETROID MLC Song Code : RV7U1Z ISWC : T9190996975" at bounding box center [288, 275] width 257 height 45
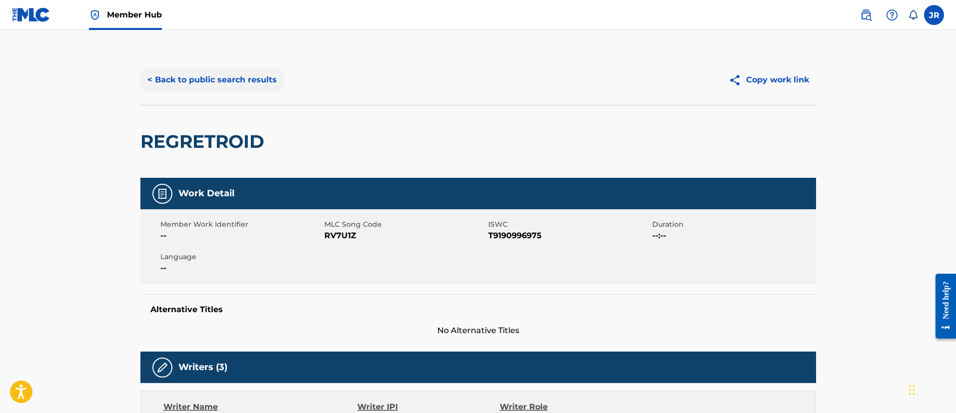
click at [239, 78] on button "< Back to public search results" at bounding box center [211, 79] width 143 height 25
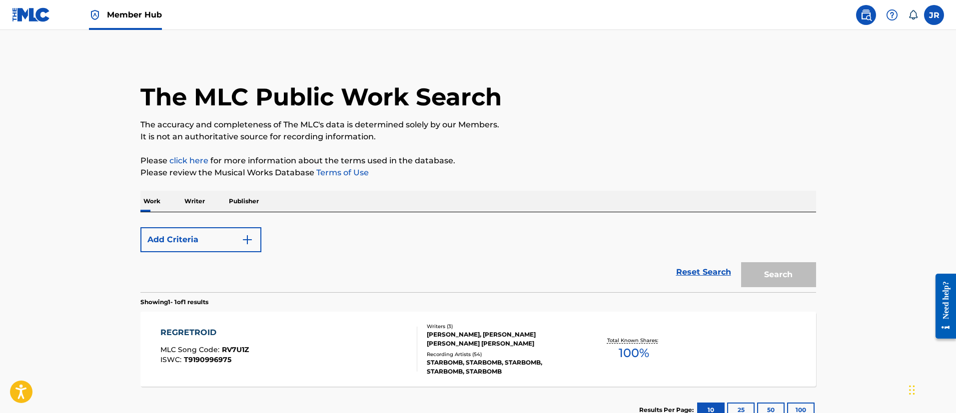
scroll to position [73, 0]
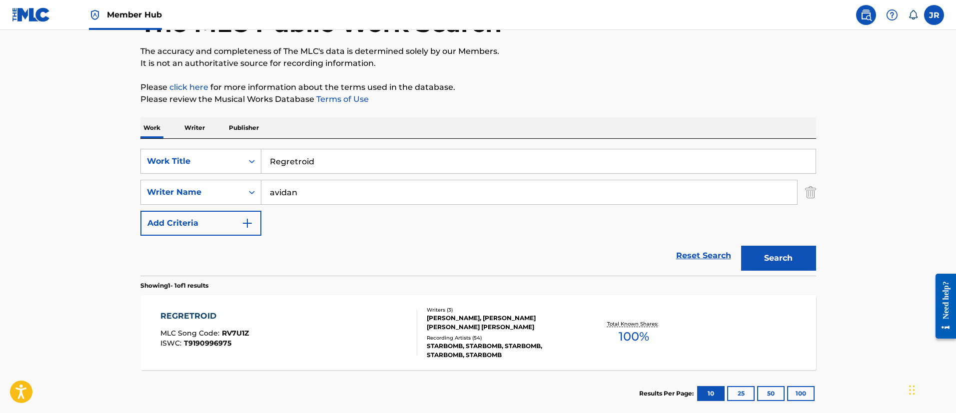
click at [322, 173] on input "Regretroid" at bounding box center [538, 161] width 554 height 24
click at [323, 173] on input "Regretroid" at bounding box center [538, 161] width 554 height 24
paste input "obots In Need of Disguise"
type input "Robots In Need of Disguise"
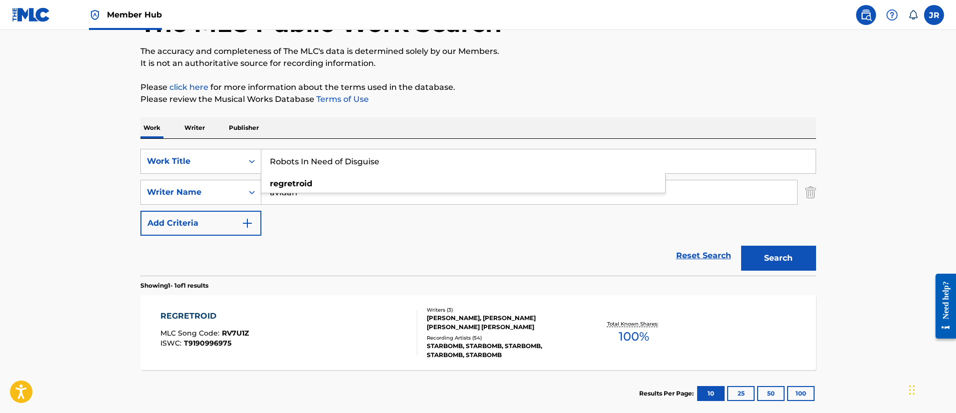
click at [741, 246] on button "Search" at bounding box center [778, 258] width 75 height 25
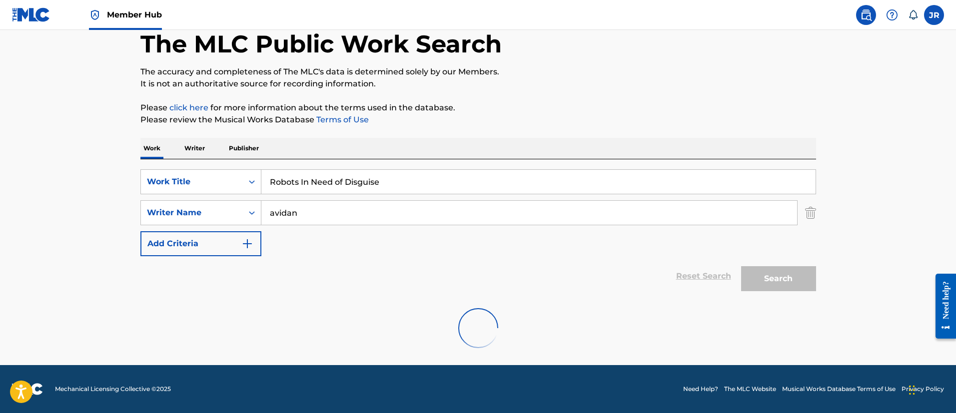
scroll to position [53, 0]
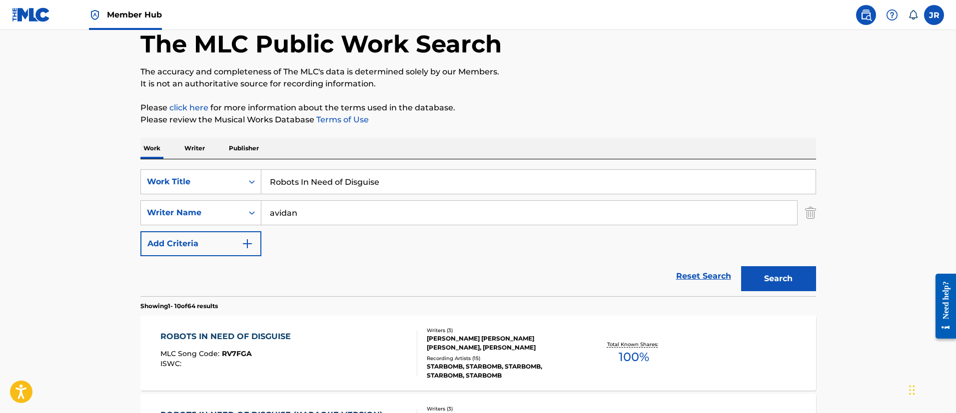
click at [336, 274] on div "Reset Search Search" at bounding box center [478, 276] width 676 height 40
click at [313, 334] on div "ROBOTS IN NEED OF DISGUISE MLC Song Code : RV7FGA ISWC :" at bounding box center [288, 353] width 257 height 45
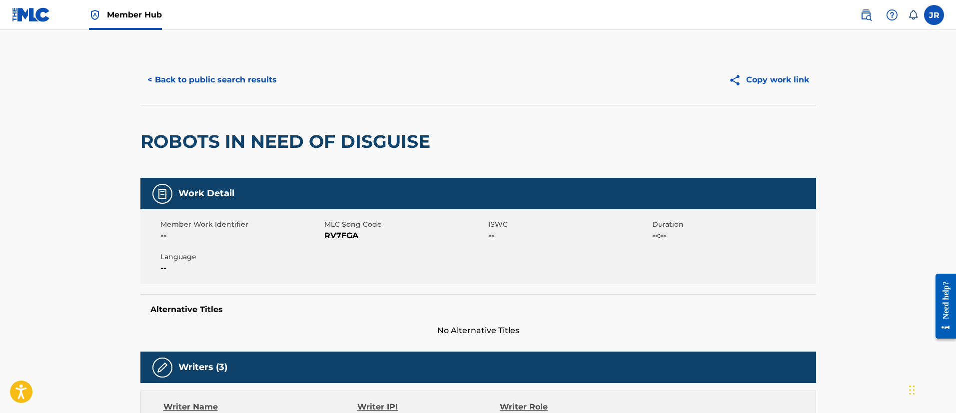
click at [197, 56] on div "< Back to public search results Copy work link" at bounding box center [478, 80] width 676 height 50
